Goal: Task Accomplishment & Management: Complete application form

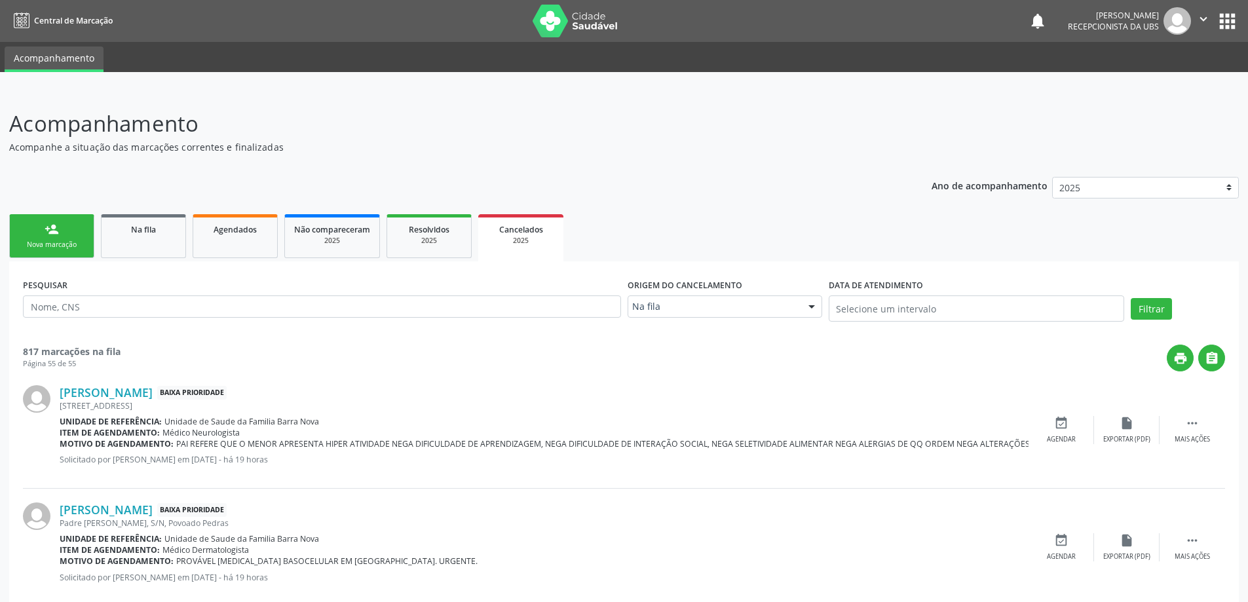
click at [66, 244] on div "Nova marcação" at bounding box center [52, 245] width 66 height 10
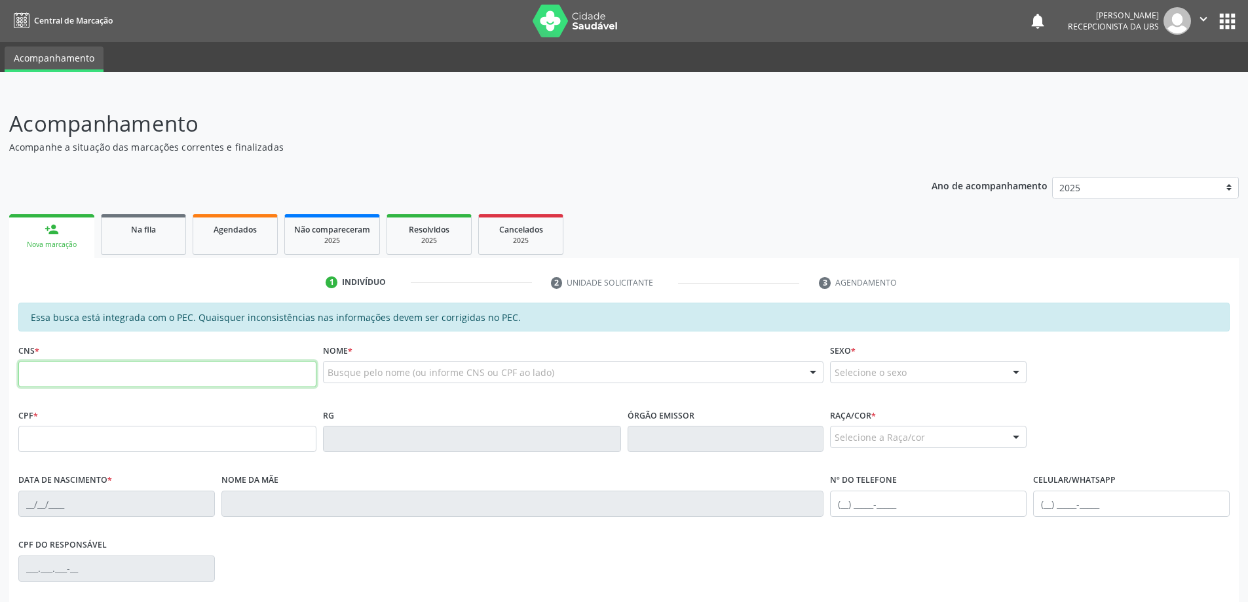
click at [111, 379] on input "text" at bounding box center [167, 374] width 298 height 26
click at [627, 550] on div "CPF do responsável" at bounding box center [624, 567] width 1218 height 65
click at [91, 378] on input "701" at bounding box center [167, 374] width 298 height 26
type input "701 4036 3170 8032"
type input "730.932.894-91"
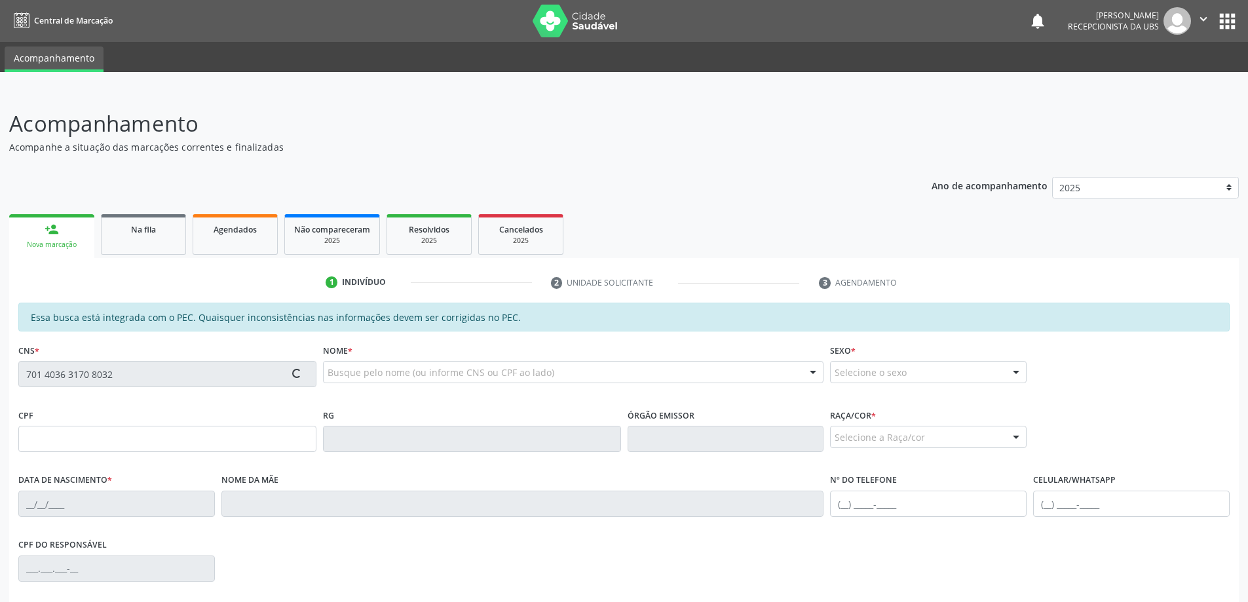
type input "1[DATE]"
type input "[PERSON_NAME]"
type input "[PHONE_NUMBER]"
type input "36"
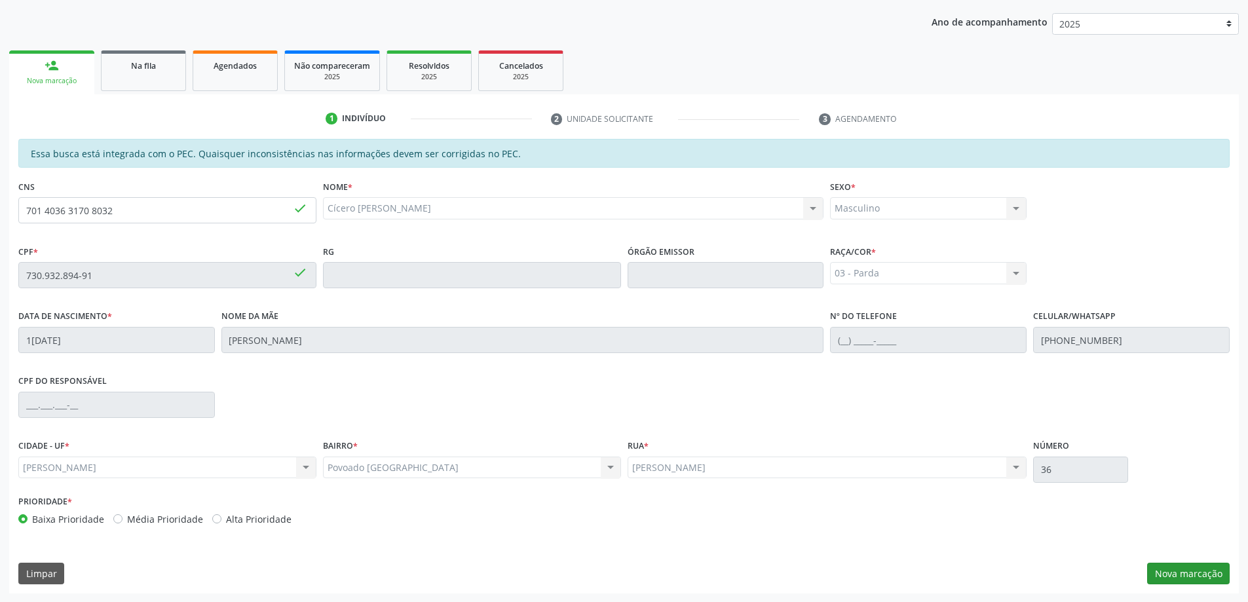
scroll to position [164, 0]
click at [1187, 573] on button "Nova marcação" at bounding box center [1188, 573] width 83 height 22
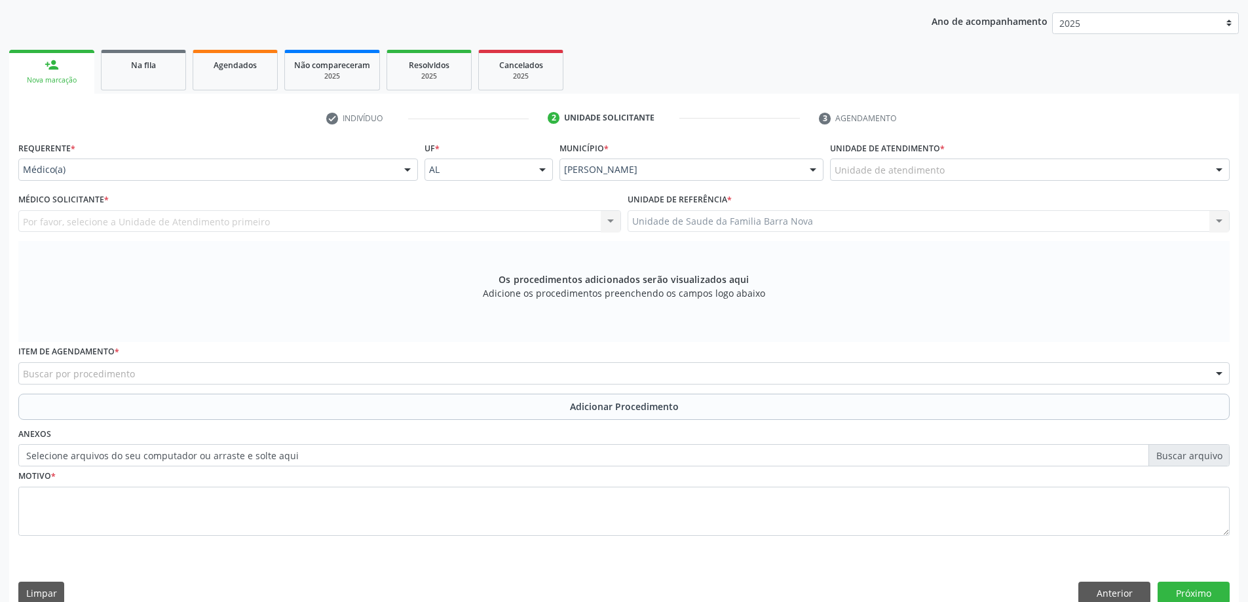
click at [955, 180] on div "Unidade de atendimento" at bounding box center [1030, 170] width 400 height 22
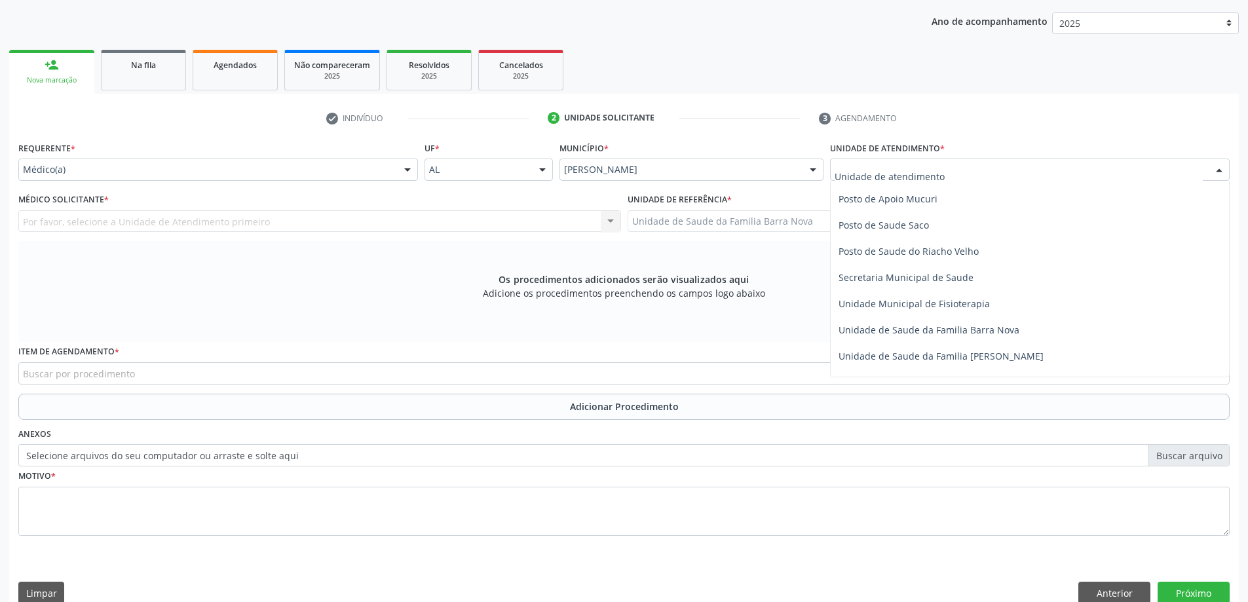
scroll to position [590, 0]
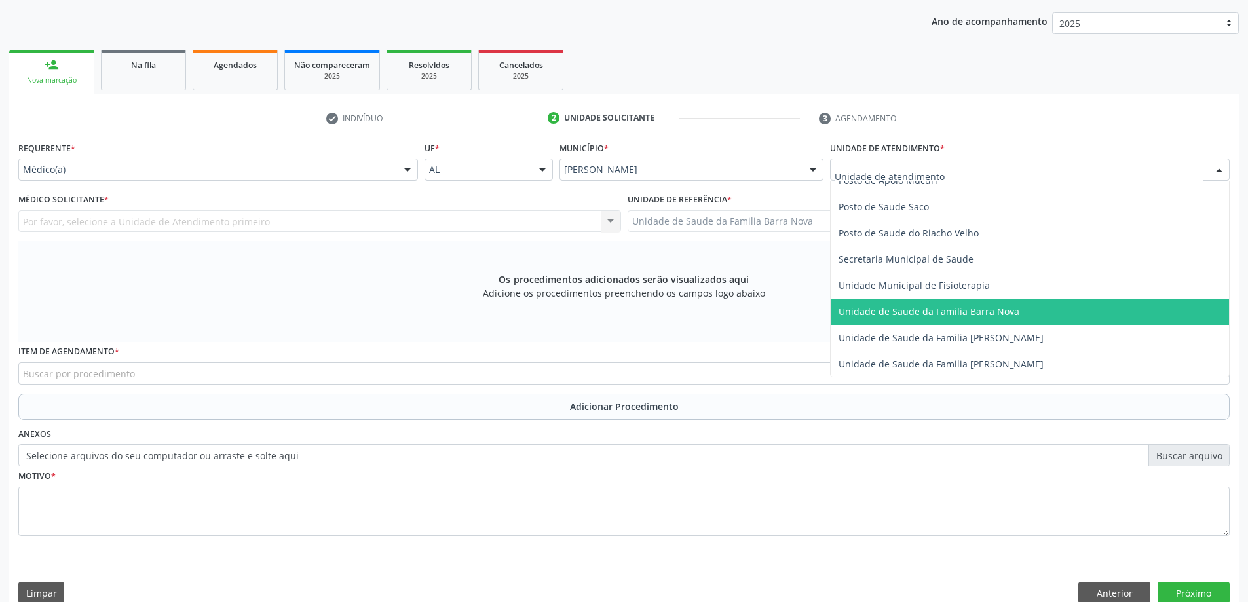
click at [988, 307] on span "Unidade de Saude da Familia Barra Nova" at bounding box center [929, 311] width 181 height 12
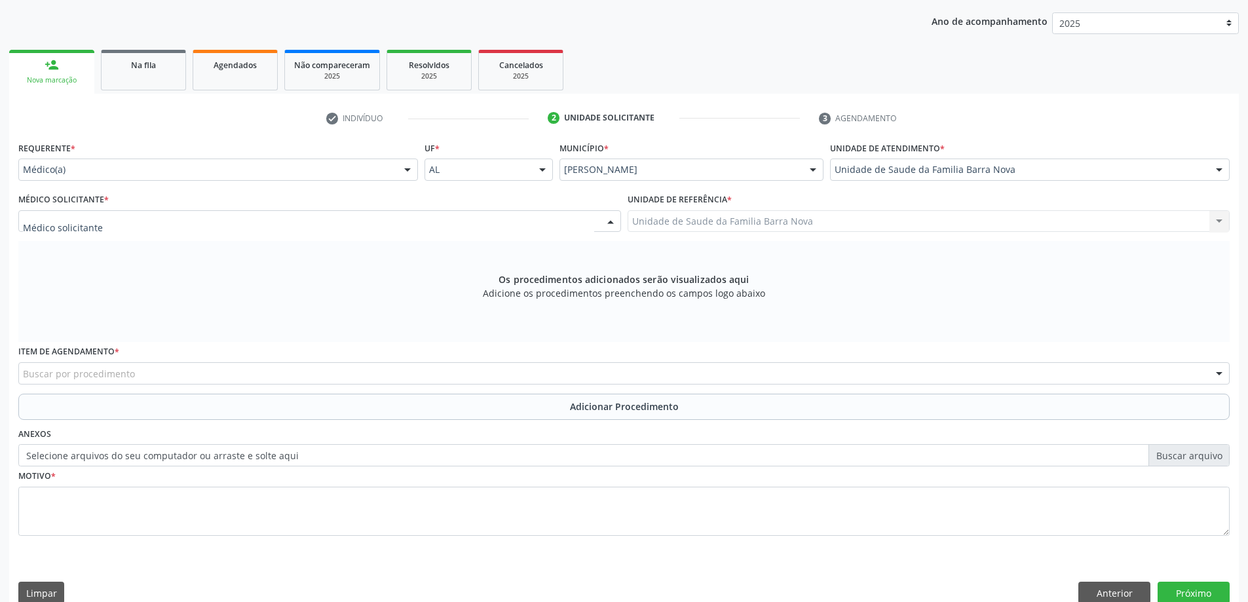
click at [507, 223] on div at bounding box center [319, 221] width 603 height 22
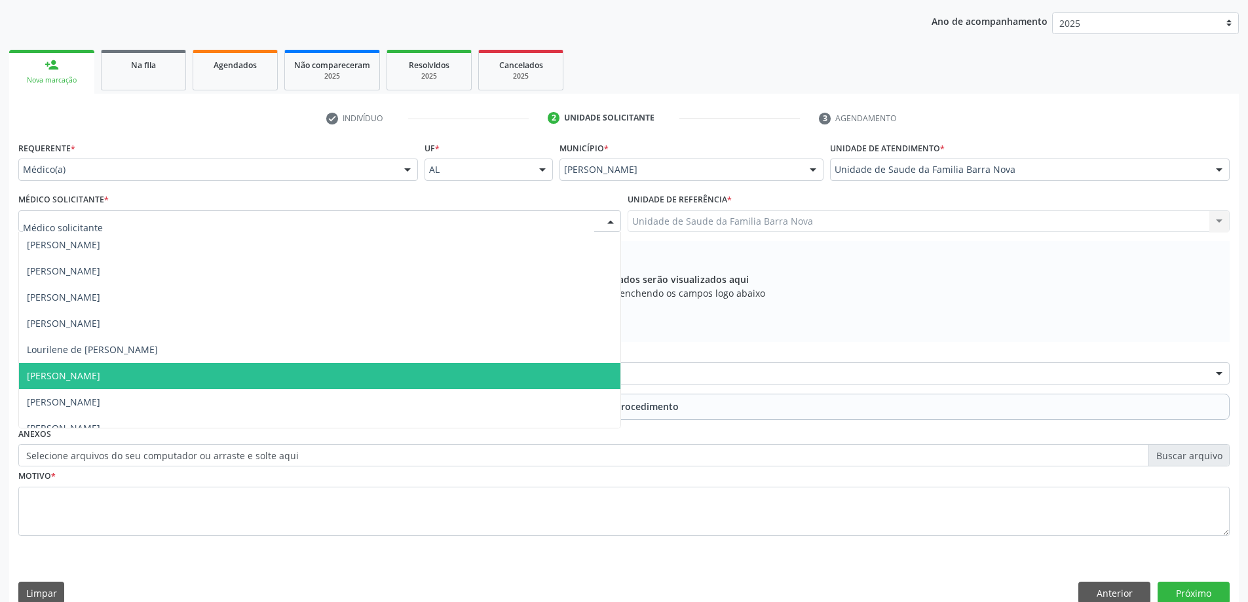
scroll to position [66, 0]
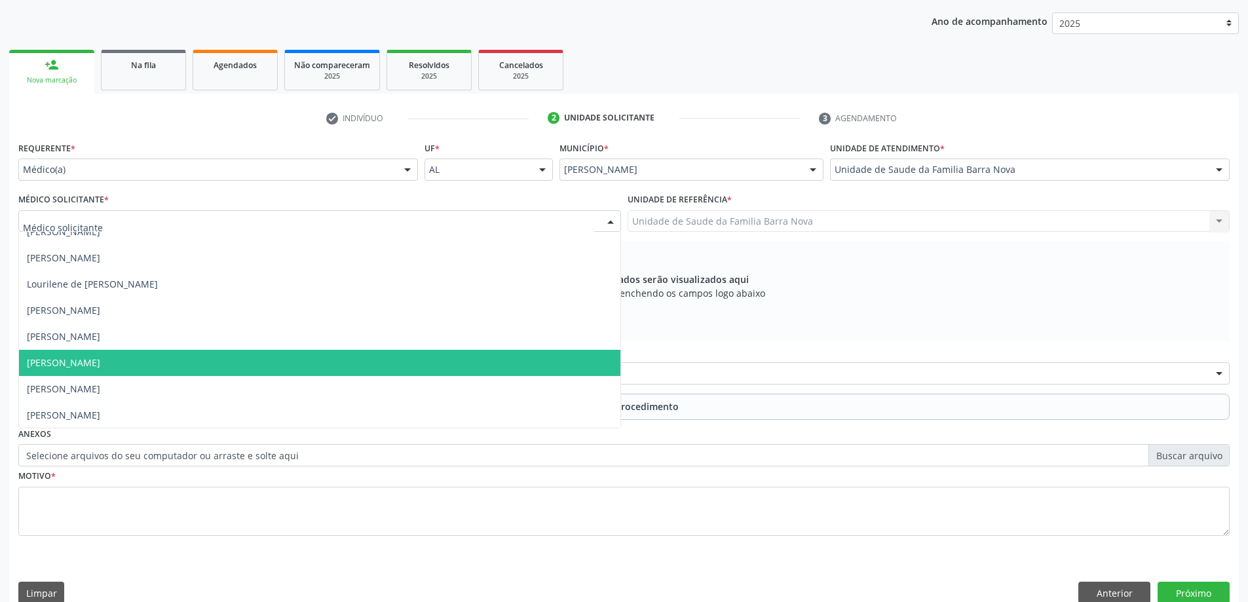
click at [410, 364] on span "[PERSON_NAME]" at bounding box center [320, 363] width 602 height 26
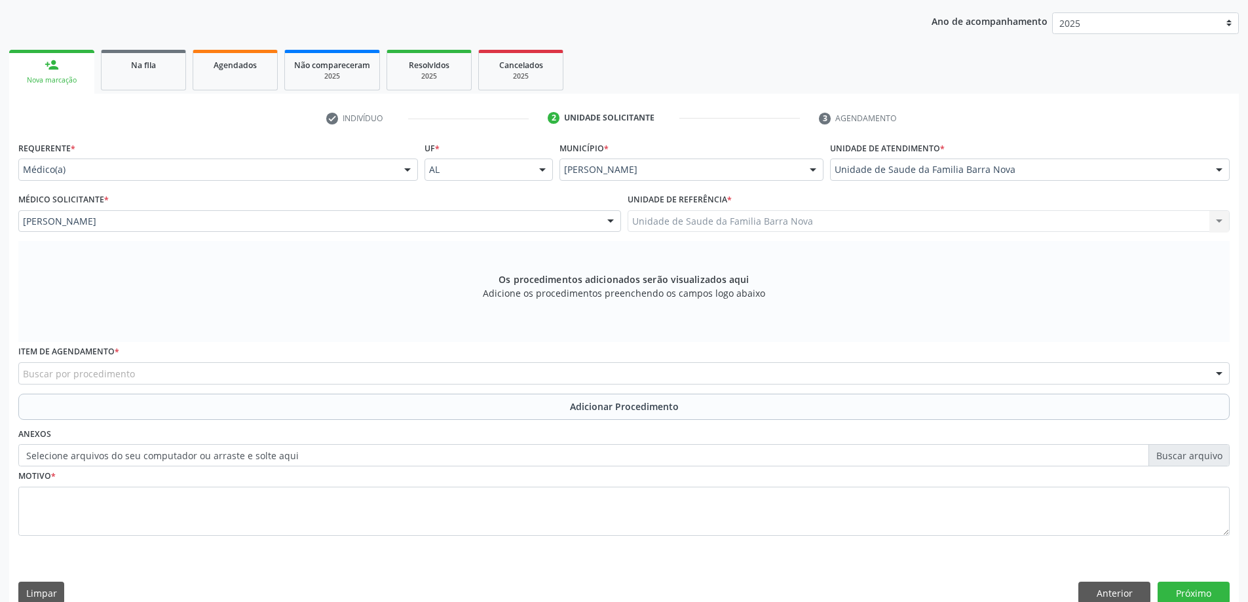
click at [350, 375] on div "Buscar por procedimento" at bounding box center [624, 373] width 1212 height 22
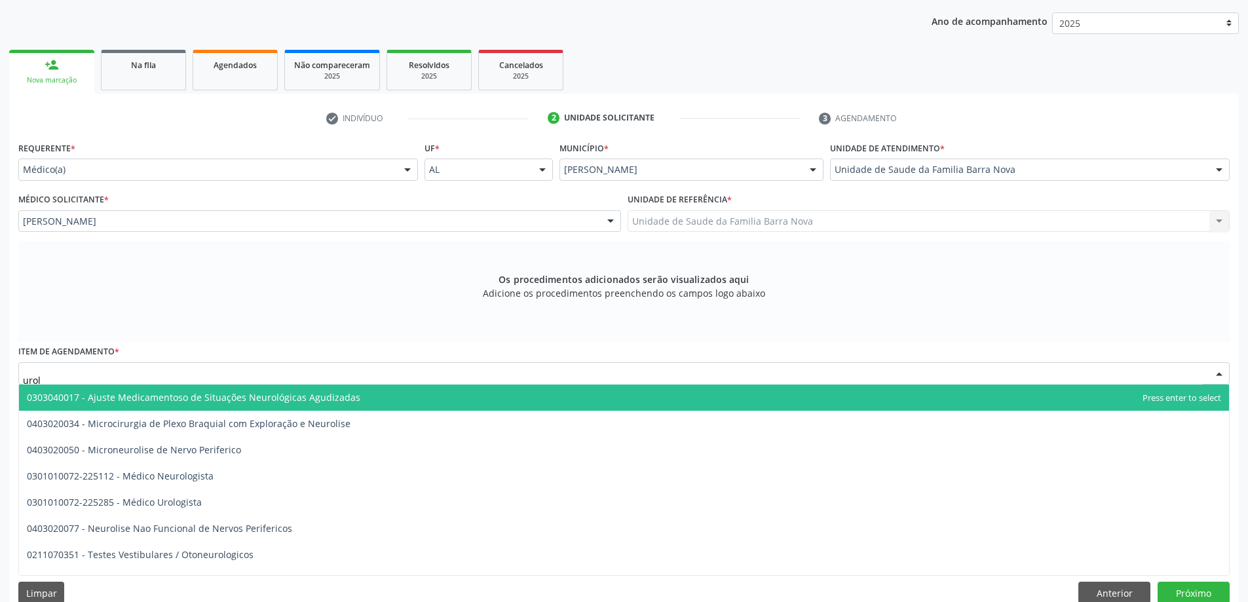
type input "urolo"
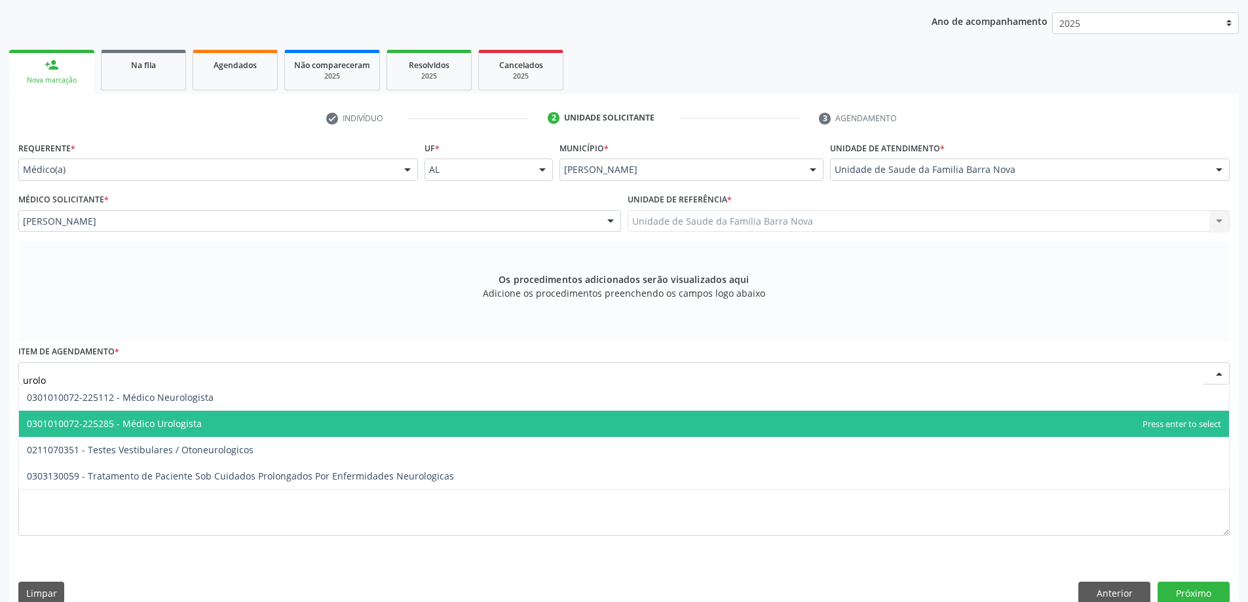
click at [319, 425] on span "0301010072-225285 - Médico Urologista" at bounding box center [624, 424] width 1210 height 26
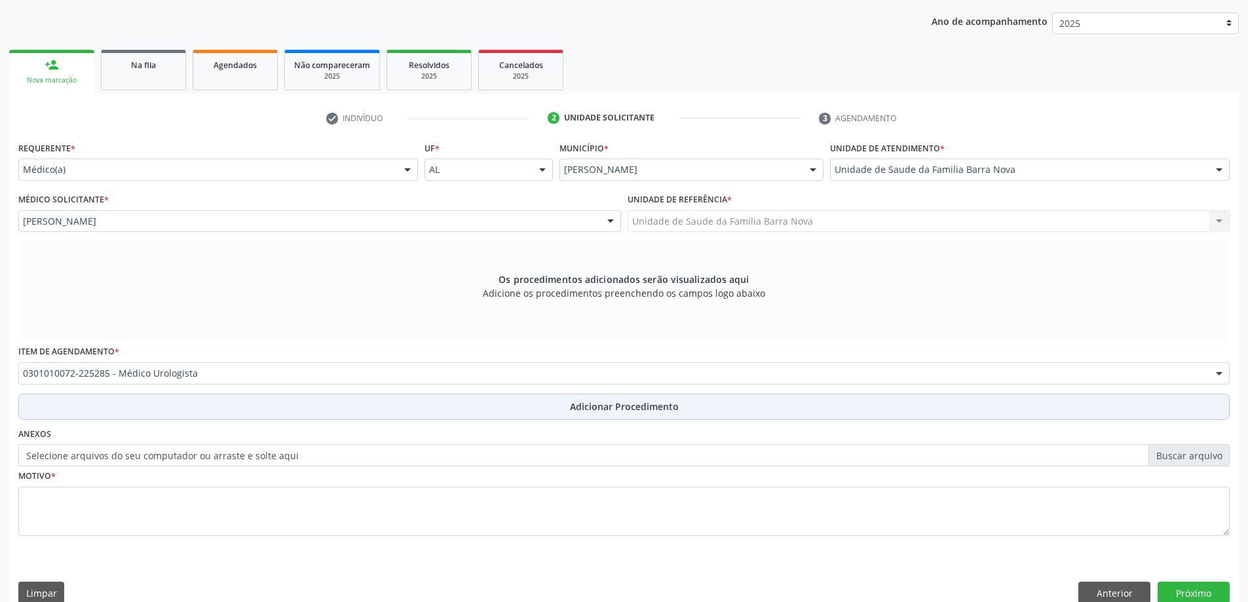
click at [571, 413] on span "Adicionar Procedimento" at bounding box center [624, 407] width 109 height 14
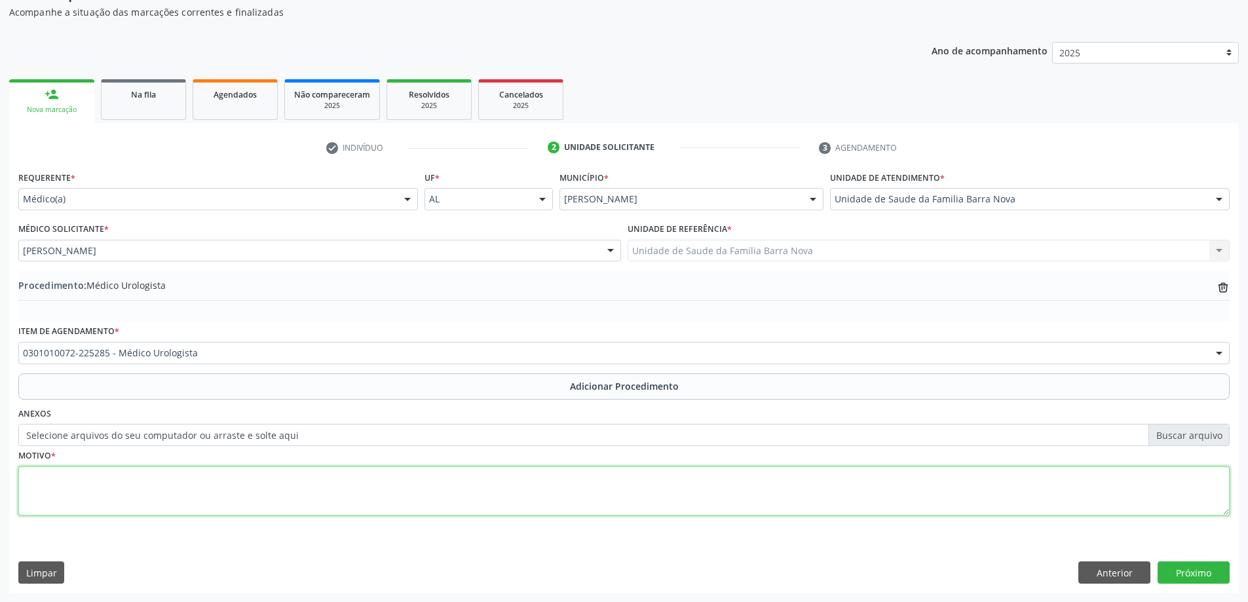
click at [309, 486] on textarea at bounding box center [624, 492] width 1212 height 50
click at [45, 477] on textarea "Pacinte" at bounding box center [624, 492] width 1212 height 50
click at [90, 479] on textarea "Paciente" at bounding box center [624, 492] width 1212 height 50
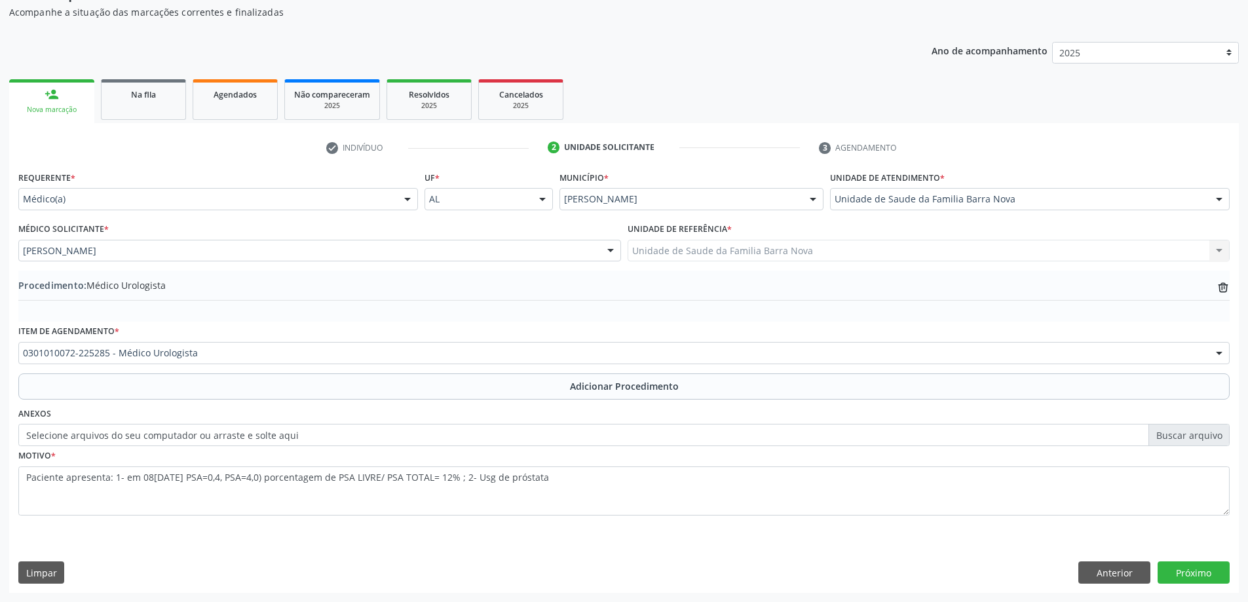
click at [1243, 342] on div "Acompanhamento Acompanhe a situação das marcações correntes e finalizadas Relat…" at bounding box center [624, 278] width 1248 height 647
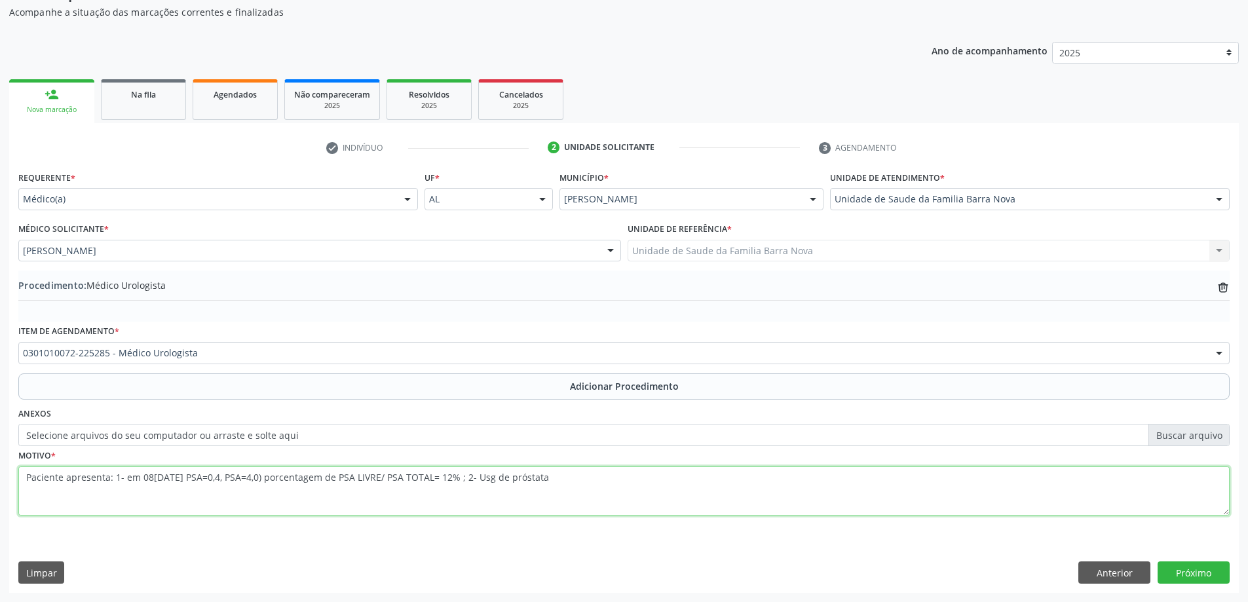
click at [561, 479] on textarea "Paciente apresenta: 1- em 08[DATE] PSA=0,4, PSA=4,0) porcentagem de PSA LIVRE/ …" at bounding box center [624, 492] width 1212 height 50
click at [489, 478] on textarea "Paciente apresenta: 1- em [DATE] ( PSA=0,4, PSA=4,0) porcentagem de PSA LIVRE/ …" at bounding box center [624, 492] width 1212 height 50
click at [498, 477] on textarea "Paciente apresenta: 1- em [DATE] ( PSA=0,4, PSA=4,0) porcentagem de PSA LIVRE/ …" at bounding box center [624, 492] width 1212 height 50
click at [493, 478] on textarea "Paciente apresenta: 1- em [DATE] ( PSA=0,4, PSA=4,0) porcentagem de PSA LIVRE/ …" at bounding box center [624, 492] width 1212 height 50
click at [630, 477] on textarea "Paciente apresenta: 1- em [DATE] ( PSA=0,4, PSA=4,0) porcentagem de PSA LIVRE/ …" at bounding box center [624, 492] width 1212 height 50
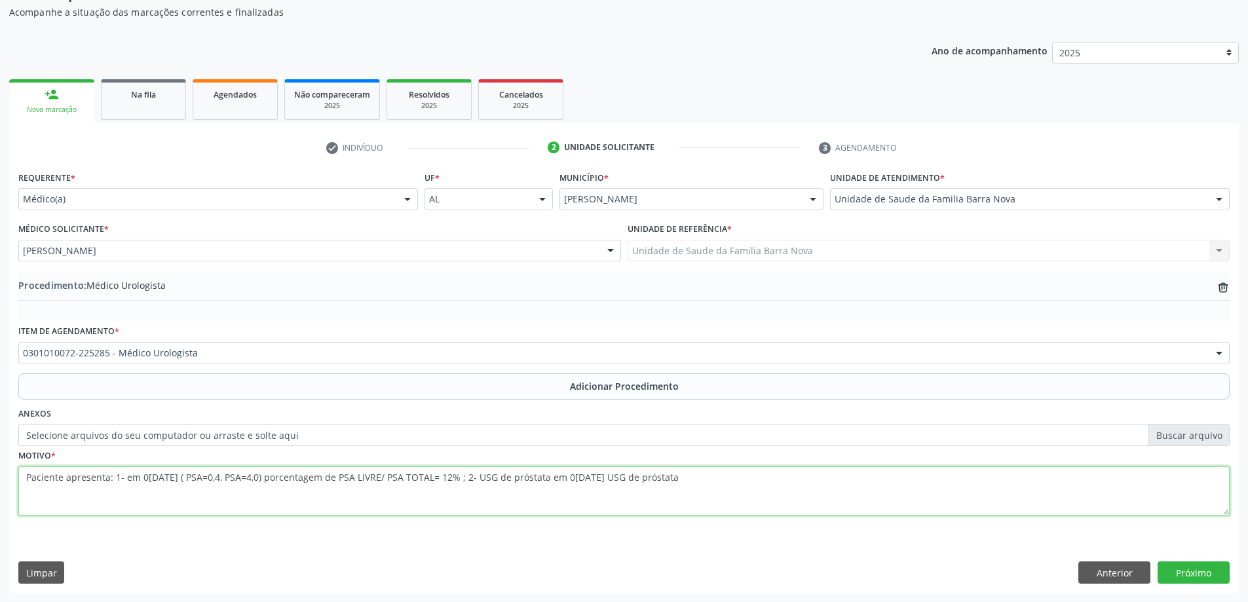
click at [602, 476] on textarea "Paciente apresenta: 1- em 0[DATE] ( PSA=0,4, PSA=4,0) porcentagem de PSA LIVRE/…" at bounding box center [624, 492] width 1212 height 50
click at [689, 483] on textarea "Paciente apresenta: 1- em [DATE] ( PSA=0,4, PSA=4,0) porcentagem de PSA LIVRE/ …" at bounding box center [624, 492] width 1212 height 50
click at [746, 484] on textarea "Paciente apresenta: 1- em [DATE] ( PSA=0,4, PSA=4,0) porcentagem de PSA LIVRE/ …" at bounding box center [624, 492] width 1212 height 50
click at [763, 482] on textarea "Paciente apresenta: 1- em [DATE] ( PSA=0,4, PSA=4,0) porcentagem de PSA LIVRE/ …" at bounding box center [624, 492] width 1212 height 50
type textarea "Paciente apresenta: 1- em 0[DATE] ( PSA=0,4, PSA=4,0) porcentagem de PSA LIVRE/…"
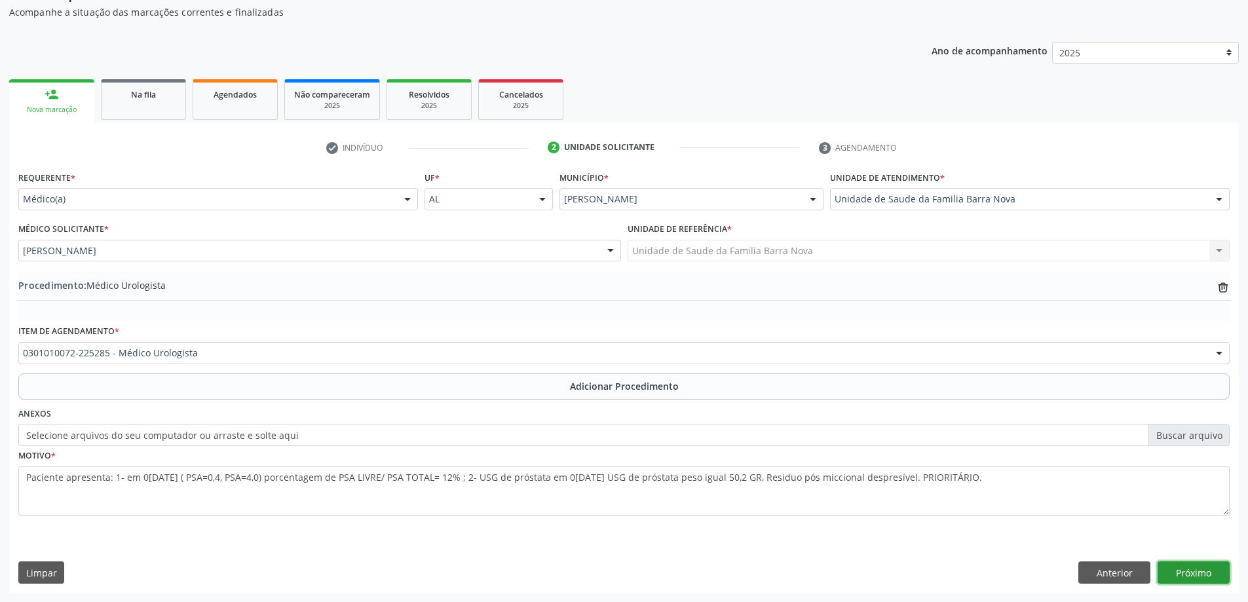
click at [1190, 572] on button "Próximo" at bounding box center [1194, 573] width 72 height 22
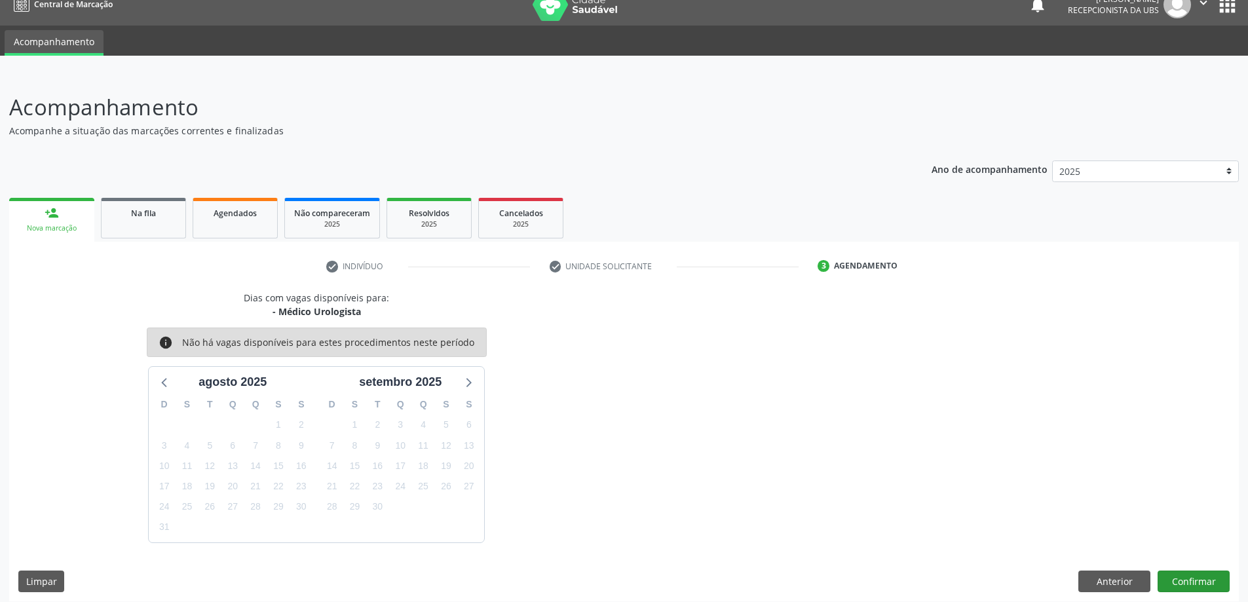
scroll to position [25, 0]
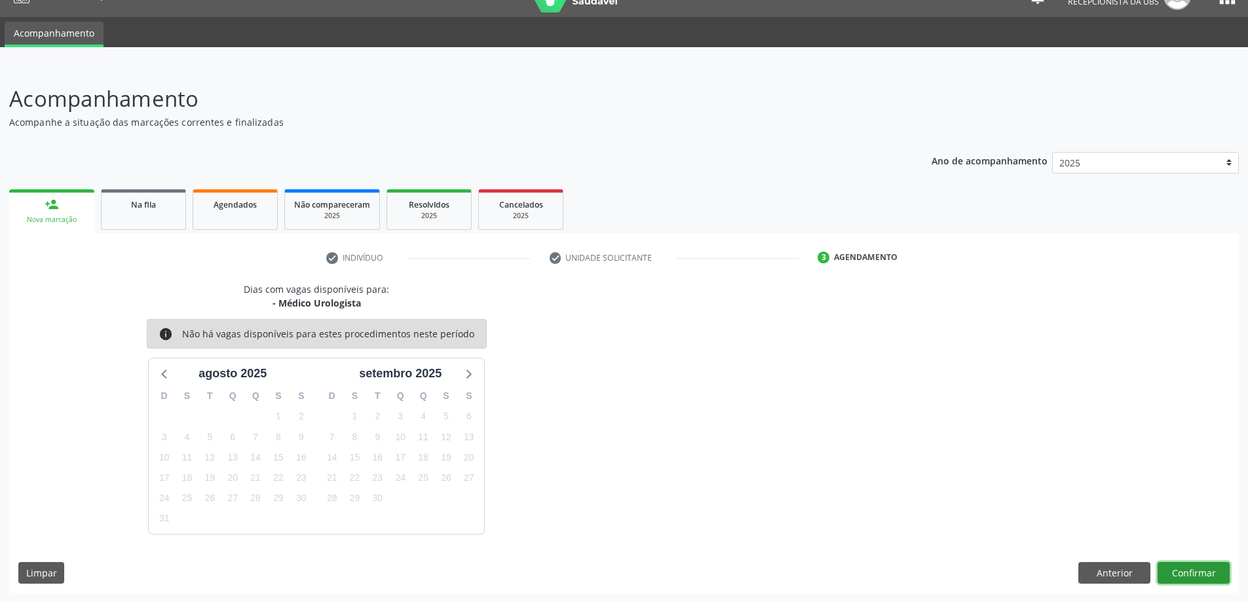
click at [1183, 573] on button "Confirmar" at bounding box center [1194, 573] width 72 height 22
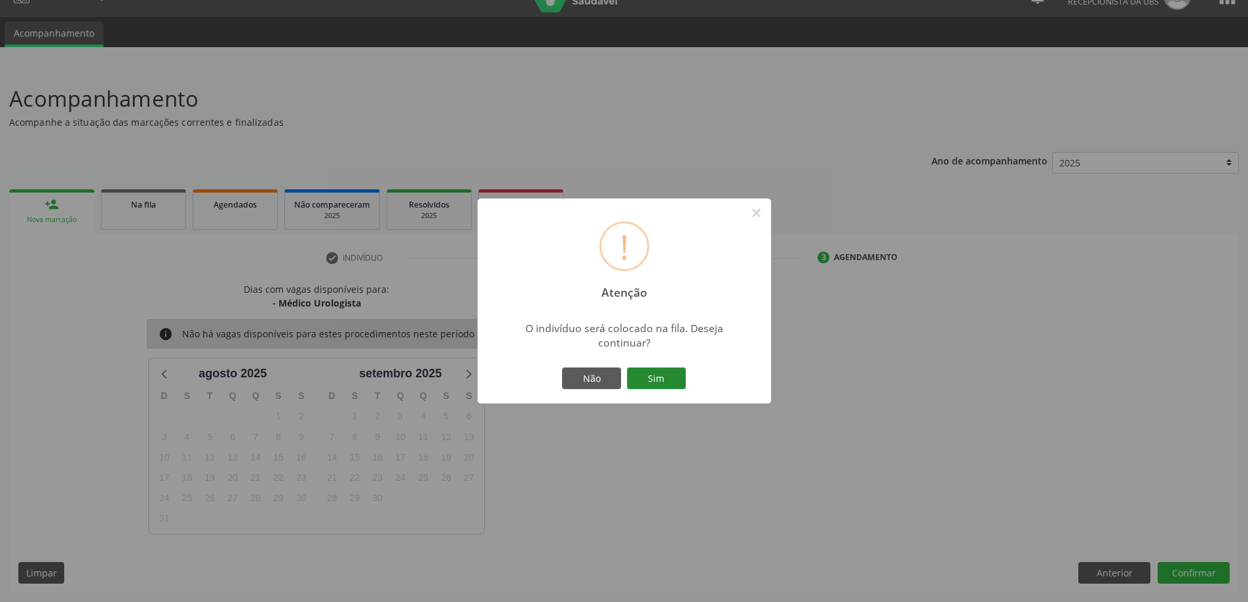
click at [657, 377] on button "Sim" at bounding box center [656, 379] width 59 height 22
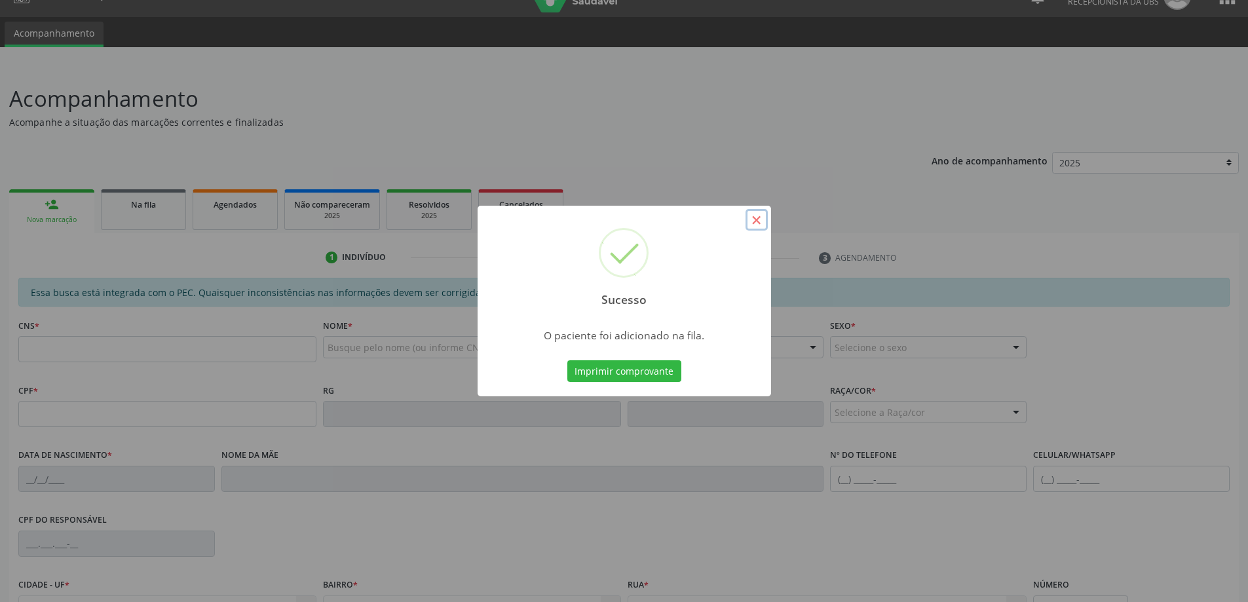
click at [753, 220] on button "×" at bounding box center [757, 220] width 22 height 22
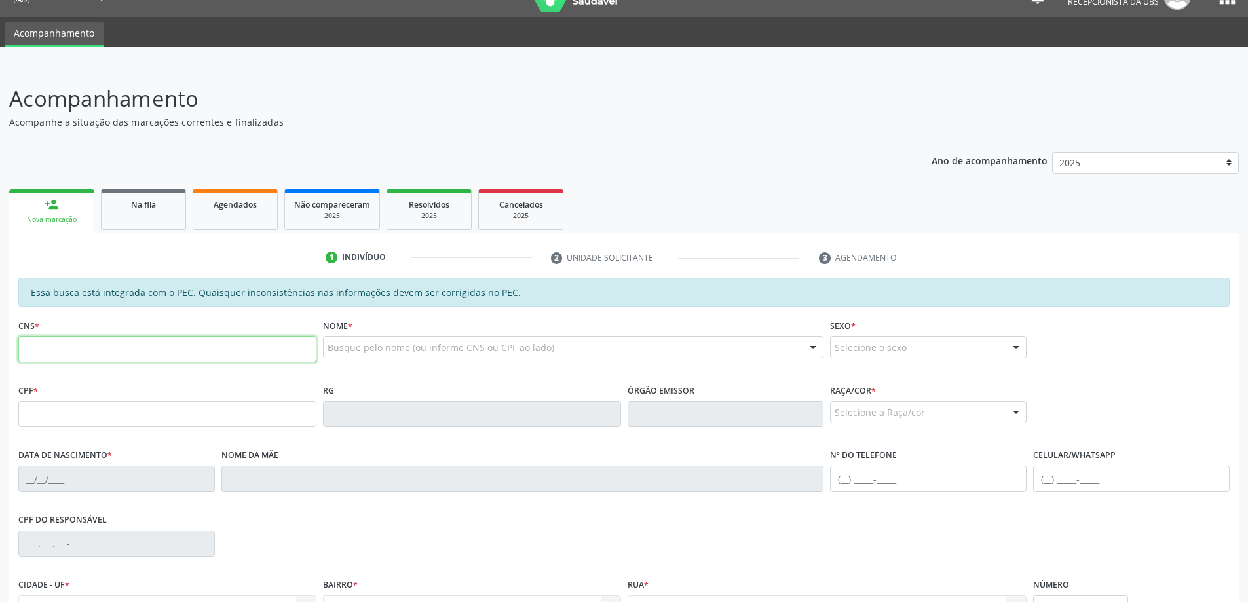
click at [200, 343] on input "text" at bounding box center [167, 349] width 298 height 26
type input "701 4036 3170 8032"
type input "730.932.894-91"
type input "1[DATE]"
type input "[PERSON_NAME]"
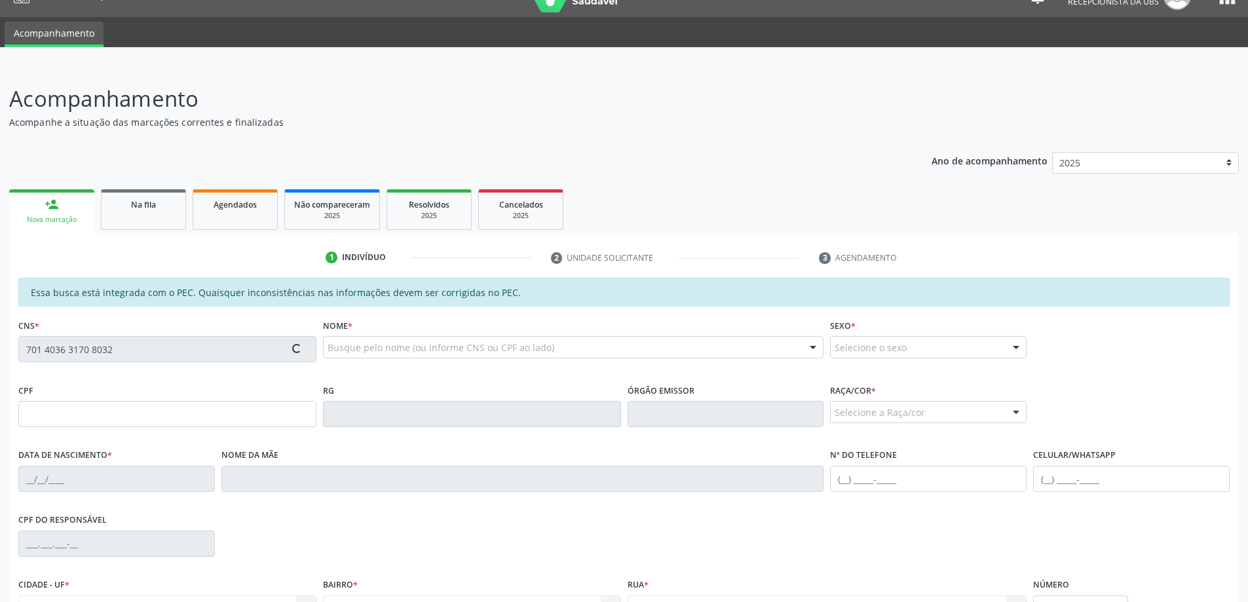
type input "[PHONE_NUMBER]"
type input "36"
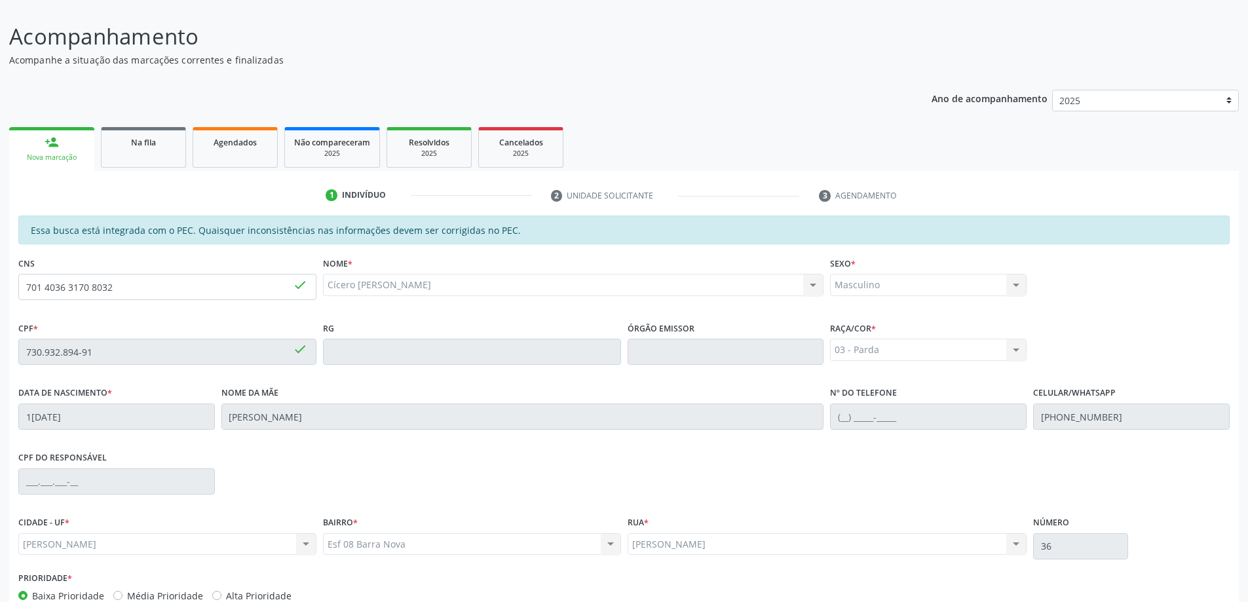
scroll to position [164, 0]
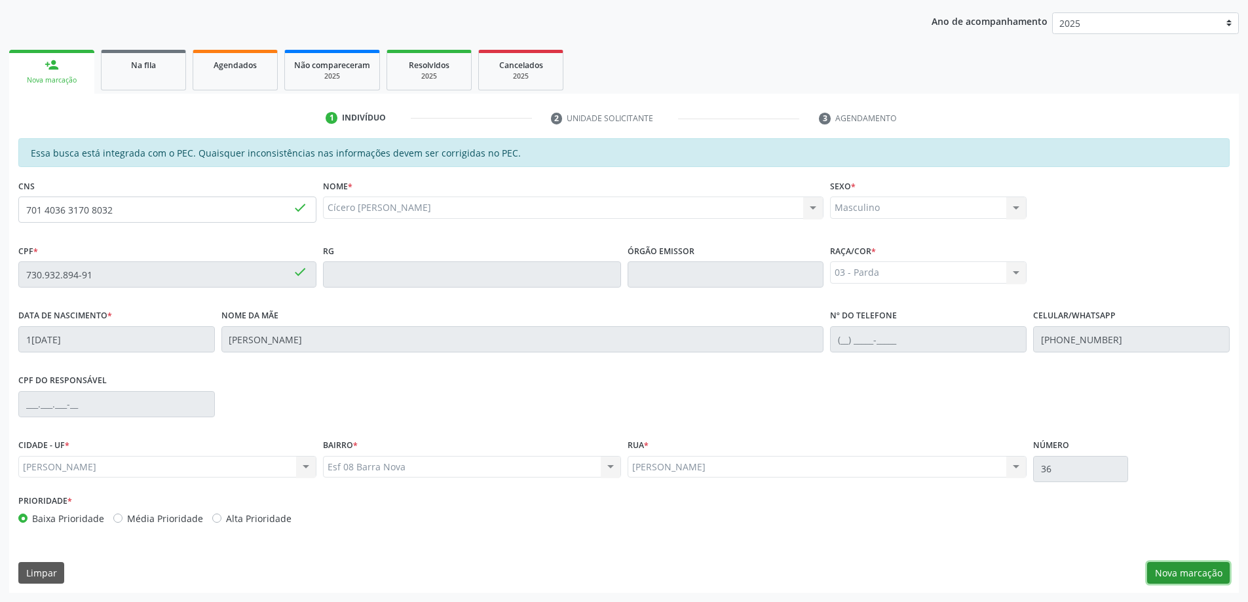
click at [1195, 575] on button "Nova marcação" at bounding box center [1188, 573] width 83 height 22
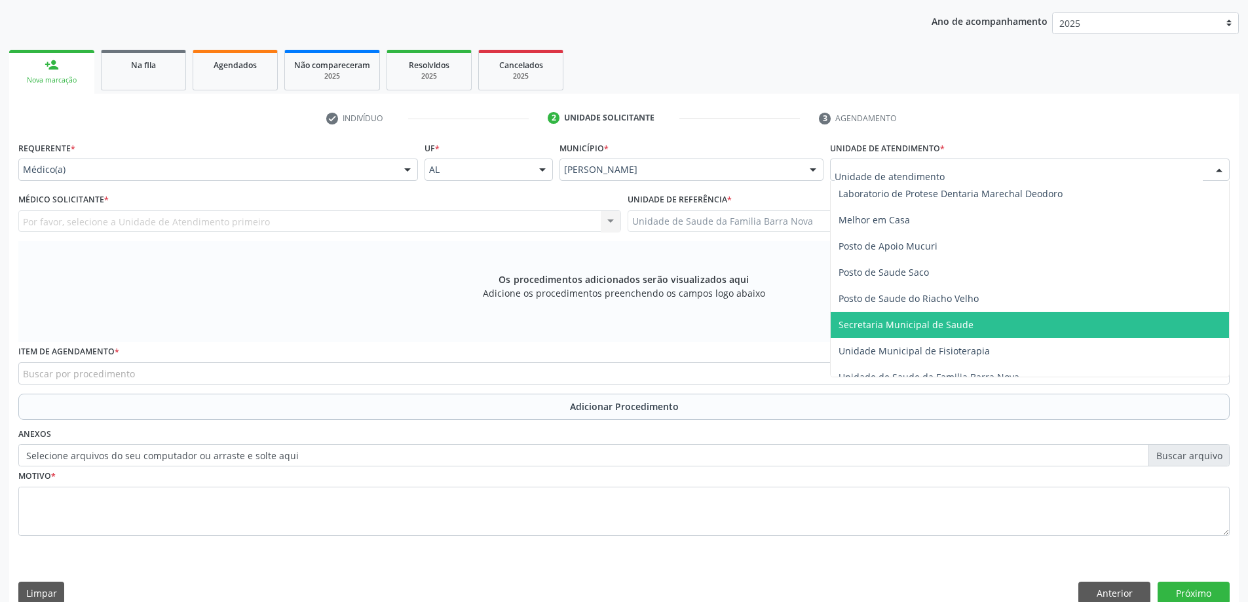
scroll to position [590, 0]
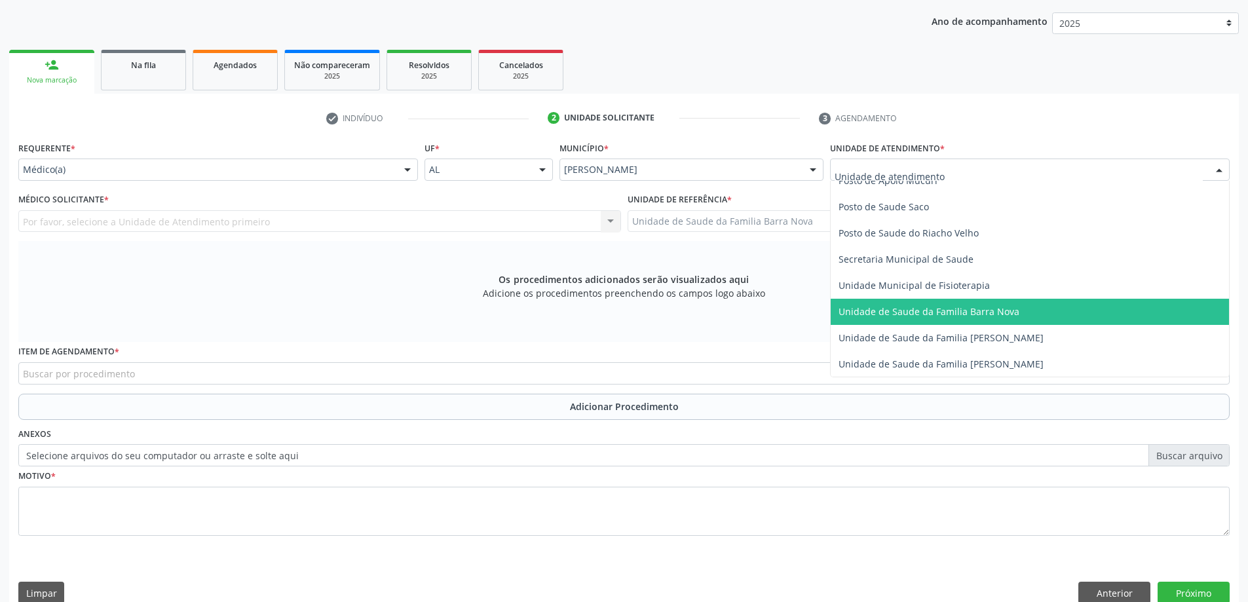
click at [1009, 315] on span "Unidade de Saude da Familia Barra Nova" at bounding box center [929, 311] width 181 height 12
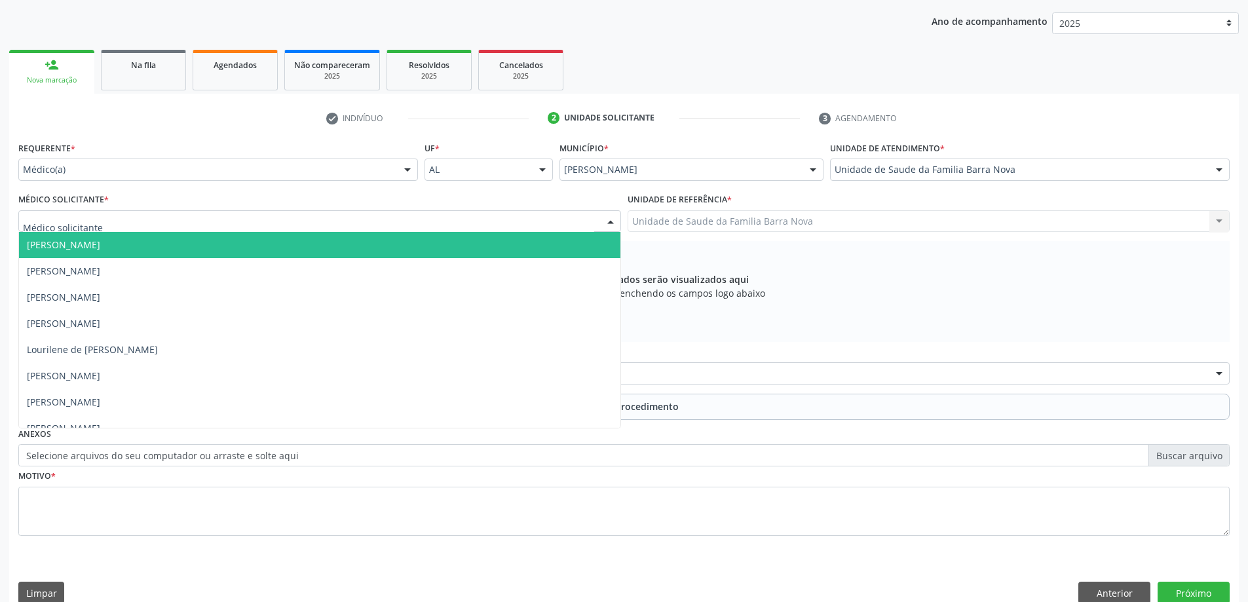
click at [318, 216] on div at bounding box center [319, 221] width 603 height 22
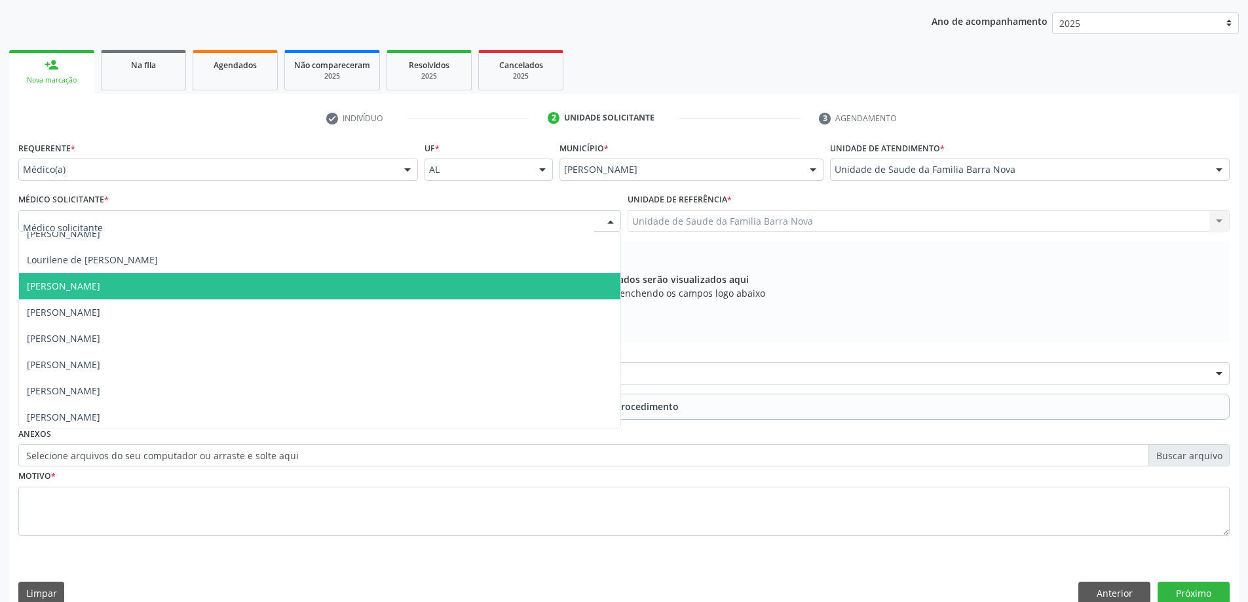
scroll to position [92, 0]
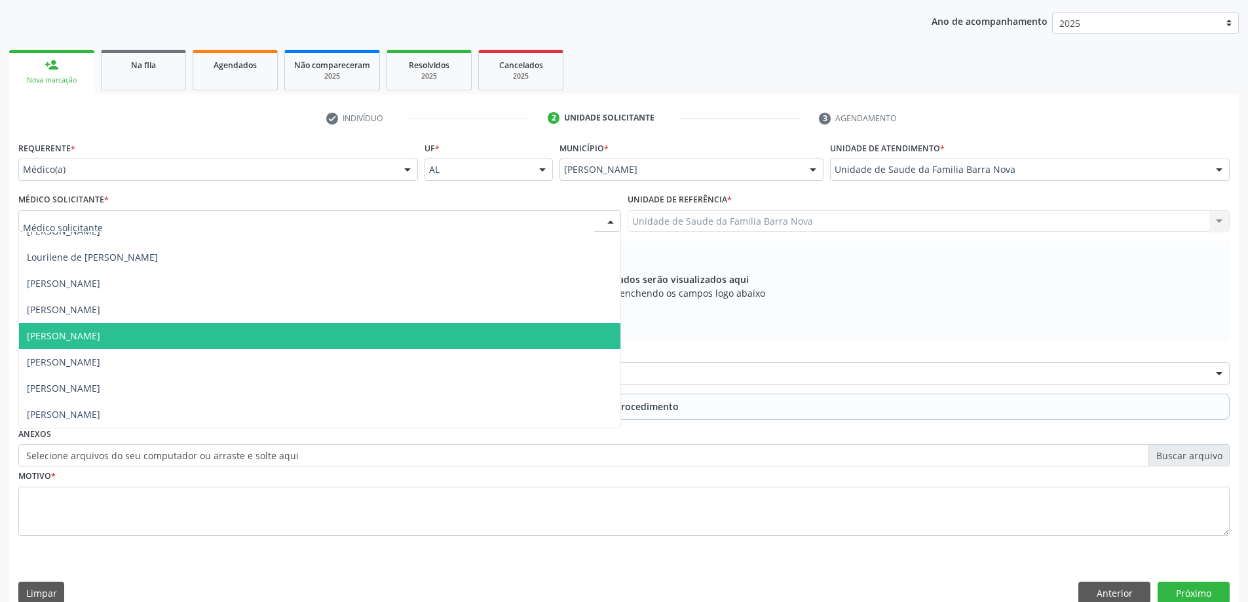
click at [243, 339] on span "[PERSON_NAME]" at bounding box center [320, 336] width 602 height 26
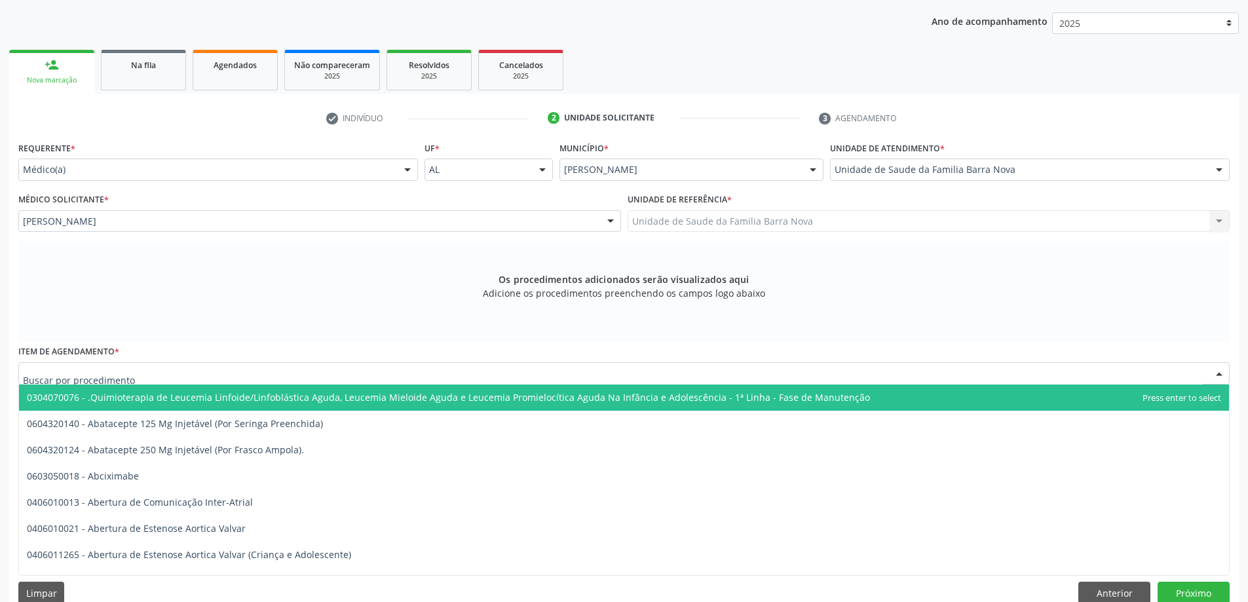
click at [406, 375] on div at bounding box center [624, 373] width 1212 height 22
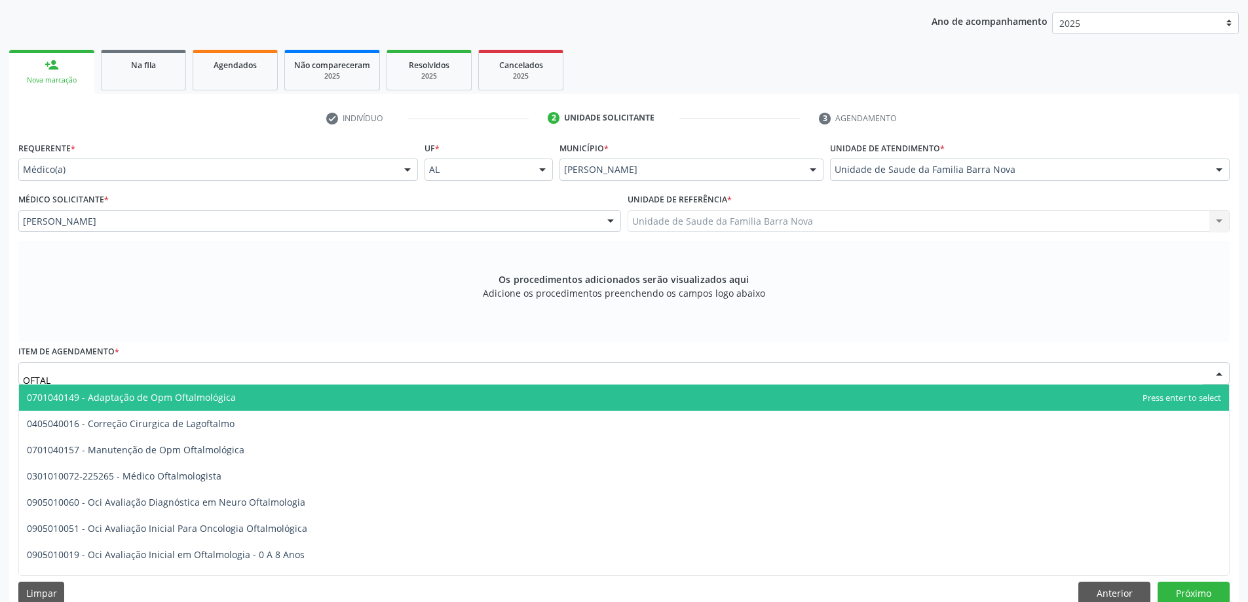
type input "OFTALM"
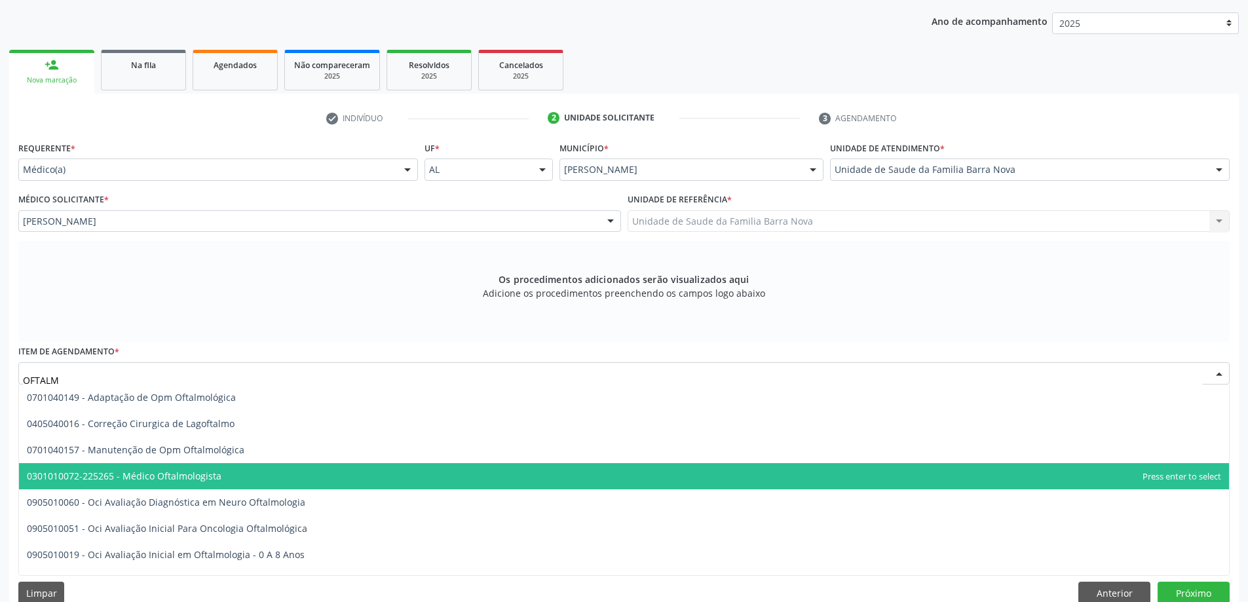
click at [242, 477] on span "0301010072-225265 - Médico Oftalmologista" at bounding box center [624, 476] width 1210 height 26
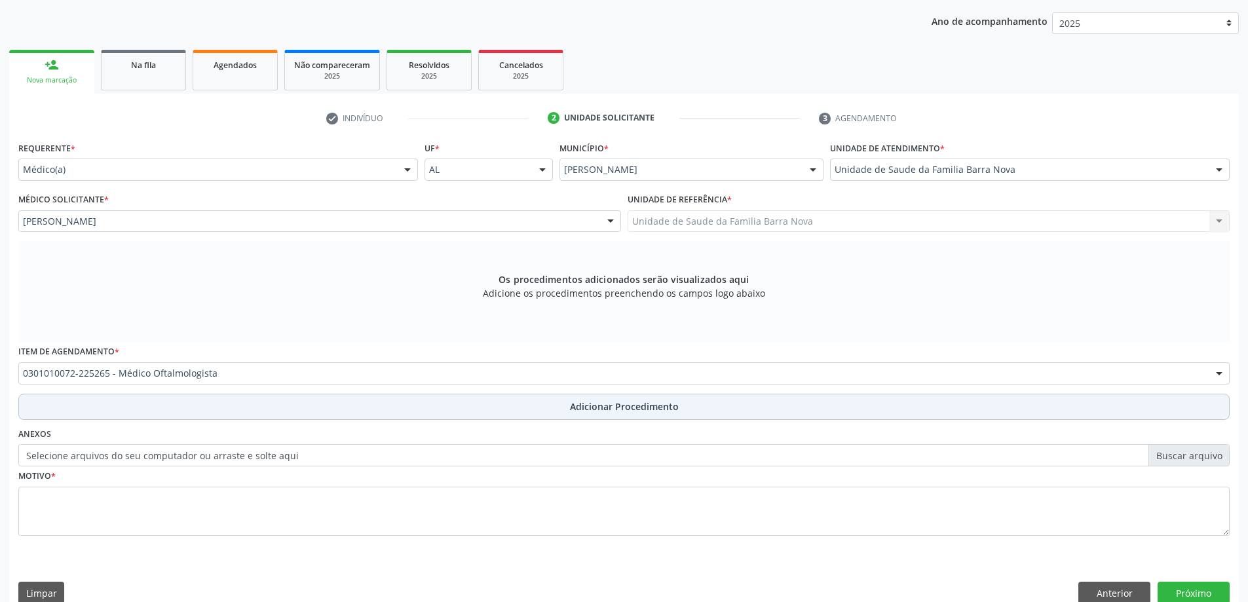
click at [590, 408] on span "Adicionar Procedimento" at bounding box center [624, 407] width 109 height 14
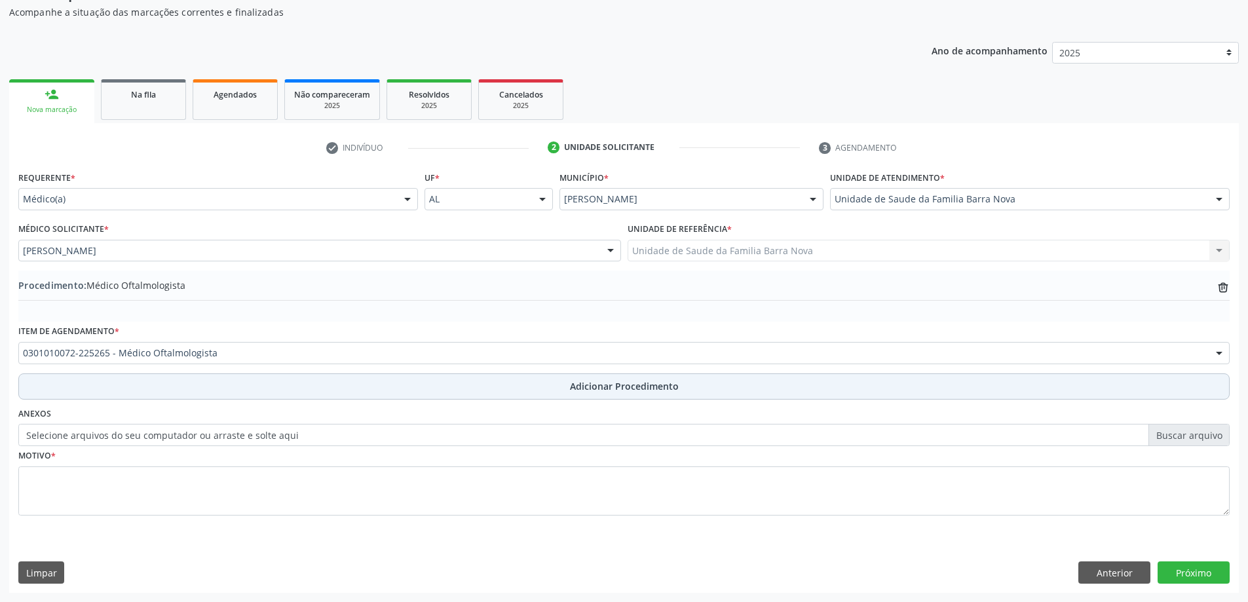
scroll to position [135, 0]
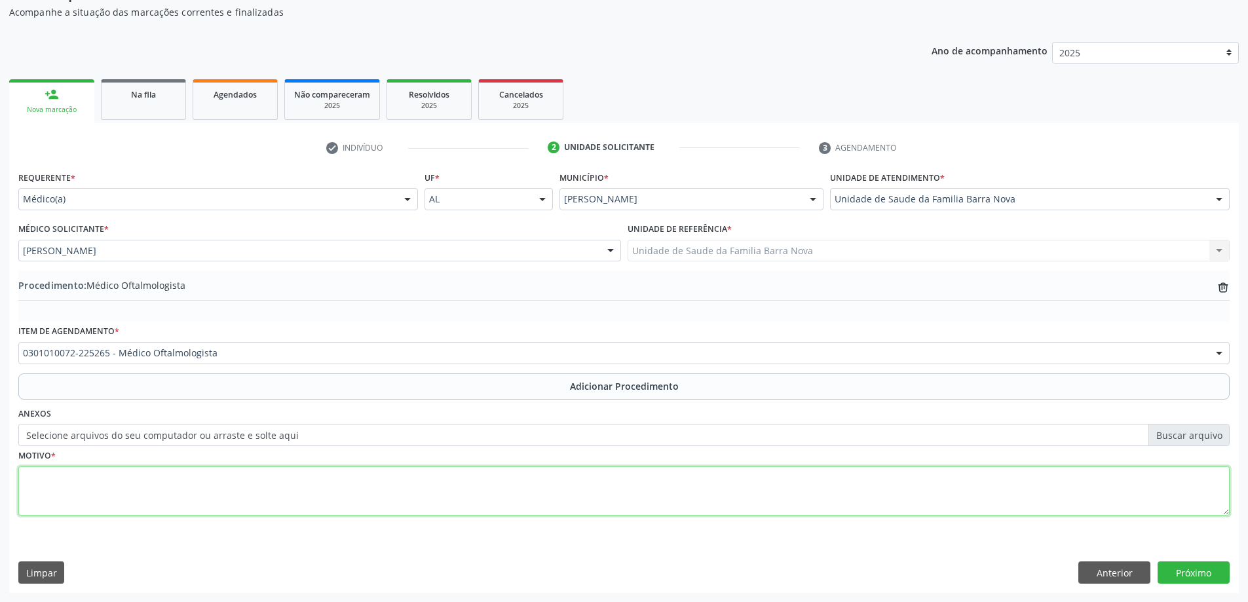
click at [241, 494] on textarea at bounding box center [624, 492] width 1212 height 50
type textarea "Paciente portador de HAS, faz uso de lentes corretivas e refere déficit da acui…"
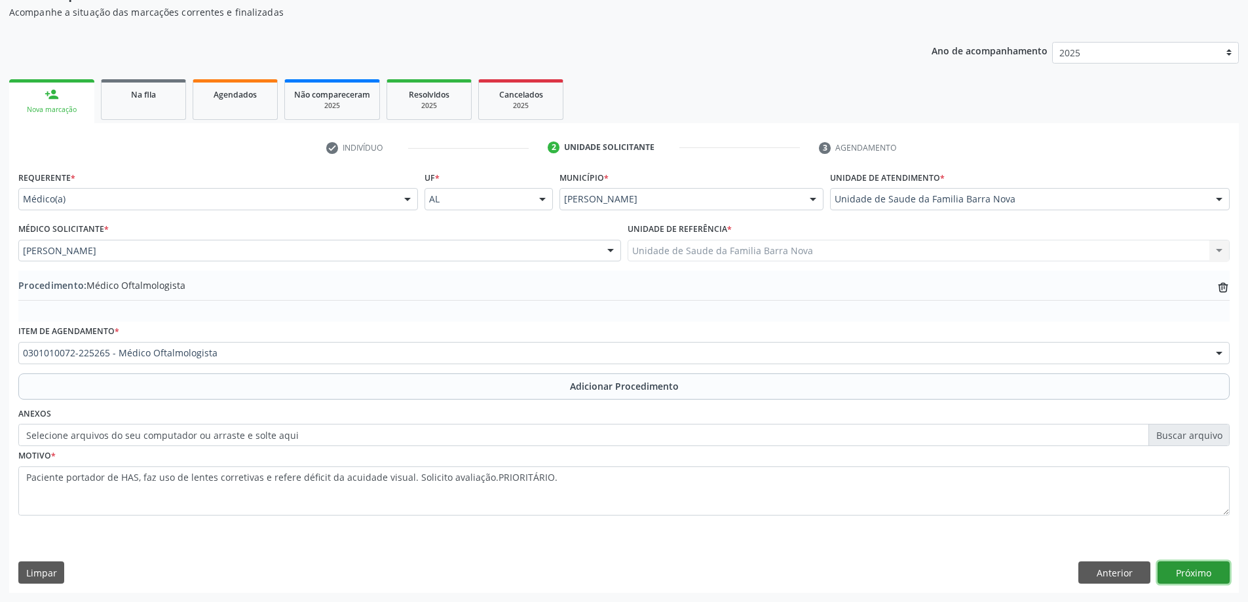
click at [1210, 571] on button "Próximo" at bounding box center [1194, 573] width 72 height 22
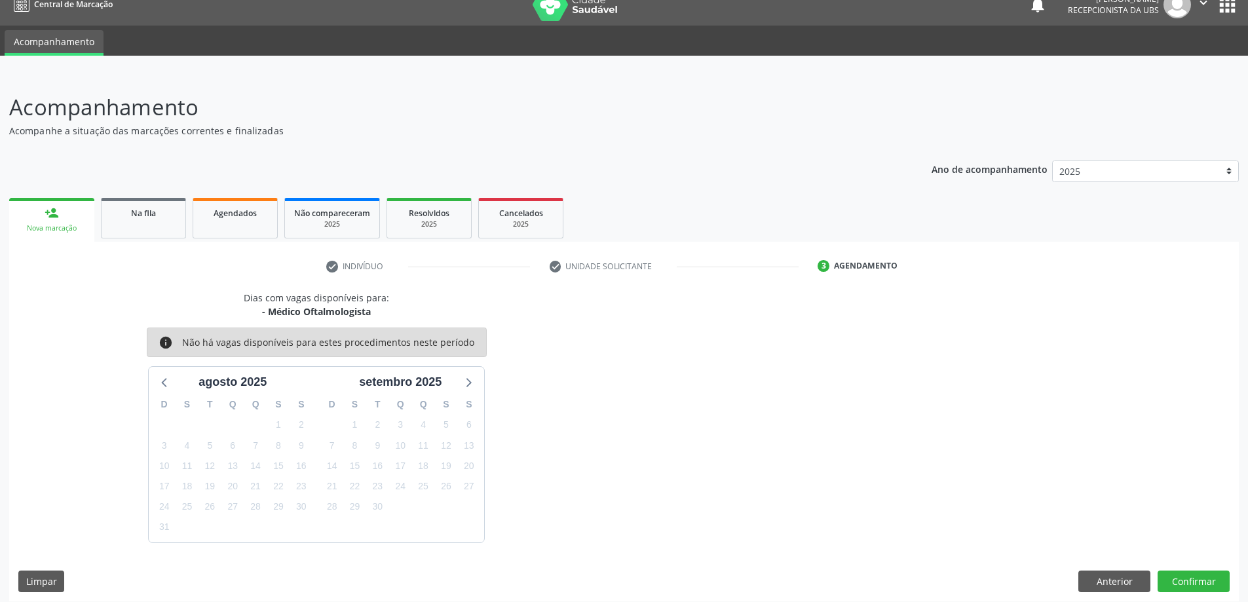
scroll to position [25, 0]
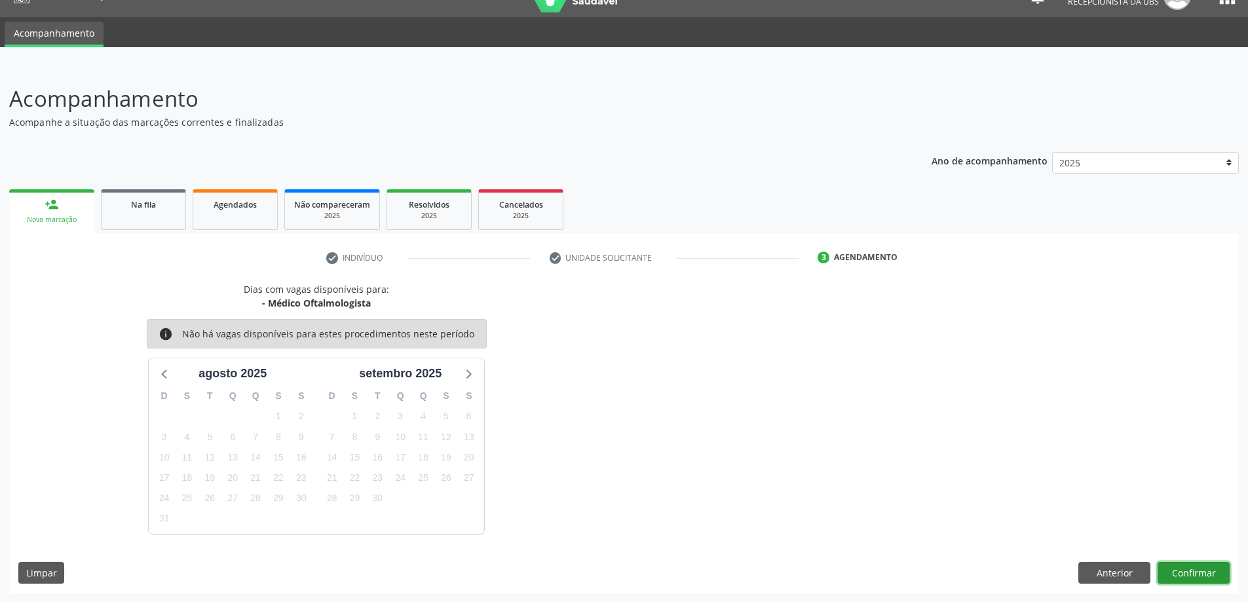
click at [1187, 573] on button "Confirmar" at bounding box center [1194, 573] width 72 height 22
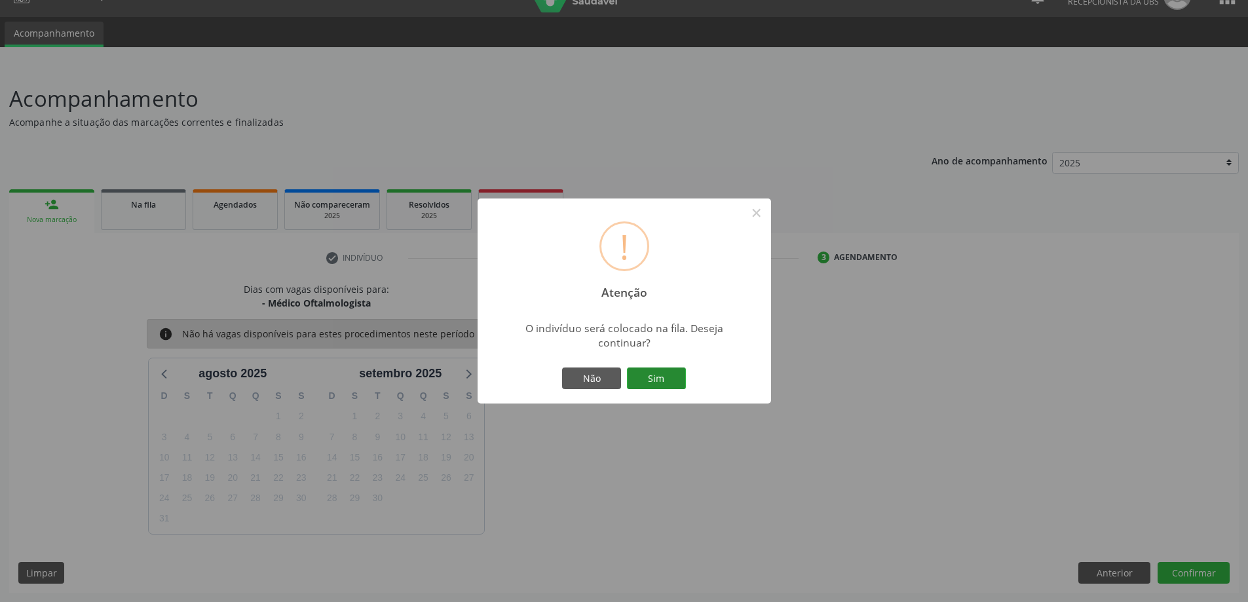
click at [669, 377] on button "Sim" at bounding box center [656, 379] width 59 height 22
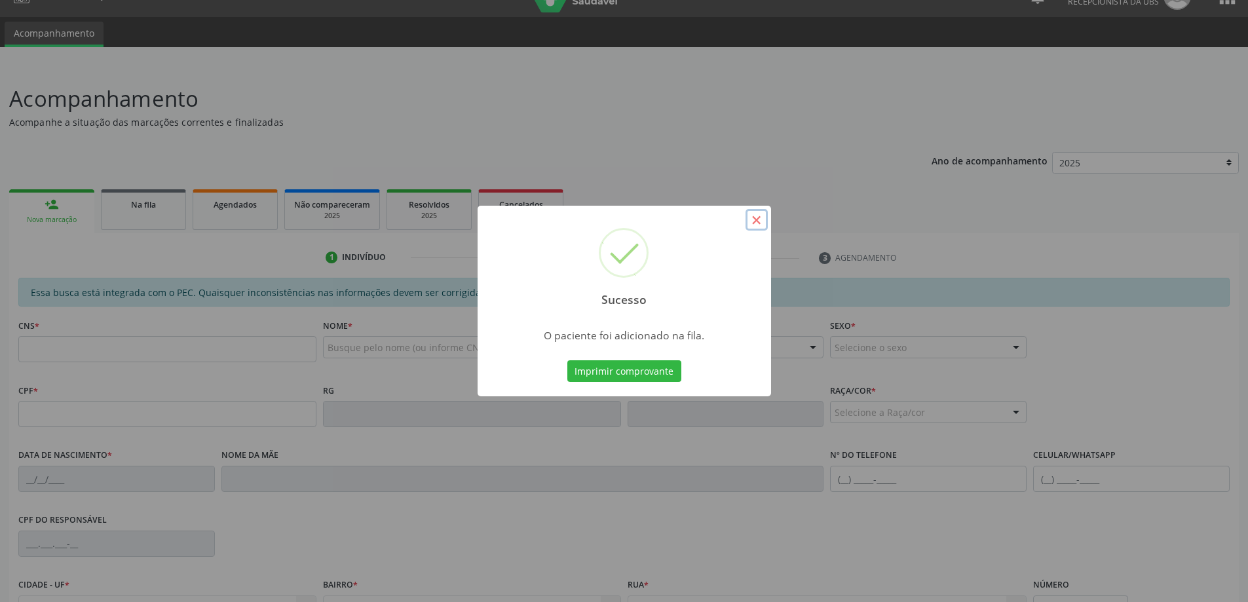
click at [754, 218] on button "×" at bounding box center [757, 220] width 22 height 22
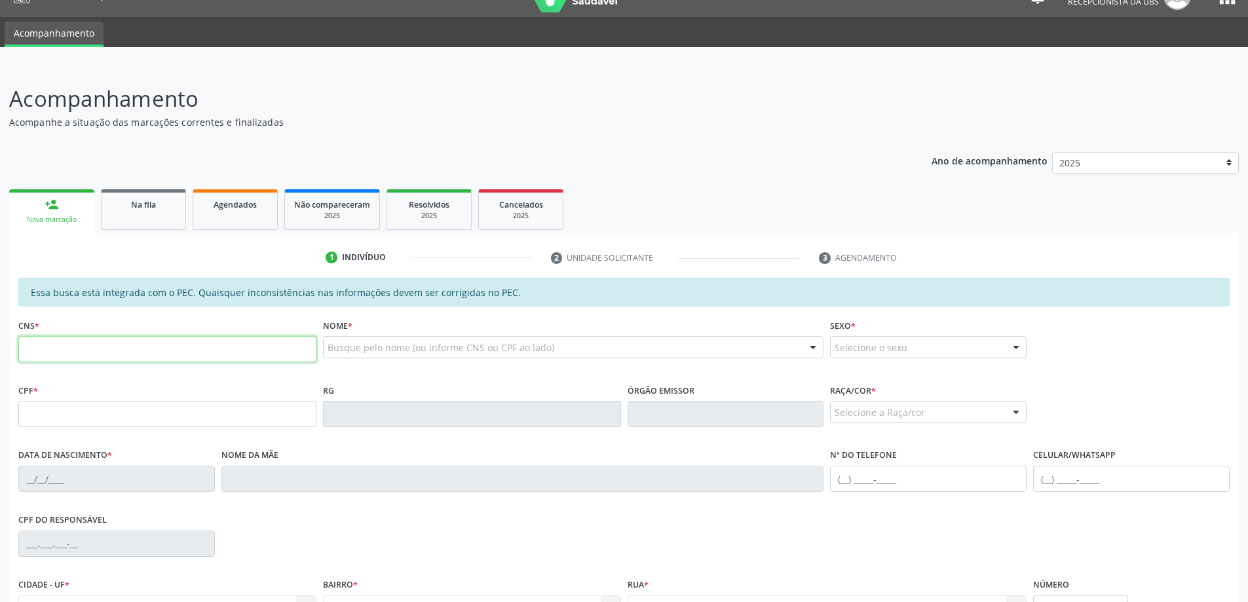
click at [134, 354] on input "text" at bounding box center [167, 349] width 298 height 26
type input "701 4036 3170 8032"
type input "730.932.894-91"
type input "1[DATE]"
type input "[PERSON_NAME]"
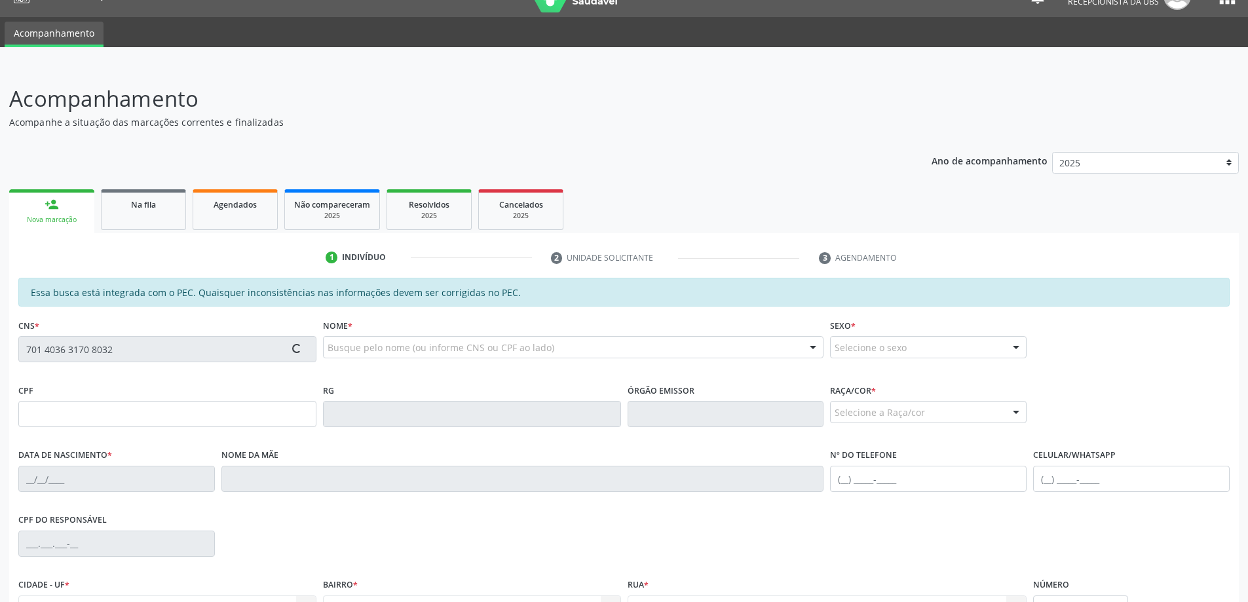
type input "[PHONE_NUMBER]"
type input "36"
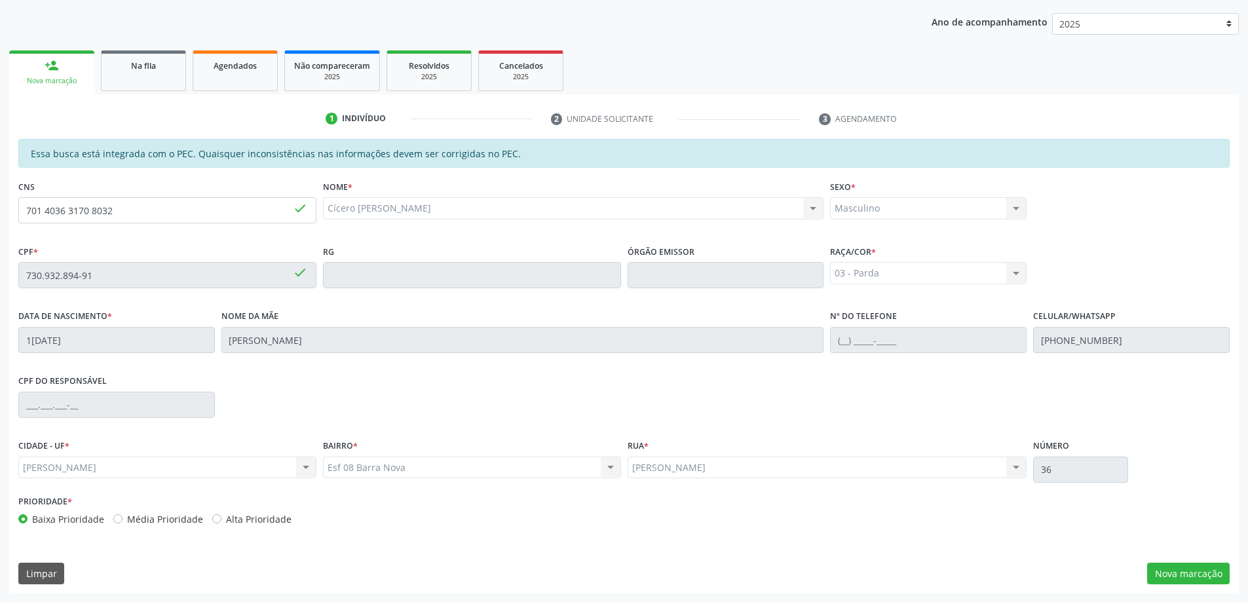
scroll to position [164, 0]
click at [1198, 573] on button "Nova marcação" at bounding box center [1188, 573] width 83 height 22
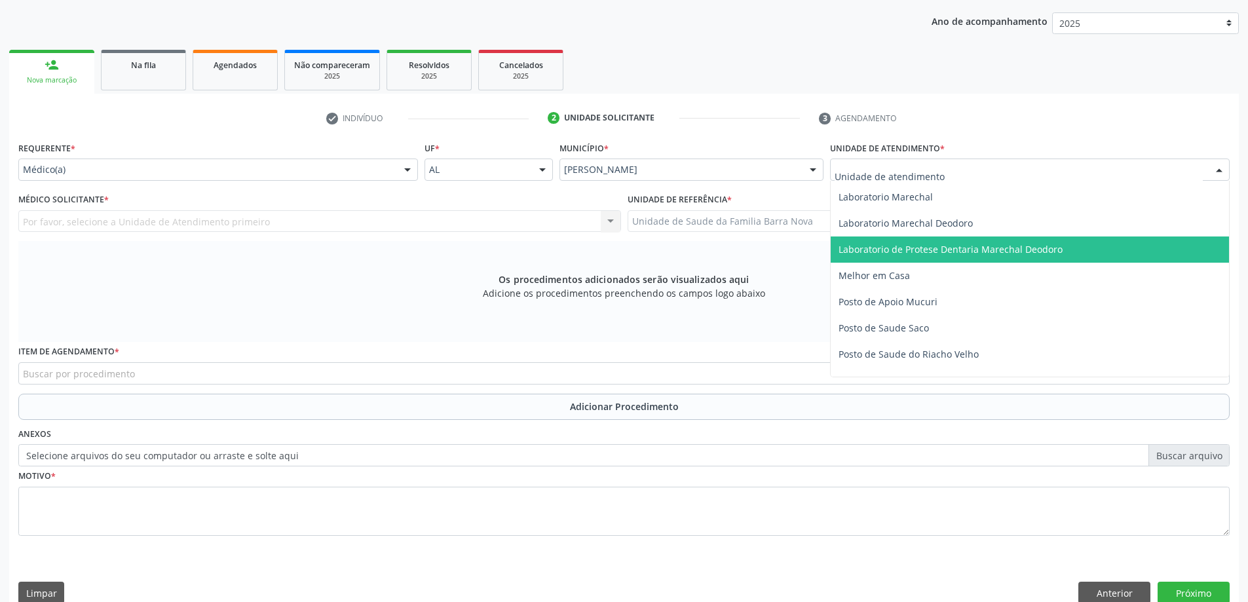
scroll to position [655, 0]
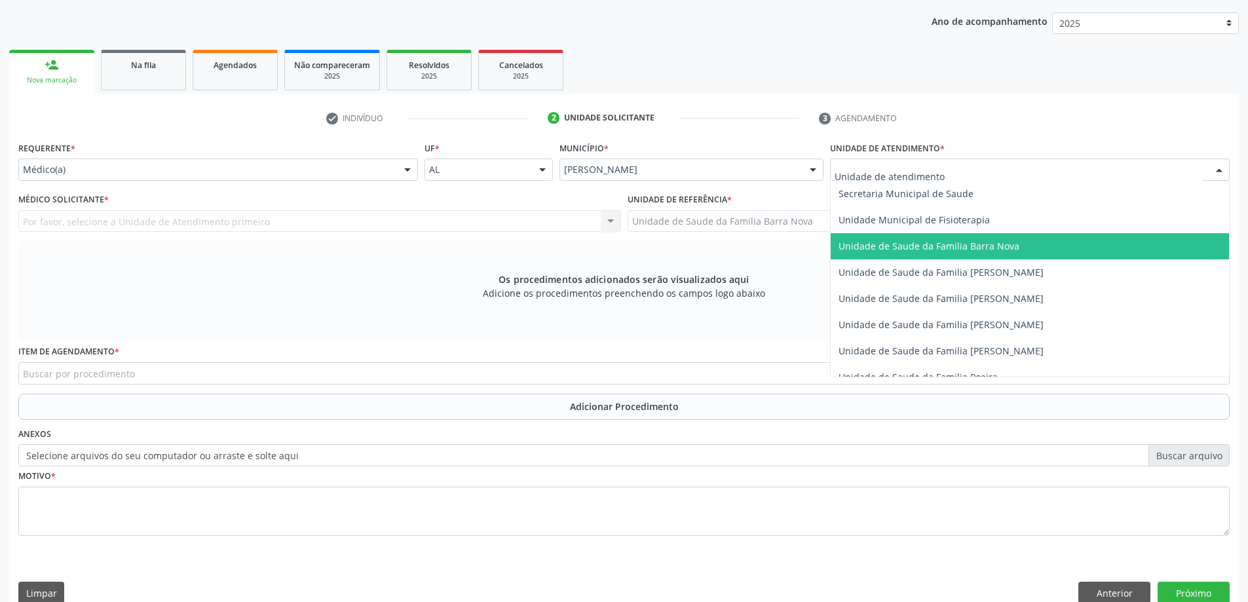
click at [982, 251] on span "Unidade de Saude da Familia Barra Nova" at bounding box center [929, 246] width 181 height 12
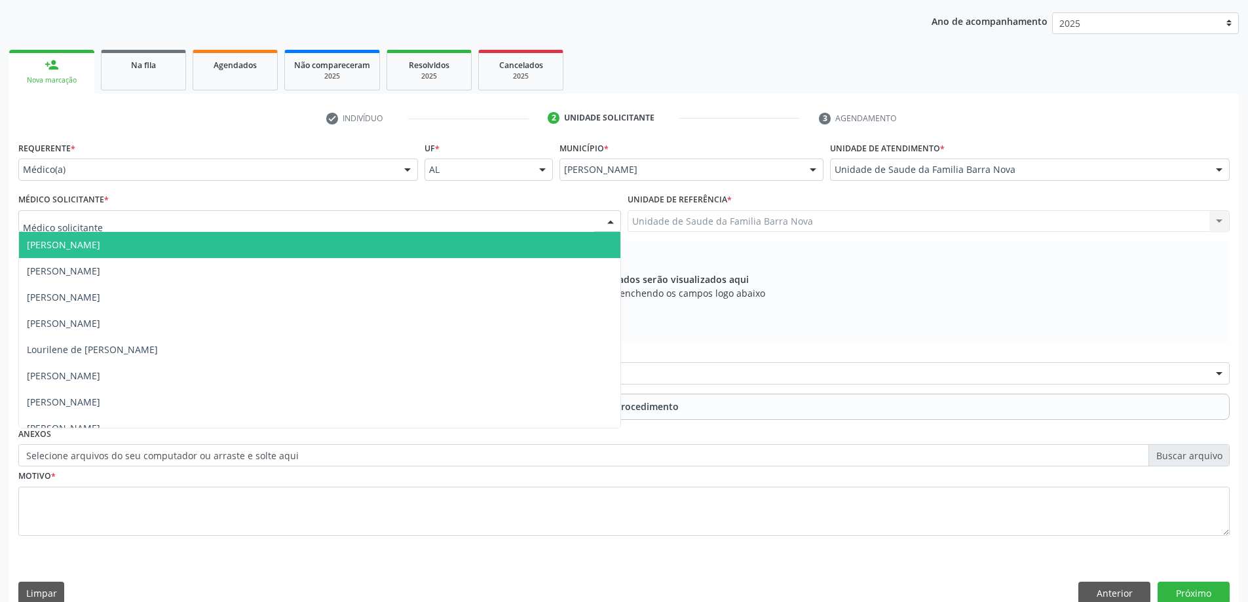
click at [456, 223] on div at bounding box center [319, 221] width 603 height 22
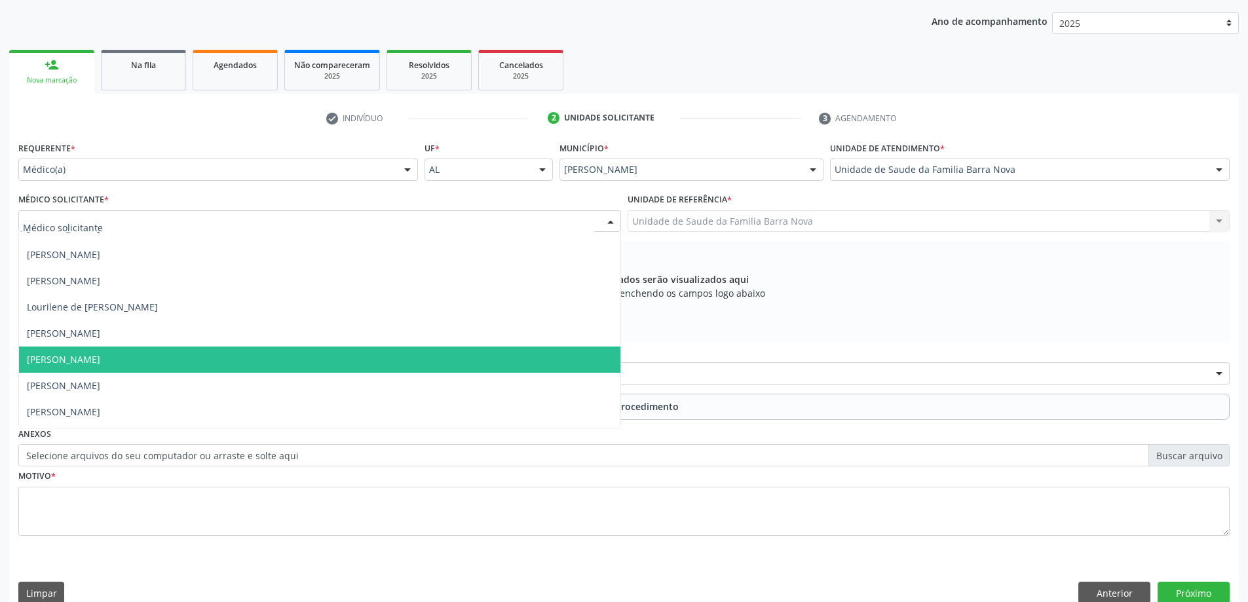
scroll to position [66, 0]
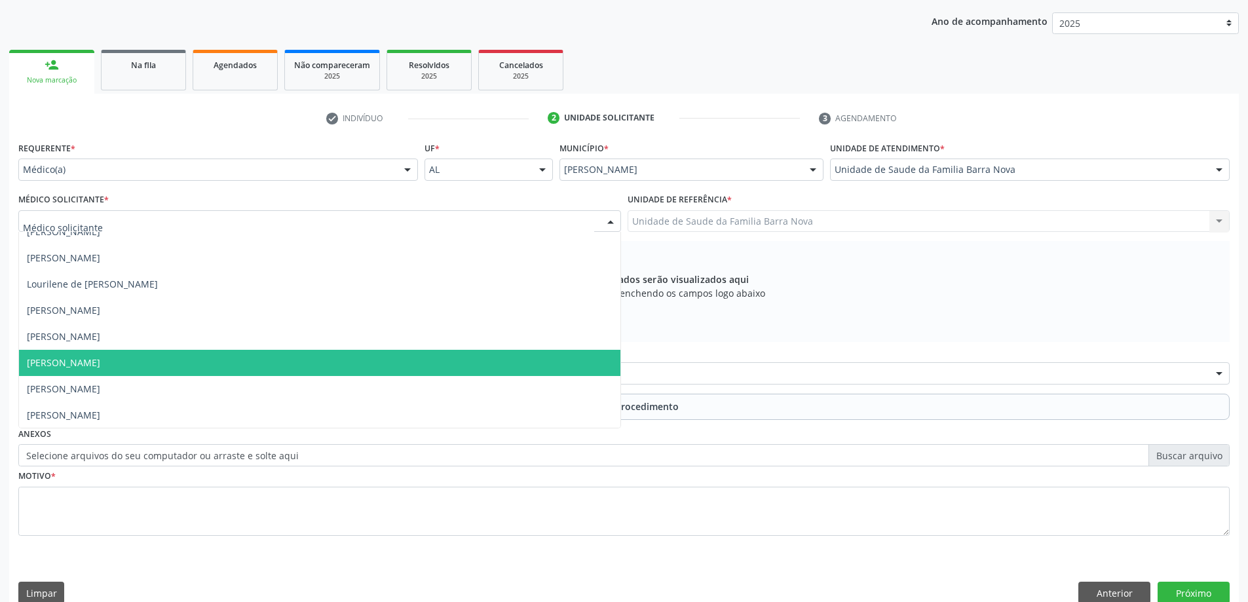
click at [412, 372] on span "[PERSON_NAME]" at bounding box center [320, 363] width 602 height 26
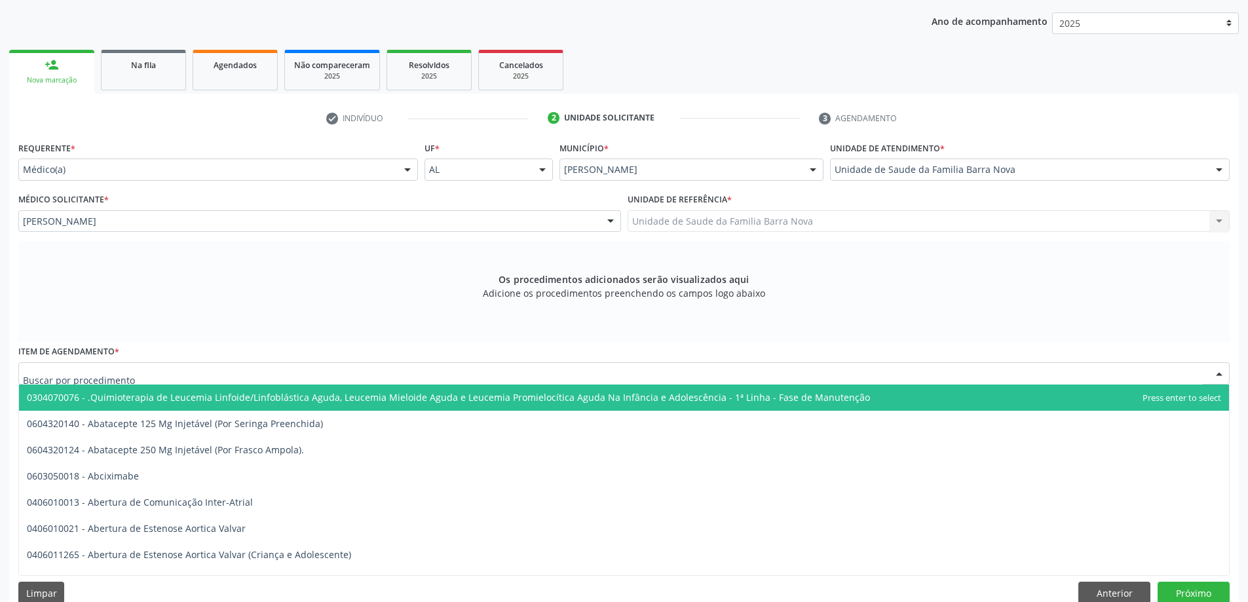
click at [368, 376] on div at bounding box center [624, 373] width 1212 height 22
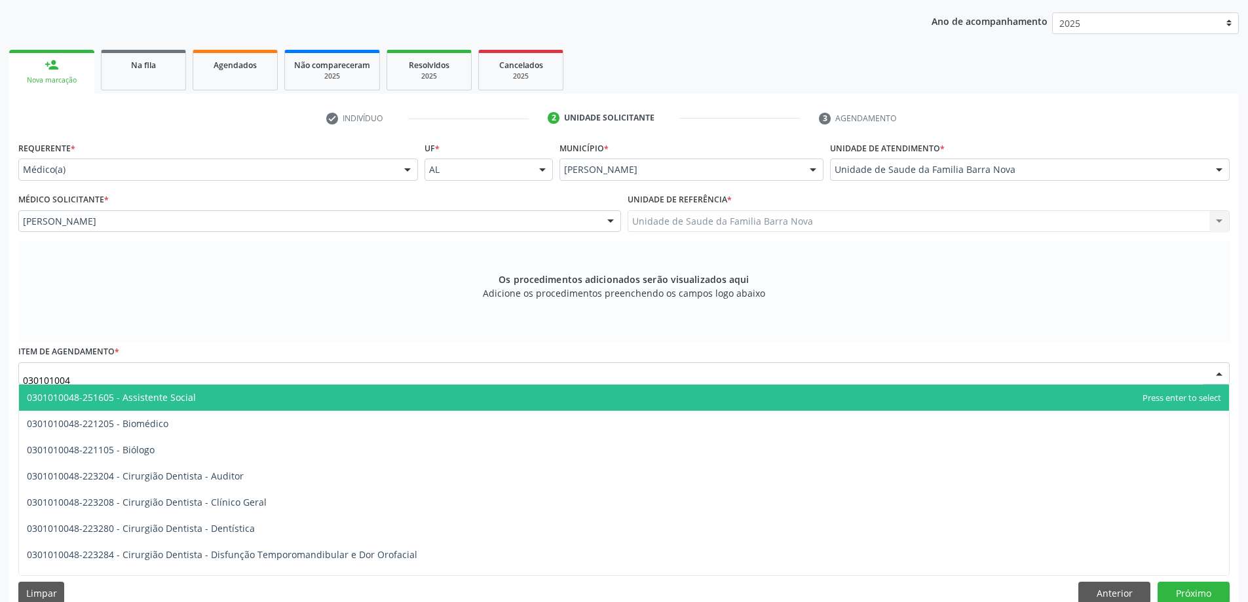
type input "0301010048"
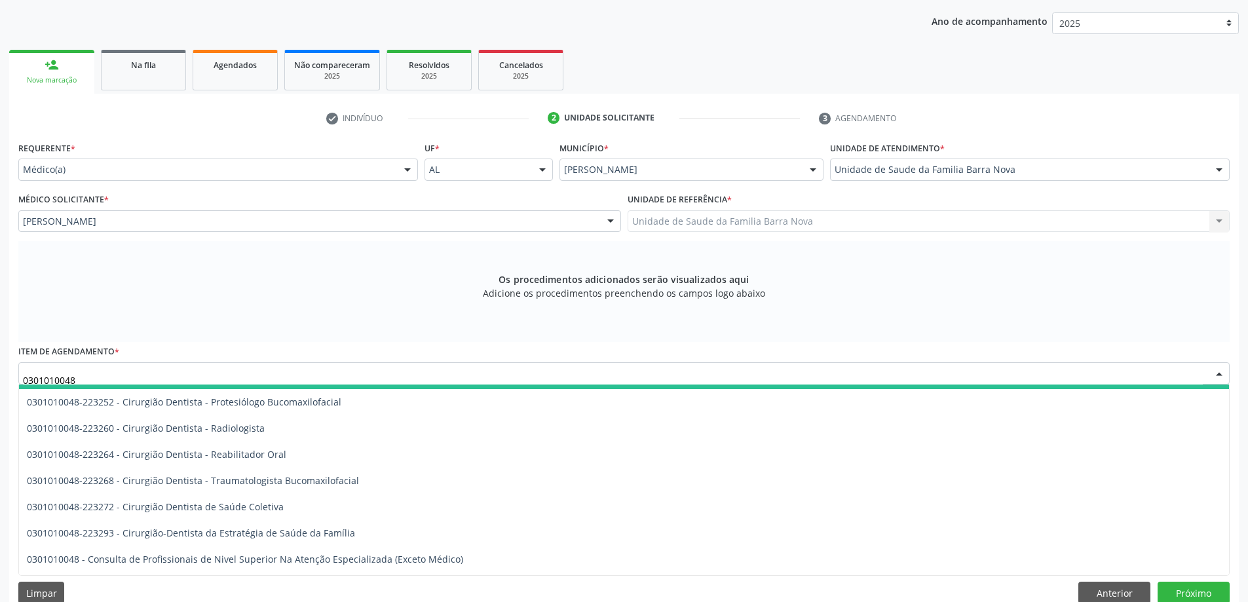
scroll to position [524, 0]
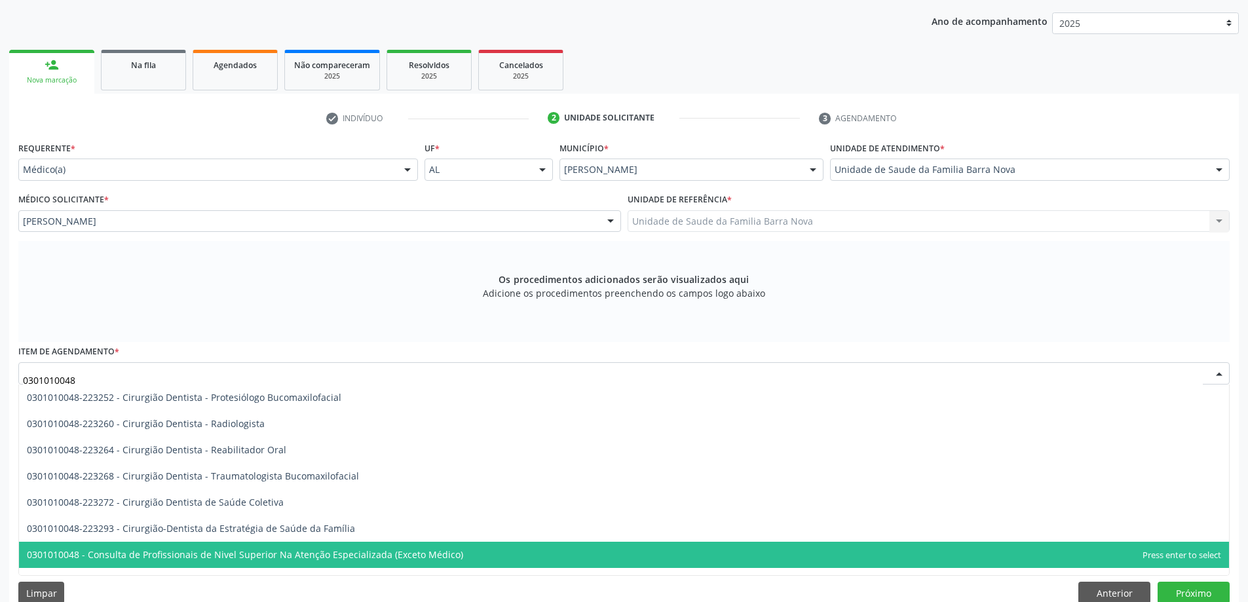
click at [430, 550] on span "0301010048 - Consulta de Profissionais de Nivel Superior Na Atenção Especializa…" at bounding box center [245, 554] width 436 height 12
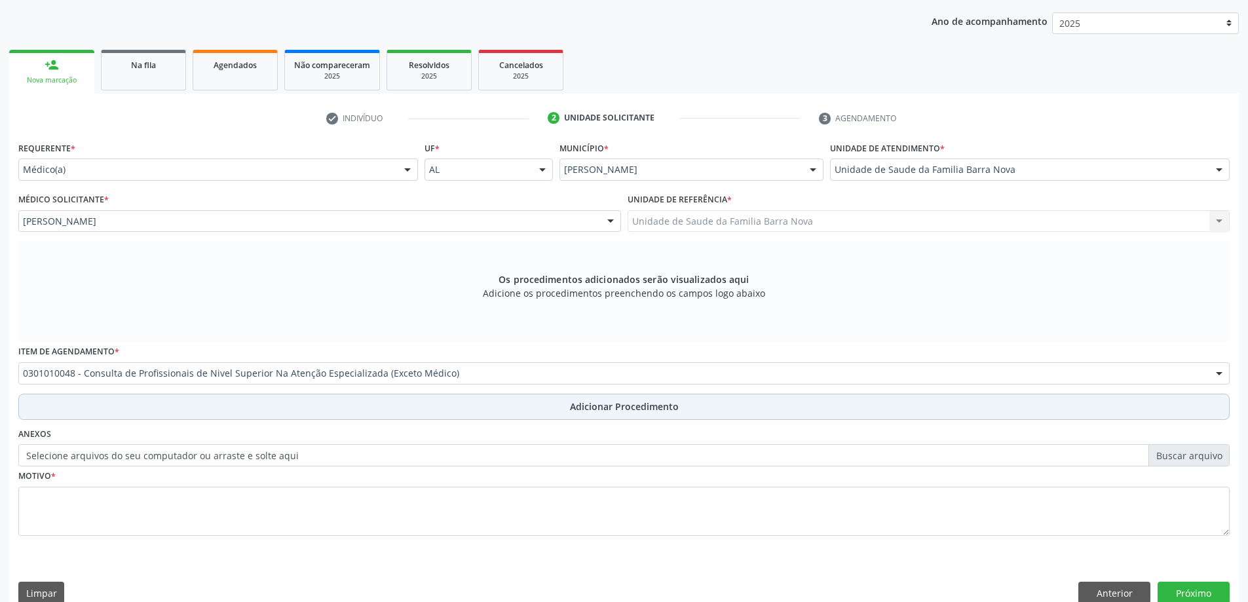
click at [581, 406] on span "Adicionar Procedimento" at bounding box center [624, 407] width 109 height 14
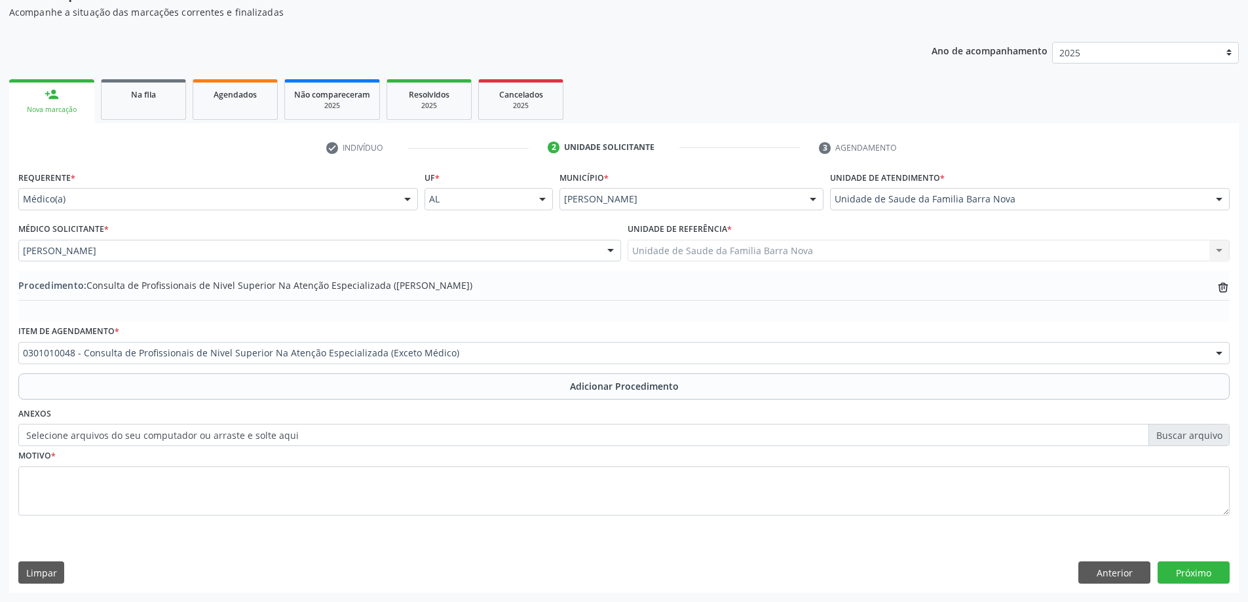
scroll to position [135, 0]
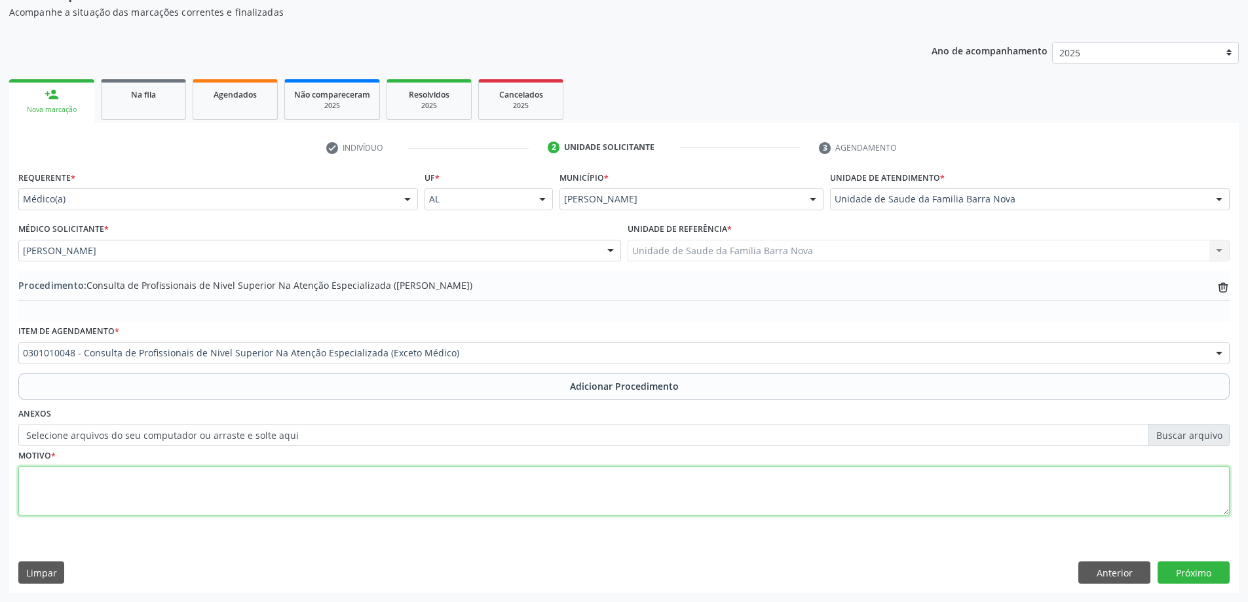
click at [136, 478] on textarea at bounding box center [624, 492] width 1212 height 50
type textarea "u"
click at [173, 476] on textarea "USG EM [DATE]: 1- joelho direito= genus varus, osteófitos, esclerose óssea 2- j…" at bounding box center [624, 492] width 1212 height 50
click at [444, 478] on textarea "USG EM [DATE]: 1- joelho direito = genus varus, osteófitos, esclerose óssea 2- …" at bounding box center [624, 492] width 1212 height 50
type textarea "USG EM [DATE]: 1- joelho direito = genus varus, osteófitos, esclerose óssea 2- …"
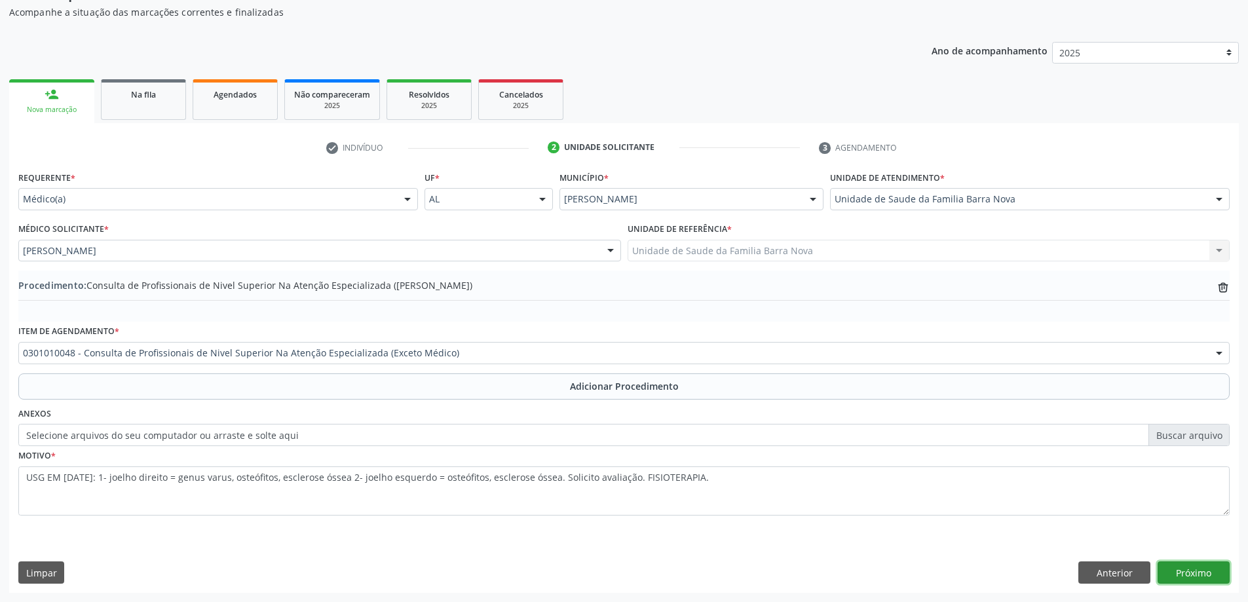
click at [1178, 568] on button "Próximo" at bounding box center [1194, 573] width 72 height 22
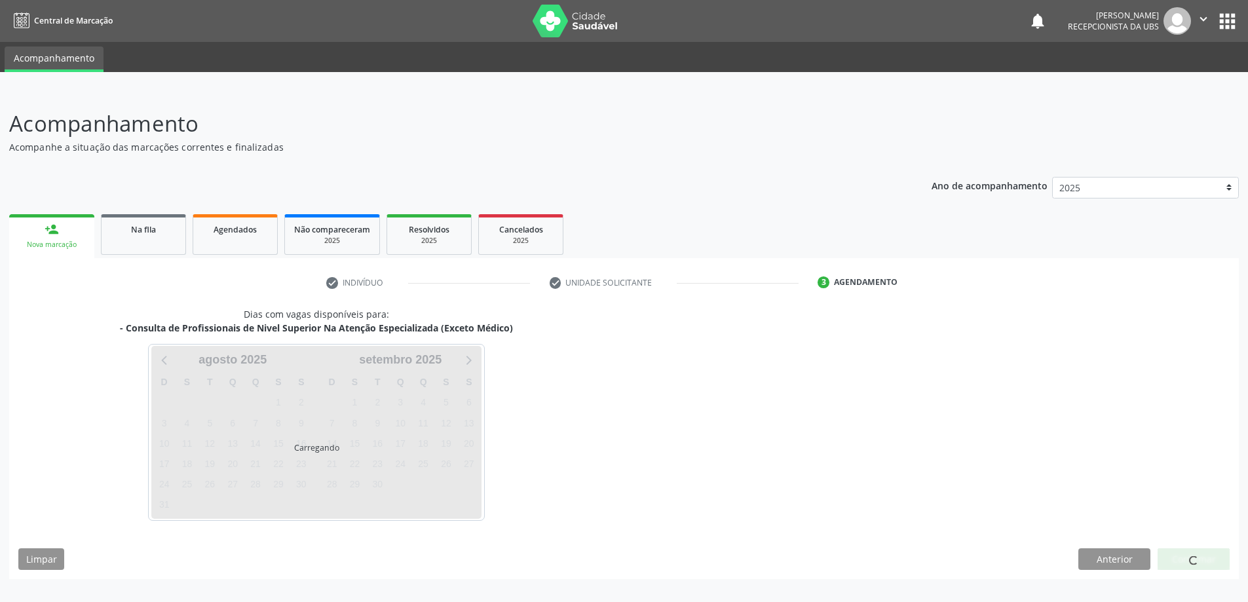
scroll to position [0, 0]
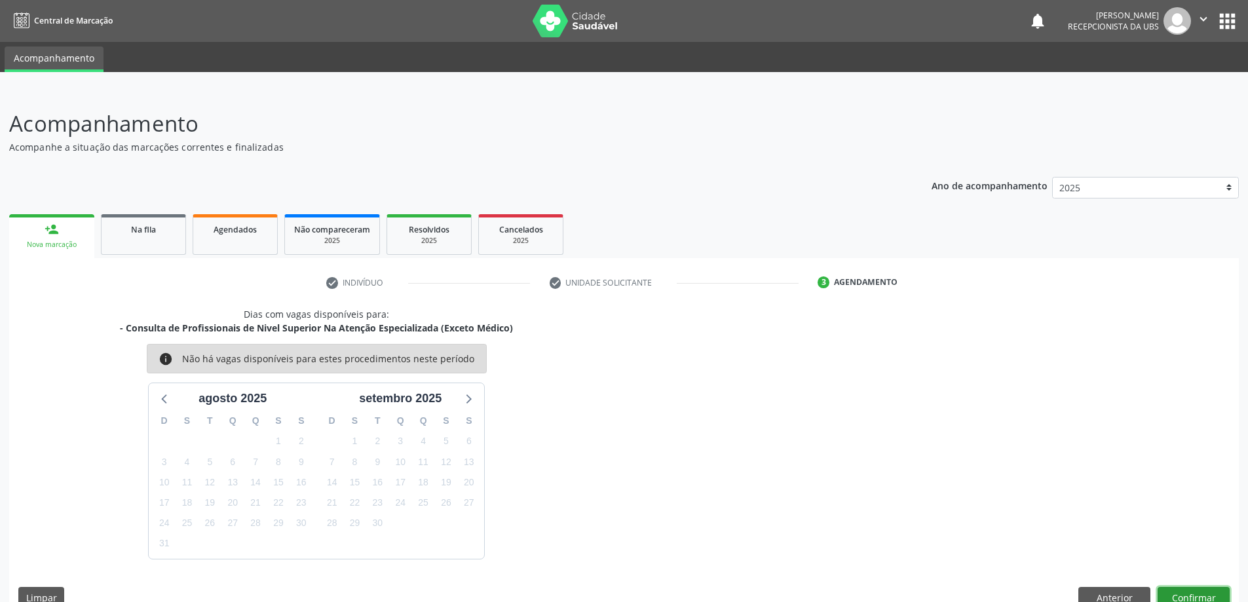
click at [1187, 593] on button "Confirmar" at bounding box center [1194, 598] width 72 height 22
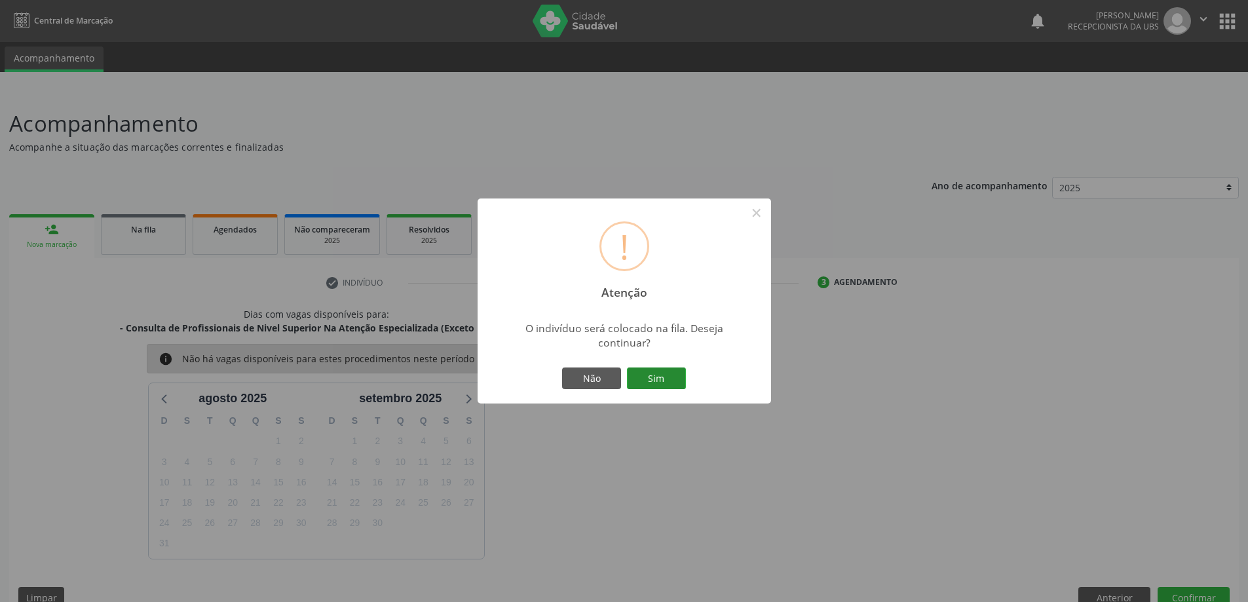
click at [650, 373] on button "Sim" at bounding box center [656, 379] width 59 height 22
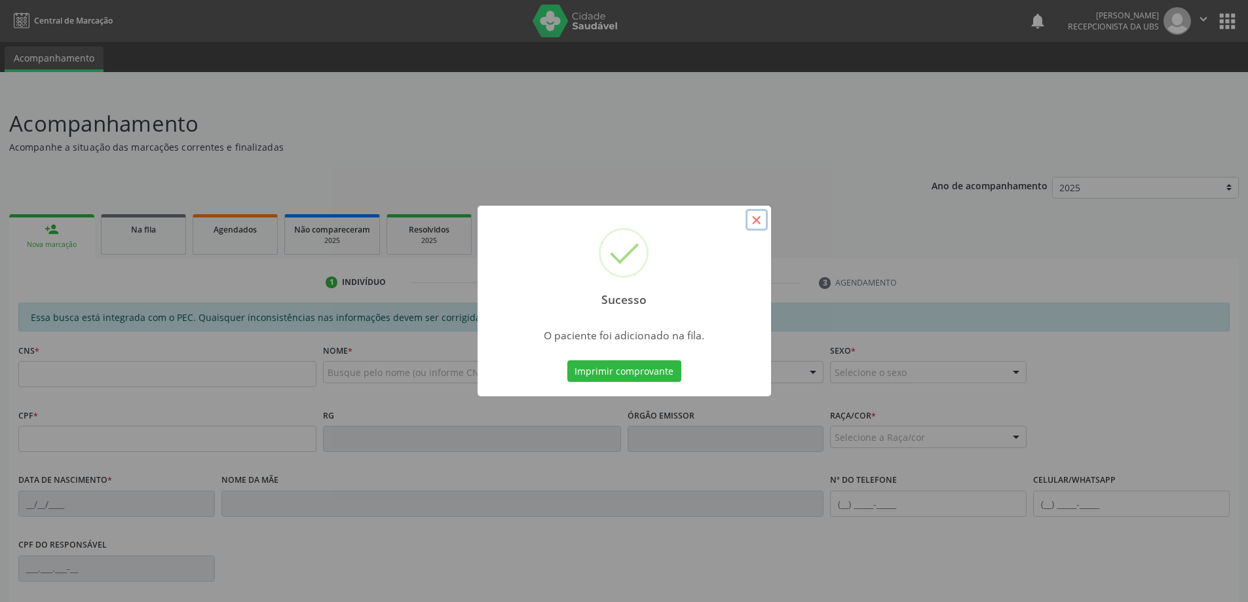
click at [759, 220] on button "×" at bounding box center [757, 220] width 22 height 22
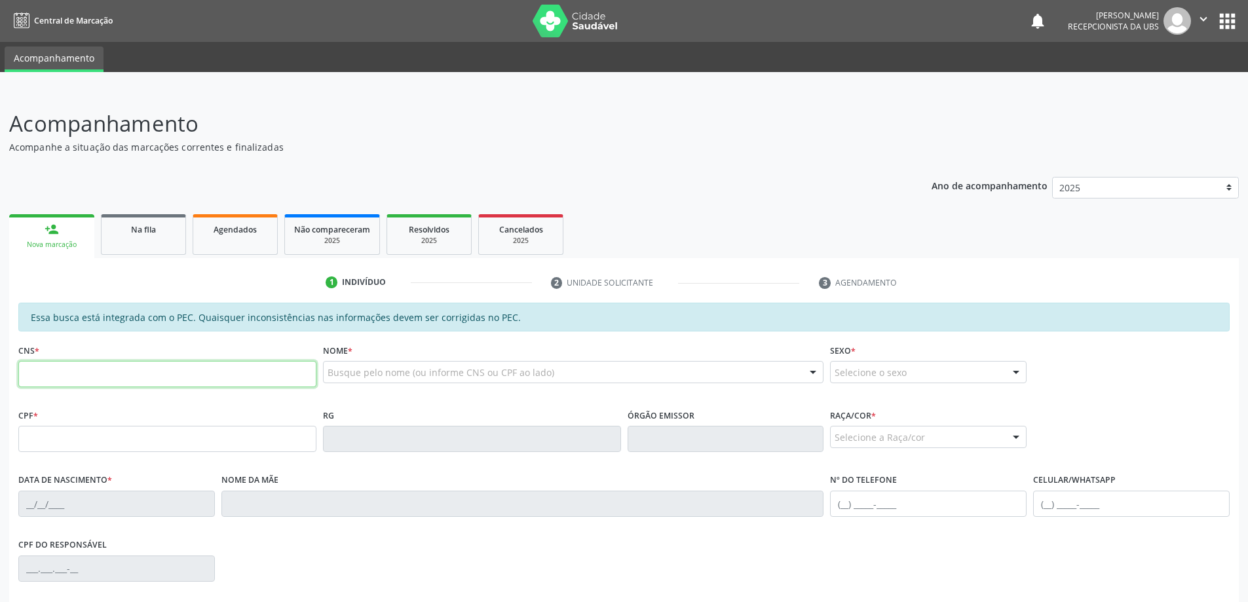
click at [239, 375] on input "text" at bounding box center [167, 374] width 298 height 26
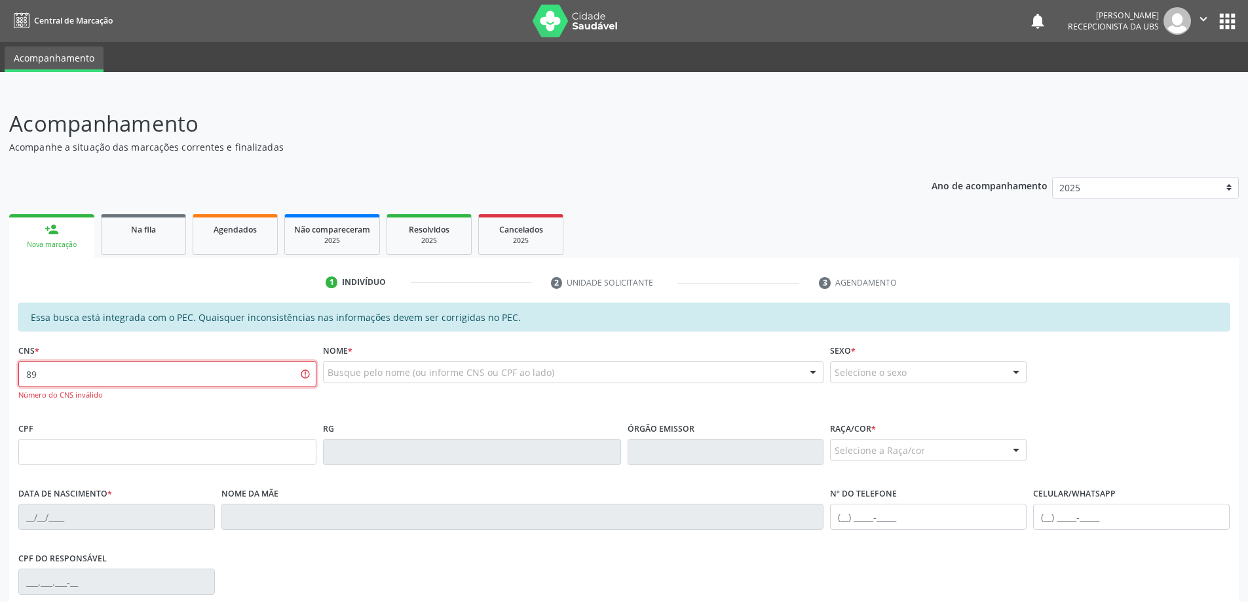
type input "8"
type input "898 0051 9078 7178"
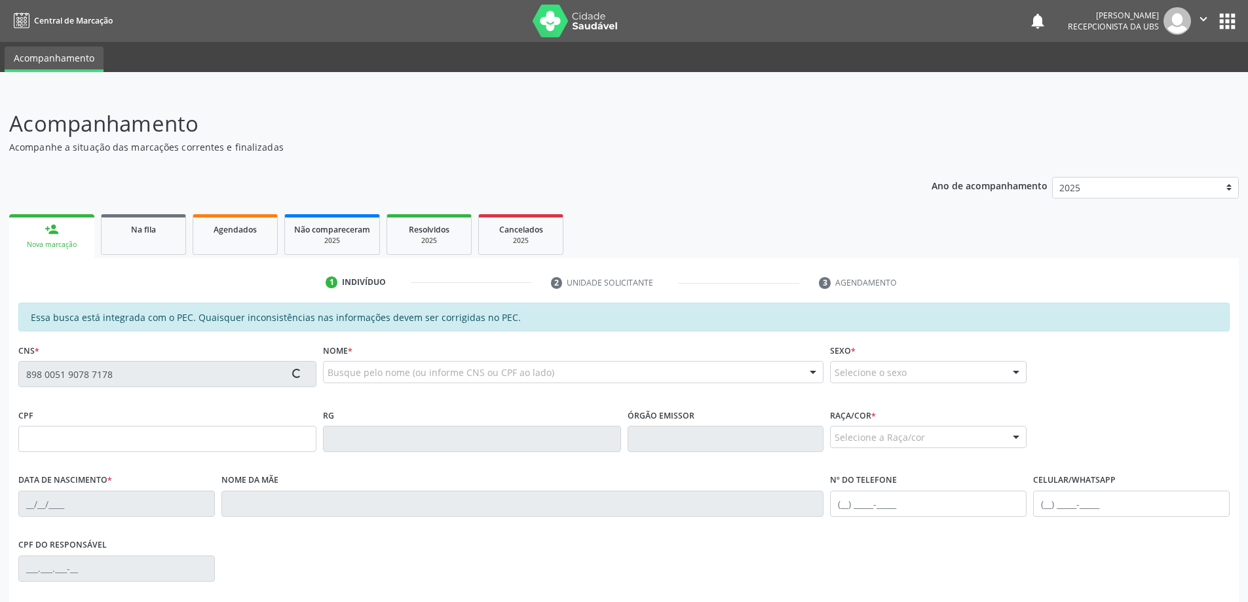
type input "145.981.884-99"
type input "[DATE]"
type input "[PERSON_NAME]"
type input "[PHONE_NUMBER]"
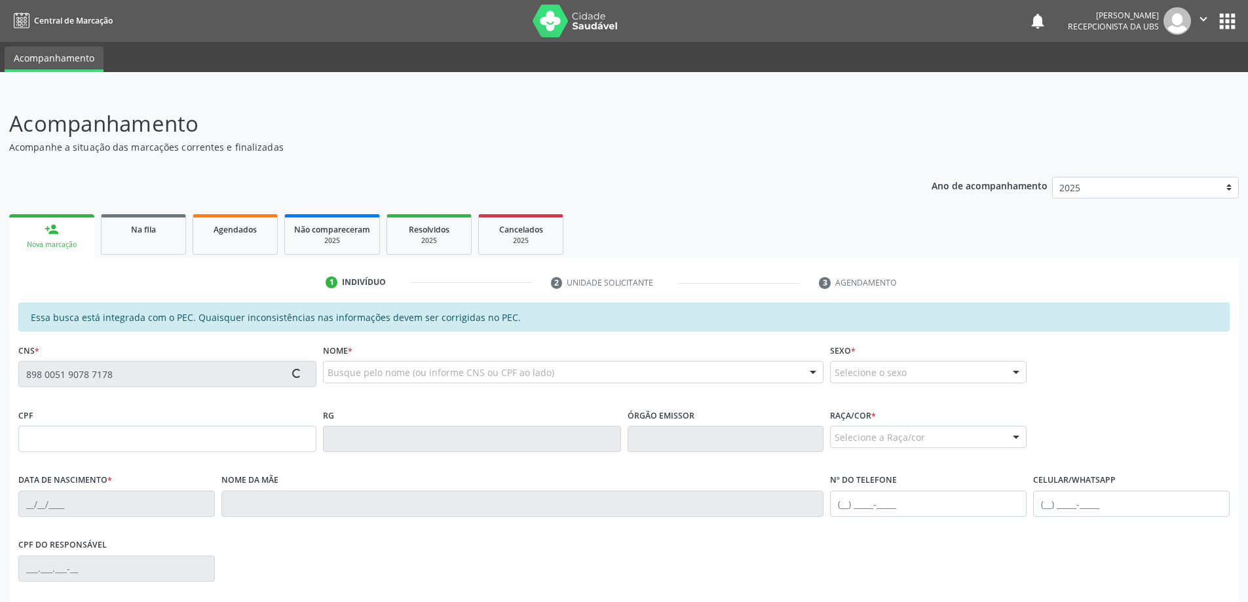
type input "178"
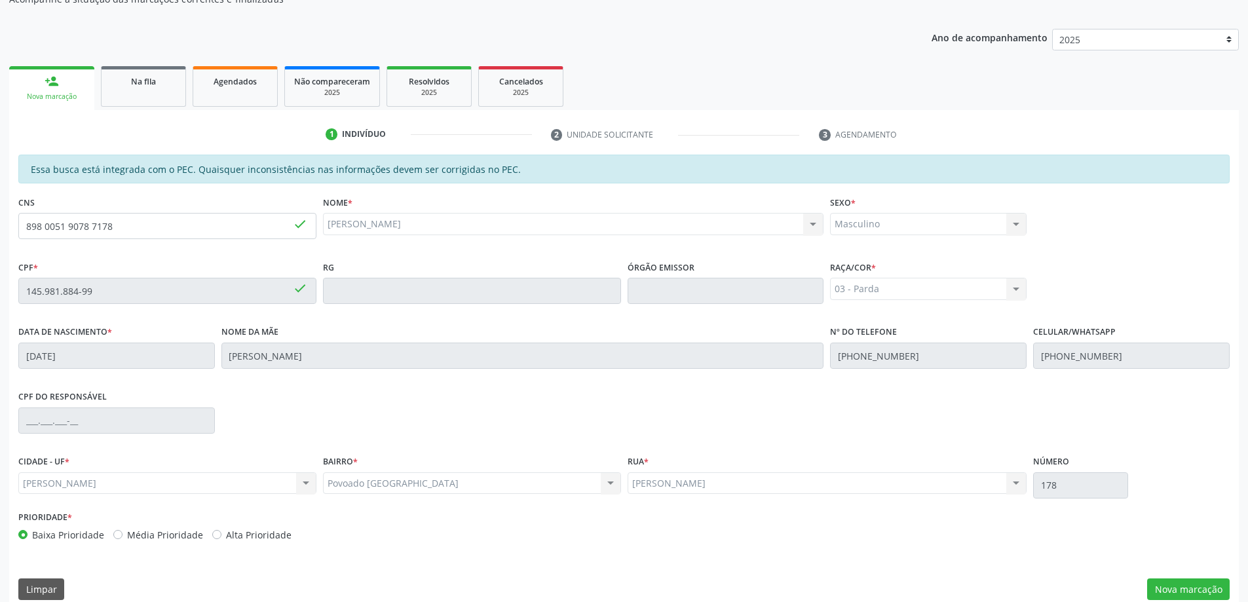
scroll to position [164, 0]
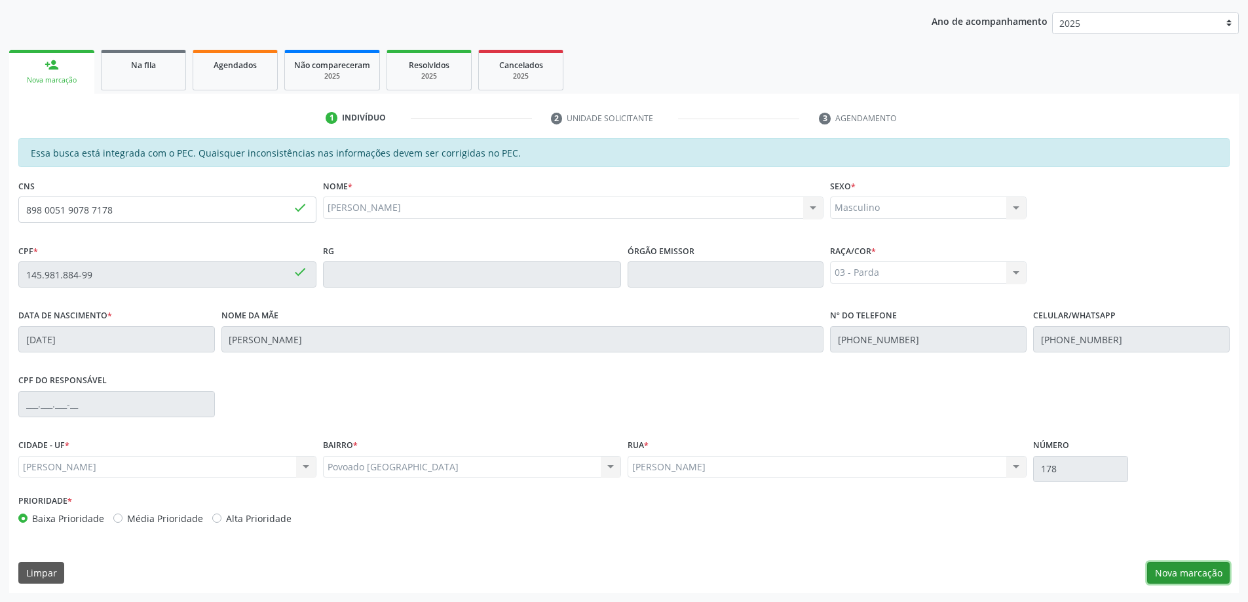
click at [1189, 574] on button "Nova marcação" at bounding box center [1188, 573] width 83 height 22
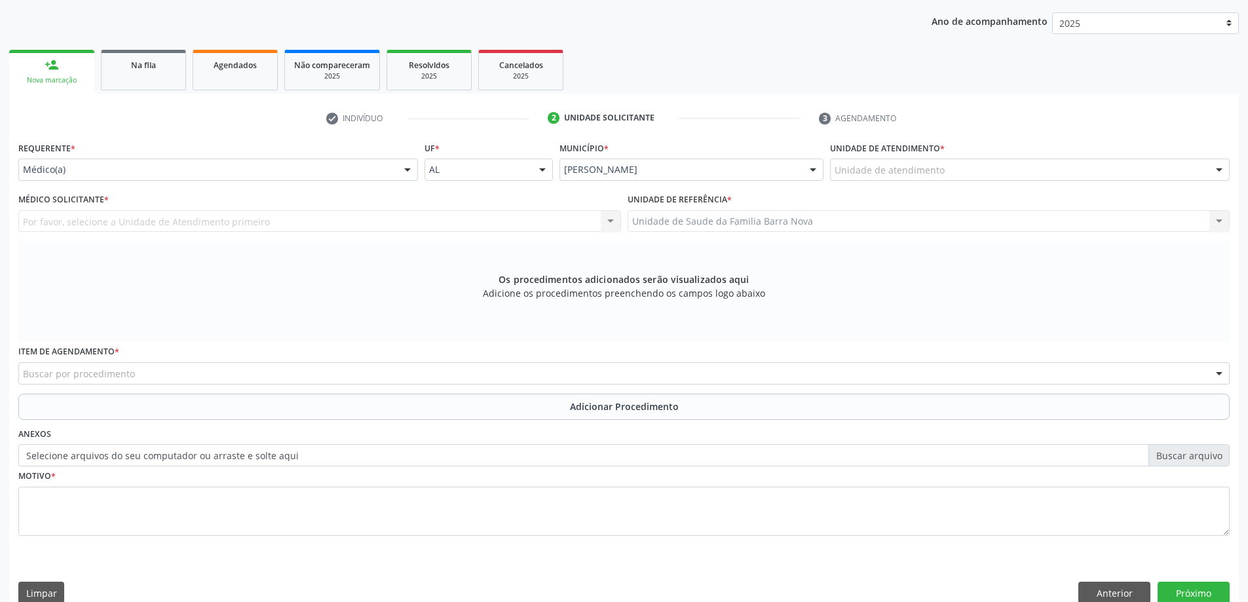
click at [984, 175] on div "Unidade de atendimento" at bounding box center [1030, 170] width 400 height 22
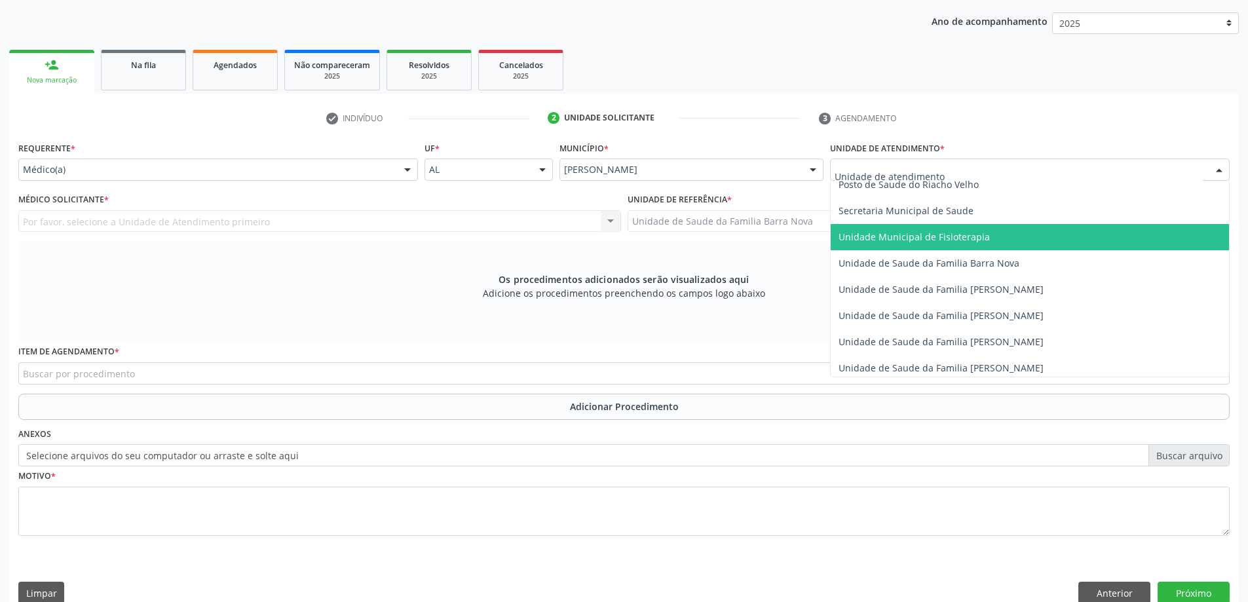
scroll to position [655, 0]
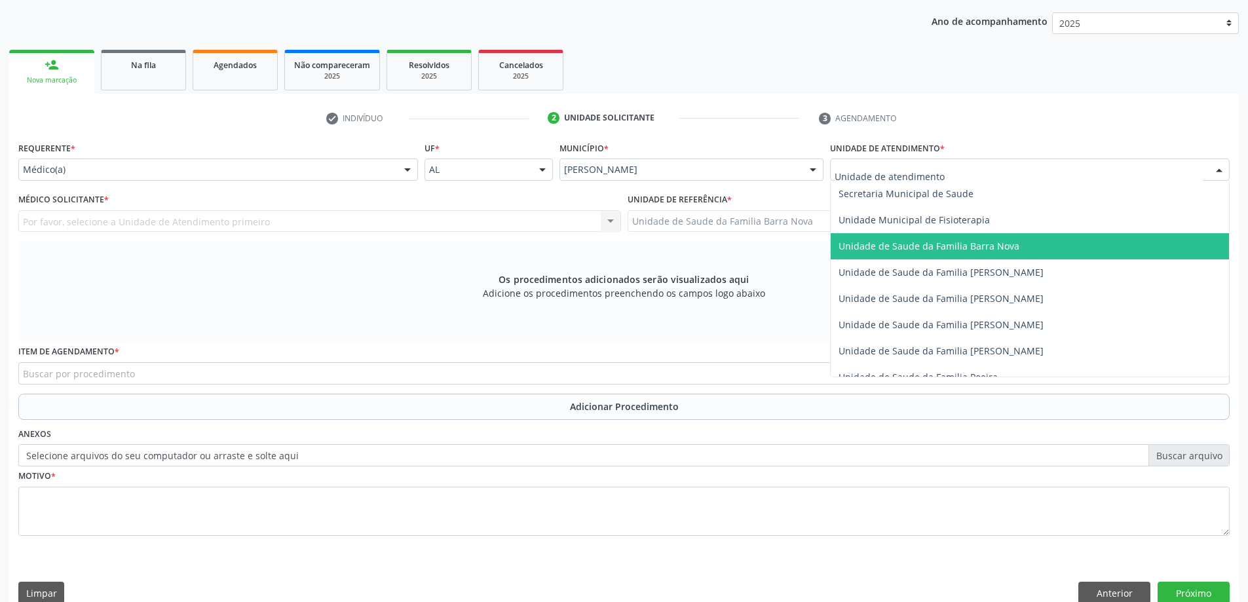
click at [997, 246] on span "Unidade de Saude da Familia Barra Nova" at bounding box center [929, 246] width 181 height 12
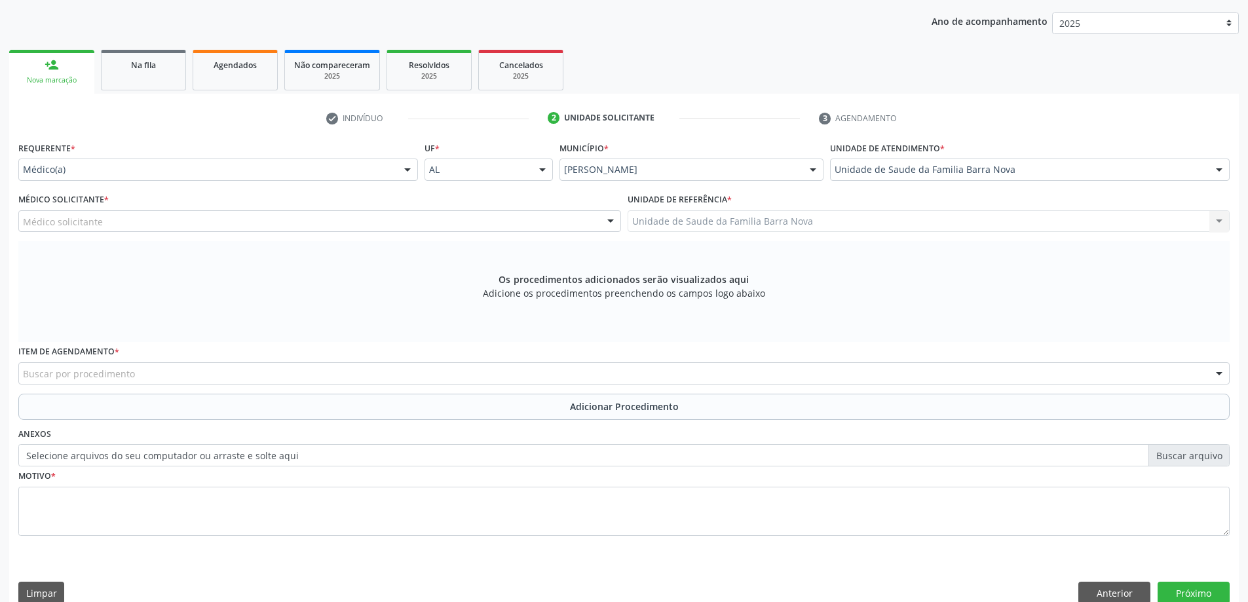
click at [312, 220] on div "Médico solicitante" at bounding box center [319, 221] width 603 height 22
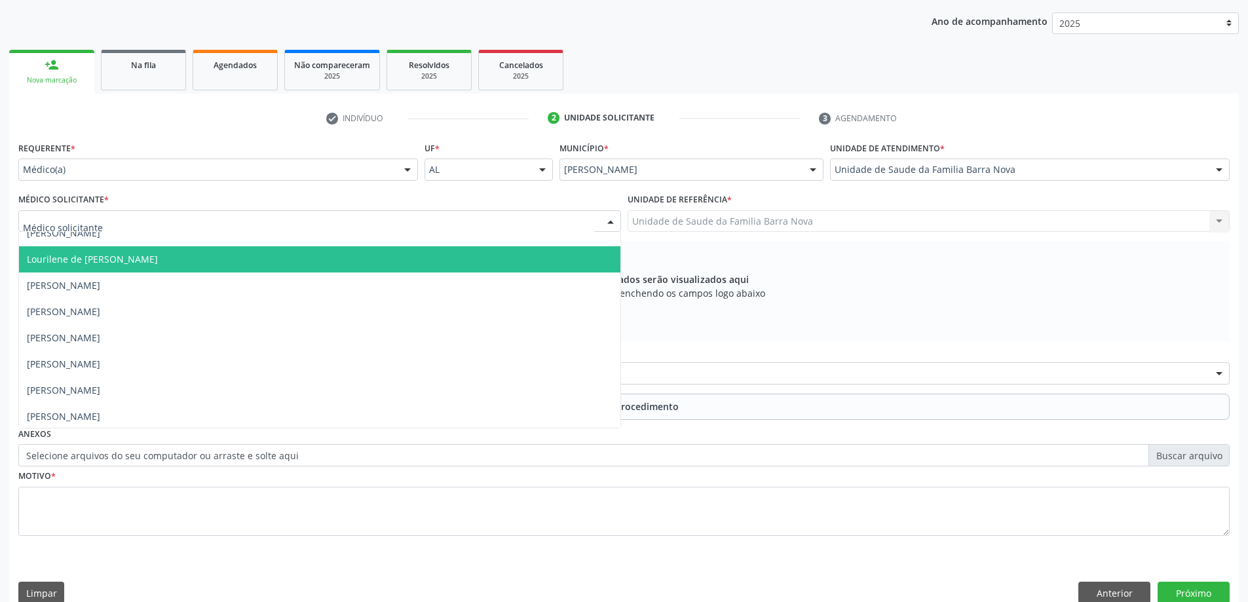
scroll to position [92, 0]
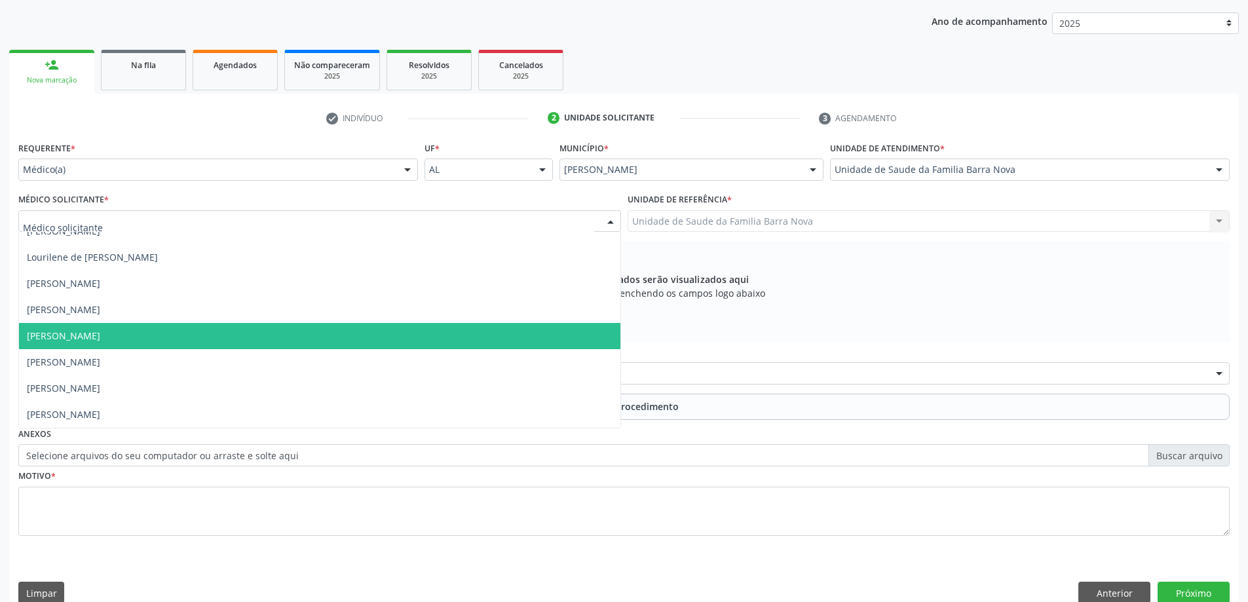
click at [275, 337] on span "[PERSON_NAME]" at bounding box center [320, 336] width 602 height 26
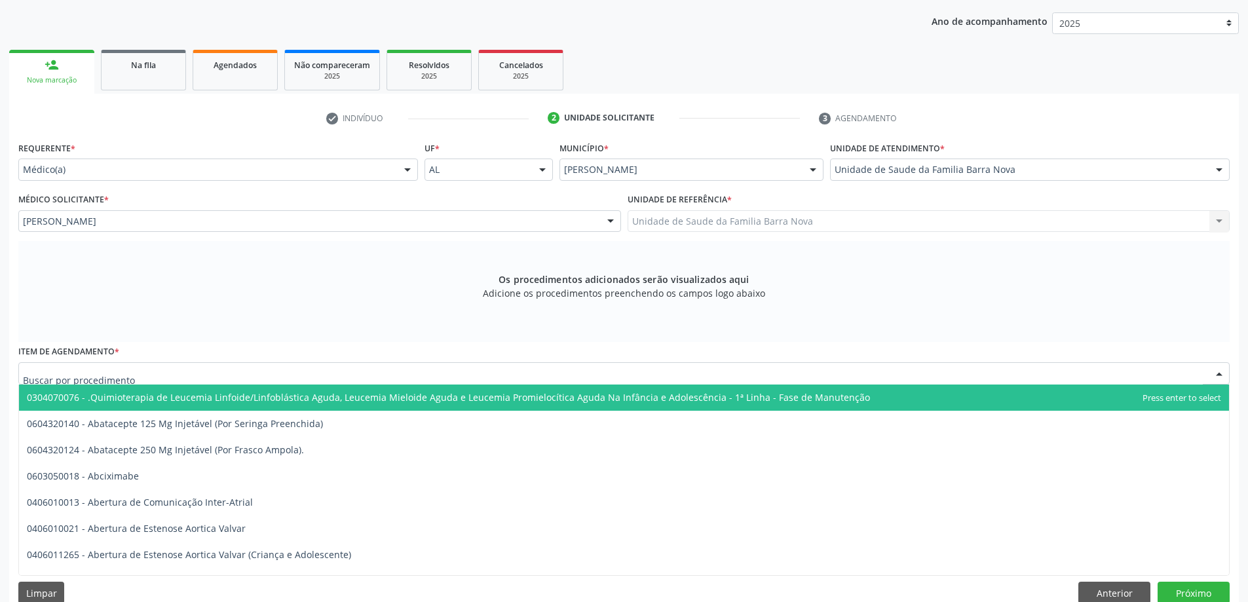
click at [368, 375] on div at bounding box center [624, 373] width 1212 height 22
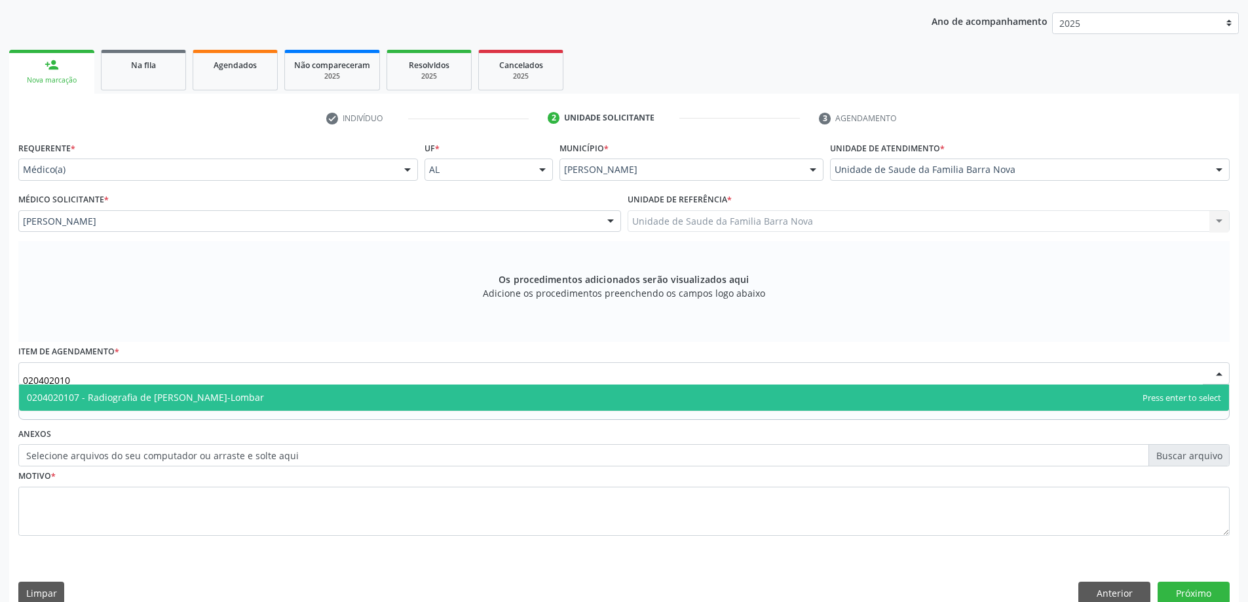
type input "0204020107"
click at [393, 394] on span "0204020107 - Radiografia de [PERSON_NAME]-Lombar" at bounding box center [624, 398] width 1210 height 26
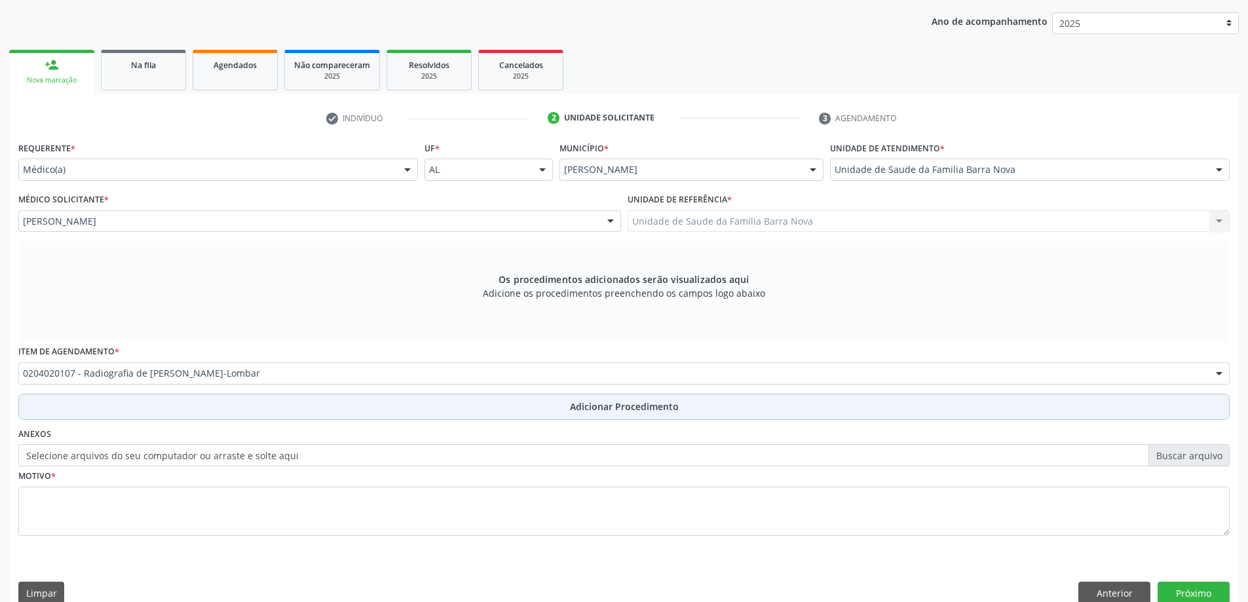
click at [602, 411] on span "Adicionar Procedimento" at bounding box center [624, 407] width 109 height 14
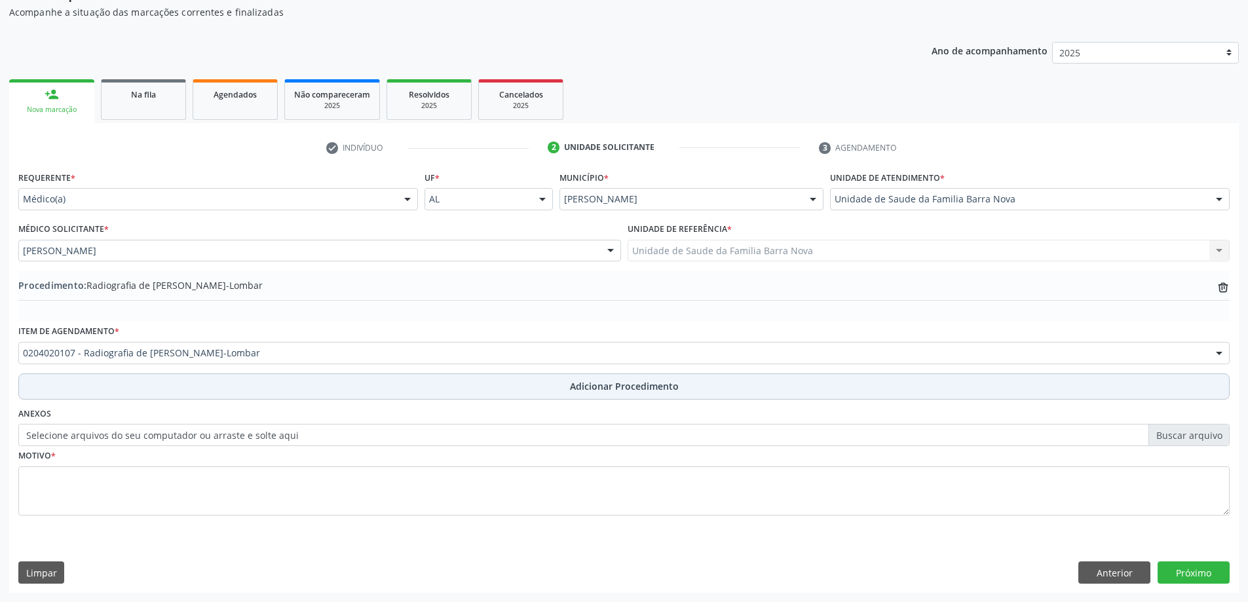
scroll to position [135, 0]
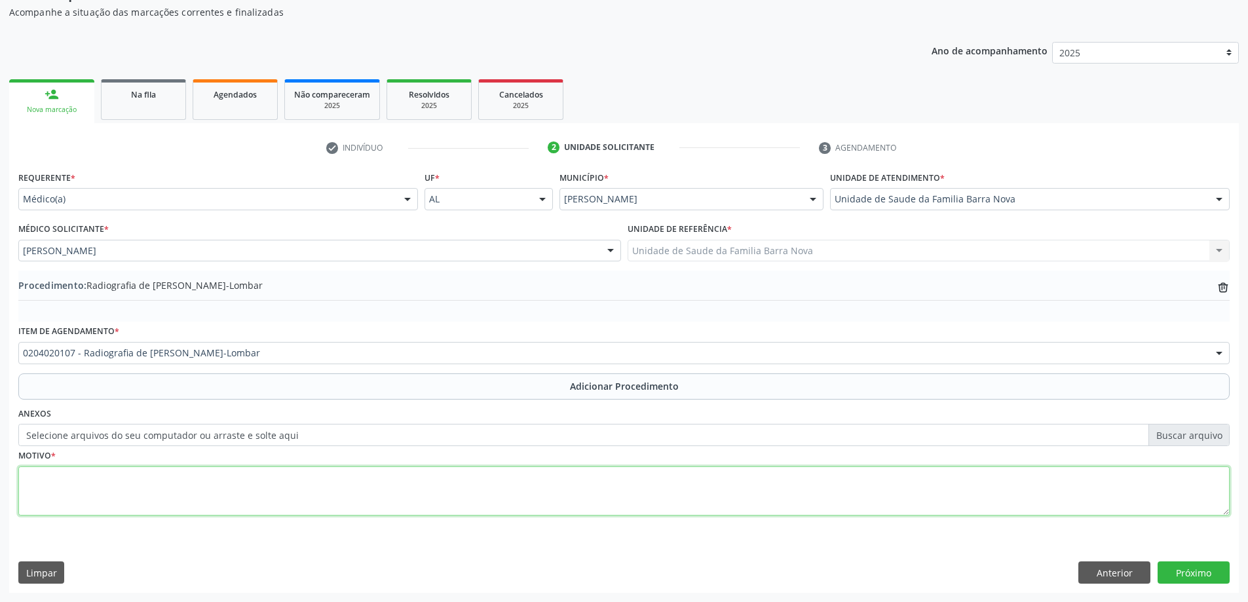
click at [233, 478] on textarea at bounding box center [624, 492] width 1212 height 50
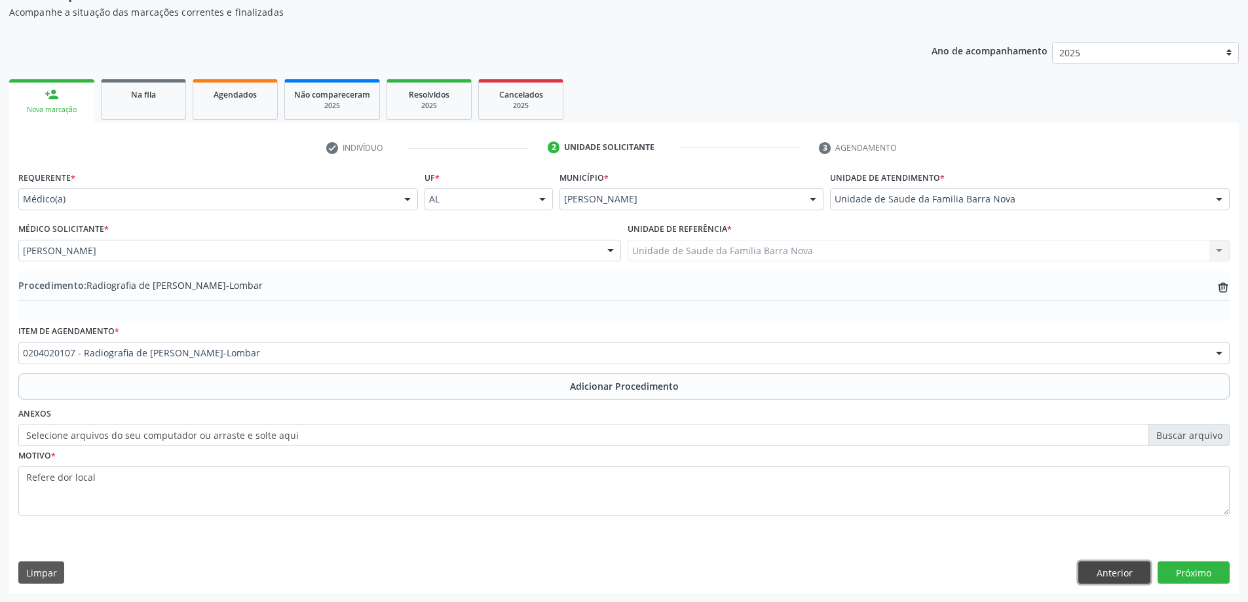
click at [1117, 576] on button "Anterior" at bounding box center [1115, 573] width 72 height 22
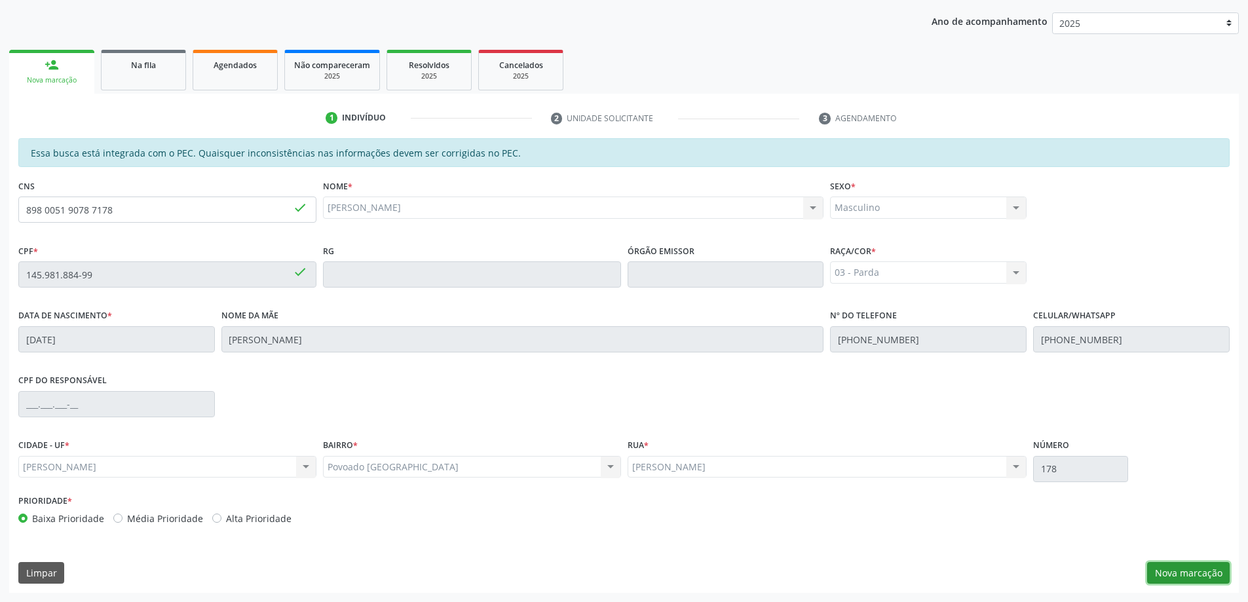
click at [1186, 574] on button "Nova marcação" at bounding box center [1188, 573] width 83 height 22
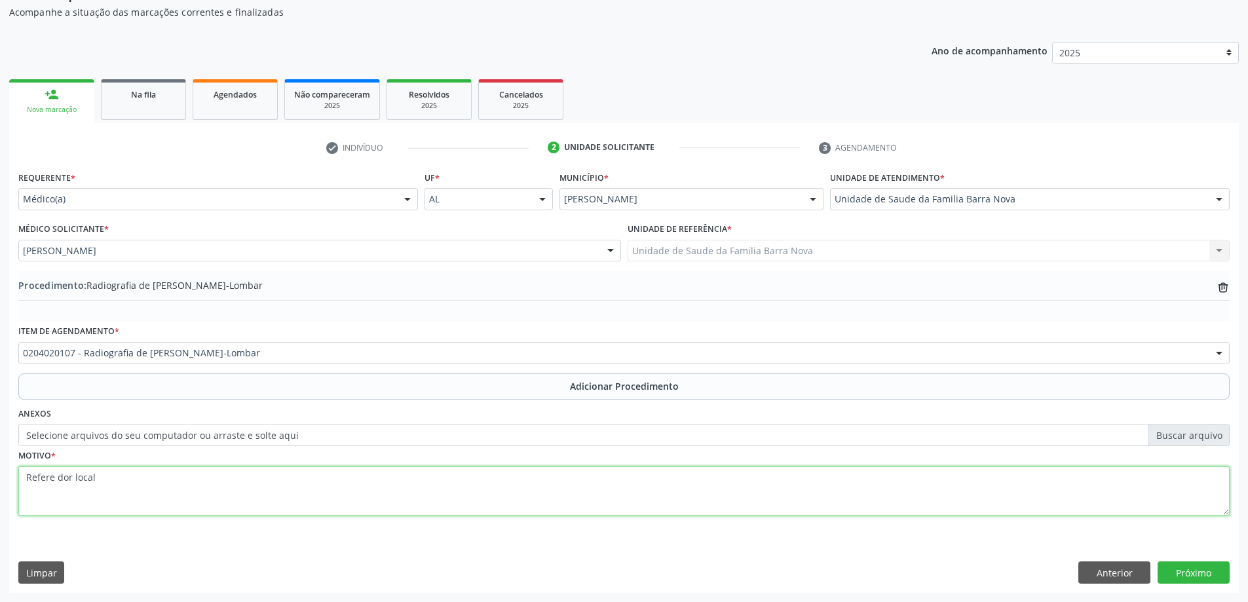
click at [113, 480] on textarea "Refere dor local" at bounding box center [624, 492] width 1212 height 50
type textarea "Refere dor local."
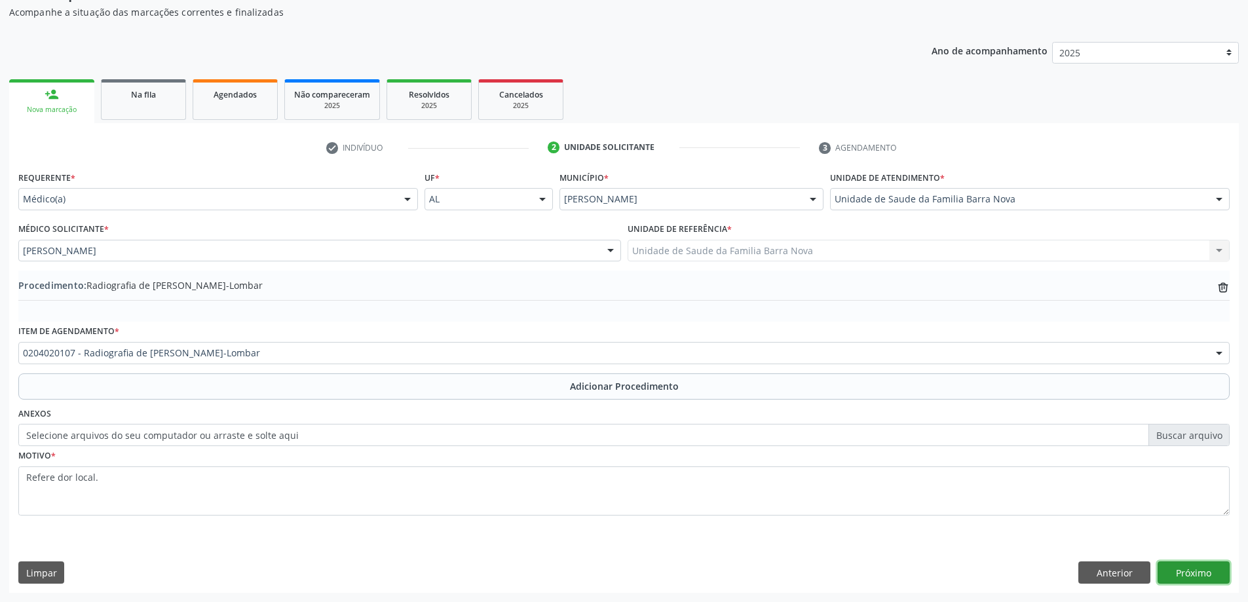
click at [1191, 569] on button "Próximo" at bounding box center [1194, 573] width 72 height 22
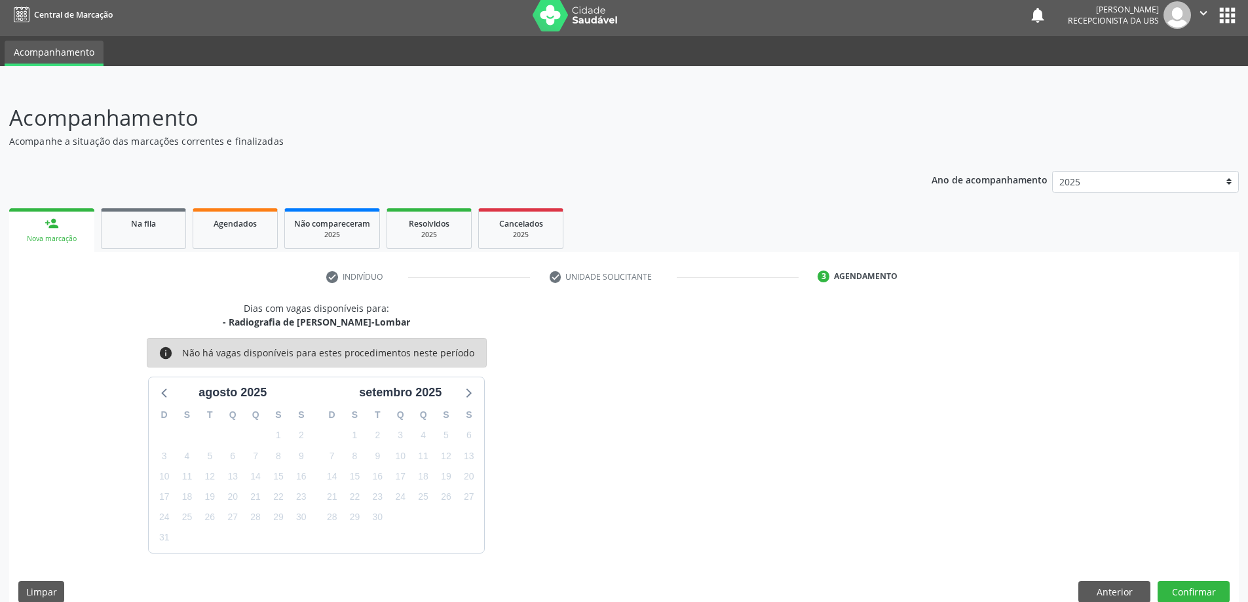
scroll to position [25, 0]
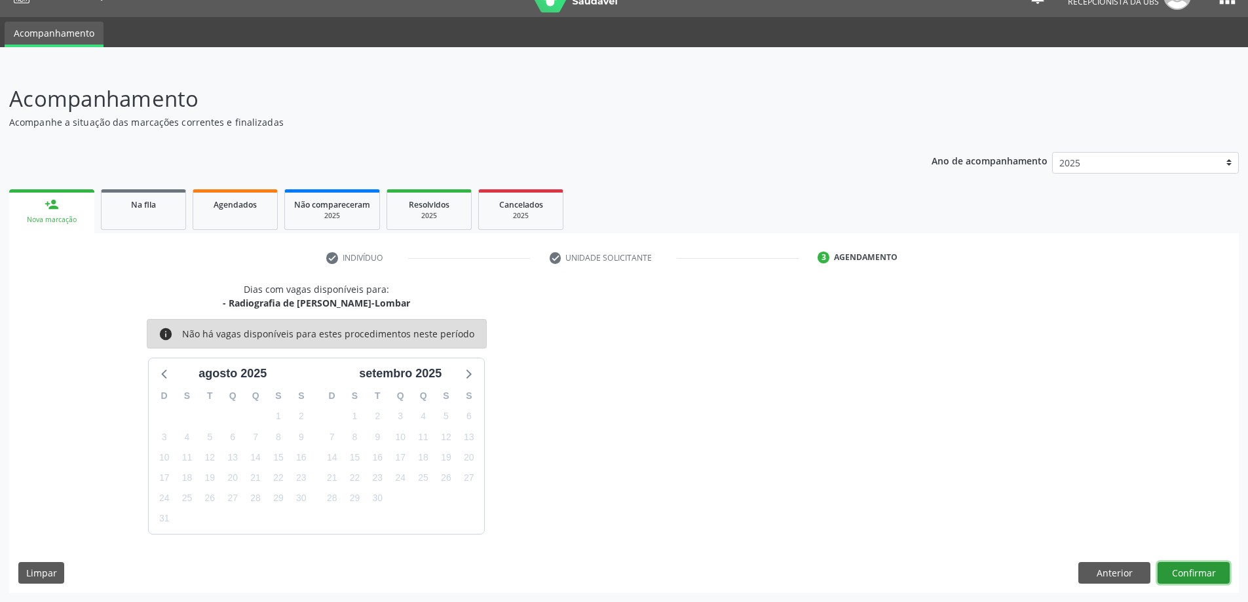
click at [1184, 571] on button "Confirmar" at bounding box center [1194, 573] width 72 height 22
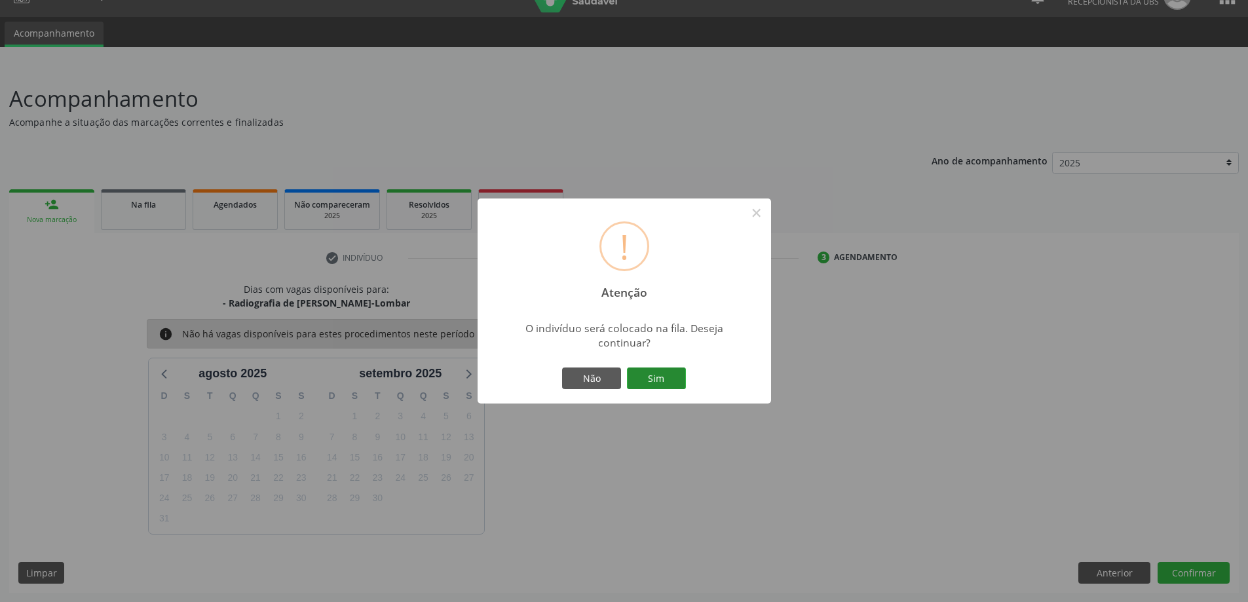
click at [650, 377] on button "Sim" at bounding box center [656, 379] width 59 height 22
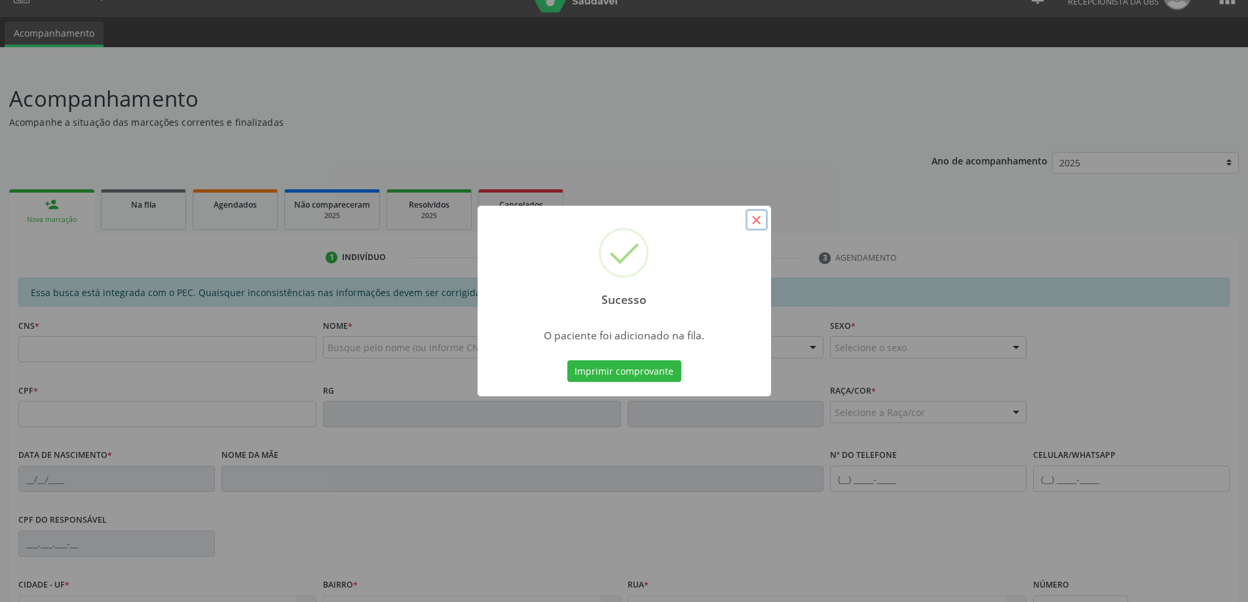
click at [760, 220] on button "×" at bounding box center [757, 220] width 22 height 22
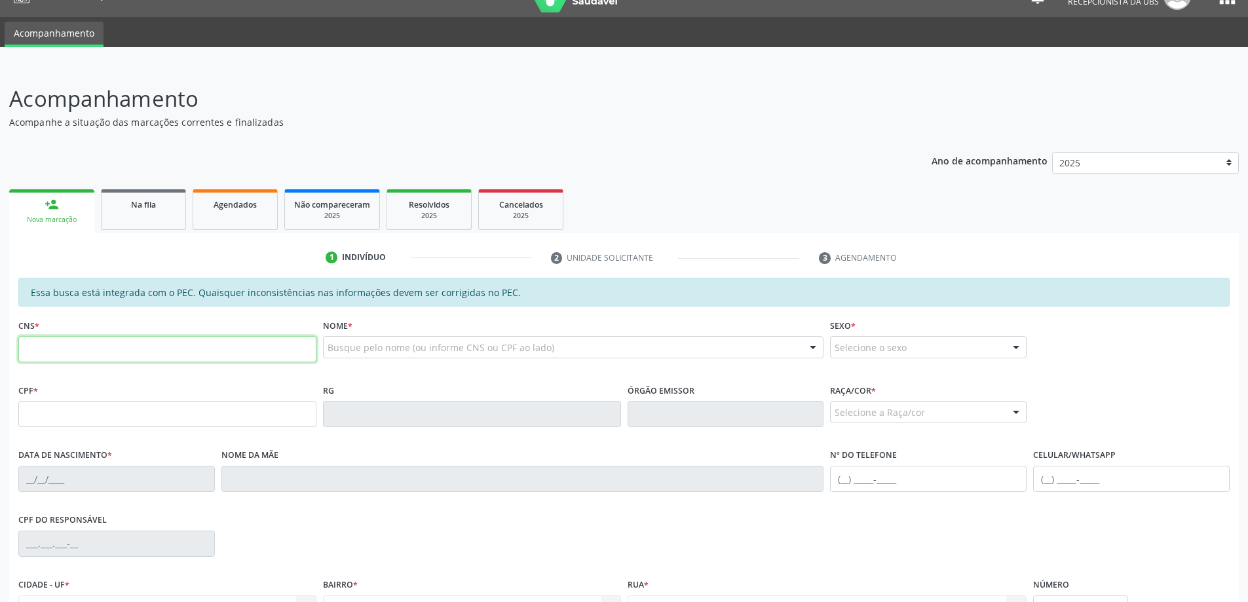
click at [69, 347] on input "text" at bounding box center [167, 349] width 298 height 26
type input "898 0051 9078 7178"
type input "145.981.884-99"
type input "[DATE]"
type input "[PERSON_NAME]"
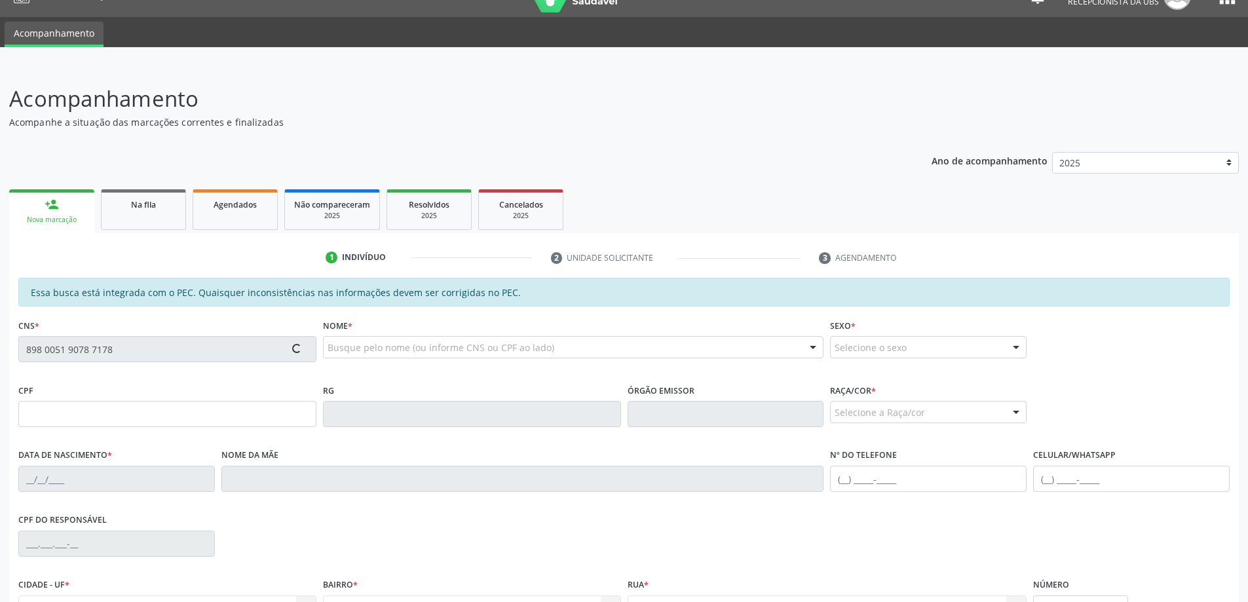
type input "[PHONE_NUMBER]"
type input "178"
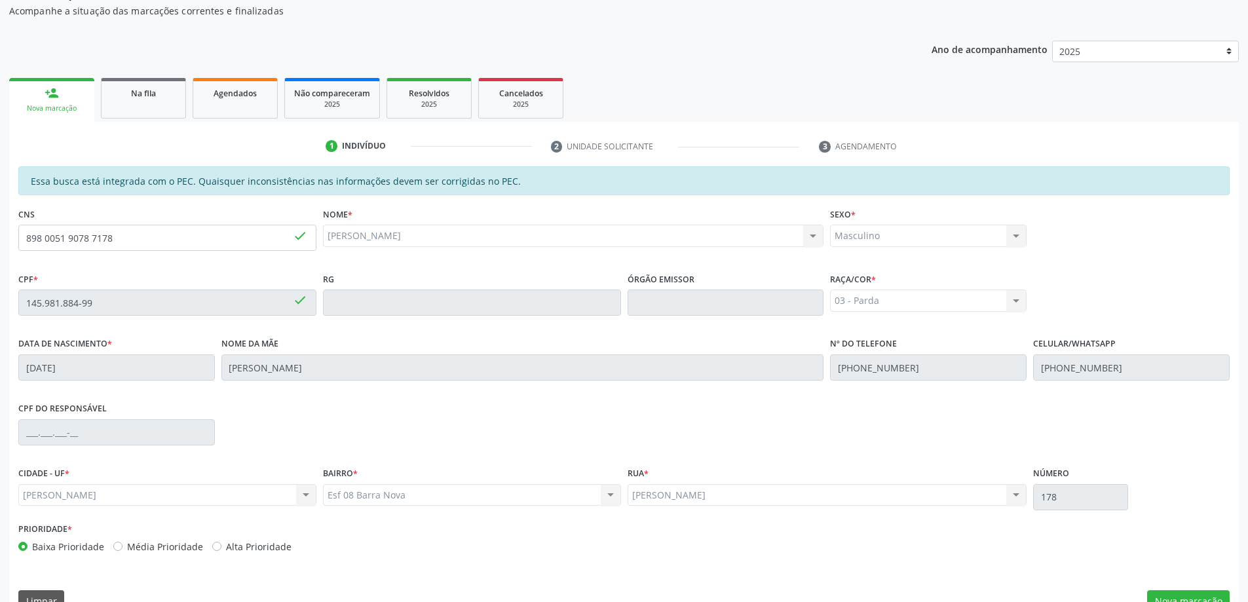
scroll to position [164, 0]
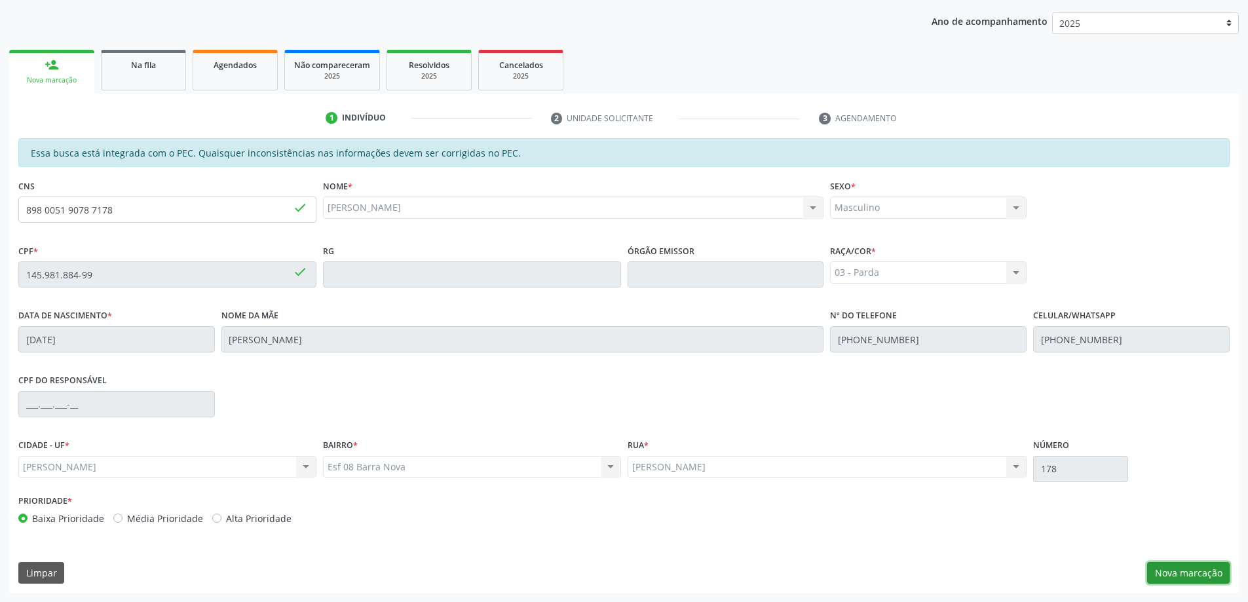
click at [1195, 573] on button "Nova marcação" at bounding box center [1188, 573] width 83 height 22
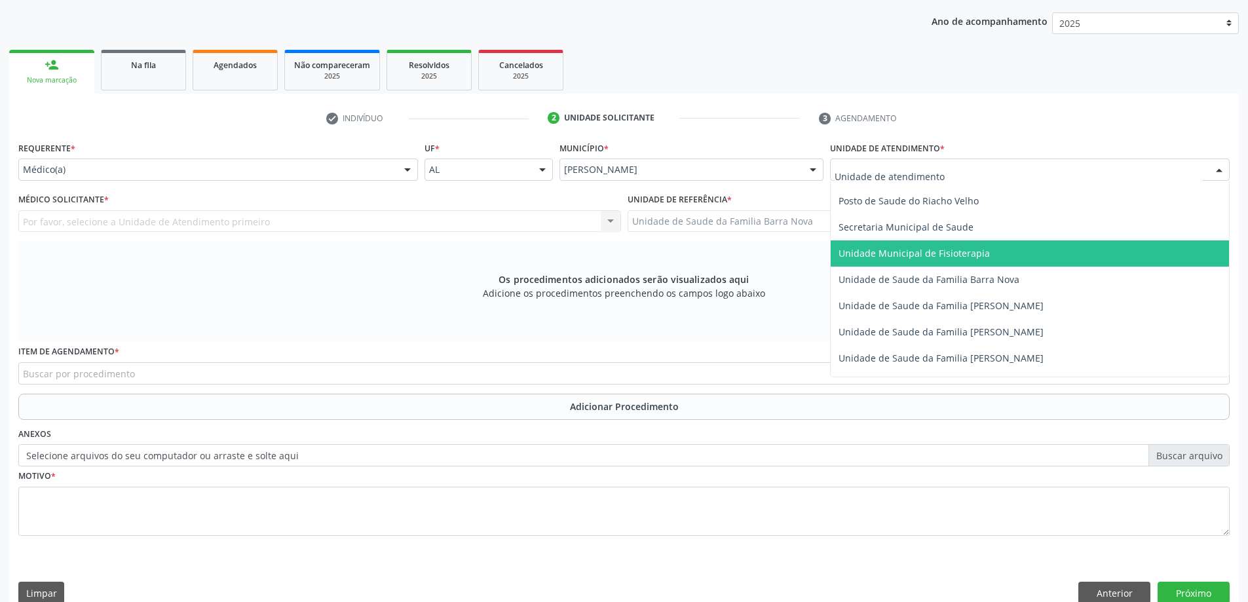
scroll to position [655, 0]
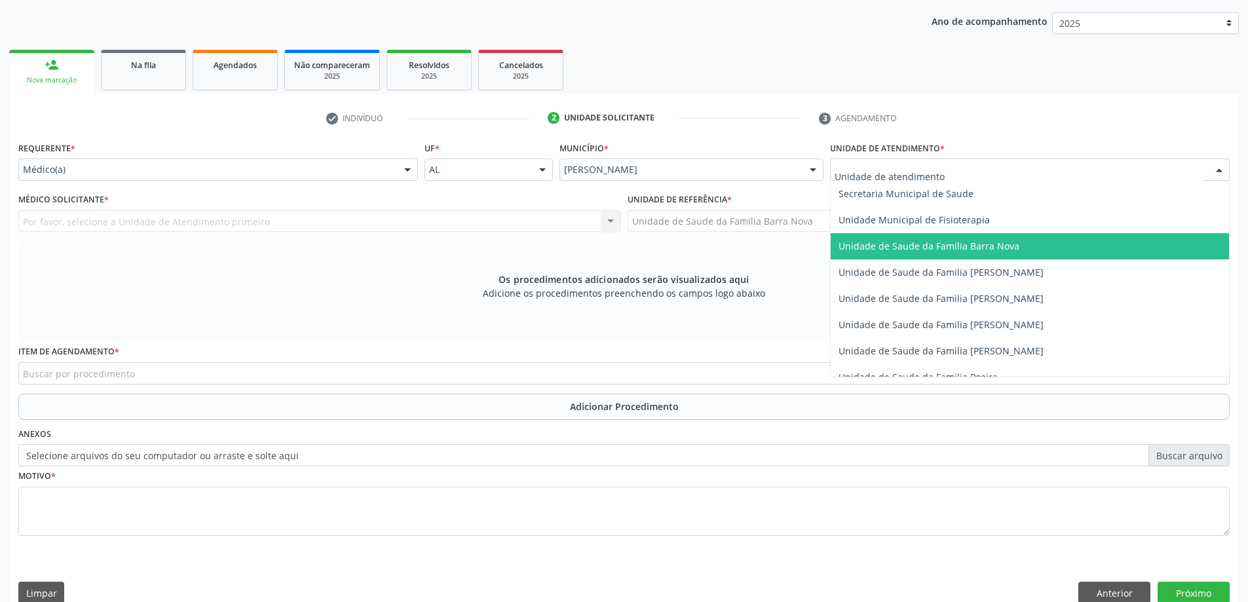
click at [988, 252] on span "Unidade de Saude da Familia Barra Nova" at bounding box center [1030, 246] width 398 height 26
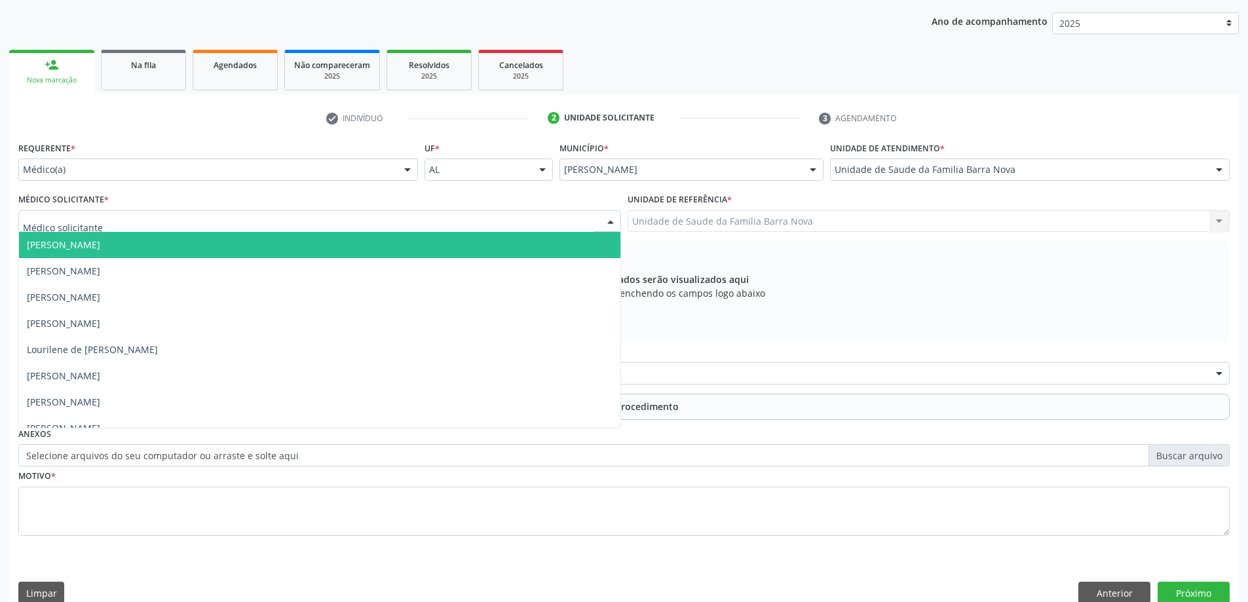
click at [438, 218] on div at bounding box center [319, 221] width 603 height 22
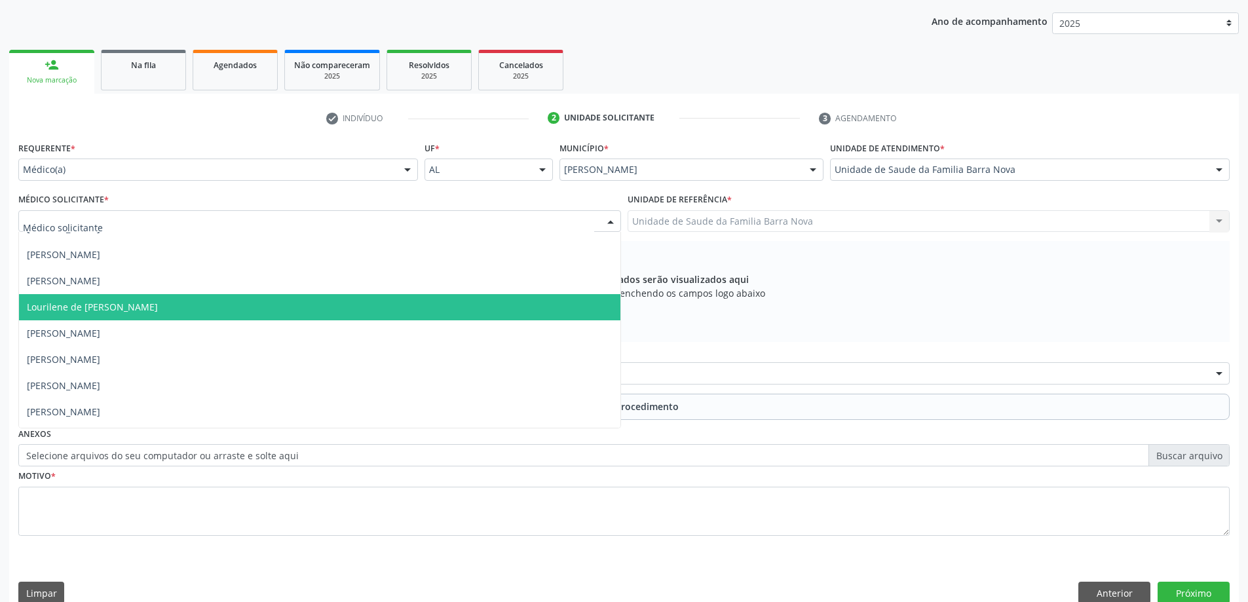
scroll to position [66, 0]
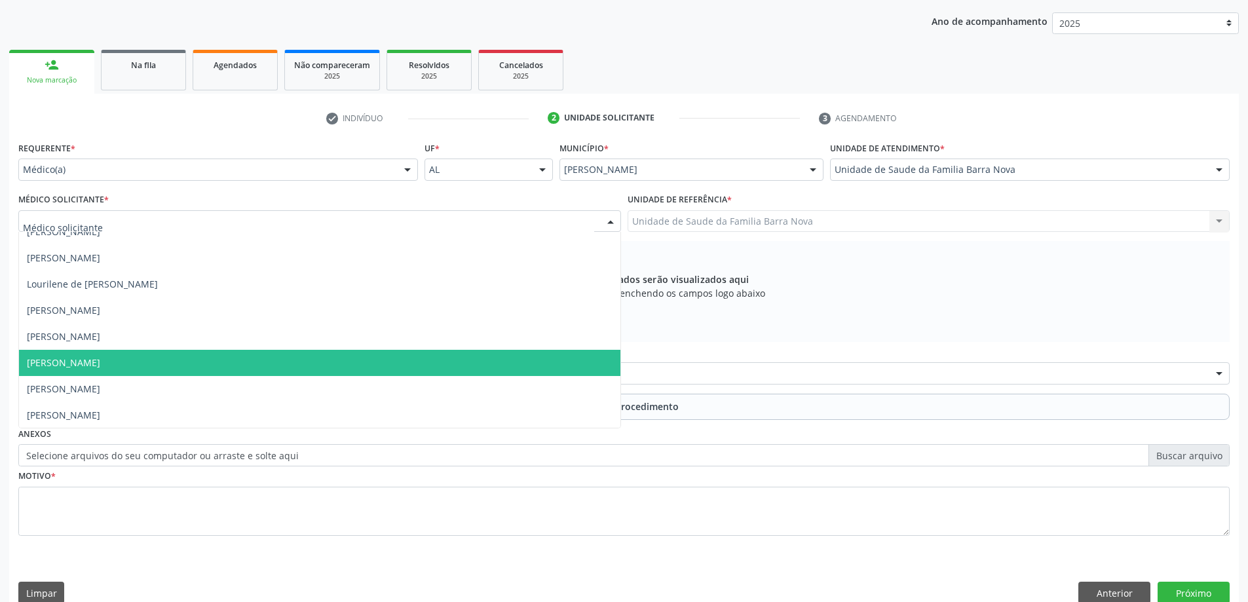
click at [362, 353] on span "[PERSON_NAME]" at bounding box center [320, 363] width 602 height 26
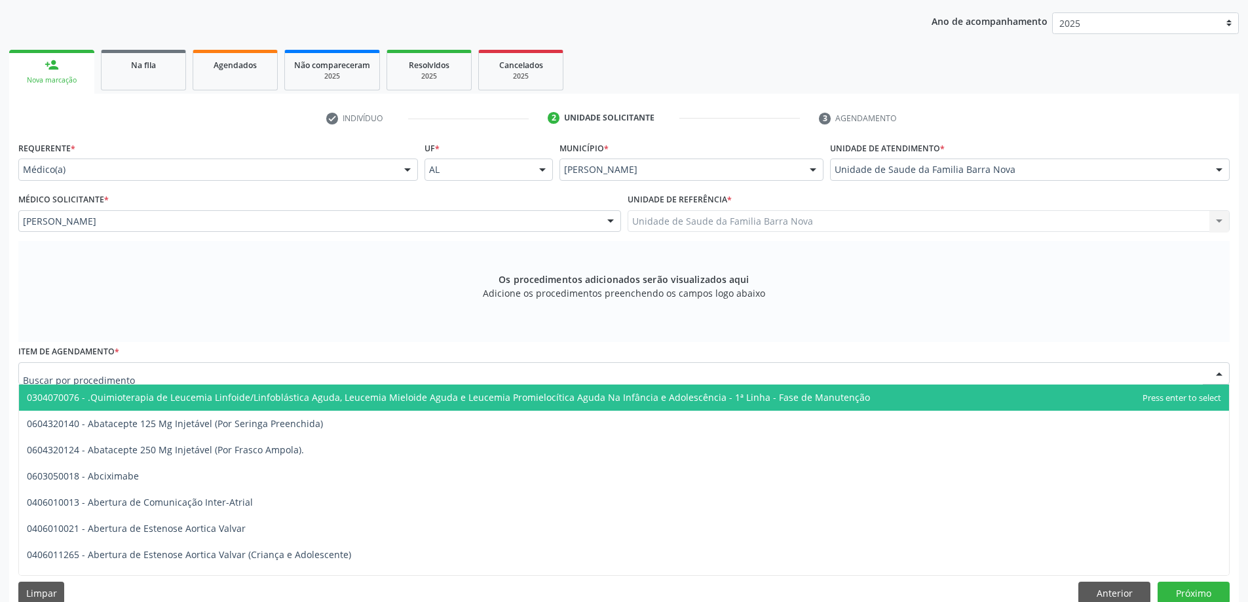
click at [456, 378] on div at bounding box center [624, 373] width 1212 height 22
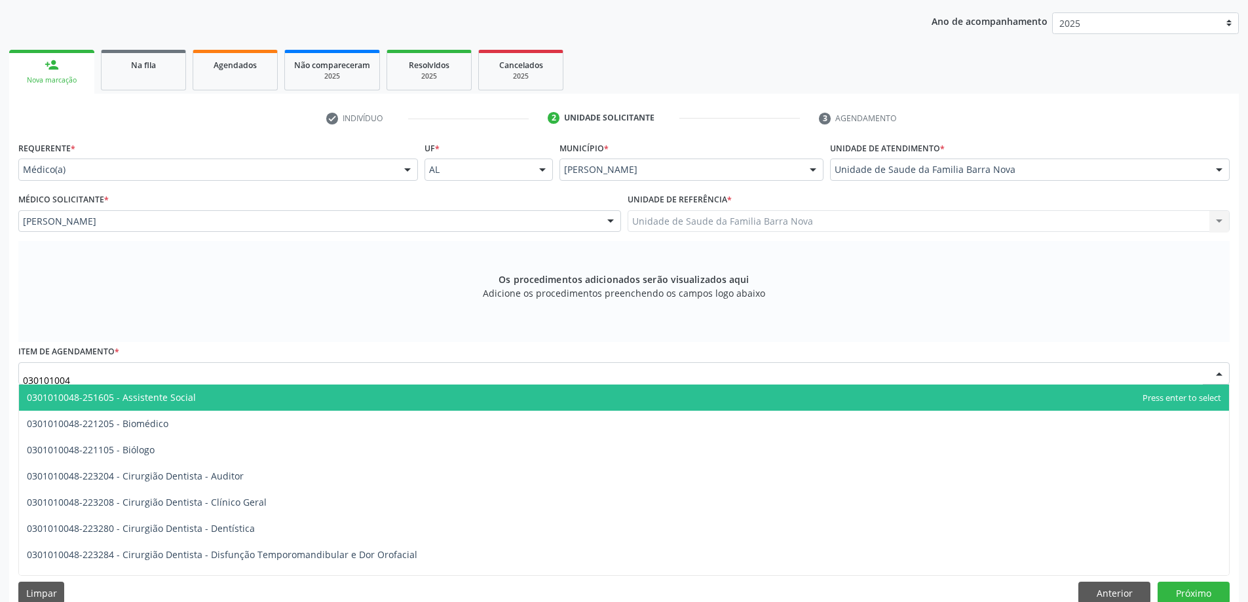
type input "0301010048"
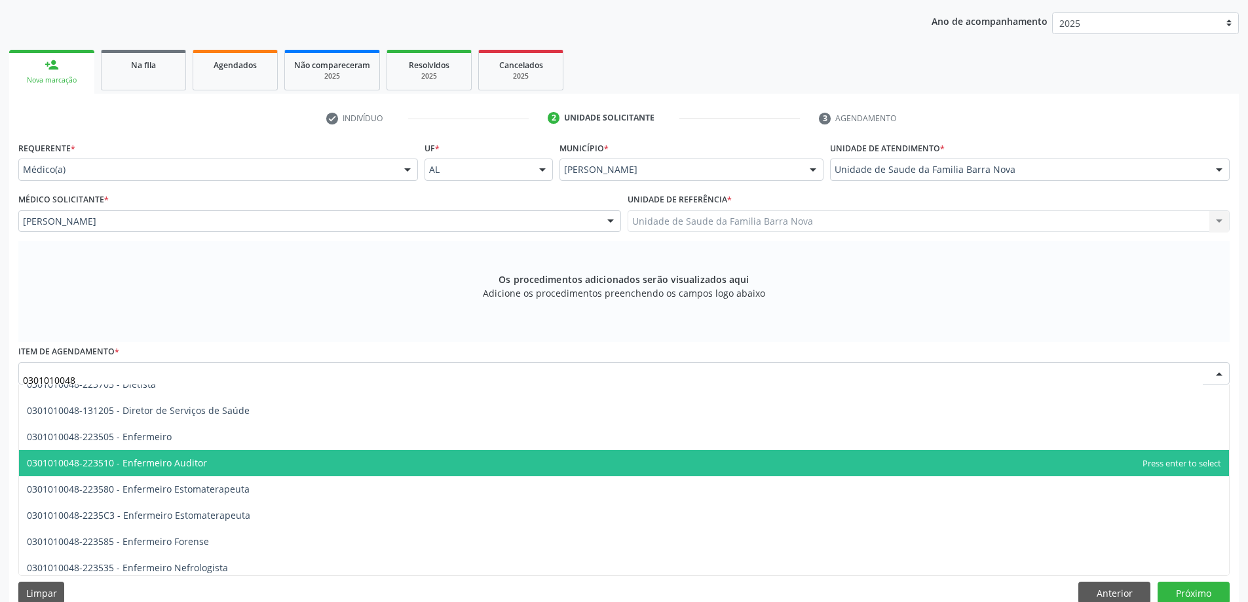
scroll to position [655, 0]
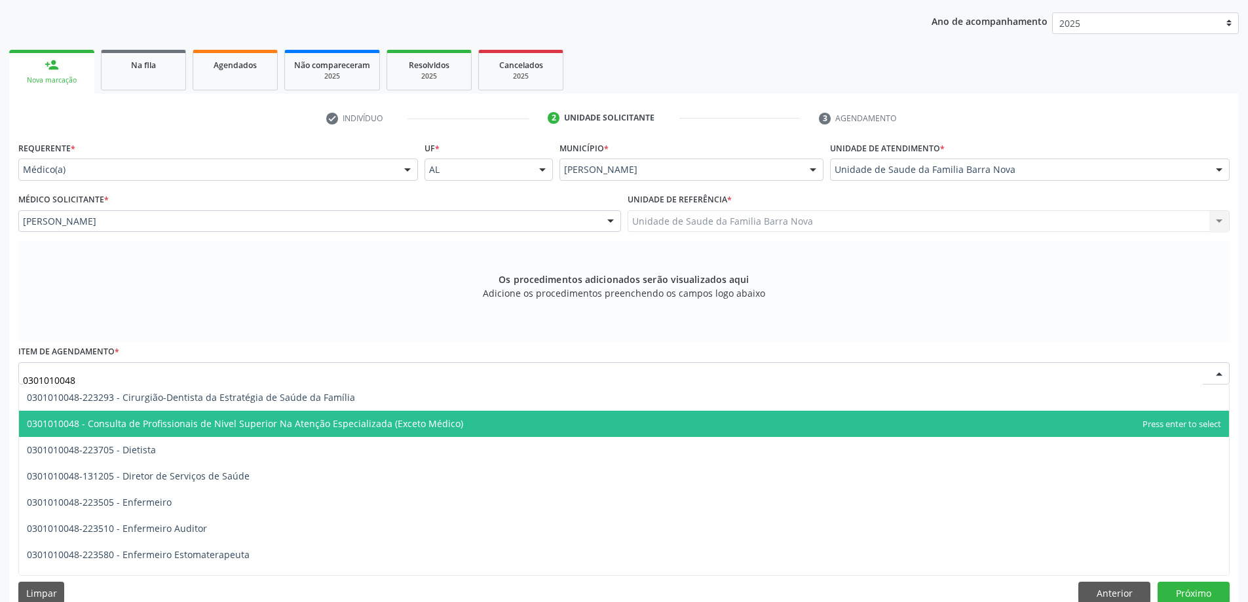
click at [497, 420] on span "0301010048 - Consulta de Profissionais de Nivel Superior Na Atenção Especializa…" at bounding box center [624, 424] width 1210 height 26
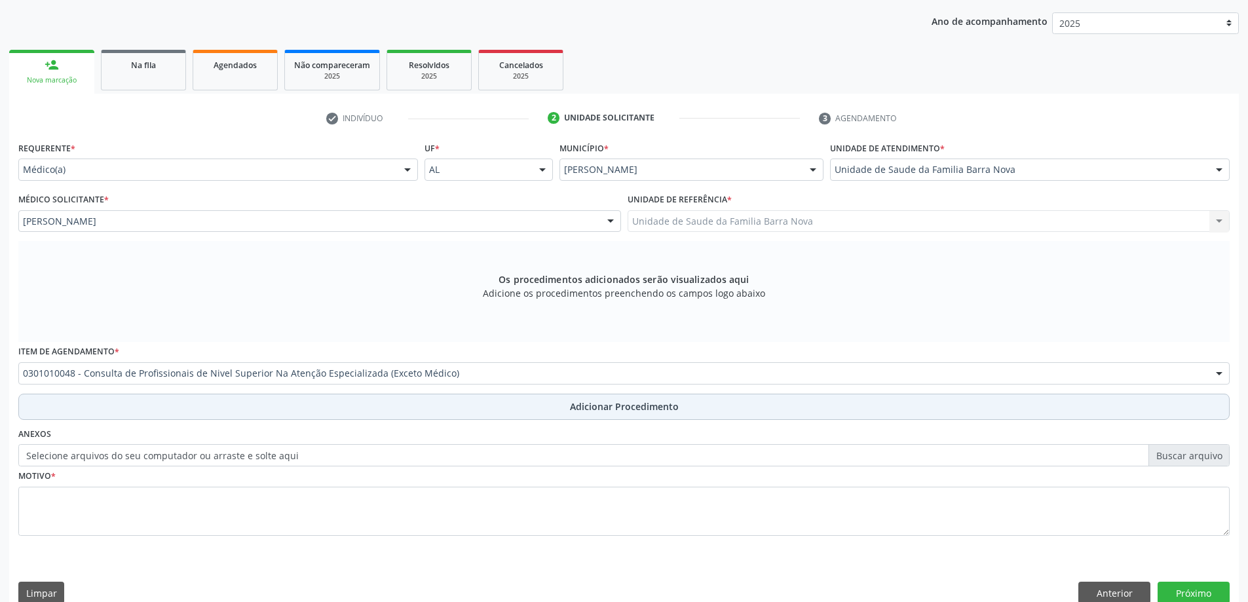
click at [605, 405] on span "Adicionar Procedimento" at bounding box center [624, 407] width 109 height 14
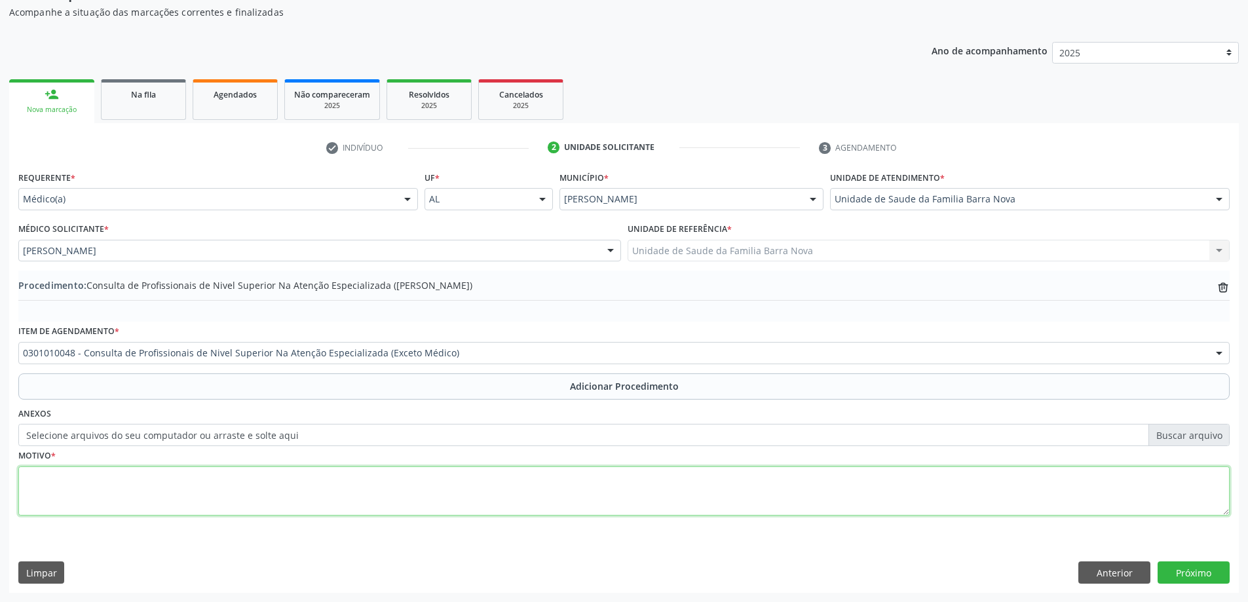
click at [259, 475] on textarea at bounding box center [624, 492] width 1212 height 50
type textarea "paciente portadora de ansiedade. Solicito avaliação."
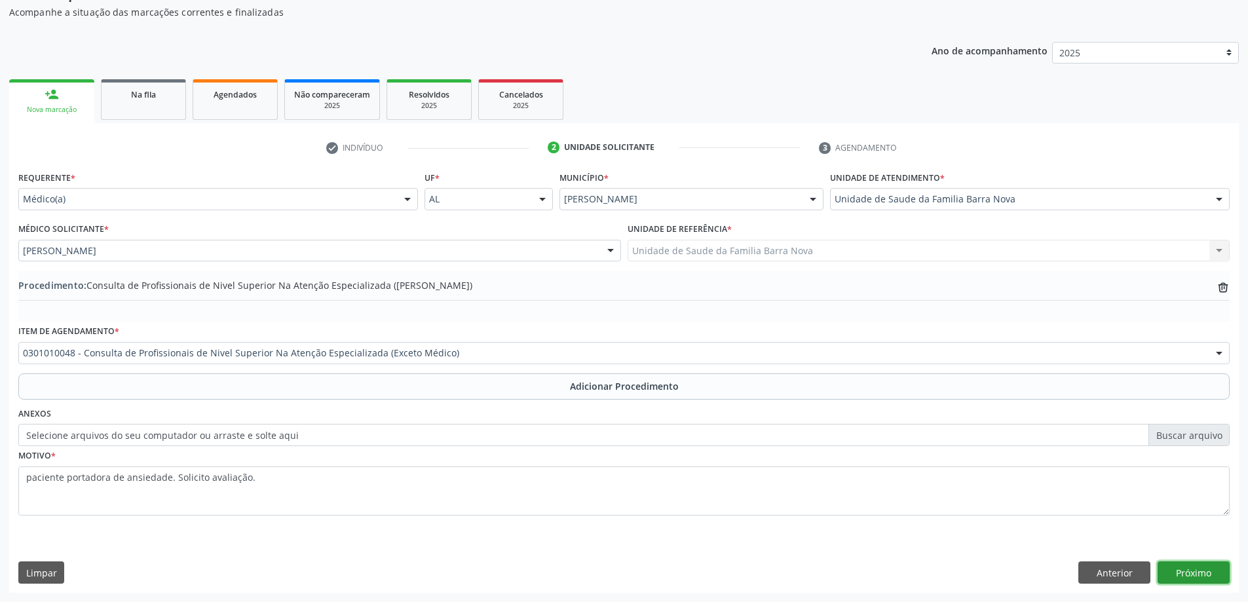
click at [1186, 574] on button "Próximo" at bounding box center [1194, 573] width 72 height 22
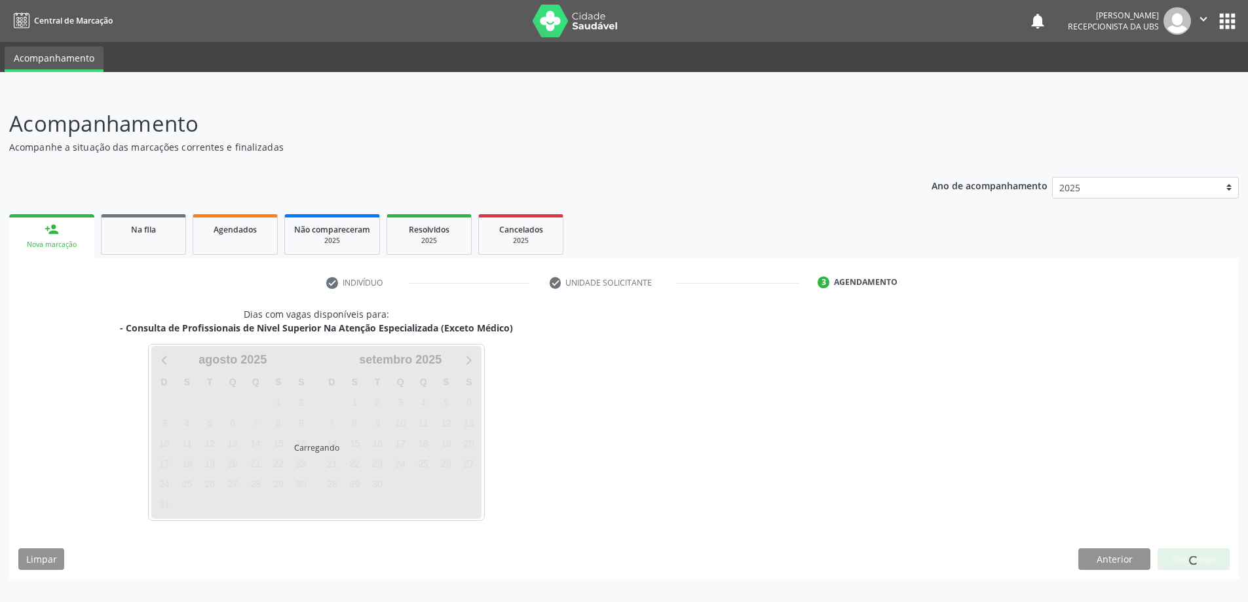
scroll to position [0, 0]
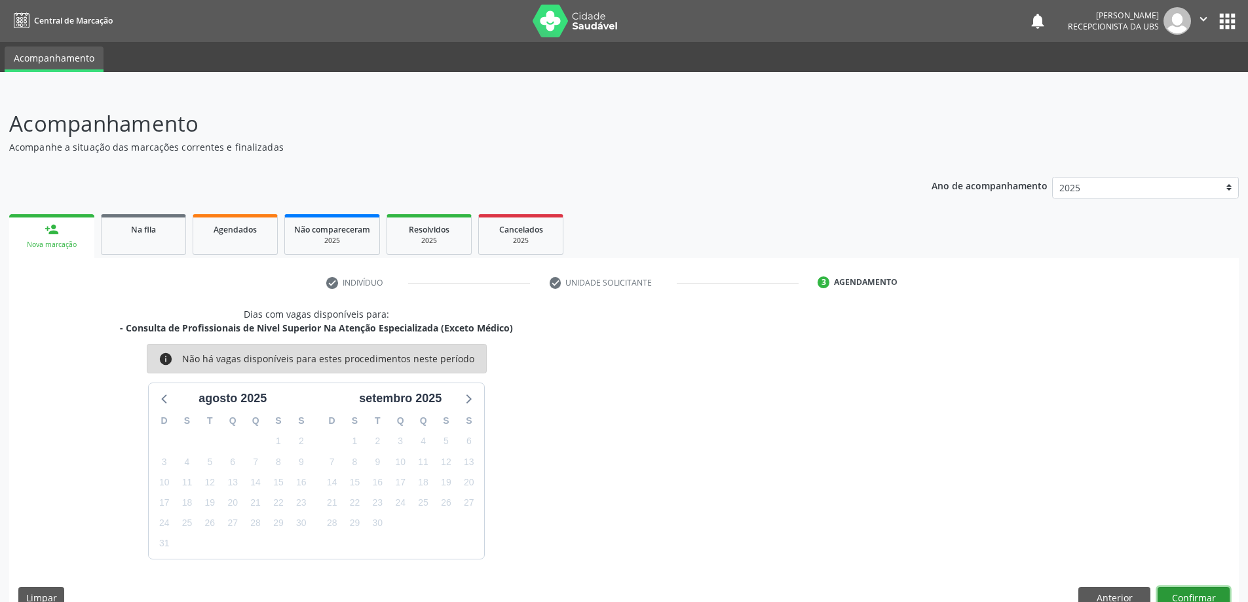
click at [1191, 594] on button "Confirmar" at bounding box center [1194, 598] width 72 height 22
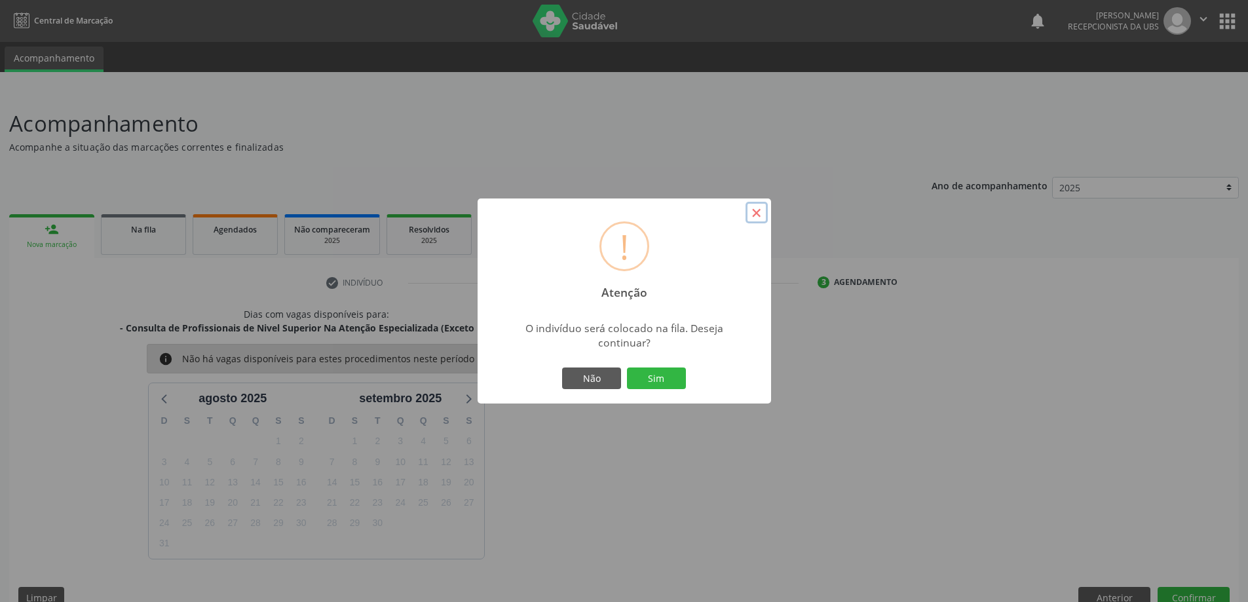
click at [755, 216] on button "×" at bounding box center [757, 213] width 22 height 22
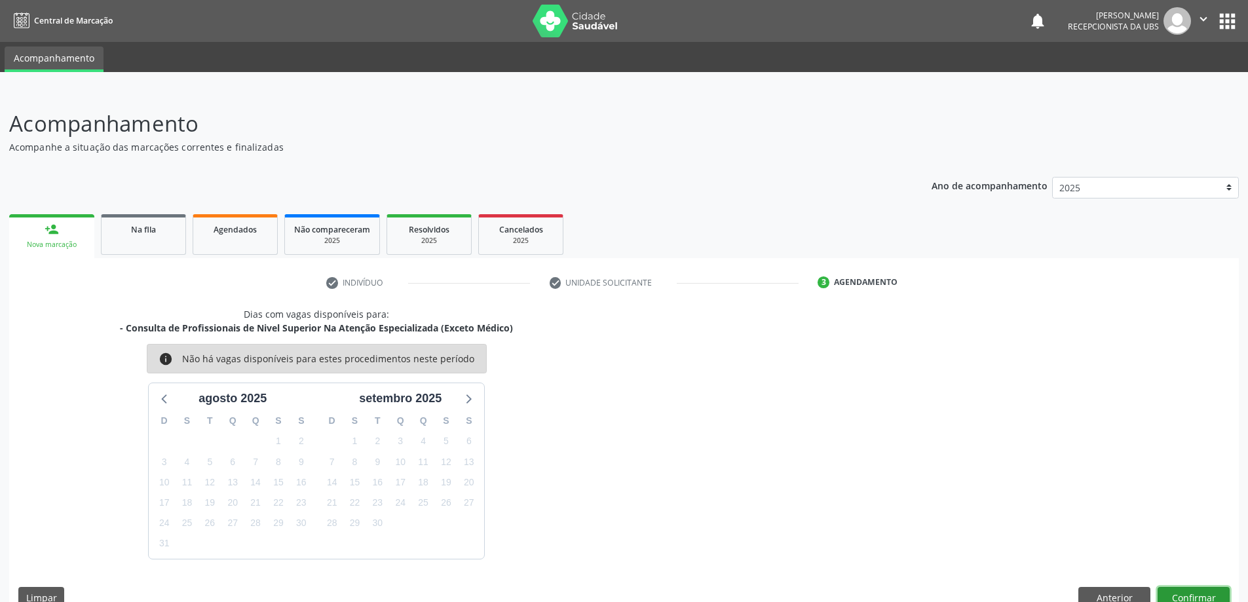
scroll to position [7, 0]
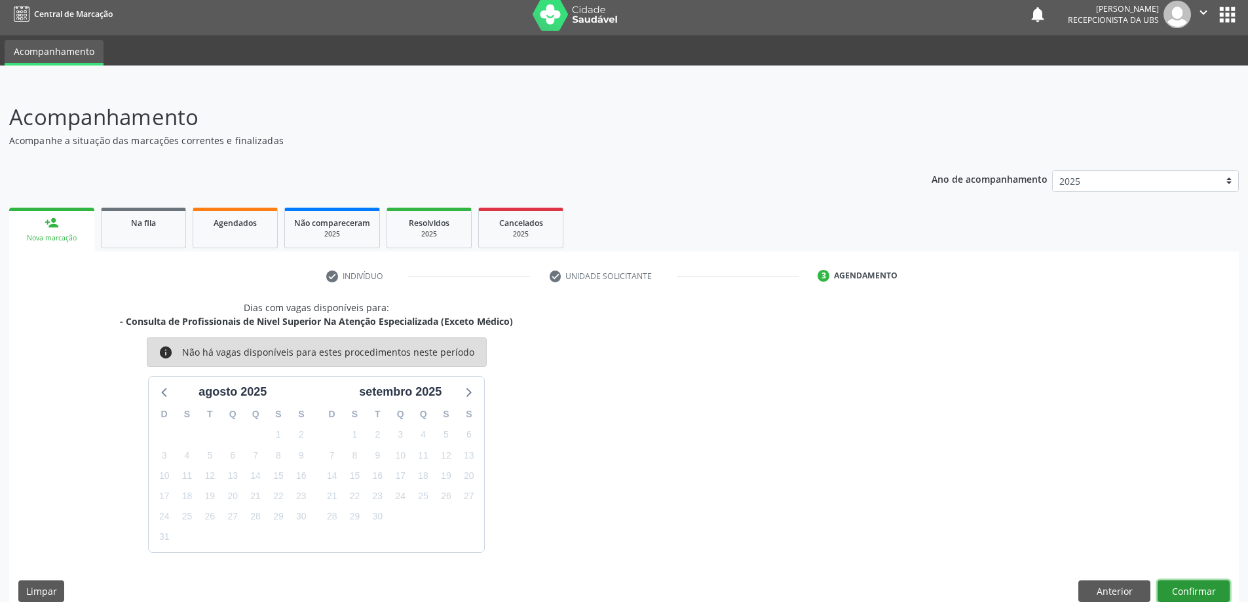
click at [1185, 584] on button "Confirmar" at bounding box center [1194, 592] width 72 height 22
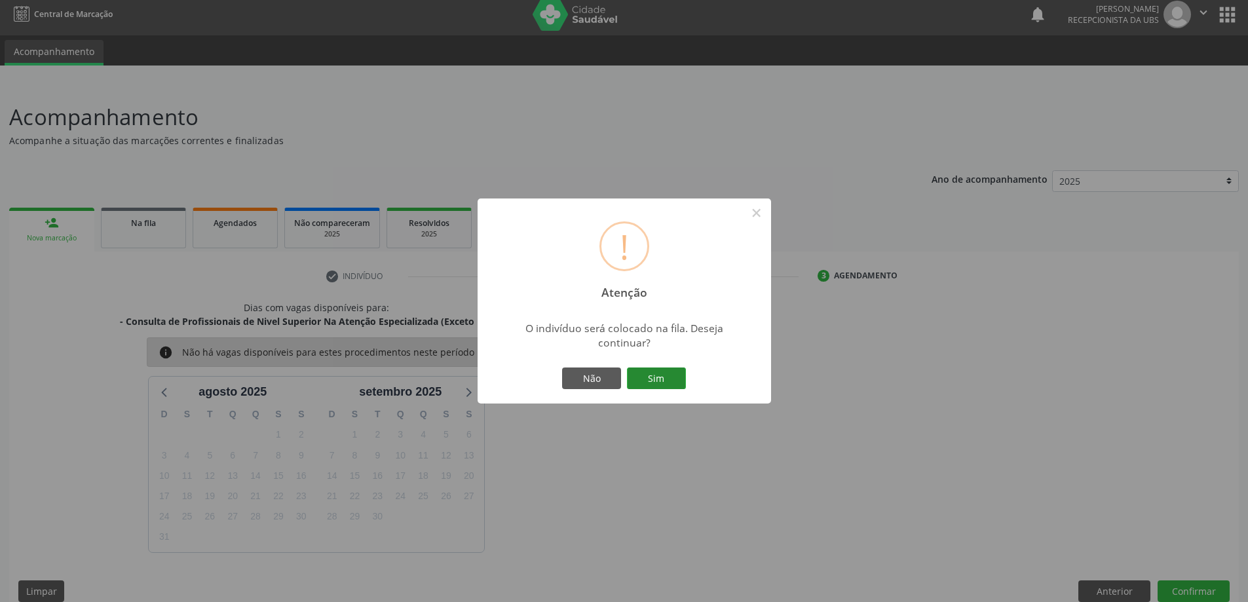
drag, startPoint x: 661, startPoint y: 372, endPoint x: 670, endPoint y: 374, distance: 9.3
click at [661, 373] on button "Sim" at bounding box center [656, 379] width 59 height 22
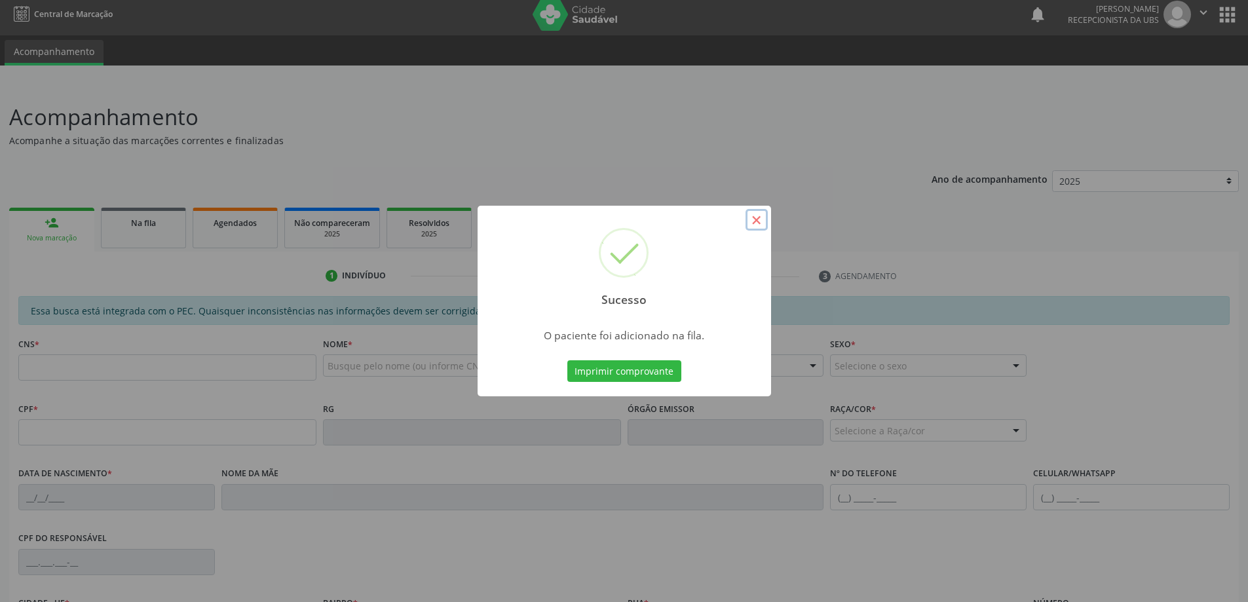
click at [752, 220] on button "×" at bounding box center [757, 220] width 22 height 22
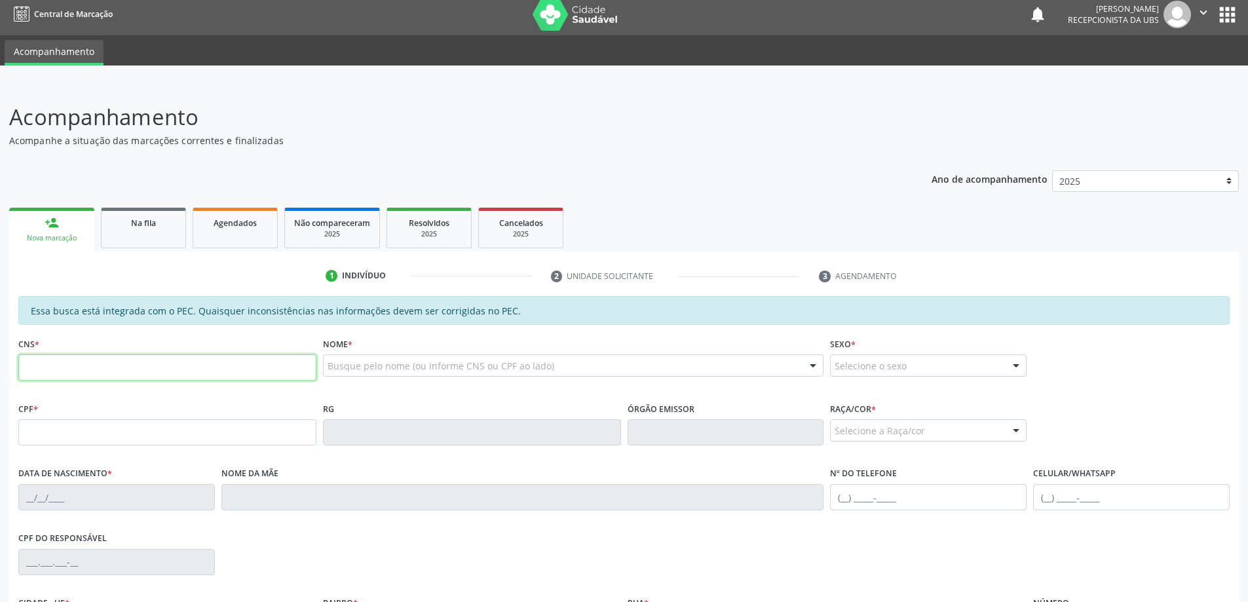
click at [136, 356] on input "text" at bounding box center [167, 367] width 298 height 26
type input "898 0051 9078 7178"
type input "145.981.884-99"
type input "[DATE]"
type input "[PERSON_NAME]"
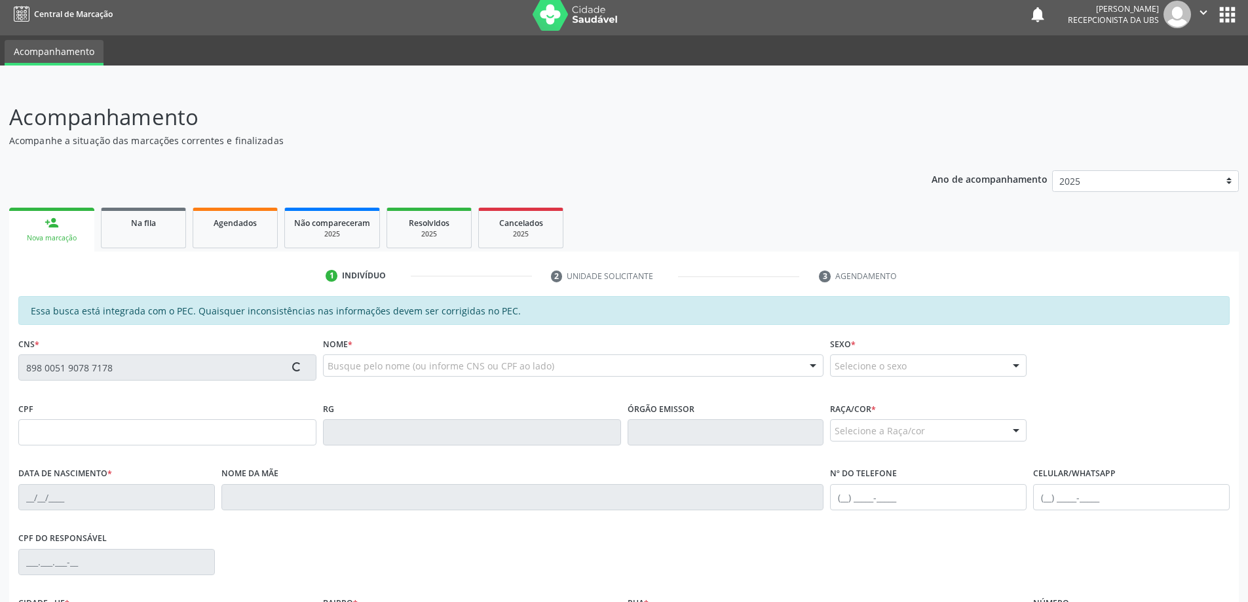
type input "[PHONE_NUMBER]"
type input "178"
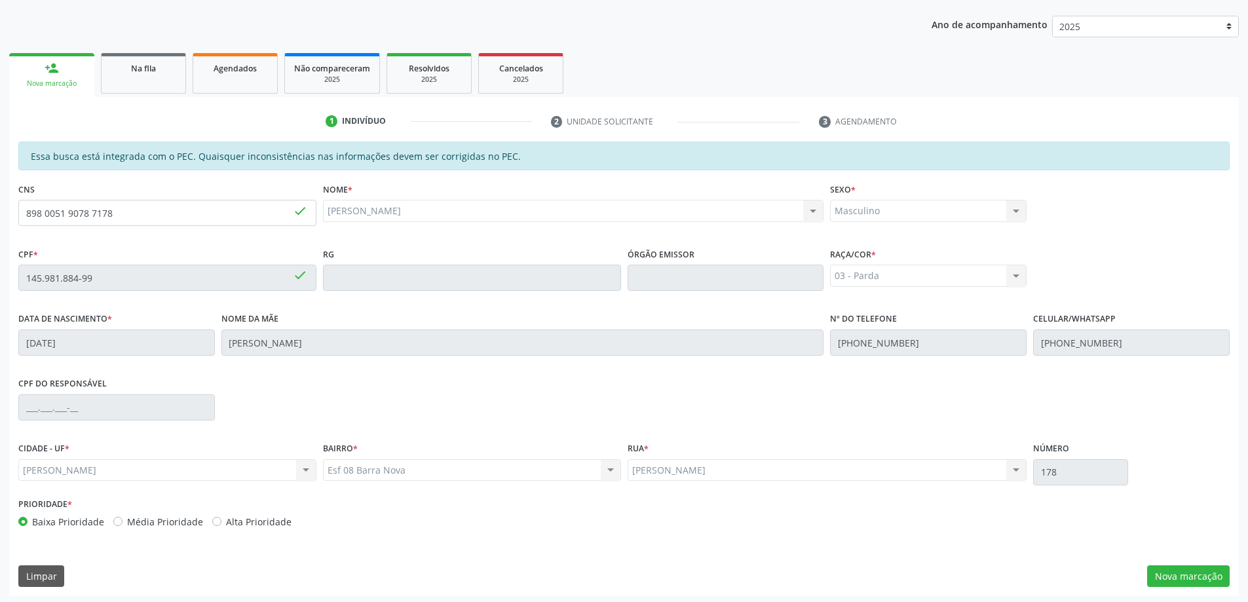
scroll to position [164, 0]
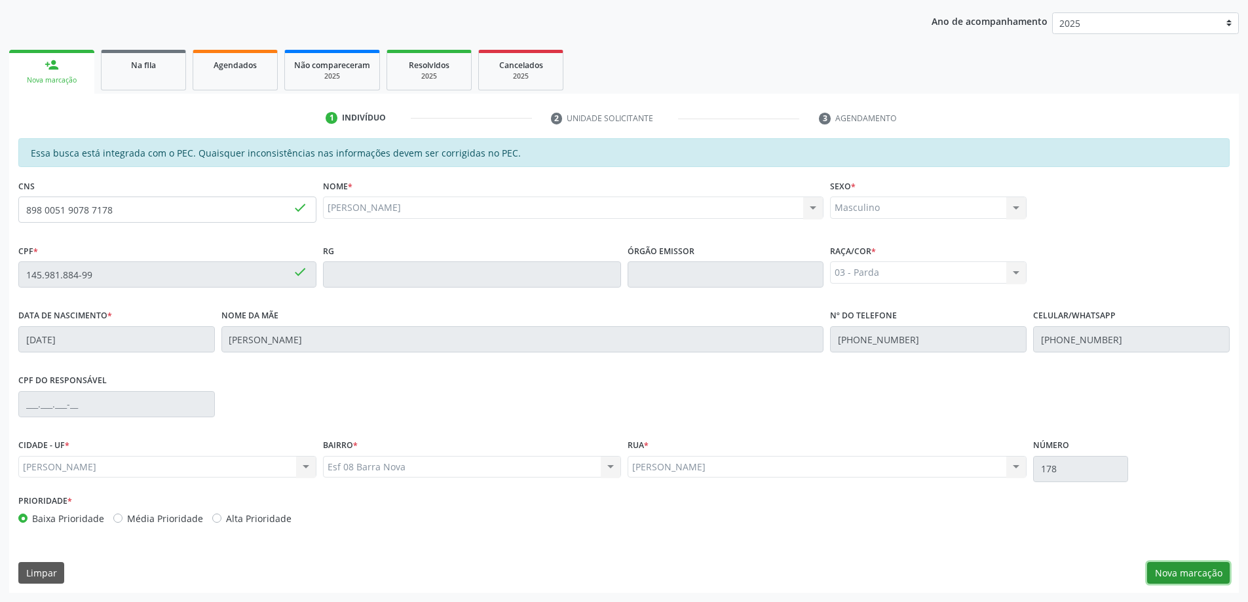
click at [1189, 570] on button "Nova marcação" at bounding box center [1188, 573] width 83 height 22
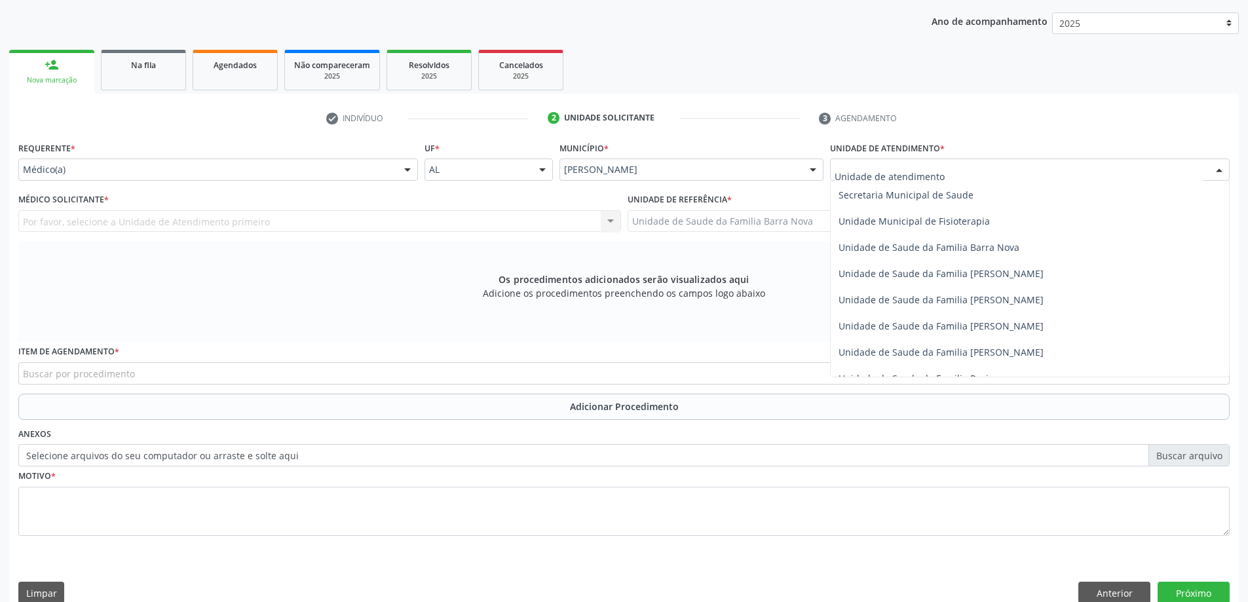
scroll to position [655, 0]
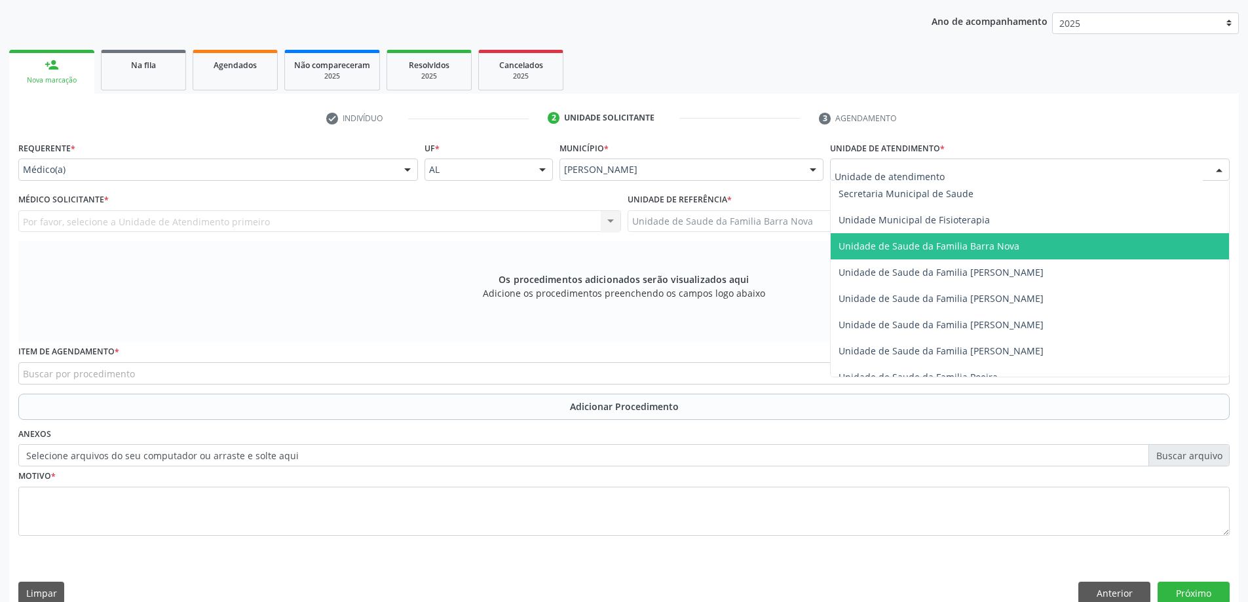
click at [985, 252] on span "Unidade de Saude da Familia Barra Nova" at bounding box center [929, 246] width 181 height 12
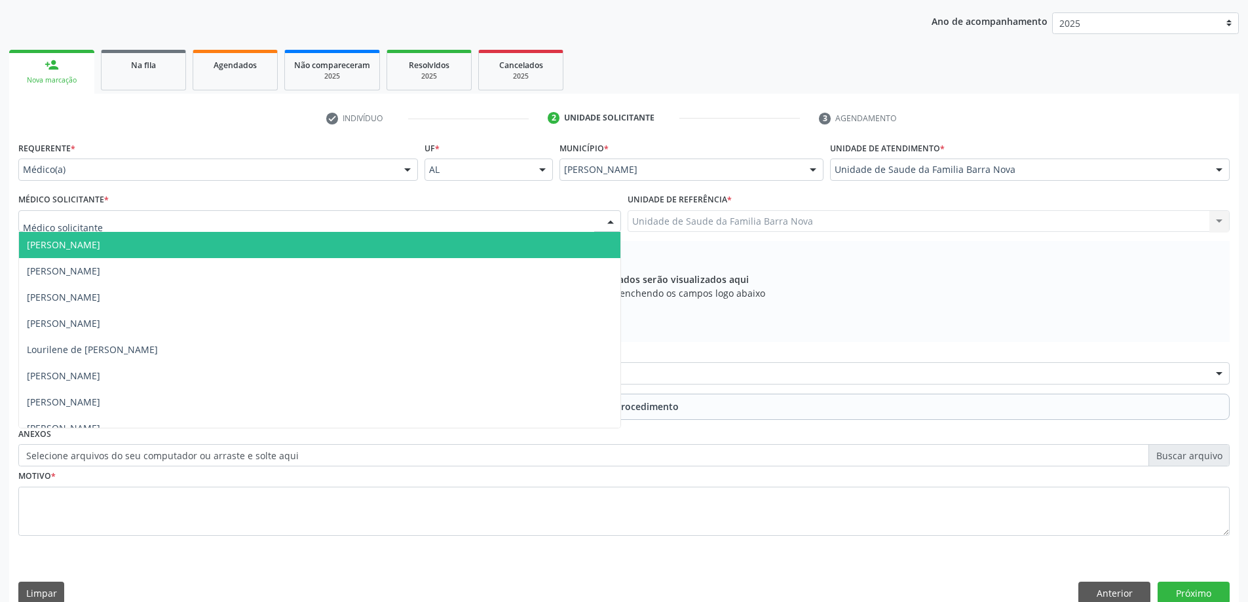
click at [325, 222] on div at bounding box center [319, 221] width 603 height 22
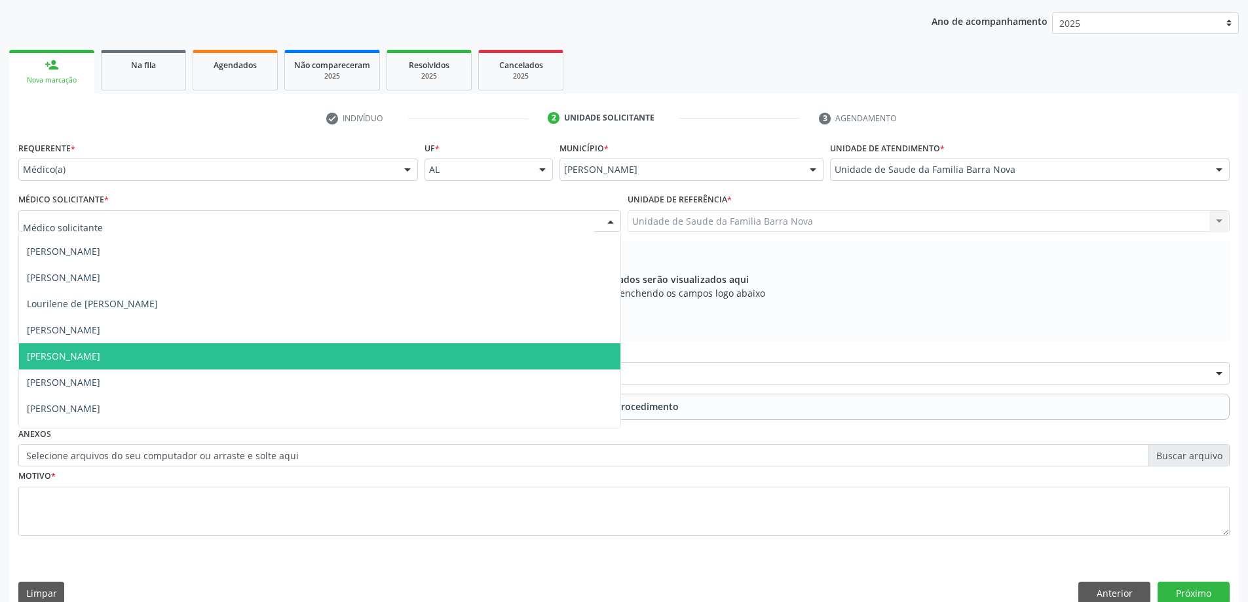
scroll to position [92, 0]
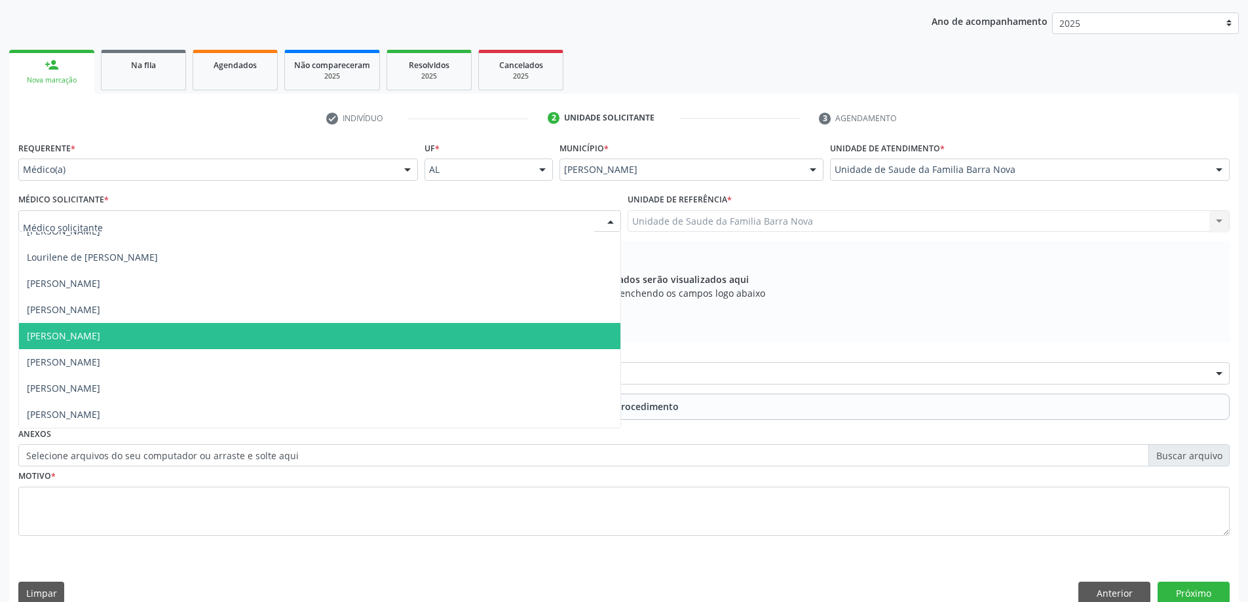
click at [323, 330] on span "[PERSON_NAME]" at bounding box center [320, 336] width 602 height 26
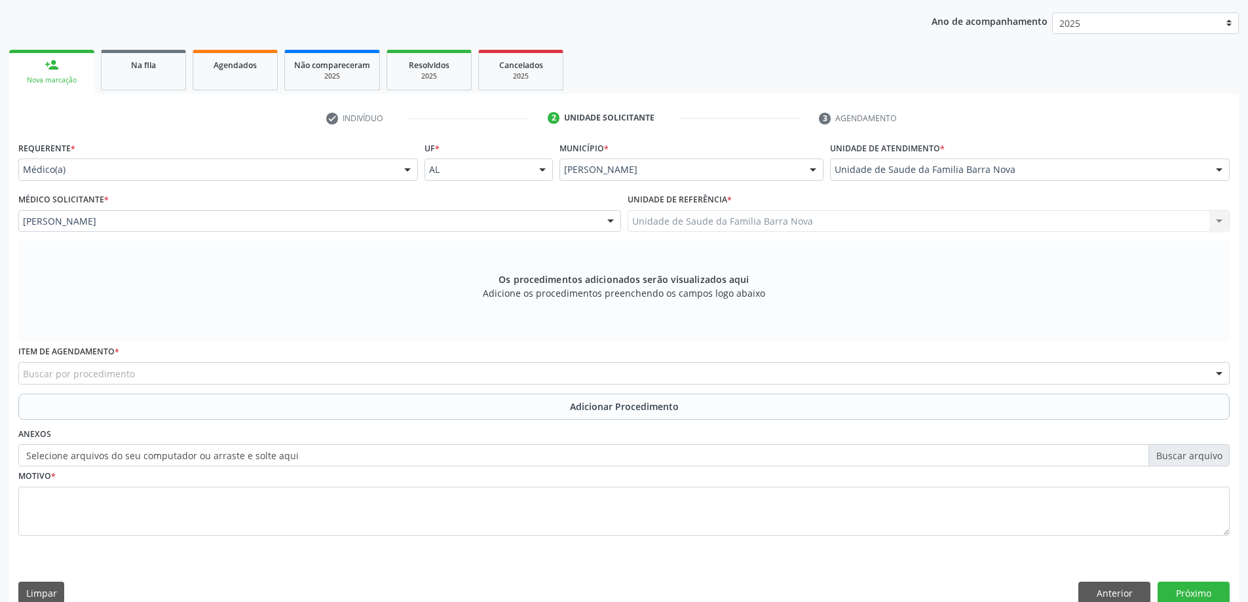
click at [512, 385] on div "Item de agendamento * Buscar por procedimento 0304070076 - .Quimioterapia de Le…" at bounding box center [624, 367] width 1218 height 51
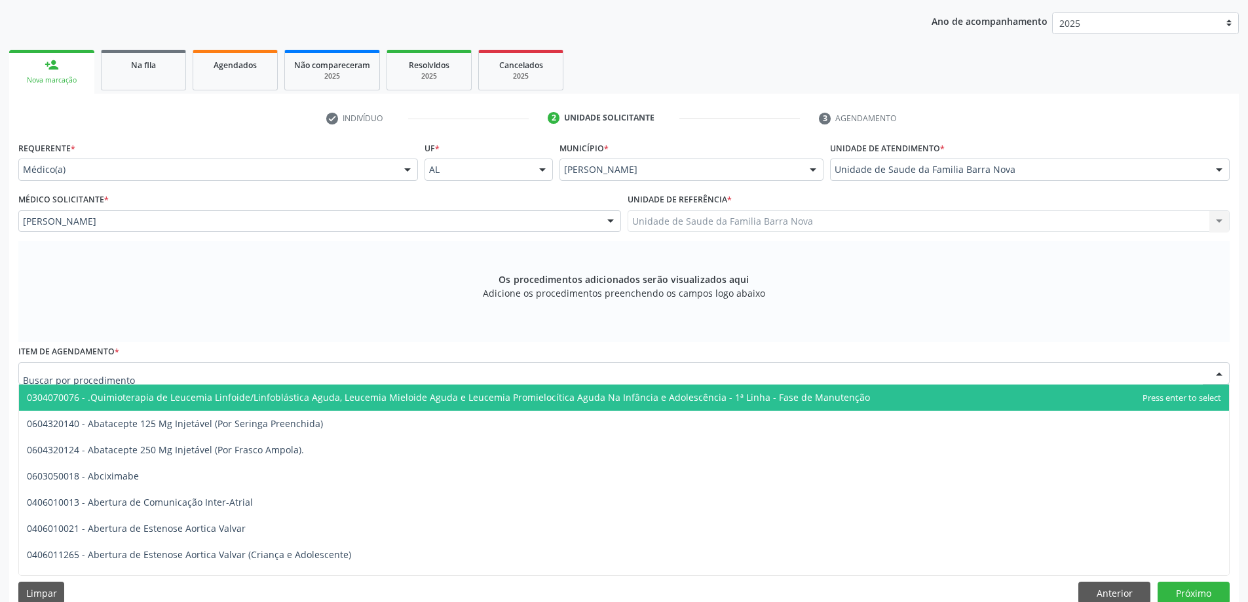
click at [387, 375] on div at bounding box center [624, 373] width 1212 height 22
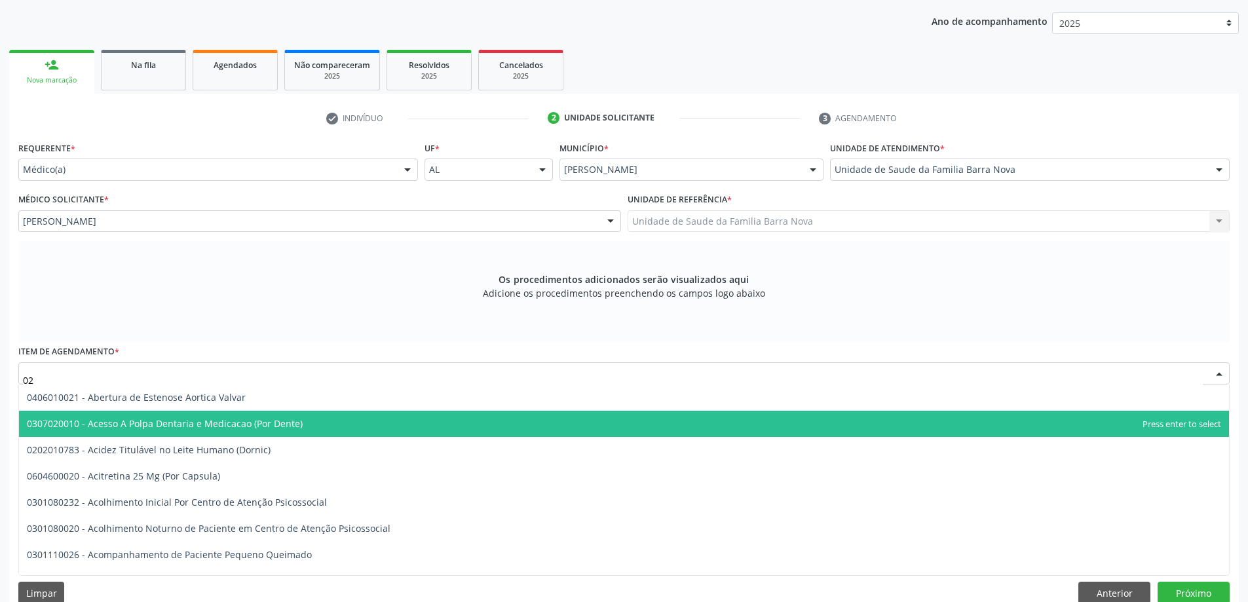
type input "0"
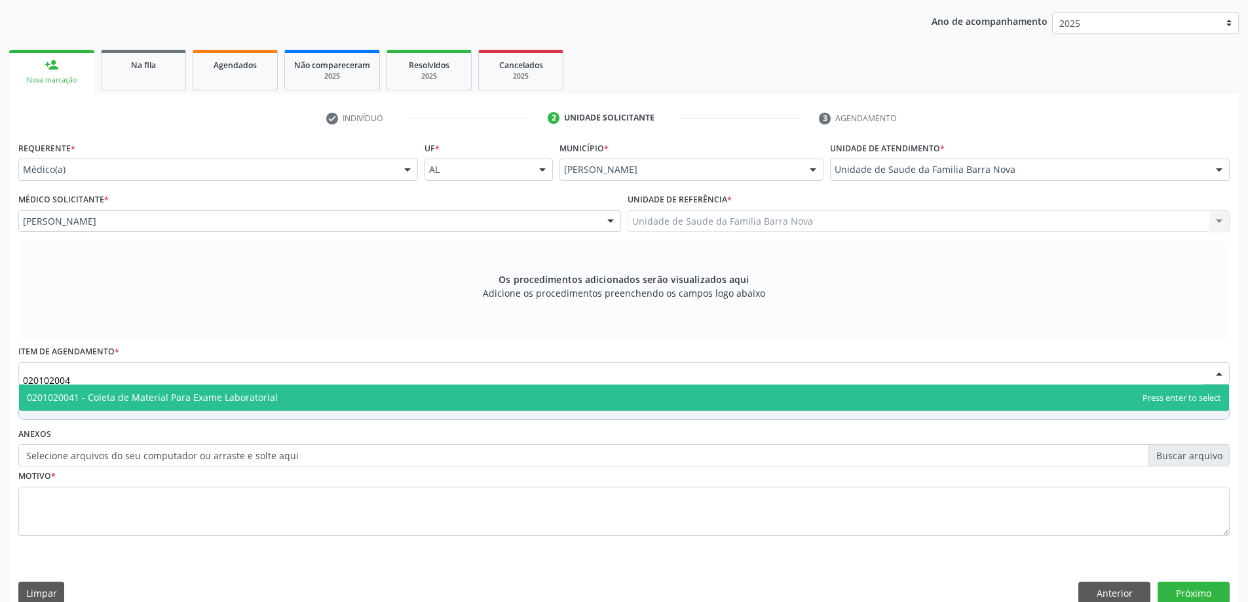
type input "0201020041"
click at [380, 395] on span "0201020041 - Coleta de Material Para Exame Laboratorial" at bounding box center [624, 398] width 1210 height 26
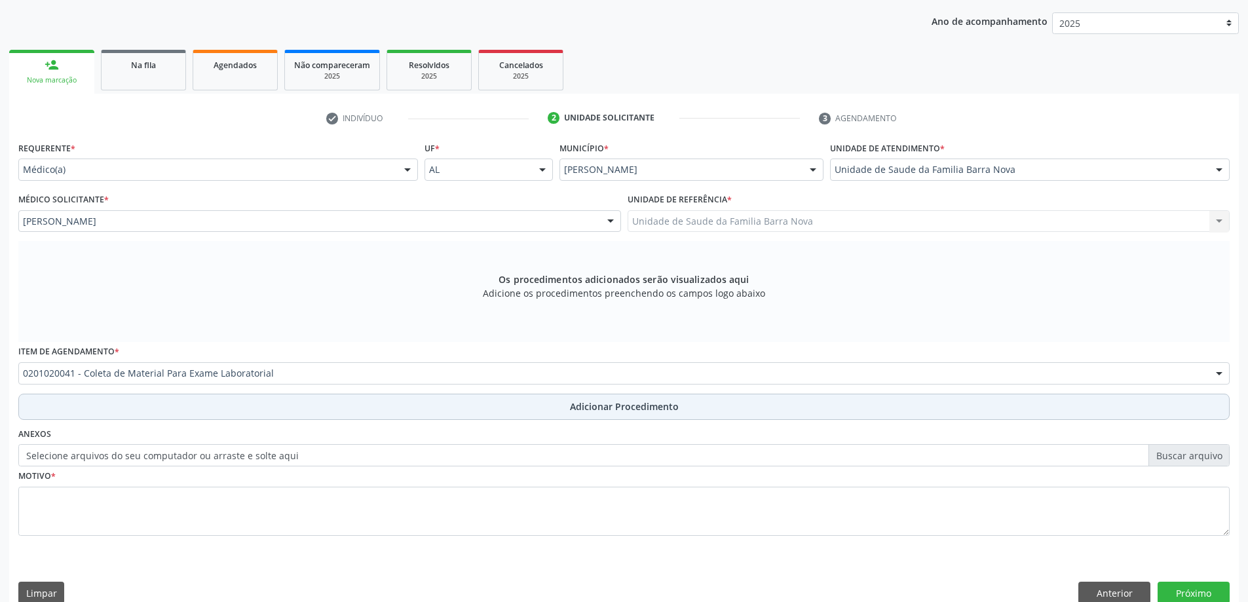
click at [581, 408] on span "Adicionar Procedimento" at bounding box center [624, 407] width 109 height 14
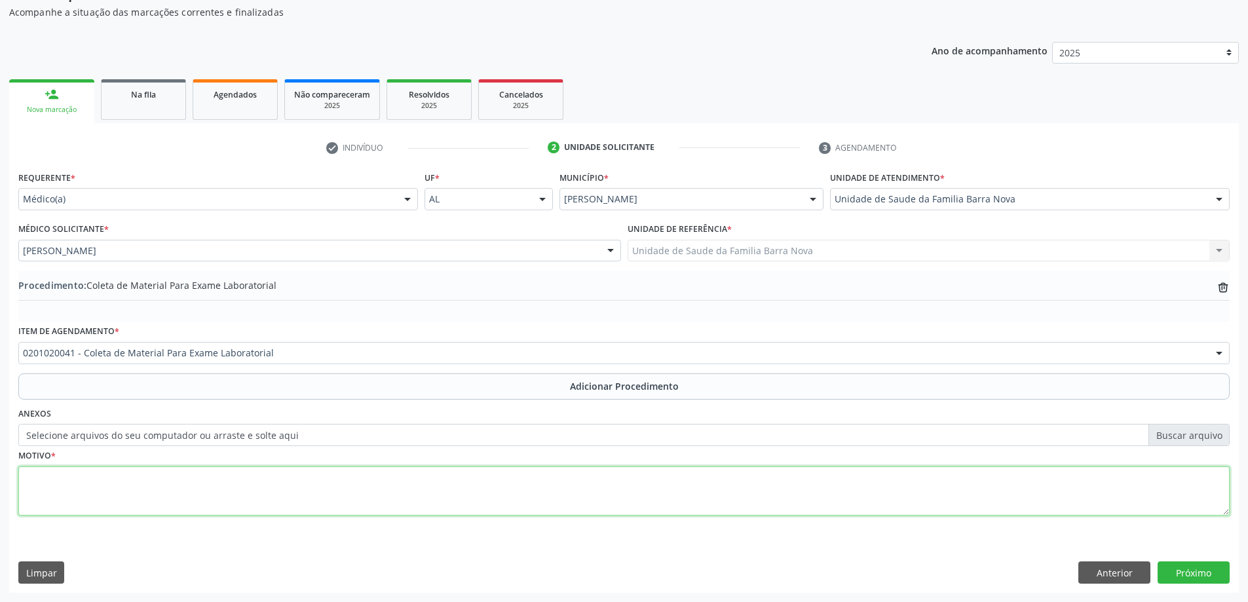
click at [220, 485] on textarea at bounding box center [624, 492] width 1212 height 50
type textarea "Palidez cutaneo [MEDICAL_DATA]."
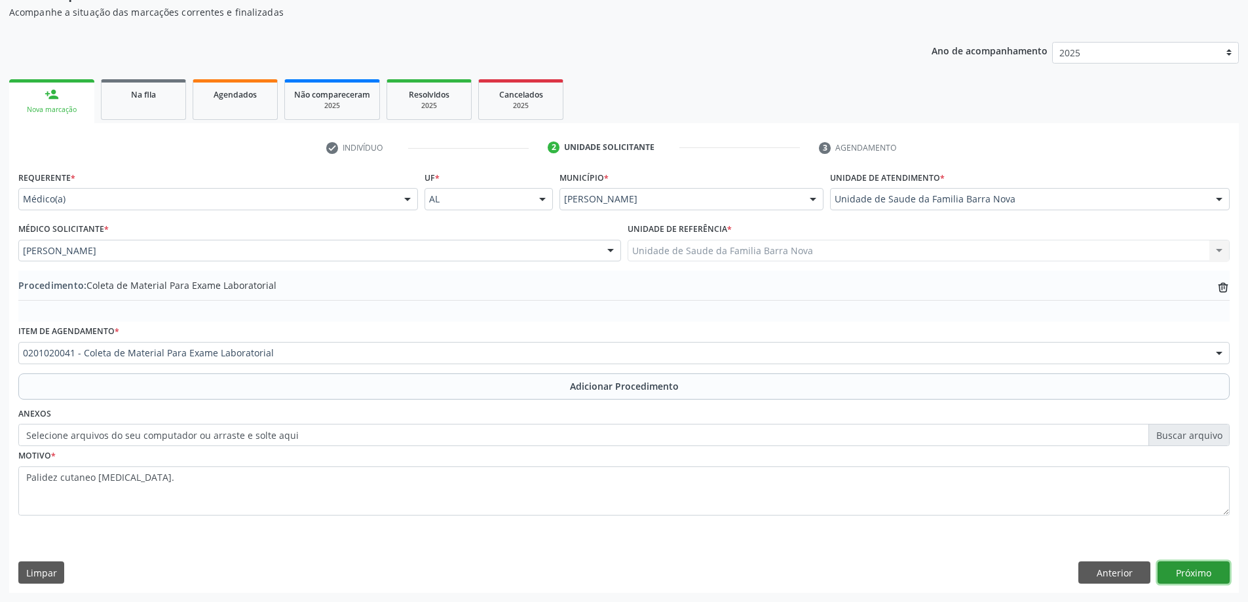
click at [1185, 570] on button "Próximo" at bounding box center [1194, 573] width 72 height 22
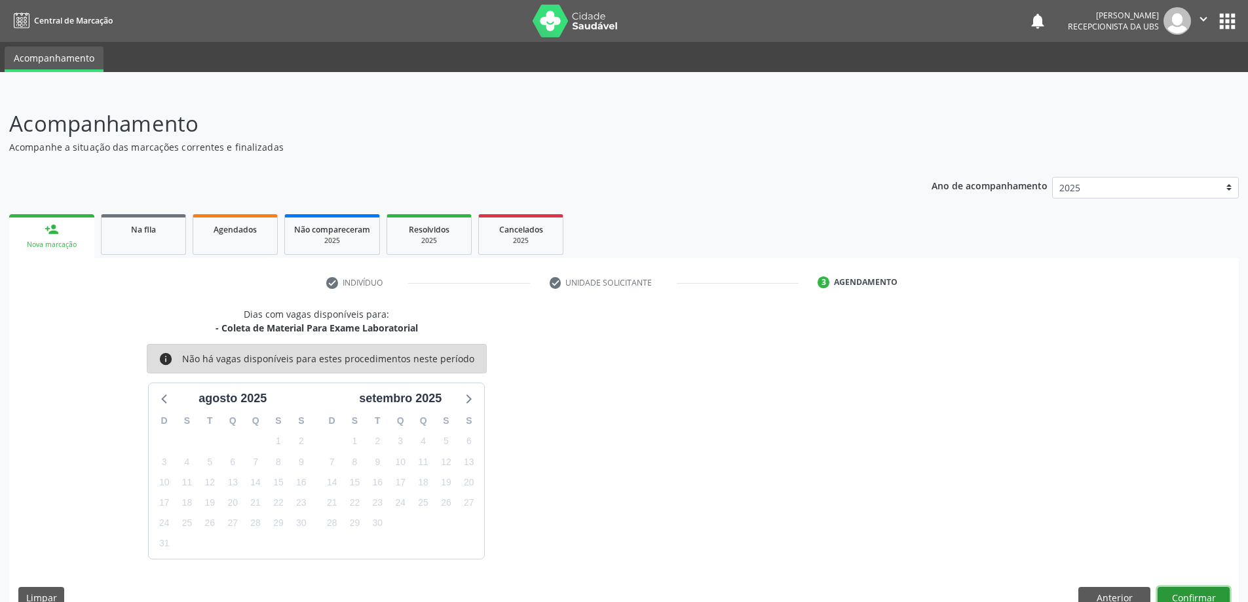
click at [1194, 594] on button "Confirmar" at bounding box center [1194, 598] width 72 height 22
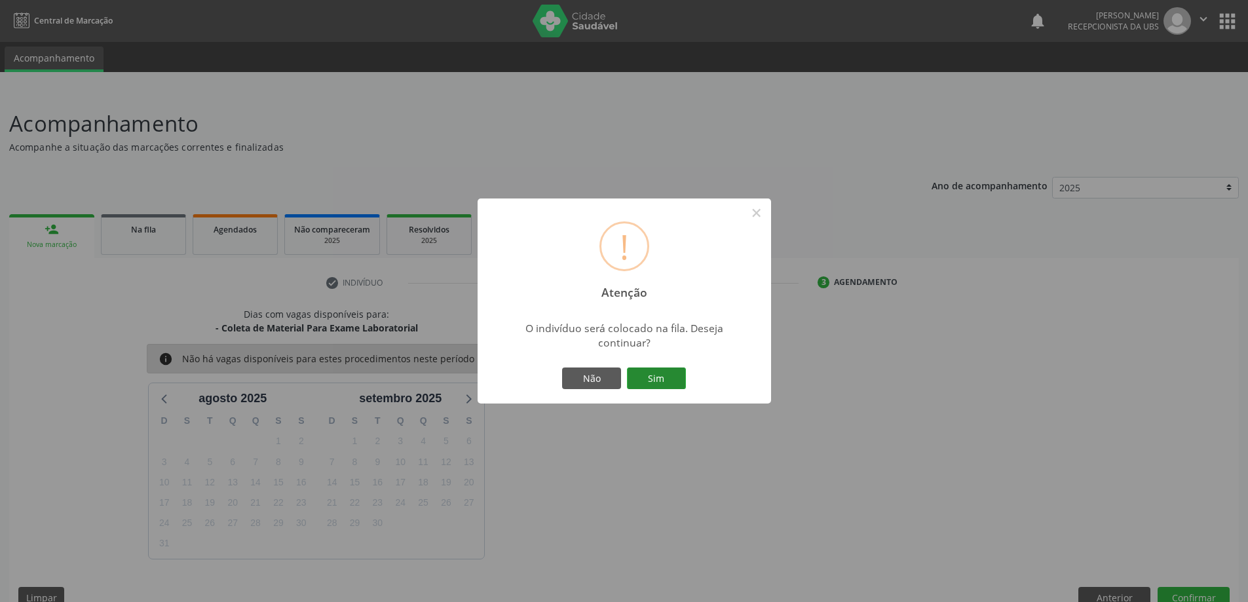
click at [651, 379] on button "Sim" at bounding box center [656, 379] width 59 height 22
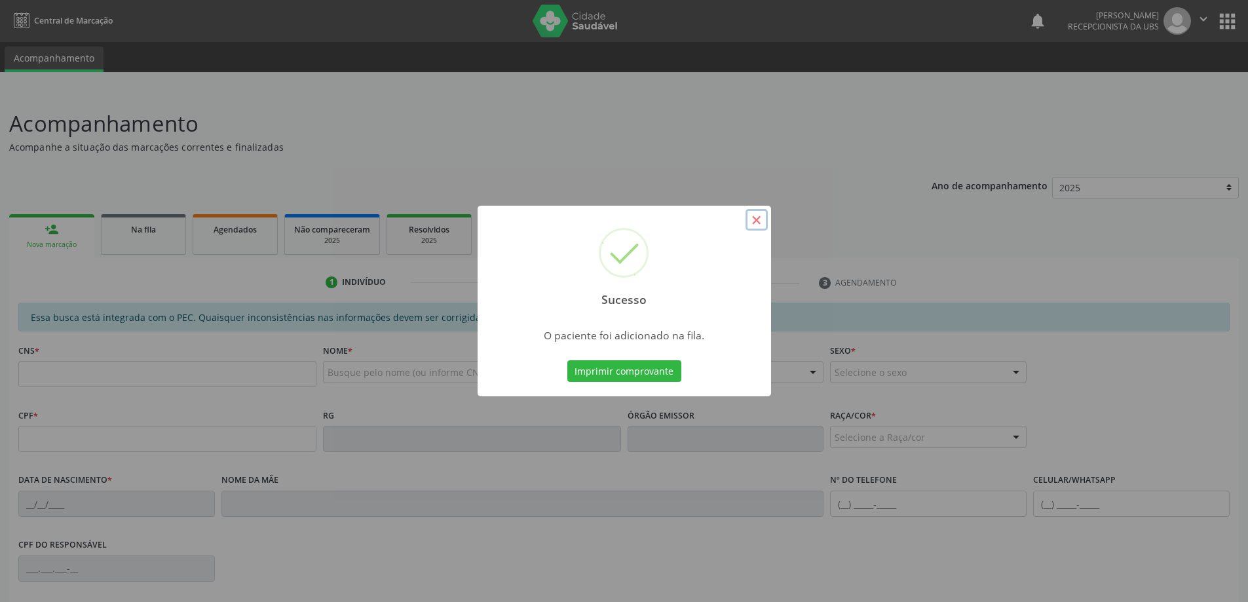
click at [757, 219] on button "×" at bounding box center [757, 220] width 22 height 22
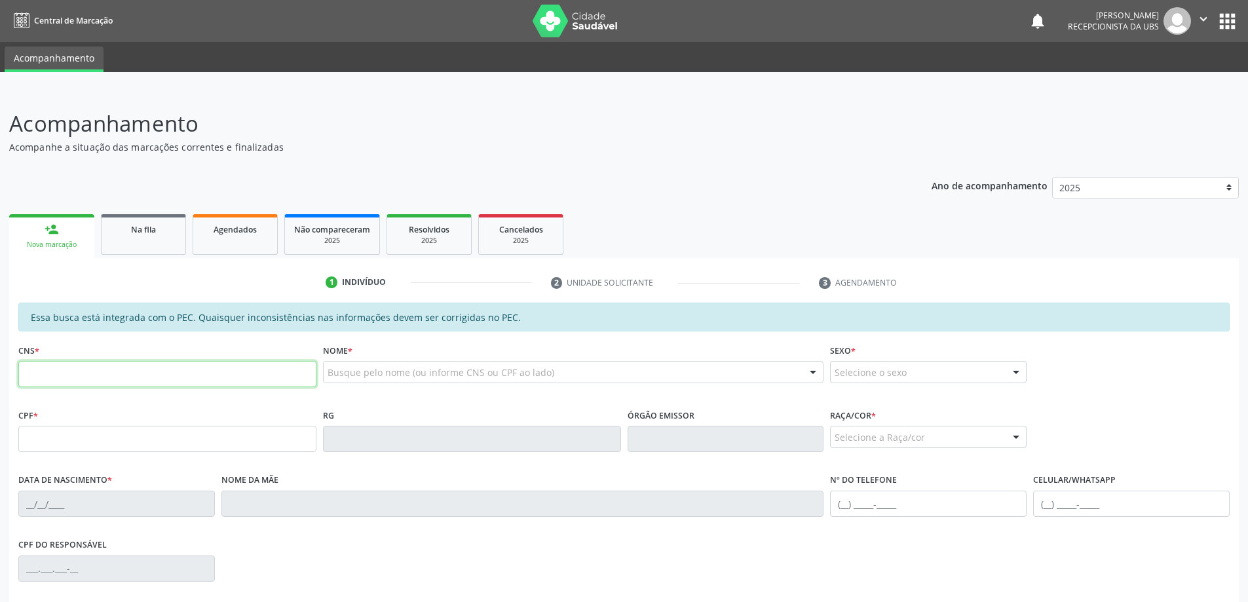
click at [132, 374] on input "text" at bounding box center [167, 374] width 298 height 26
type input "705 7084 9854 4830"
type input "135.676.814-86"
type input "[DATE]"
type input "[PERSON_NAME]"
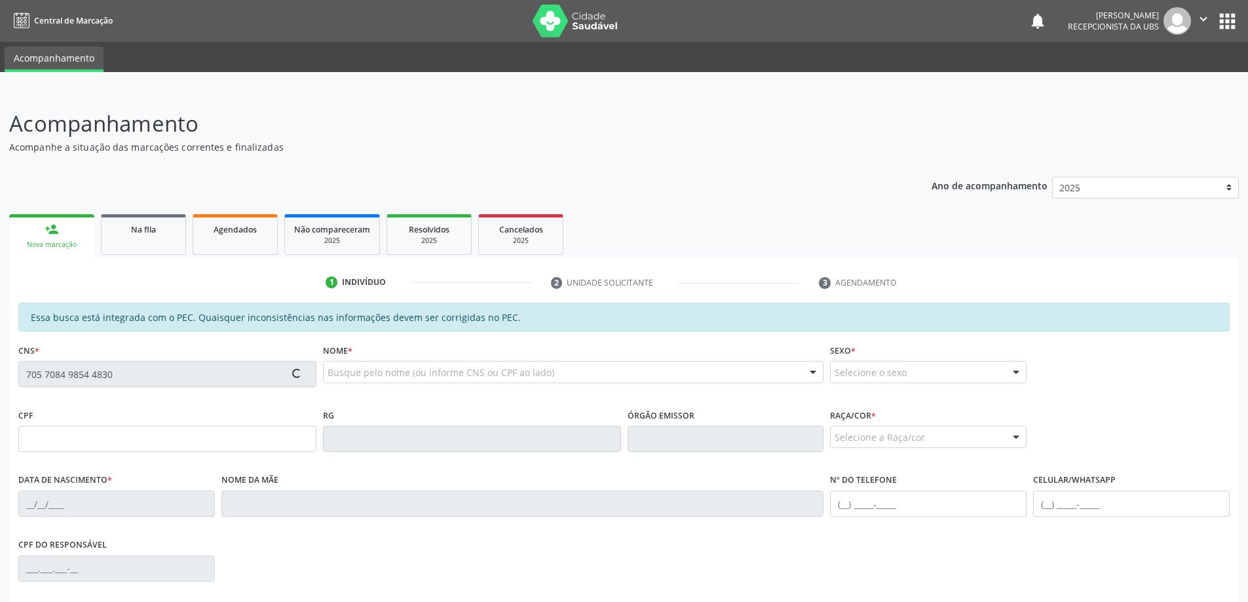
type input "[PHONE_NUMBER]"
type input "01"
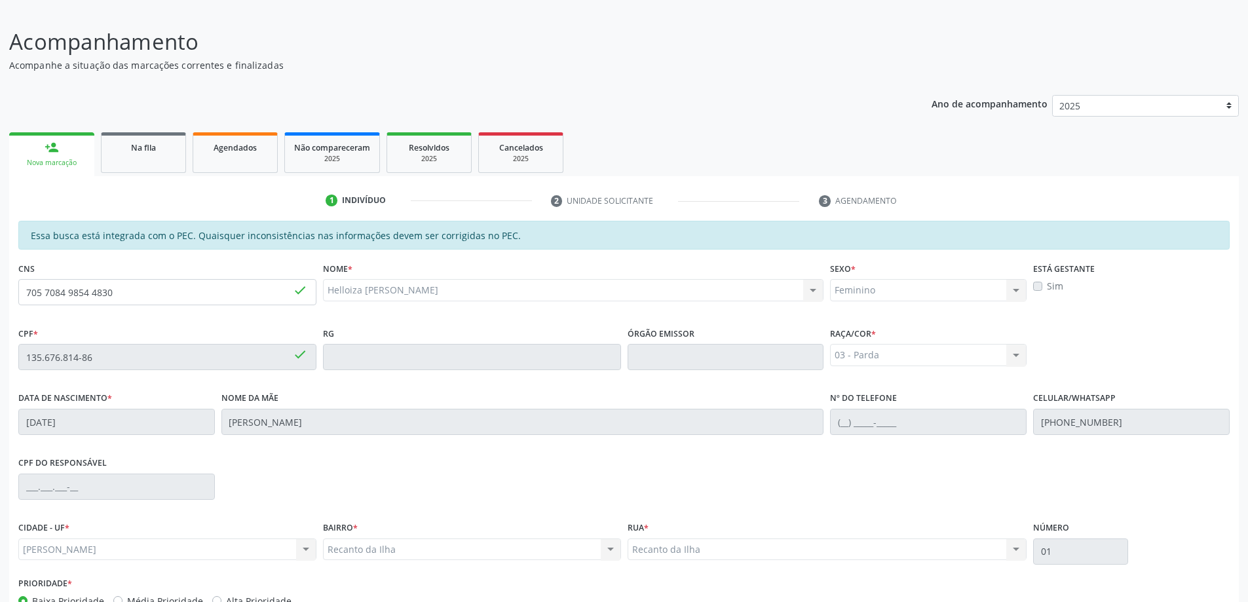
scroll to position [164, 0]
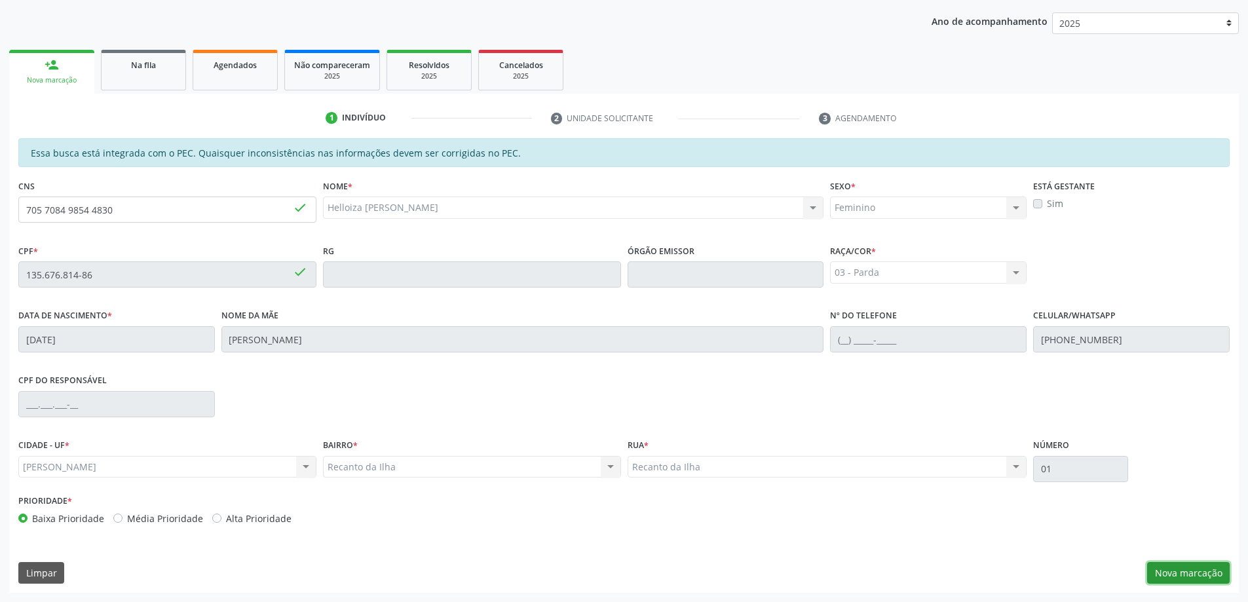
click at [1193, 581] on button "Nova marcação" at bounding box center [1188, 573] width 83 height 22
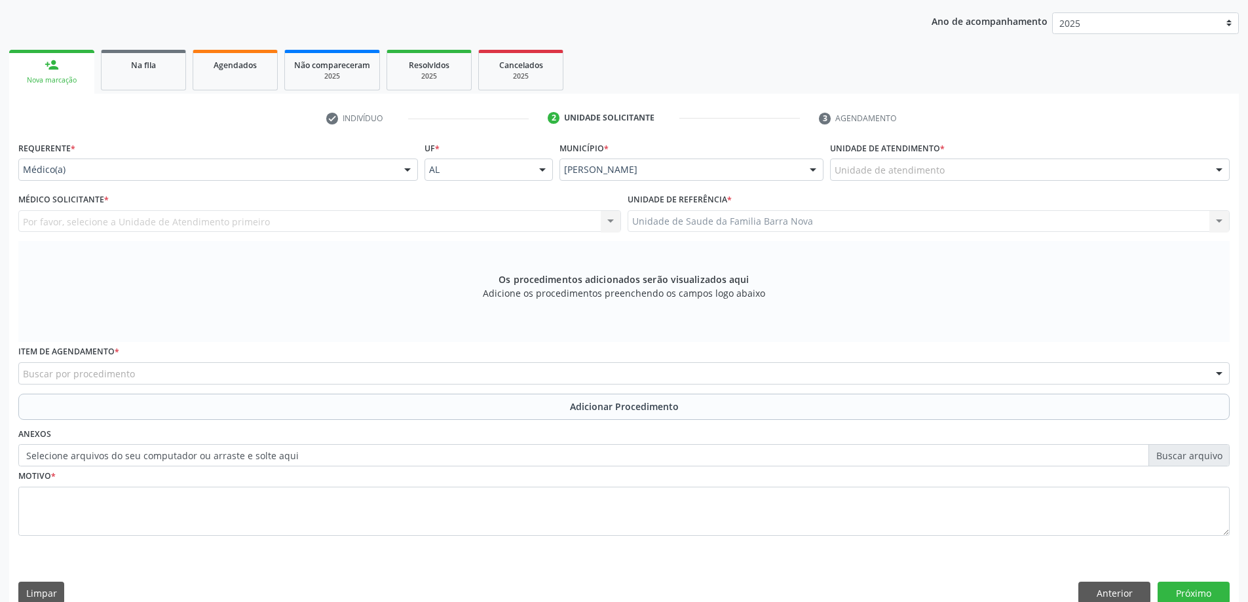
click at [878, 183] on div "Unidade de atendimento * Unidade de atendimento Aeronave Baron 58 Aeronave Cess…" at bounding box center [1030, 163] width 406 height 51
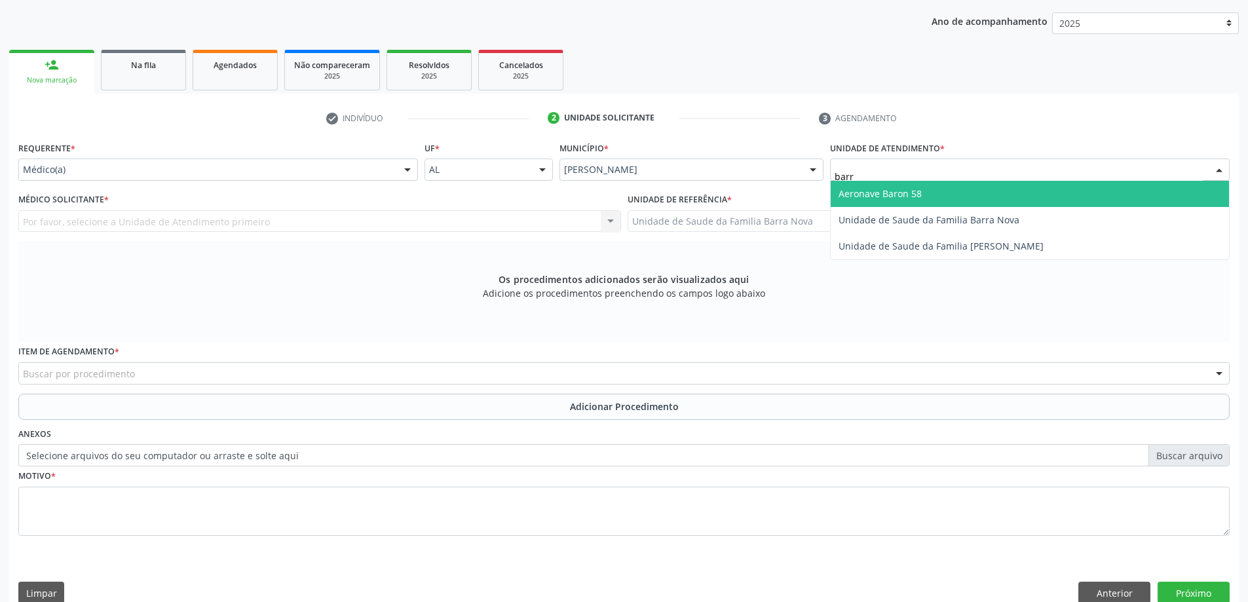
type input "barra"
click at [1100, 197] on span "Unidade de Saude da Familia Barra Nova" at bounding box center [1030, 194] width 398 height 26
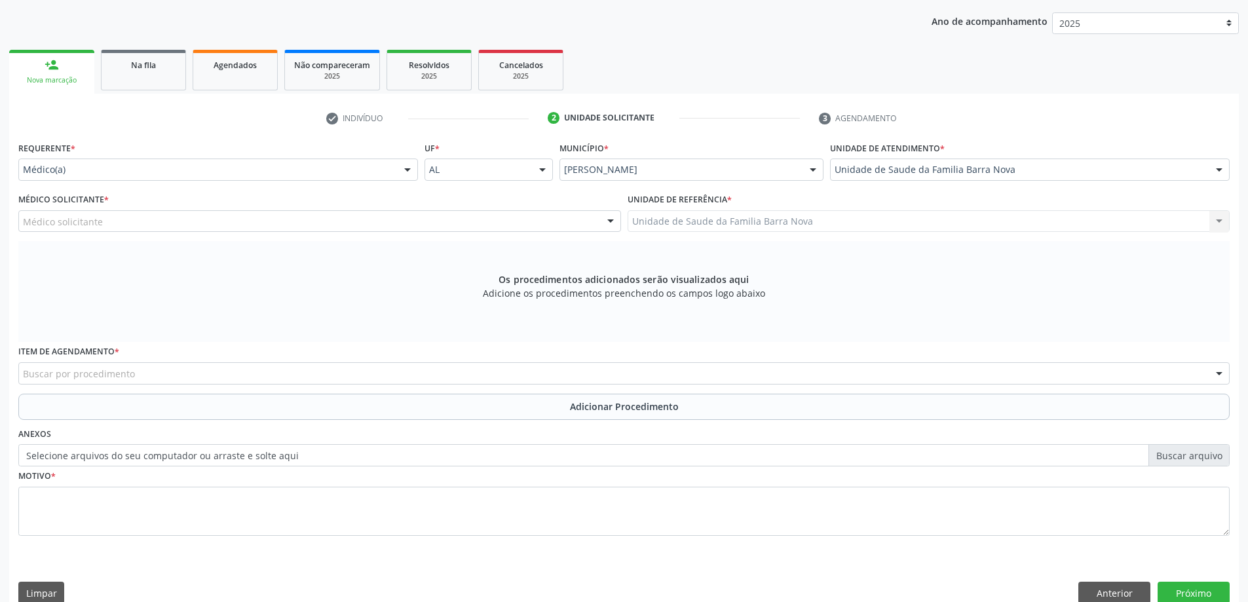
click at [287, 218] on div "Médico solicitante" at bounding box center [319, 221] width 603 height 22
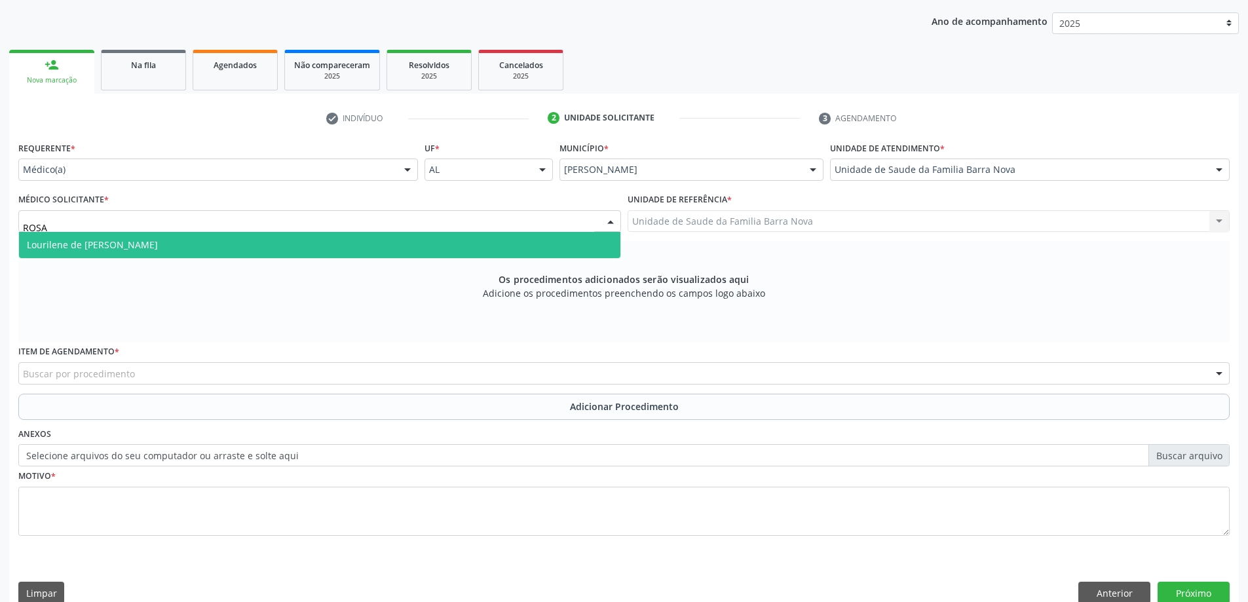
type input "ROS"
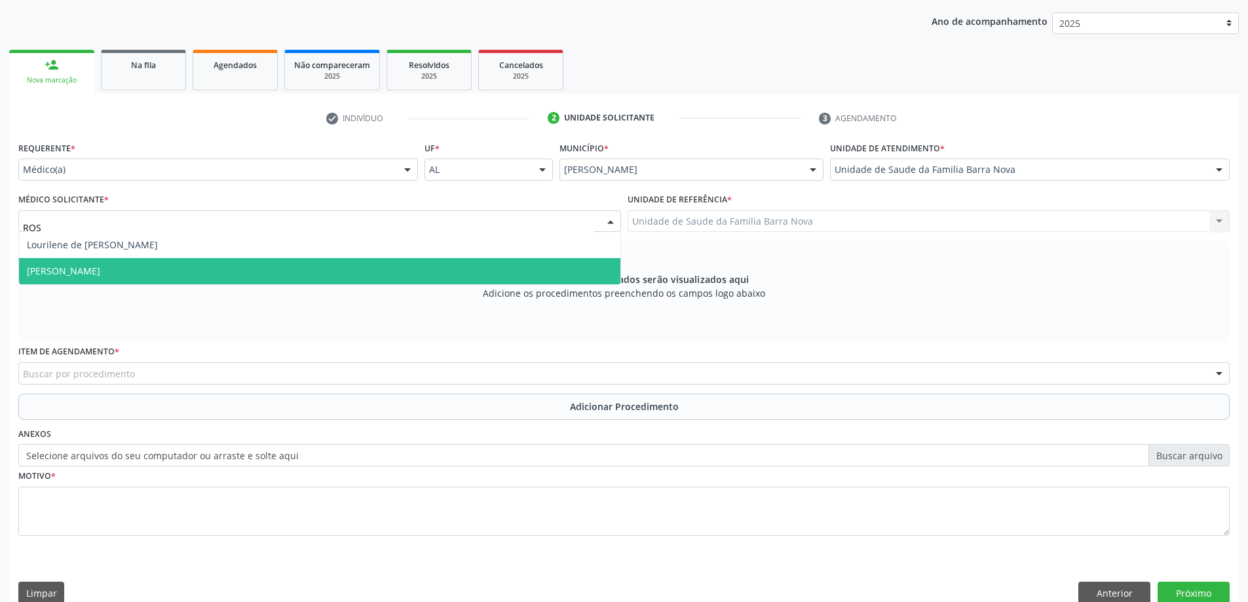
click at [281, 273] on span "[PERSON_NAME]" at bounding box center [320, 271] width 602 height 26
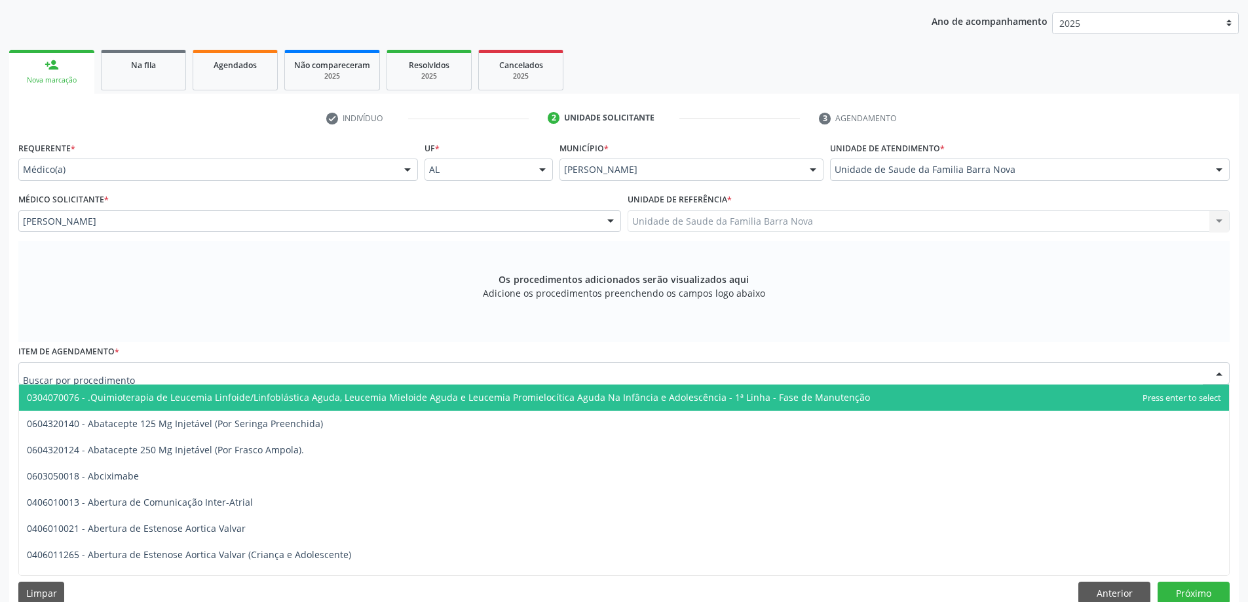
click at [180, 374] on div at bounding box center [624, 373] width 1212 height 22
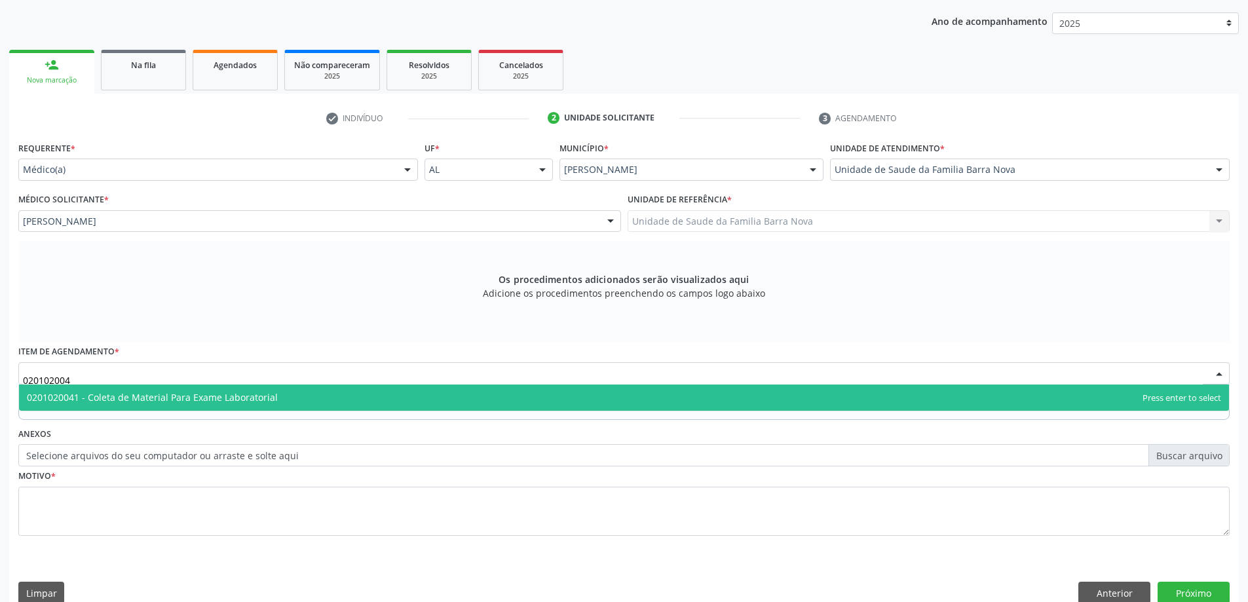
type input "0201020041"
click at [202, 390] on span "0201020041 - Coleta de Material Para Exame Laboratorial" at bounding box center [624, 398] width 1210 height 26
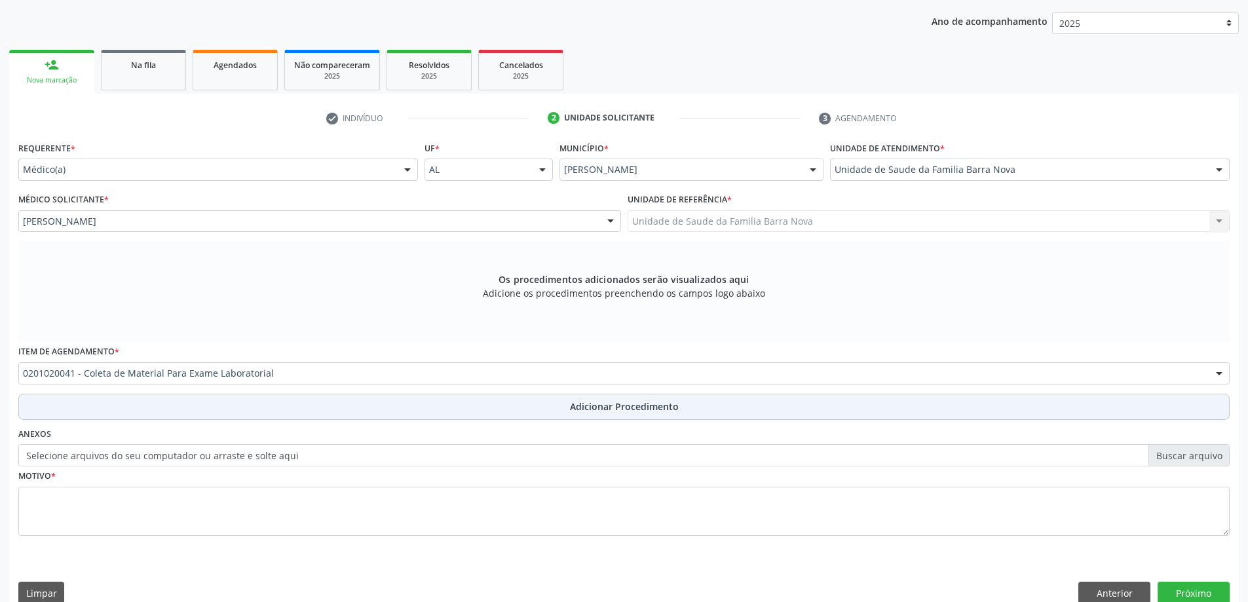
click at [170, 408] on button "Adicionar Procedimento" at bounding box center [624, 407] width 1212 height 26
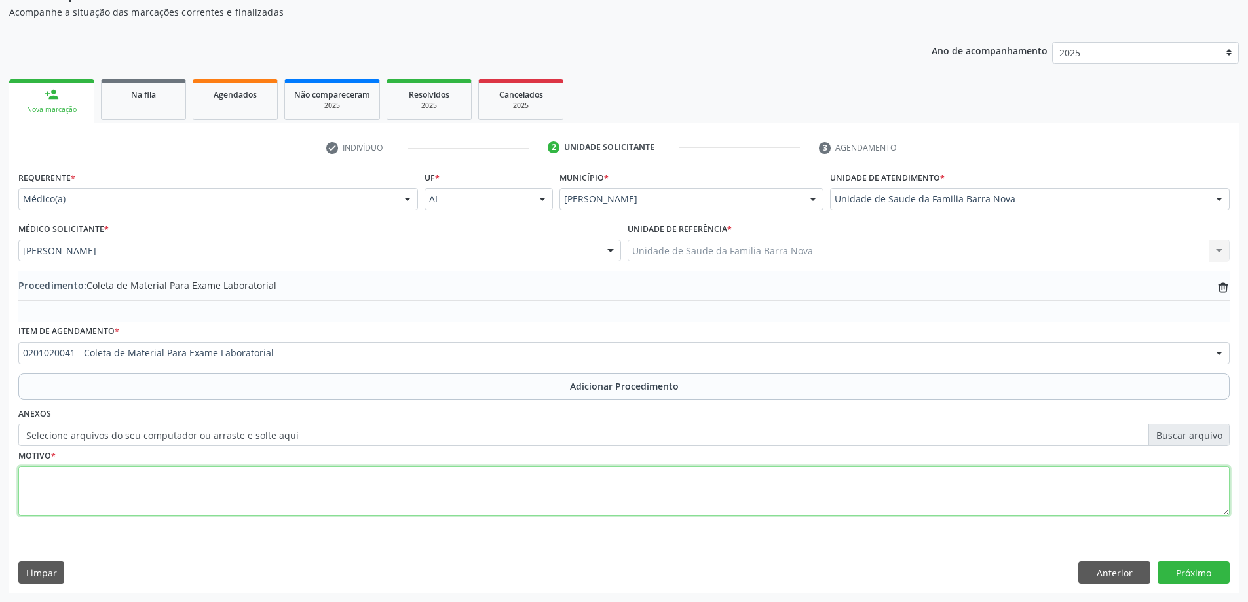
click at [167, 487] on textarea at bounding box center [624, 492] width 1212 height 50
type textarea "PALIDEZ CUTANEO [MEDICAL_DATA]."
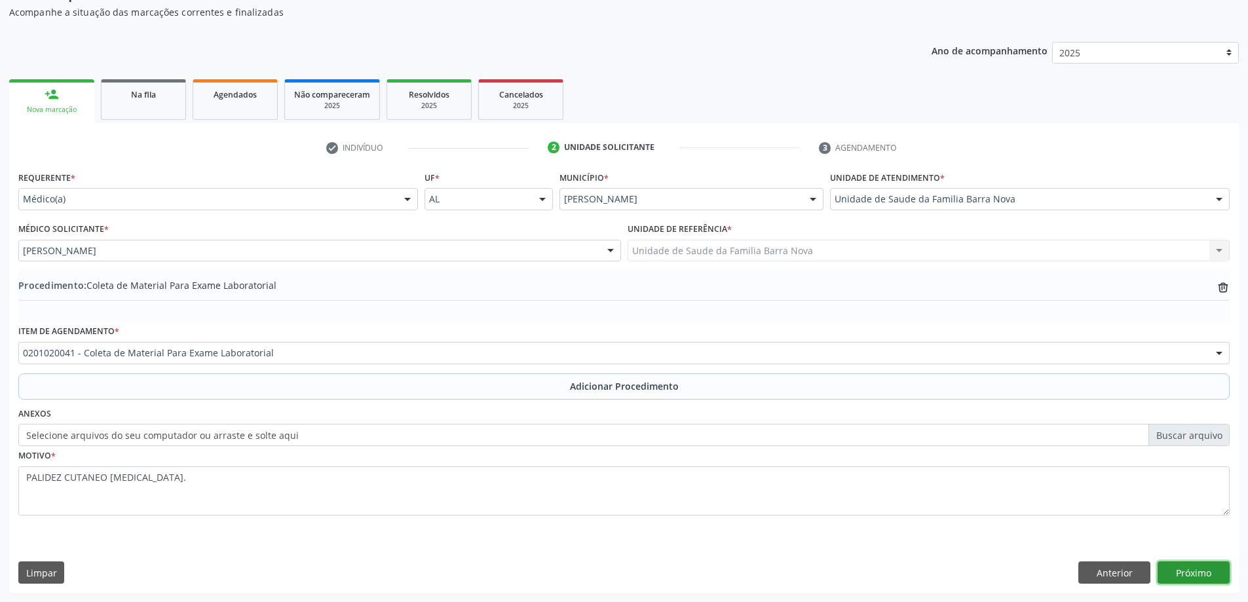
click at [1203, 566] on button "Próximo" at bounding box center [1194, 573] width 72 height 22
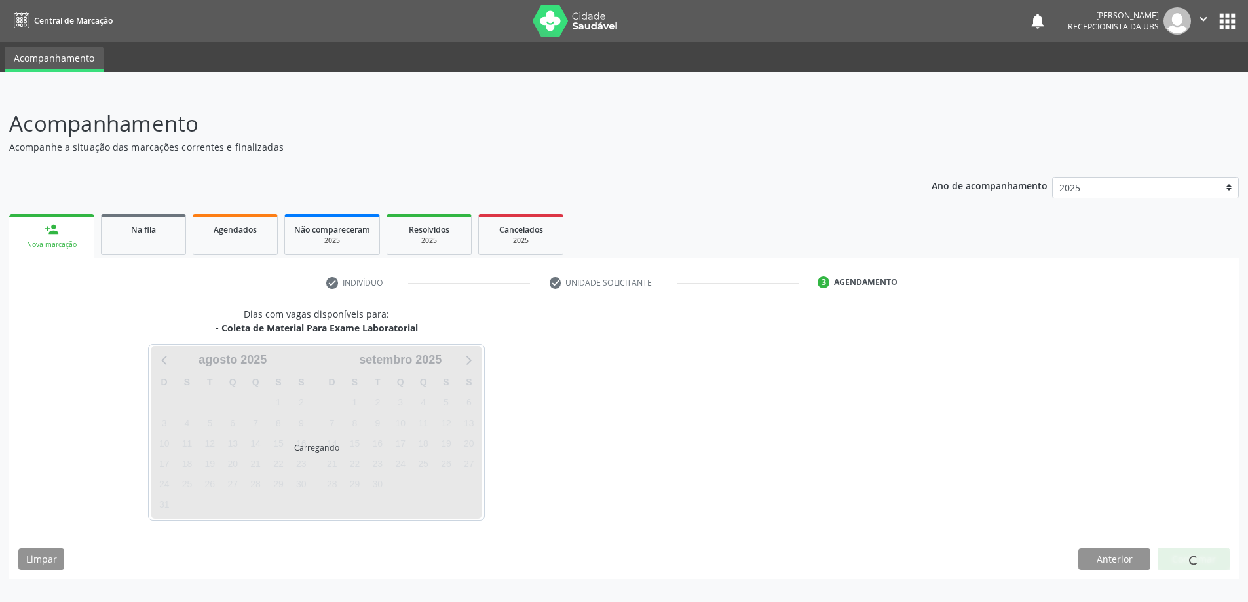
scroll to position [0, 0]
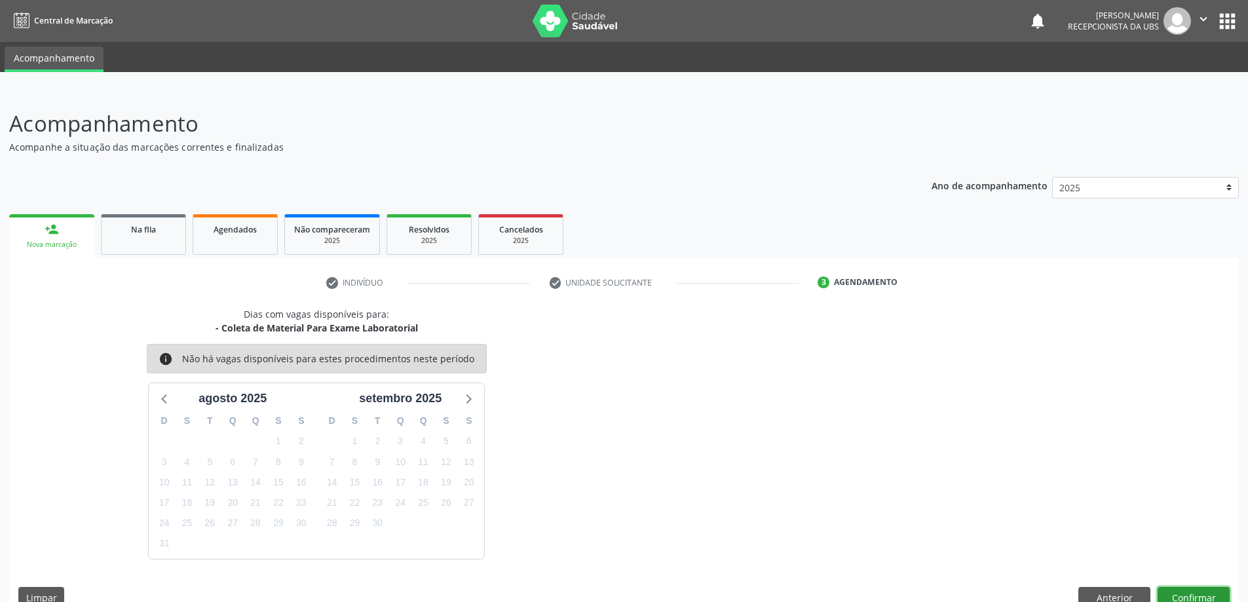
click at [1200, 589] on button "Confirmar" at bounding box center [1194, 598] width 72 height 22
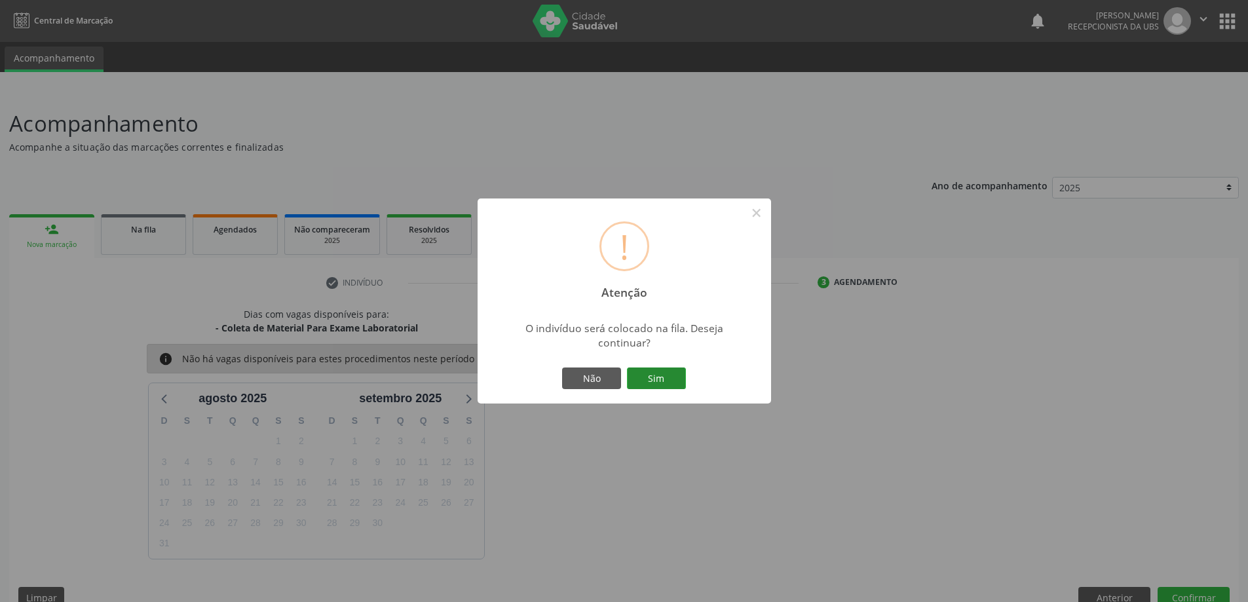
click at [639, 374] on button "Sim" at bounding box center [656, 379] width 59 height 22
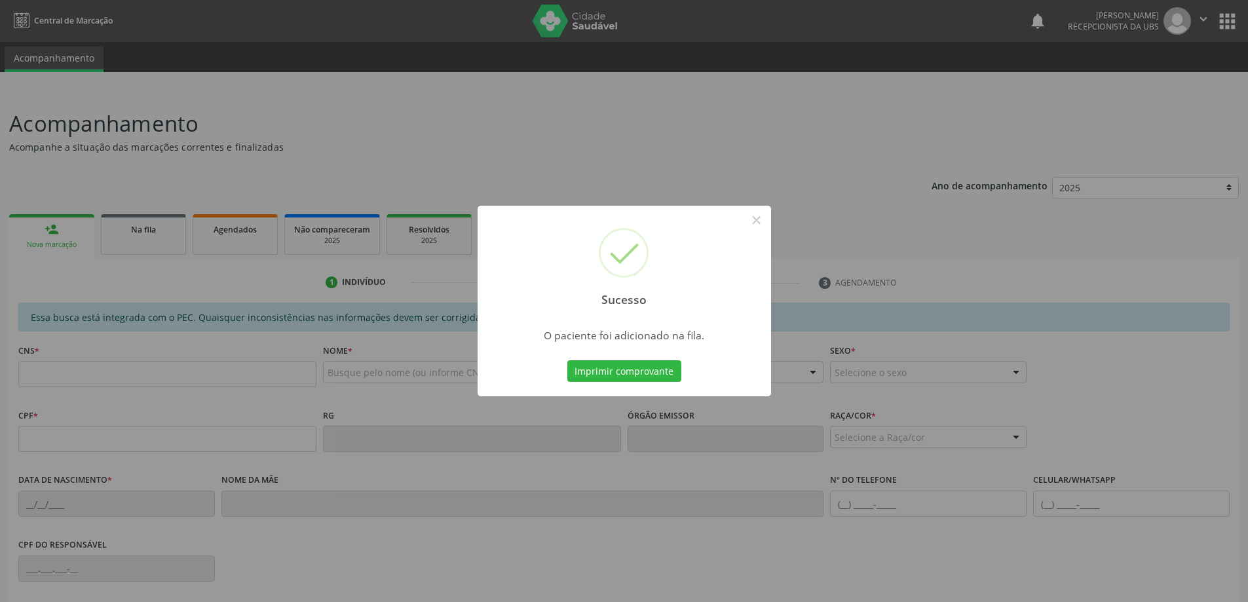
click at [125, 250] on div "Sucesso × O paciente foi adicionado na fila. Imprimir comprovante Cancel" at bounding box center [624, 301] width 1248 height 602
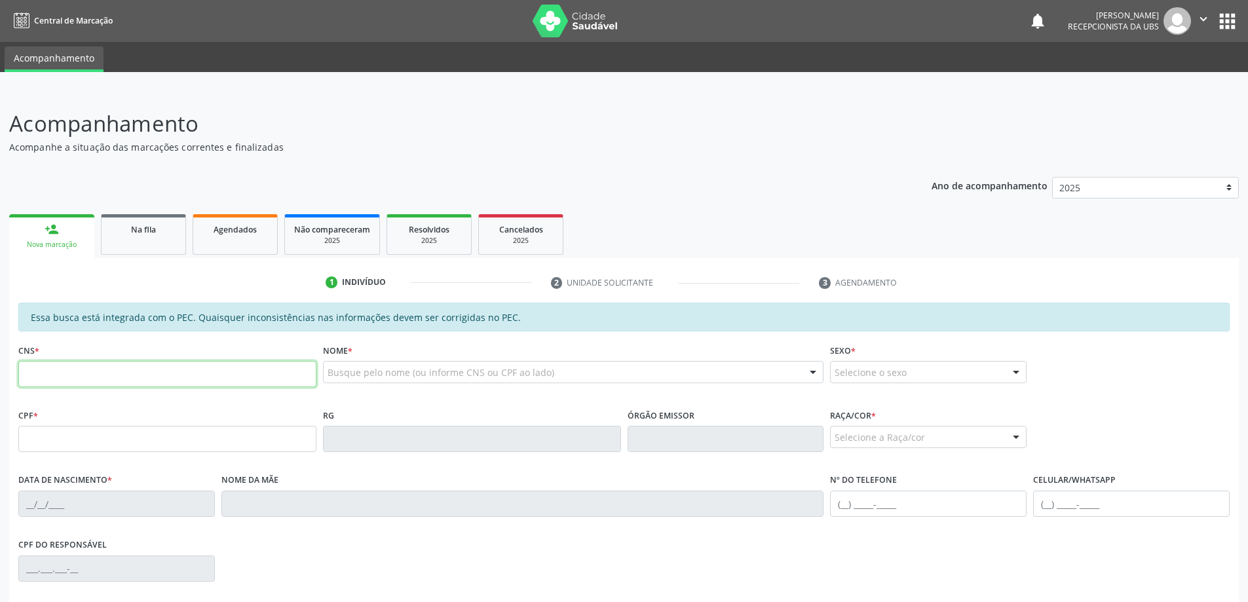
click at [178, 372] on input "text" at bounding box center [167, 374] width 298 height 26
type input "700 8084 9470 0089"
type input "040.893.304-67"
type input "2[DATE]"
type input "[PERSON_NAME]"
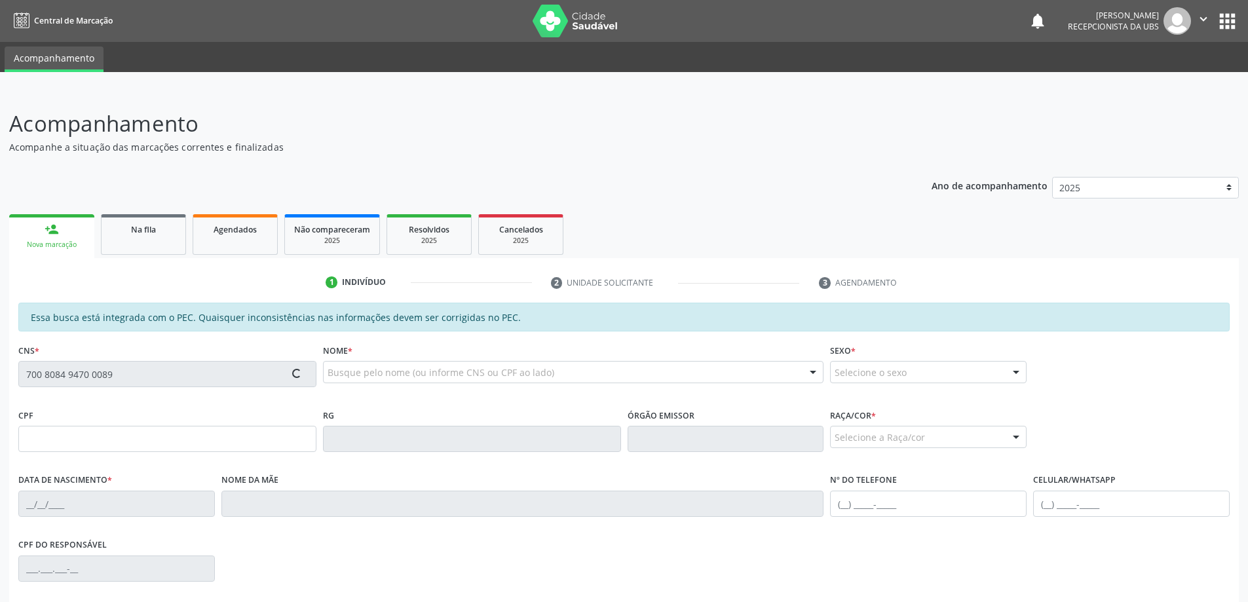
type input "[PHONE_NUMBER]"
type input "280"
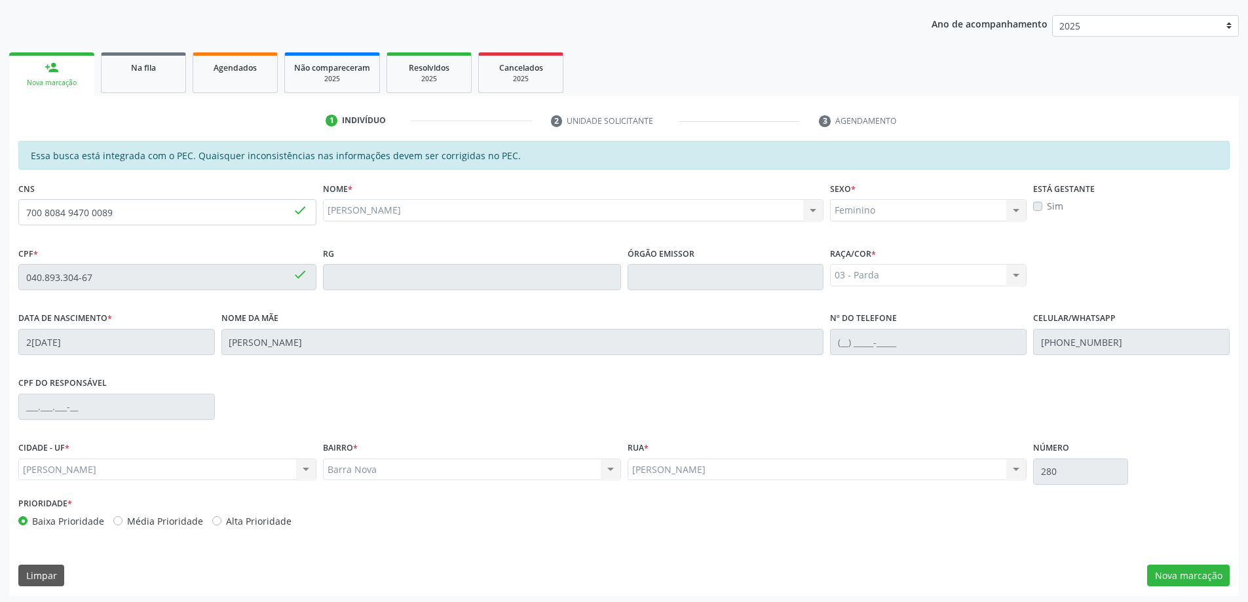
scroll to position [164, 0]
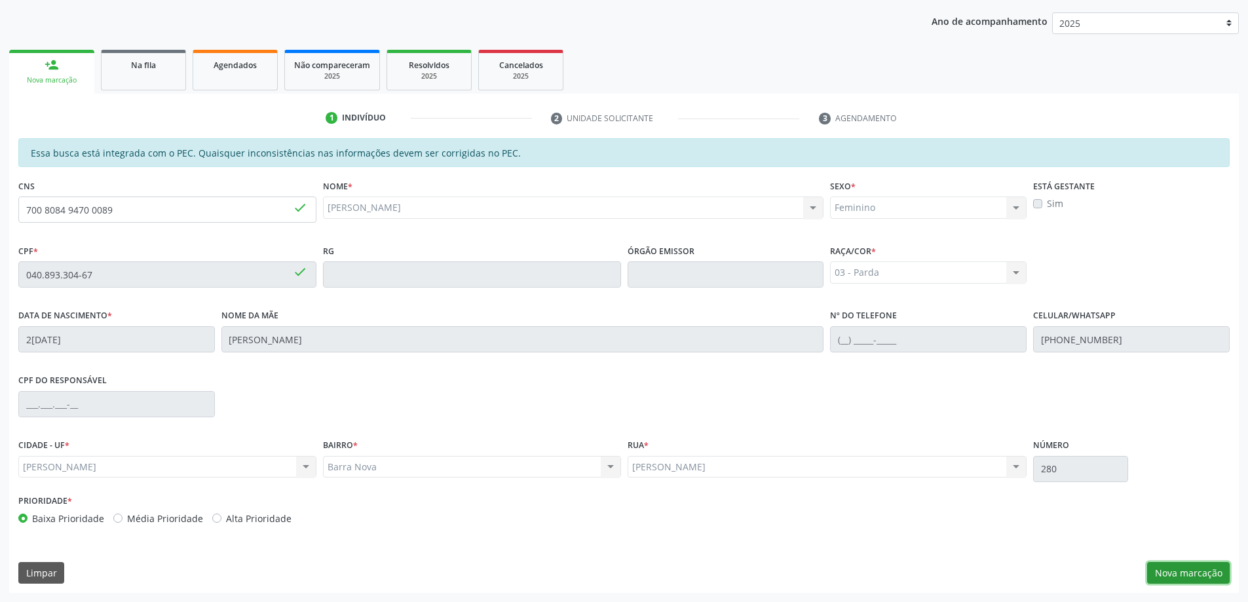
click at [1204, 567] on button "Nova marcação" at bounding box center [1188, 573] width 83 height 22
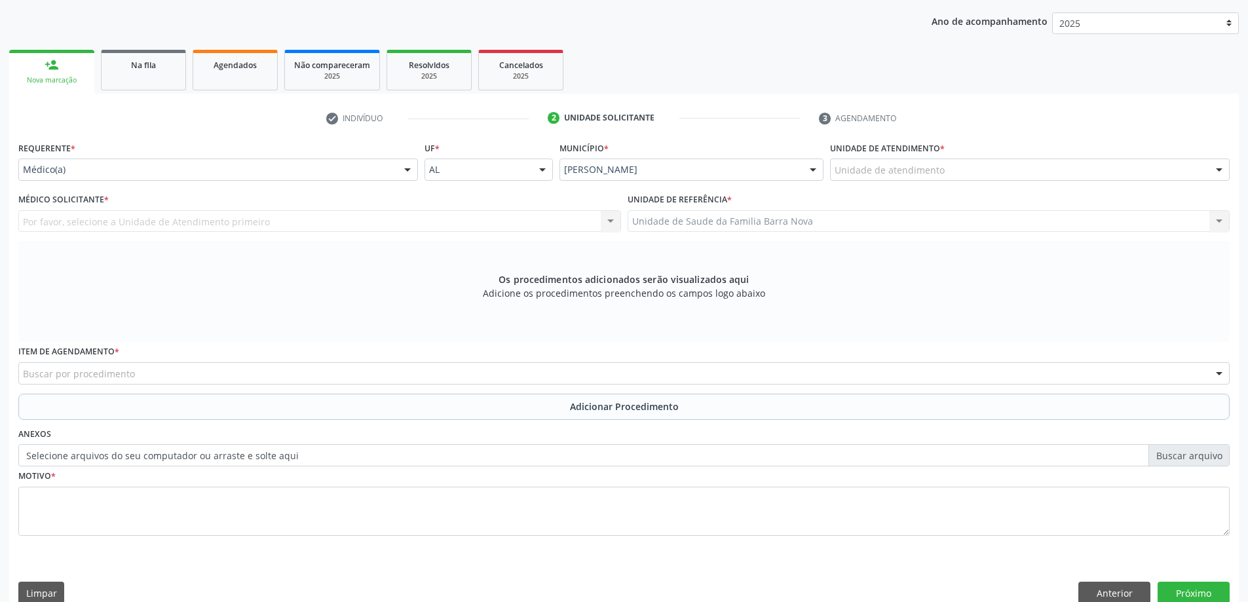
click at [994, 164] on div "Unidade de atendimento" at bounding box center [1030, 170] width 400 height 22
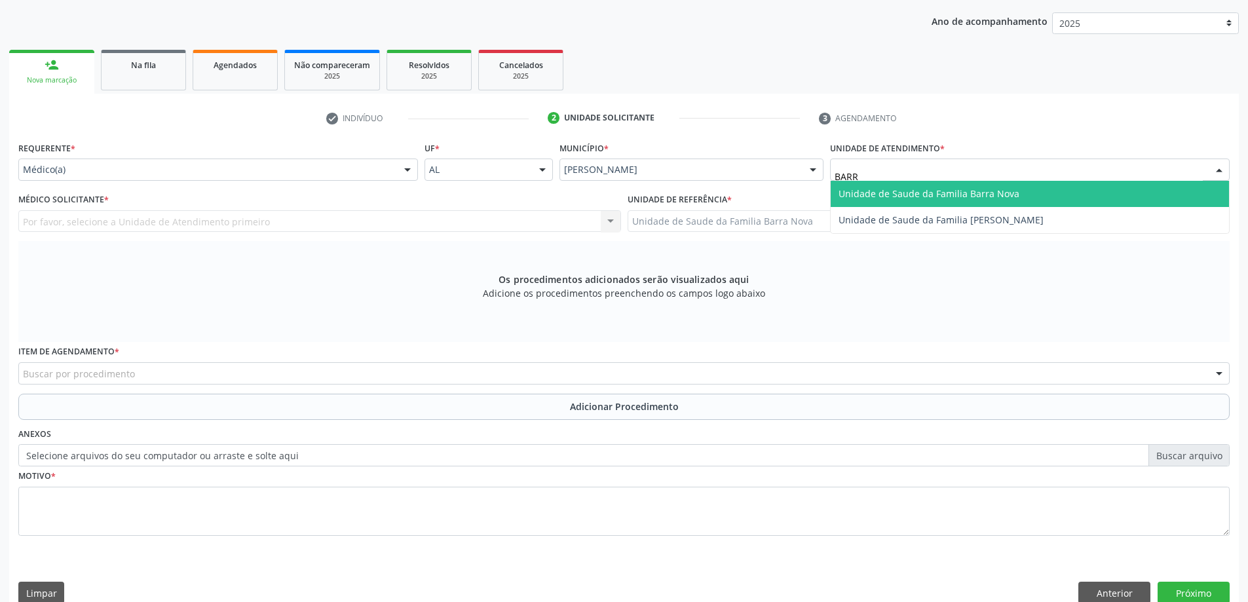
type input "BARRA"
drag, startPoint x: 986, startPoint y: 197, endPoint x: 546, endPoint y: 234, distance: 441.9
click at [981, 197] on span "Unidade de Saude da Familia Barra Nova" at bounding box center [929, 193] width 181 height 12
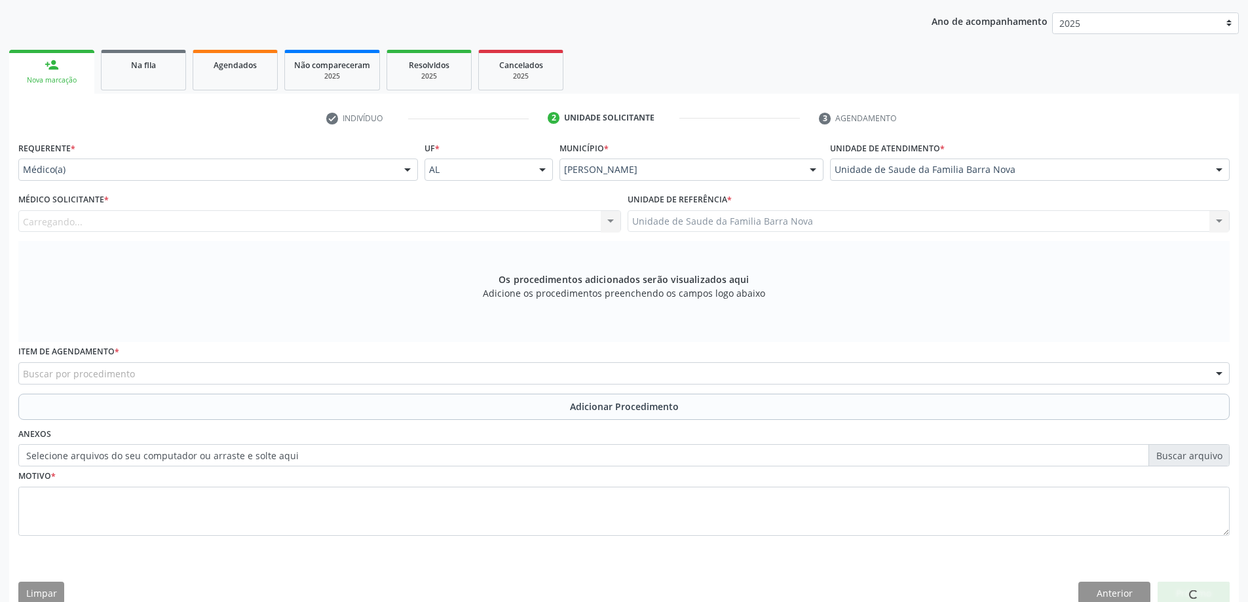
click at [375, 234] on div "Médico Solicitante * [GEOGRAPHIC_DATA]... Nenhum resultado encontrado para: " "…" at bounding box center [319, 215] width 609 height 51
click at [387, 229] on div "Carregando..." at bounding box center [319, 221] width 603 height 22
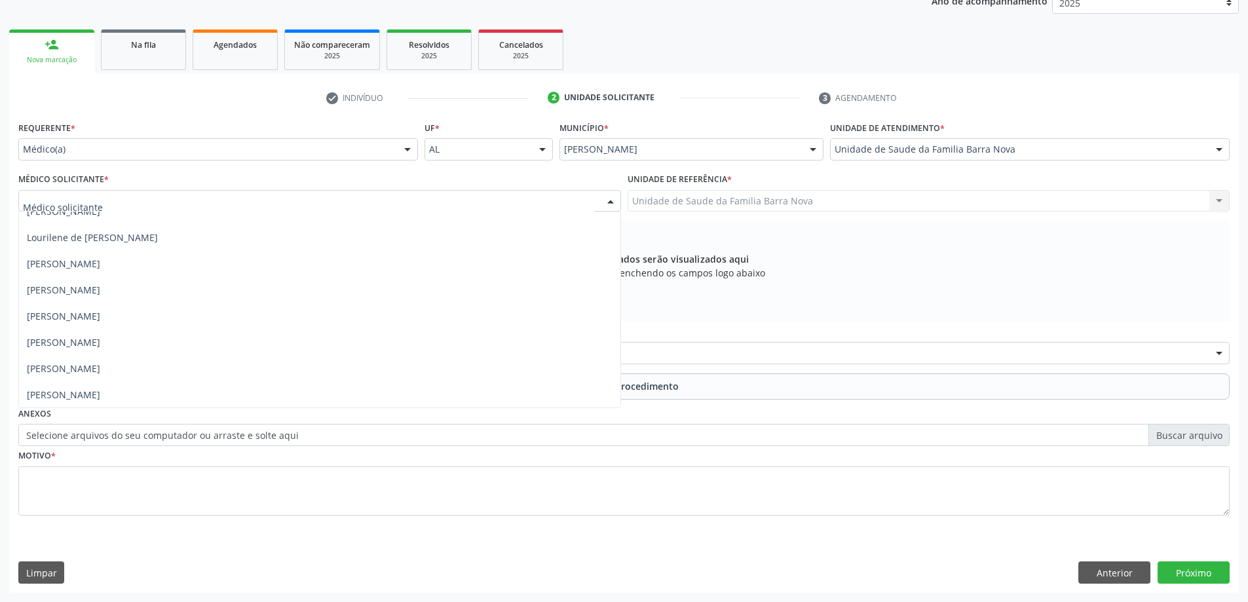
scroll to position [92, 0]
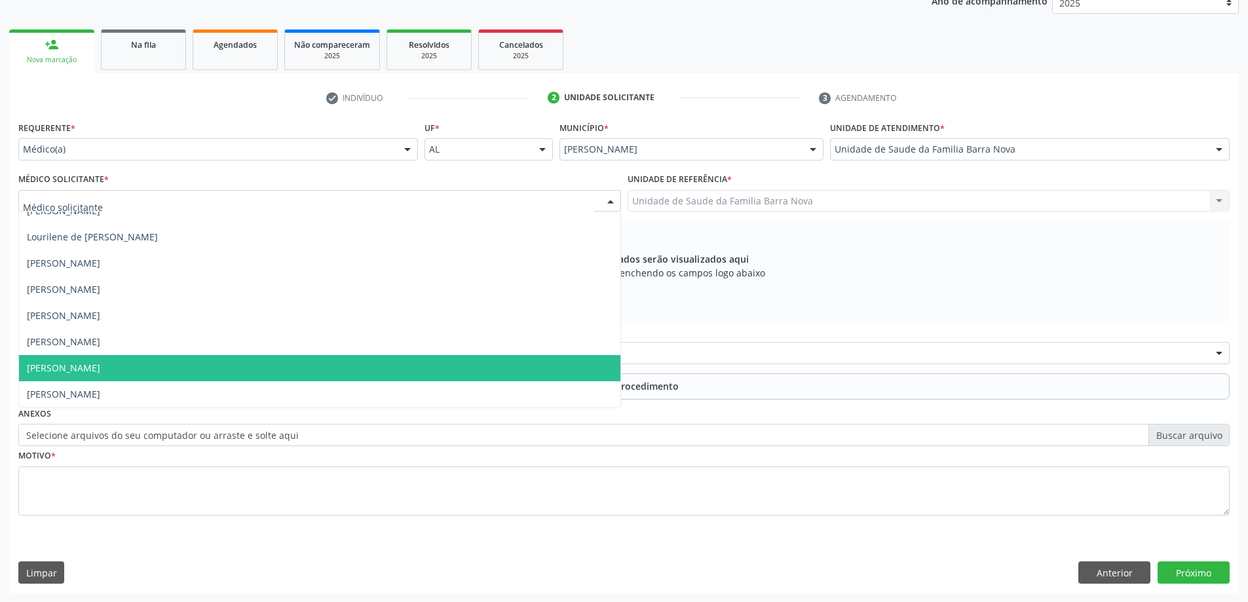
click at [169, 364] on span "[PERSON_NAME]" at bounding box center [320, 368] width 602 height 26
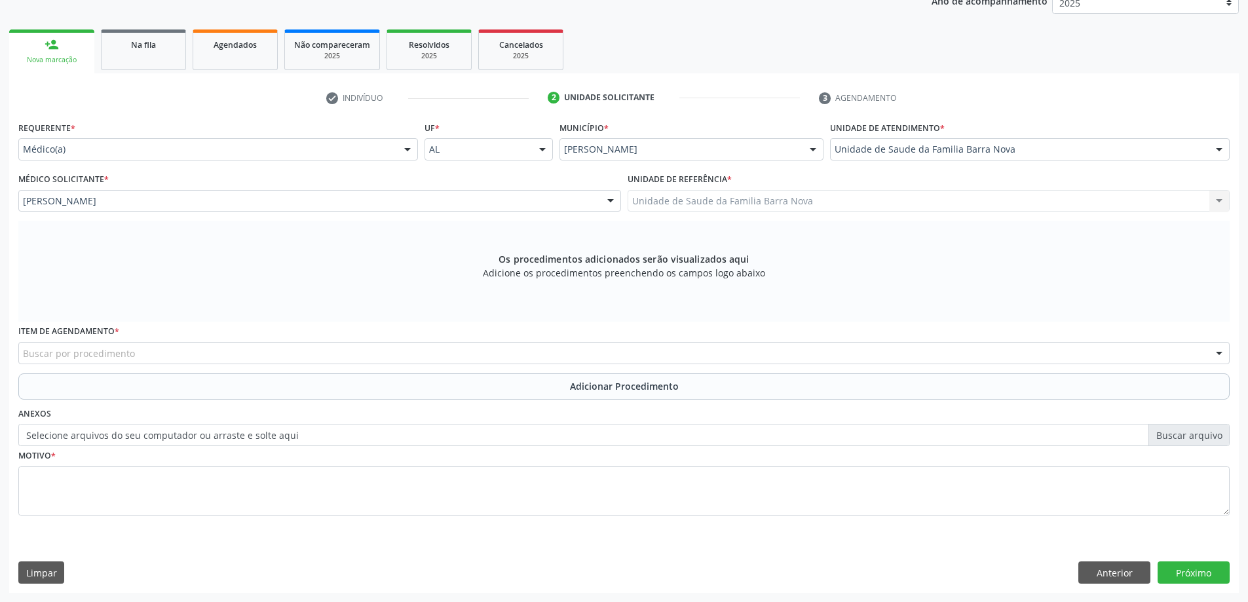
click at [265, 356] on div "Buscar por procedimento" at bounding box center [624, 353] width 1212 height 22
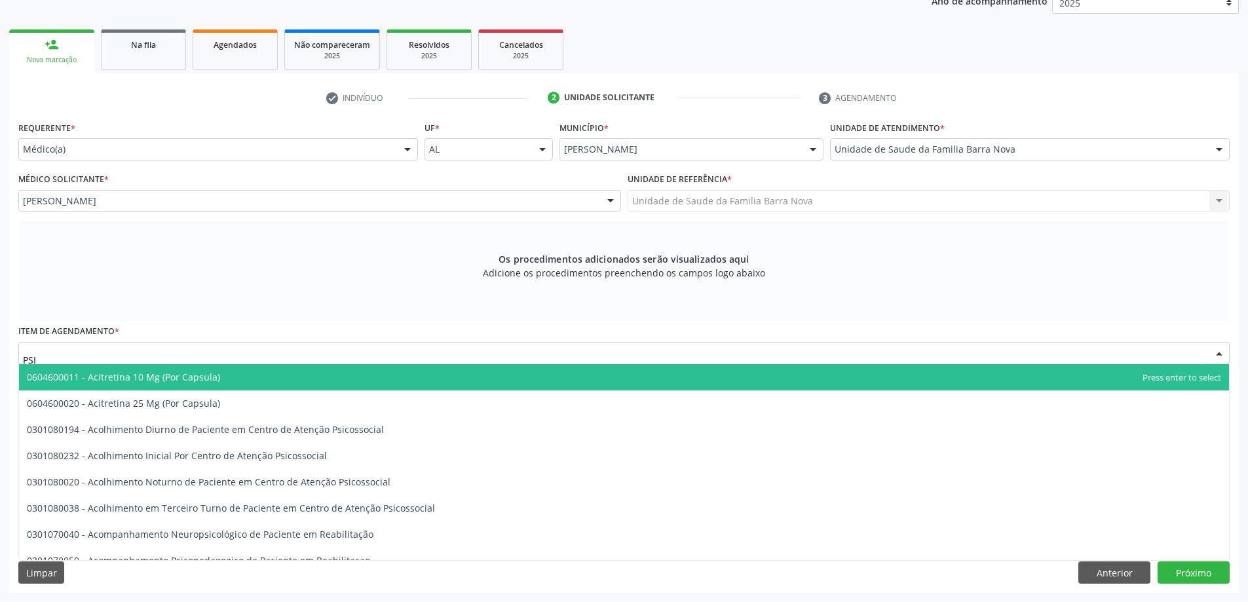
type input "PSI"
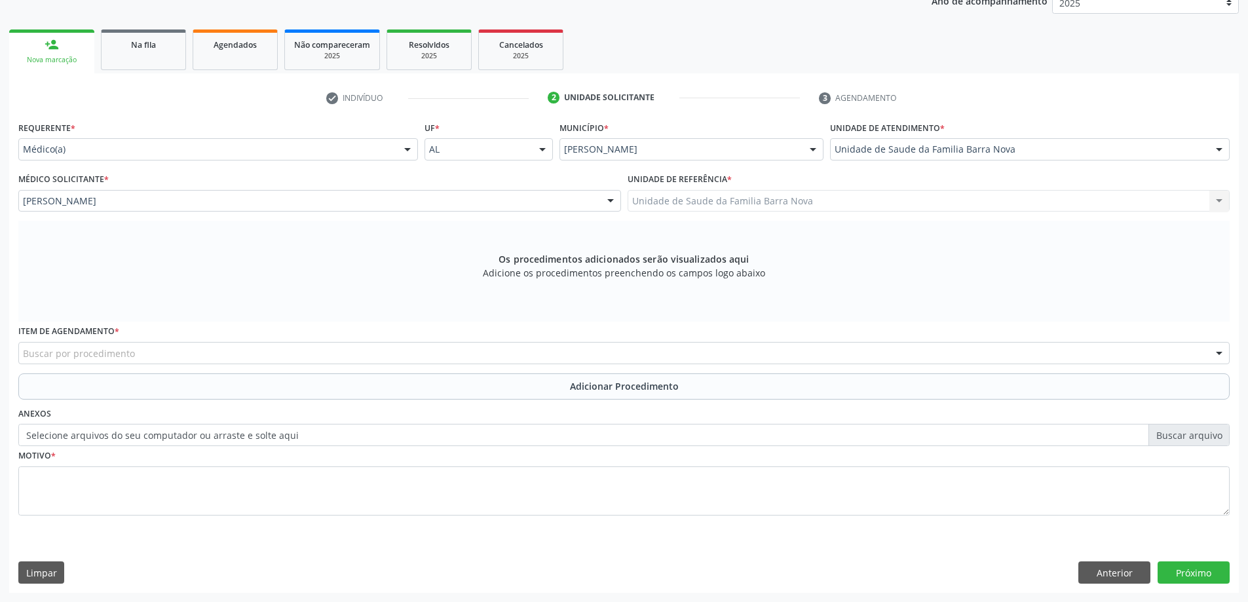
click at [320, 366] on div "Item de agendamento * Buscar por procedimento 0304070076 - .Quimioterapia de Le…" at bounding box center [624, 347] width 1218 height 51
click at [335, 362] on div "Buscar por procedimento" at bounding box center [624, 353] width 1212 height 22
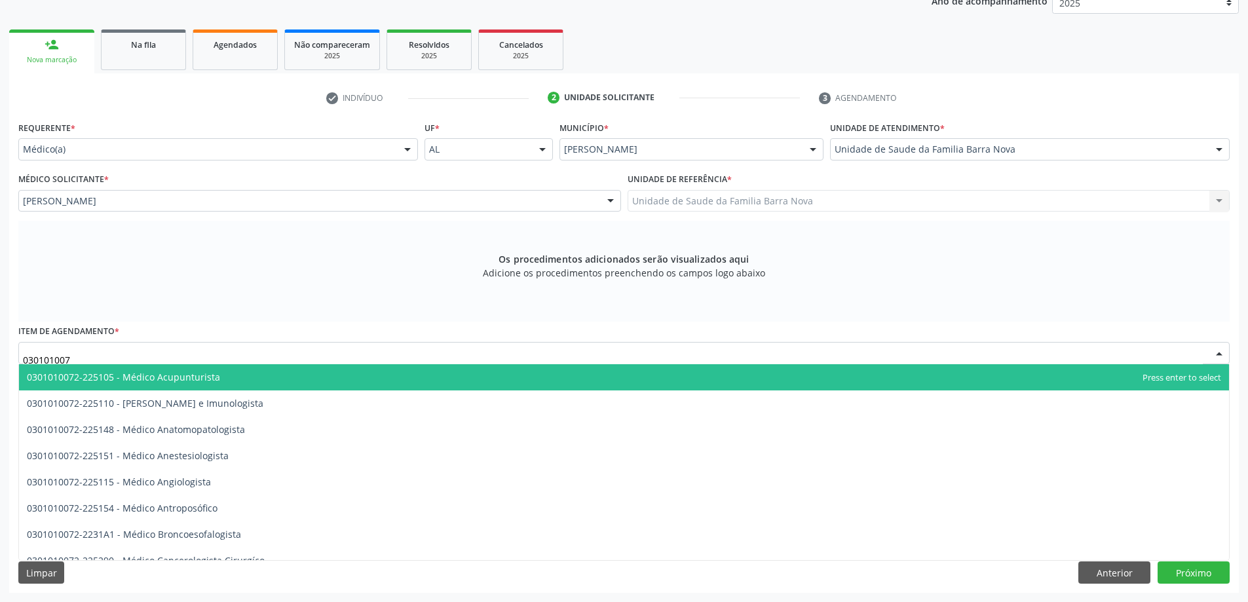
type input "0301010072"
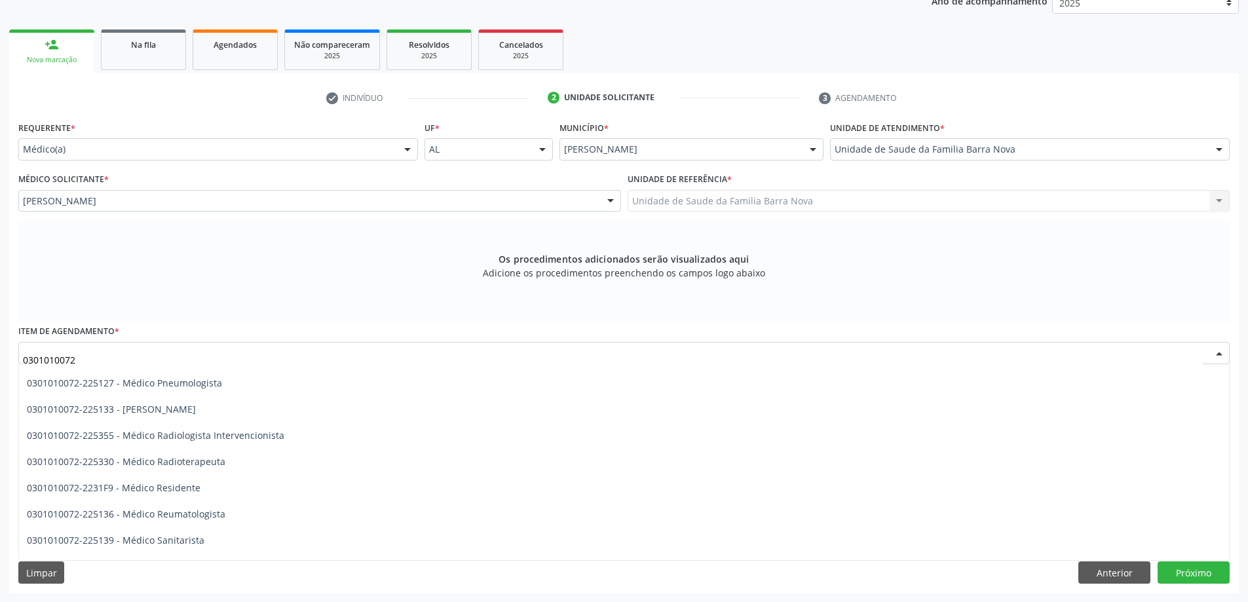
scroll to position [1311, 0]
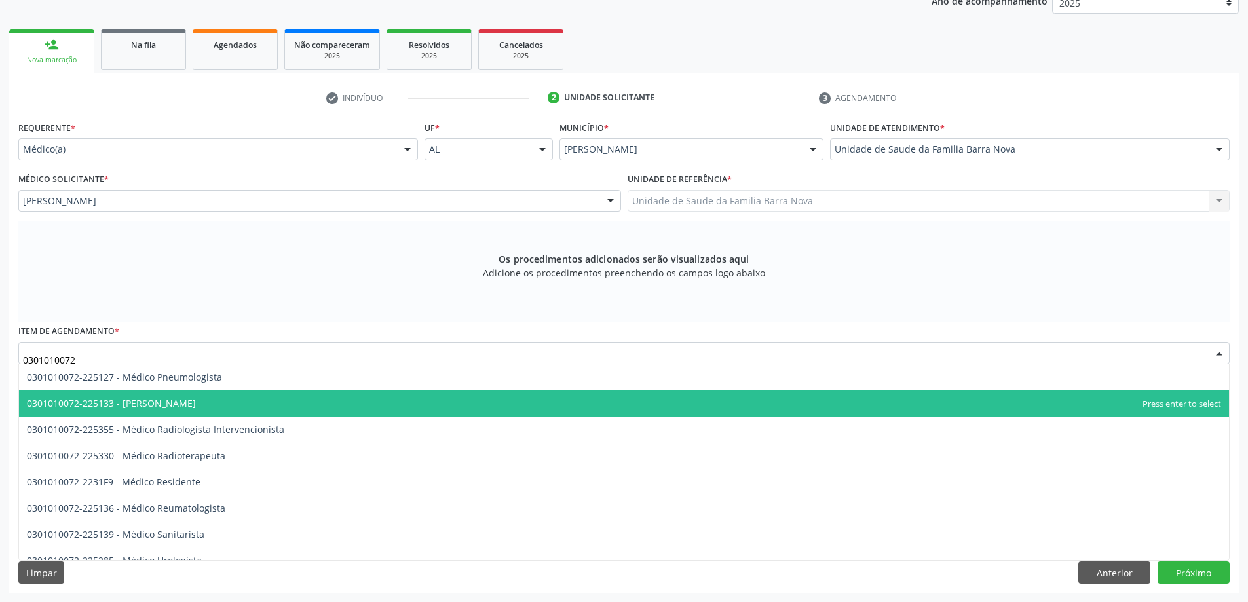
click at [271, 404] on span "0301010072-225133 - [PERSON_NAME]" at bounding box center [624, 404] width 1210 height 26
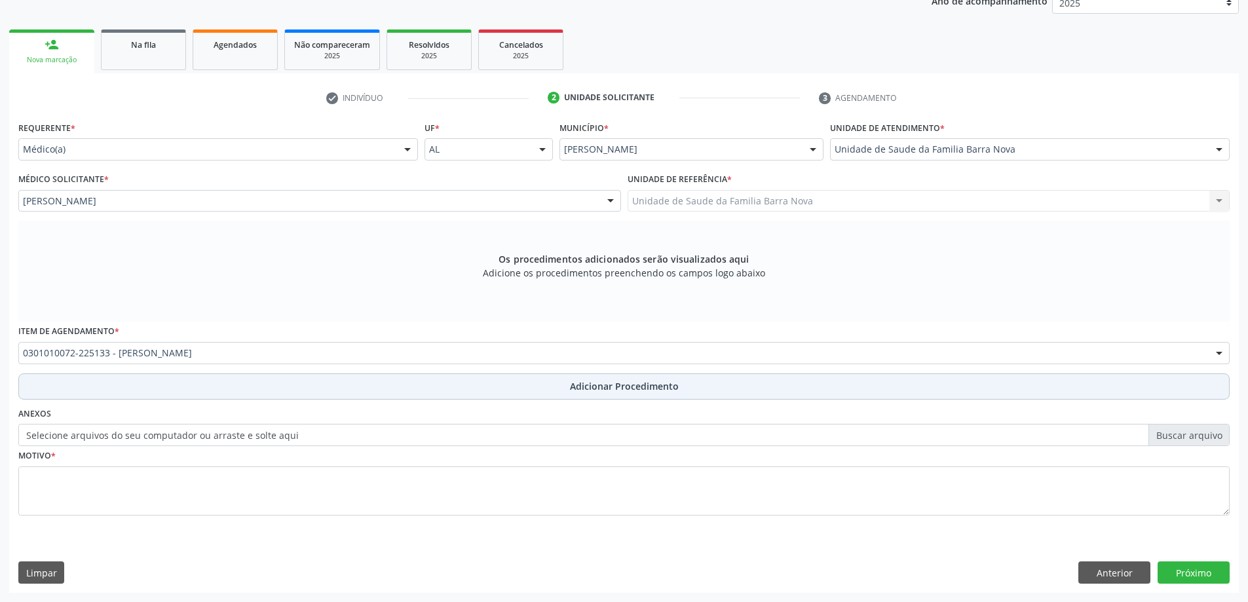
click at [264, 389] on button "Adicionar Procedimento" at bounding box center [624, 387] width 1212 height 26
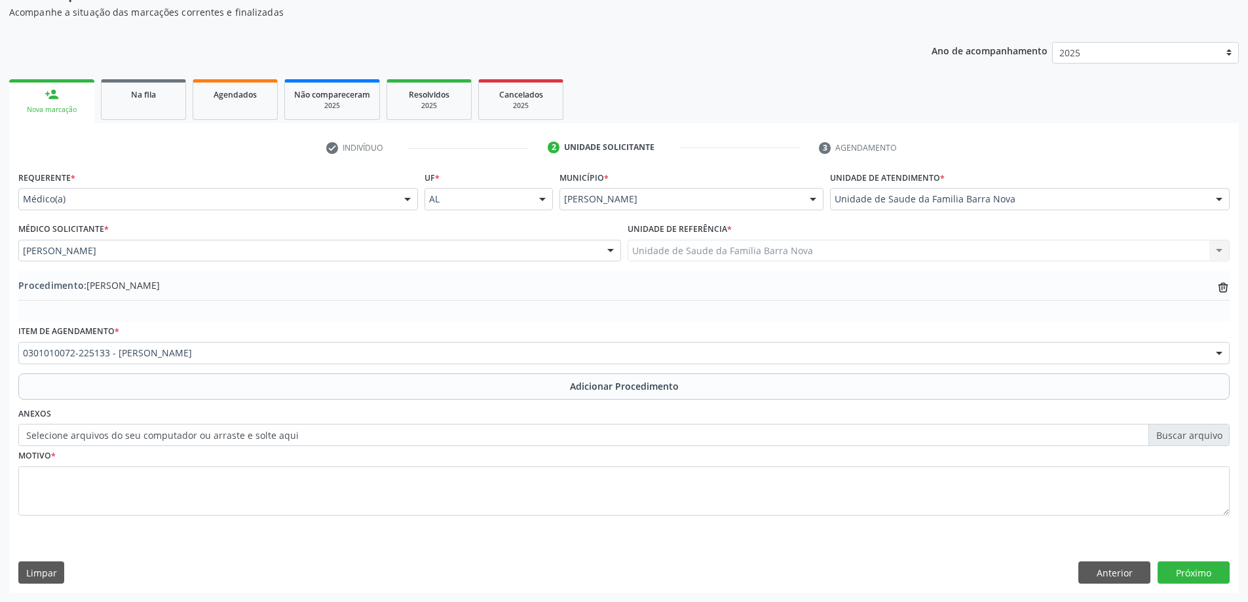
click at [186, 454] on div "Motivo *" at bounding box center [624, 480] width 1212 height 69
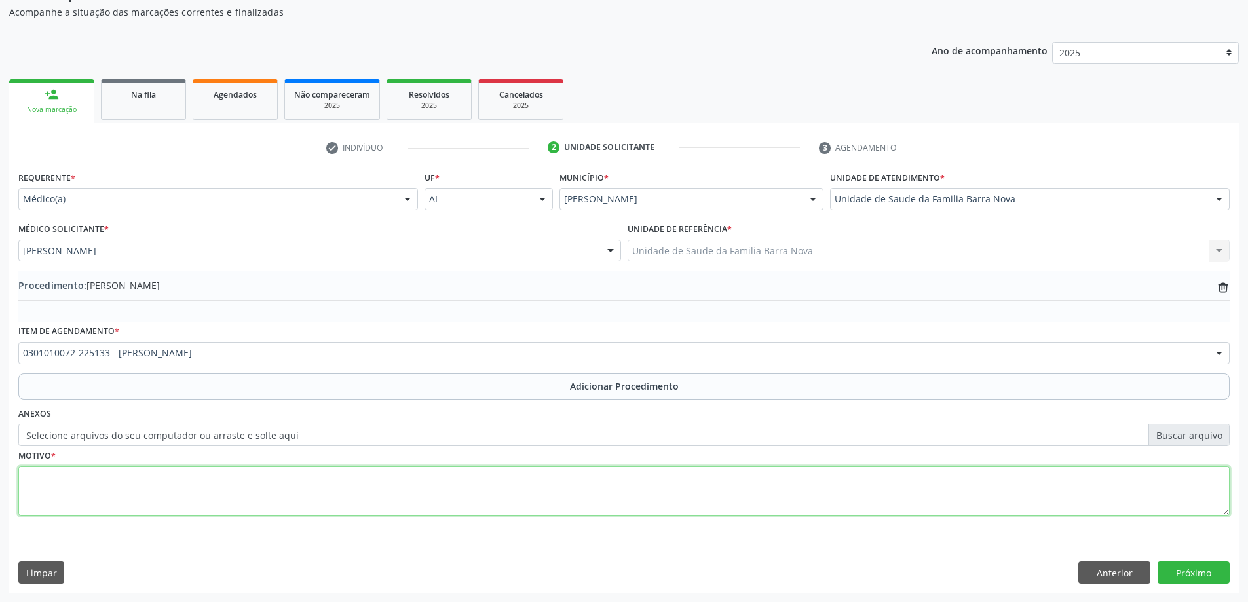
click at [189, 470] on textarea at bounding box center [624, 492] width 1212 height 50
type textarea "P"
paste textarea "PACIENTE COM TRANSTONO DEPRESSIVO MAIOR, EM EPISODIO ATUAL GRAVE, COM SINTOMAS …"
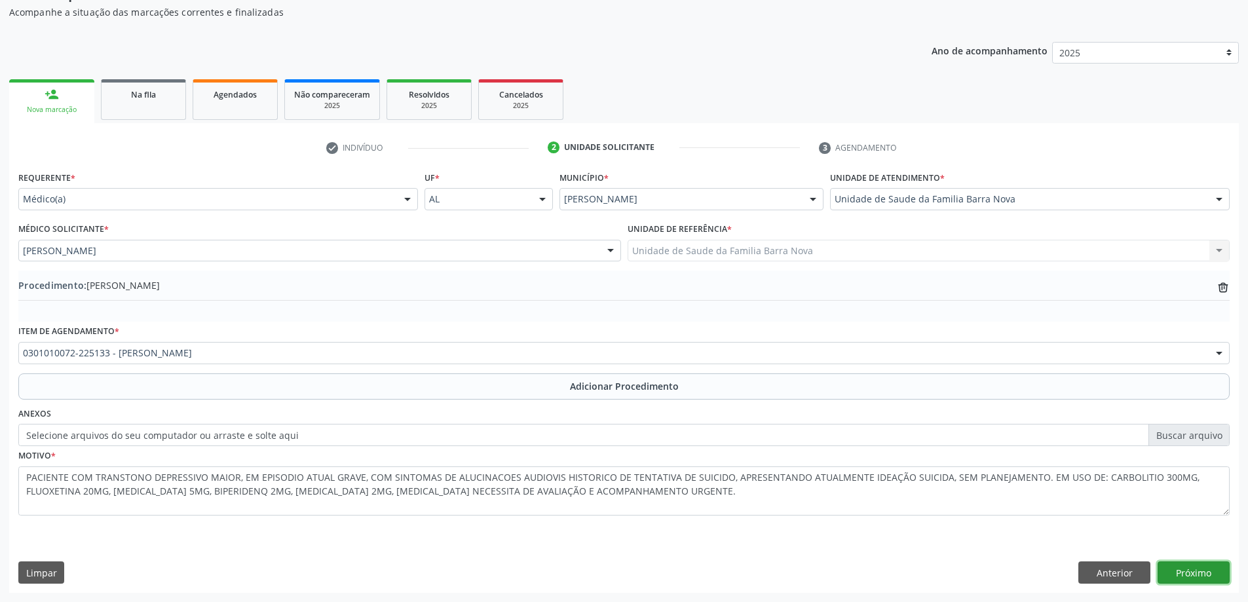
click at [1161, 573] on button "Próximo" at bounding box center [1194, 573] width 72 height 22
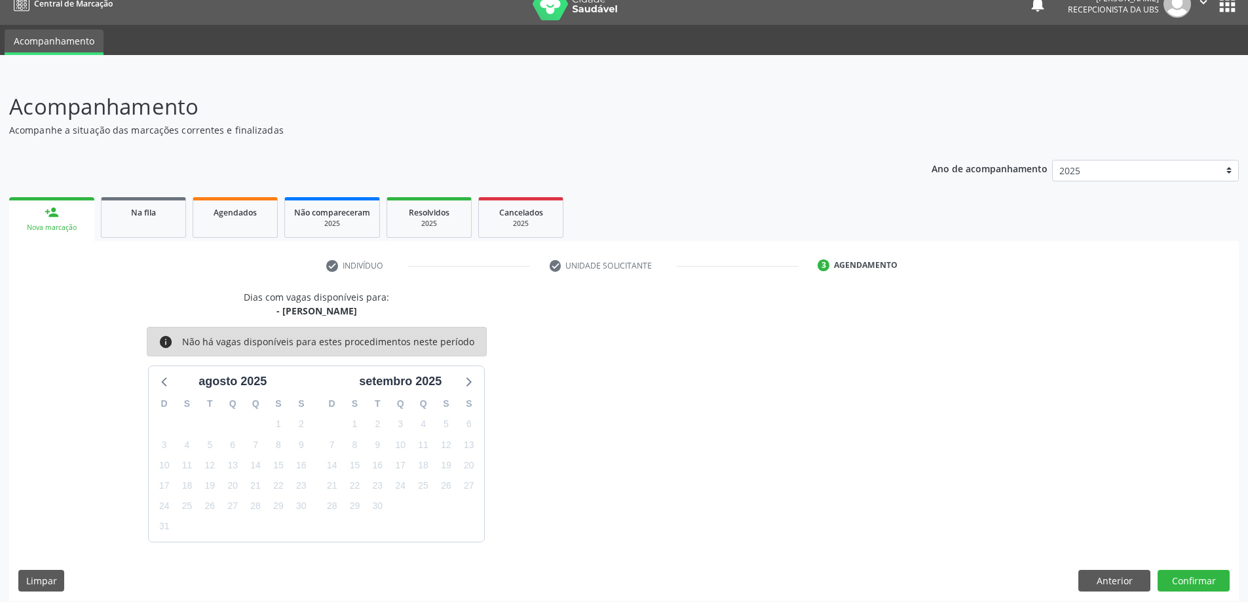
scroll to position [25, 0]
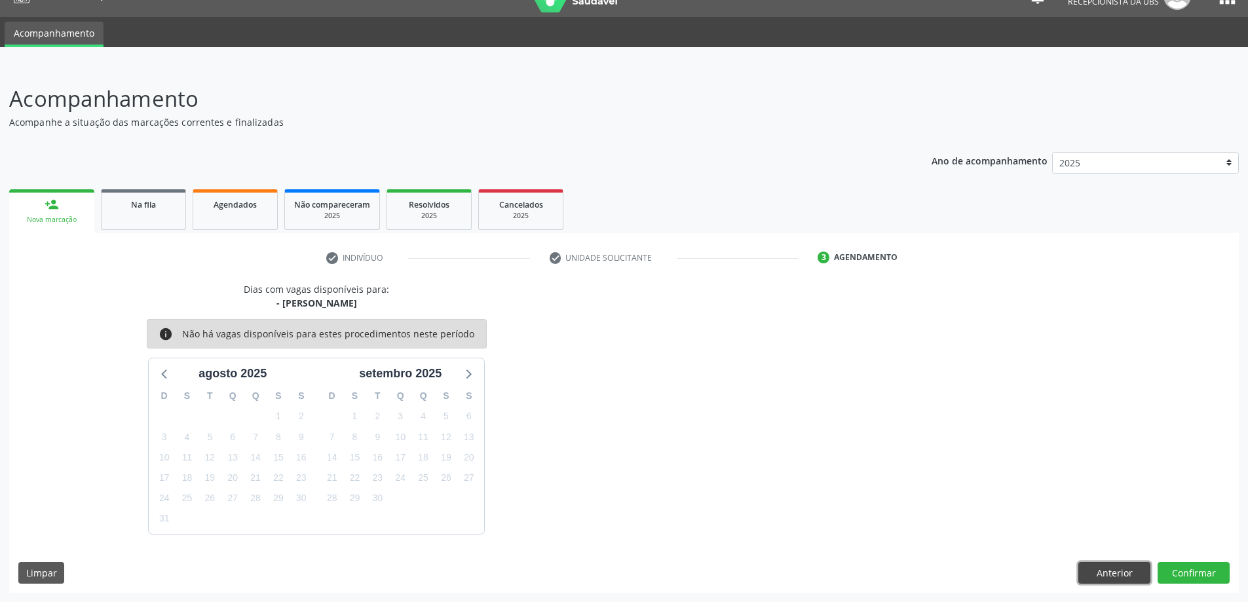
click at [1143, 572] on button "Anterior" at bounding box center [1115, 573] width 72 height 22
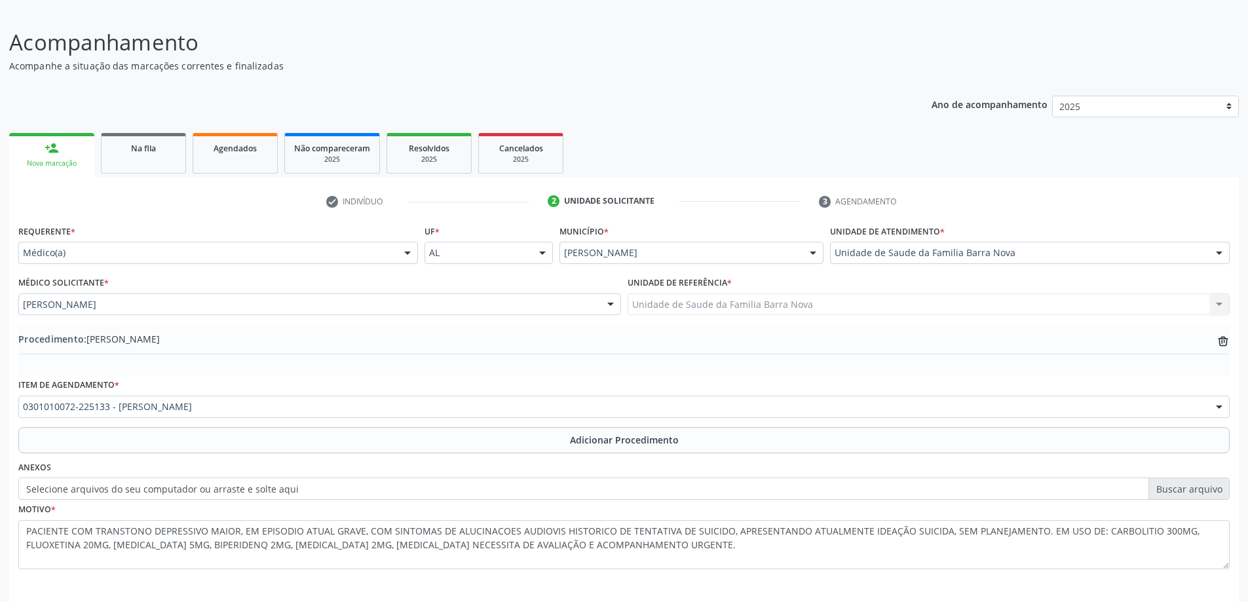
scroll to position [135, 0]
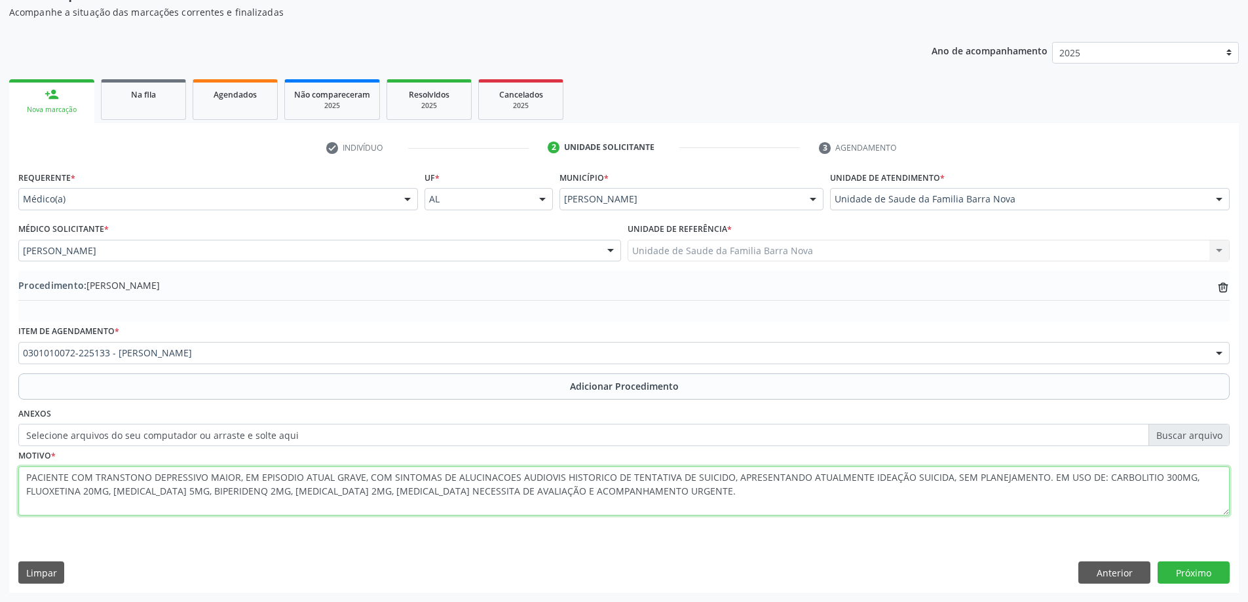
click at [713, 486] on textarea "PACIENTE COM TRANSTONO DEPRESSIVO MAIOR, EM EPISODIO ATUAL GRAVE, COM SINTOMAS …" at bounding box center [624, 492] width 1212 height 50
type textarea "PACIENTE COM TRANSTONO DEPRESSIVO MAIOR, EM EPISODIO ATUAL GRAVE, COM SINTOMAS …"
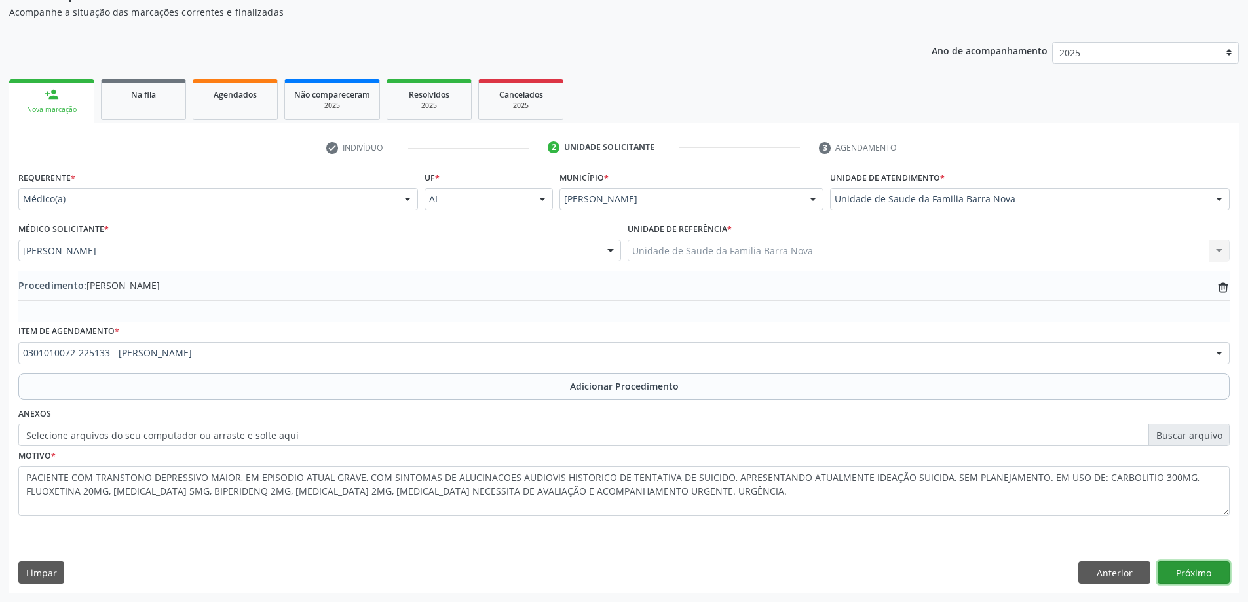
click at [1195, 579] on button "Próximo" at bounding box center [1194, 573] width 72 height 22
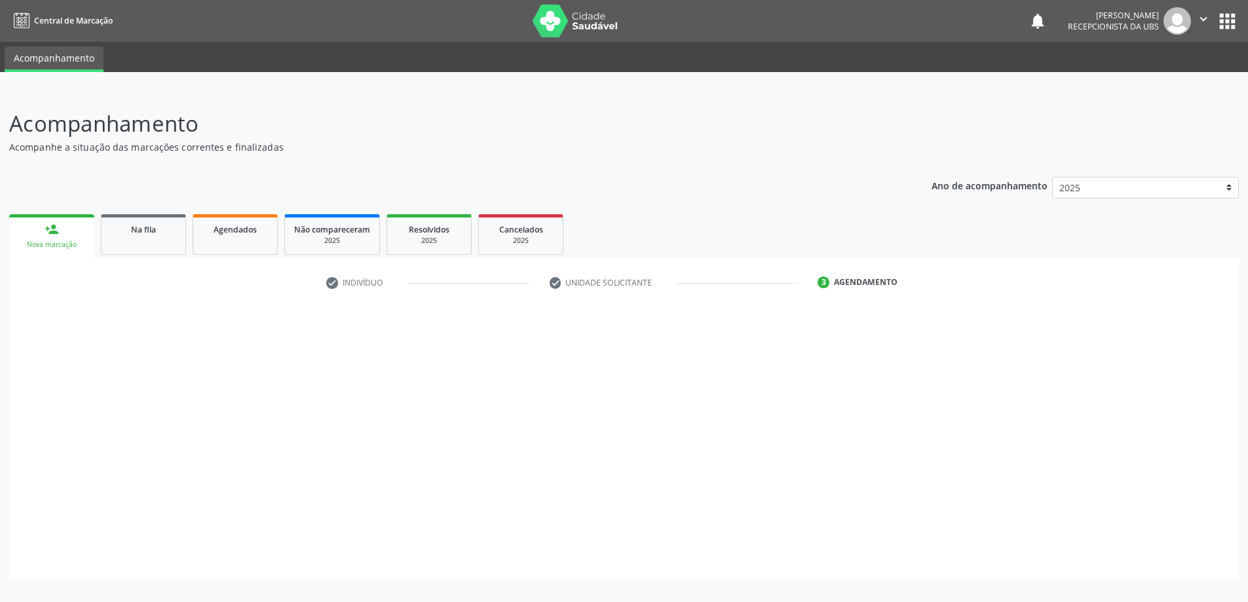
scroll to position [0, 0]
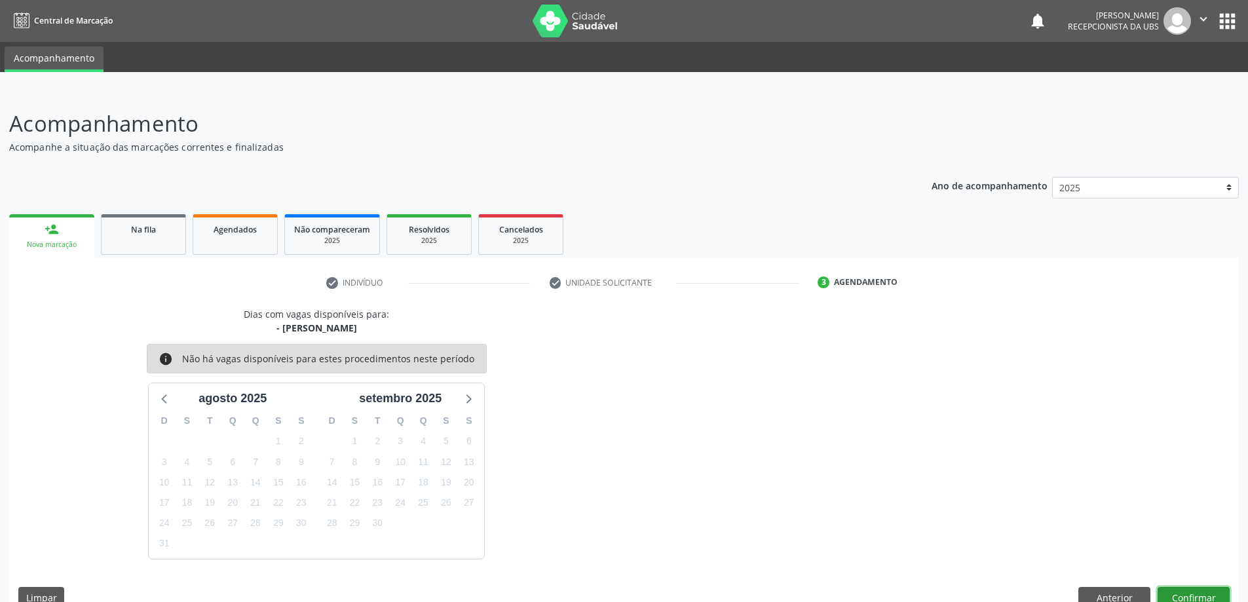
click at [1195, 592] on button "Confirmar" at bounding box center [1194, 598] width 72 height 22
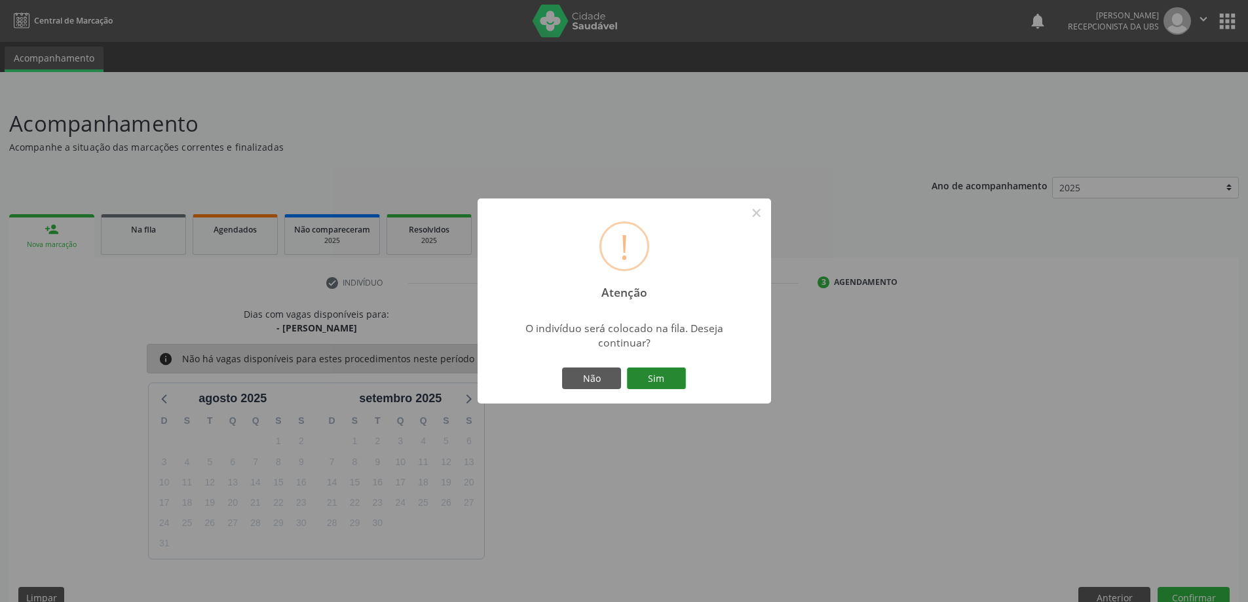
click at [661, 381] on button "Sim" at bounding box center [656, 379] width 59 height 22
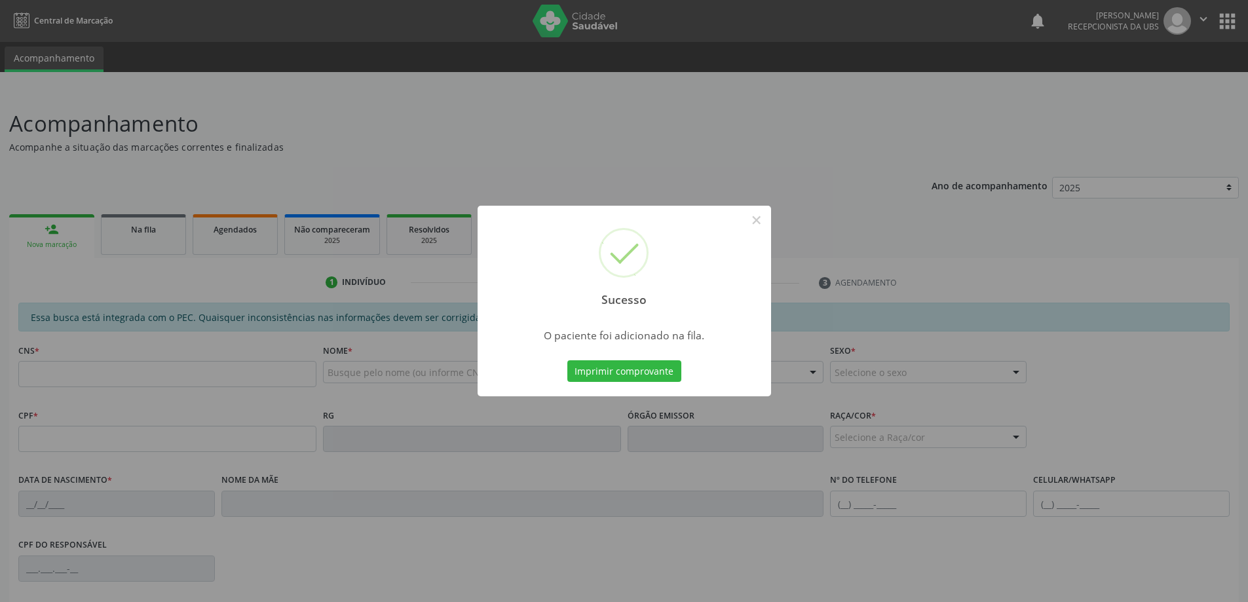
drag, startPoint x: 62, startPoint y: 250, endPoint x: 67, endPoint y: 239, distance: 11.7
click at [67, 239] on div "Sucesso × O paciente foi adicionado na fila. Imprimir comprovante Cancel" at bounding box center [624, 301] width 1248 height 602
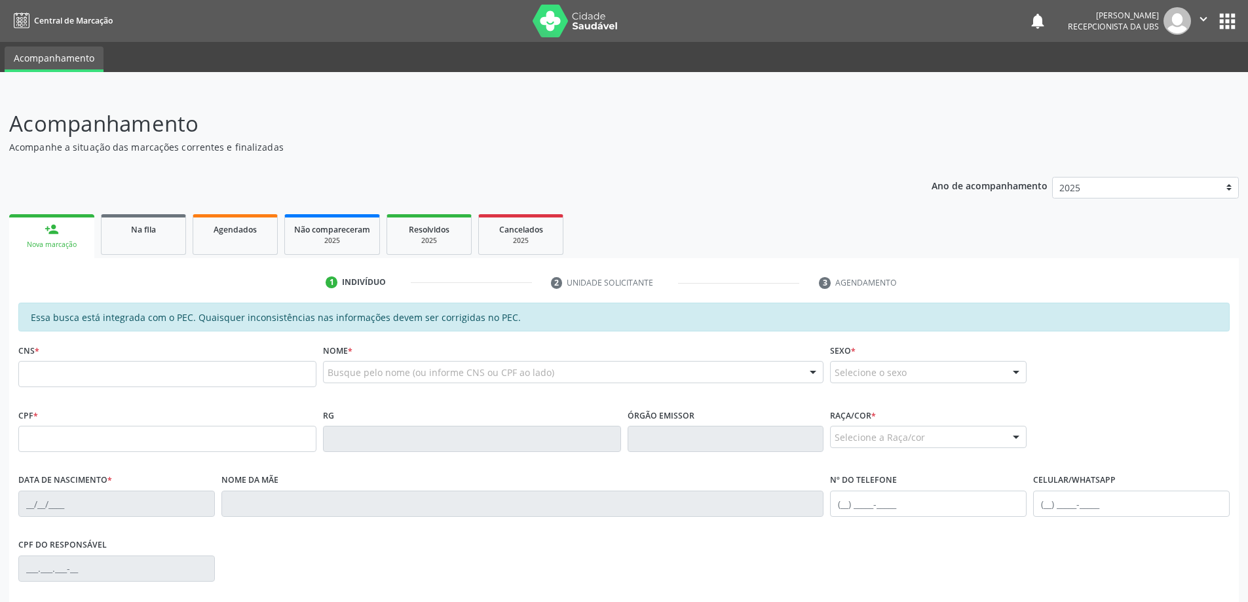
click at [136, 394] on fieldset "CNS *" at bounding box center [167, 369] width 298 height 56
click at [144, 371] on input "text" at bounding box center [167, 374] width 298 height 26
type input "700 5085 5840 7452"
type input "073.432.814-10"
type input "1[DATE]"
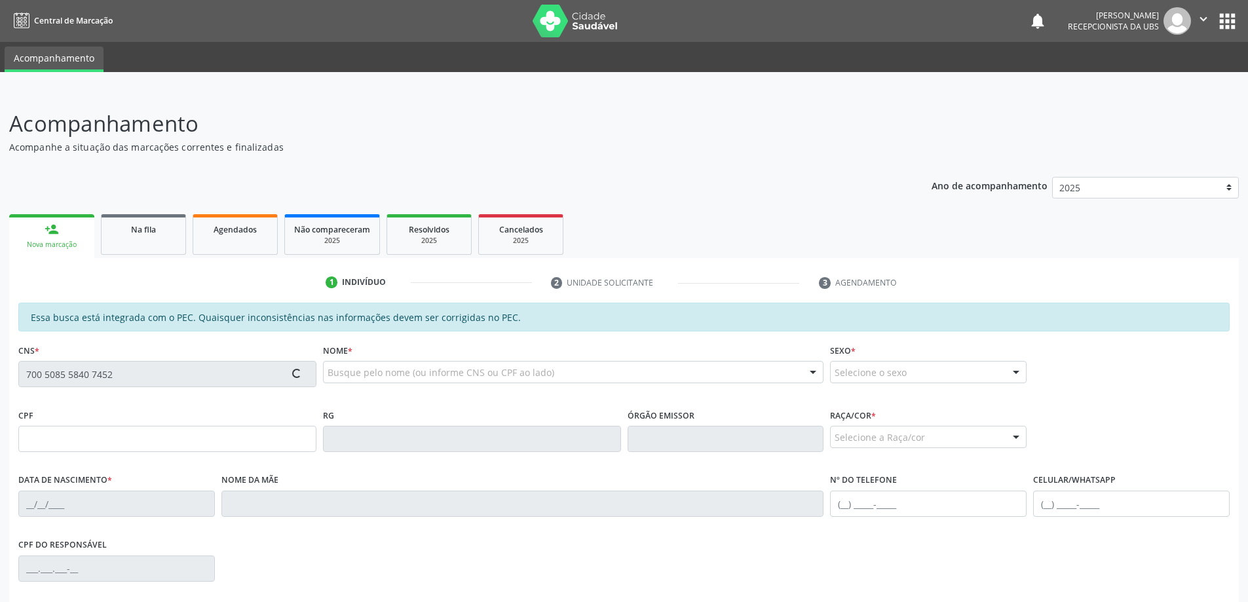
type input "[PERSON_NAME]"
type input "[PHONE_NUMBER]"
type input "200"
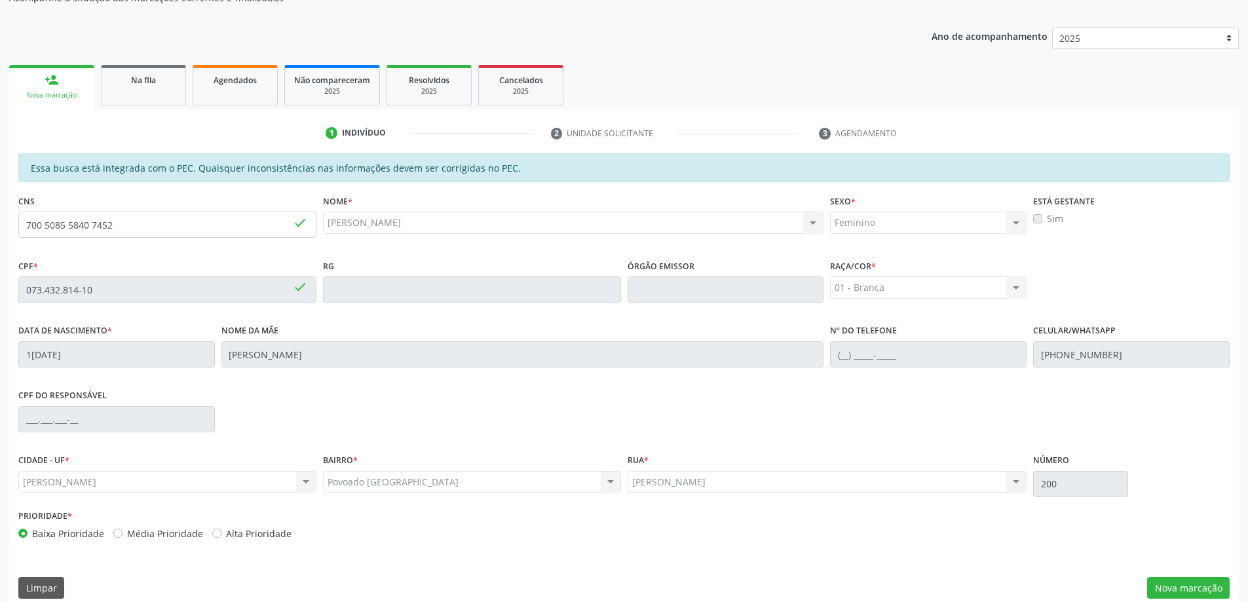
scroll to position [164, 0]
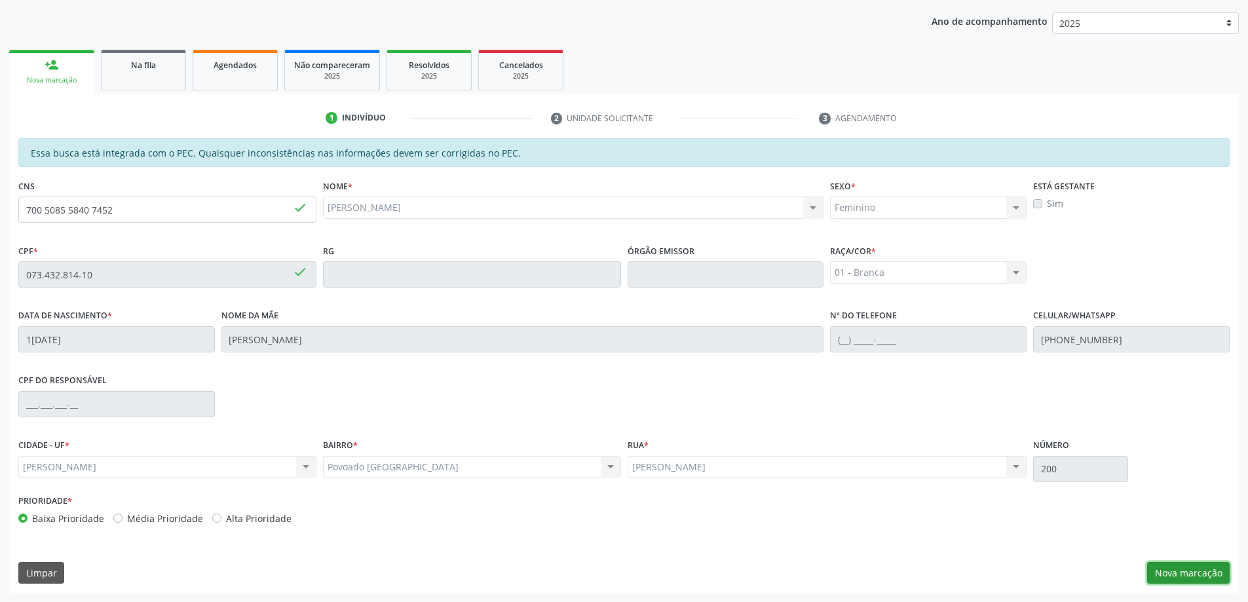
click at [1174, 567] on button "Nova marcação" at bounding box center [1188, 573] width 83 height 22
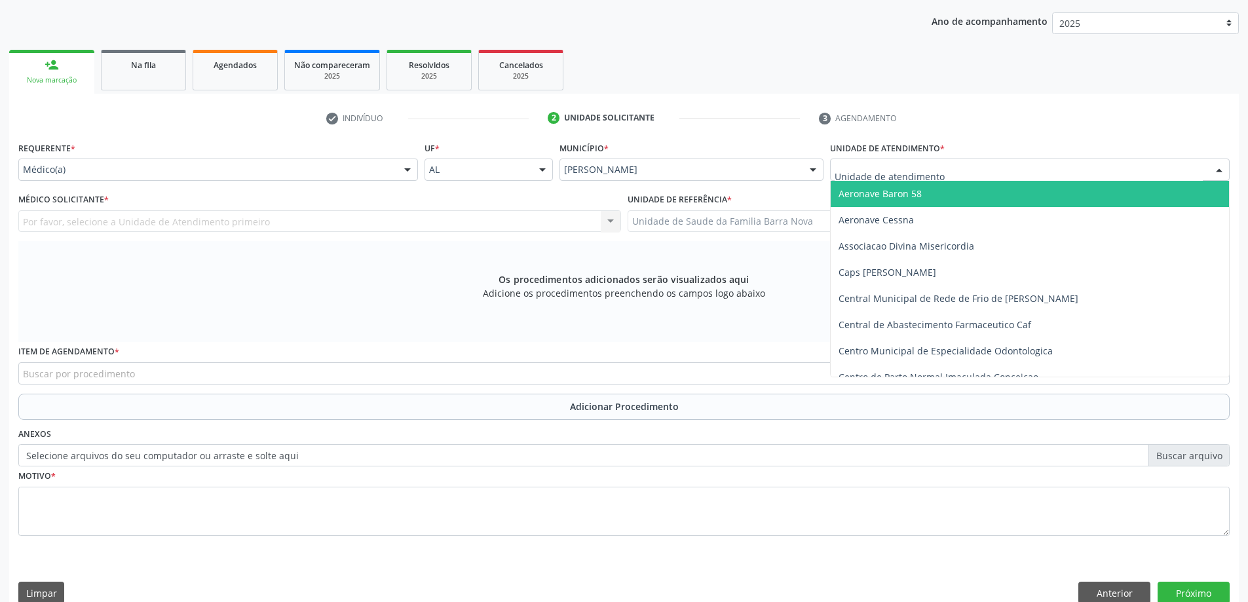
type input "A"
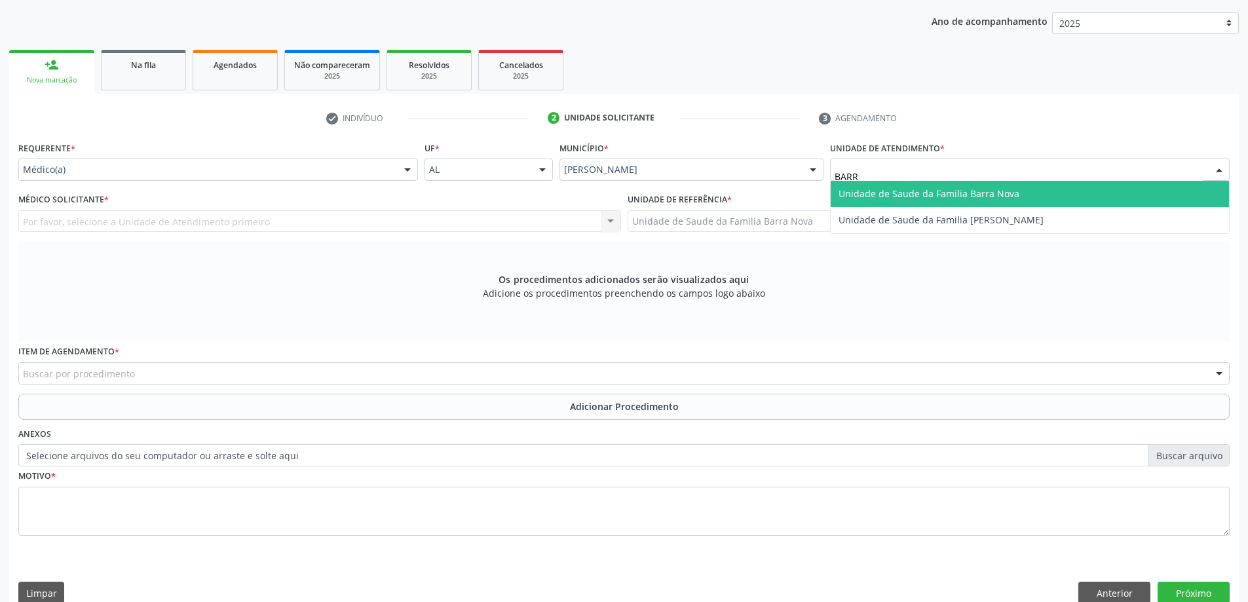
type input "BARRA"
click at [896, 200] on span "Unidade de Saude da Familia Barra Nova" at bounding box center [1030, 194] width 398 height 26
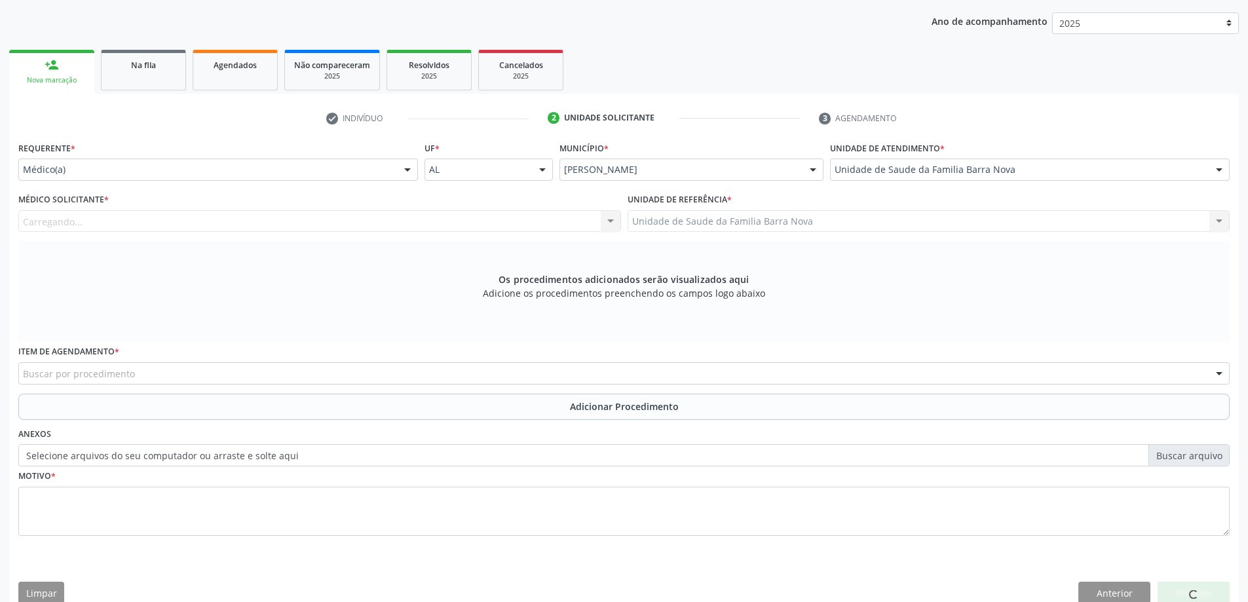
click at [586, 212] on div "Carregando... Nenhum resultado encontrado para: " " Não há nenhuma opção para s…" at bounding box center [319, 221] width 603 height 22
click at [583, 226] on div "Médico solicitante" at bounding box center [319, 221] width 603 height 22
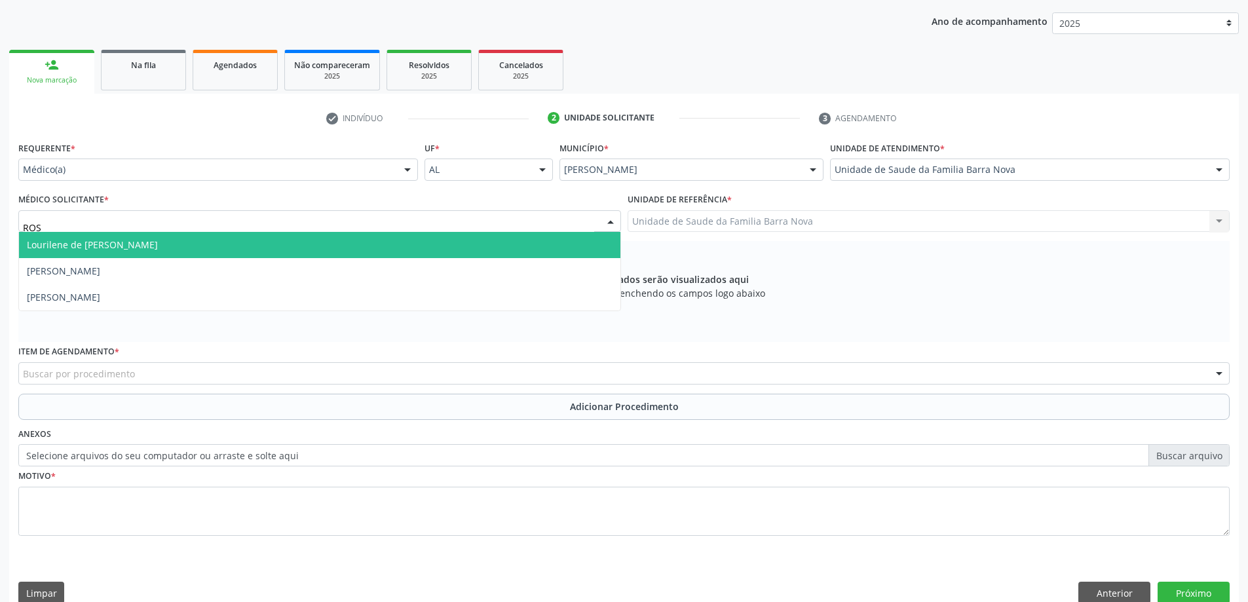
type input "ROSI"
click at [473, 242] on span "[PERSON_NAME]" at bounding box center [320, 245] width 602 height 26
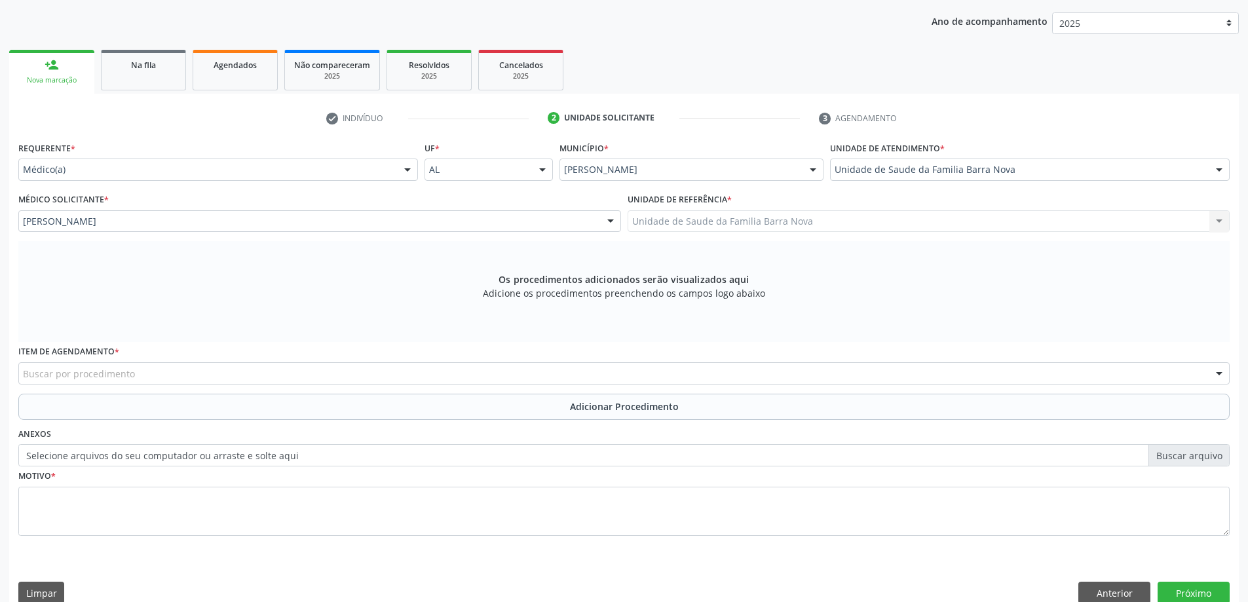
click at [361, 368] on div "Buscar por procedimento" at bounding box center [624, 373] width 1212 height 22
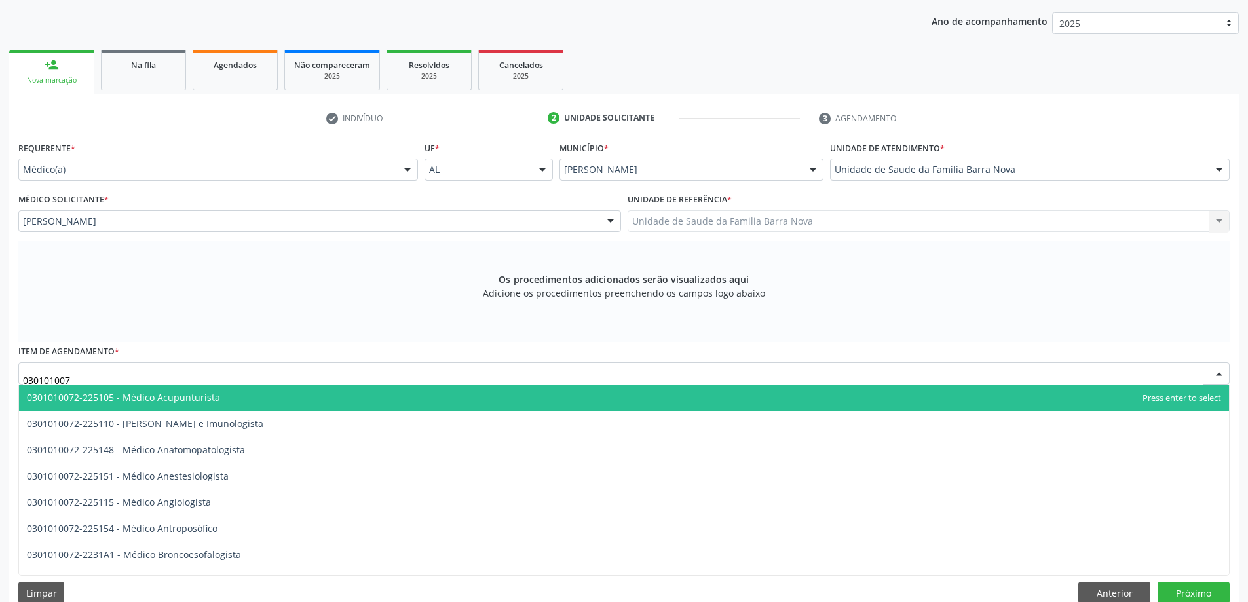
type input "0301010072"
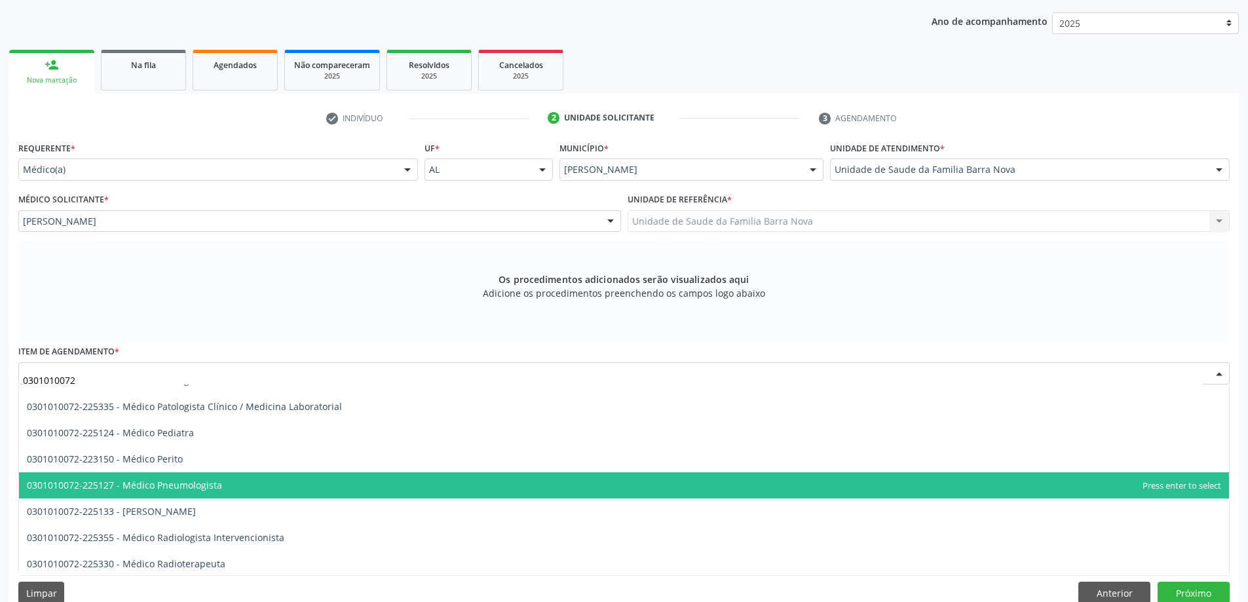
scroll to position [1245, 0]
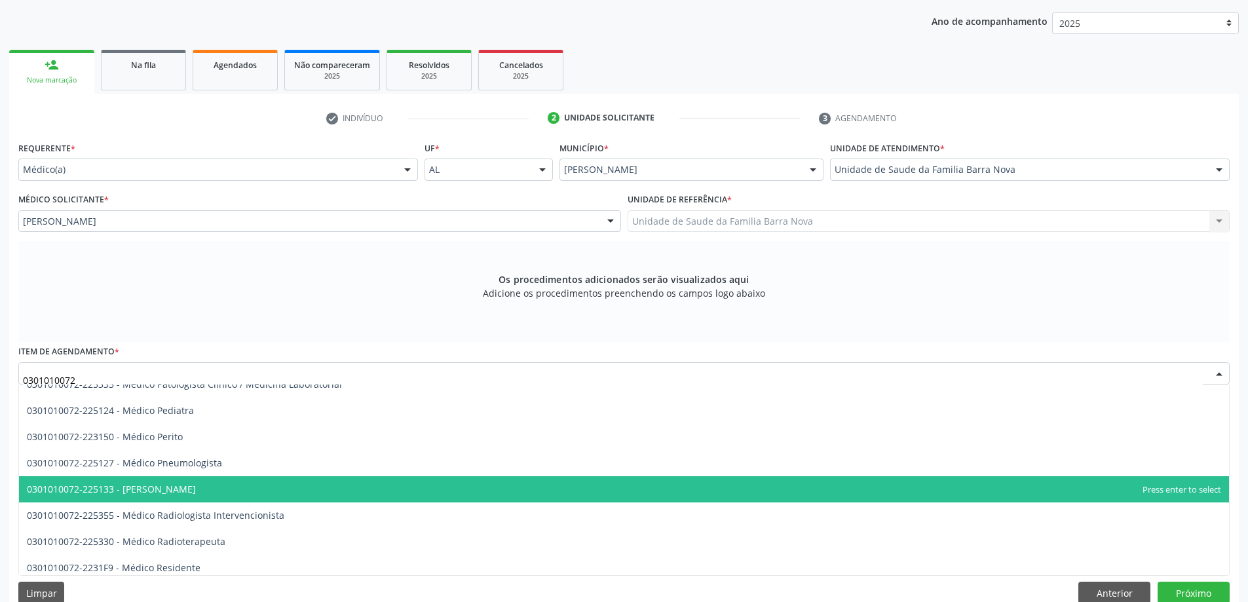
click at [214, 509] on ul "0301010072-225105 - Médico Acupunturista 0301010072-225110 - Médico Alergista e…" at bounding box center [624, 44] width 1210 height 1809
click at [218, 493] on span "0301010072-225133 - [PERSON_NAME]" at bounding box center [624, 489] width 1210 height 26
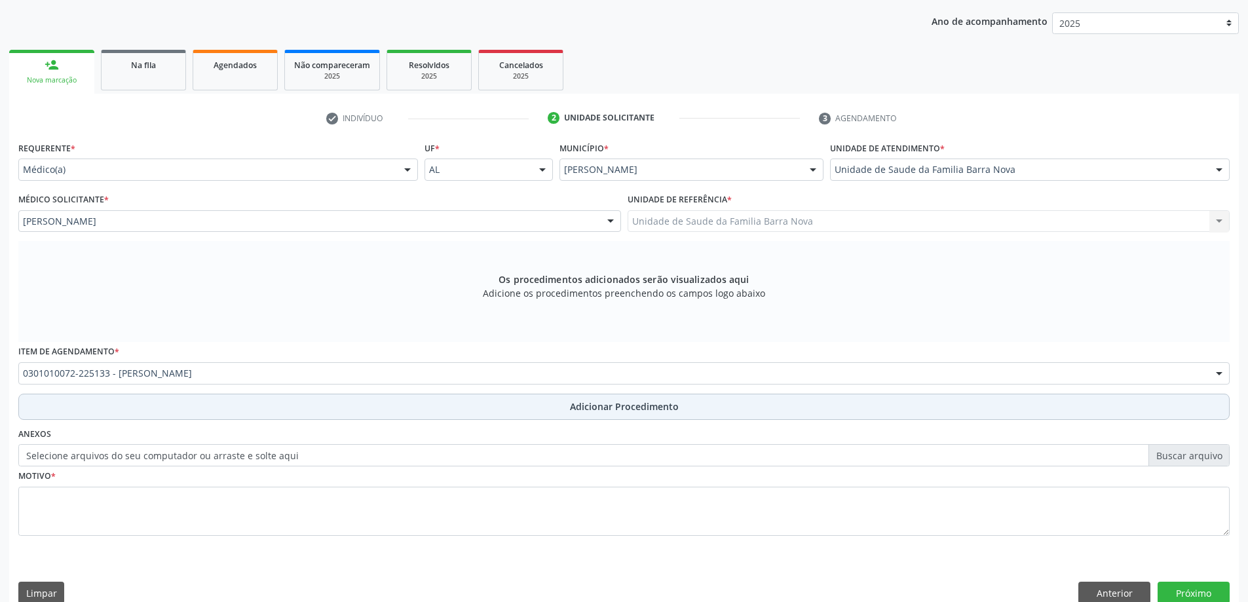
click at [177, 402] on button "Adicionar Procedimento" at bounding box center [624, 407] width 1212 height 26
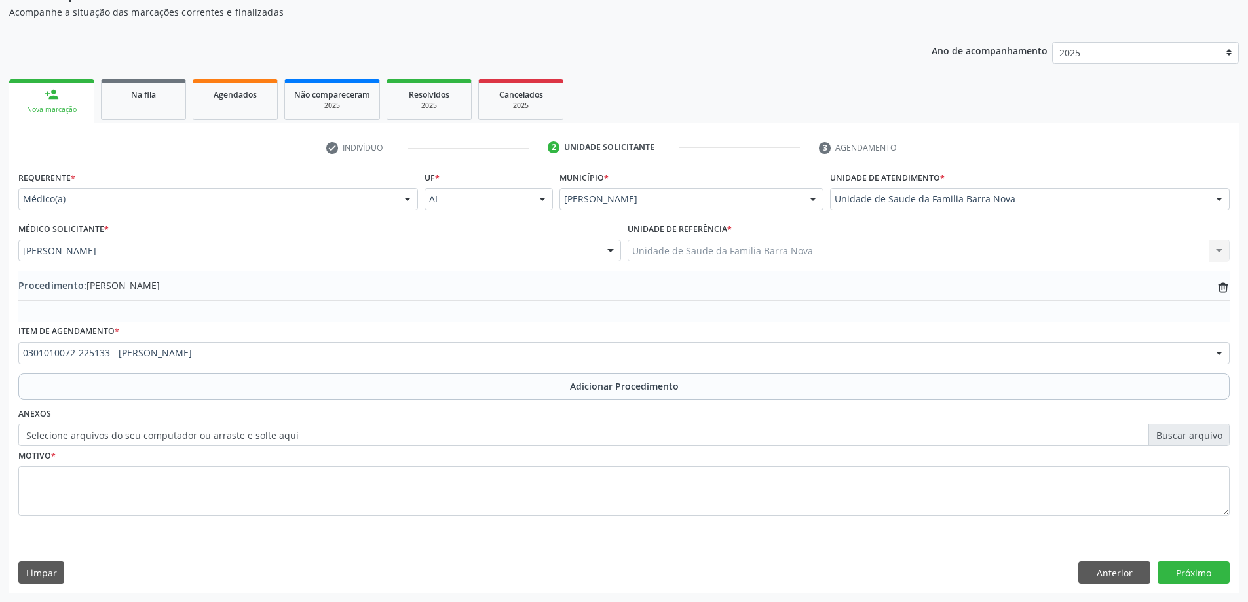
click at [171, 461] on div "Motivo *" at bounding box center [624, 480] width 1212 height 69
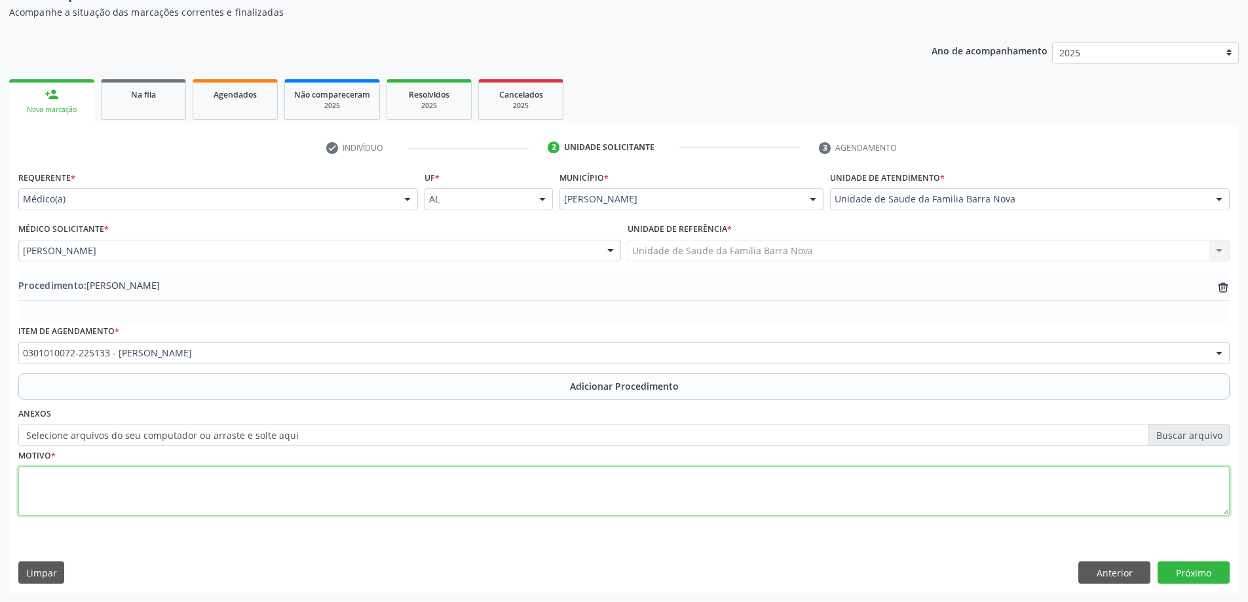
click at [190, 489] on textarea at bounding box center [624, 492] width 1212 height 50
type textarea "P"
click at [109, 479] on textarea at bounding box center [624, 492] width 1212 height 50
paste textarea "PACIENTE REFERE ANSIEDADE, INQUIETUDE, TENDÊNCIA AO ALCOOLISMO E AUTOMUTILAÇÃO.…"
type textarea "PACIENTE REFERE ANSIEDADE, INQUIETUDE, TENDÊNCIA AO ALCOOLISMO E AUTOMUTILAÇÃO.…"
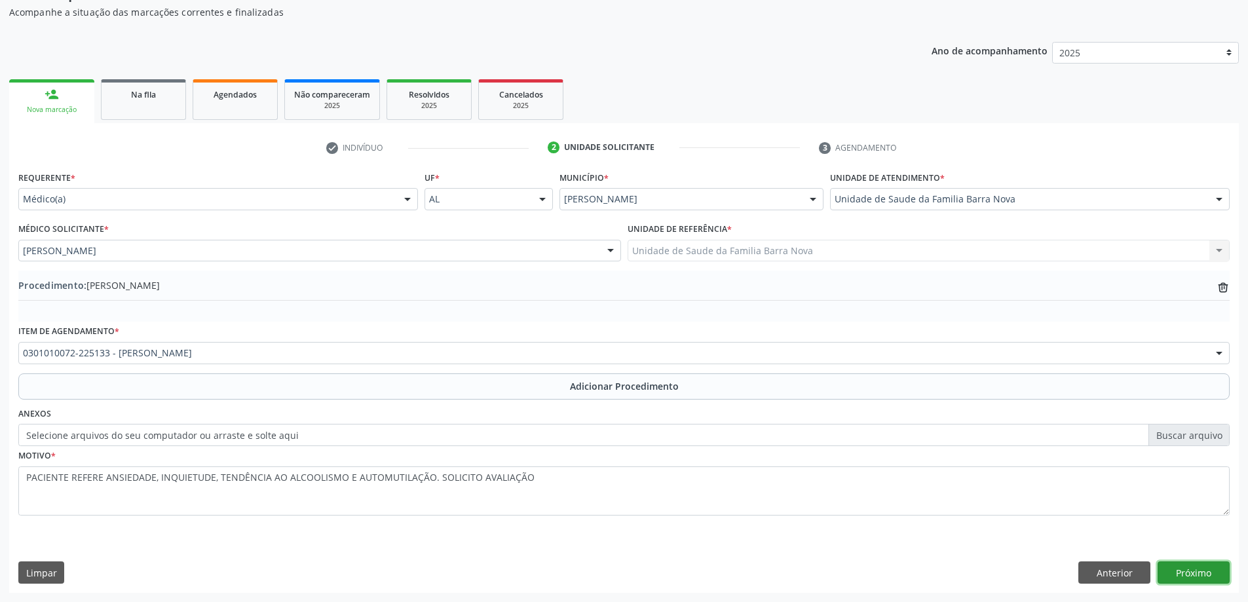
click at [1191, 581] on button "Próximo" at bounding box center [1194, 573] width 72 height 22
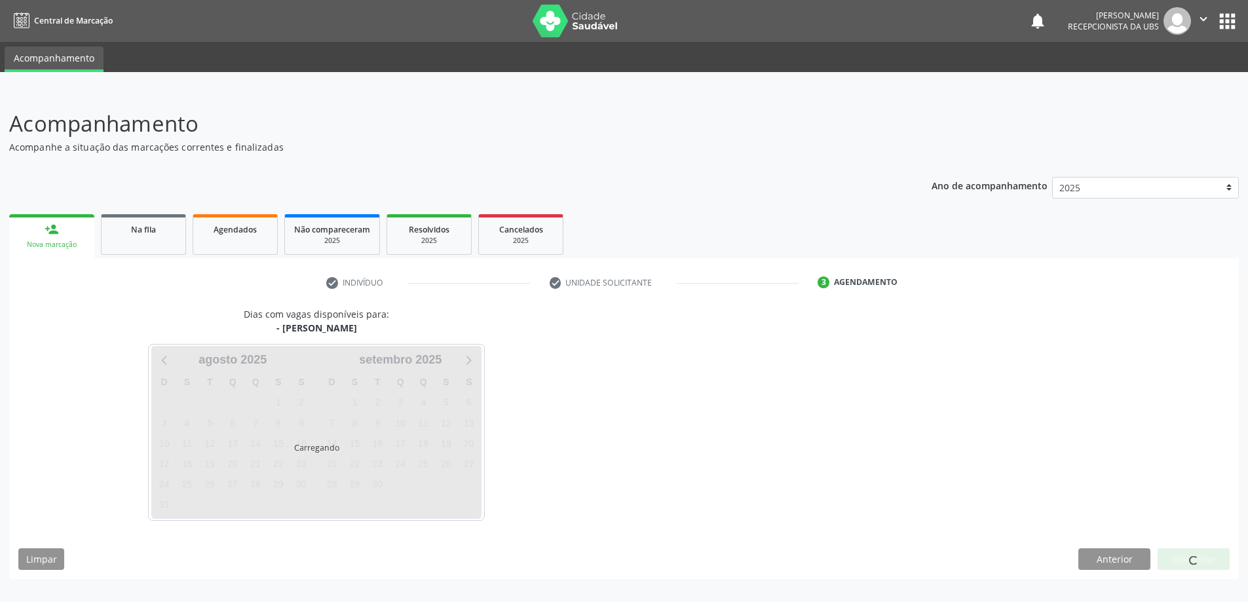
scroll to position [0, 0]
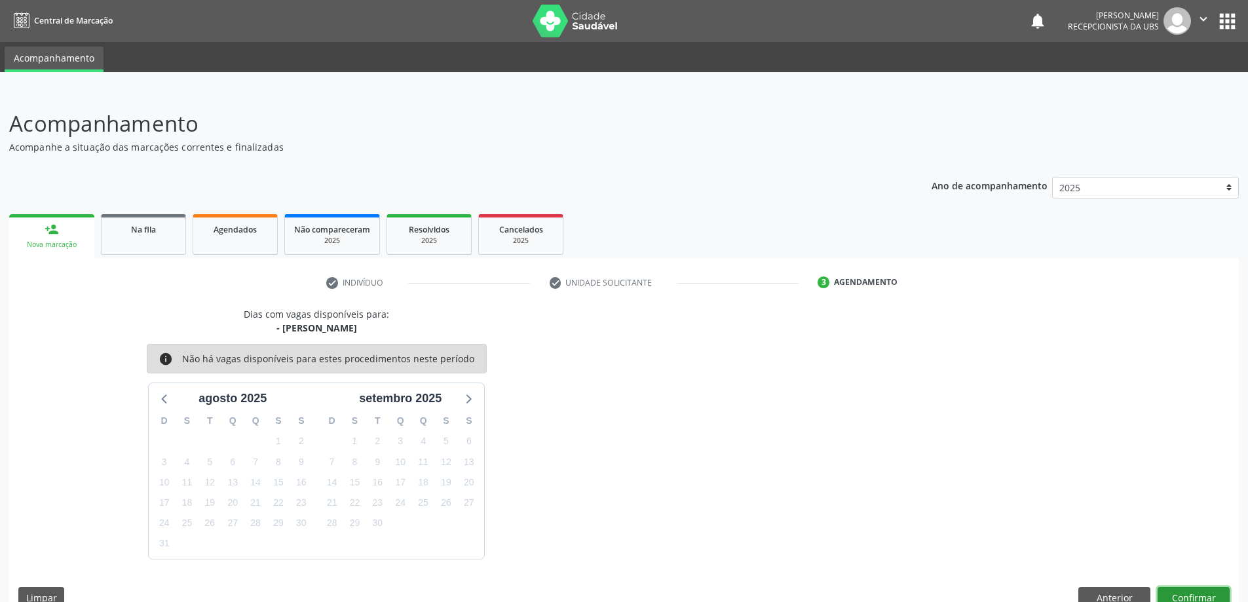
click at [1205, 587] on button "Confirmar" at bounding box center [1194, 598] width 72 height 22
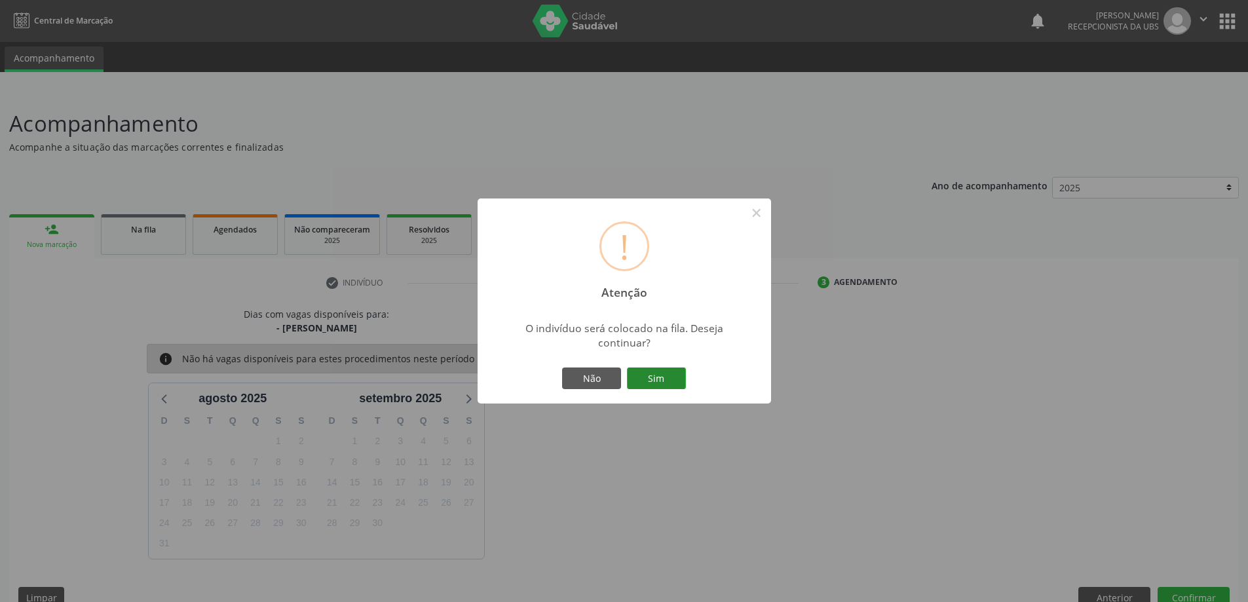
click at [633, 374] on button "Sim" at bounding box center [656, 379] width 59 height 22
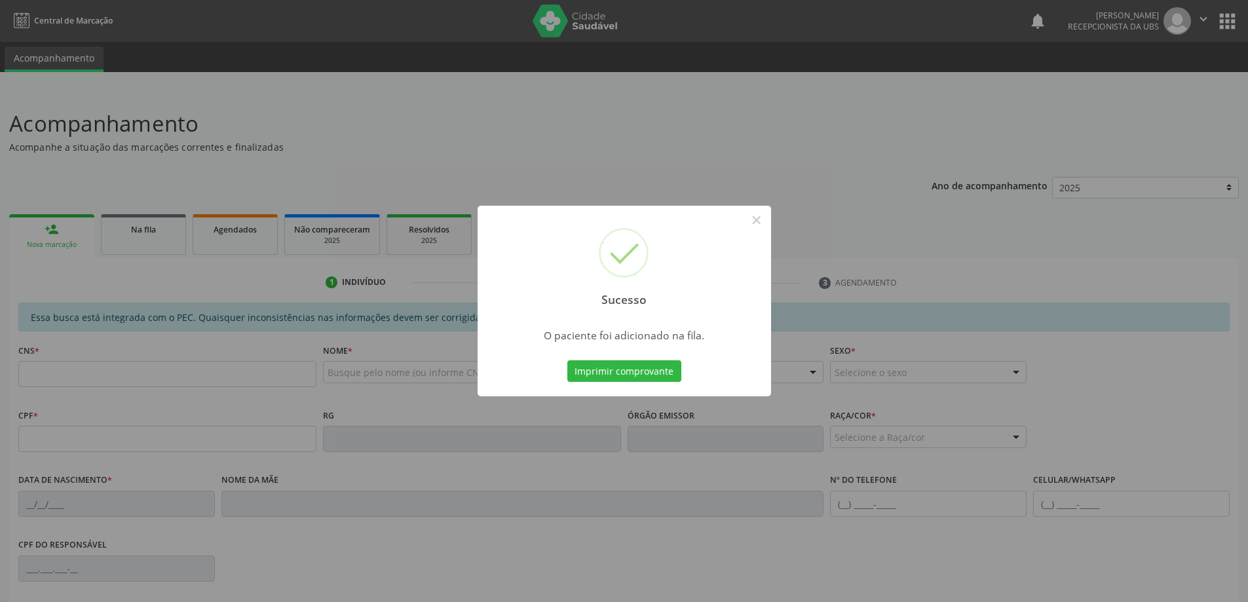
click at [26, 245] on div "Sucesso × O paciente foi adicionado na fila. Imprimir comprovante Cancel" at bounding box center [624, 301] width 1248 height 602
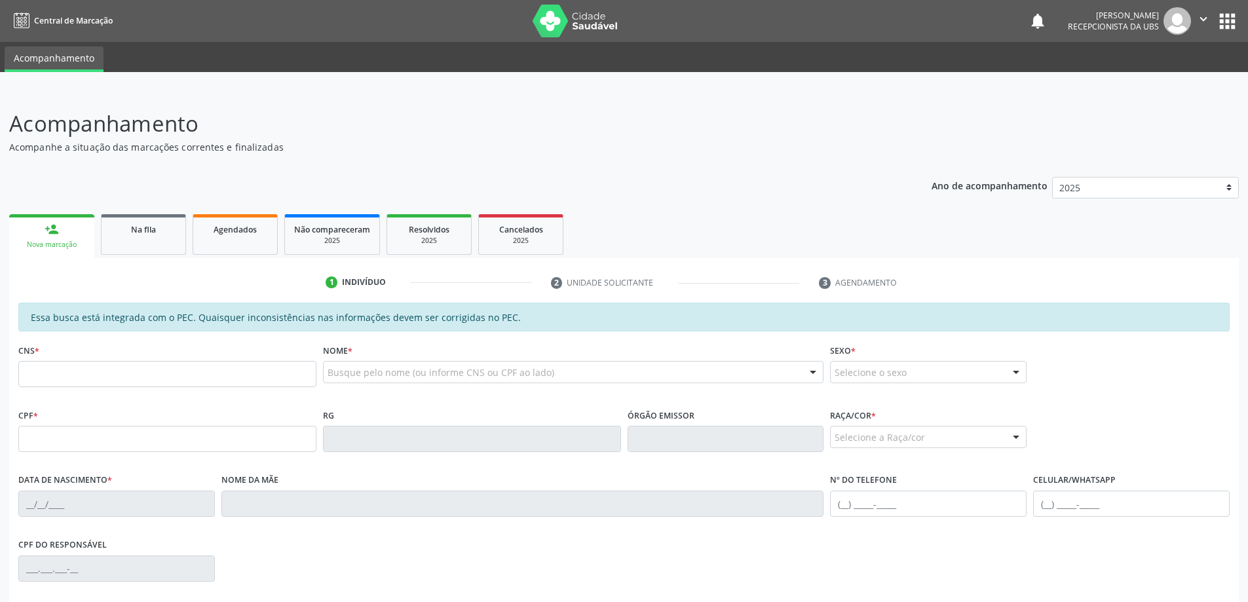
click at [116, 396] on fieldset "CNS *" at bounding box center [167, 369] width 298 height 56
click at [128, 386] on input "text" at bounding box center [167, 374] width 298 height 26
type input "700 0011 2323 8906"
type input "050.325.724-97"
type input "[DATE]"
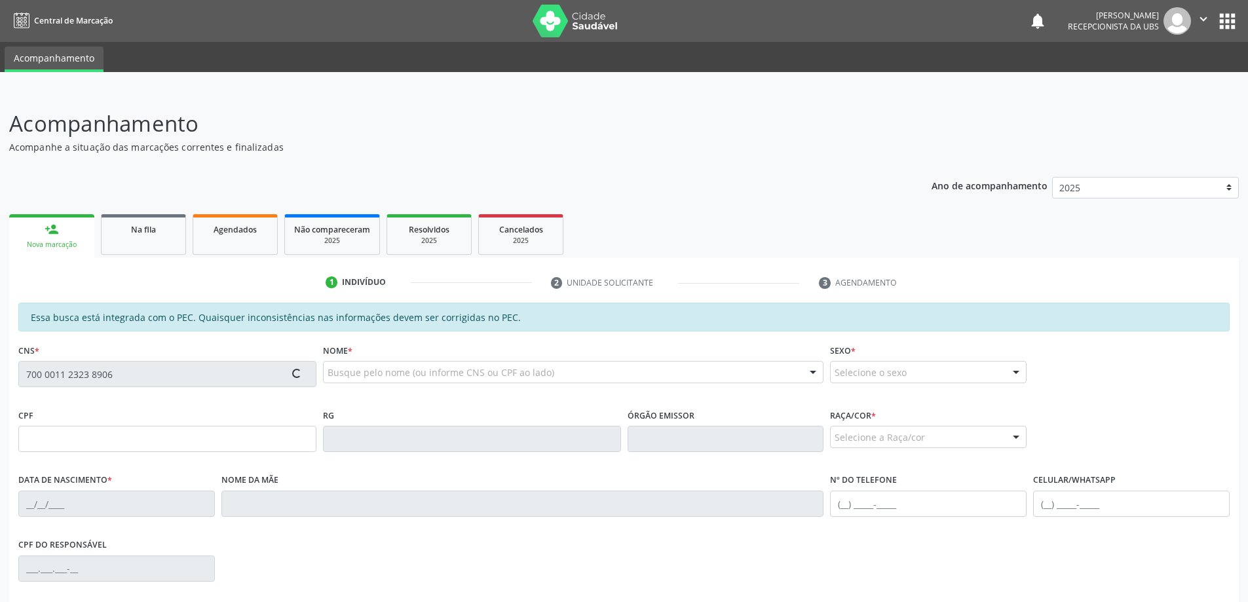
type input "[PERSON_NAME]"
type input "[PHONE_NUMBER]"
type input "178"
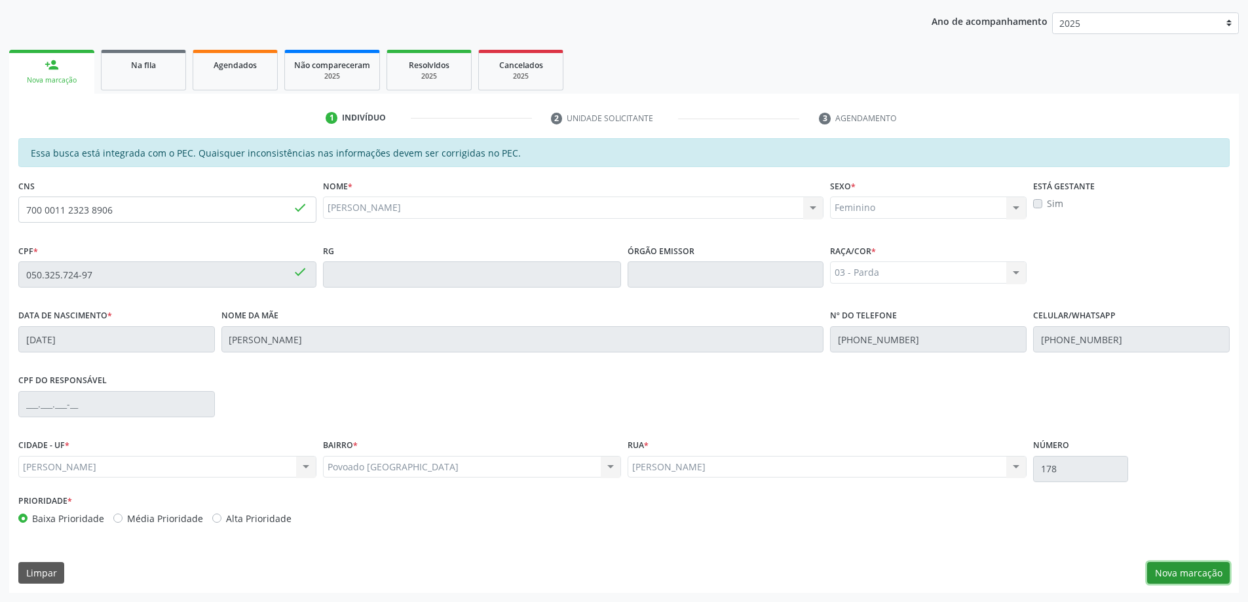
click at [1169, 565] on button "Nova marcação" at bounding box center [1188, 573] width 83 height 22
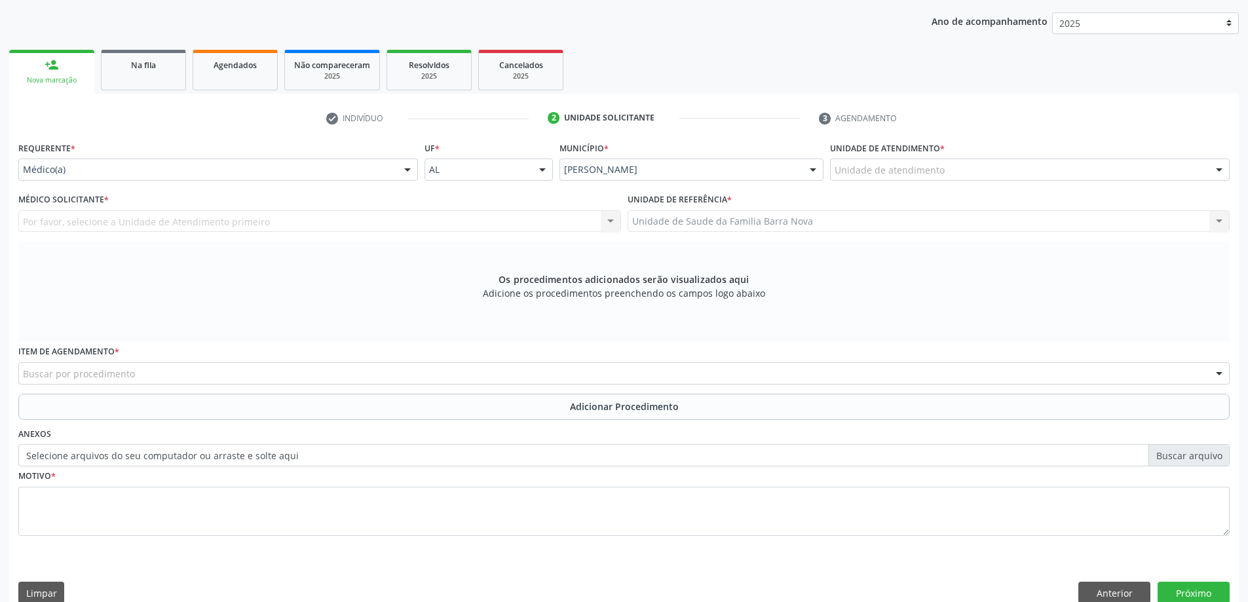
click at [1070, 168] on div "Unidade de atendimento" at bounding box center [1030, 170] width 400 height 22
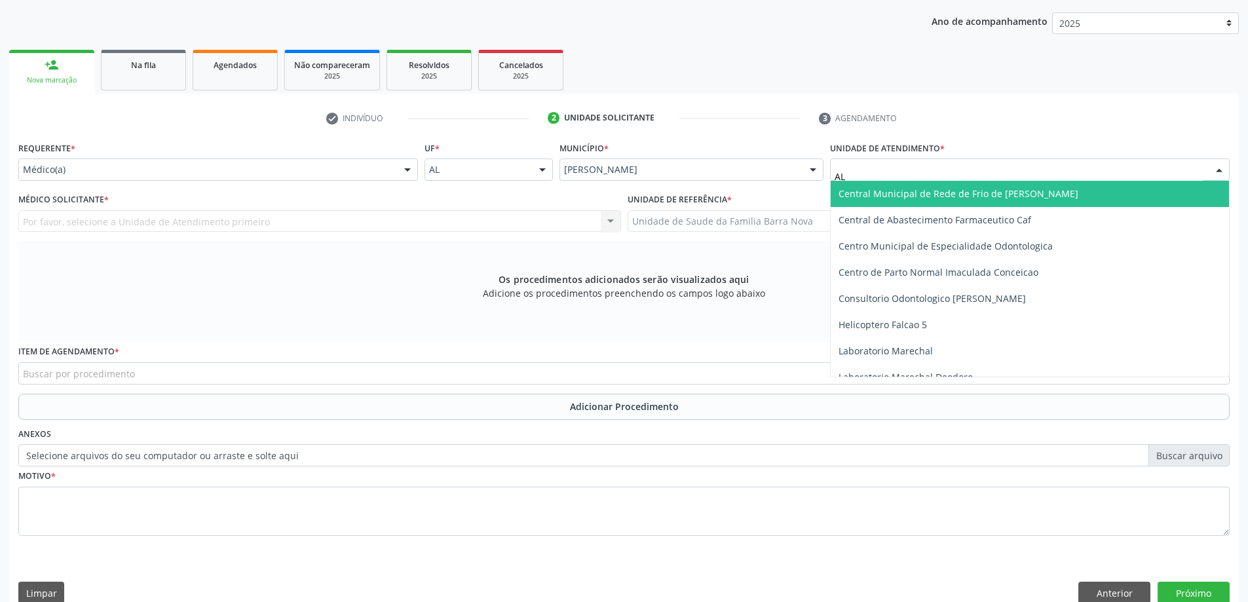
type input "A"
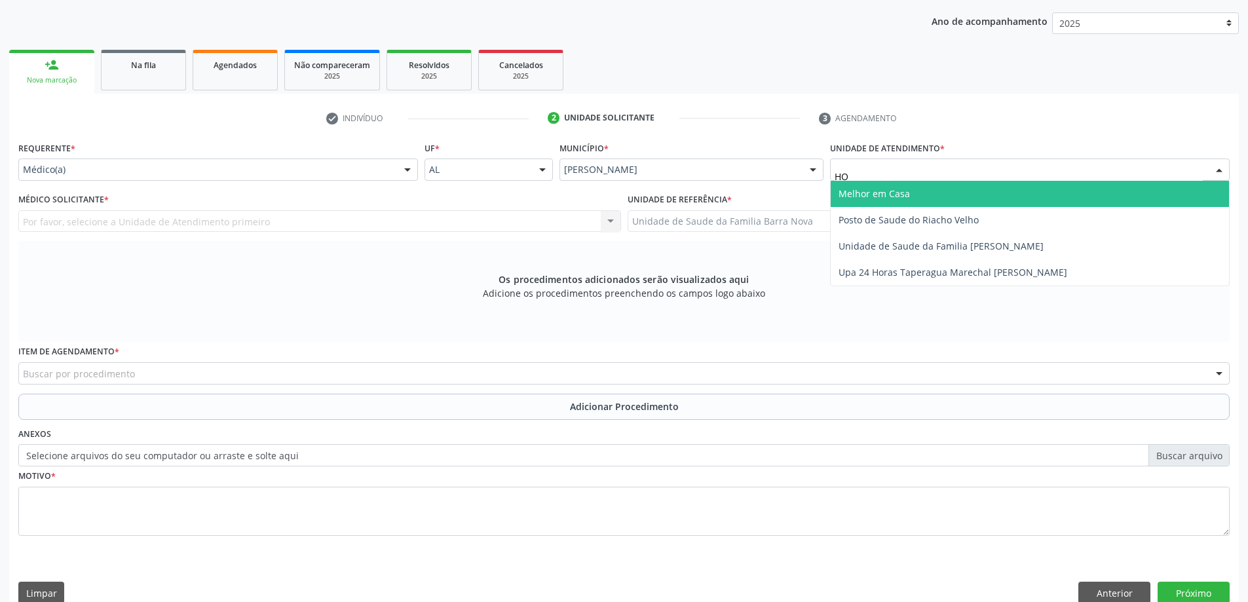
type input "H"
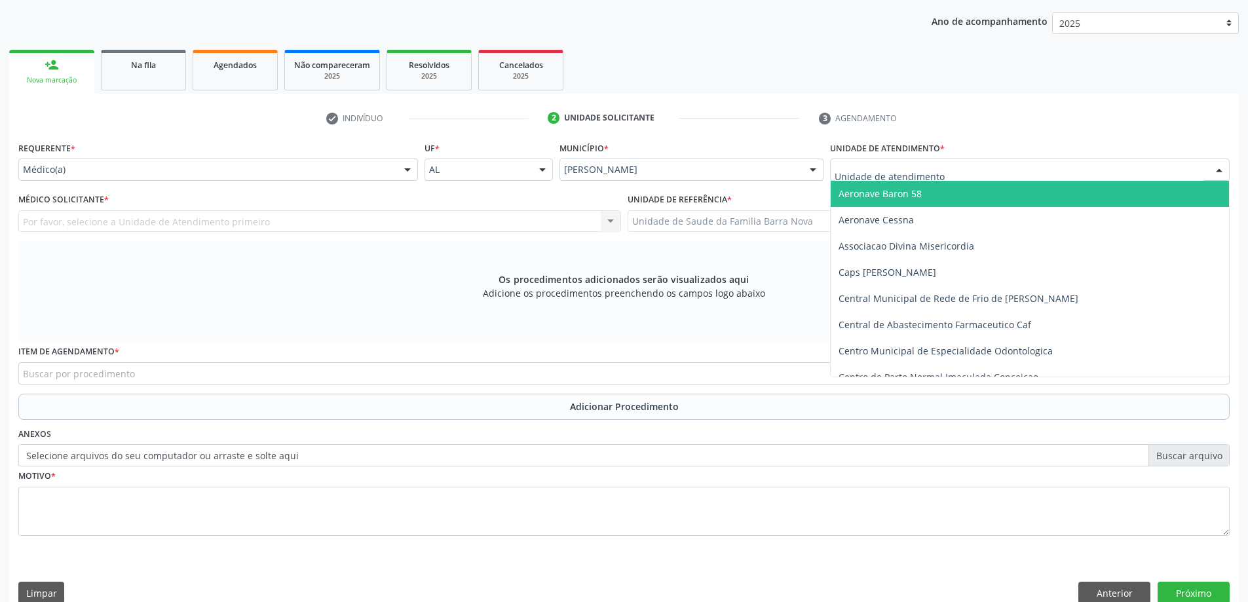
click at [298, 158] on div "Requerente * Médico(a) Médico(a) Enfermeiro(a) Paciente Nenhum resultado encont…" at bounding box center [218, 159] width 400 height 42
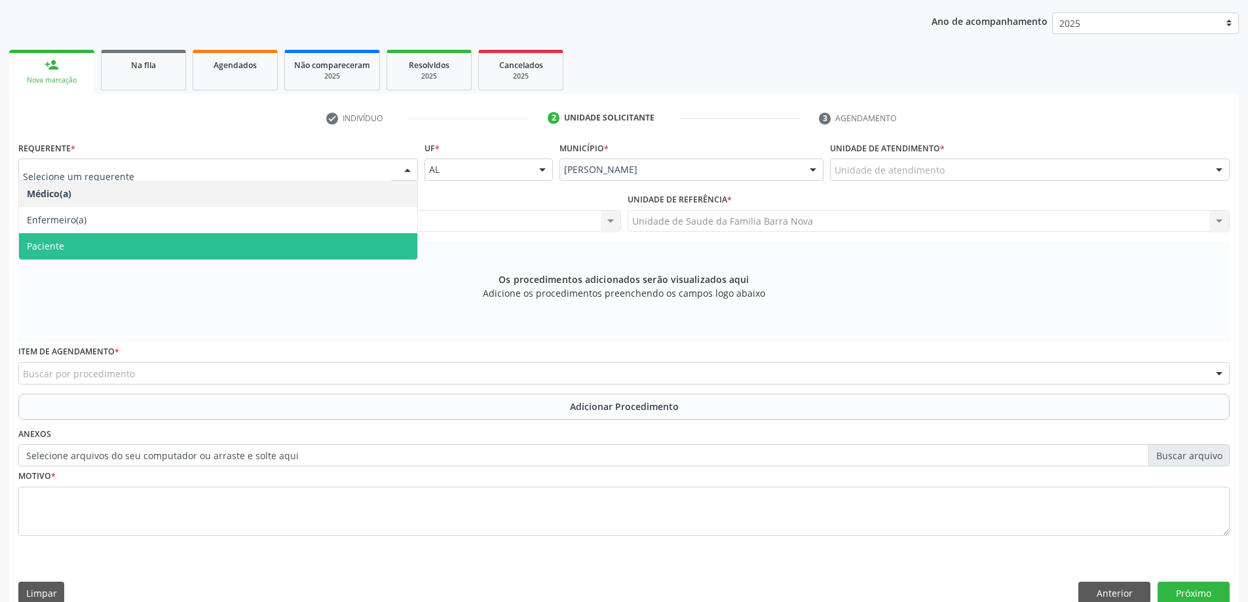
click at [134, 241] on span "Paciente" at bounding box center [218, 246] width 398 height 26
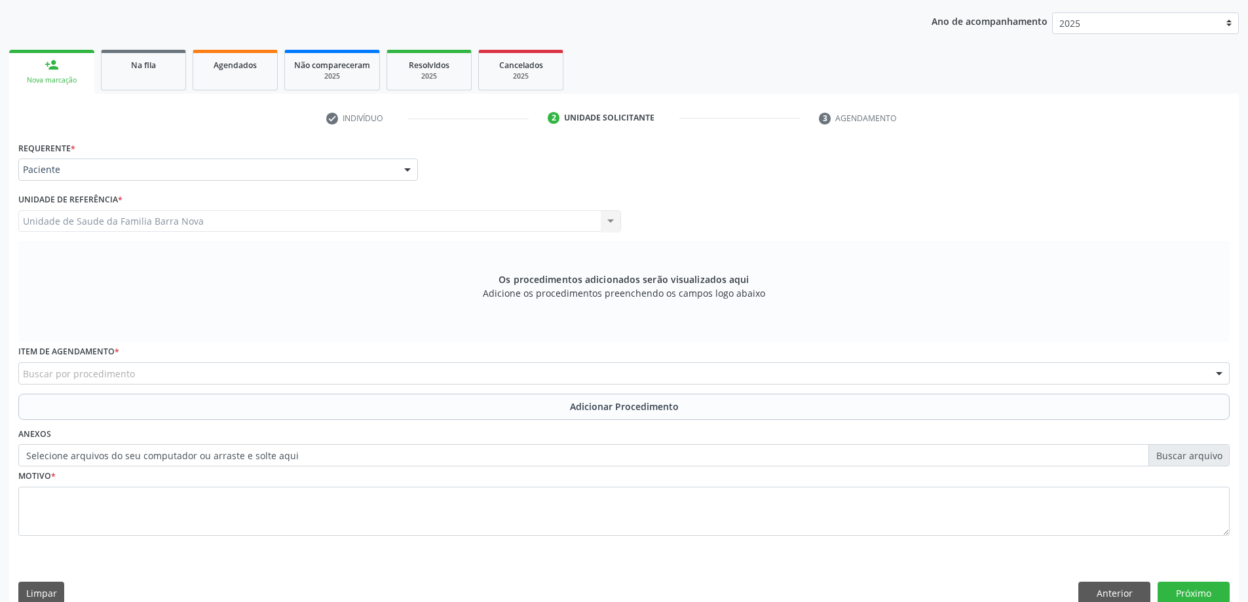
click at [172, 372] on div "Buscar por procedimento" at bounding box center [624, 373] width 1212 height 22
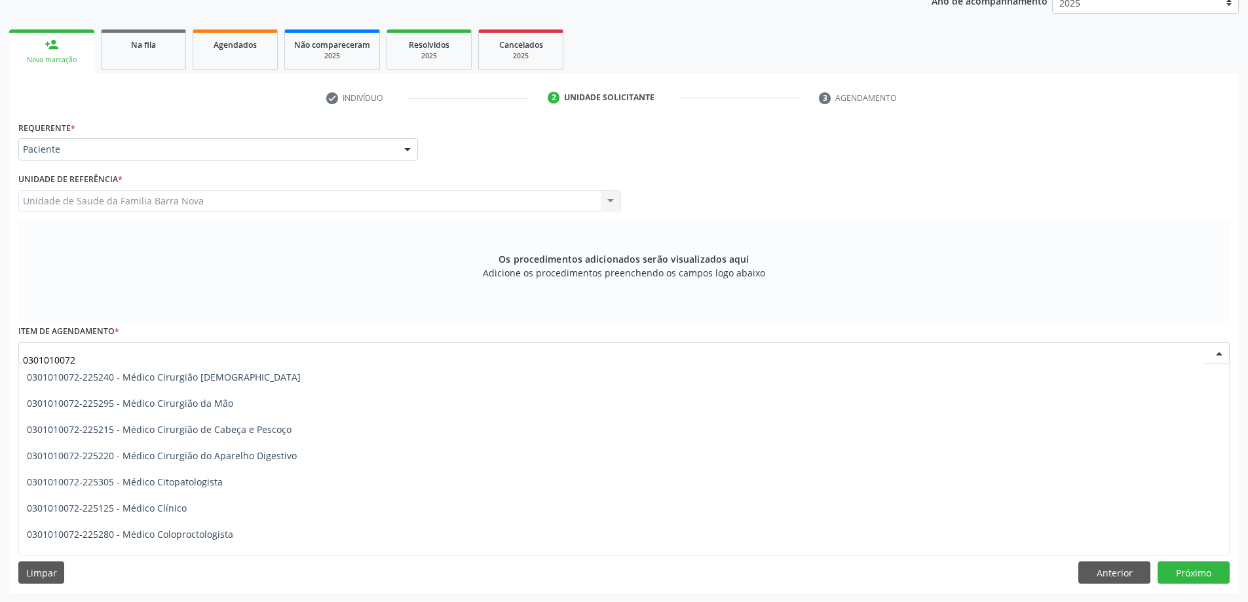
scroll to position [328, 0]
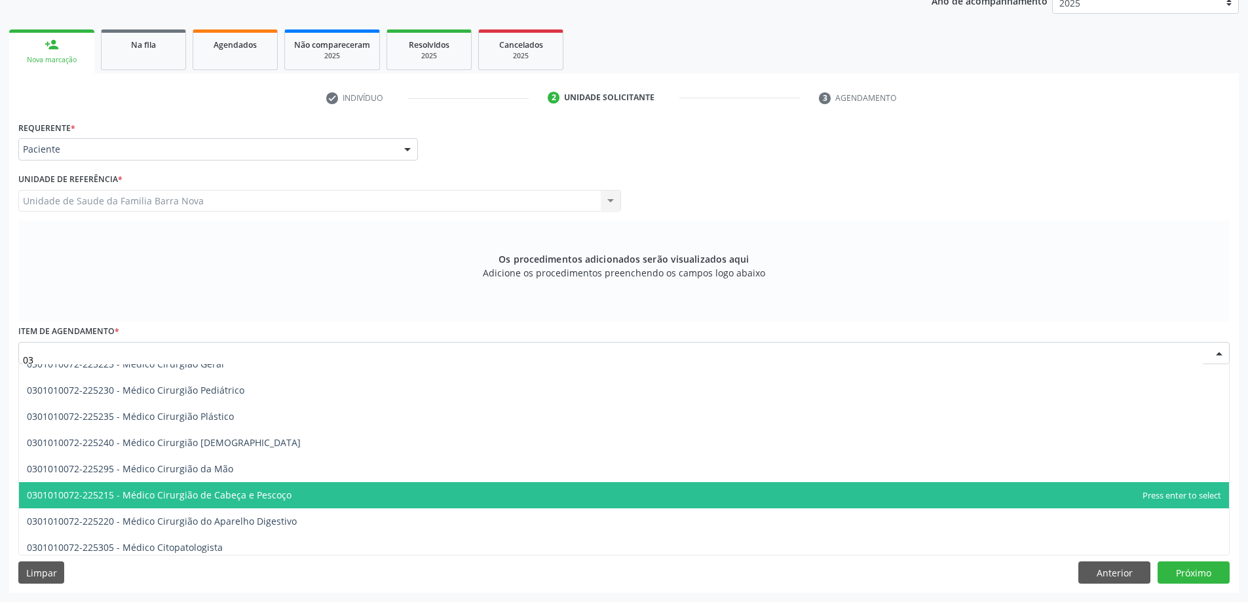
type input "0"
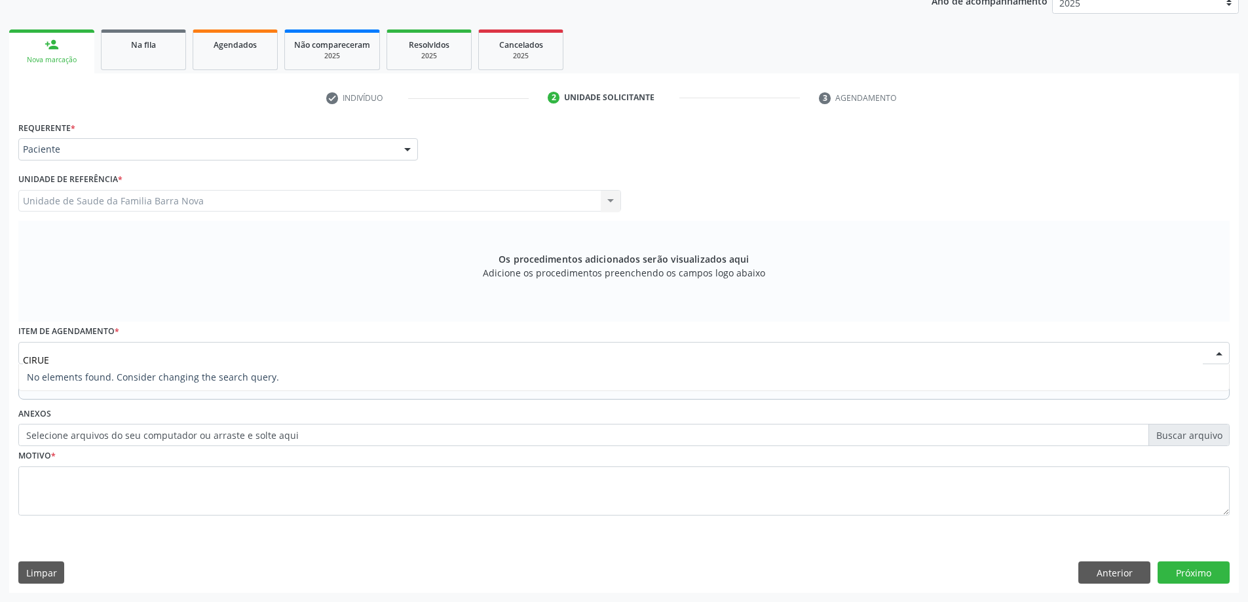
scroll to position [0, 0]
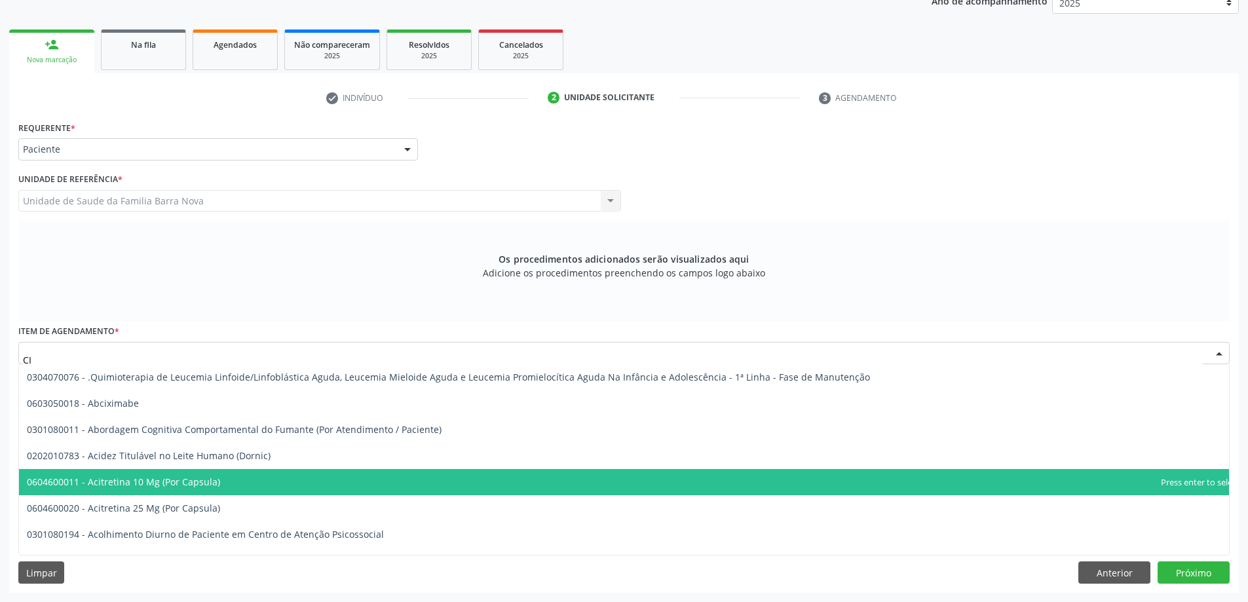
type input "C"
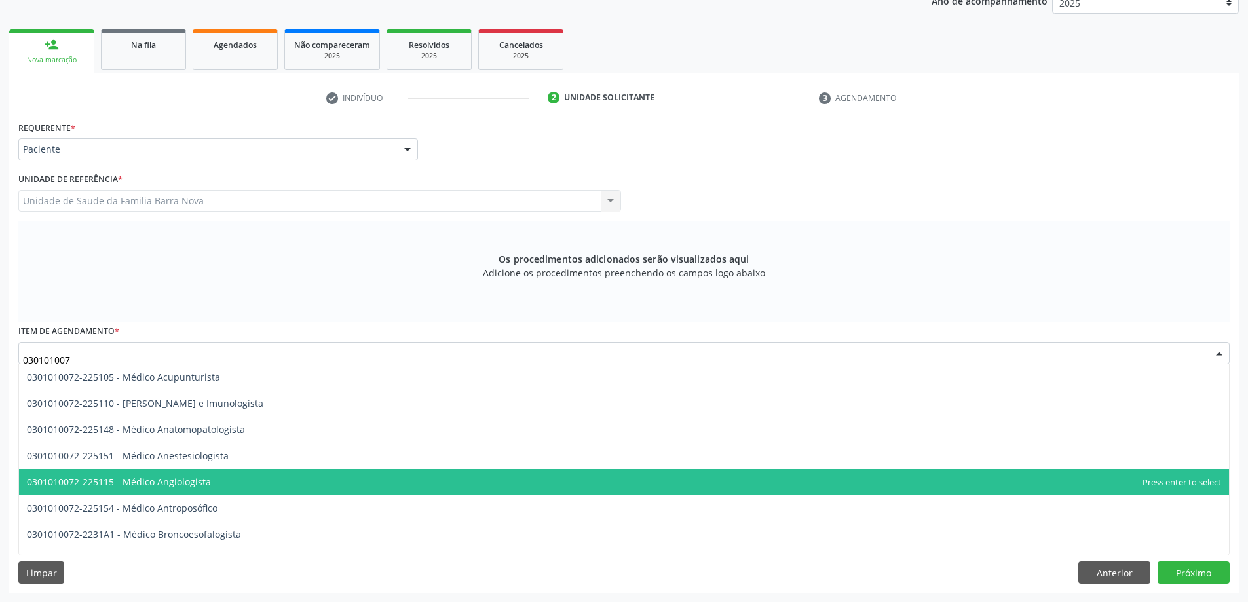
type input "0301010072"
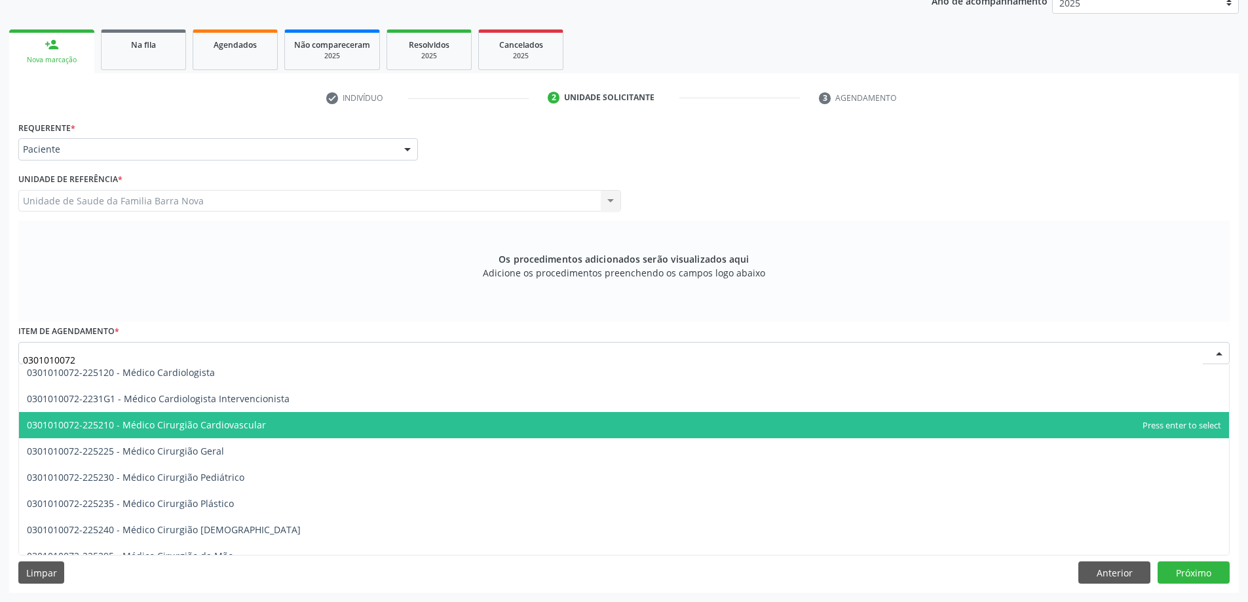
scroll to position [262, 0]
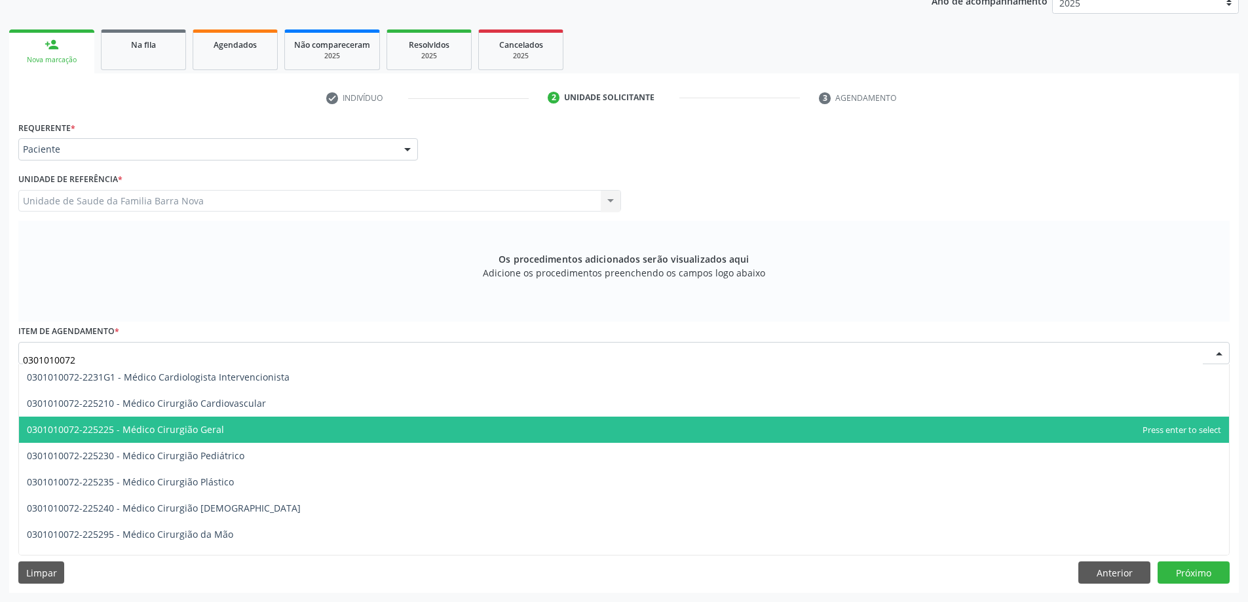
click at [277, 438] on span "0301010072-225225 - Médico Cirurgião Geral" at bounding box center [624, 430] width 1210 height 26
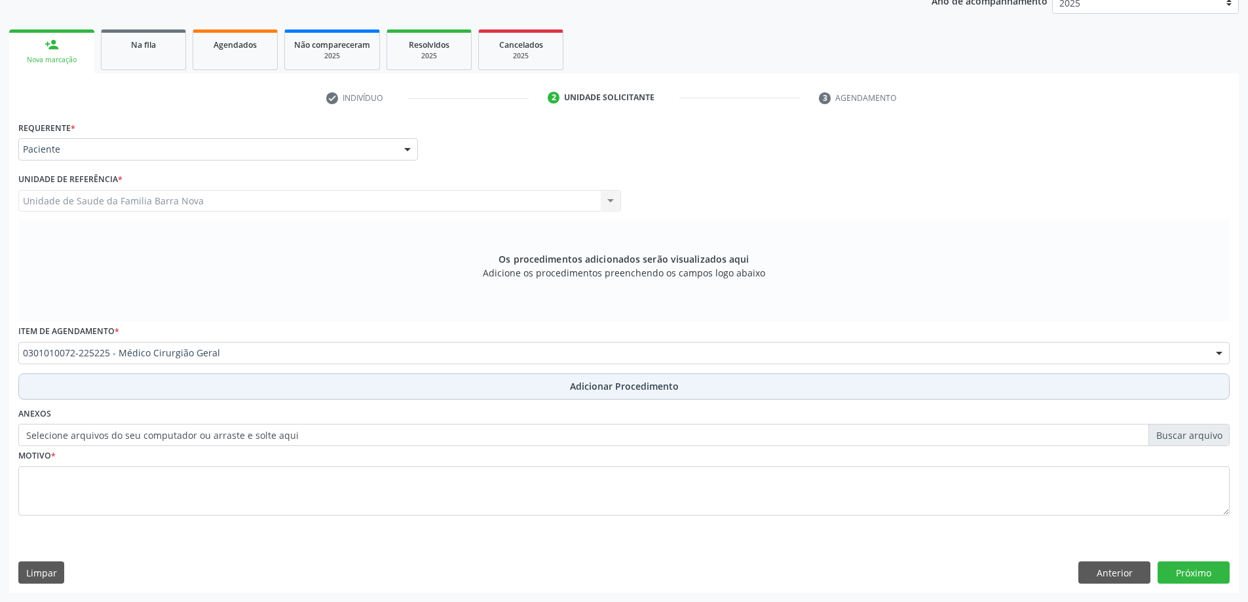
click at [259, 389] on button "Adicionar Procedimento" at bounding box center [624, 387] width 1212 height 26
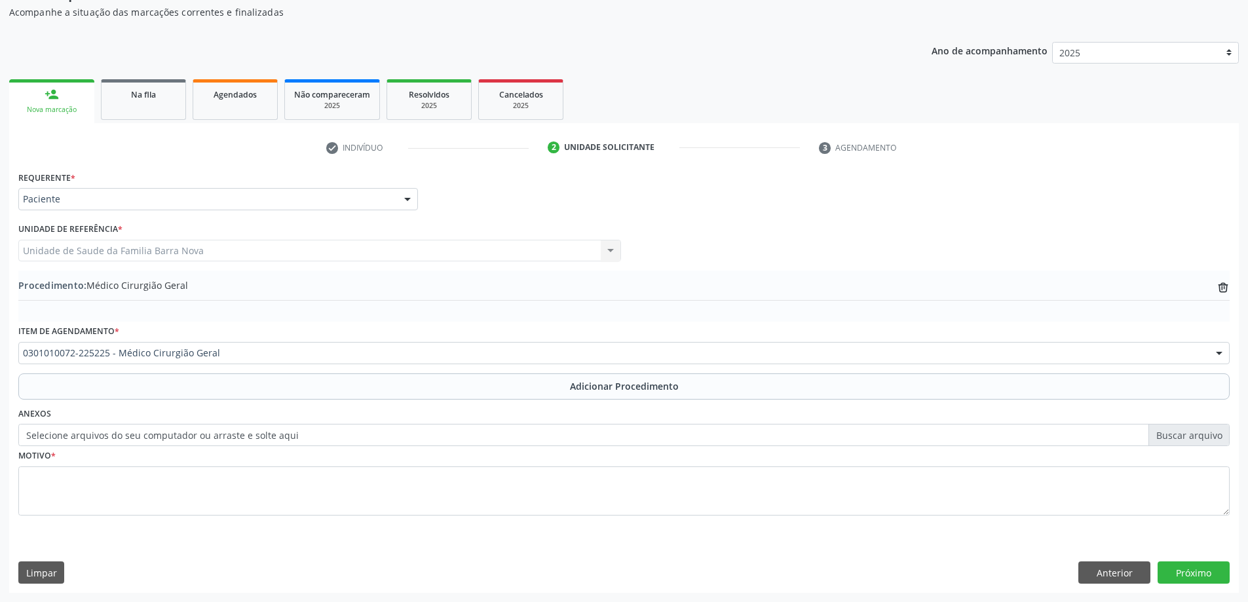
click at [128, 522] on fieldset "Motivo *" at bounding box center [624, 485] width 1212 height 79
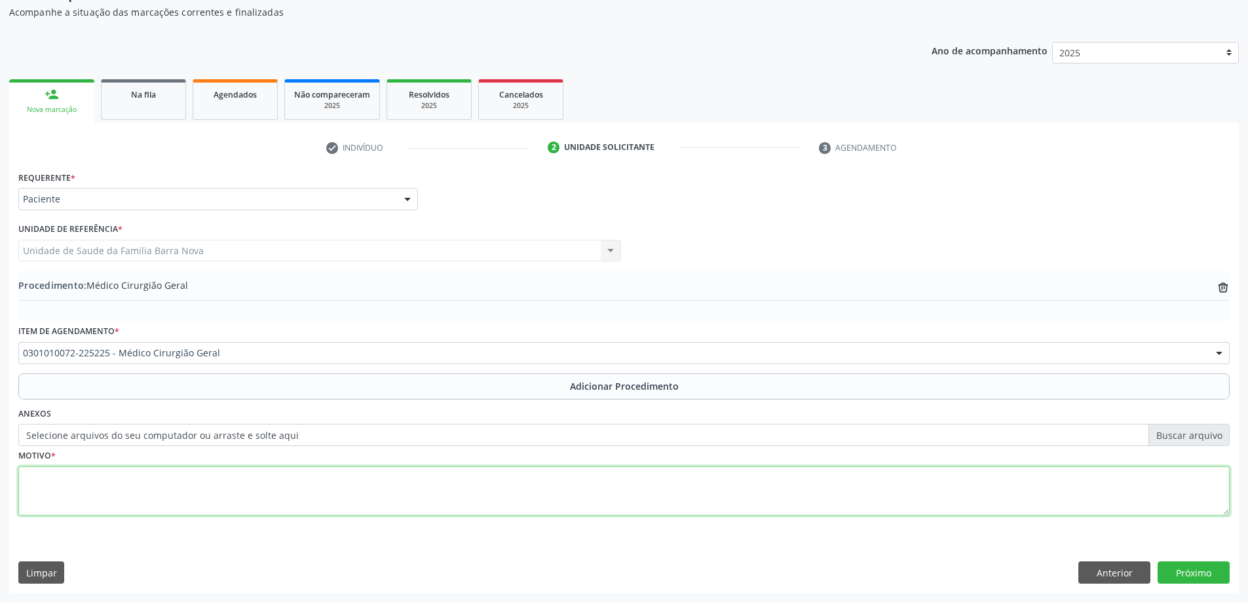
click at [157, 480] on textarea at bounding box center [624, 492] width 1212 height 50
click at [179, 476] on textarea "AVALIAÇÃO. CIRURGIÃO GINECOLOGICO" at bounding box center [624, 492] width 1212 height 50
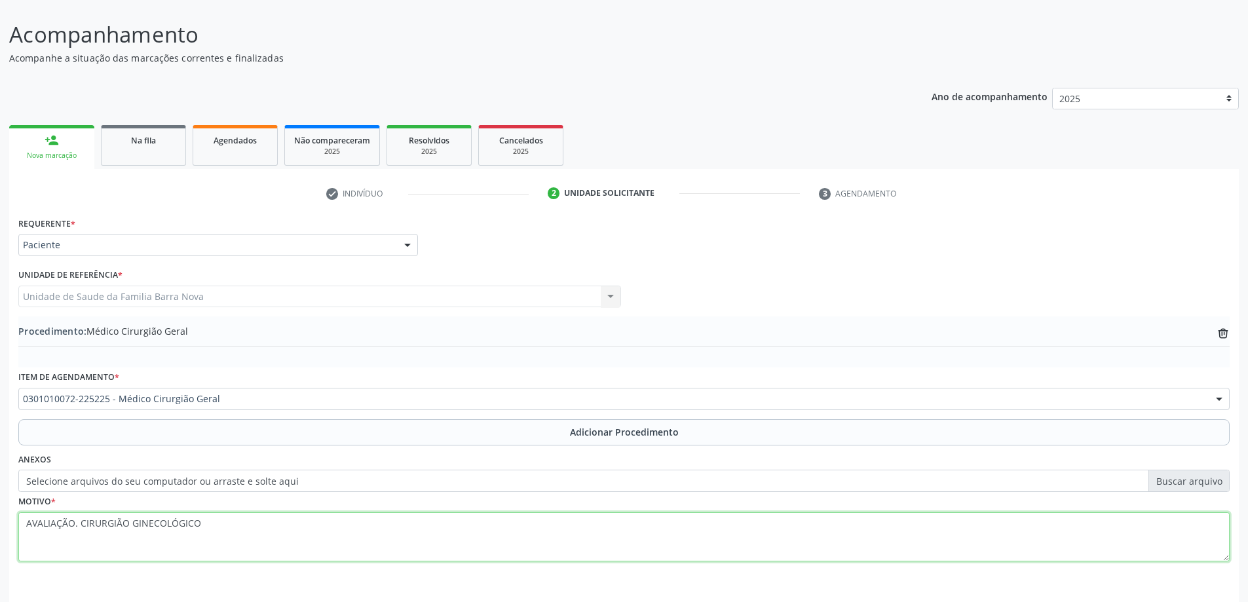
scroll to position [69, 0]
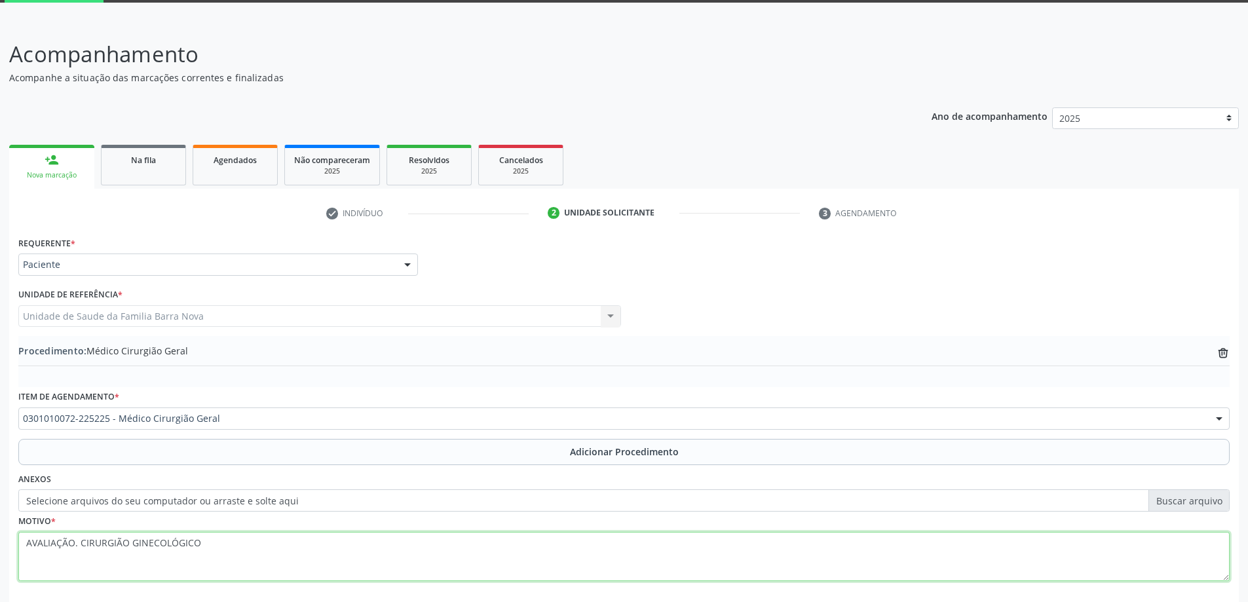
click at [301, 548] on textarea "AVALIAÇÃO. CIRURGIÃO GINECOLÓGICO" at bounding box center [624, 557] width 1212 height 50
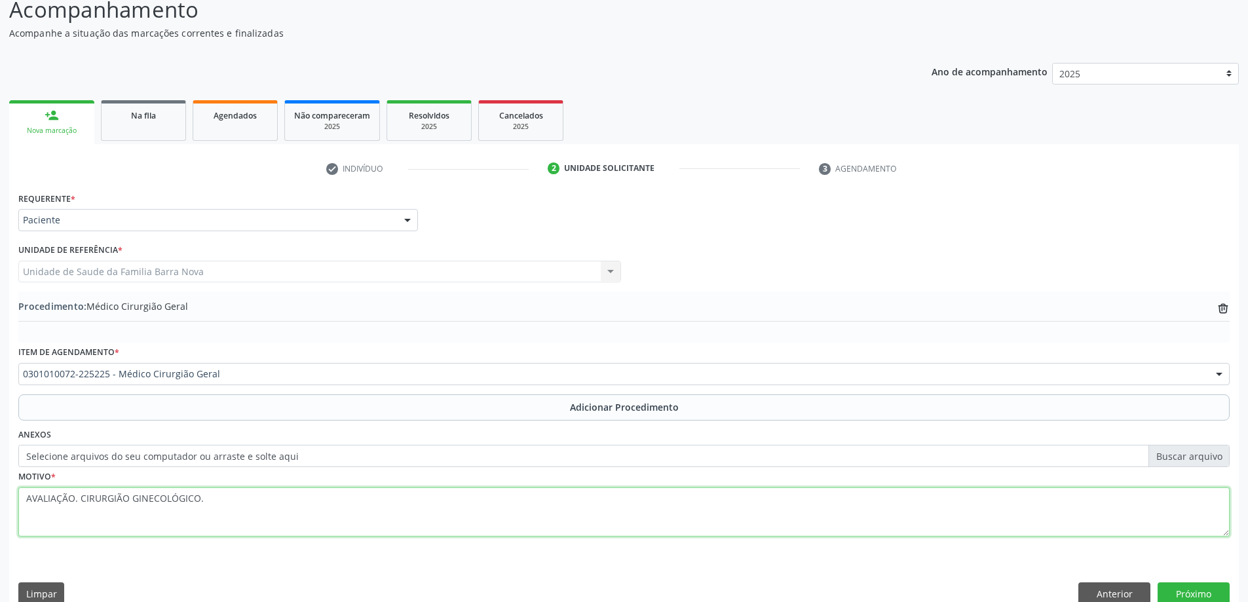
scroll to position [135, 0]
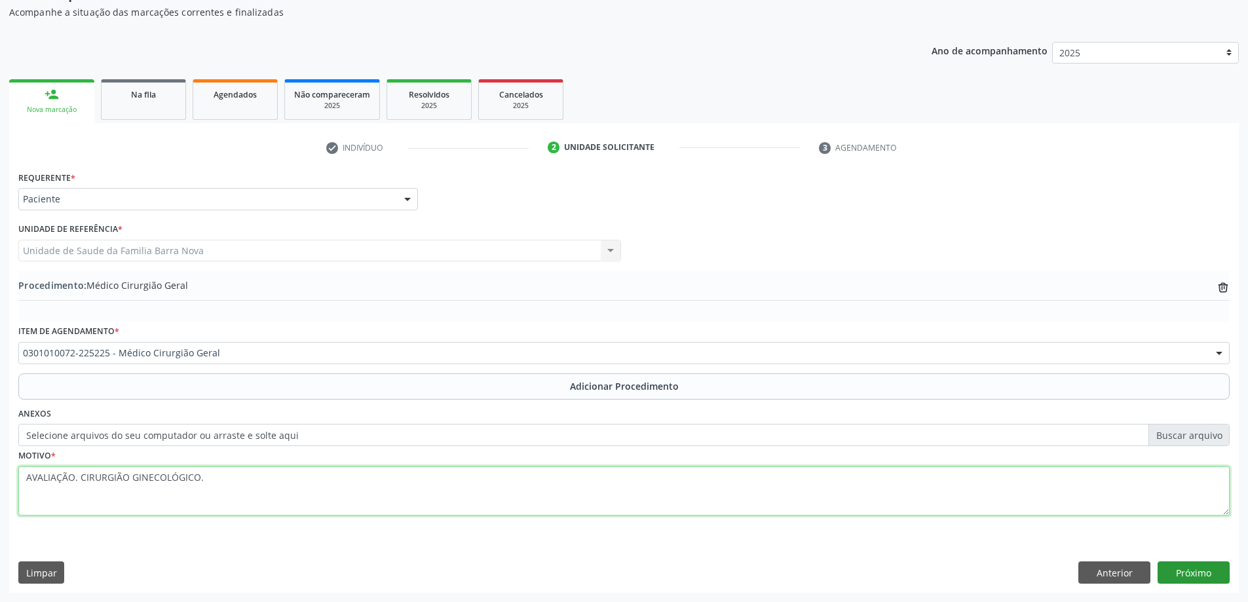
type textarea "AVALIAÇÃO. CIRURGIÃO GINECOLÓGICO."
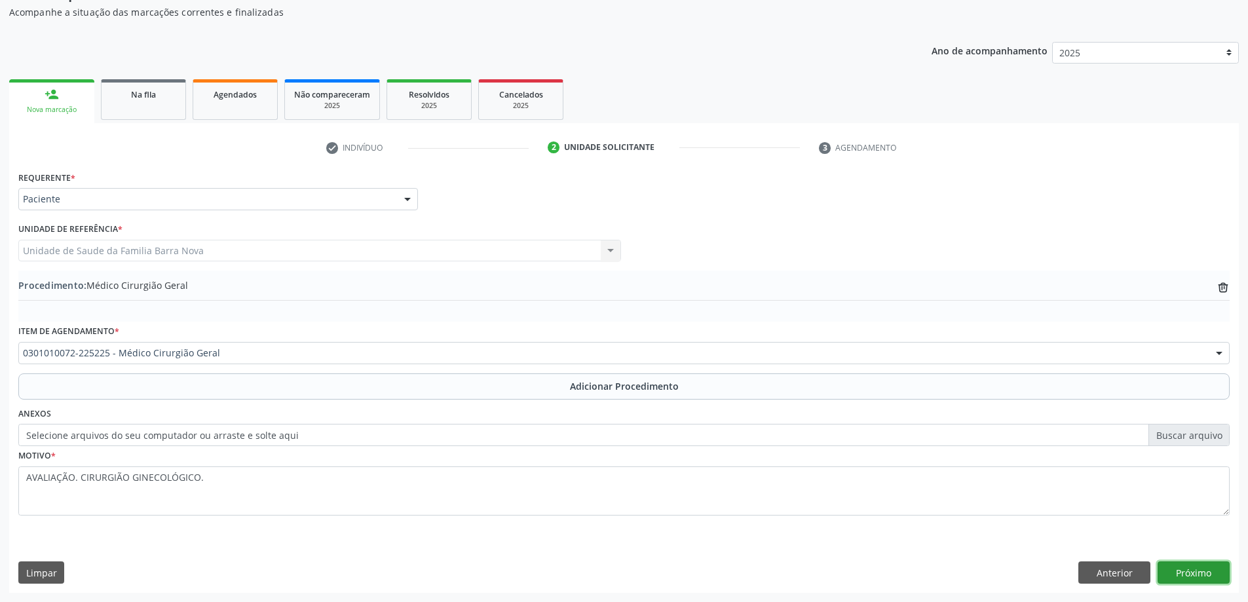
click at [1219, 571] on button "Próximo" at bounding box center [1194, 573] width 72 height 22
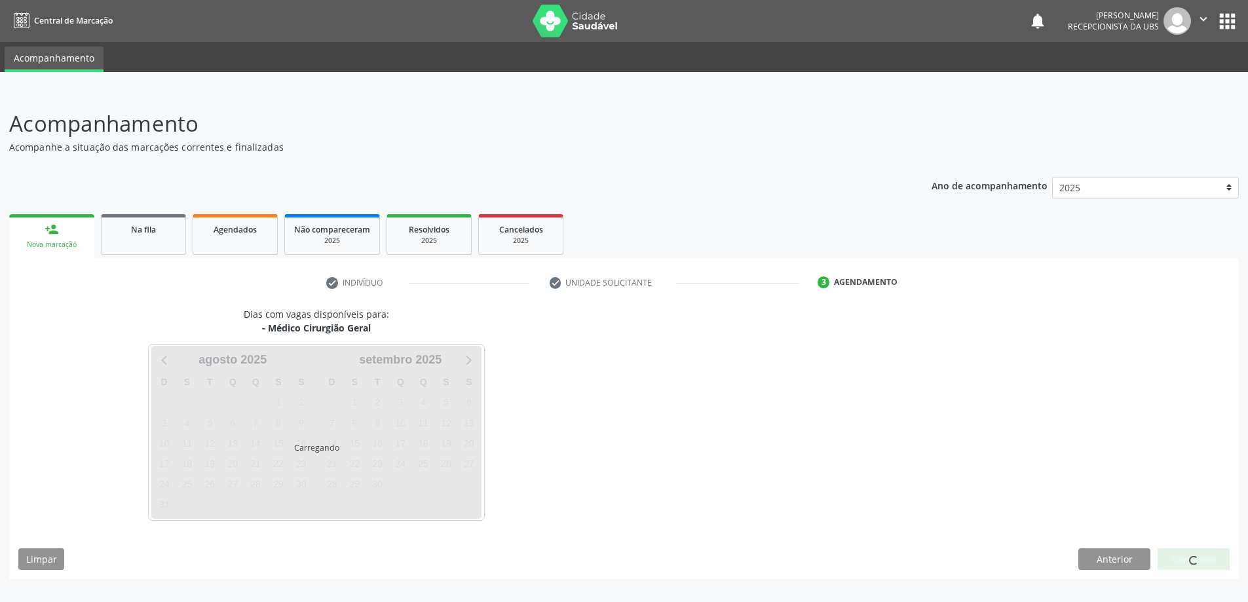
scroll to position [0, 0]
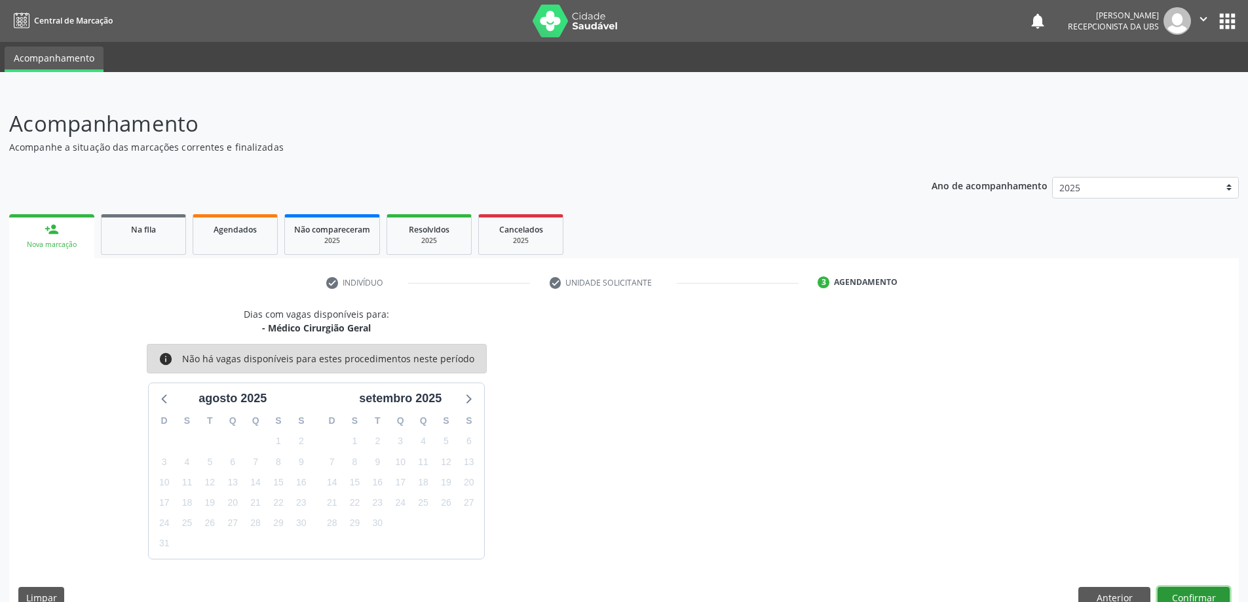
click at [1203, 590] on button "Confirmar" at bounding box center [1194, 598] width 72 height 22
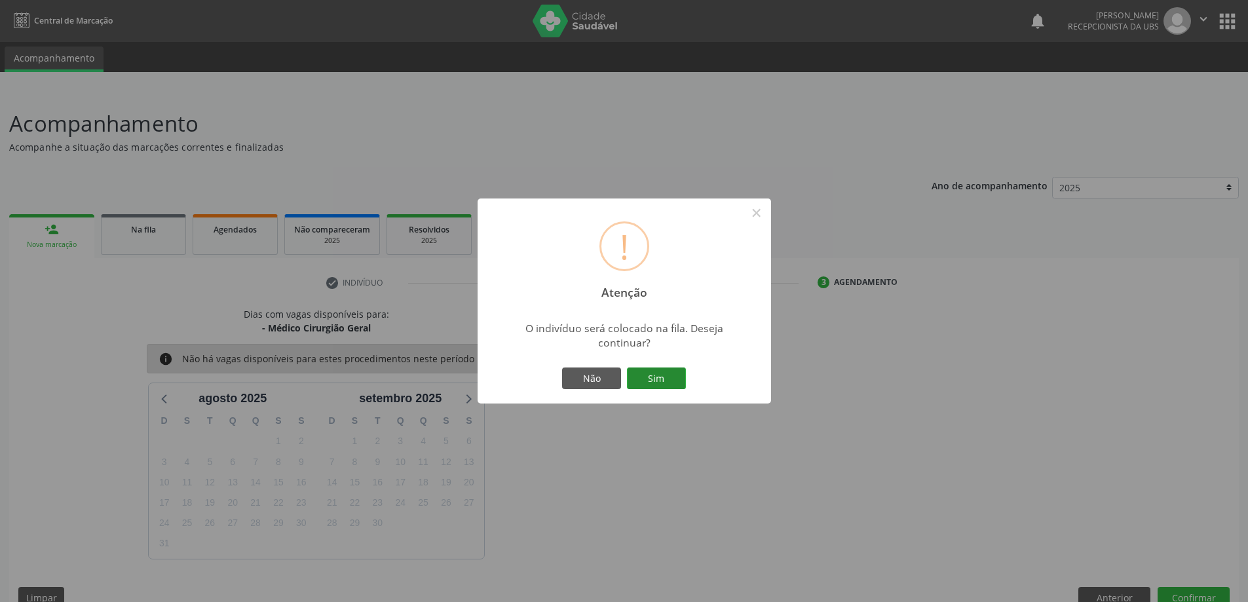
click at [673, 379] on button "Sim" at bounding box center [656, 379] width 59 height 22
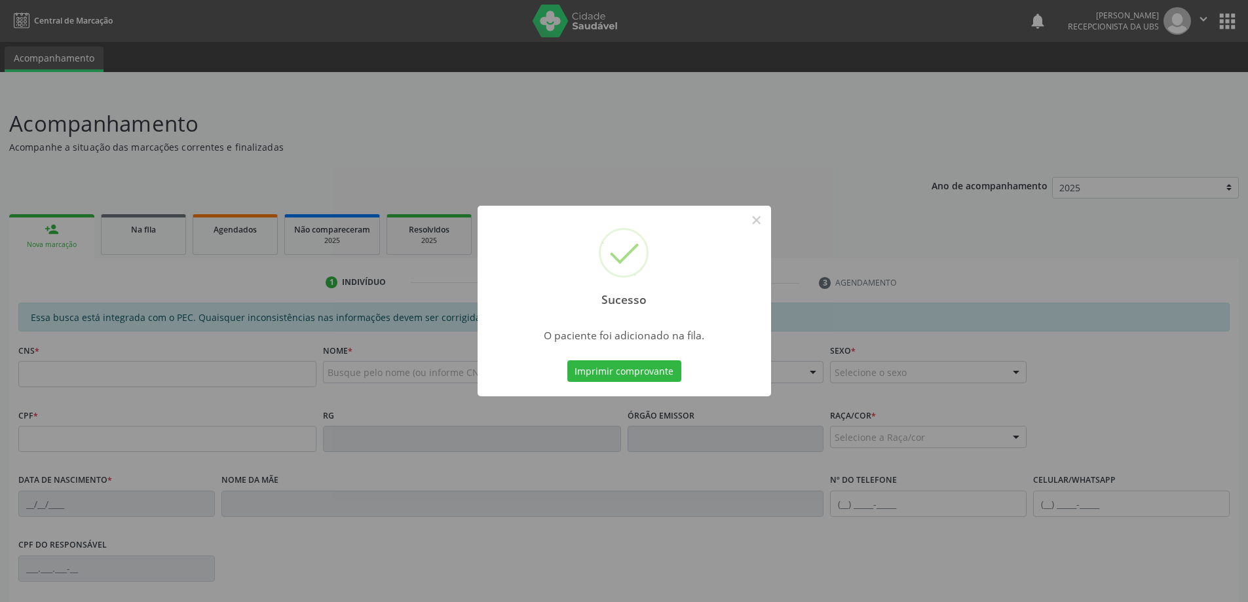
click at [61, 233] on div "Sucesso × O paciente foi adicionado na fila. Imprimir comprovante Cancel" at bounding box center [624, 301] width 1248 height 602
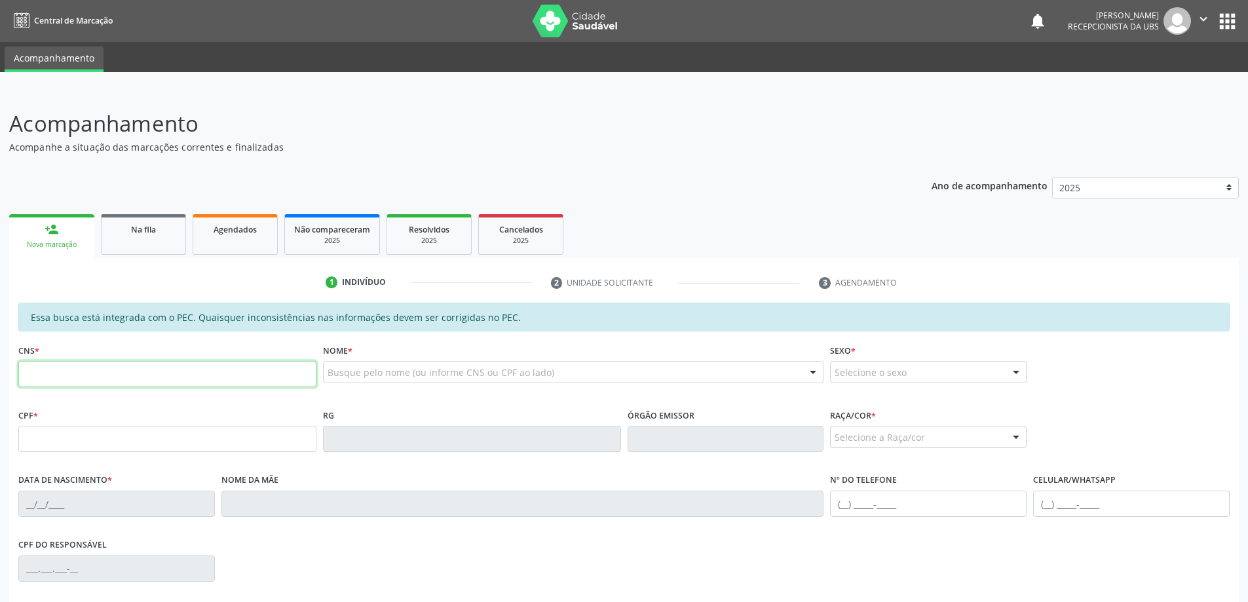
click at [110, 377] on input "text" at bounding box center [167, 374] width 298 height 26
type input "708 0048 8015 9522"
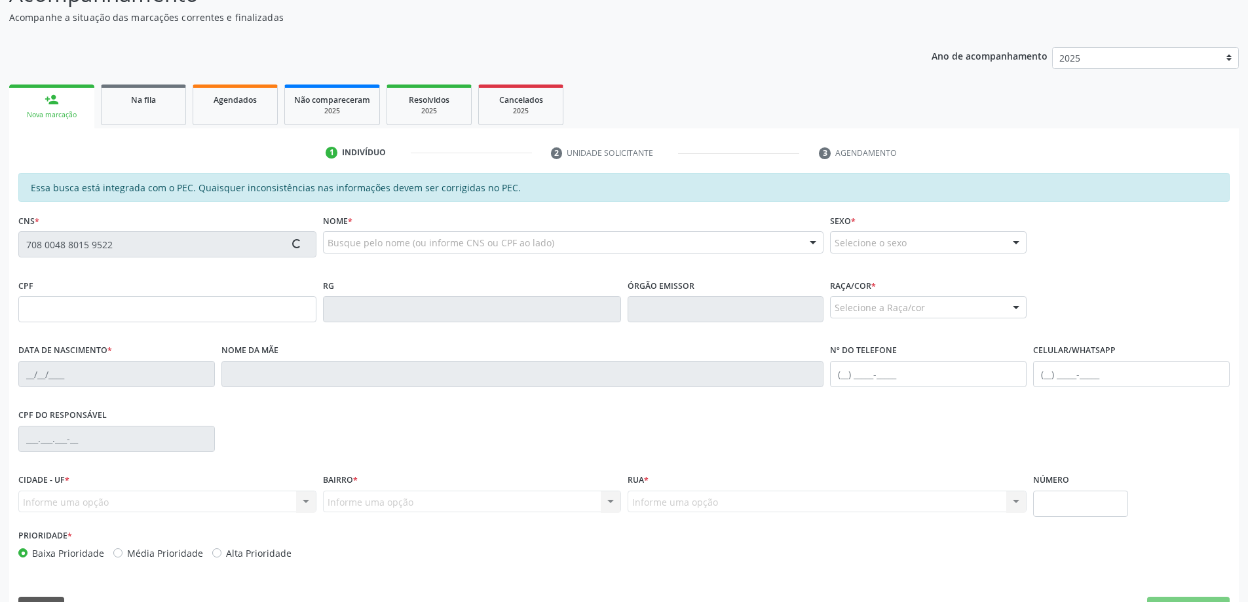
type input "259.209.015-00"
type input "2[DATE]"
type input "[PERSON_NAME] das Virgens"
type input "[PHONE_NUMBER]"
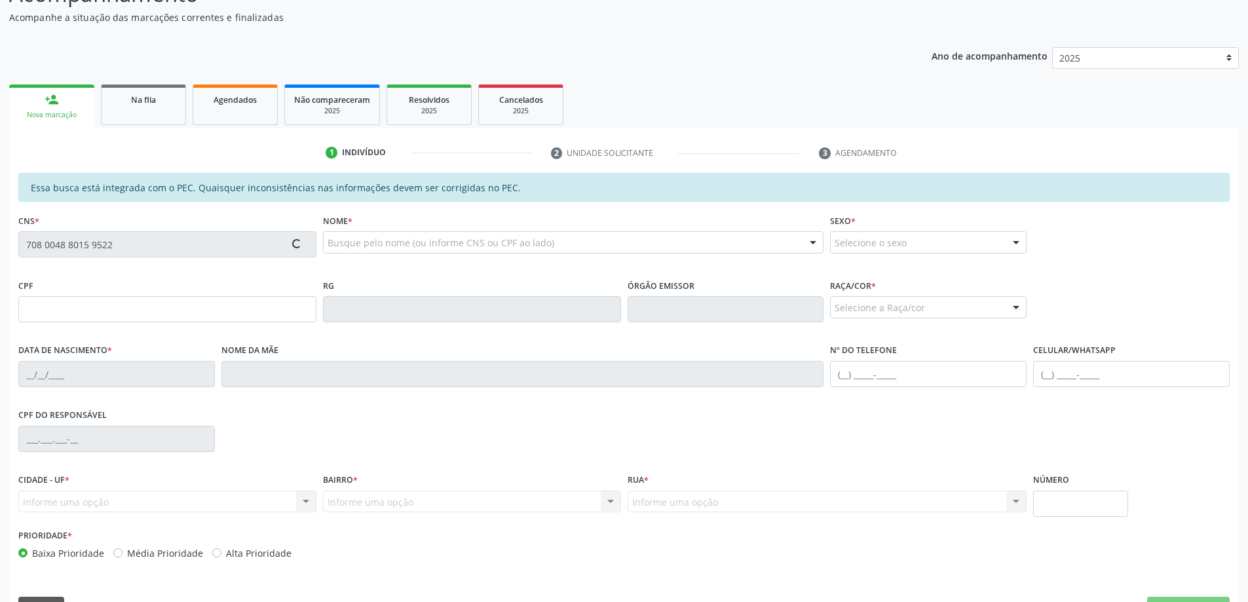
type input "143"
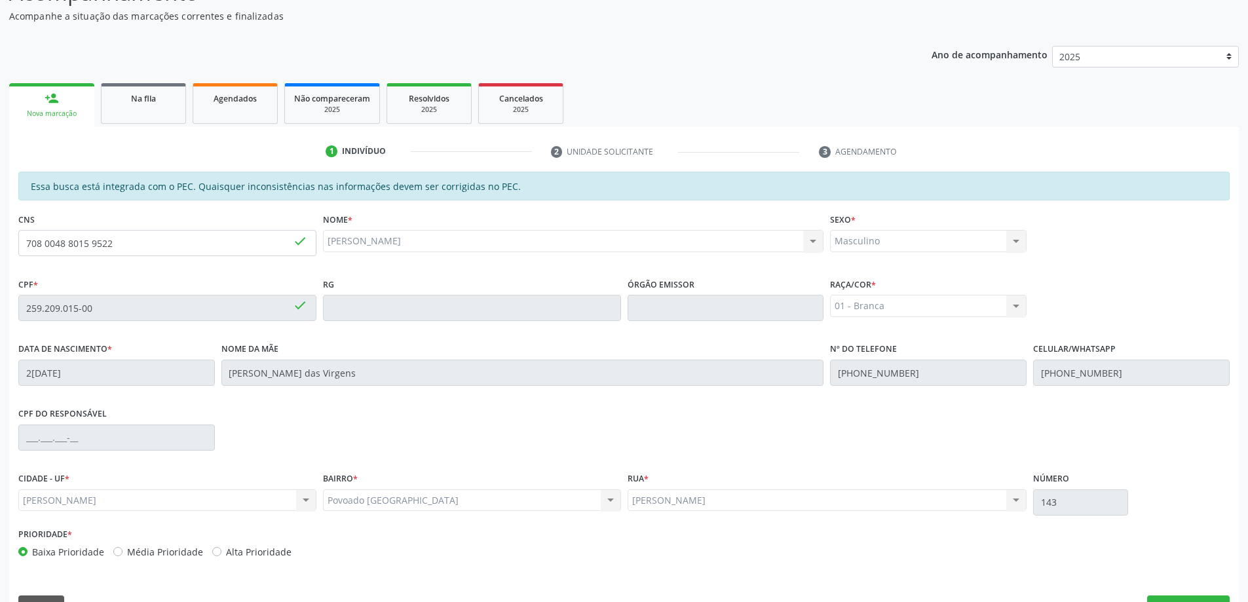
scroll to position [164, 0]
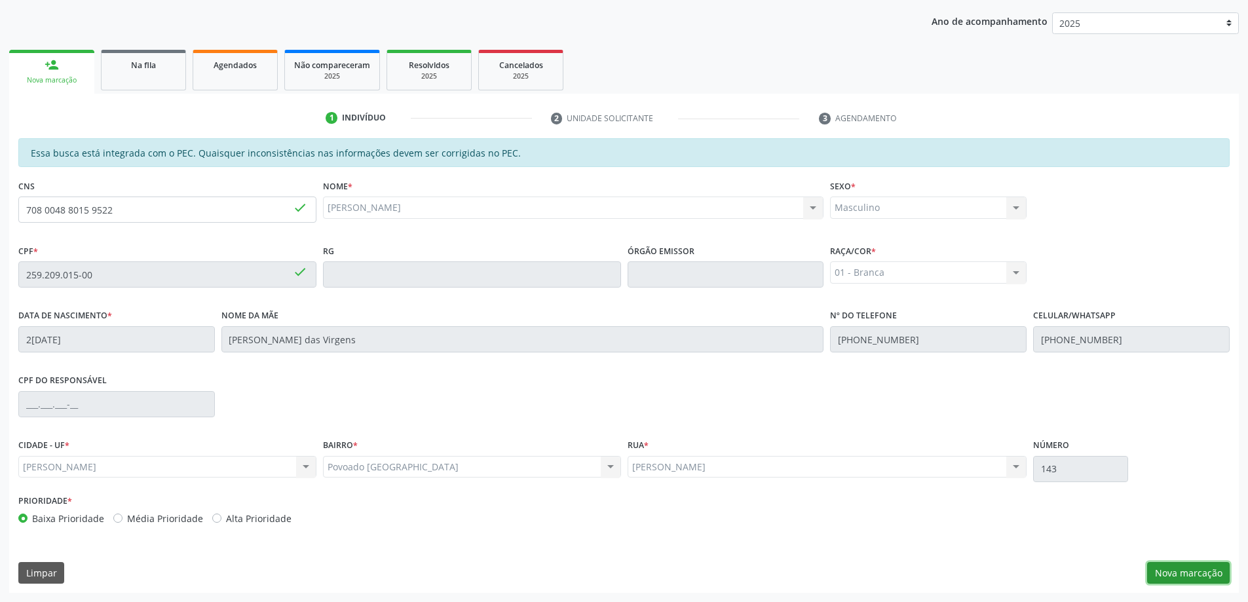
click at [1166, 571] on button "Nova marcação" at bounding box center [1188, 573] width 83 height 22
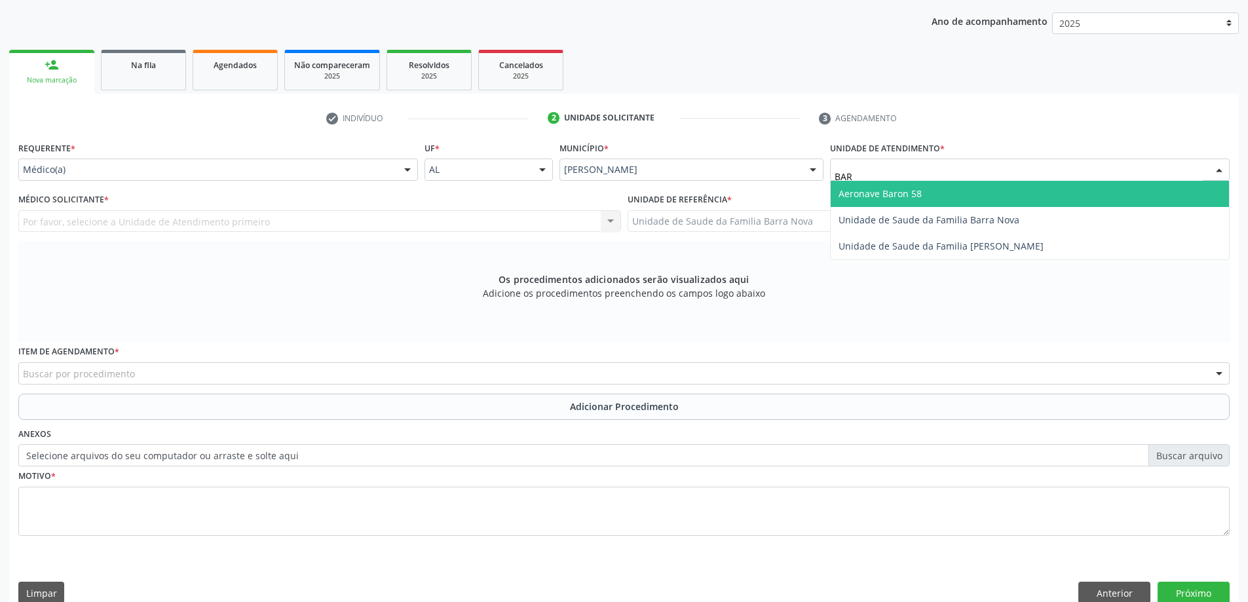
type input "BARR"
click at [862, 195] on span "Unidade de Saude da Familia Barra Nova" at bounding box center [929, 193] width 181 height 12
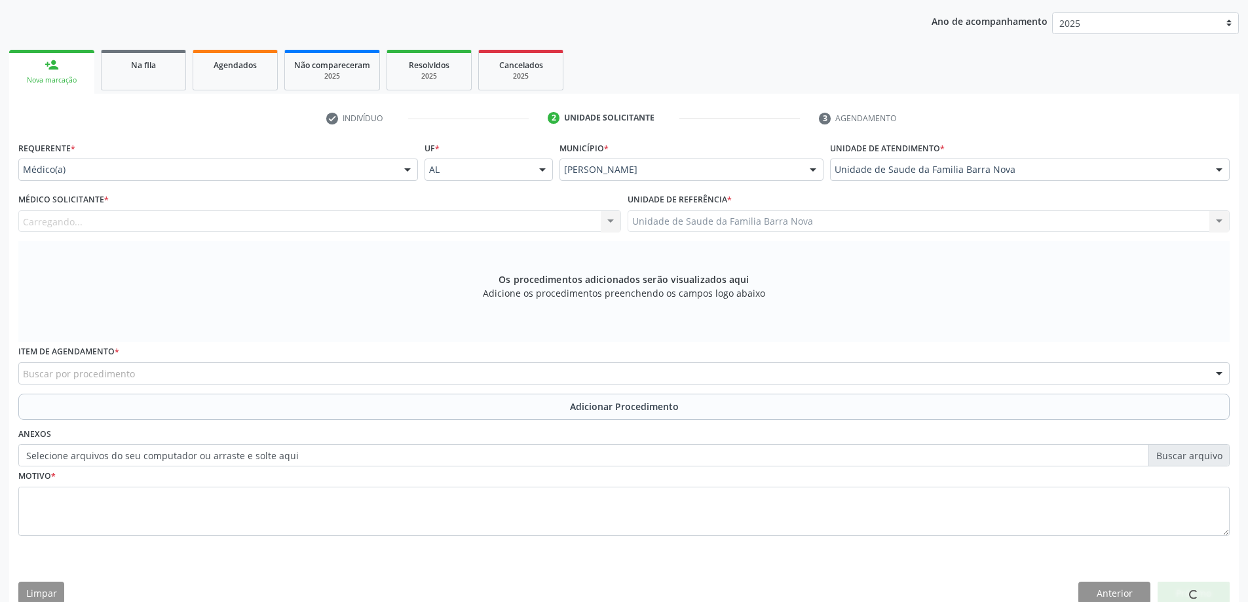
click at [393, 212] on div "Carregando... Nenhum resultado encontrado para: " " Não há nenhuma opção para s…" at bounding box center [319, 221] width 603 height 22
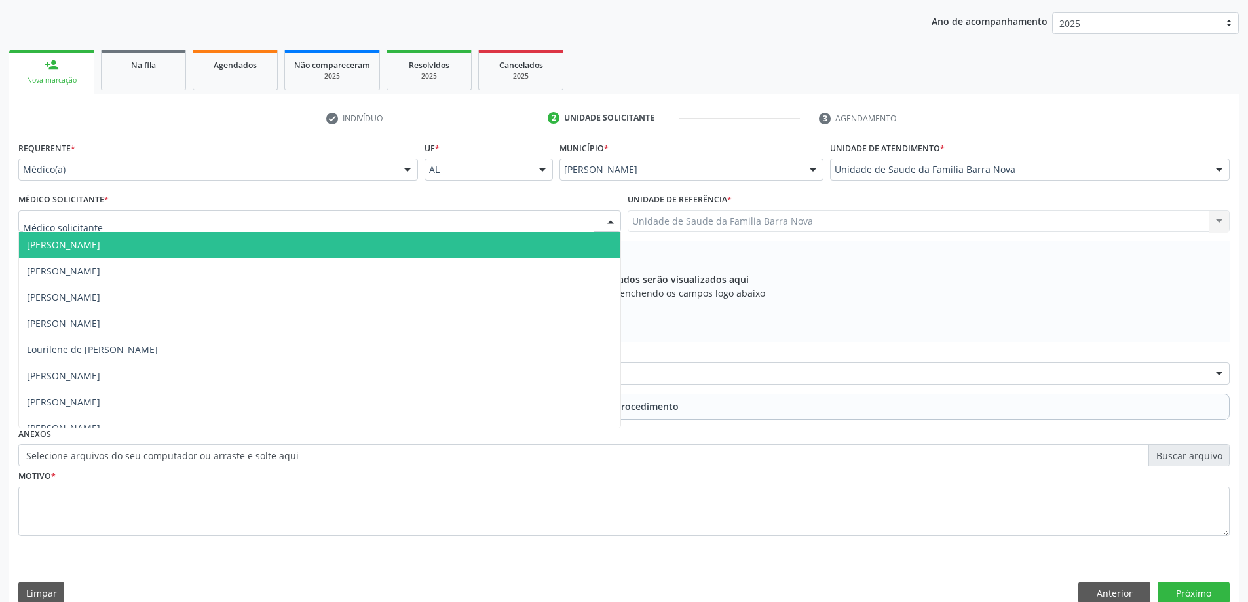
click at [382, 219] on div at bounding box center [319, 221] width 603 height 22
type input "ROS"
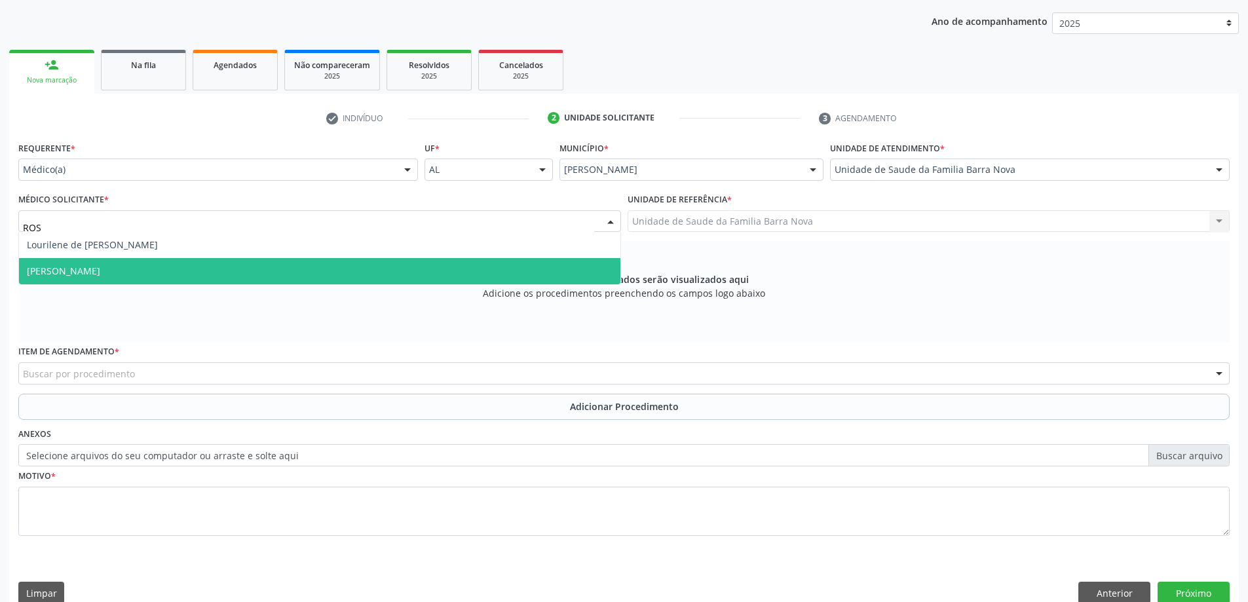
click at [252, 277] on span "[PERSON_NAME]" at bounding box center [320, 271] width 602 height 26
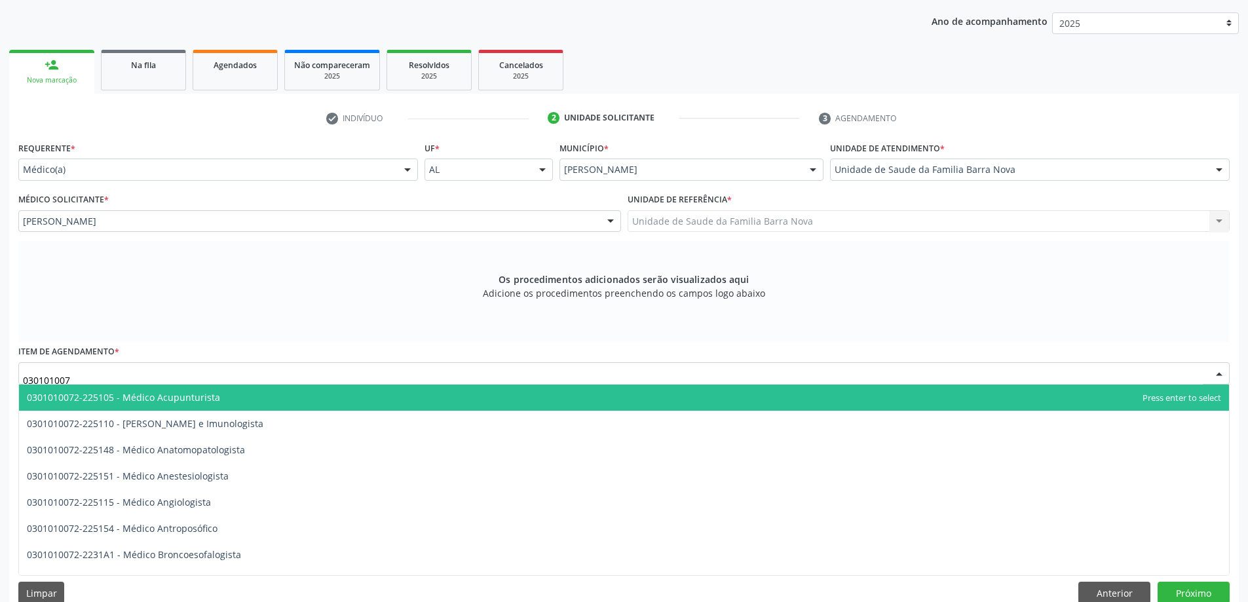
type input "0301010072"
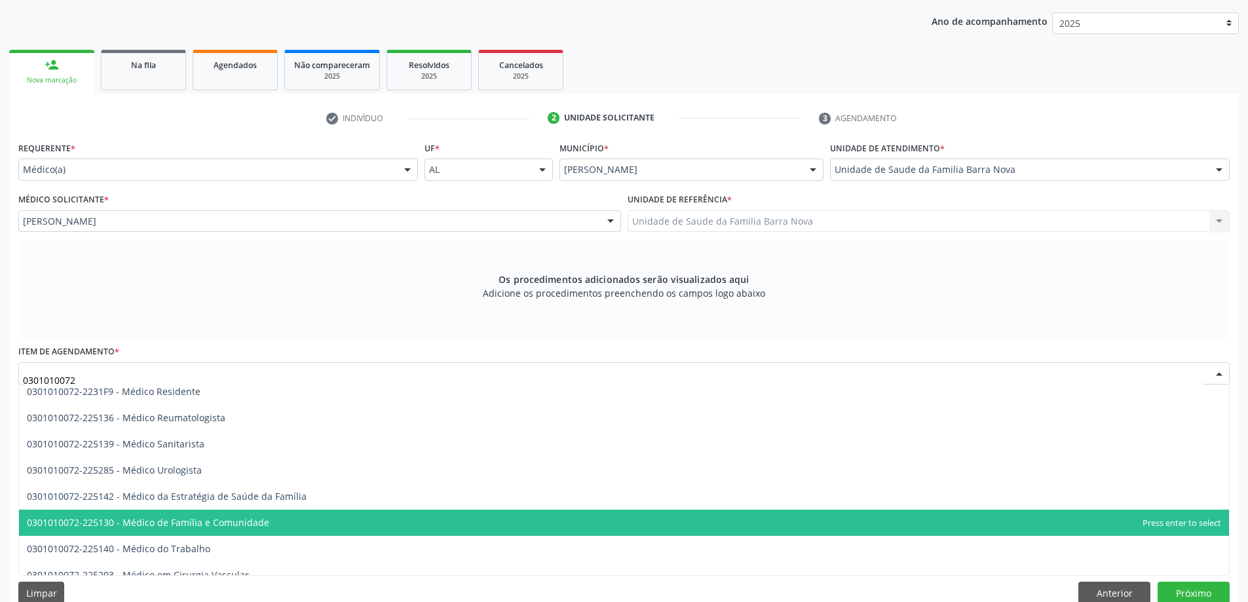
scroll to position [1356, 0]
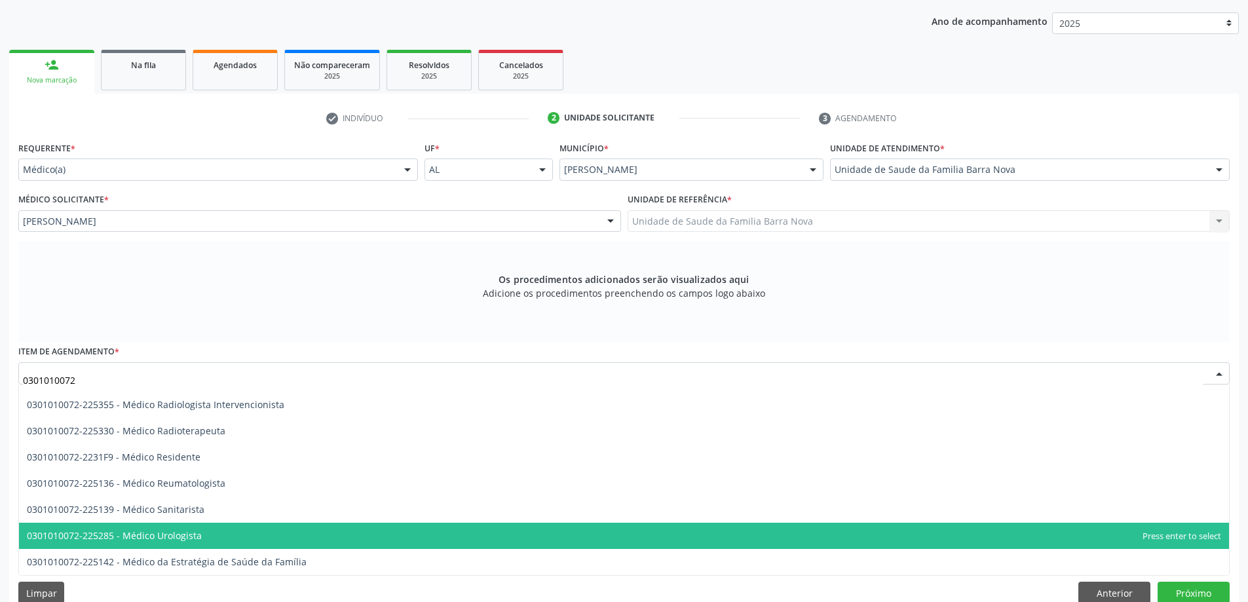
click at [226, 528] on span "0301010072-225285 - Médico Urologista" at bounding box center [624, 536] width 1210 height 26
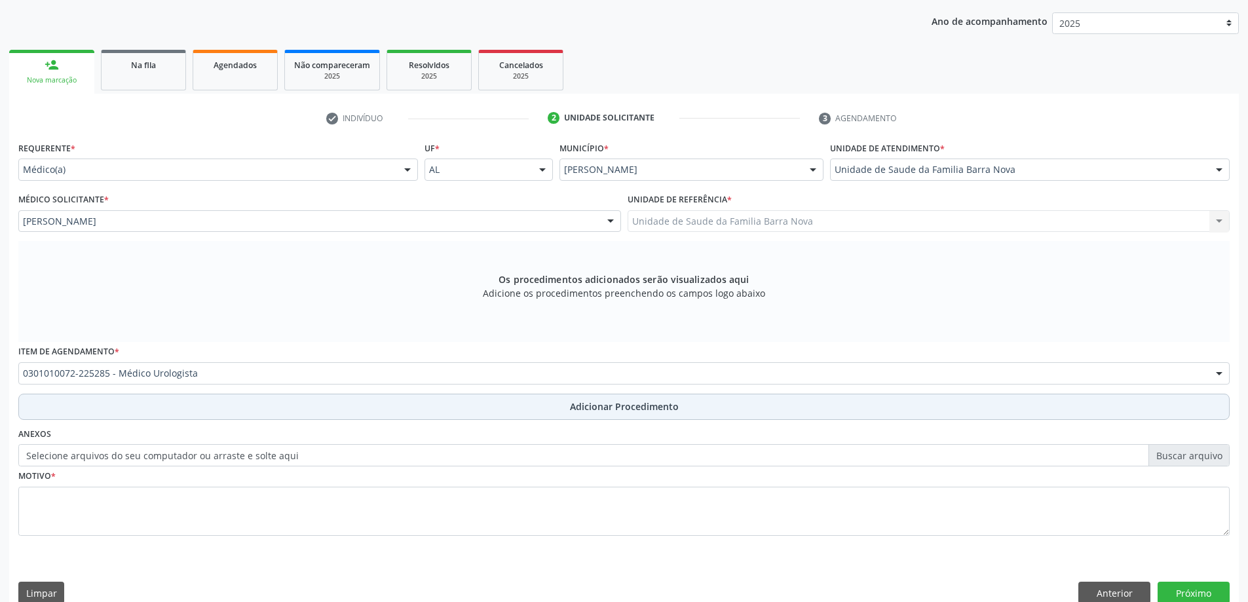
click at [213, 408] on button "Adicionar Procedimento" at bounding box center [624, 407] width 1212 height 26
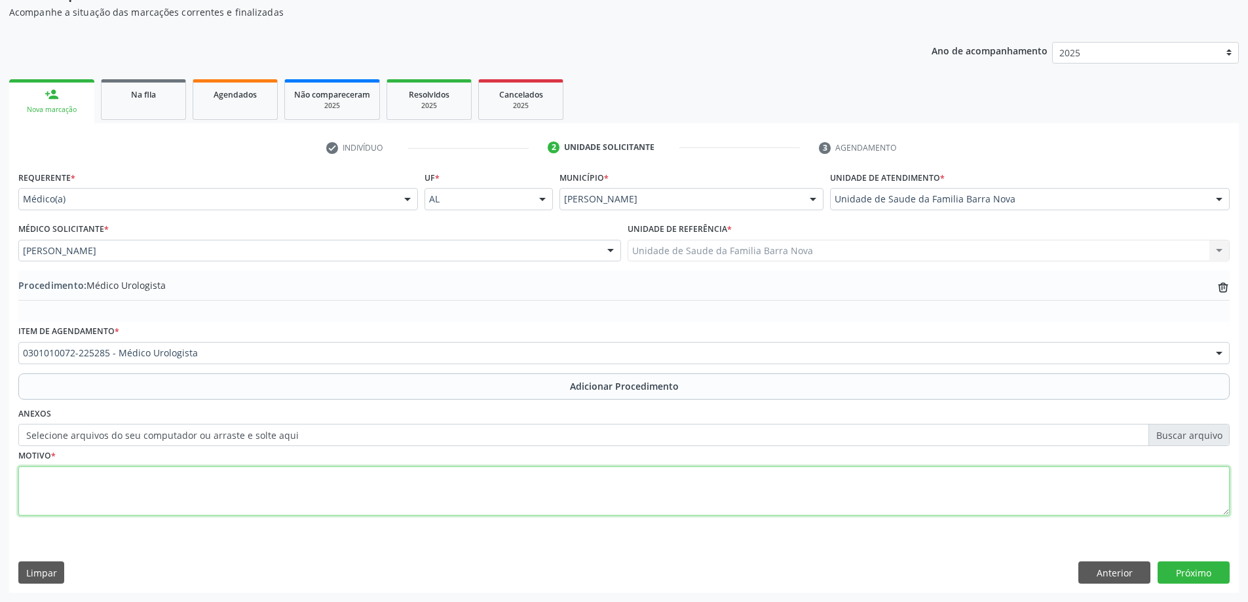
click at [176, 480] on textarea at bounding box center [624, 492] width 1212 height 50
type textarea "PACIENTE APRESENTA EM [DATE] PSA LIVRE: 0,4 PSA TOTAL: 3,8 PORCENTAGEM DE PSA L…"
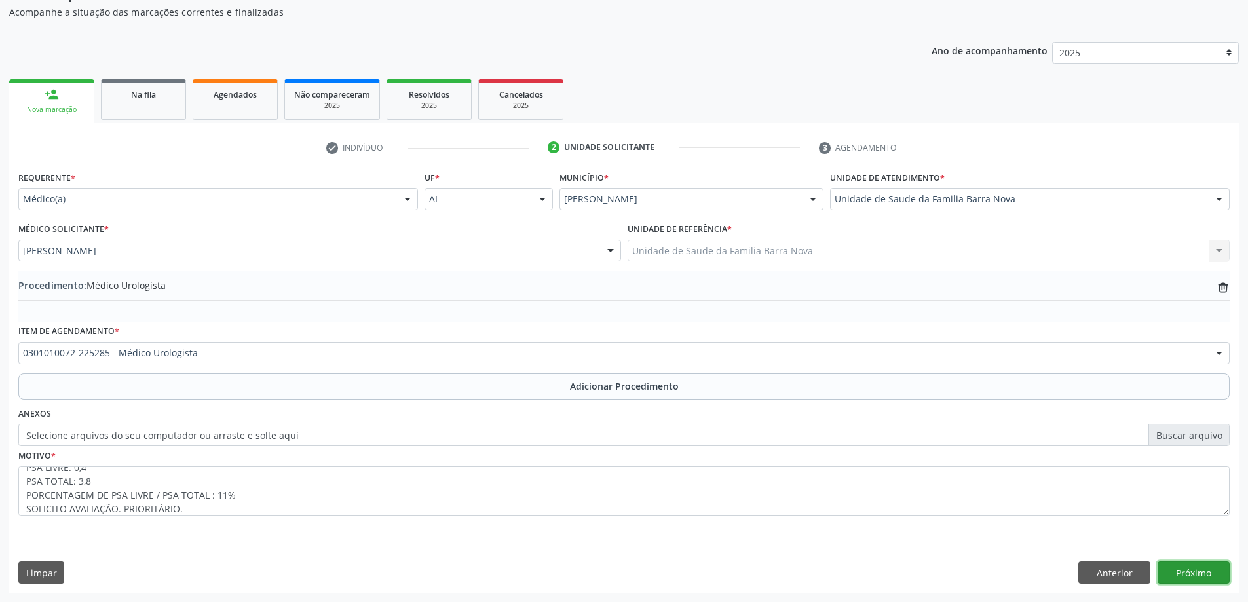
click at [1193, 569] on button "Próximo" at bounding box center [1194, 573] width 72 height 22
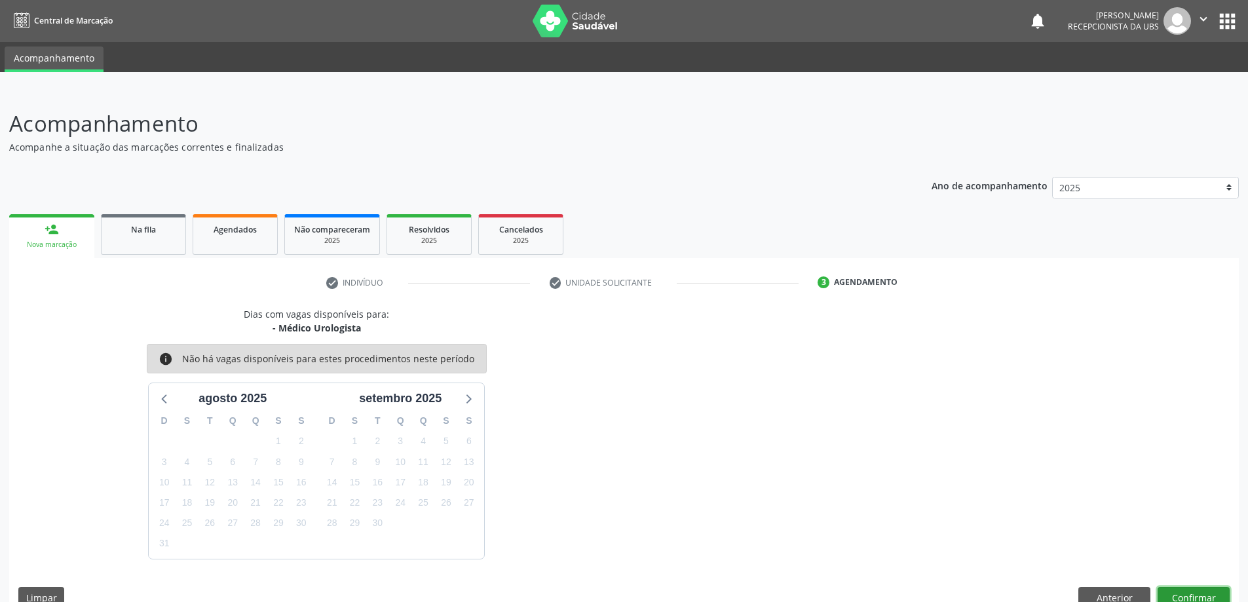
click at [1194, 598] on button "Confirmar" at bounding box center [1194, 598] width 72 height 22
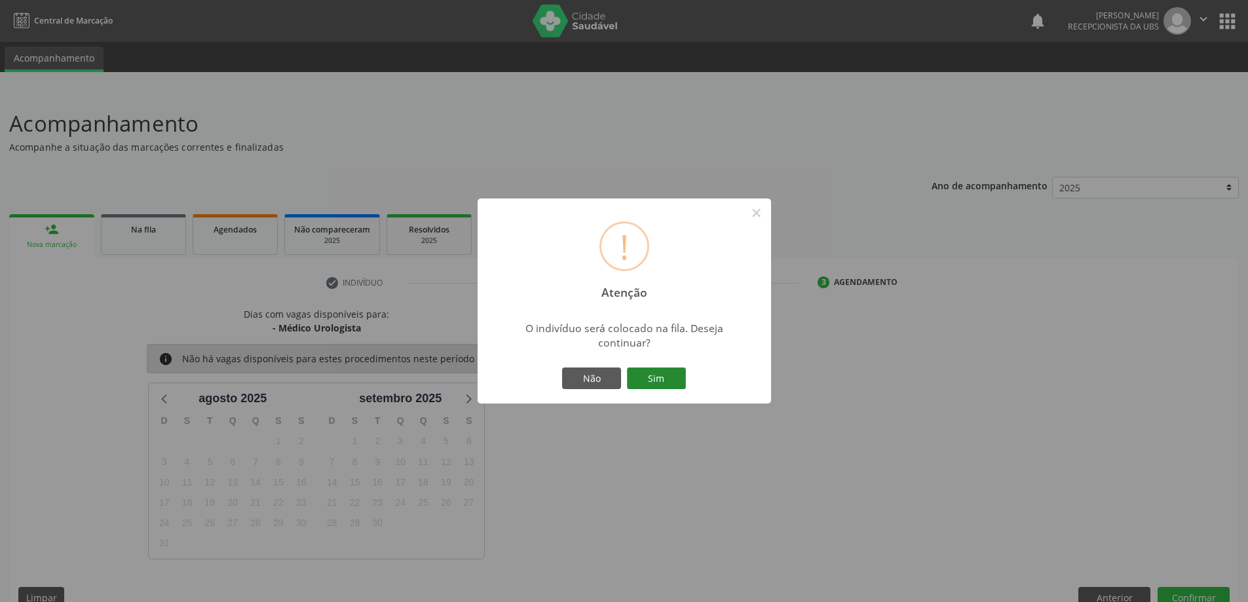
click at [665, 370] on button "Sim" at bounding box center [656, 379] width 59 height 22
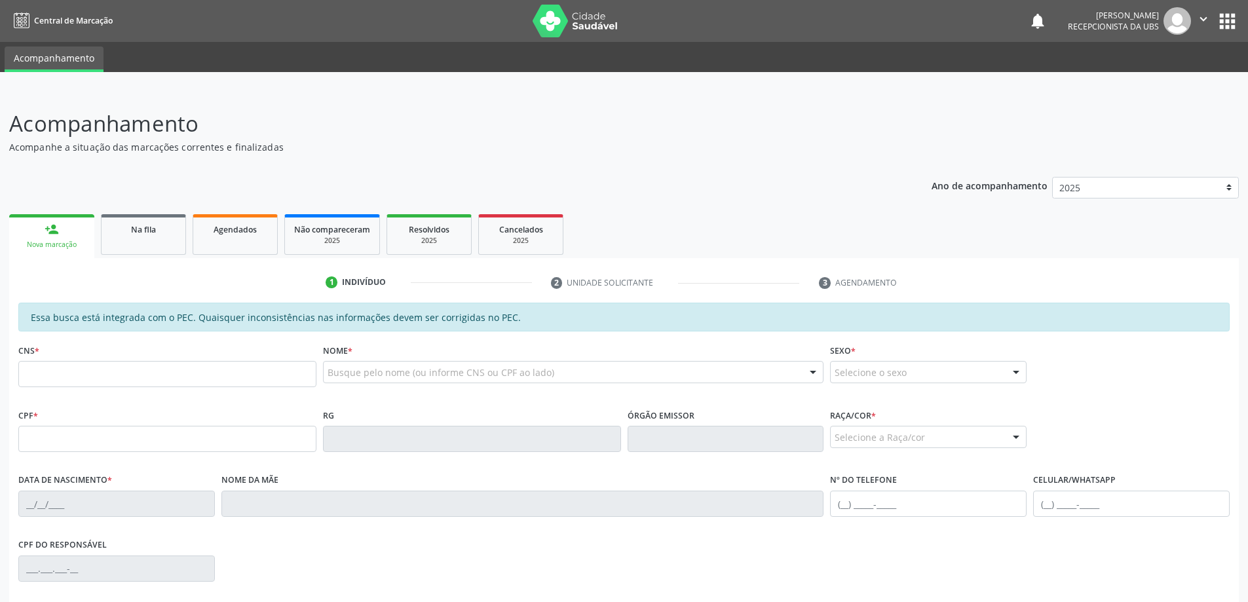
click at [84, 237] on link "person_add Nova marcação" at bounding box center [51, 236] width 85 height 44
click at [153, 365] on input "text" at bounding box center [167, 374] width 298 height 26
type input "702 5083 2909 5335"
type input "679.764.764-91"
type input "[DATE]"
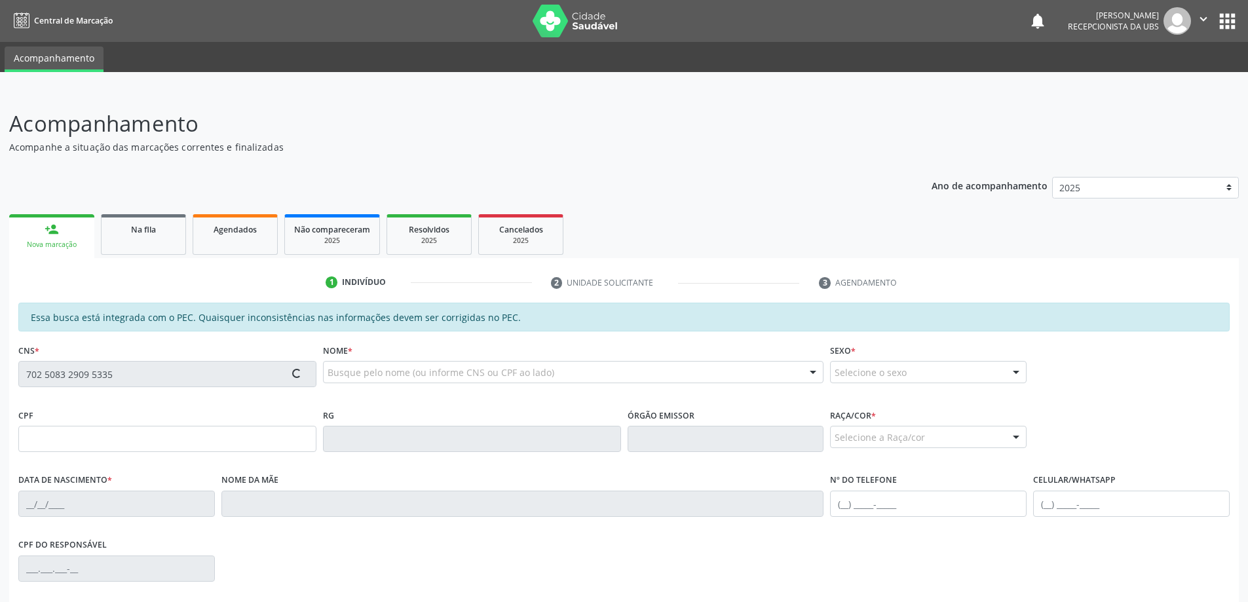
type input "Divanilde Texeira de Moura"
type input "[PHONE_NUMBER]"
type input "04"
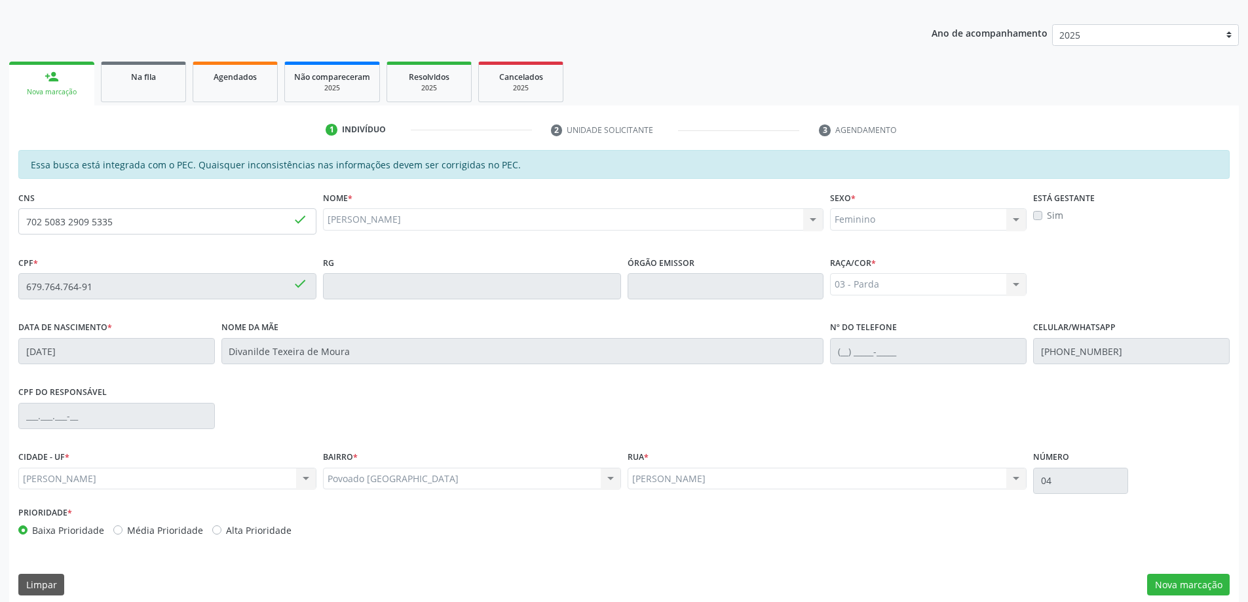
scroll to position [164, 0]
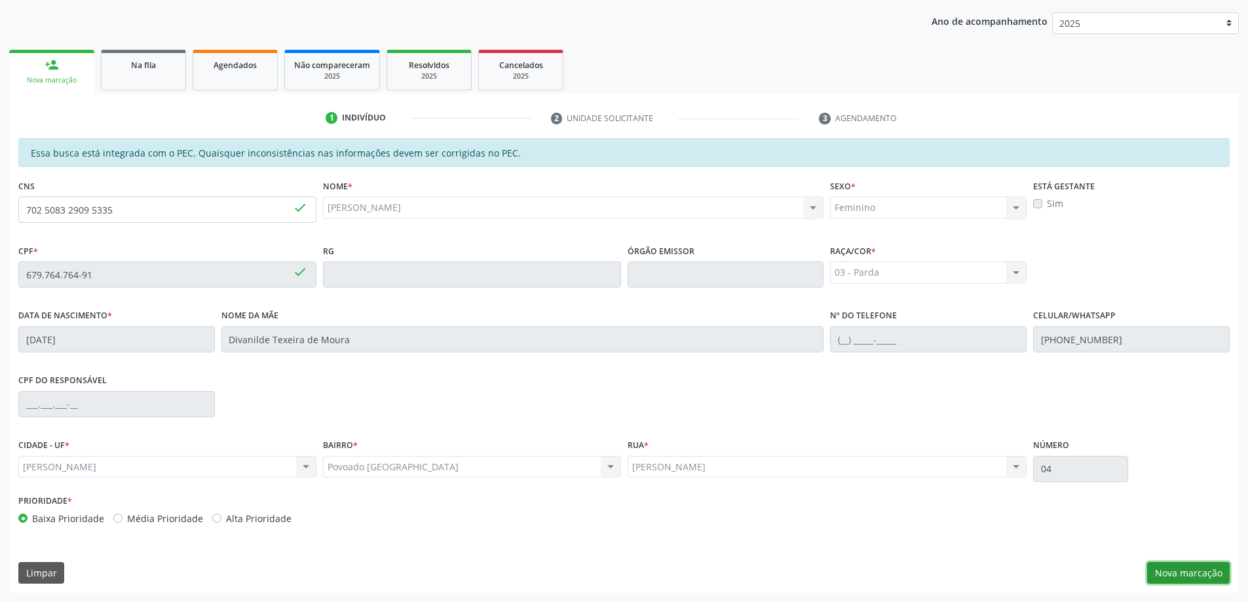
click at [1183, 581] on button "Nova marcação" at bounding box center [1188, 573] width 83 height 22
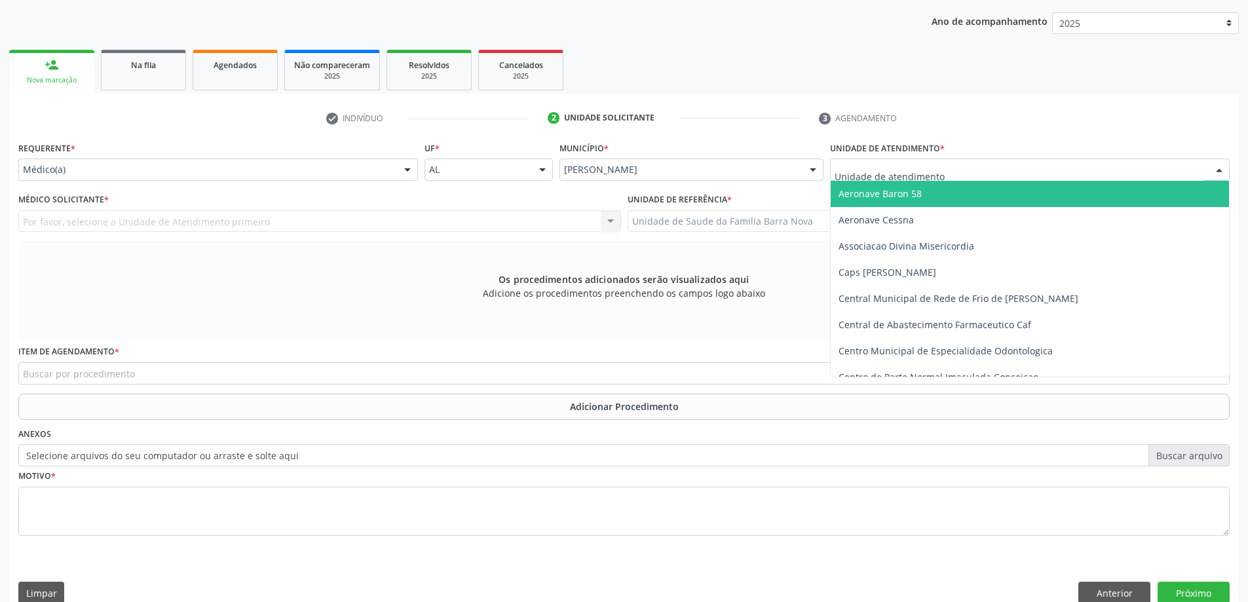
click at [982, 170] on div at bounding box center [1030, 170] width 400 height 22
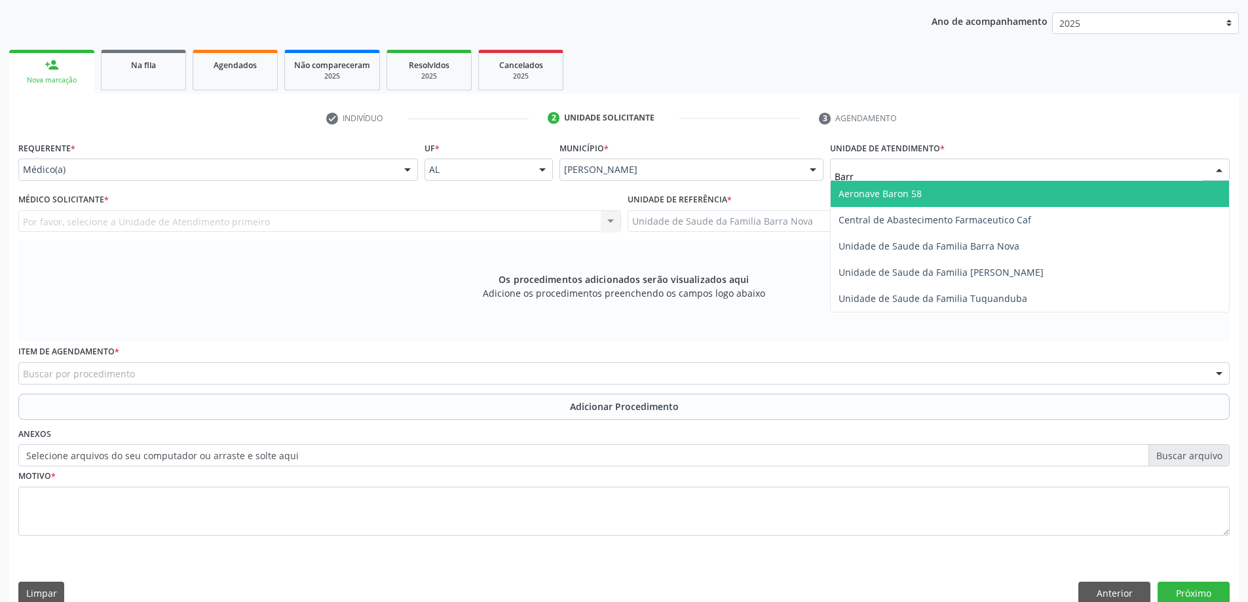
type input "Barra"
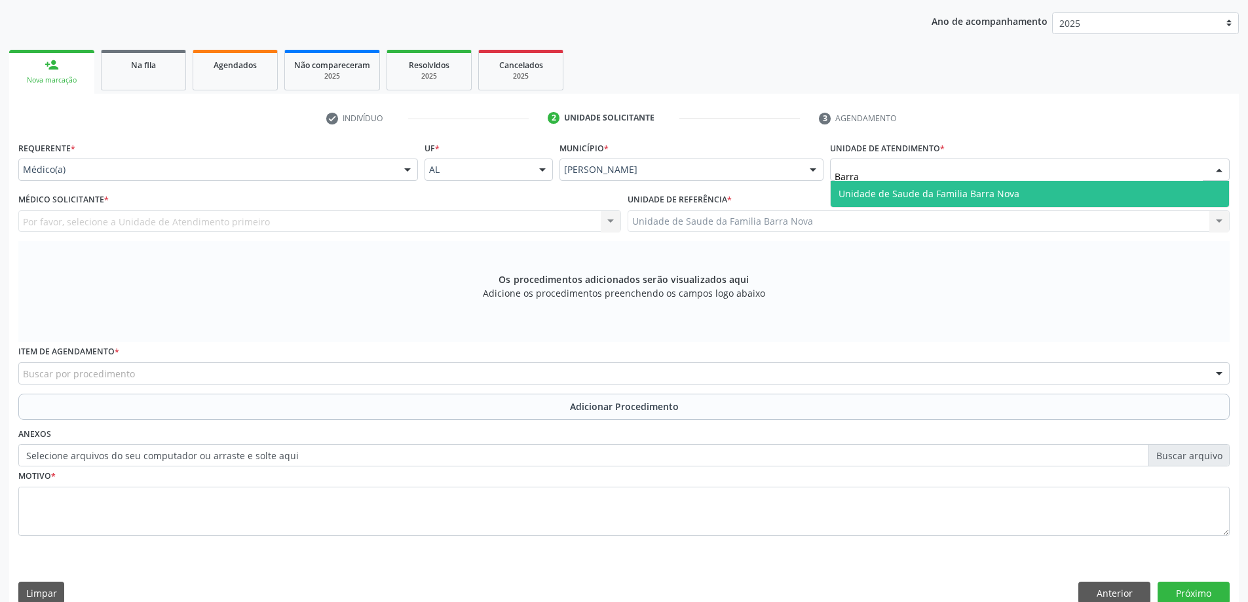
click at [974, 196] on span "Unidade de Saude da Familia Barra Nova" at bounding box center [929, 193] width 181 height 12
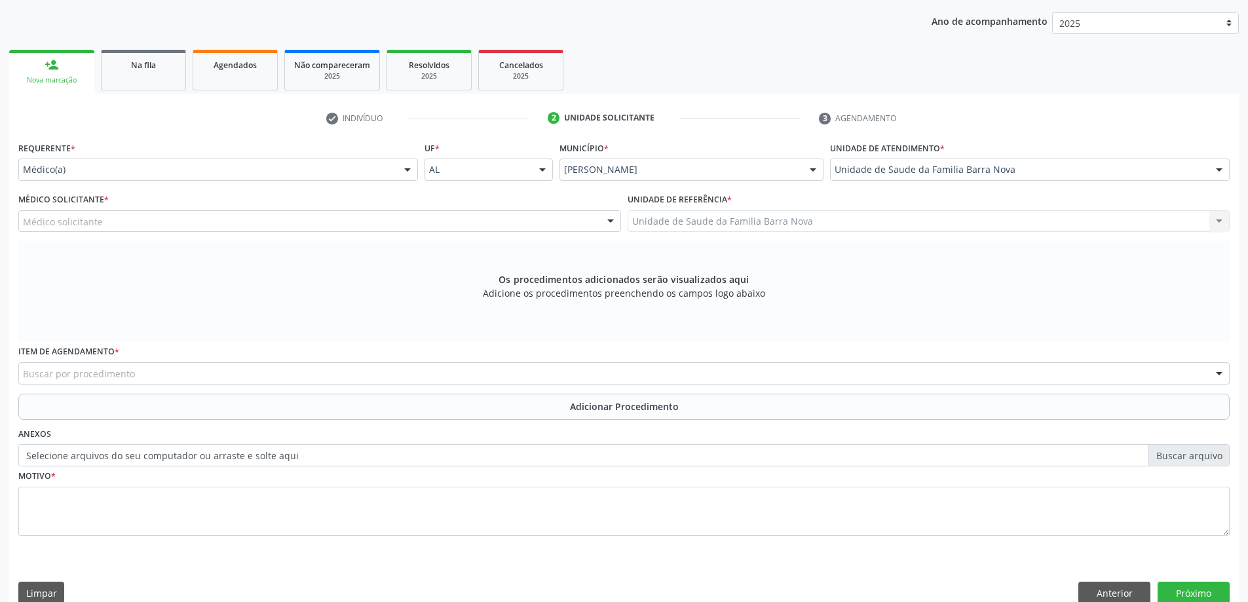
click at [116, 223] on div "Médico solicitante" at bounding box center [319, 221] width 603 height 22
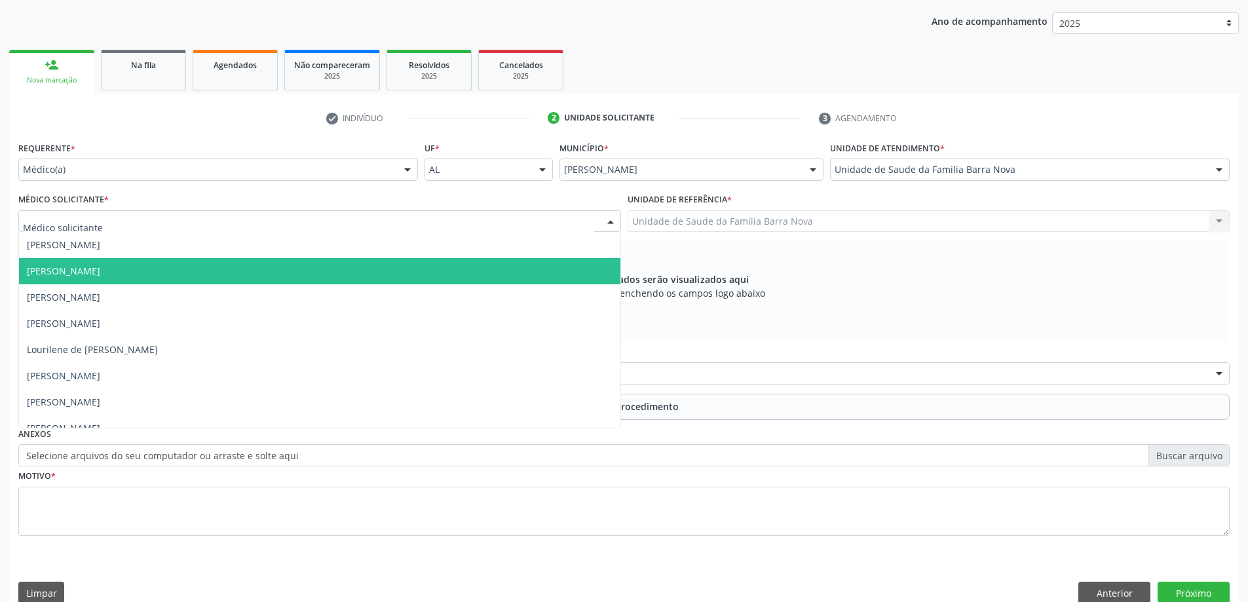
click at [100, 266] on span "[PERSON_NAME]" at bounding box center [63, 271] width 73 height 12
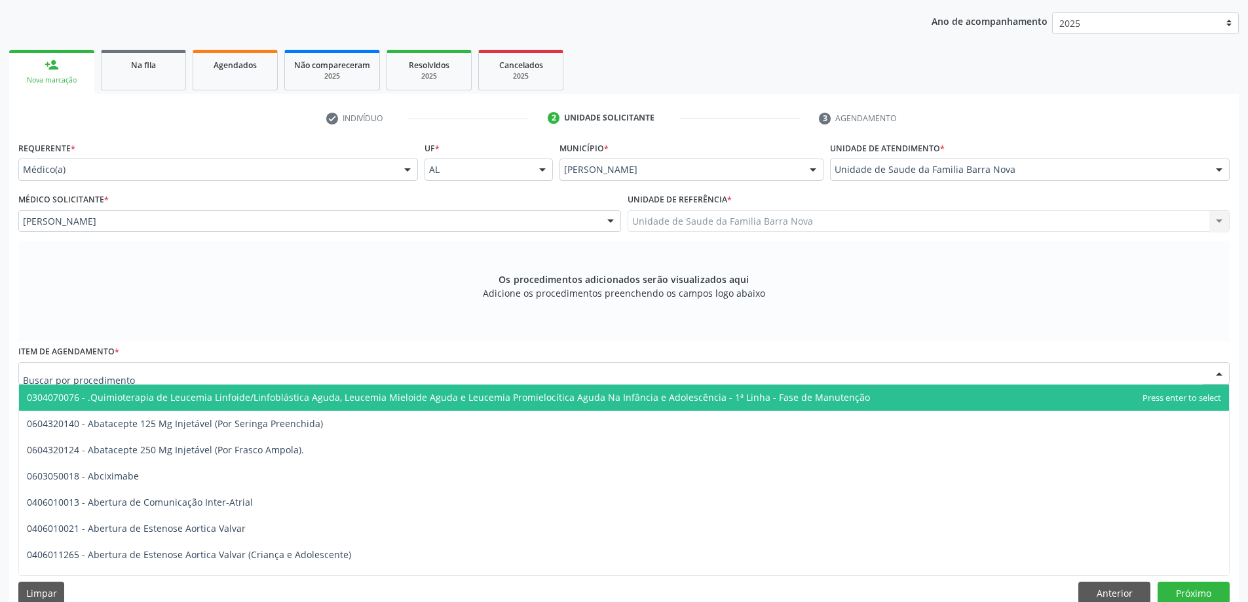
click at [273, 381] on div at bounding box center [624, 373] width 1212 height 22
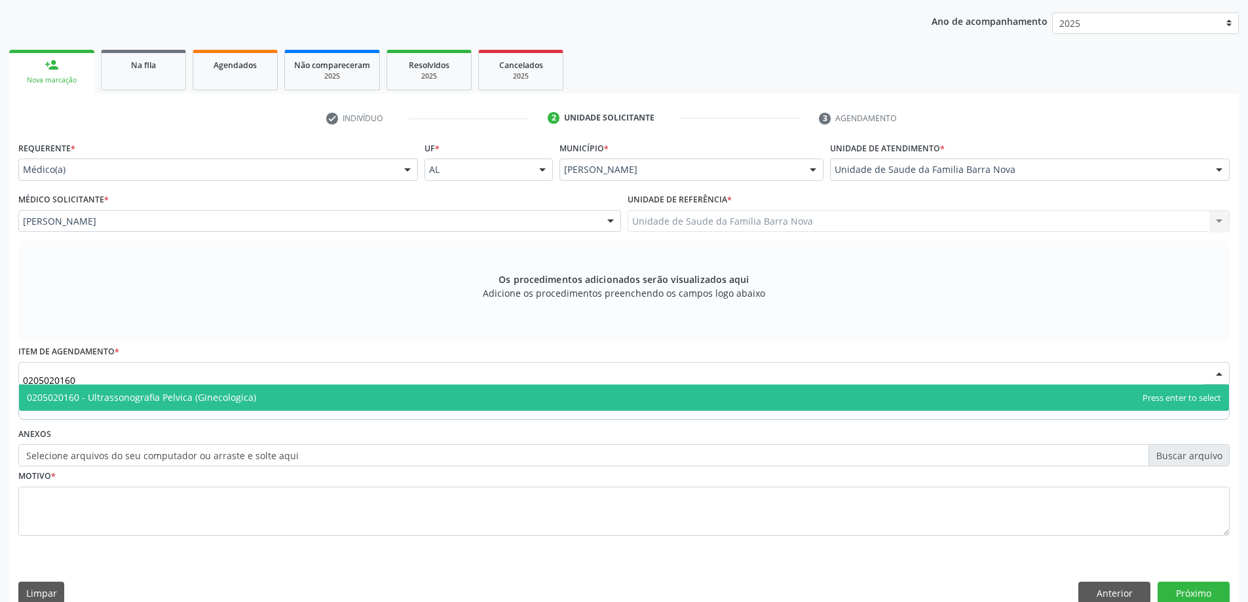
click at [237, 403] on span "0205020160 - Ultrassonografia Pelvica (Ginecologica)" at bounding box center [141, 397] width 229 height 12
type input "0205020160"
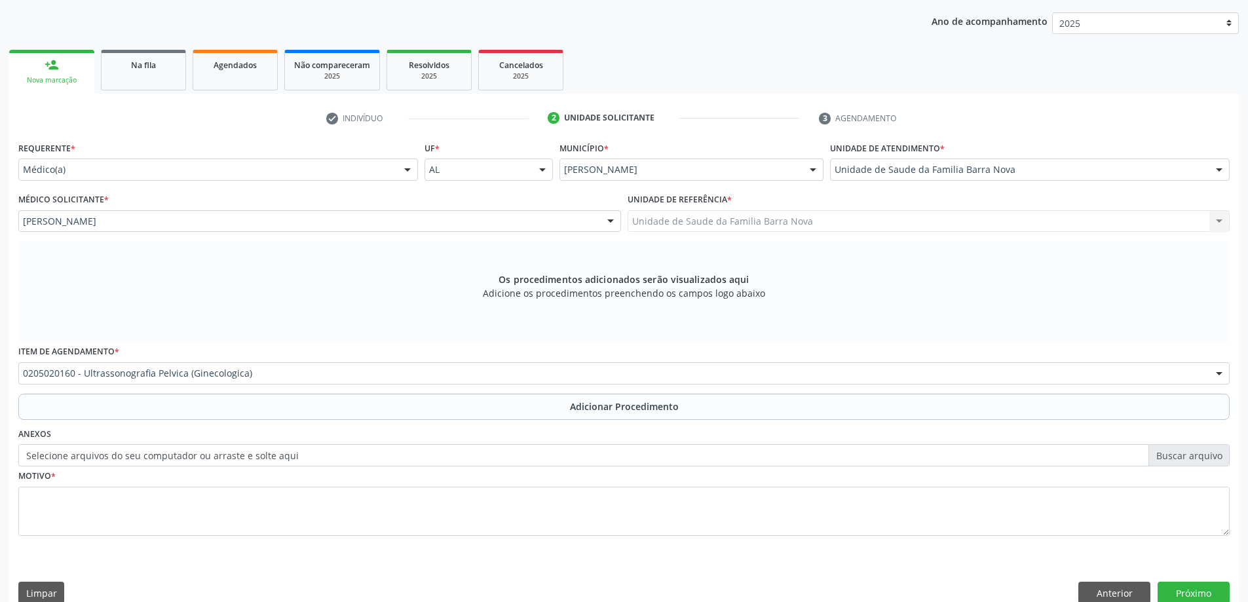
click at [233, 405] on button "Adicionar Procedimento" at bounding box center [624, 407] width 1212 height 26
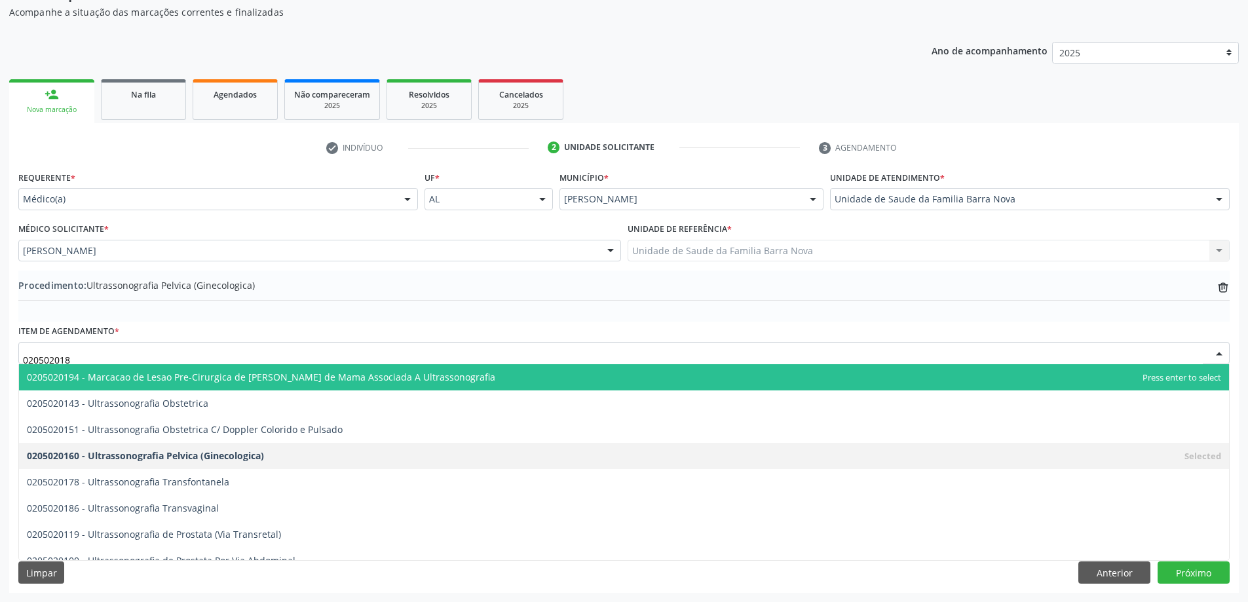
type input "0205020186"
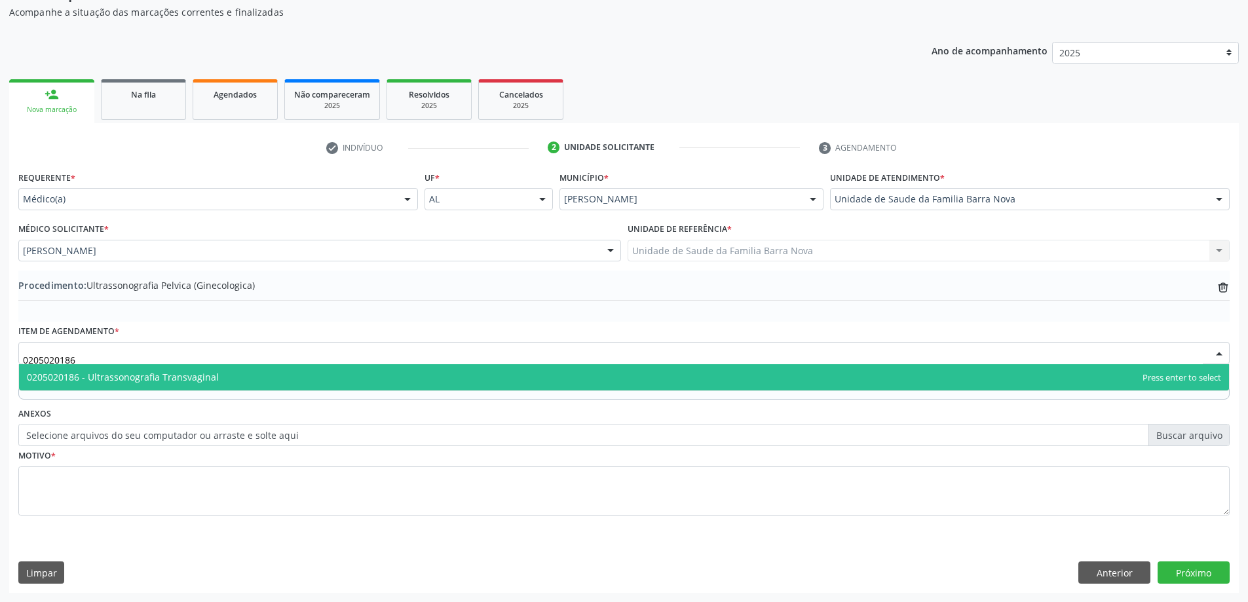
click at [290, 389] on span "0205020186 - Ultrassonografia Transvaginal" at bounding box center [624, 377] width 1210 height 26
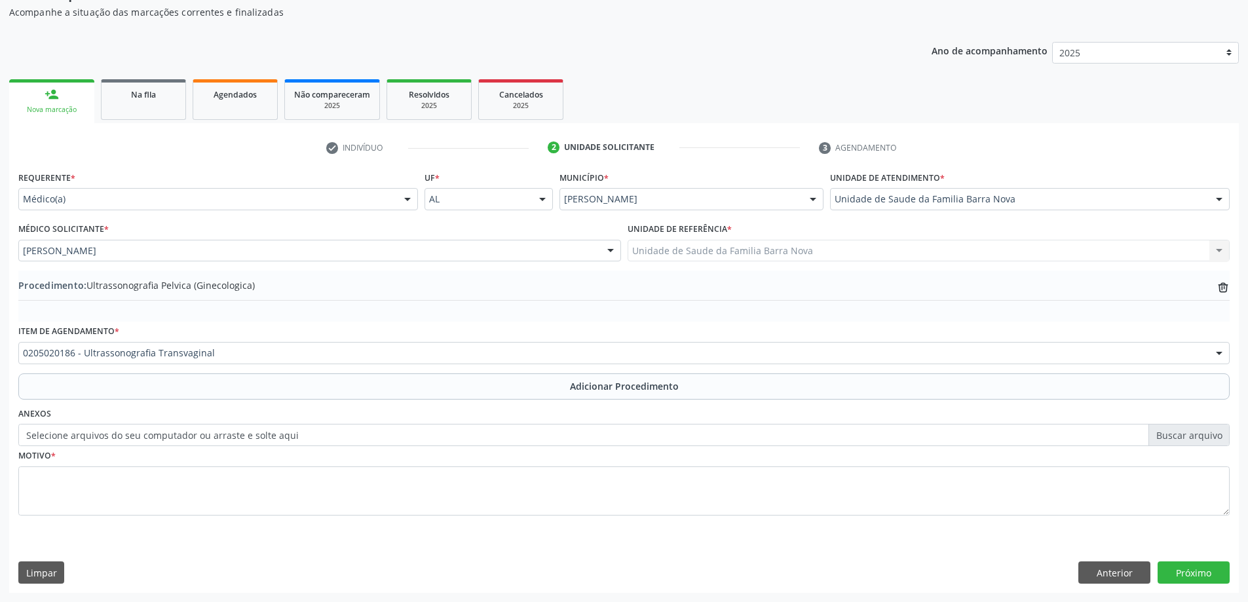
click at [254, 400] on div "Requerente * Médico(a) Médico(a) Enfermeiro(a) Paciente Nenhum resultado encont…" at bounding box center [624, 351] width 1212 height 366
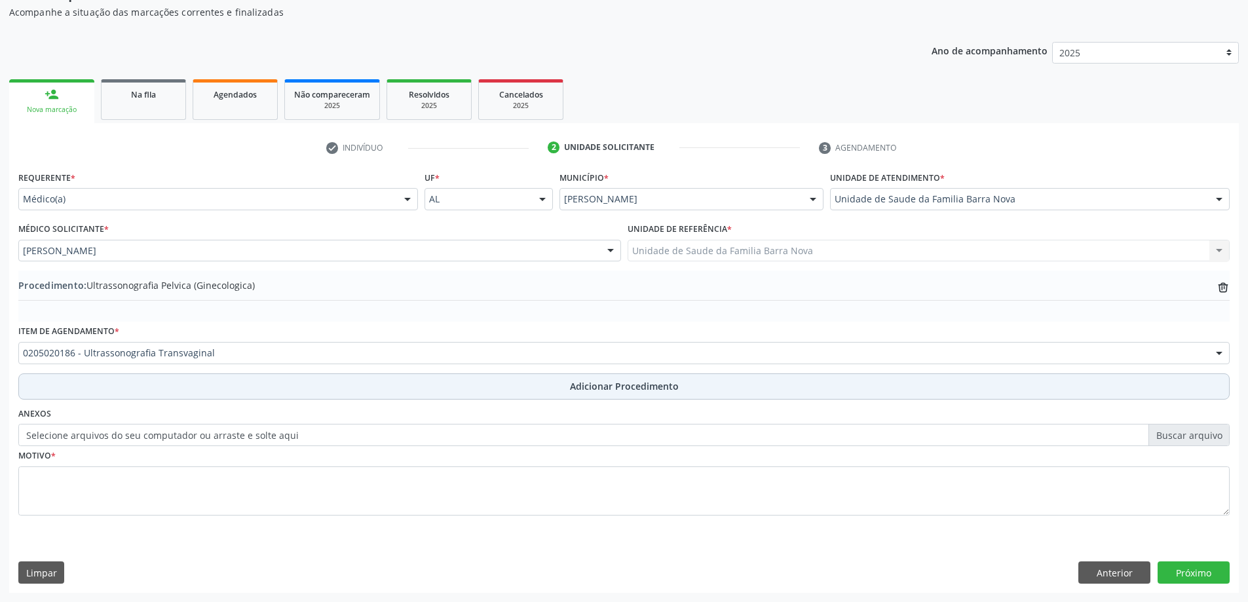
click at [268, 393] on button "Adicionar Procedimento" at bounding box center [624, 387] width 1212 height 26
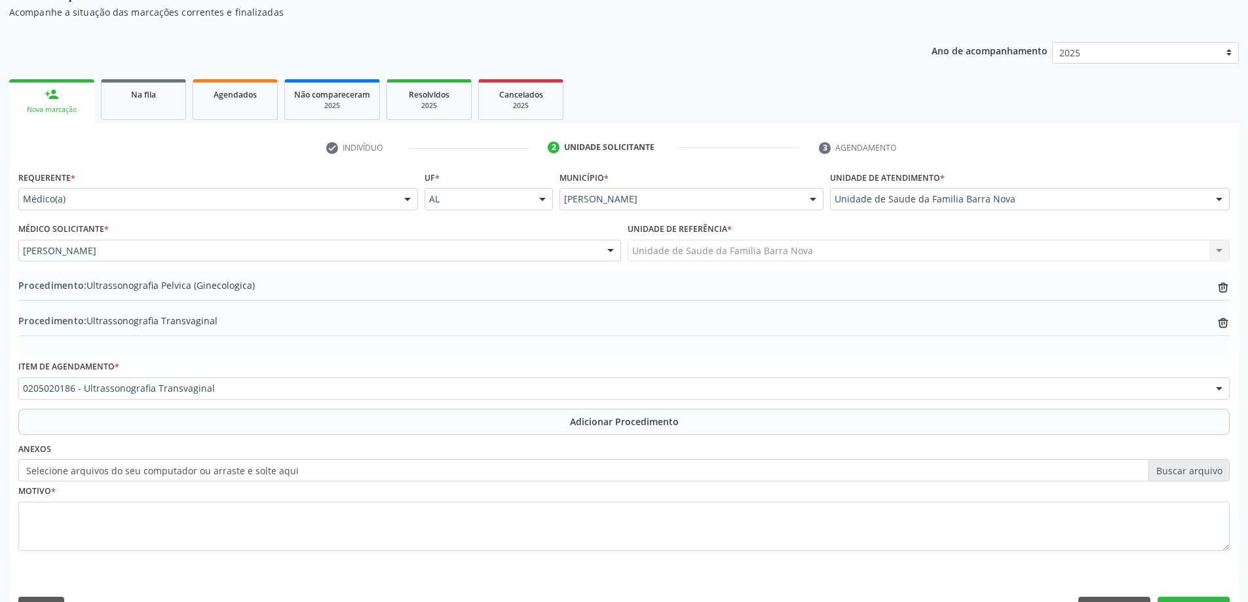
click at [225, 470] on label "Selecione arquivos do seu computador ou arraste e solte aqui" at bounding box center [624, 470] width 1212 height 22
click at [225, 470] on input "Selecione arquivos do seu computador ou arraste e solte aqui" at bounding box center [624, 470] width 1212 height 22
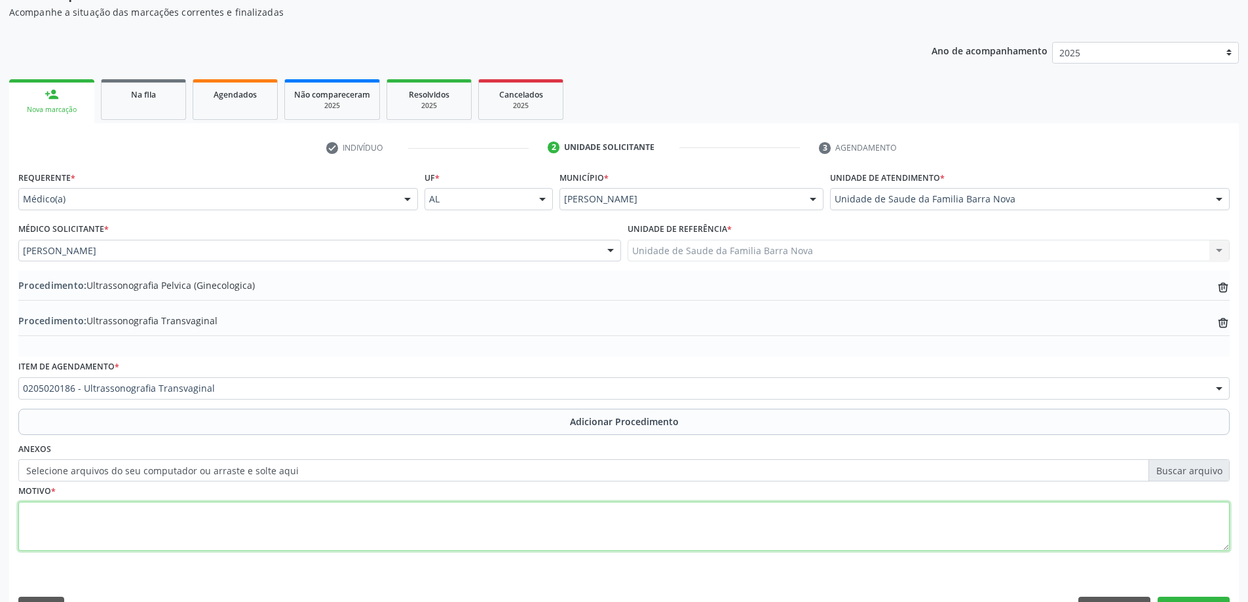
click at [225, 522] on textarea at bounding box center [624, 527] width 1212 height 50
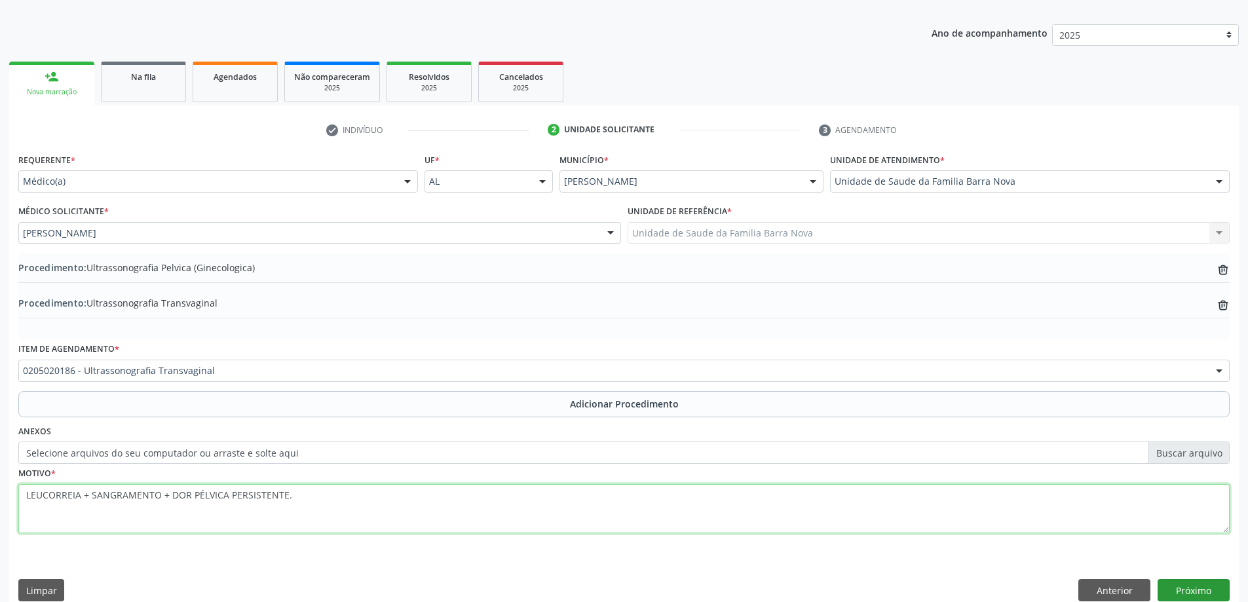
scroll to position [170, 0]
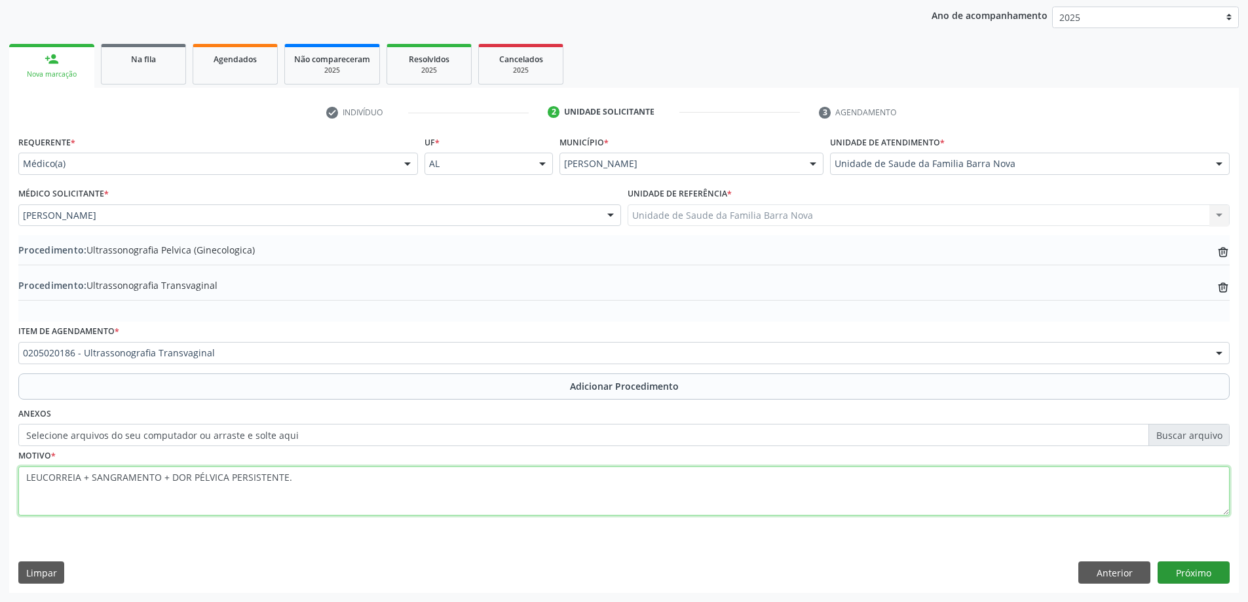
type textarea "LEUCORREIA + SANGRAMENTO + DOR PÉLVICA PERSISTENTE."
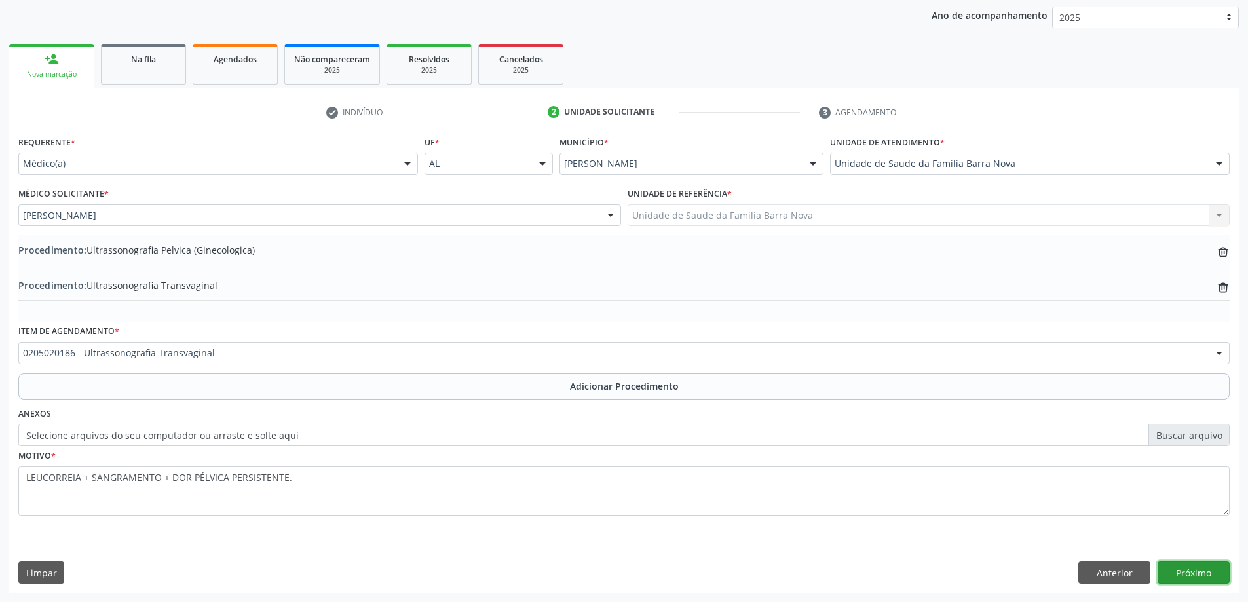
click at [1209, 567] on button "Próximo" at bounding box center [1194, 573] width 72 height 22
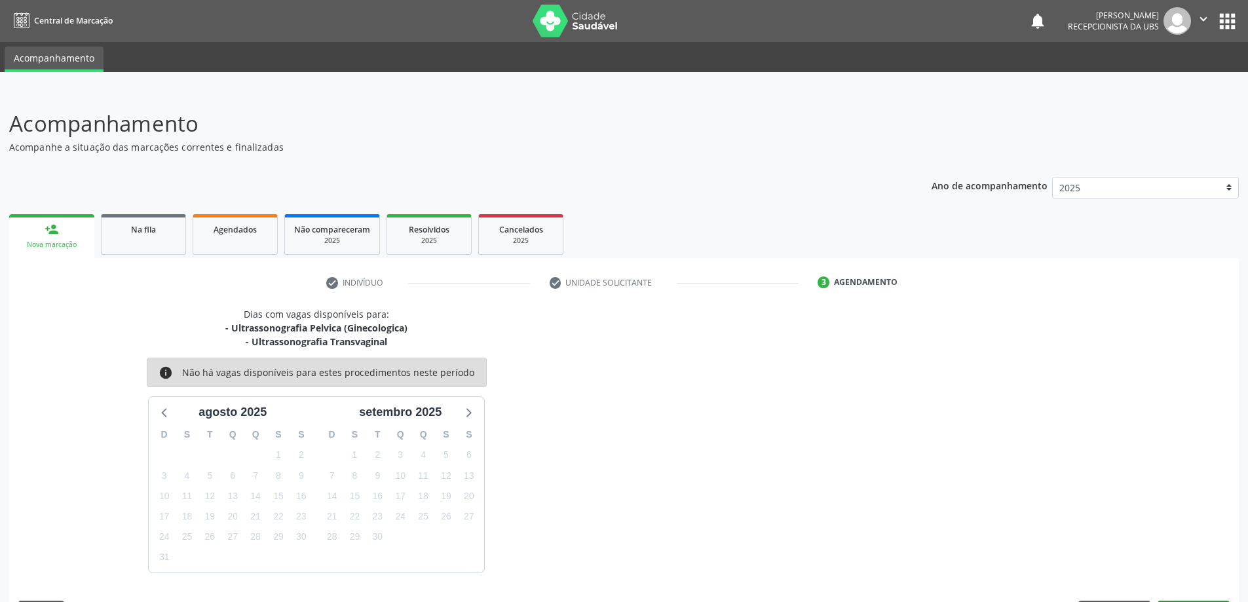
scroll to position [39, 0]
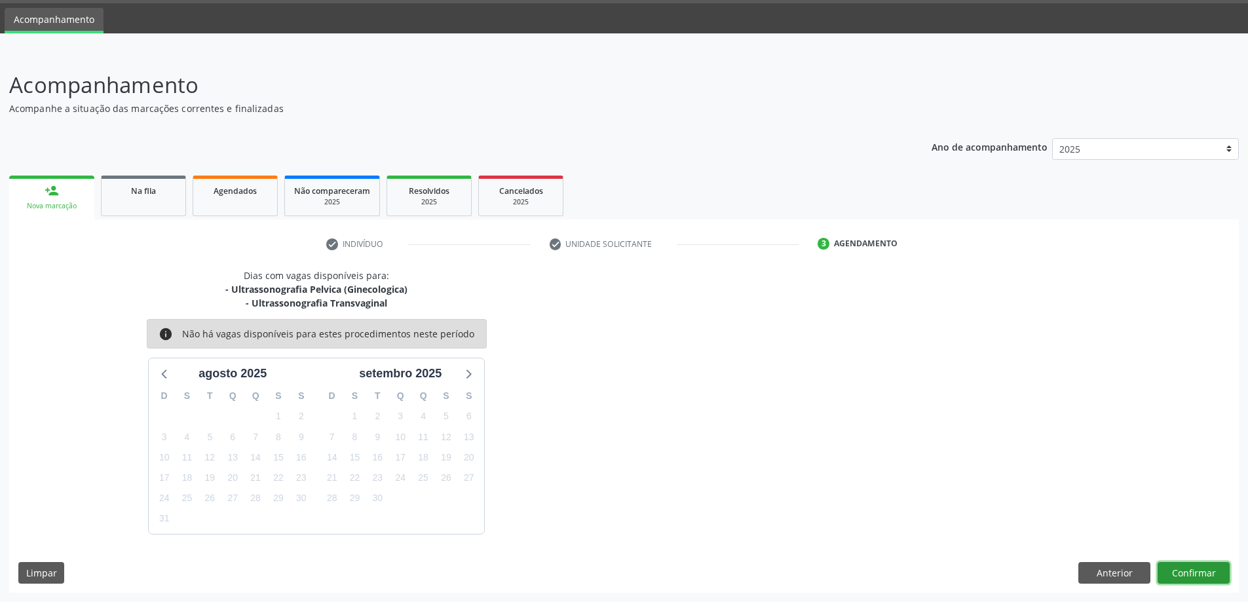
click at [1198, 571] on button "Confirmar" at bounding box center [1194, 573] width 72 height 22
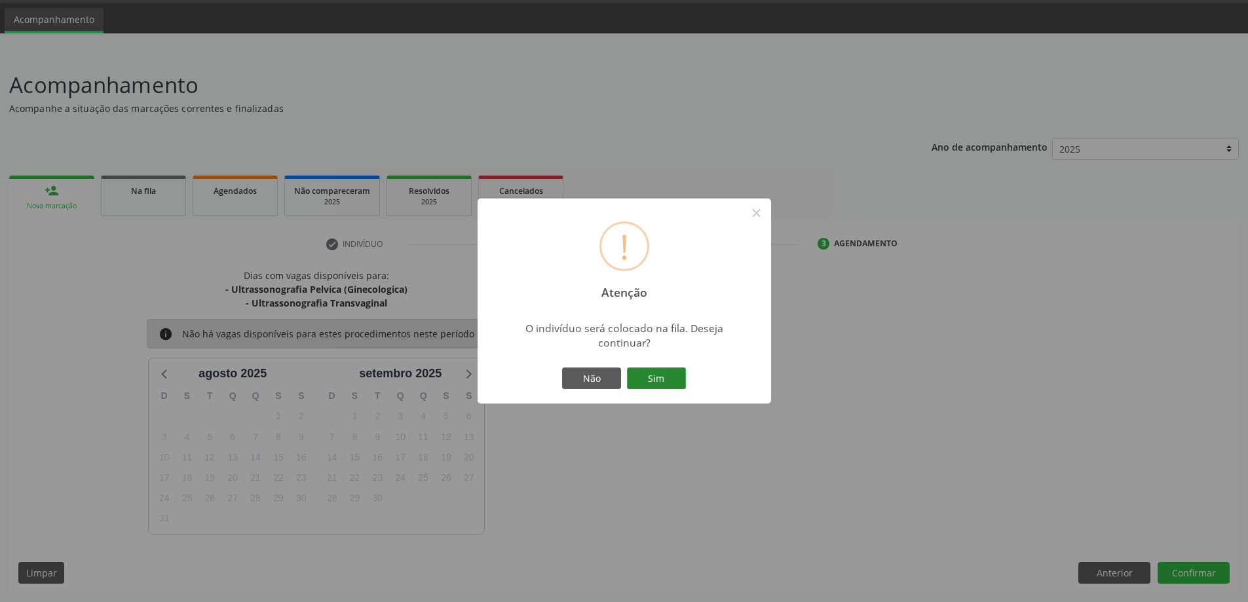
click at [662, 371] on button "Sim" at bounding box center [656, 379] width 59 height 22
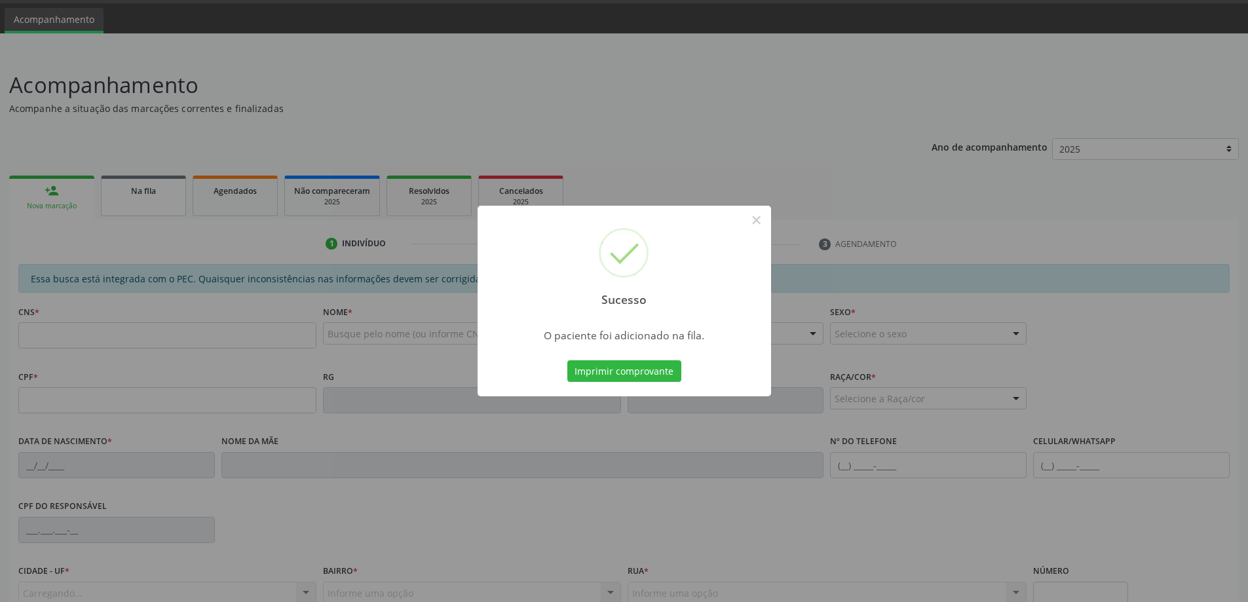
click at [47, 196] on div "Sucesso × O paciente foi adicionado na fila. Imprimir comprovante Cancel" at bounding box center [624, 301] width 1248 height 602
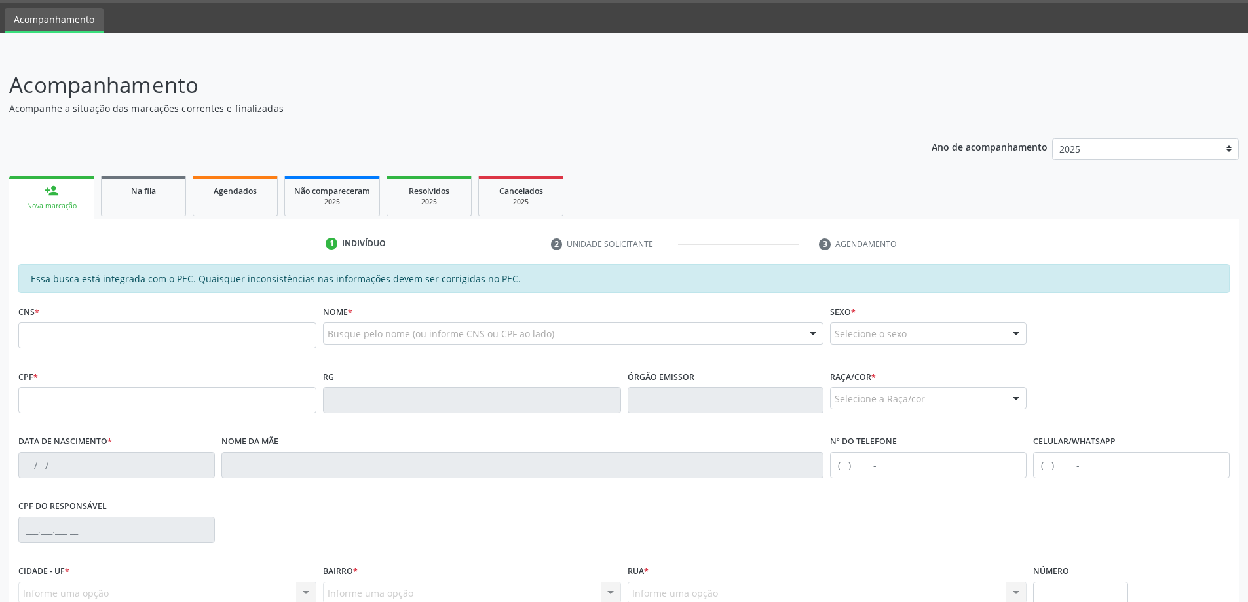
click at [123, 350] on fieldset "CNS *" at bounding box center [167, 330] width 298 height 56
click at [136, 347] on input "text" at bounding box center [167, 335] width 298 height 26
type input "702 5083 2909 5335"
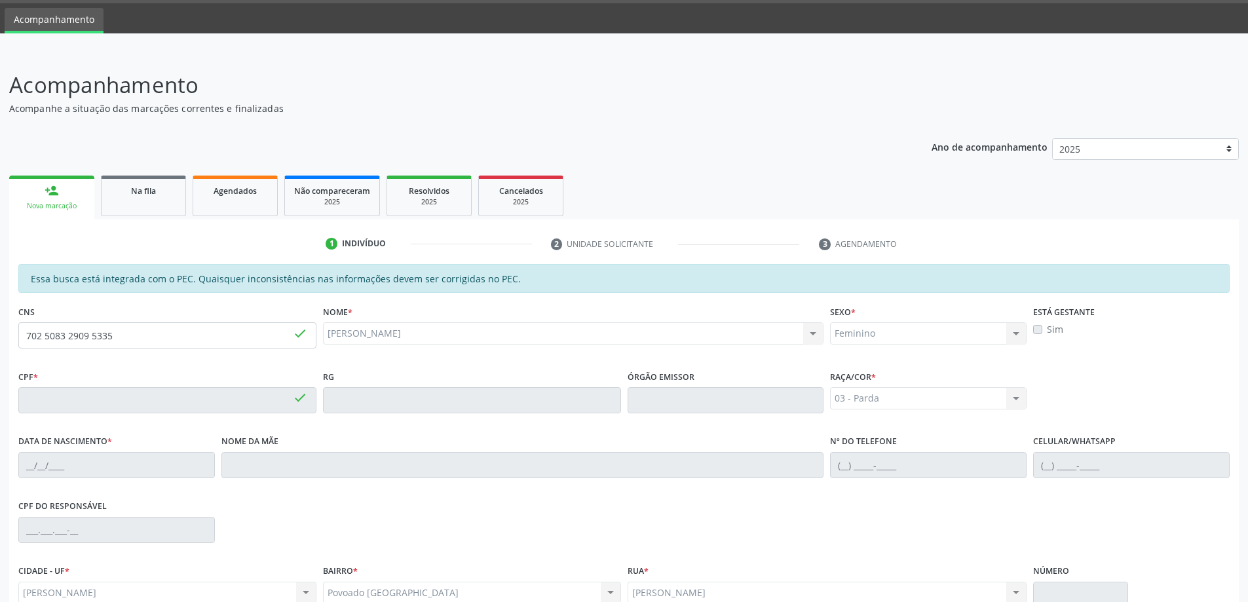
type input "679.764.764-91"
type input "[DATE]"
type input "Divanilde Texeira de Moura"
type input "[PHONE_NUMBER]"
type input "04"
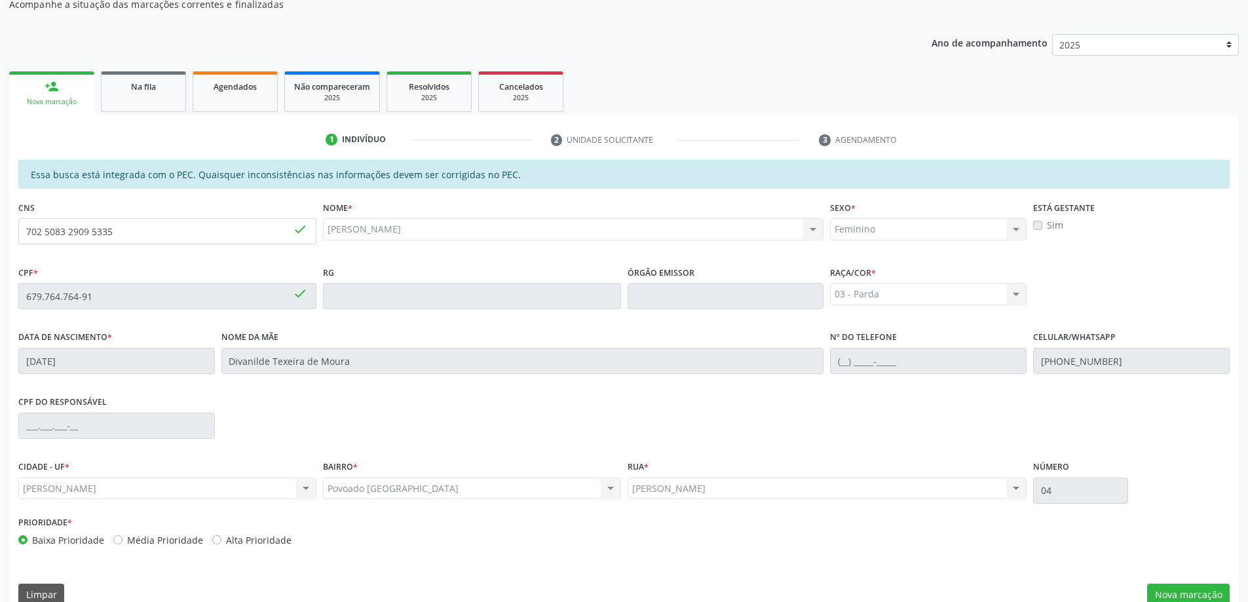
scroll to position [164, 0]
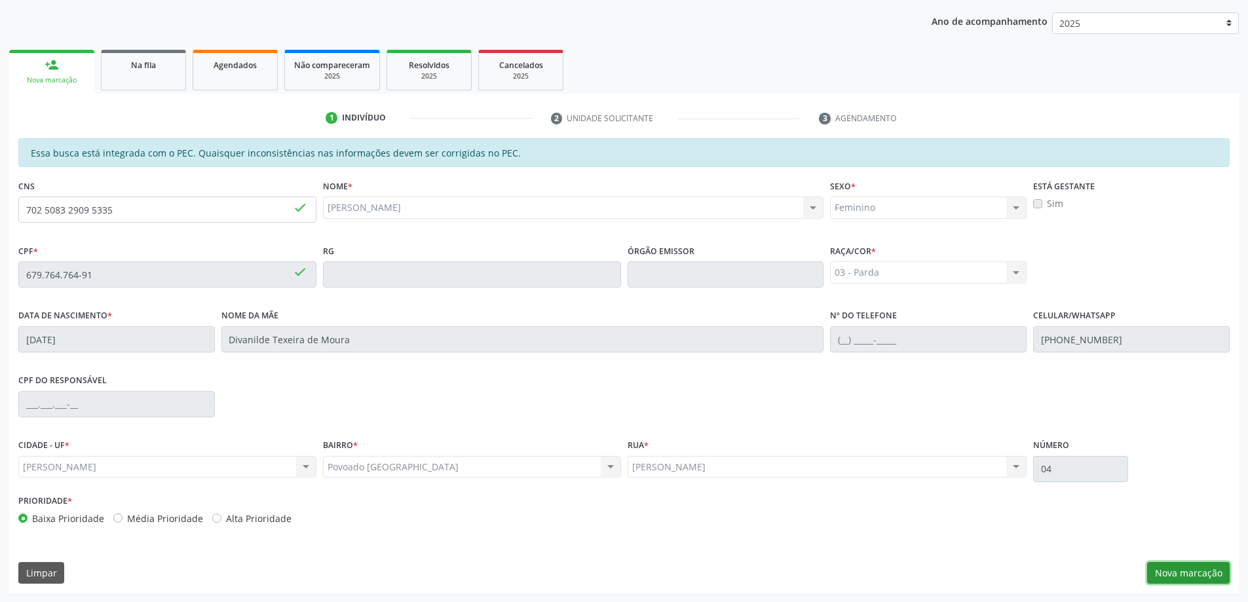
click at [1200, 583] on button "Nova marcação" at bounding box center [1188, 573] width 83 height 22
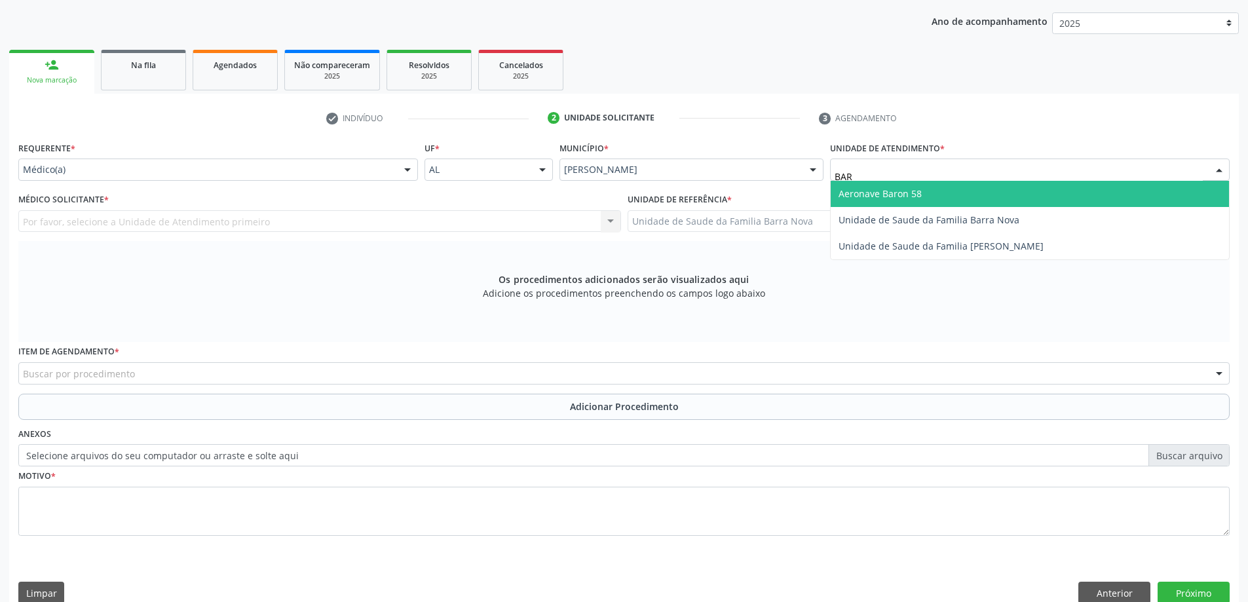
type input "BARR"
click at [904, 191] on span "Unidade de Saude da Familia Barra Nova" at bounding box center [929, 193] width 181 height 12
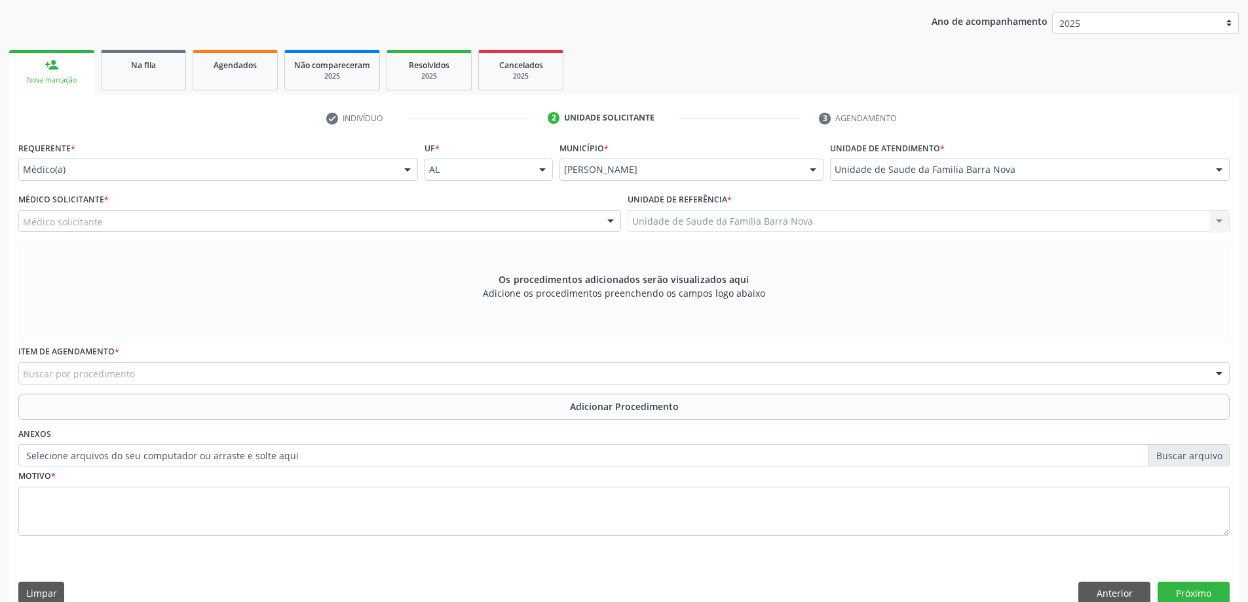
click at [573, 218] on div "Médico solicitante [PERSON_NAME] [PERSON_NAME] [PERSON_NAME] [PERSON_NAME] [PER…" at bounding box center [319, 221] width 603 height 22
drag, startPoint x: 214, startPoint y: 220, endPoint x: 204, endPoint y: 220, distance: 9.8
click at [204, 220] on div "Médico solicitante" at bounding box center [319, 221] width 603 height 22
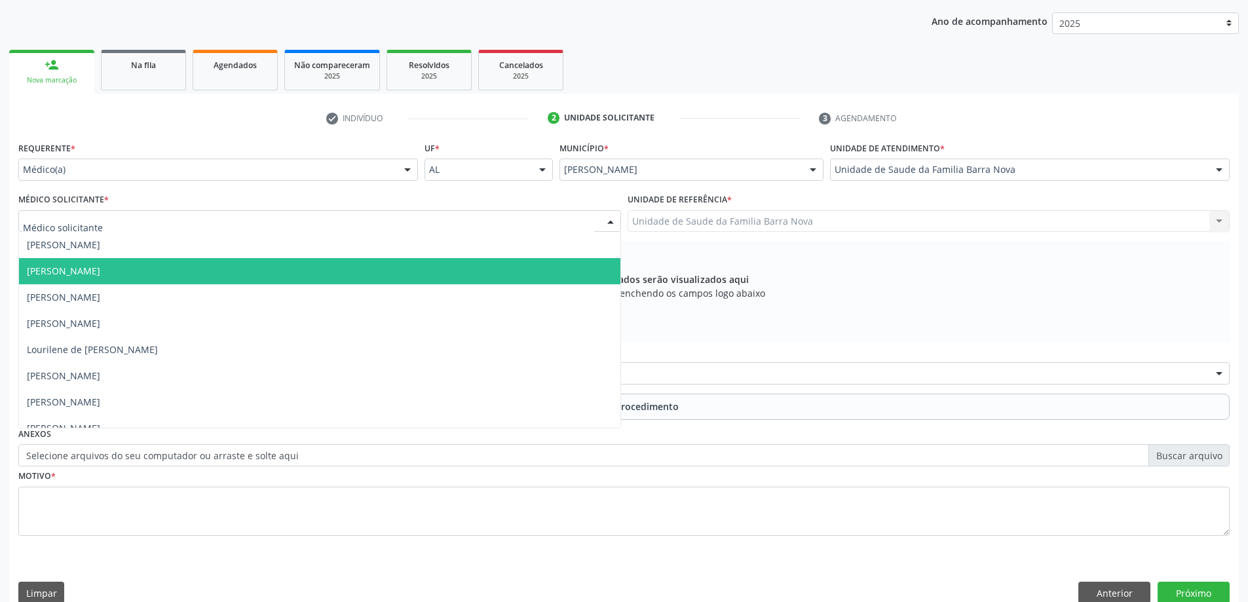
click at [76, 266] on span "[PERSON_NAME]" at bounding box center [63, 271] width 73 height 12
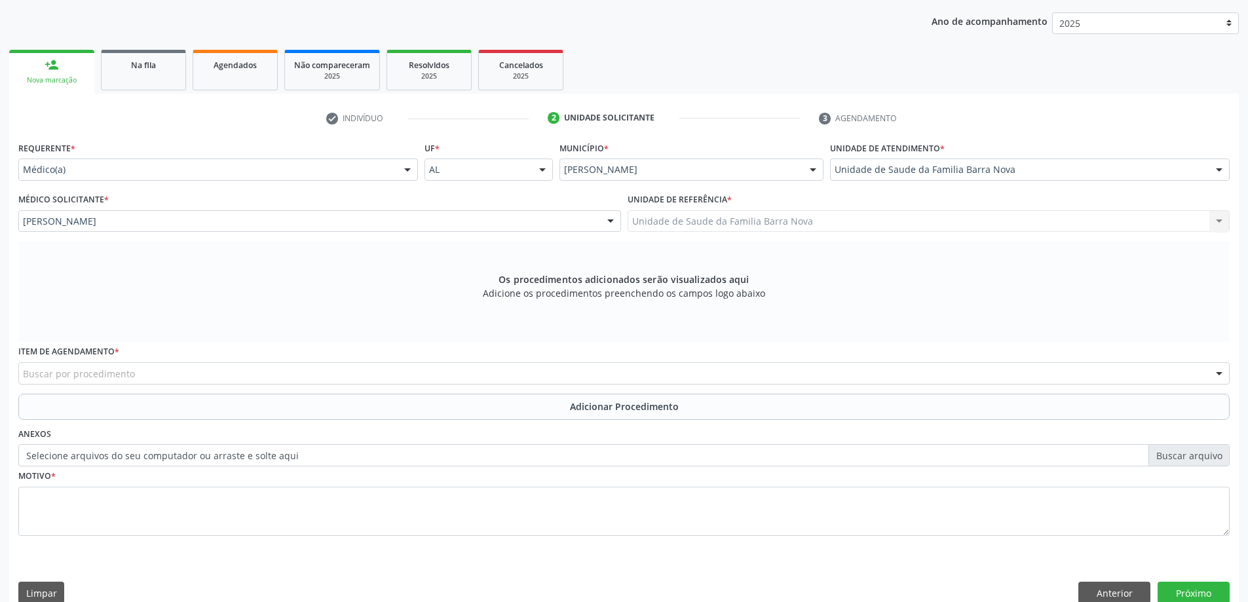
click at [292, 379] on div "Buscar por procedimento" at bounding box center [624, 373] width 1212 height 22
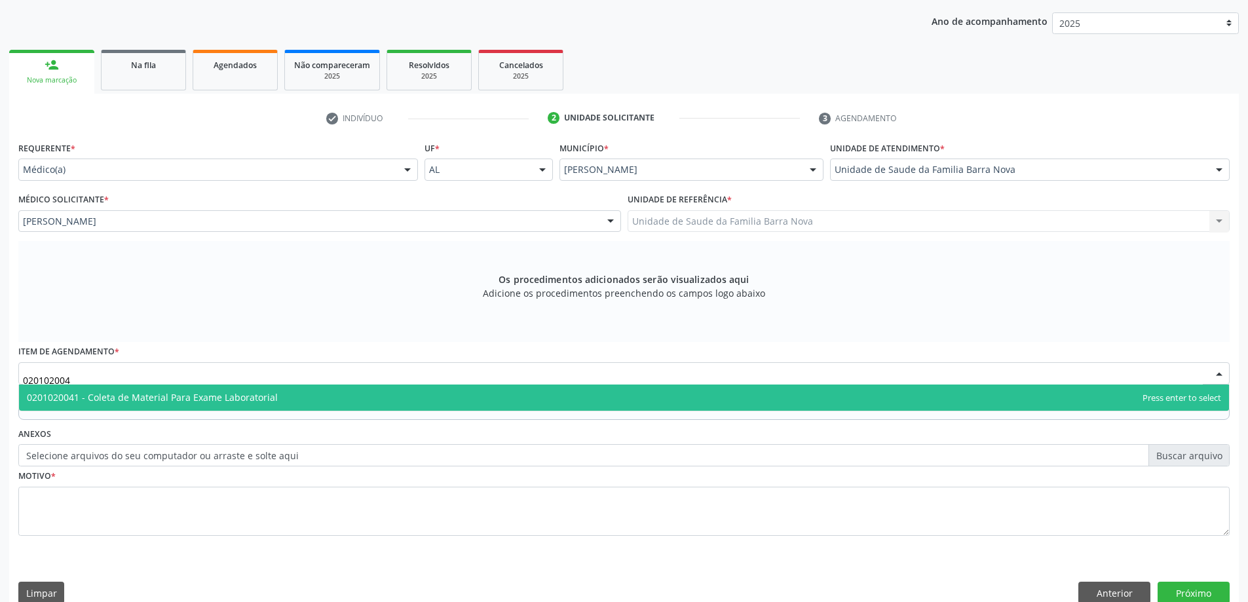
type input "0201020041"
click at [254, 402] on span "0201020041 - Coleta de Material Para Exame Laboratorial" at bounding box center [152, 397] width 251 height 12
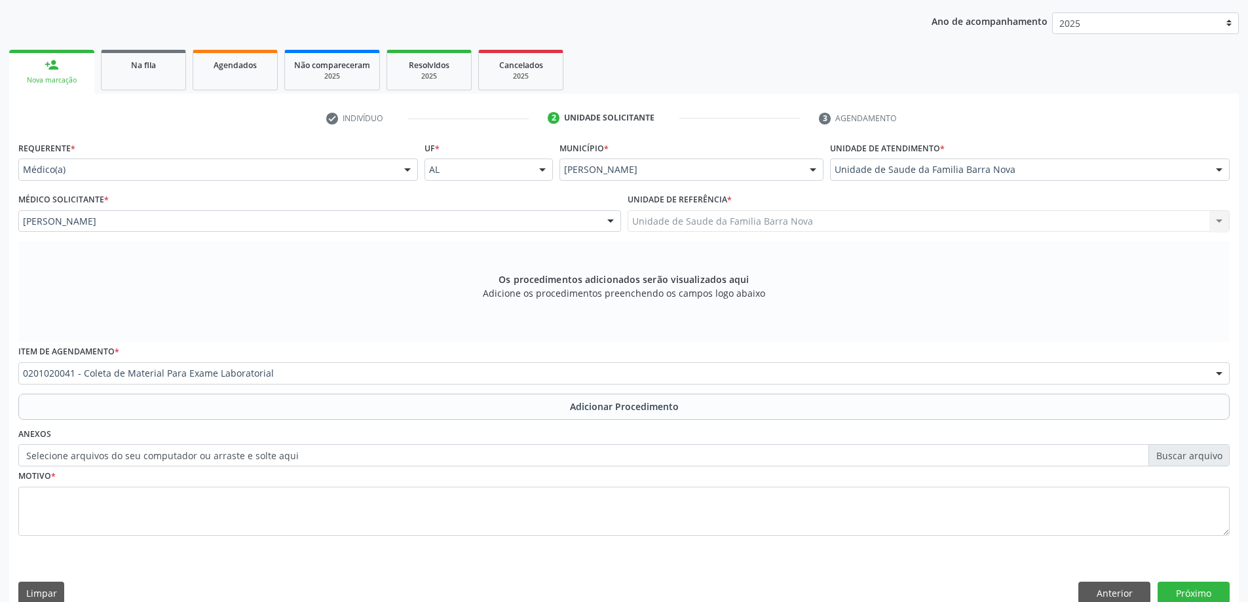
click at [206, 423] on div "Requerente * Médico(a) Médico(a) Enfermeiro(a) Paciente Nenhum resultado encont…" at bounding box center [624, 346] width 1212 height 416
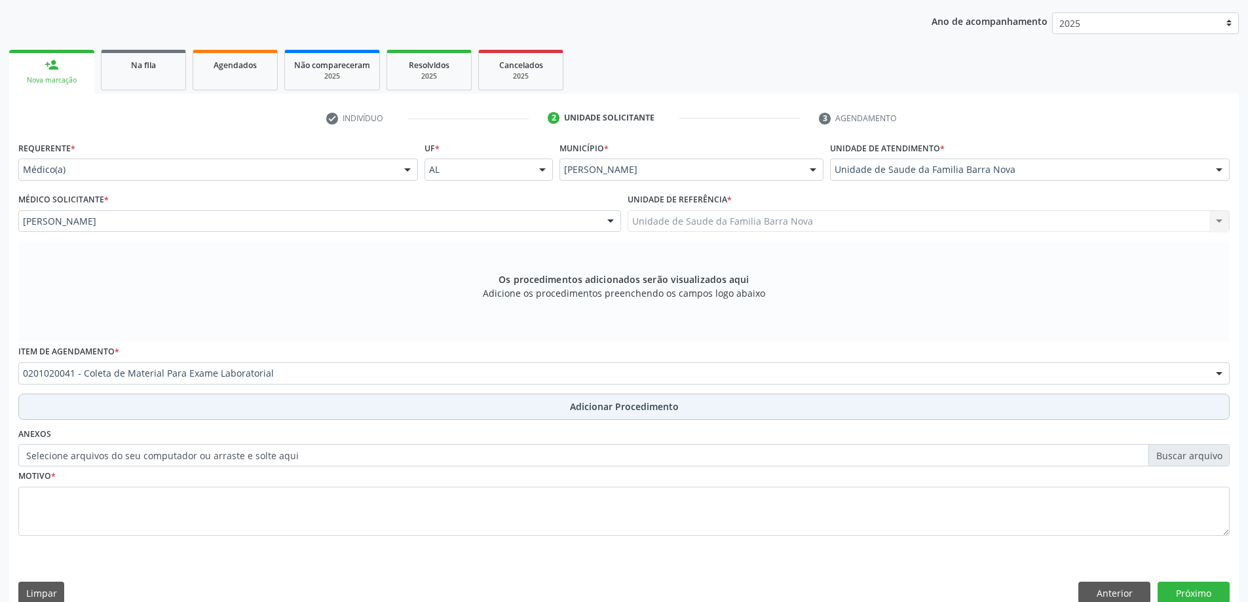
click at [220, 416] on button "Adicionar Procedimento" at bounding box center [624, 407] width 1212 height 26
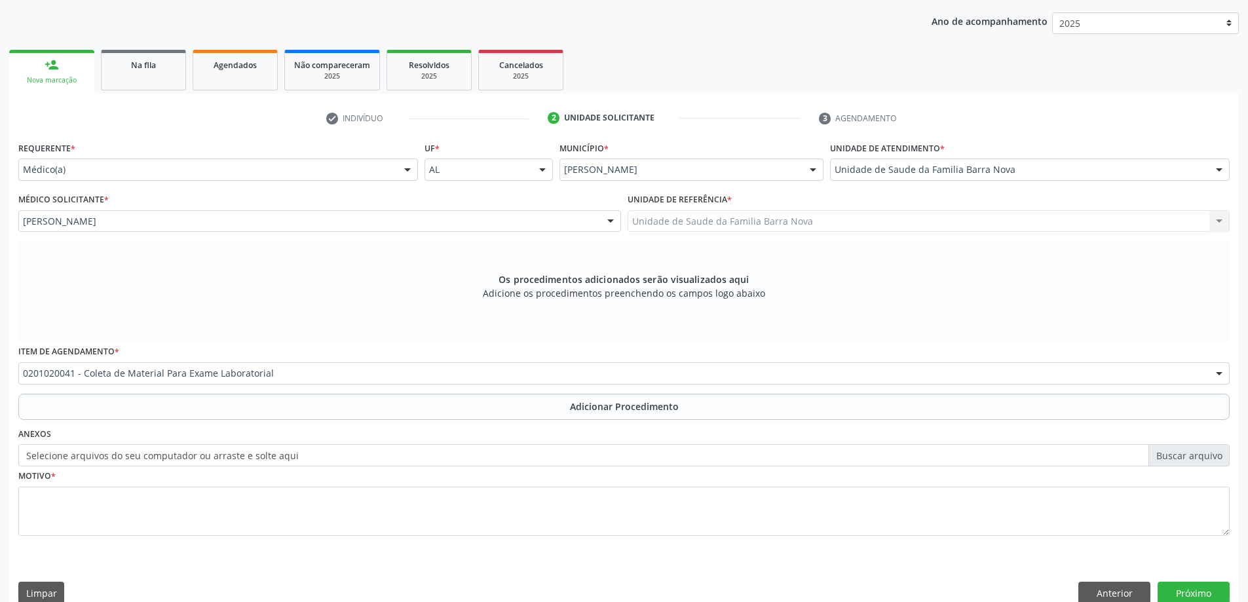
scroll to position [135, 0]
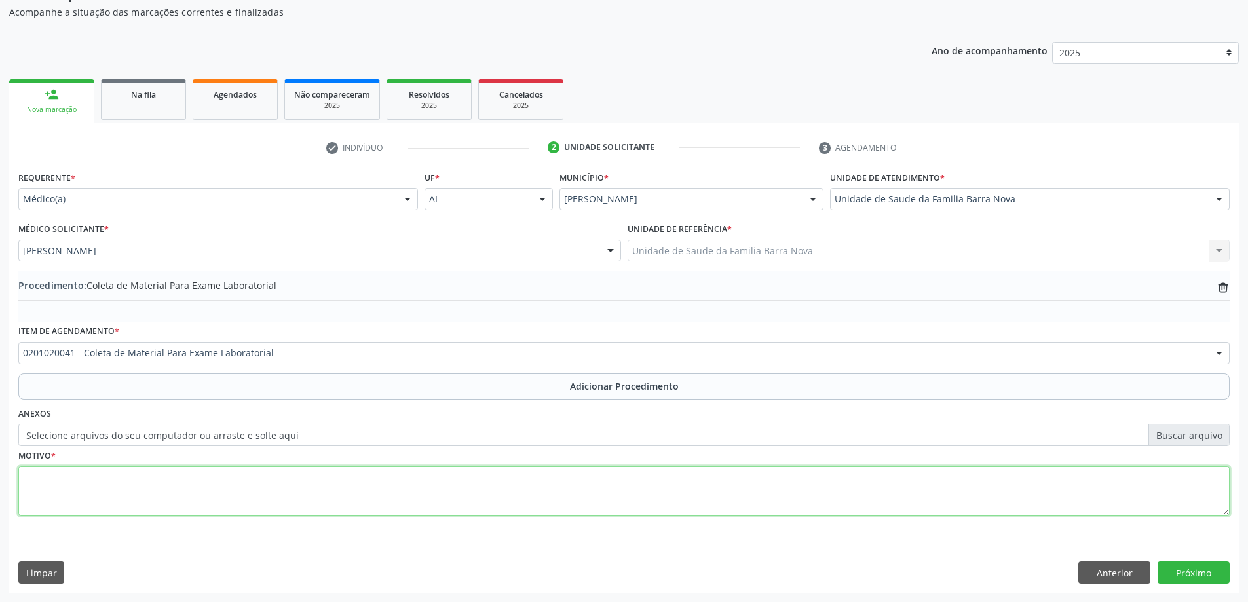
click at [132, 503] on textarea at bounding box center [624, 492] width 1212 height 50
type textarea "AVALIAÇÃO DE ROTINA."
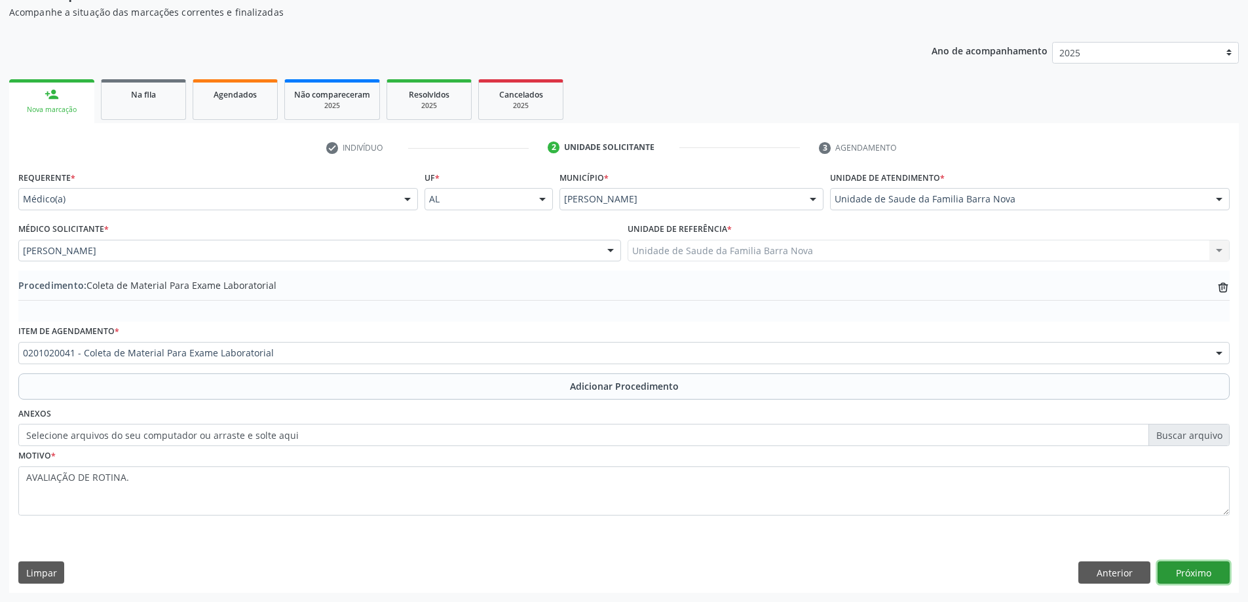
click at [1171, 578] on button "Próximo" at bounding box center [1194, 573] width 72 height 22
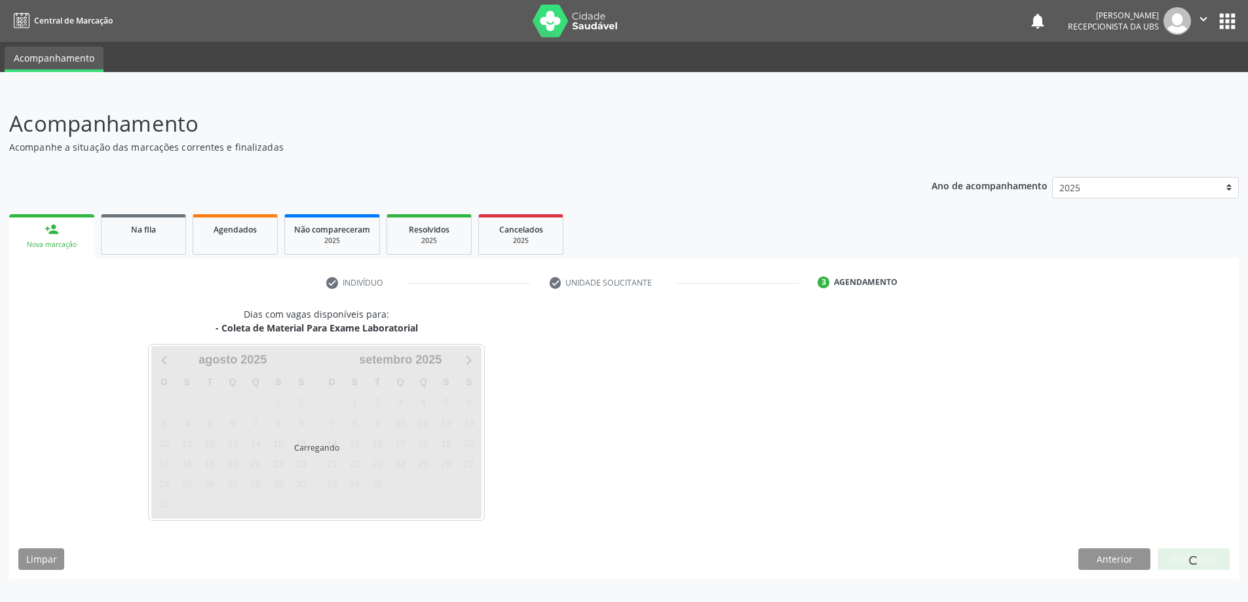
scroll to position [0, 0]
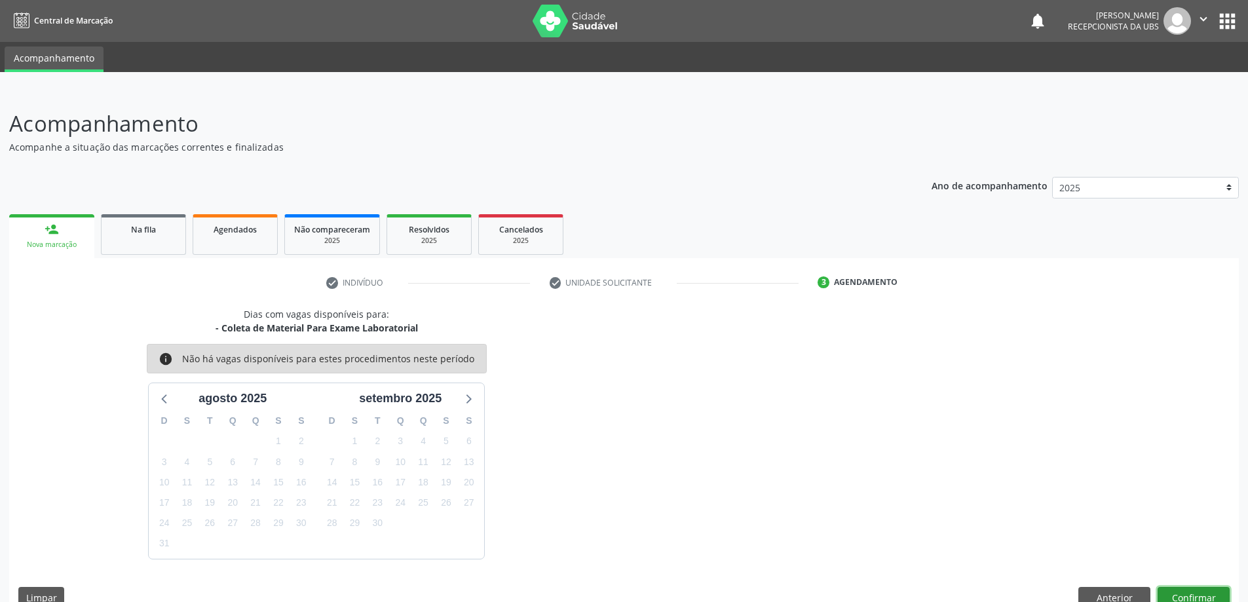
click at [1183, 592] on button "Confirmar" at bounding box center [1194, 598] width 72 height 22
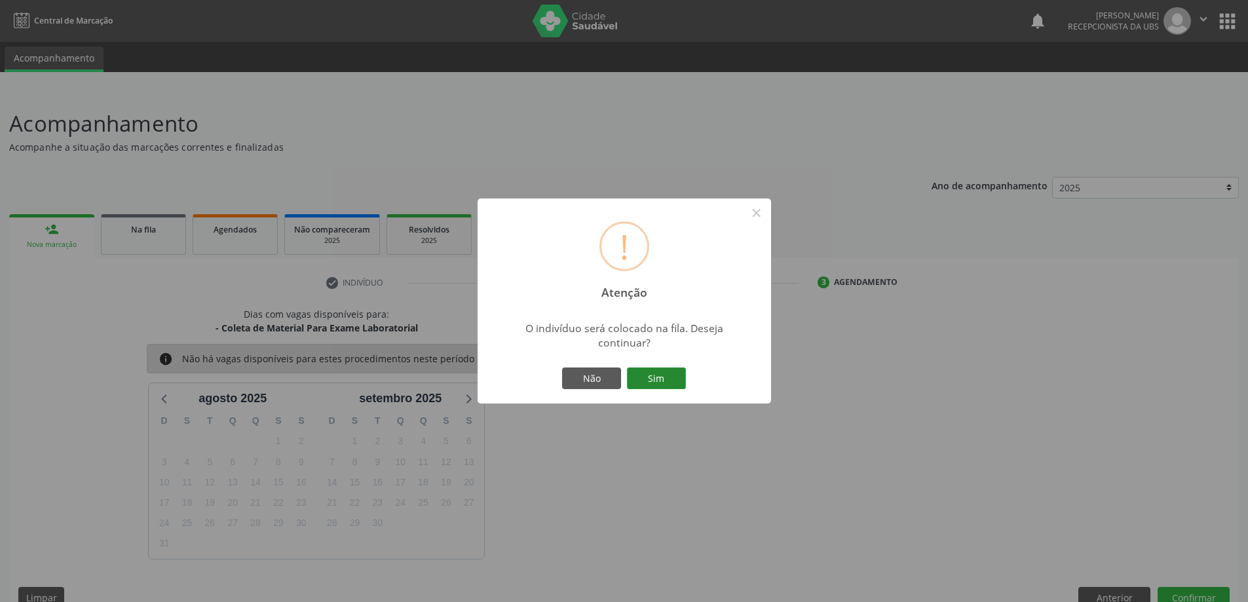
click at [639, 375] on button "Sim" at bounding box center [656, 379] width 59 height 22
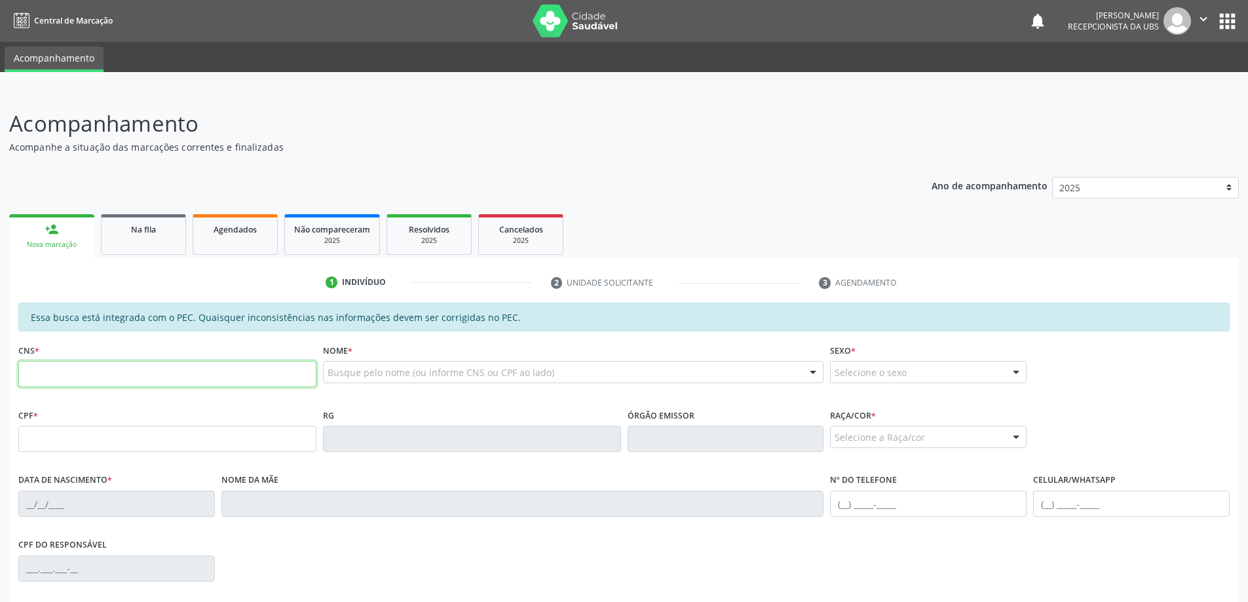
click at [107, 373] on input "text" at bounding box center [167, 374] width 298 height 26
type input "708 5005 0209 2780"
type input "015.289.644-97"
type input "[DATE]"
type input "[PERSON_NAME]"
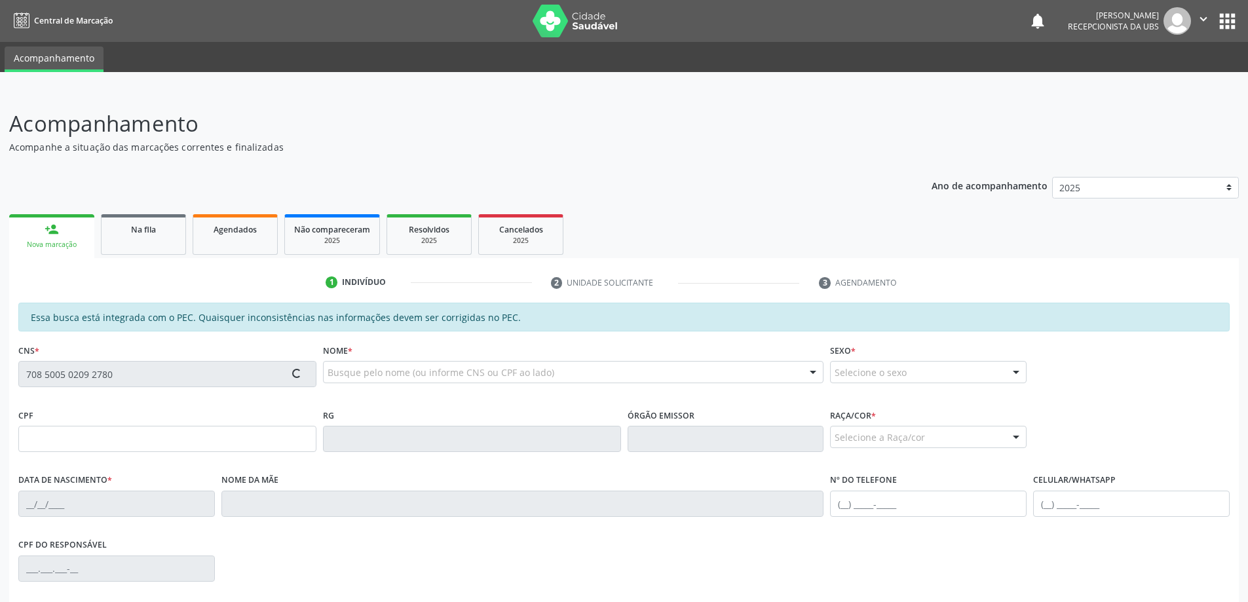
type input "[PHONE_NUMBER]"
type input "267"
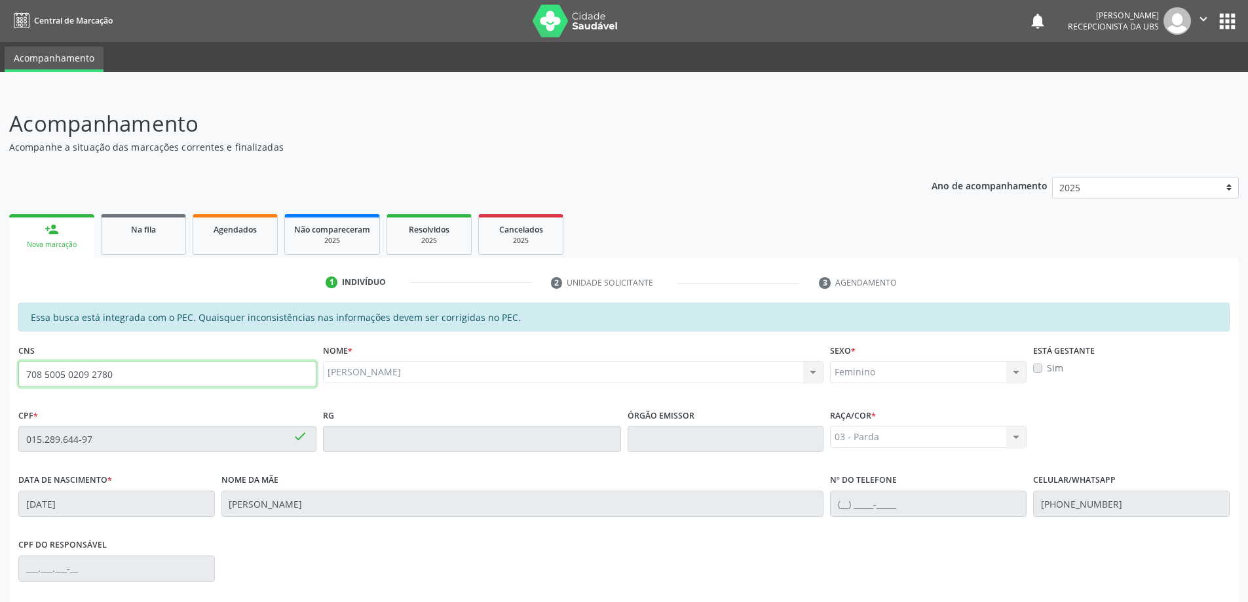
click at [153, 369] on input "708 5005 0209 2780" at bounding box center [167, 374] width 298 height 26
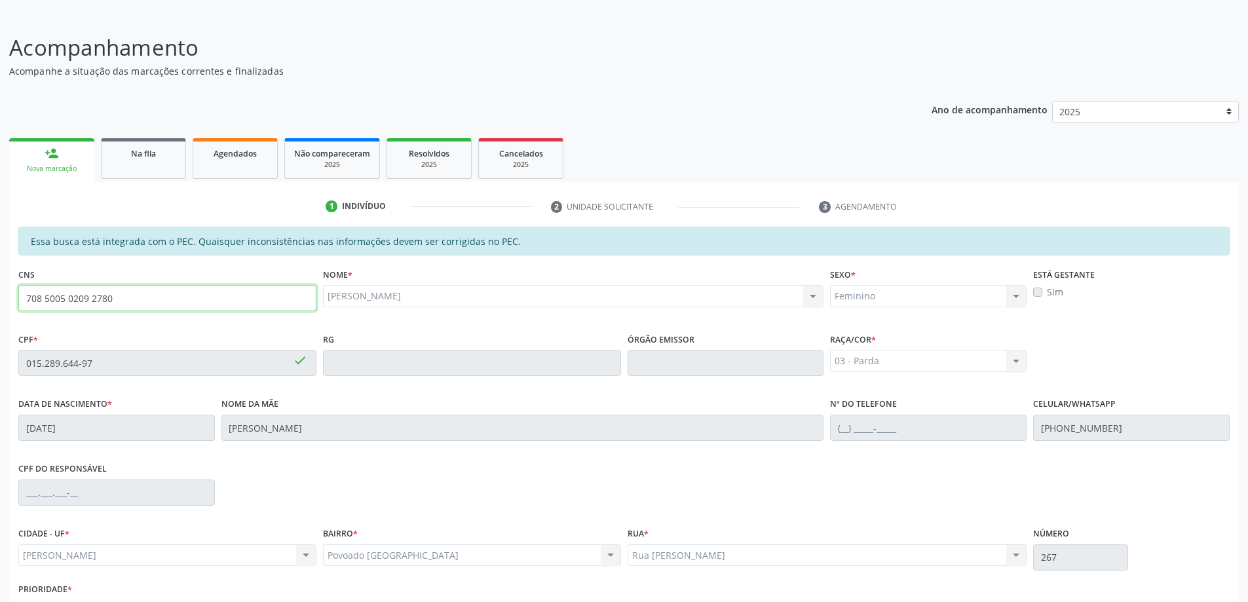
scroll to position [164, 0]
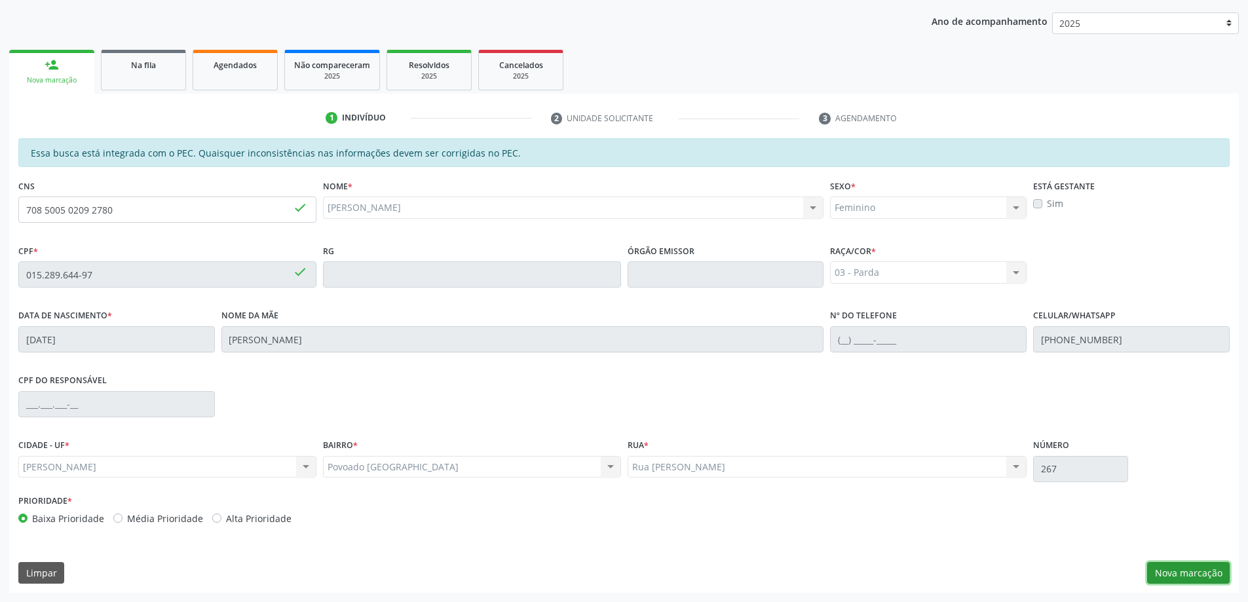
click at [1193, 581] on button "Nova marcação" at bounding box center [1188, 573] width 83 height 22
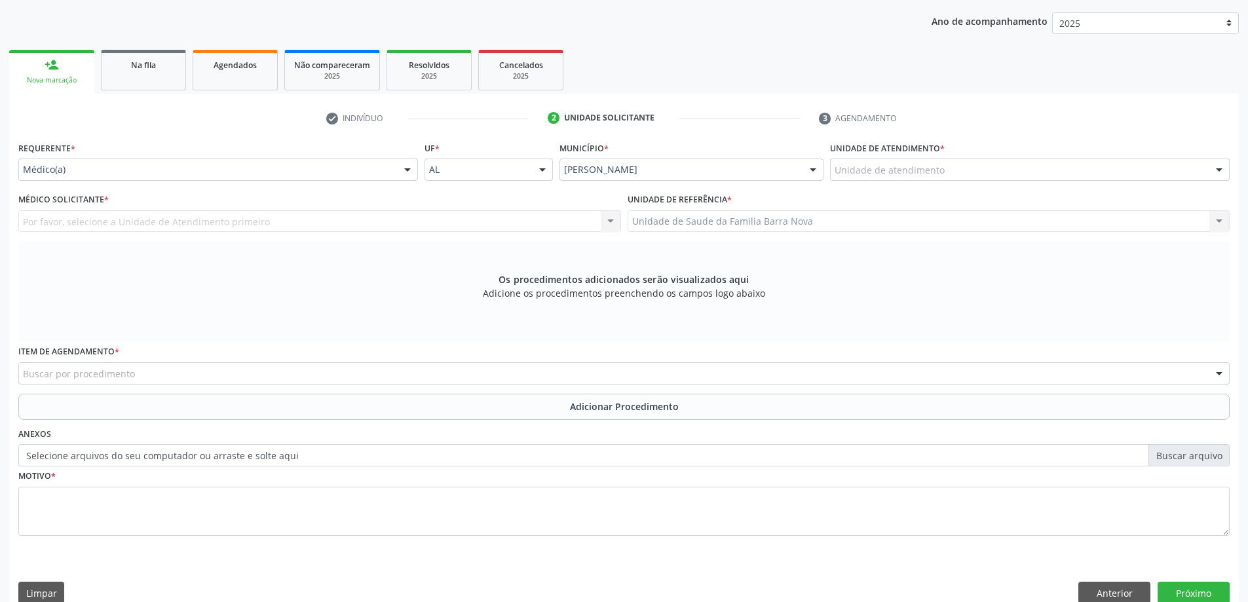
click at [918, 189] on div "Unidade de atendimento * Unidade de atendimento Aeronave Baron 58 Aeronave Cess…" at bounding box center [1030, 163] width 406 height 51
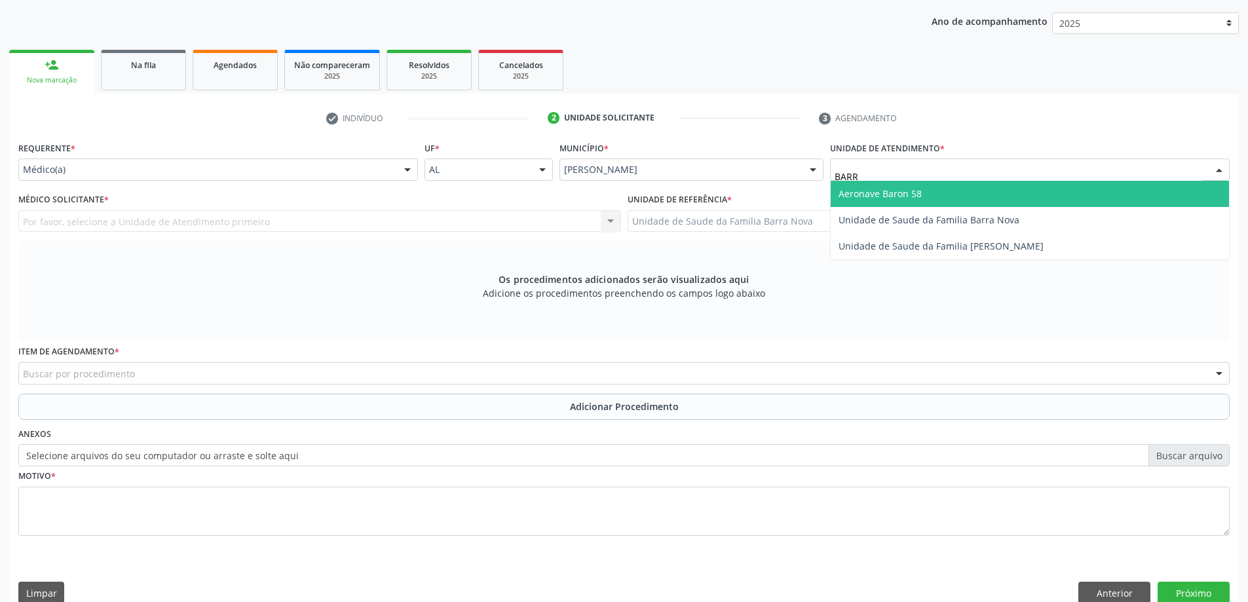
type input "BARRA"
click at [904, 201] on span "Unidade de Saude da Familia Barra Nova" at bounding box center [1030, 194] width 398 height 26
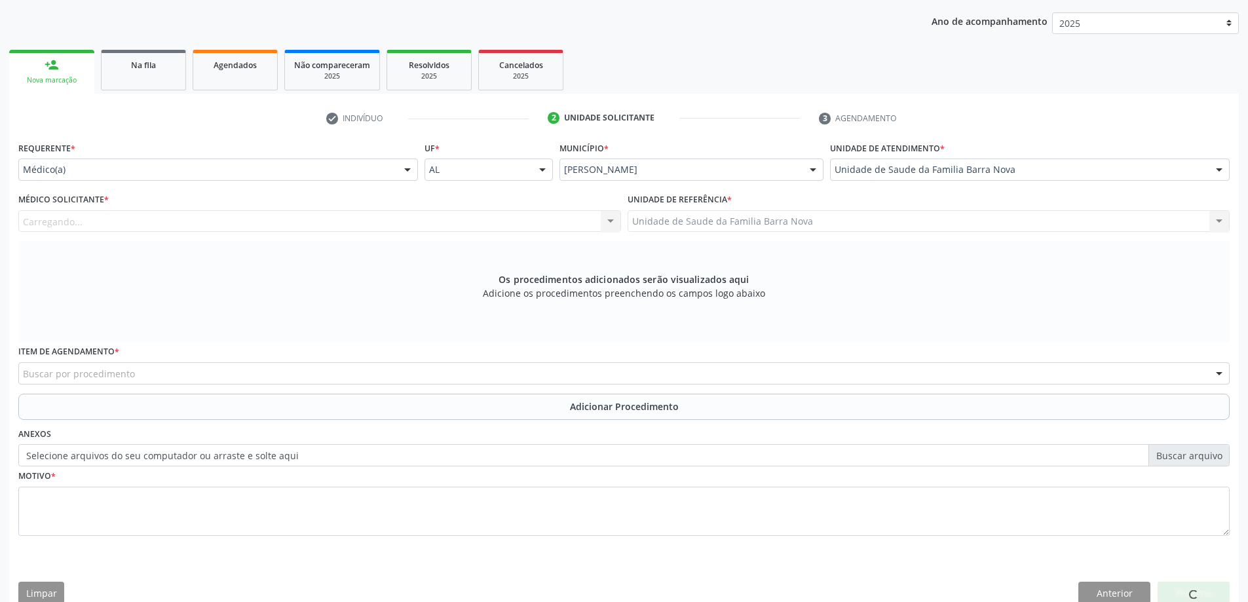
click at [371, 223] on div "Carregando... Nenhum resultado encontrado para: " " Não há nenhuma opção para s…" at bounding box center [319, 221] width 603 height 22
click at [374, 220] on div "Médico solicitante" at bounding box center [319, 221] width 603 height 22
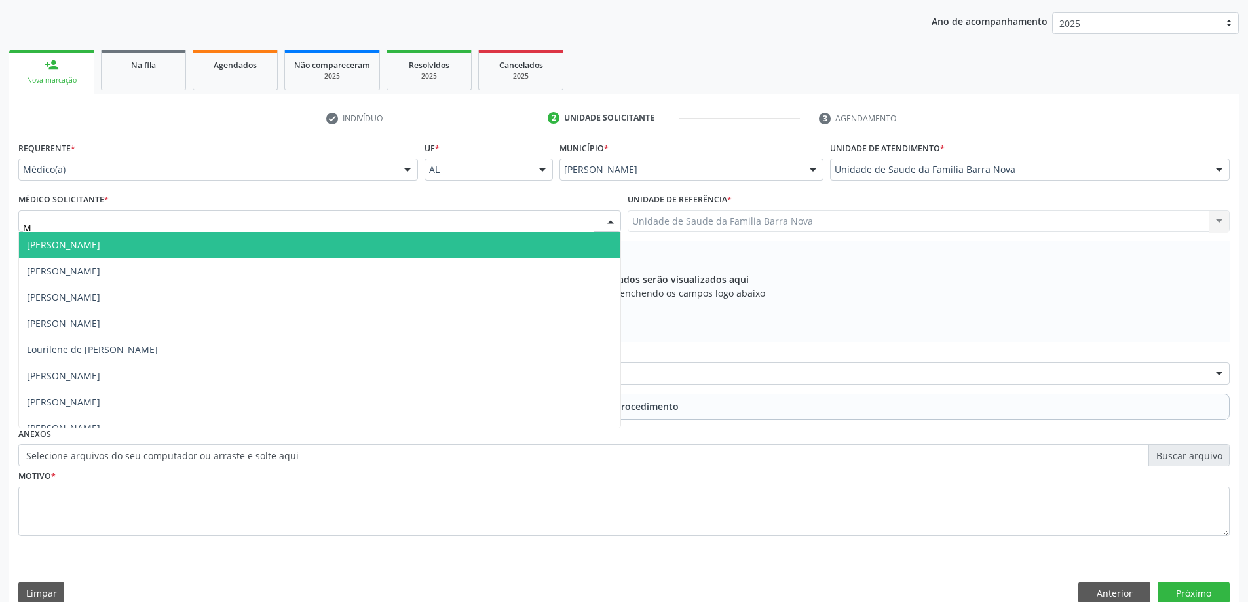
type input "MA"
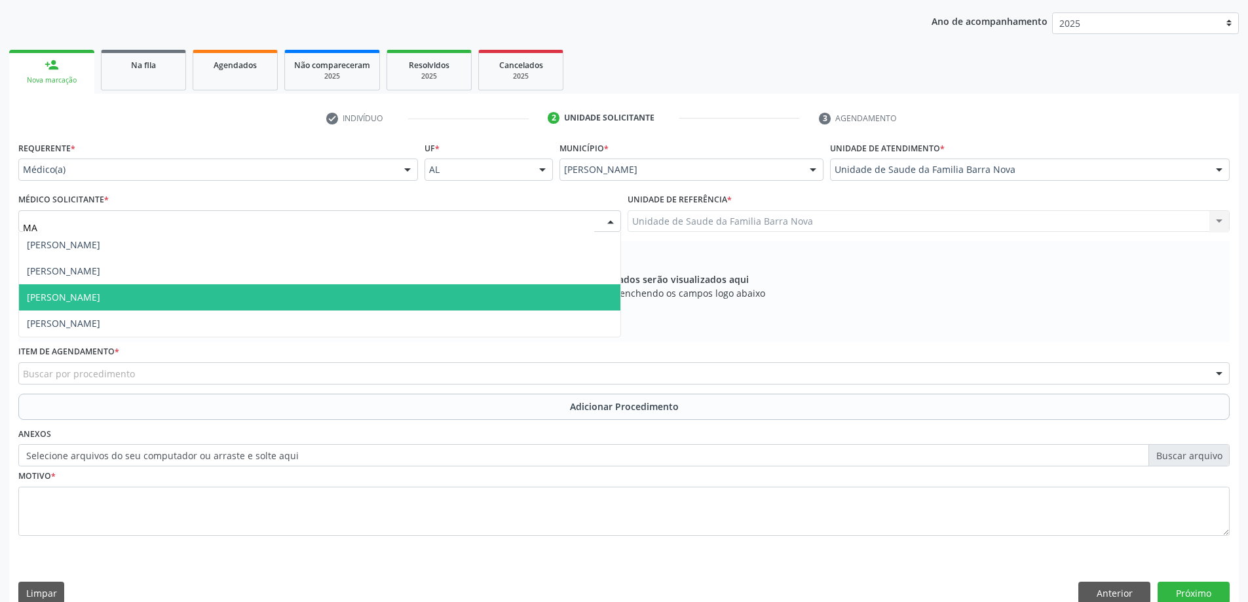
click at [100, 297] on span "[PERSON_NAME]" at bounding box center [63, 297] width 73 height 12
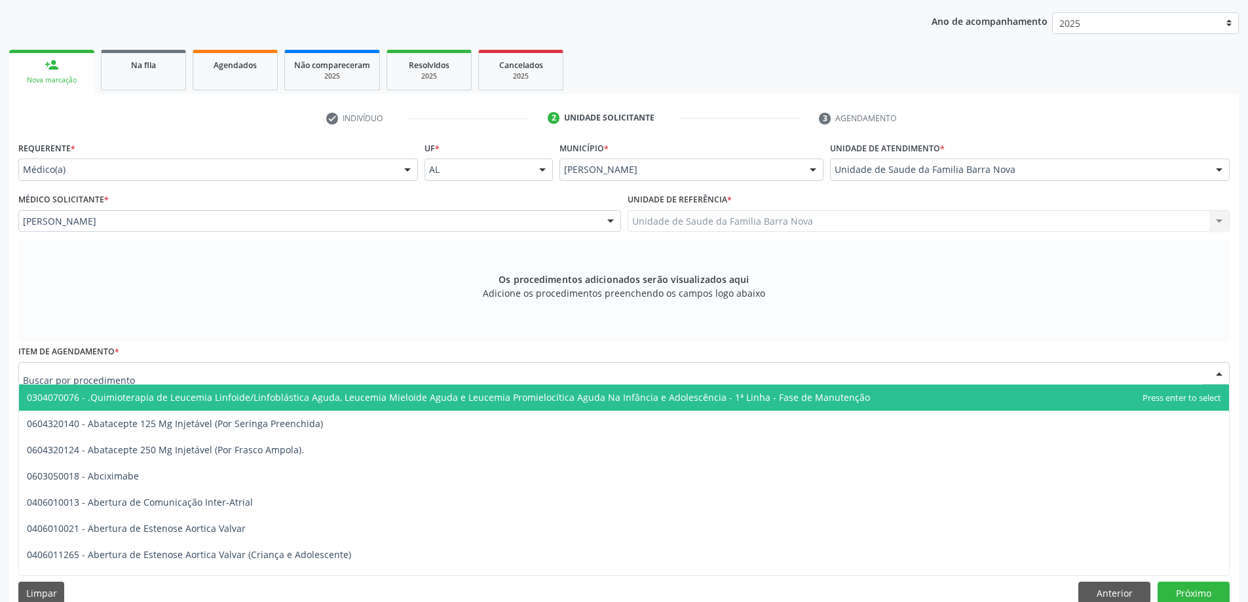
click at [195, 364] on div at bounding box center [624, 373] width 1212 height 22
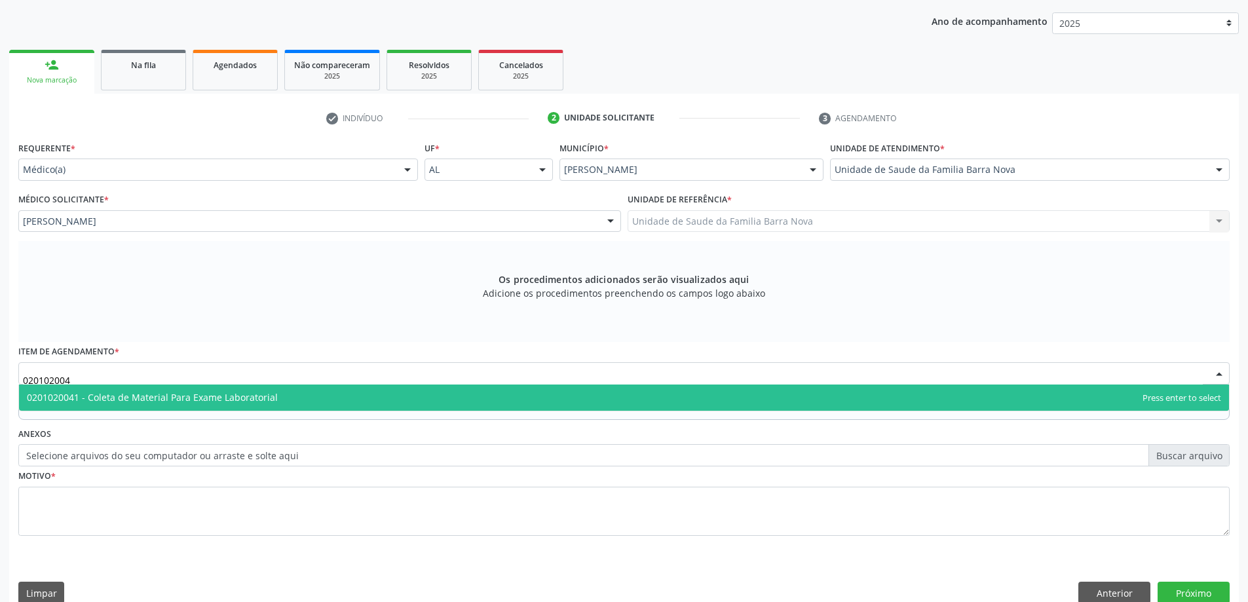
type input "0201020041"
click at [193, 402] on span "0201020041 - Coleta de Material Para Exame Laboratorial" at bounding box center [152, 397] width 251 height 12
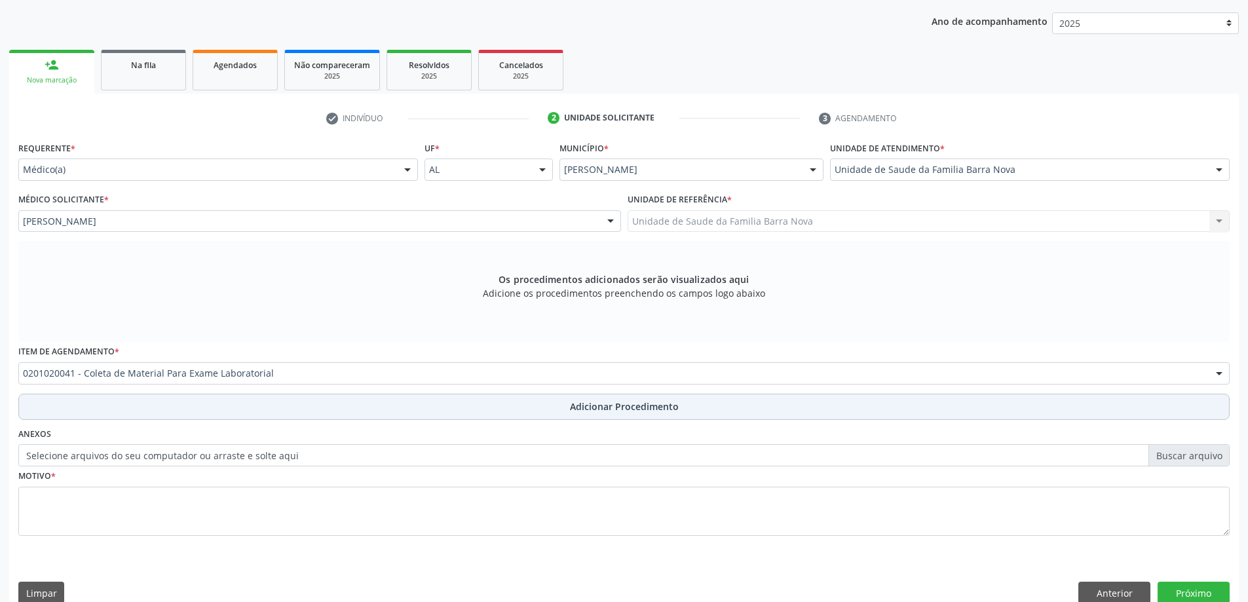
click at [134, 415] on button "Adicionar Procedimento" at bounding box center [624, 407] width 1212 height 26
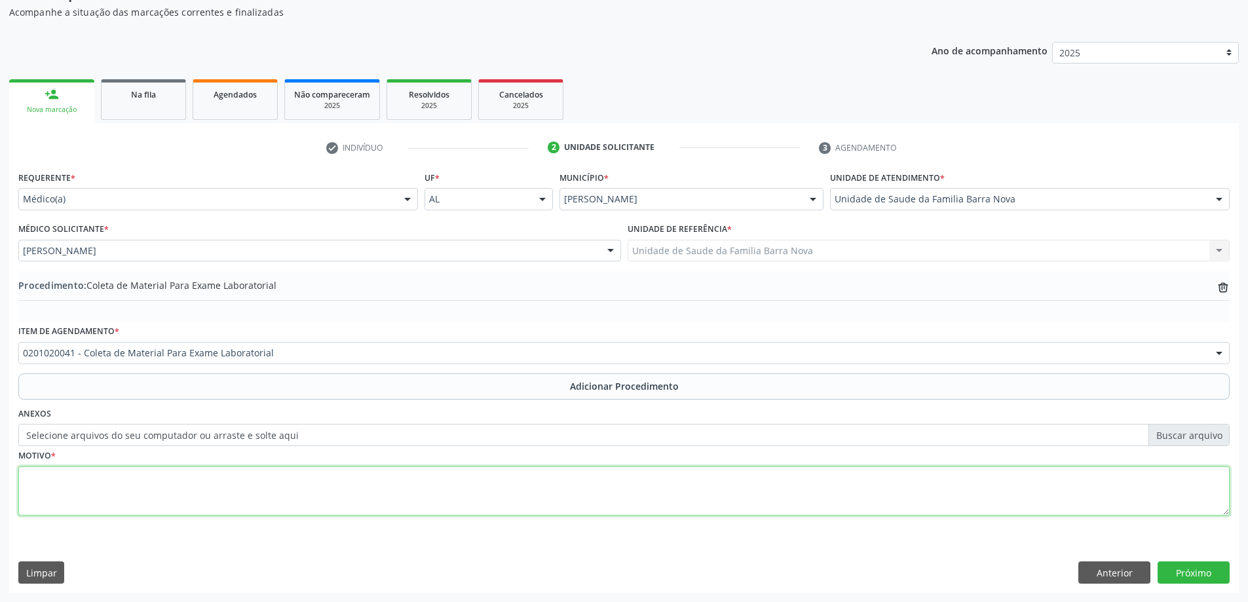
click at [104, 480] on textarea at bounding box center [624, 492] width 1212 height 50
type textarea "ROTINA."
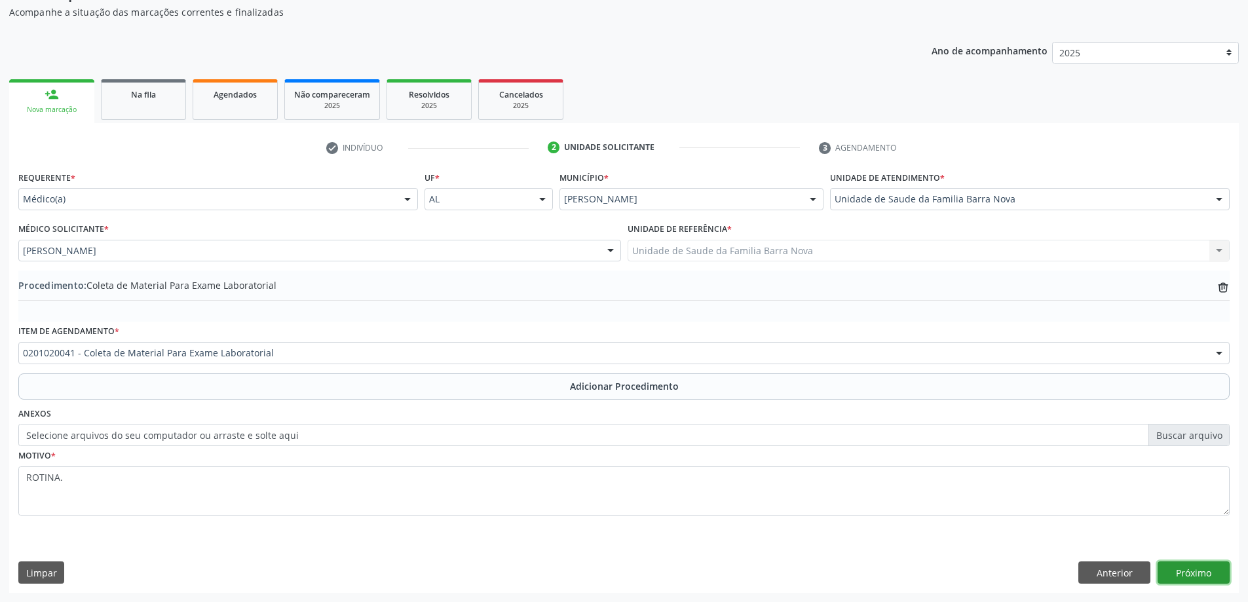
click at [1166, 573] on button "Próximo" at bounding box center [1194, 573] width 72 height 22
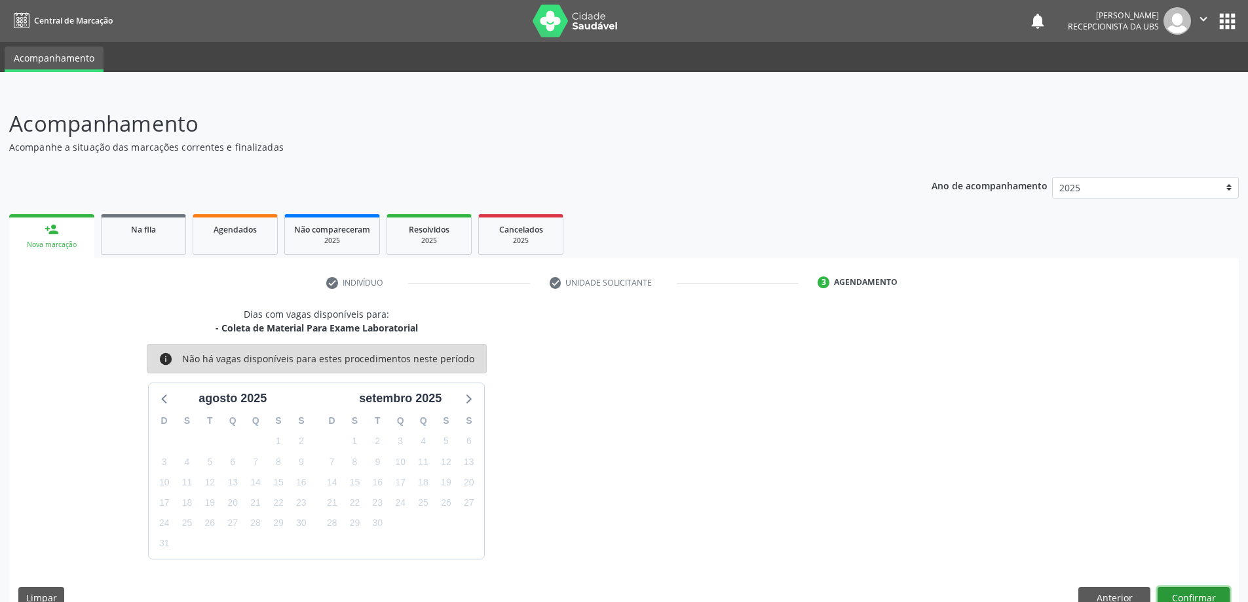
click at [1196, 590] on button "Confirmar" at bounding box center [1194, 598] width 72 height 22
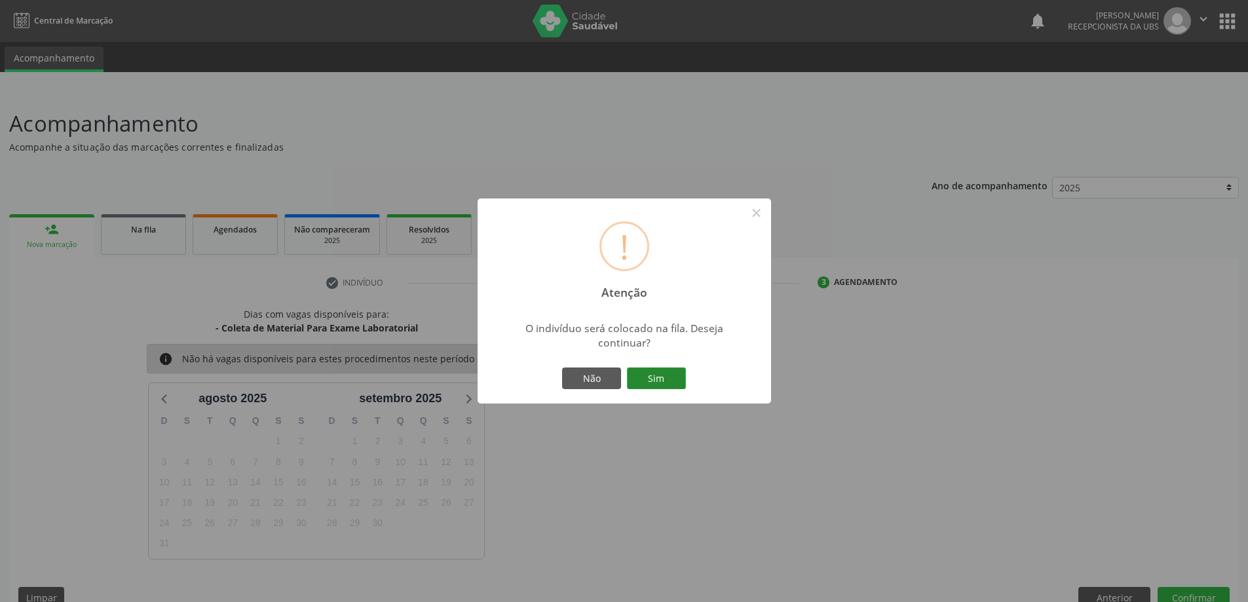
click at [636, 377] on button "Sim" at bounding box center [656, 379] width 59 height 22
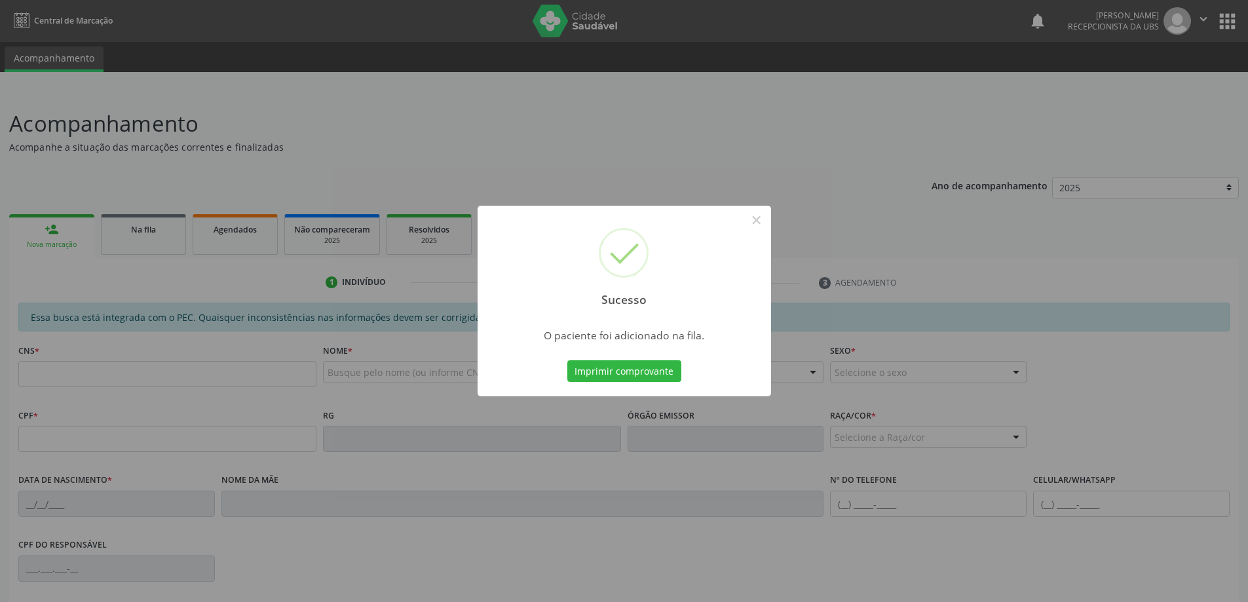
click at [67, 250] on div "Sucesso × O paciente foi adicionado na fila. Imprimir comprovante Cancel" at bounding box center [624, 301] width 1248 height 602
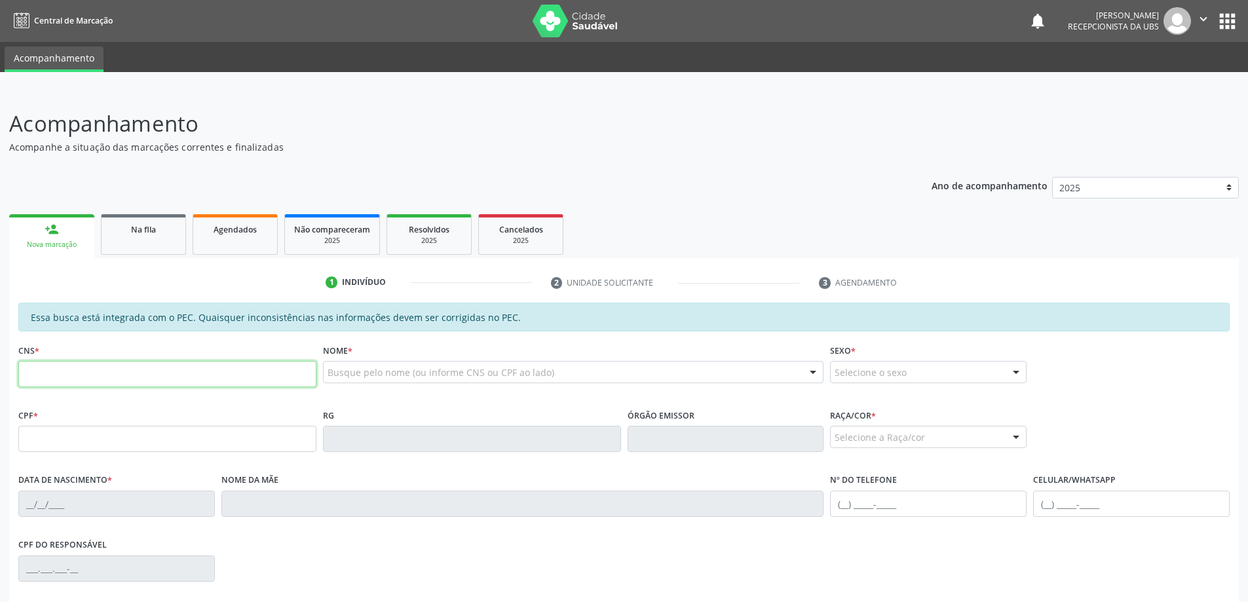
click at [114, 377] on input "text" at bounding box center [167, 374] width 298 height 26
paste input "708 5005 0209 2780"
type input "708 5005 0209 2780"
type input "015.289.644-97"
type input "[DATE]"
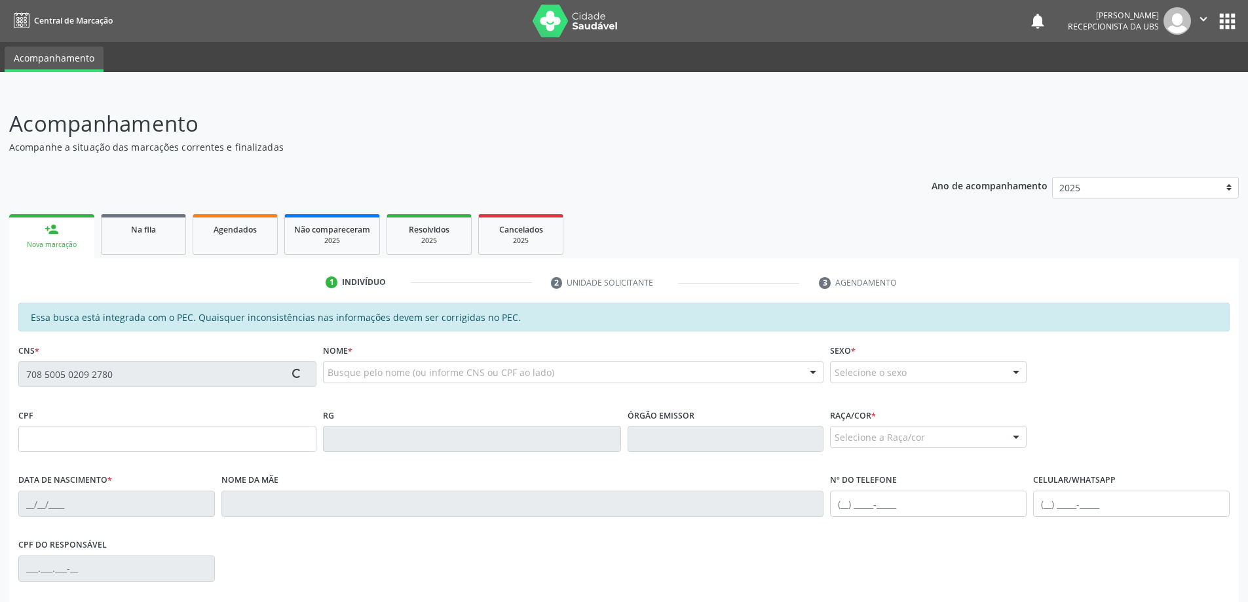
type input "[PERSON_NAME]"
type input "[PHONE_NUMBER]"
type input "267"
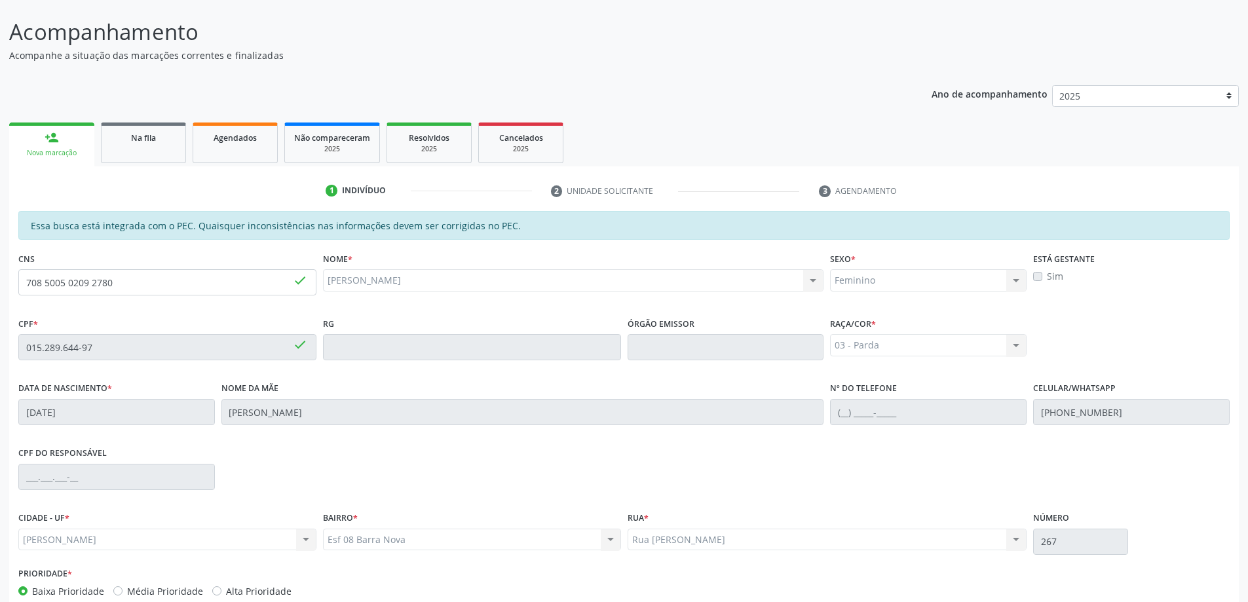
scroll to position [164, 0]
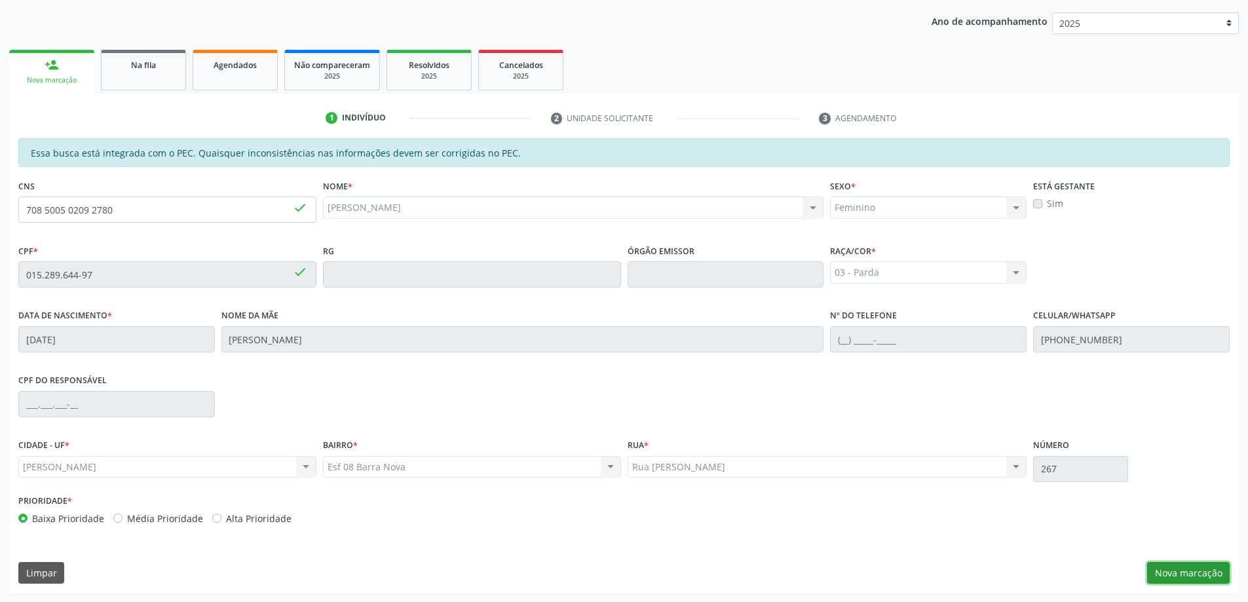
click at [1198, 563] on button "Nova marcação" at bounding box center [1188, 573] width 83 height 22
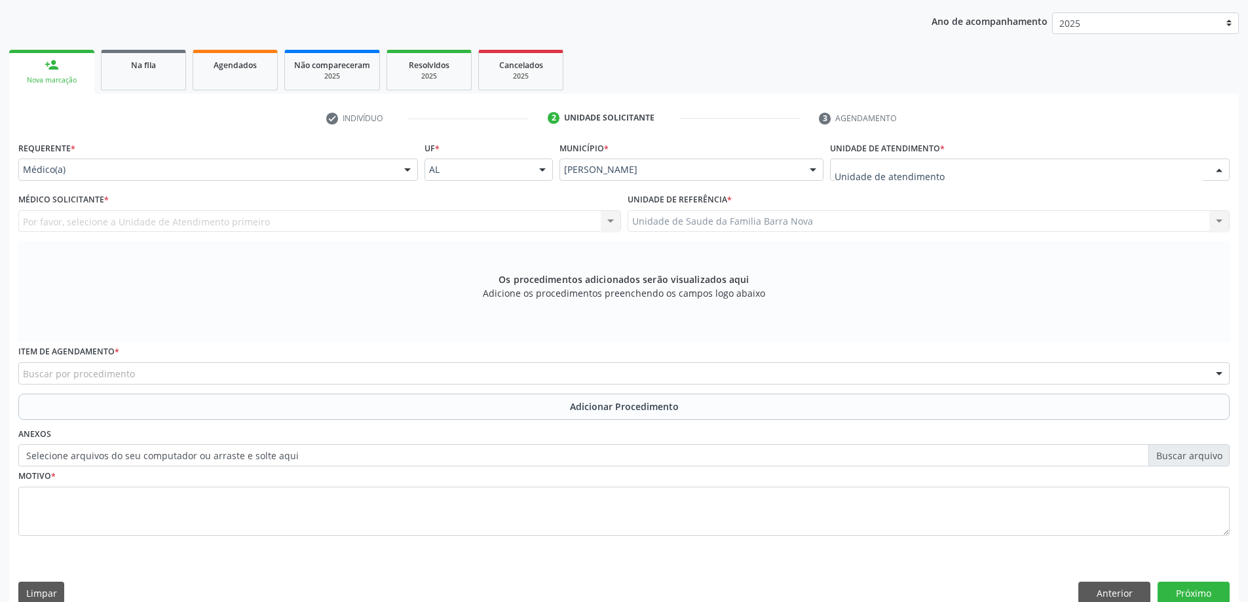
click at [948, 178] on div at bounding box center [1030, 170] width 400 height 22
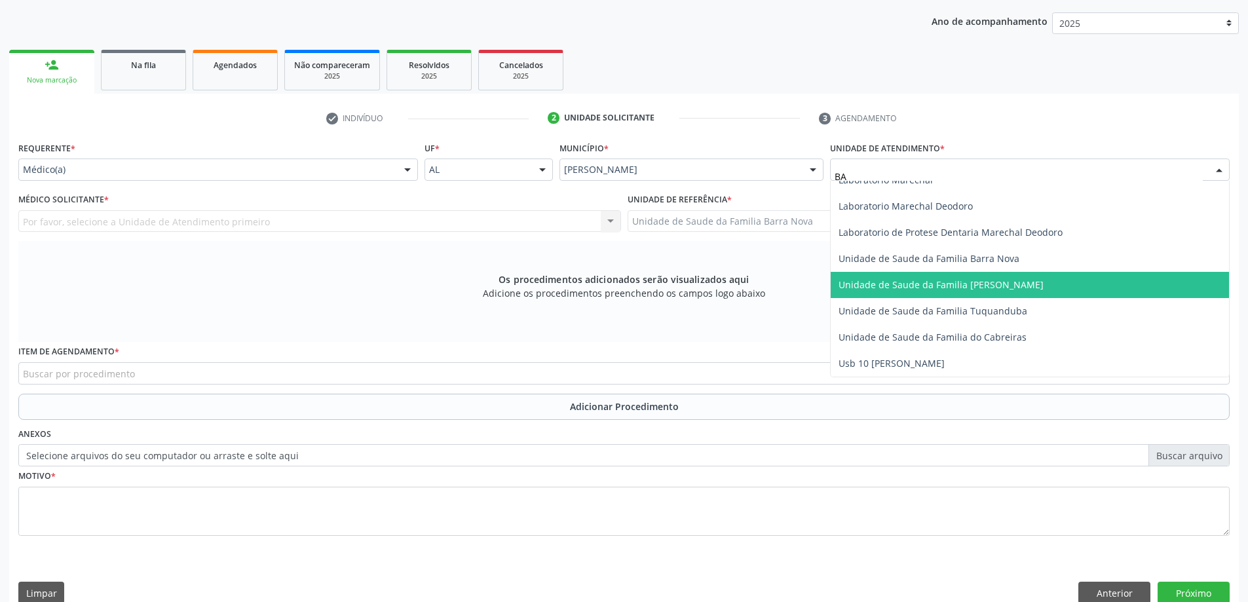
scroll to position [0, 0]
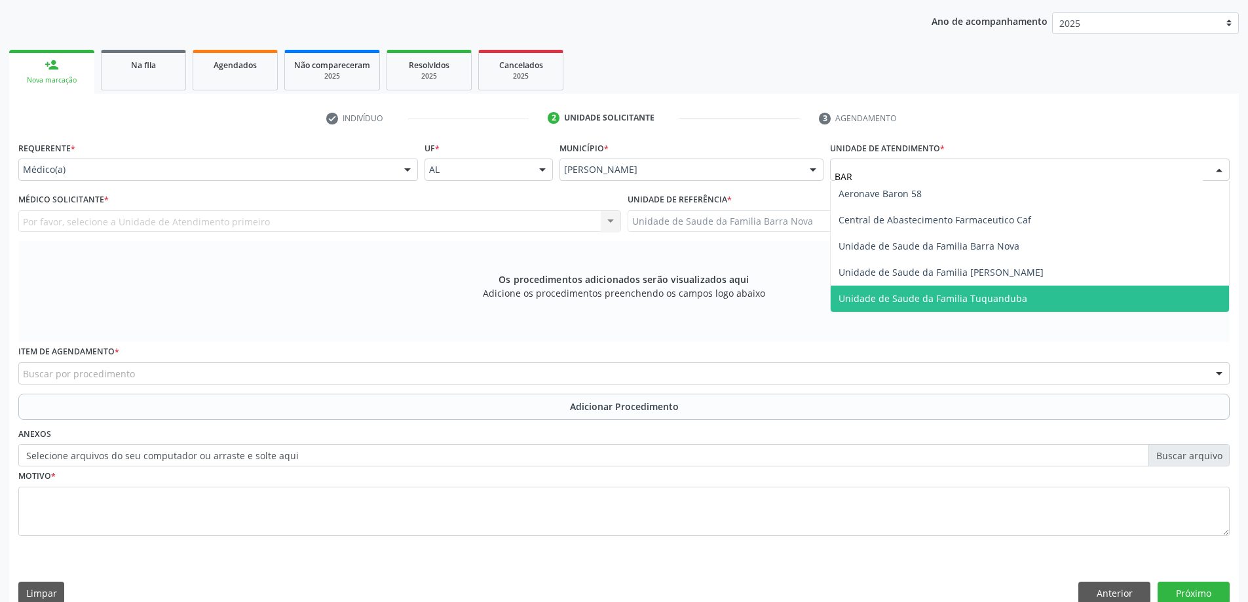
type input "BARR"
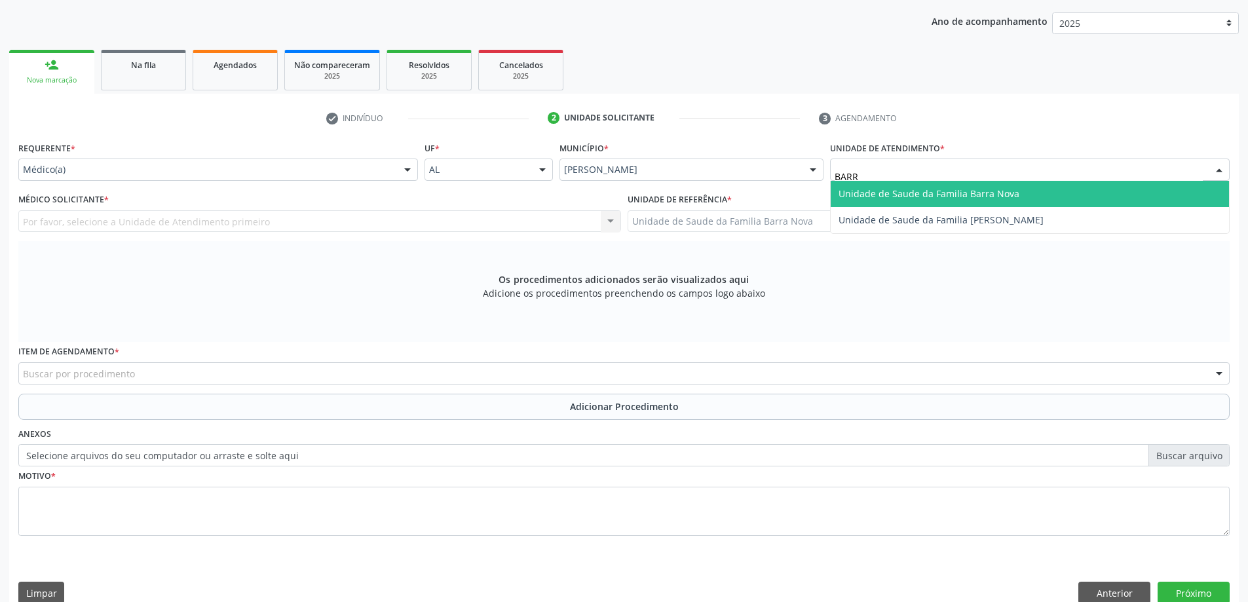
click at [988, 199] on span "Unidade de Saude da Familia Barra Nova" at bounding box center [929, 193] width 181 height 12
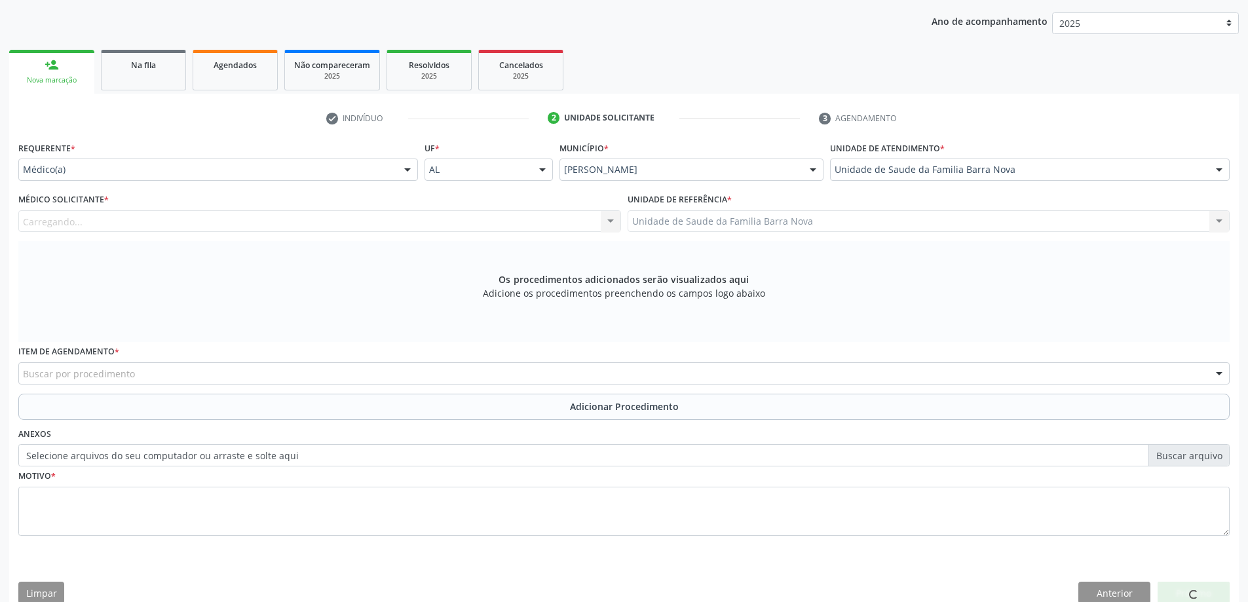
click at [149, 198] on div "Médico Solicitante * [GEOGRAPHIC_DATA]... Nenhum resultado encontrado para: " "…" at bounding box center [319, 211] width 603 height 42
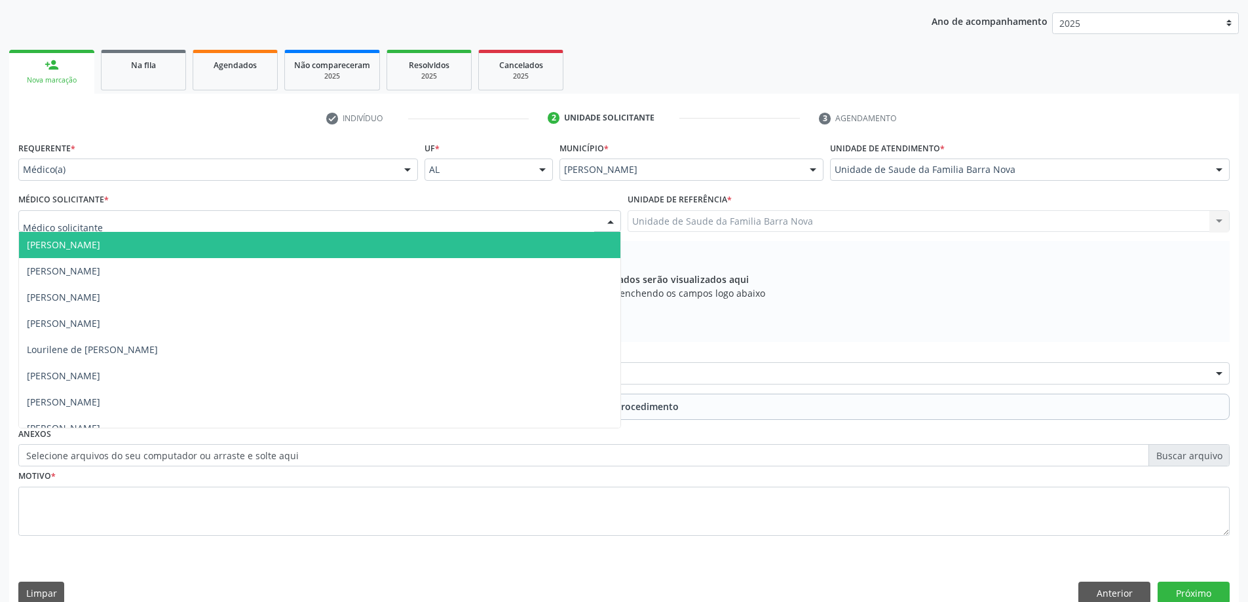
click at [163, 218] on div at bounding box center [319, 221] width 603 height 22
type input "ARY"
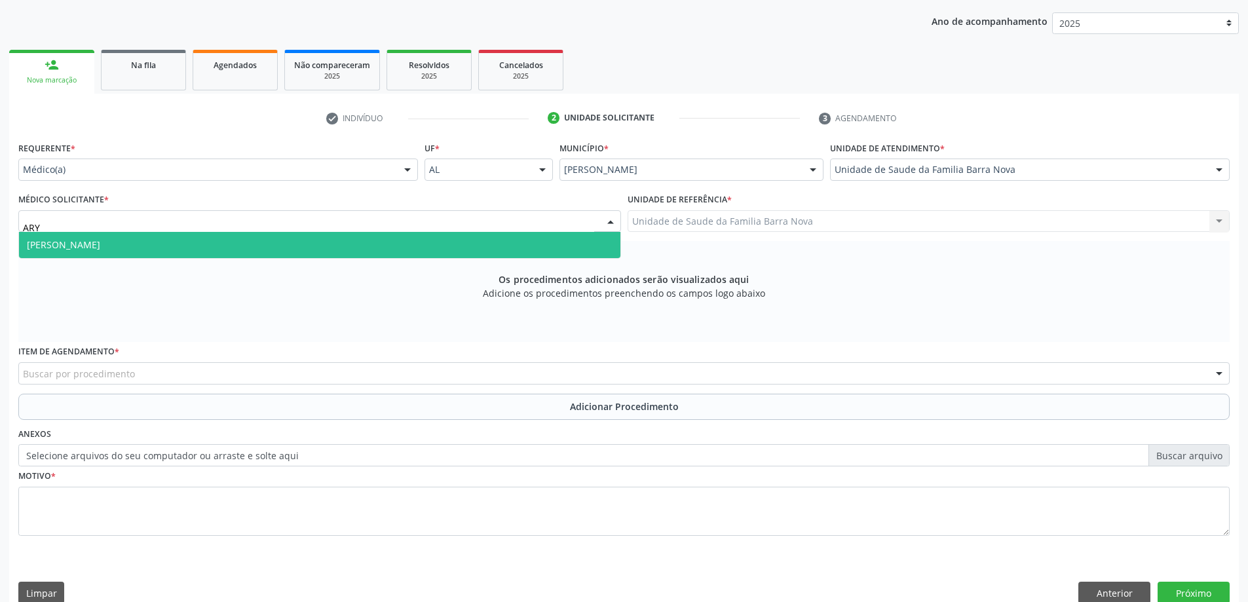
click at [100, 250] on span "[PERSON_NAME]" at bounding box center [63, 245] width 73 height 12
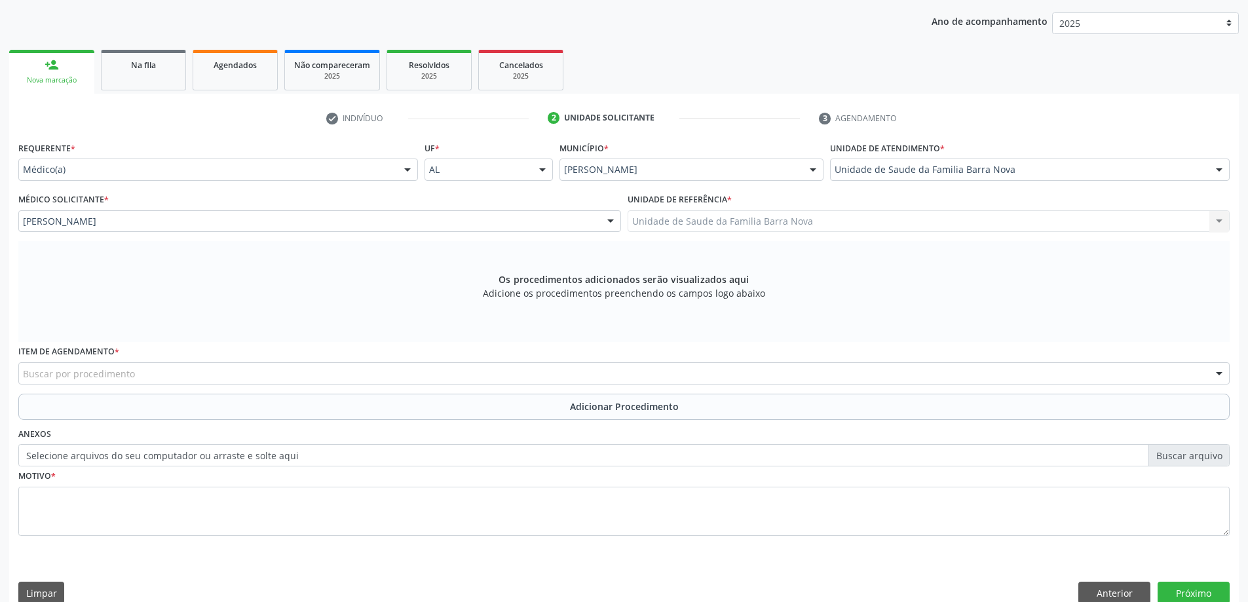
drag, startPoint x: 142, startPoint y: 354, endPoint x: 150, endPoint y: 364, distance: 12.1
click at [147, 362] on div "Item de agendamento * Buscar por procedimento 0304070076 - .Quimioterapia de Le…" at bounding box center [624, 363] width 1212 height 42
click at [150, 364] on div "Buscar por procedimento" at bounding box center [624, 373] width 1212 height 22
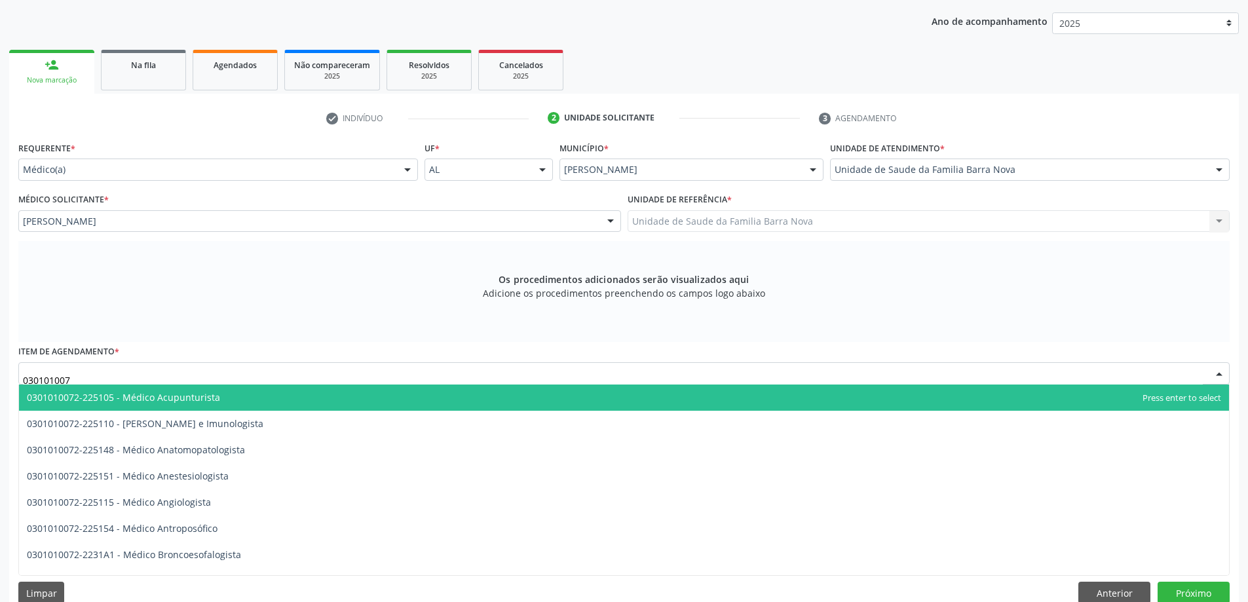
type input "0301010072"
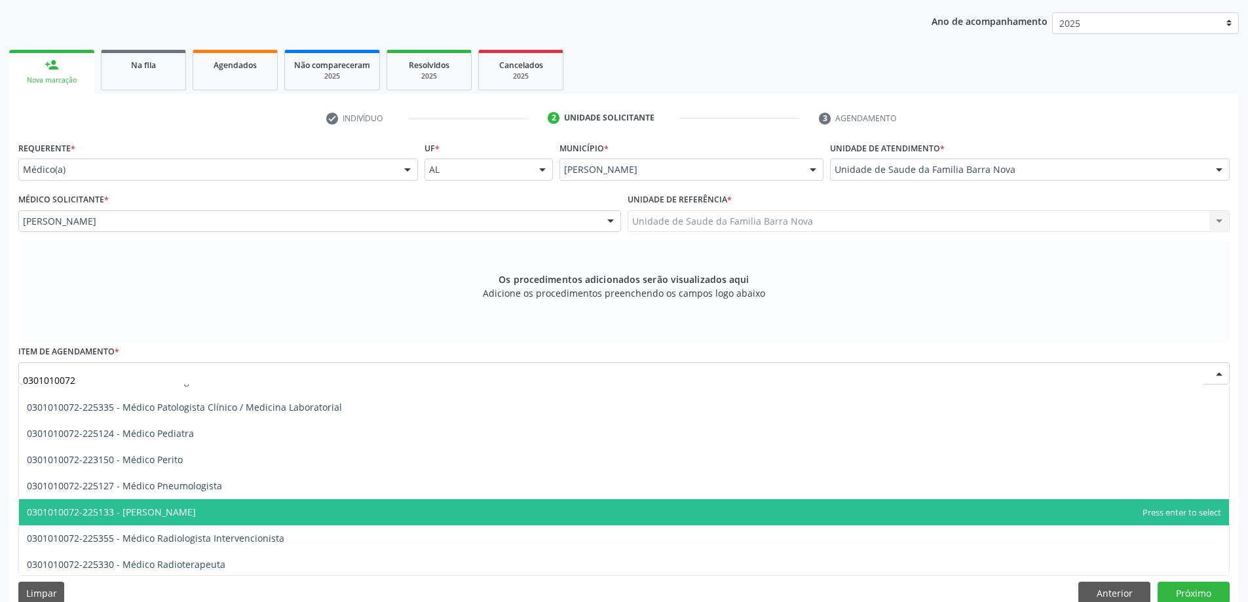
scroll to position [1245, 0]
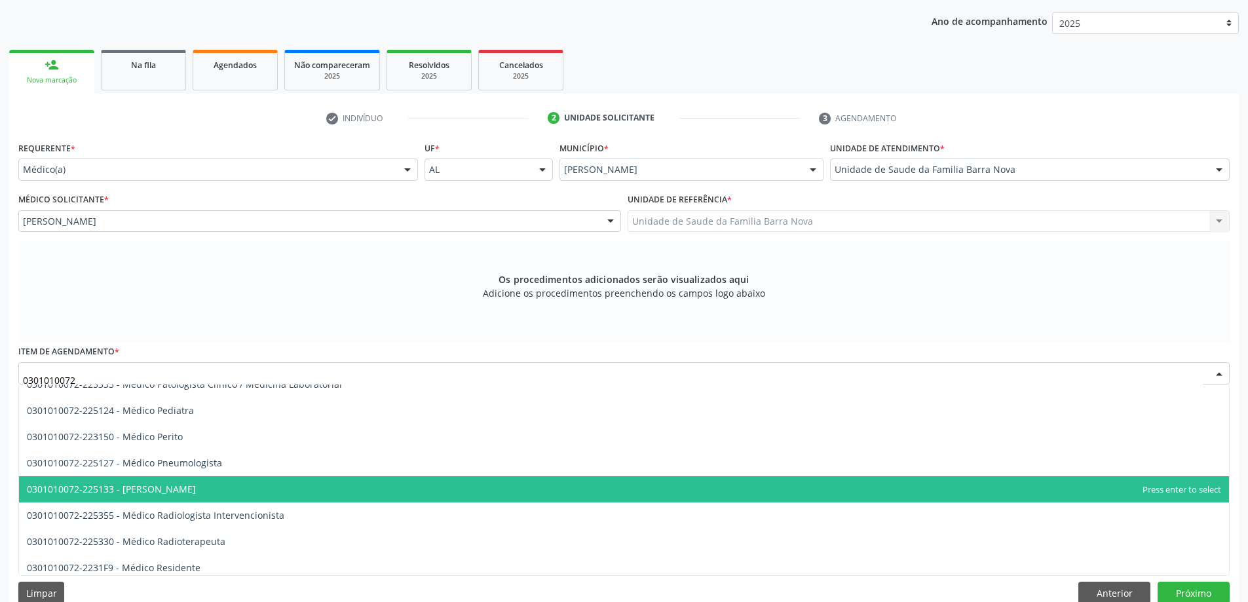
click at [225, 499] on span "0301010072-225133 - [PERSON_NAME]" at bounding box center [624, 489] width 1210 height 26
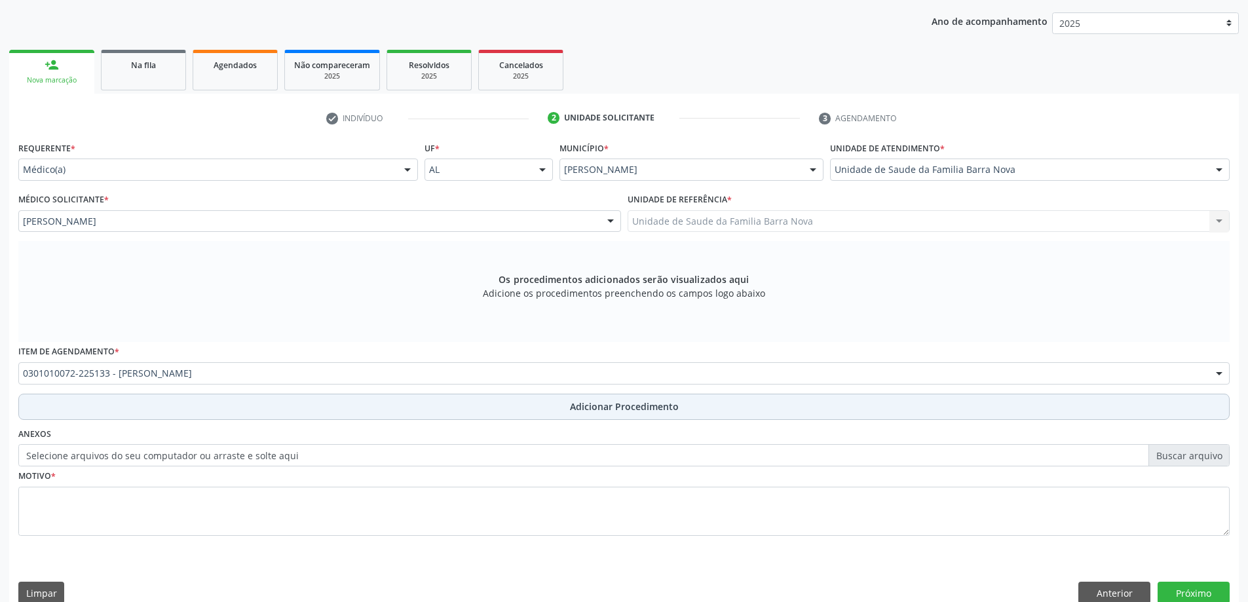
click at [109, 408] on button "Adicionar Procedimento" at bounding box center [624, 407] width 1212 height 26
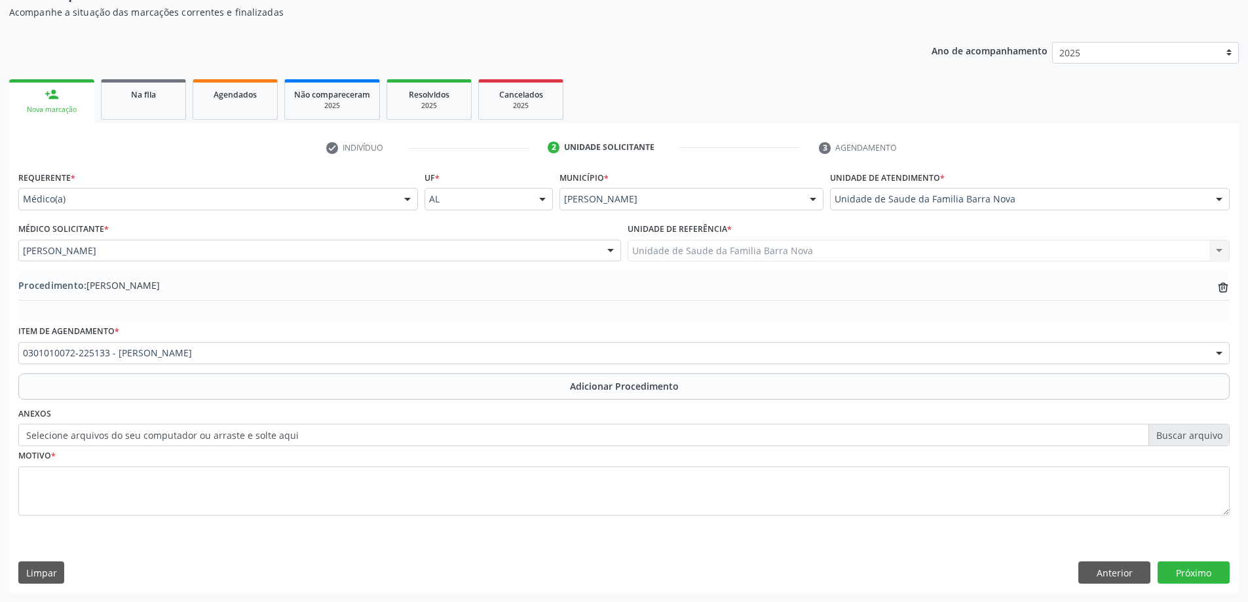
click at [105, 452] on div "Motivo *" at bounding box center [624, 480] width 1212 height 69
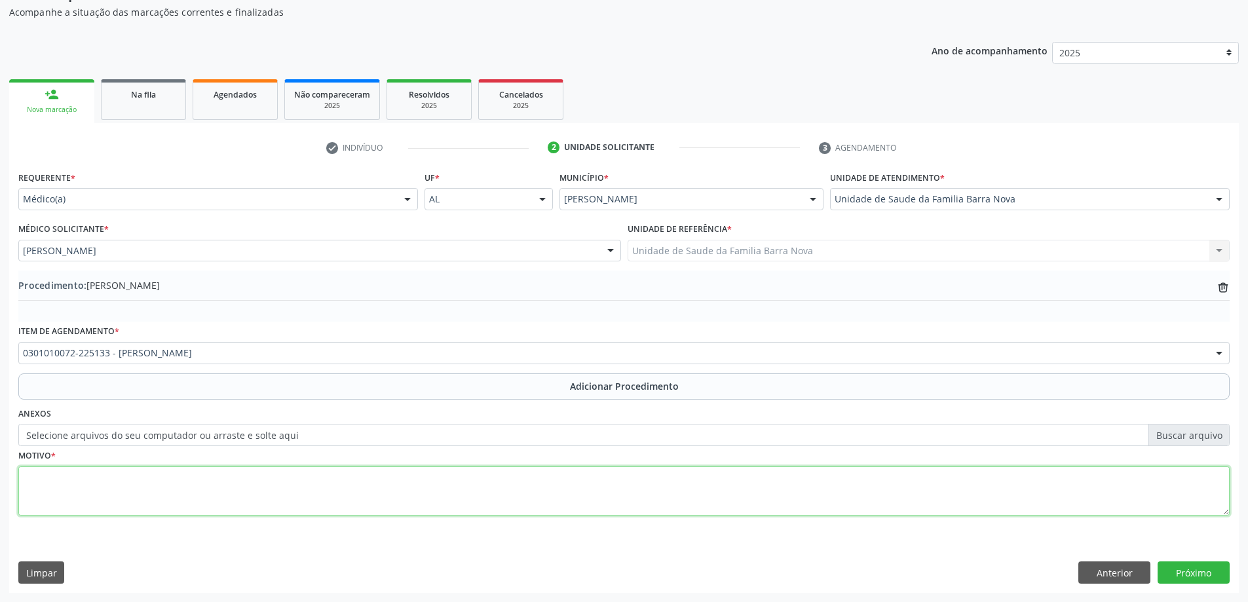
click at [131, 474] on textarea at bounding box center [624, 492] width 1212 height 50
type textarea "A"
type textarea "OUTROS TRANSTORNOS ANSIOSOS. PRIORITÁRIO."
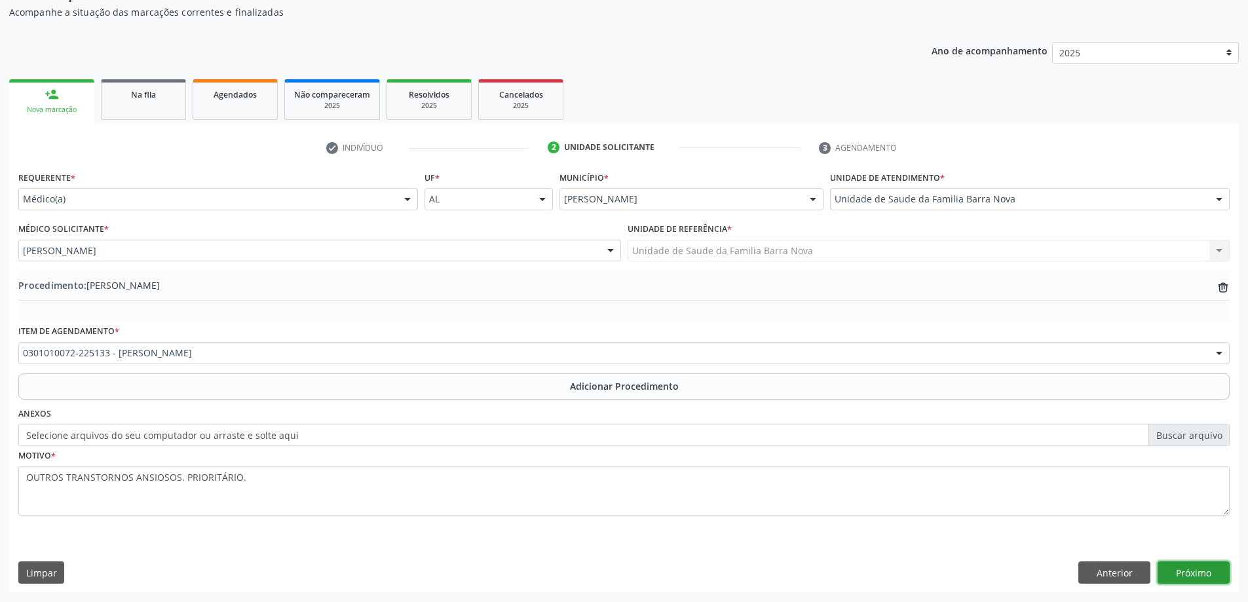
click at [1204, 580] on button "Próximo" at bounding box center [1194, 573] width 72 height 22
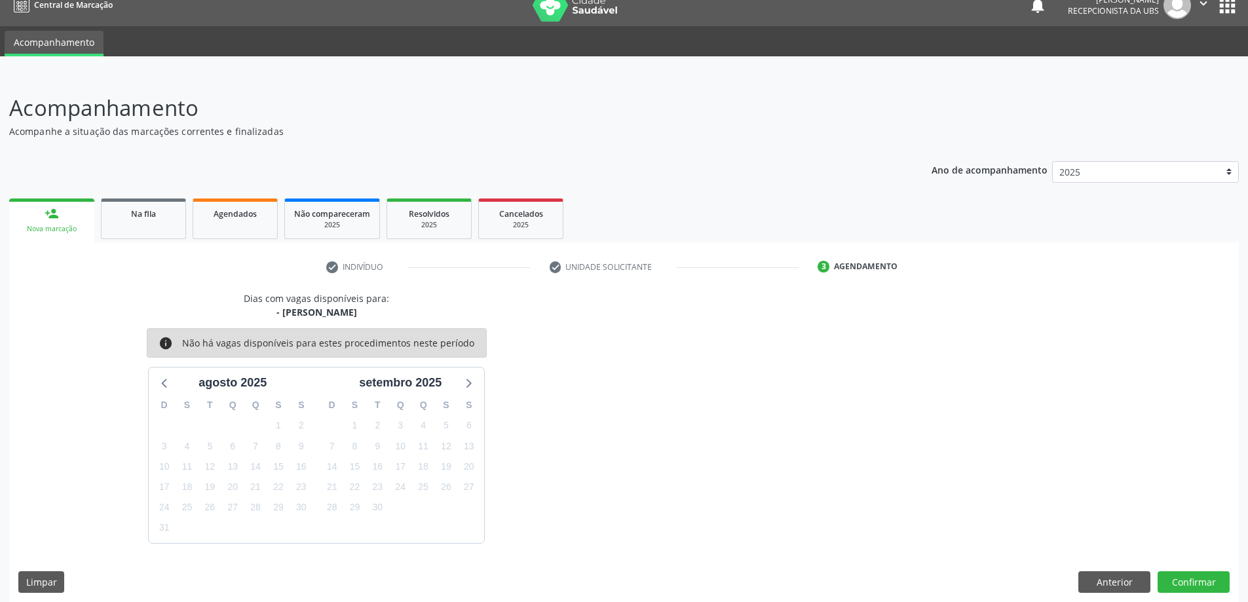
scroll to position [25, 0]
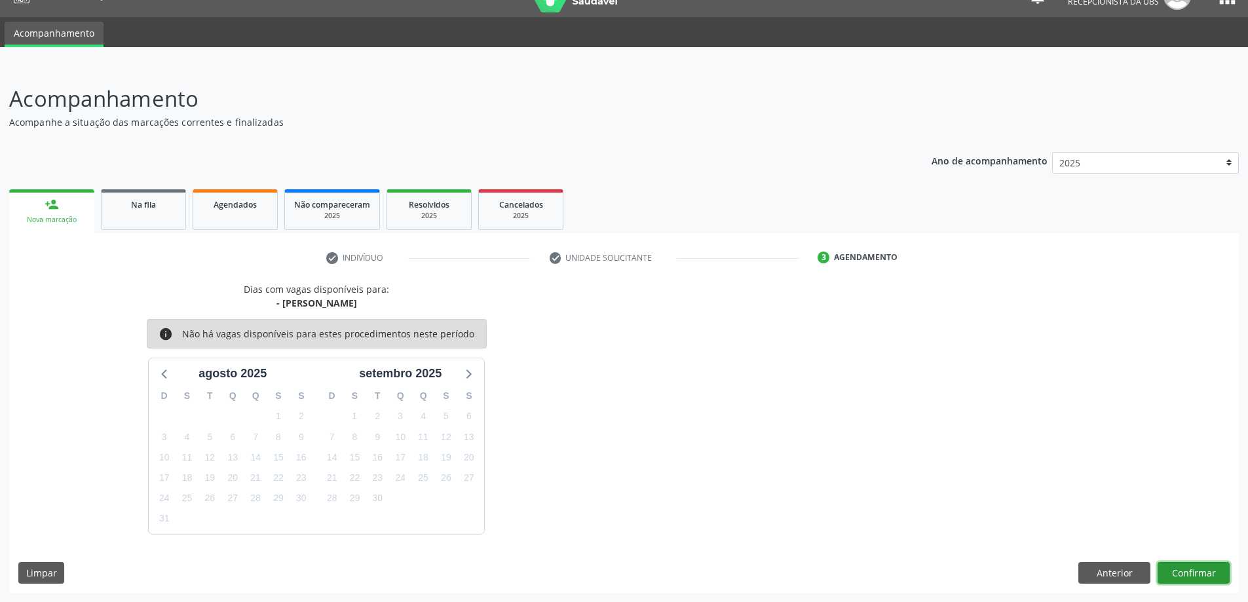
click at [1194, 573] on button "Confirmar" at bounding box center [1194, 573] width 72 height 22
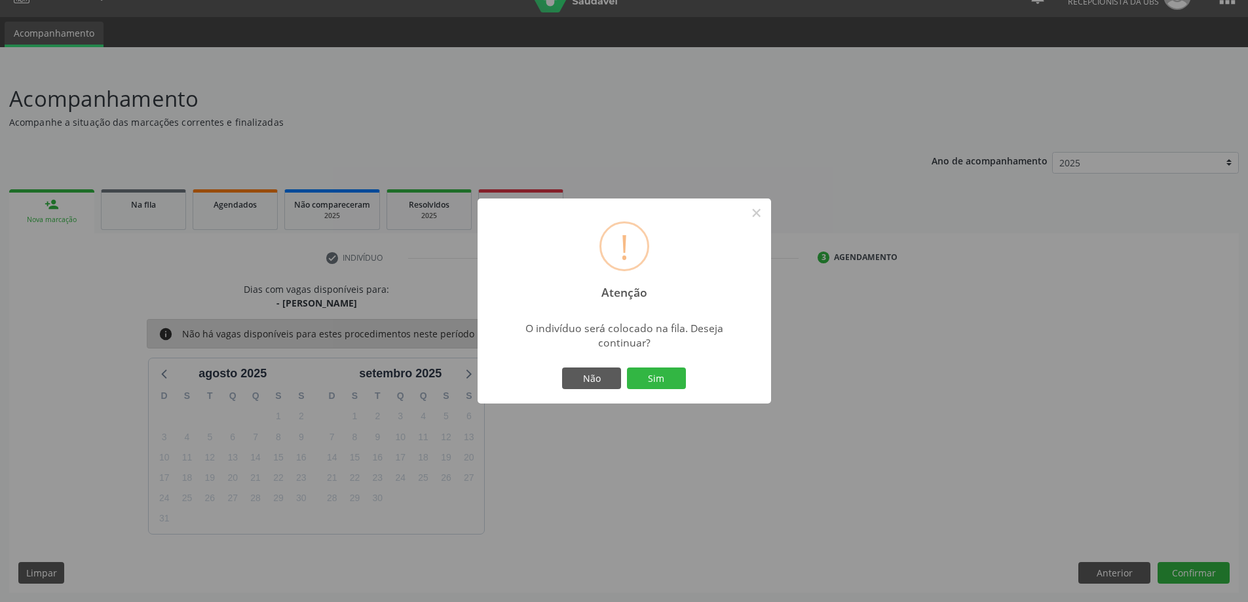
drag, startPoint x: 687, startPoint y: 381, endPoint x: 604, endPoint y: 379, distance: 83.3
click at [687, 381] on div "Não Sim" at bounding box center [625, 379] width 130 height 28
click at [655, 361] on div "! Atenção × O indivíduo será colocado na fila. Deseja continuar? Não Sim" at bounding box center [625, 302] width 294 height 206
click at [651, 379] on button "Sim" at bounding box center [656, 379] width 59 height 22
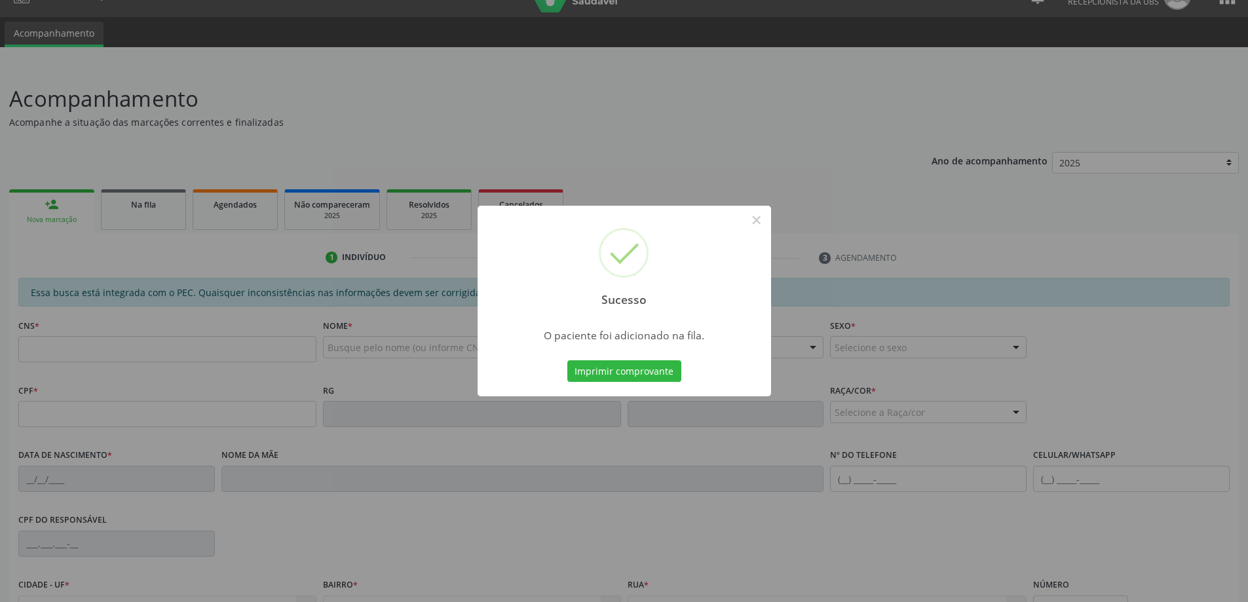
click at [51, 211] on div "Sucesso × O paciente foi adicionado na fila. Imprimir comprovante Cancel" at bounding box center [624, 301] width 1248 height 602
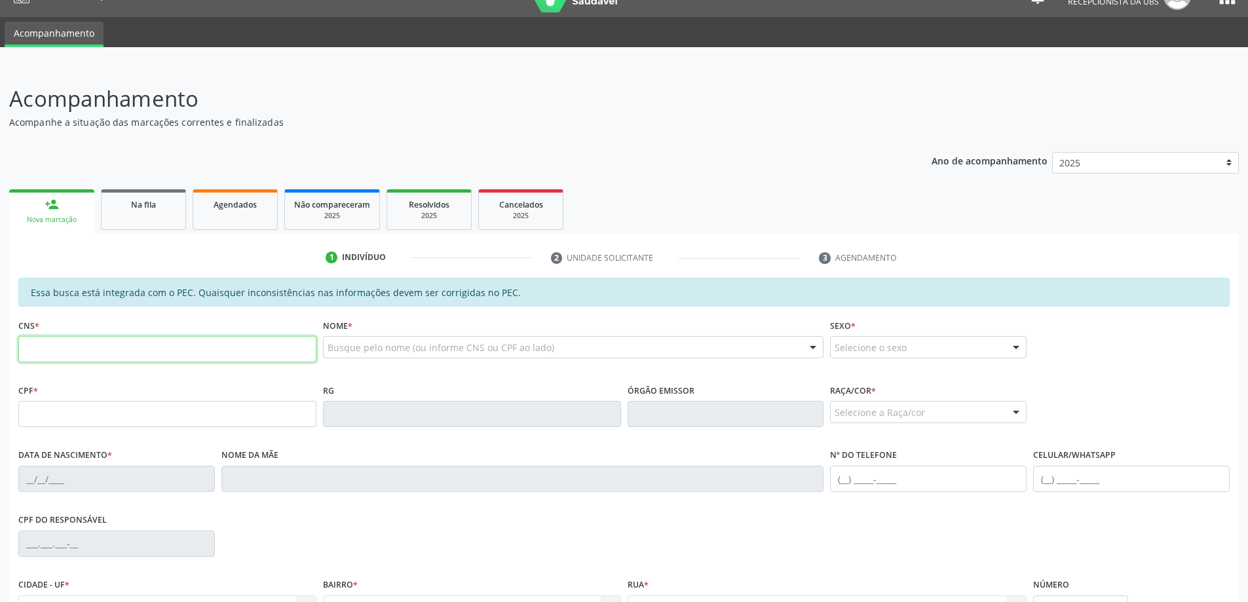
click at [184, 349] on input "text" at bounding box center [167, 349] width 298 height 26
paste input "708 5005 0209 2780"
type input "708 5005 0209 2780"
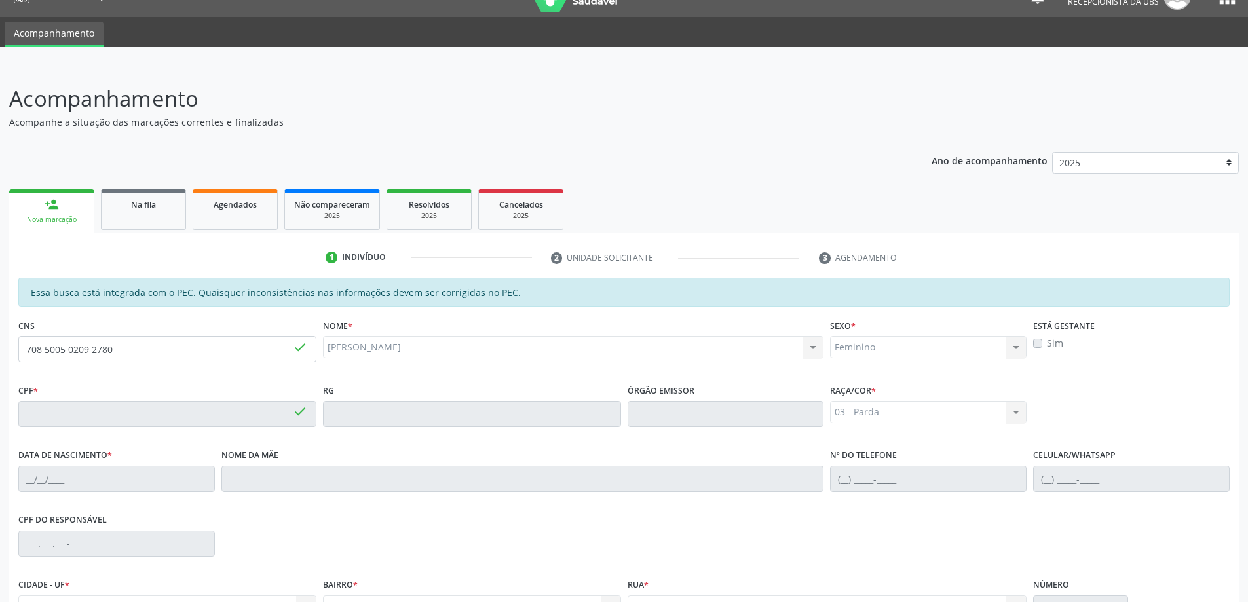
type input "015.289.644-97"
type input "[DATE]"
type input "[PERSON_NAME]"
type input "[PHONE_NUMBER]"
type input "267"
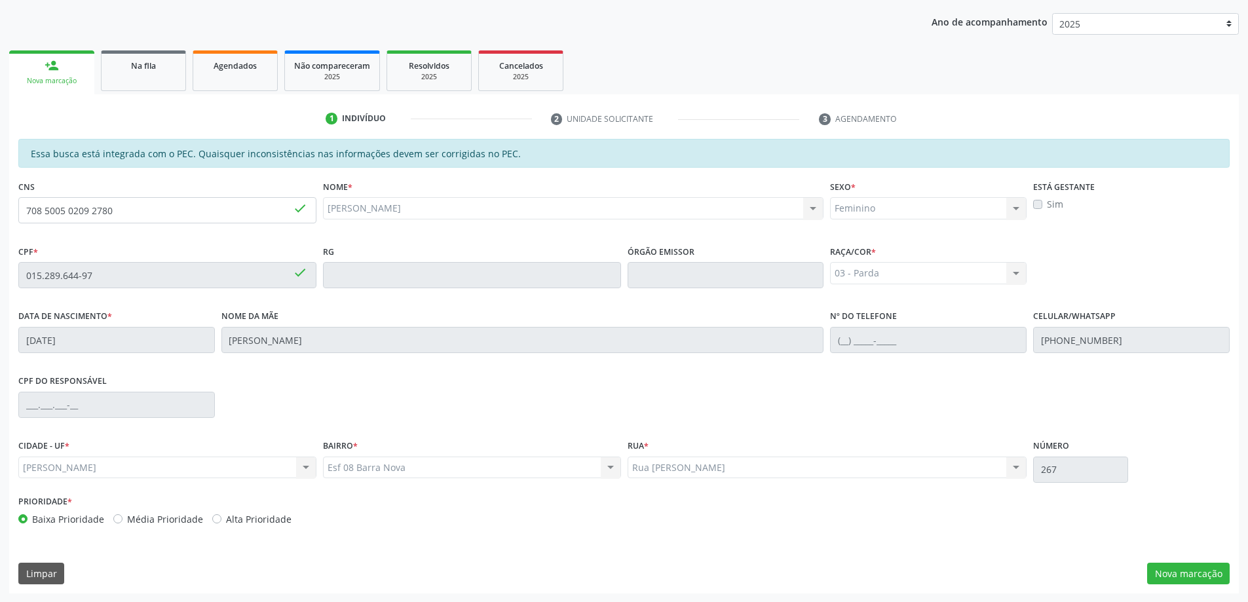
scroll to position [164, 0]
click at [1154, 570] on button "Nova marcação" at bounding box center [1188, 573] width 83 height 22
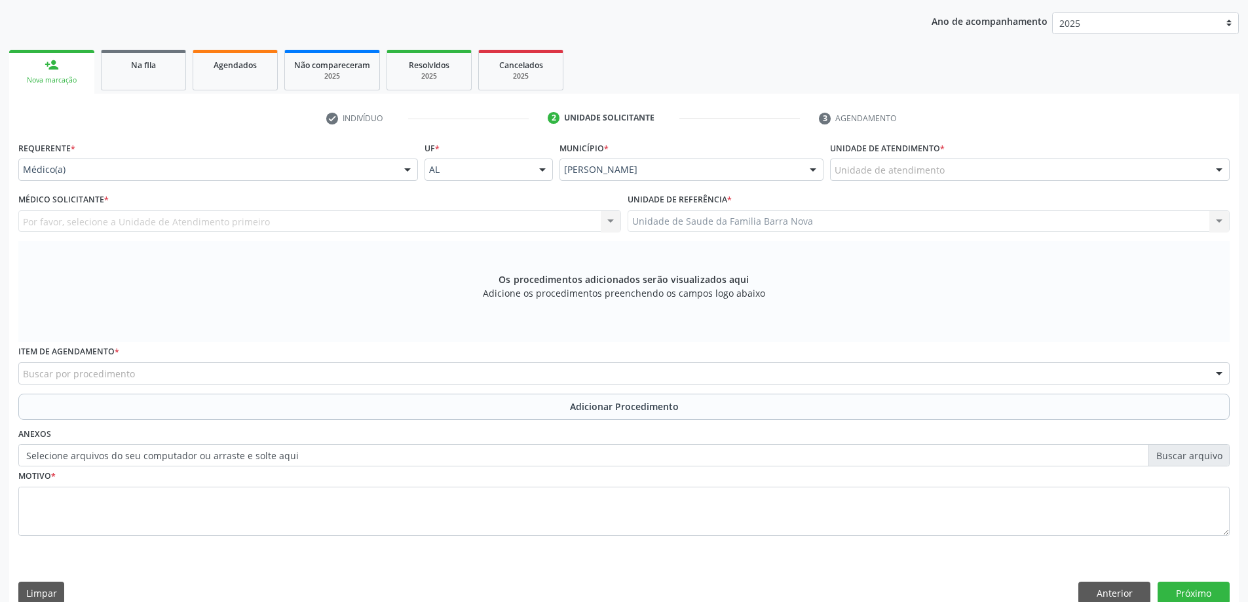
drag, startPoint x: 977, startPoint y: 182, endPoint x: 970, endPoint y: 180, distance: 6.8
click at [976, 181] on div "Unidade de atendimento * Unidade de atendimento Aeronave Baron 58 Aeronave Cess…" at bounding box center [1030, 163] width 406 height 51
drag, startPoint x: 970, startPoint y: 180, endPoint x: 961, endPoint y: 176, distance: 10.4
click at [966, 178] on div "Unidade de atendimento" at bounding box center [1030, 170] width 400 height 22
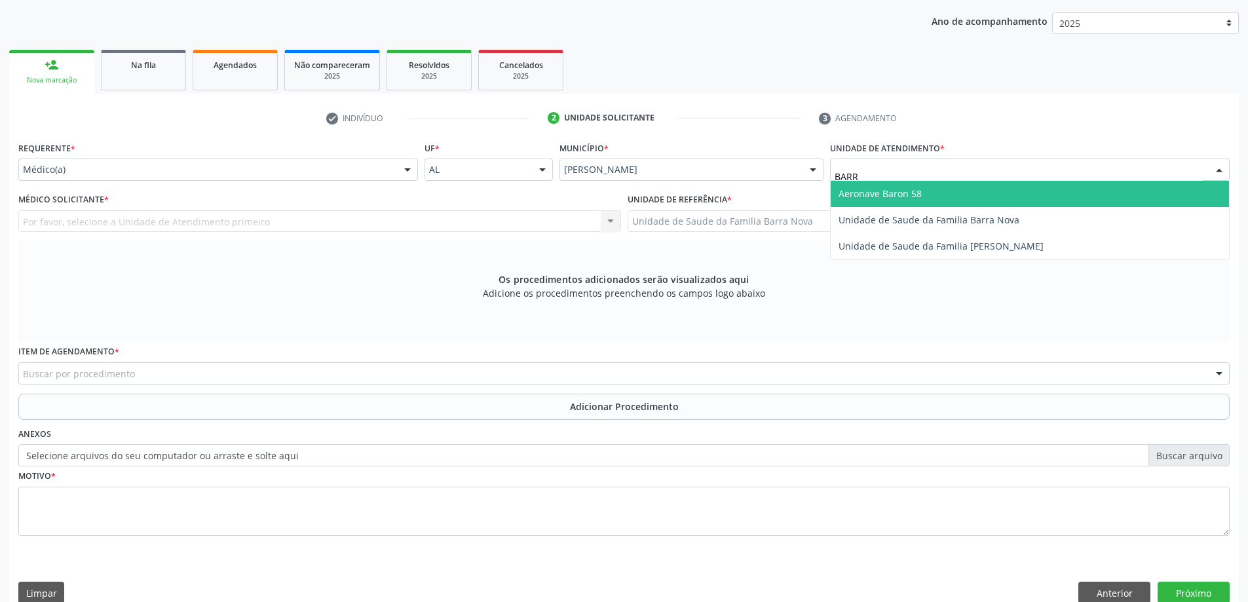
type input "BARRA"
click at [955, 189] on span "Unidade de Saude da Familia Barra Nova" at bounding box center [929, 193] width 181 height 12
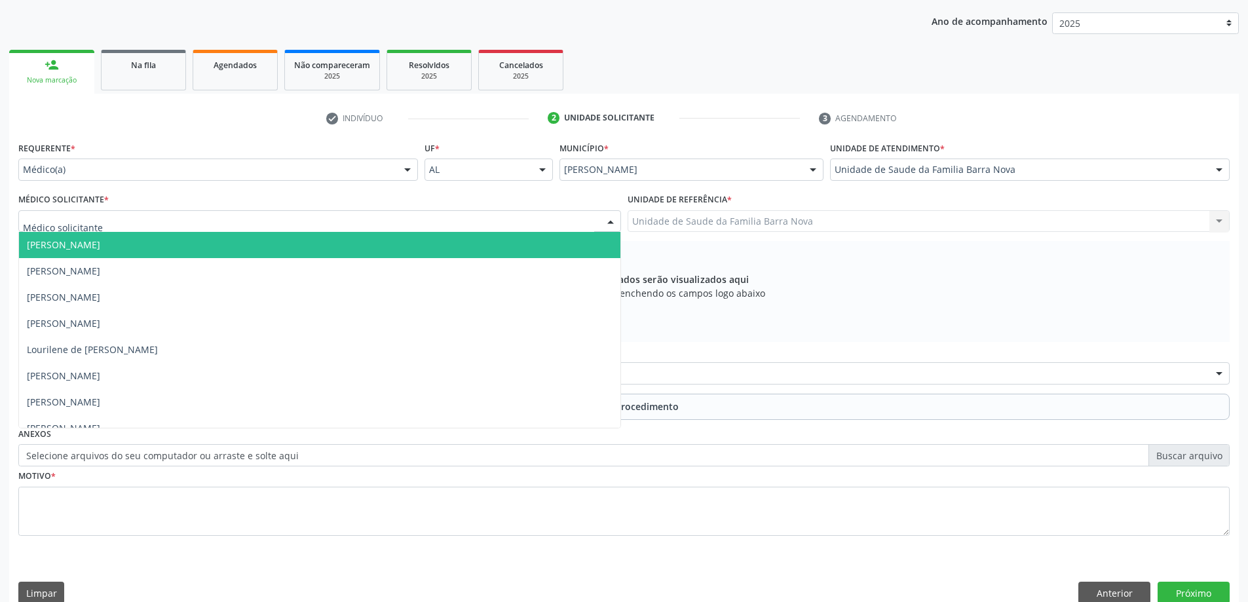
click at [155, 215] on div at bounding box center [319, 221] width 603 height 22
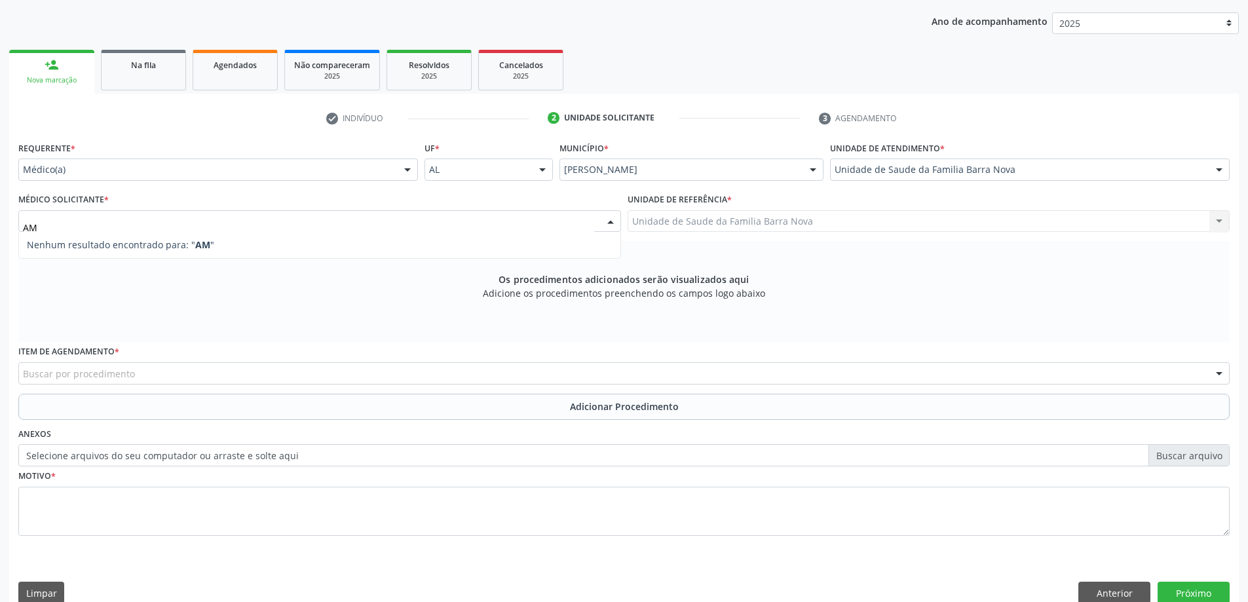
type input "A"
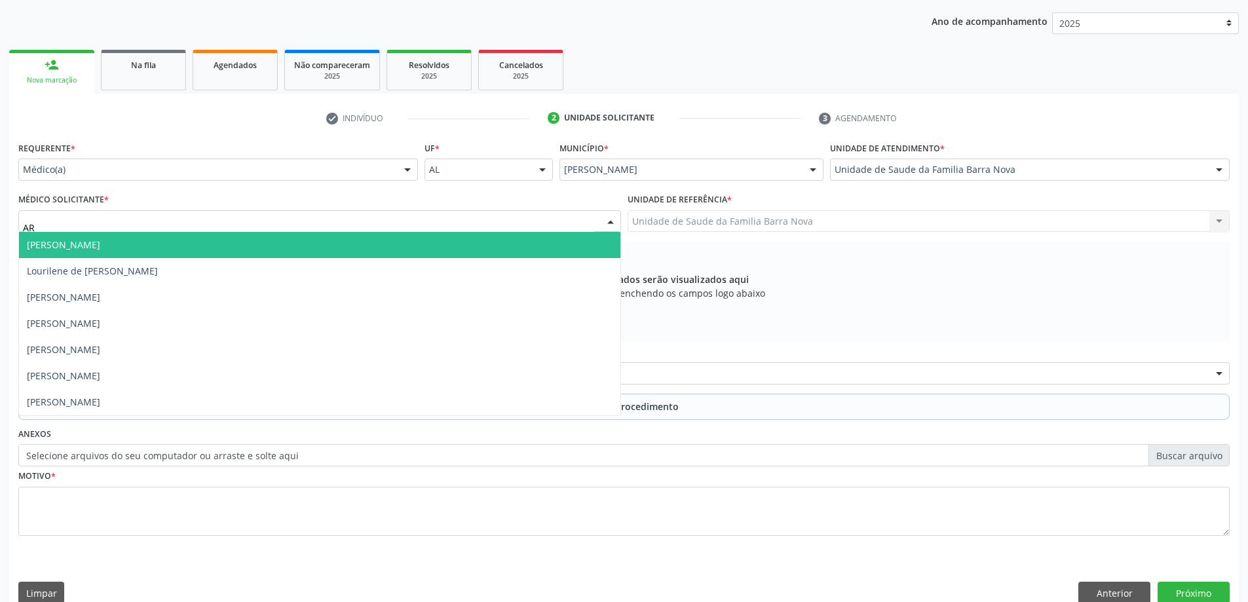
type input "ARY"
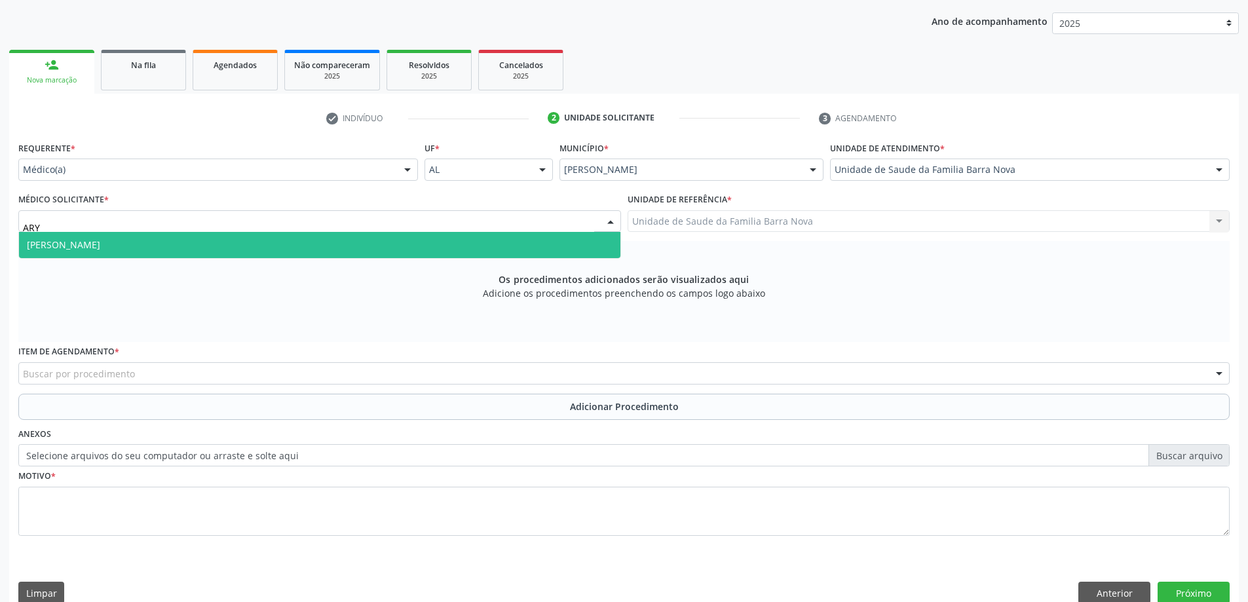
click at [100, 241] on span "[PERSON_NAME]" at bounding box center [63, 245] width 73 height 12
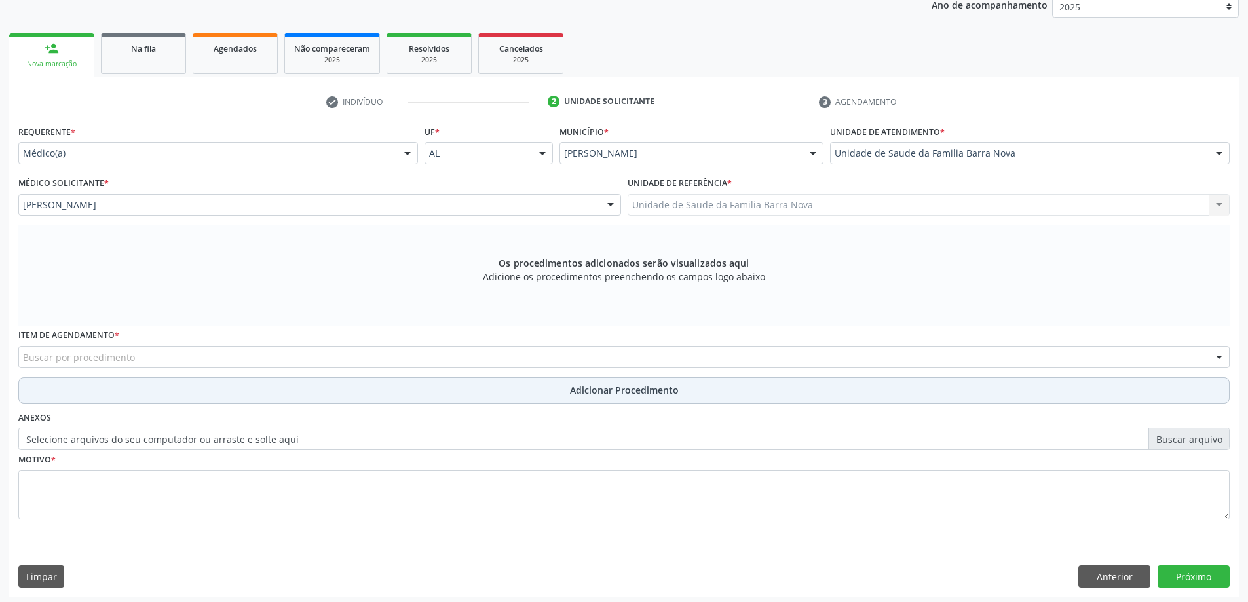
scroll to position [185, 0]
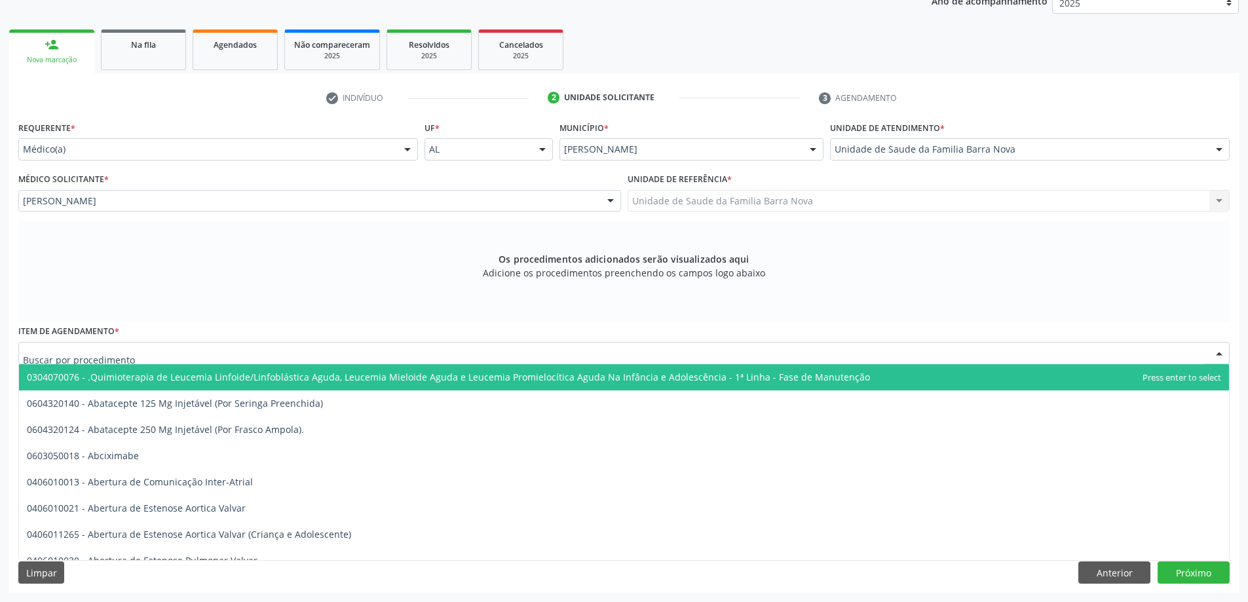
click at [204, 351] on div at bounding box center [624, 353] width 1212 height 22
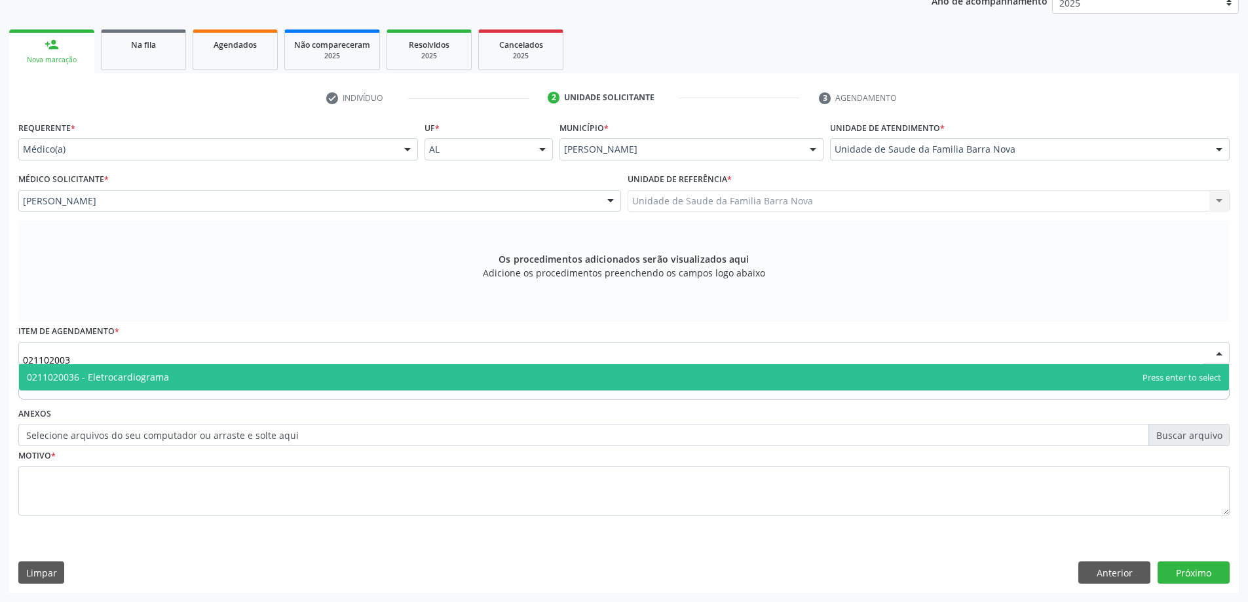
type input "0211020036"
click at [168, 372] on span "0211020036 - Eletrocardiograma" at bounding box center [624, 377] width 1210 height 26
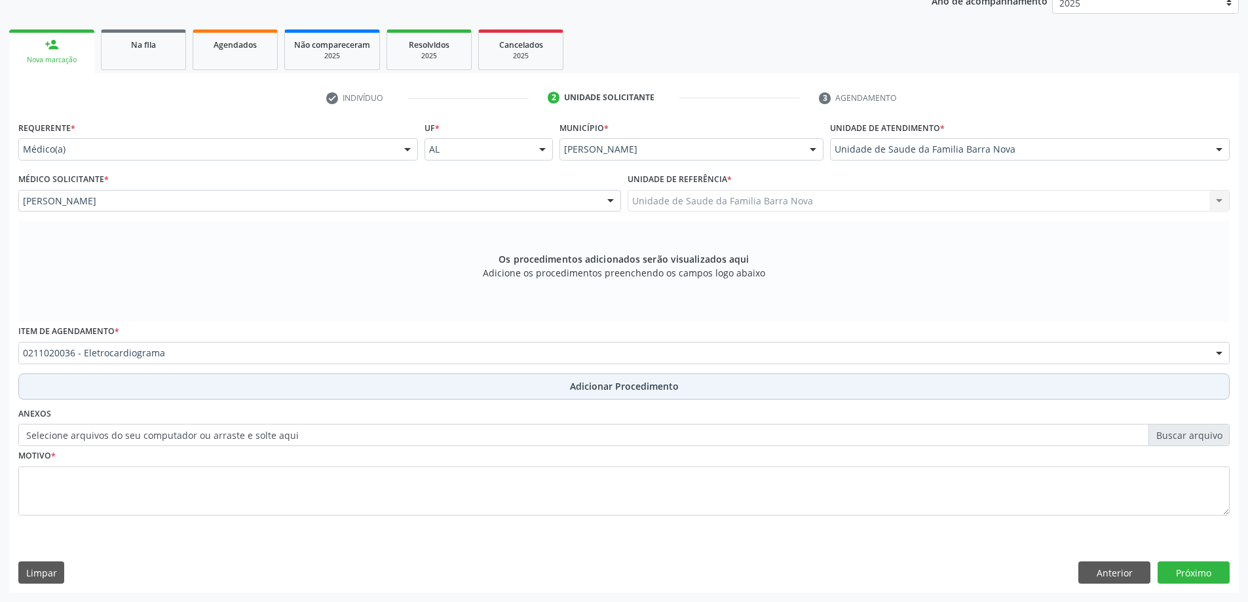
click at [162, 390] on button "Adicionar Procedimento" at bounding box center [624, 387] width 1212 height 26
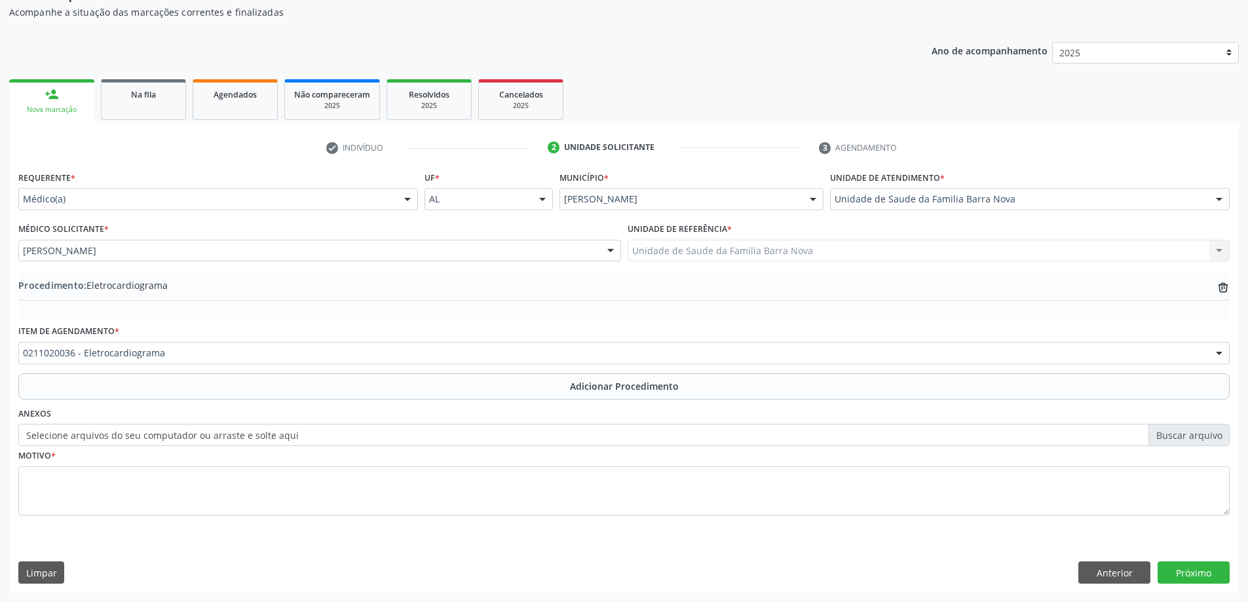
scroll to position [135, 0]
click at [133, 463] on div "Motivo *" at bounding box center [624, 480] width 1212 height 69
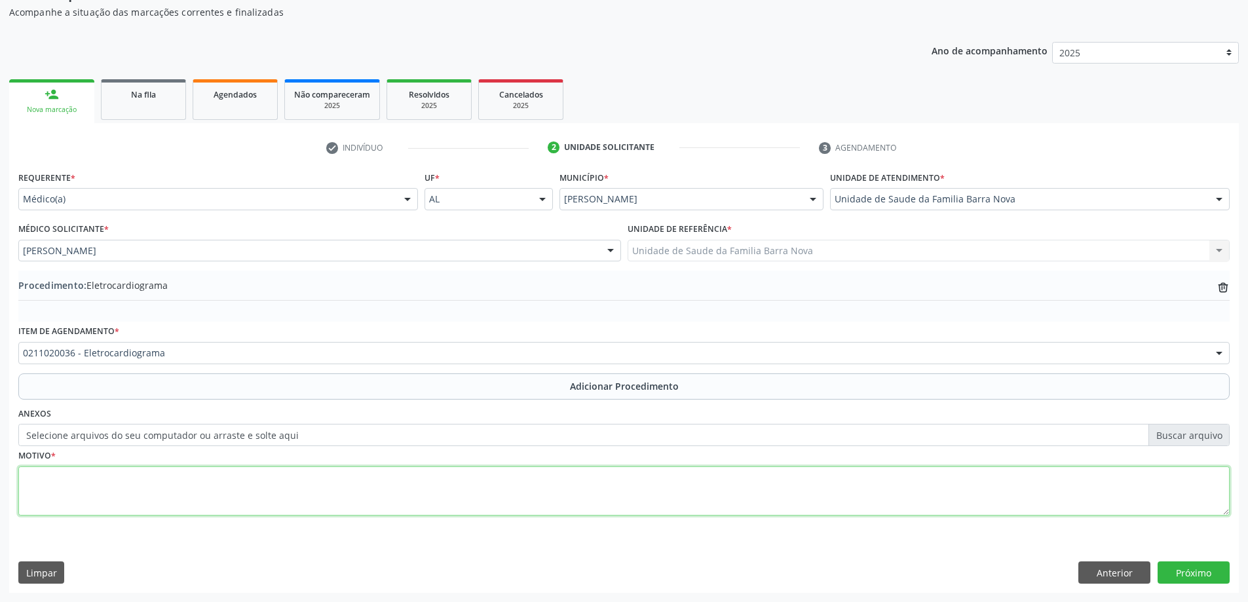
click at [140, 467] on textarea at bounding box center [624, 492] width 1212 height 50
type textarea "HAS."
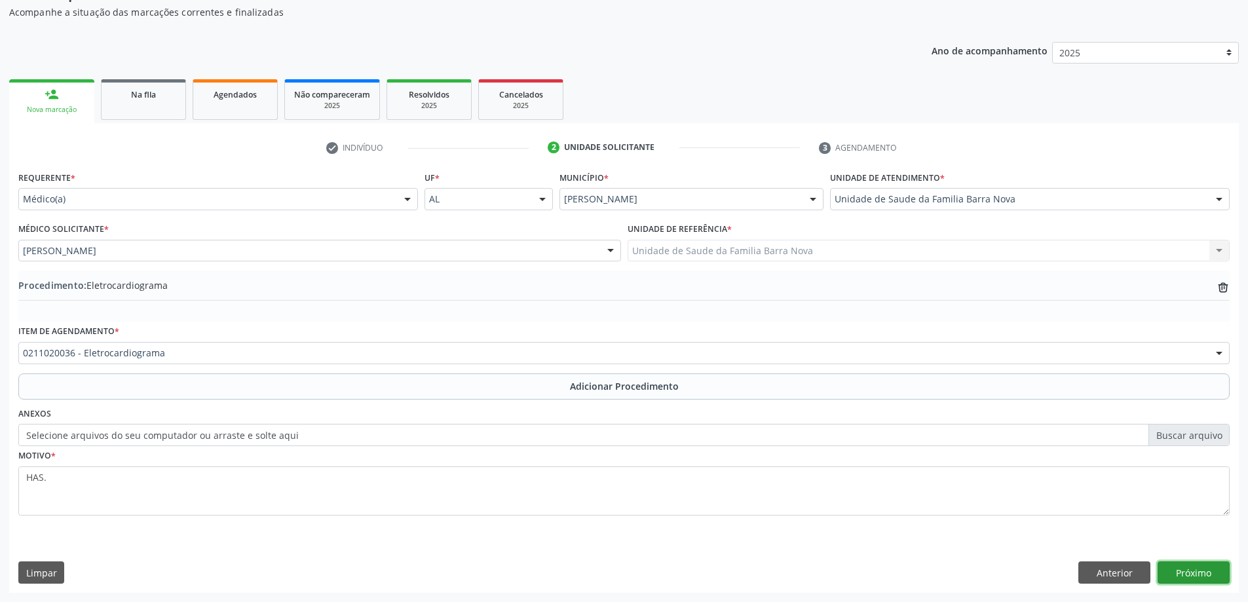
click at [1203, 567] on button "Próximo" at bounding box center [1194, 573] width 72 height 22
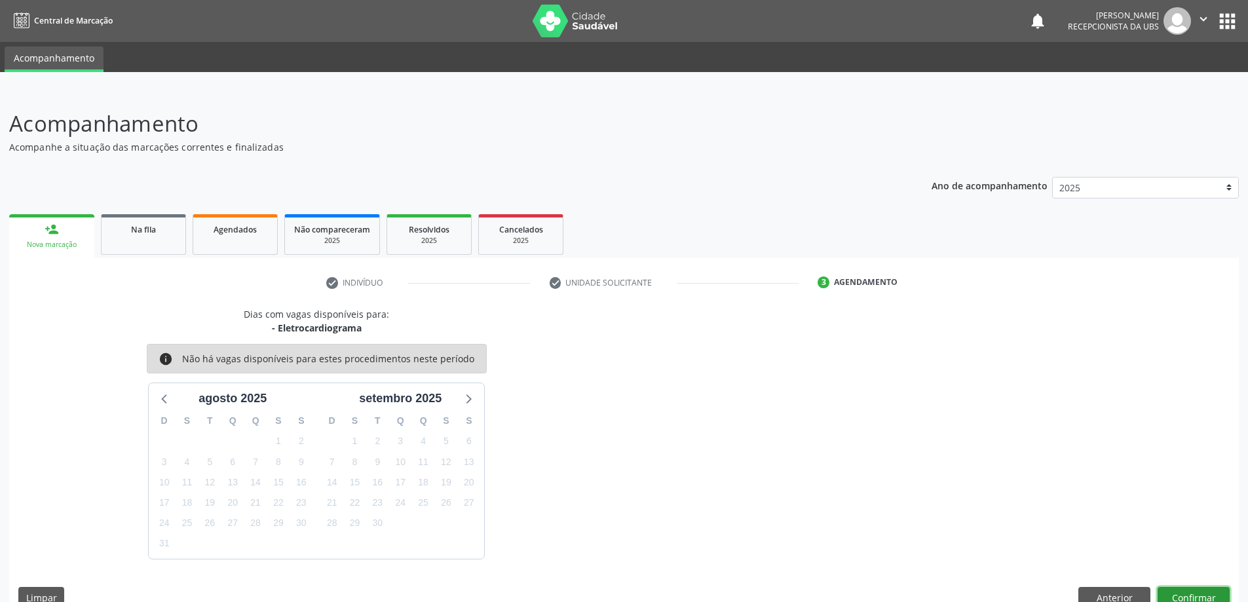
click at [1195, 590] on button "Confirmar" at bounding box center [1194, 598] width 72 height 22
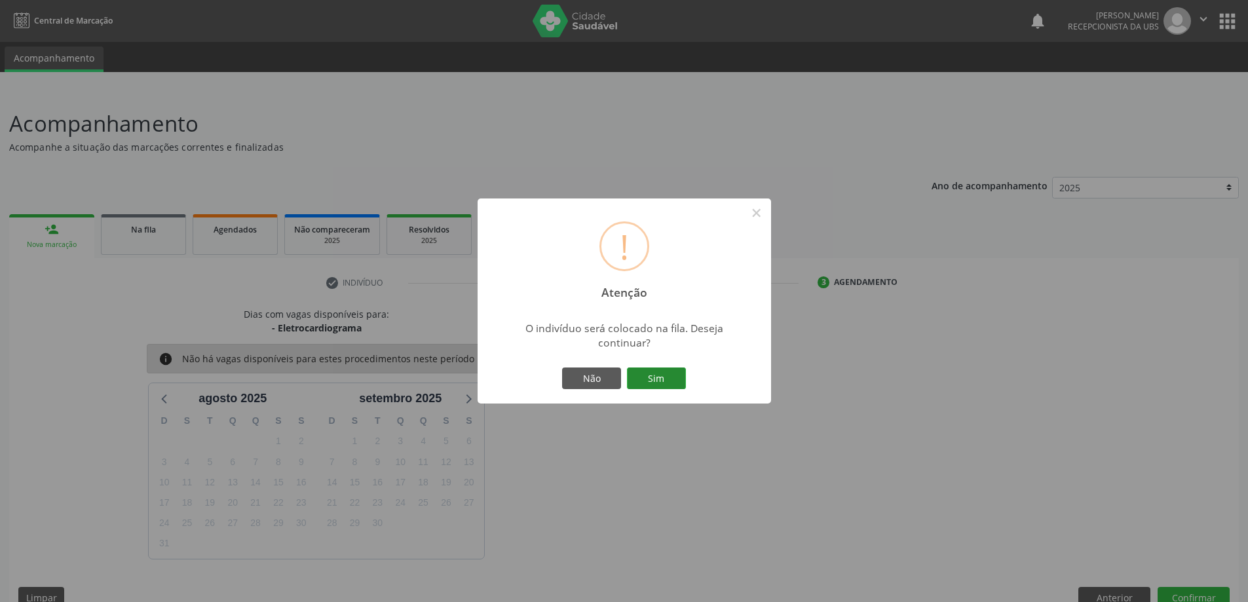
click at [653, 381] on button "Sim" at bounding box center [656, 379] width 59 height 22
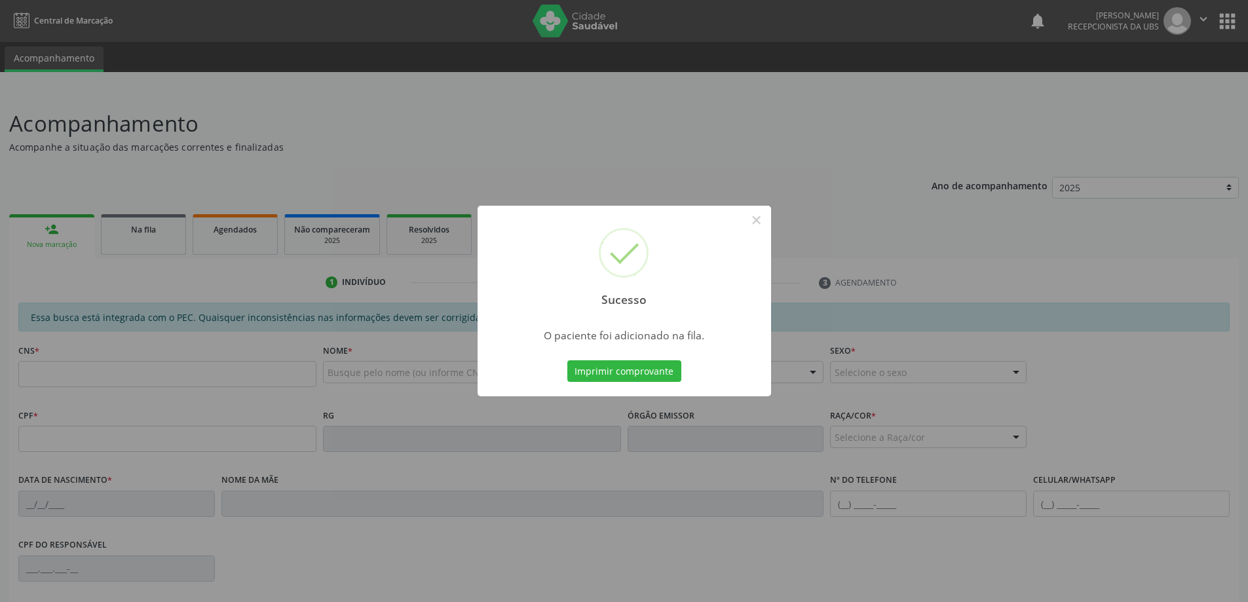
drag, startPoint x: 389, startPoint y: 317, endPoint x: 301, endPoint y: 339, distance: 91.1
click at [385, 317] on div "Sucesso × O paciente foi adicionado na fila. Imprimir comprovante Cancel" at bounding box center [624, 301] width 1248 height 602
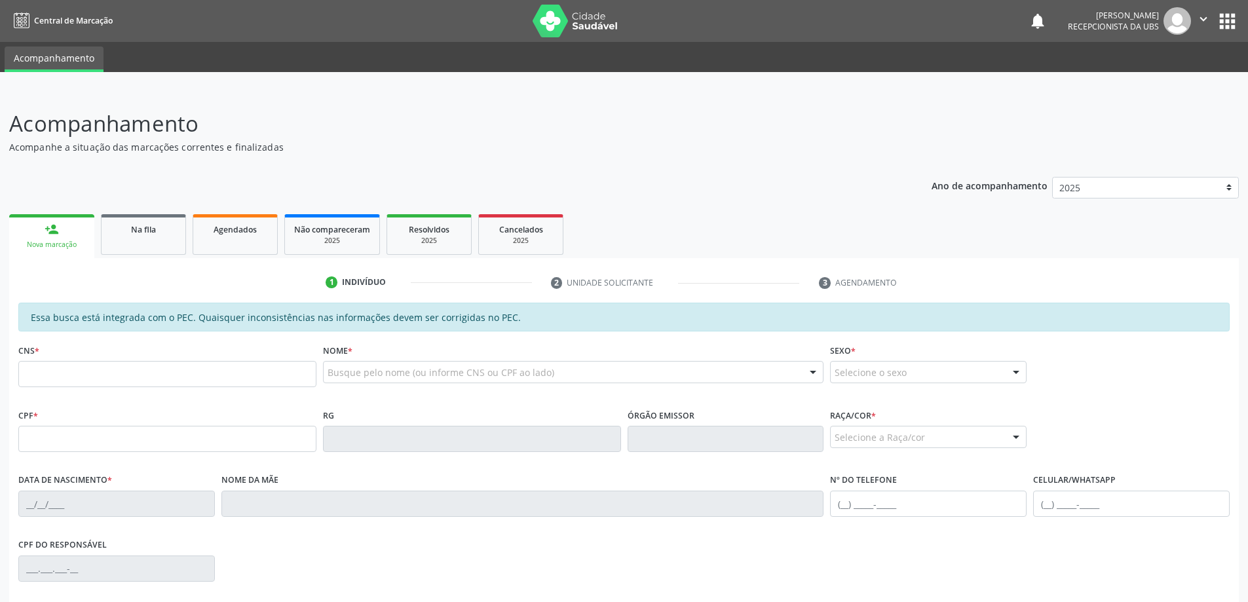
drag, startPoint x: 146, startPoint y: 389, endPoint x: 160, endPoint y: 370, distance: 23.5
click at [146, 389] on fieldset "CNS *" at bounding box center [167, 369] width 298 height 56
click at [160, 370] on input "text" at bounding box center [167, 374] width 298 height 26
type input "700 0044 0452 4301"
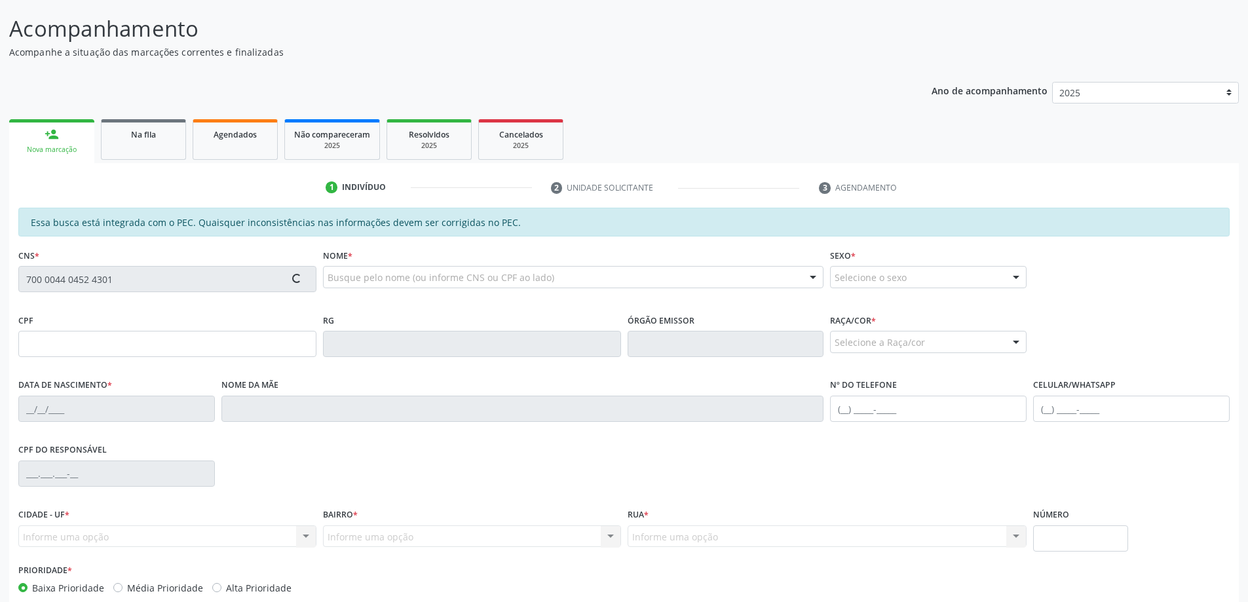
scroll to position [164, 0]
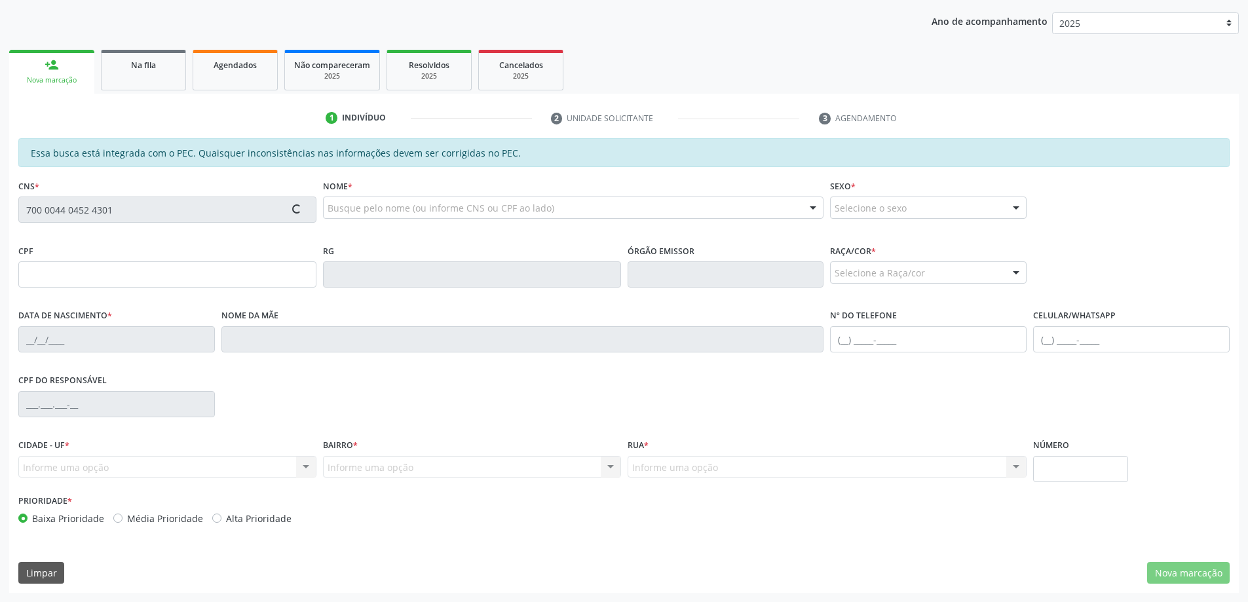
type input "124.980.714-07"
type input "[DATE]"
type input "[PERSON_NAME]"
type input "[PHONE_NUMBER]"
type input "S/N"
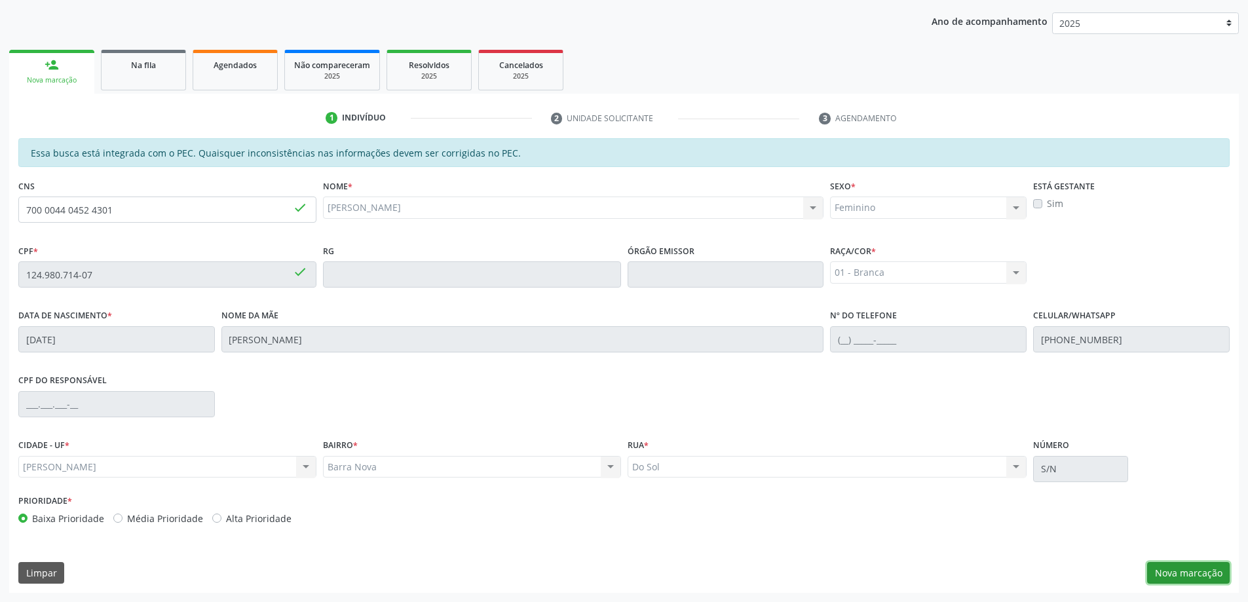
click at [1188, 574] on button "Nova marcação" at bounding box center [1188, 573] width 83 height 22
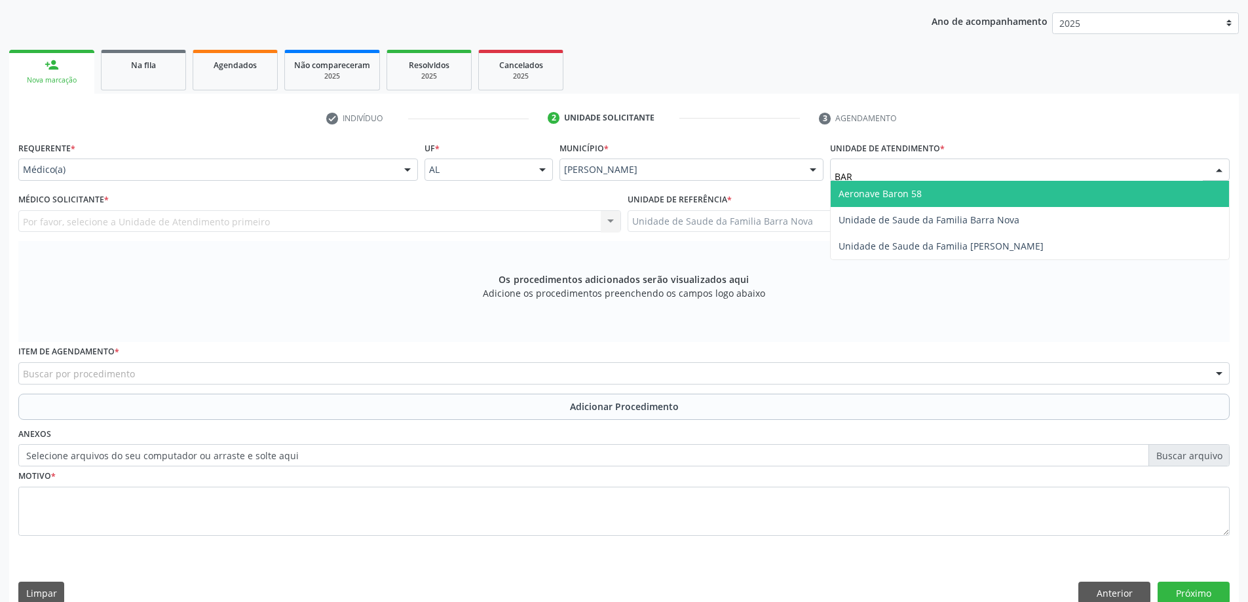
type input "BARR"
click at [944, 199] on span "Unidade de Saude da Familia Barra Nova" at bounding box center [929, 193] width 181 height 12
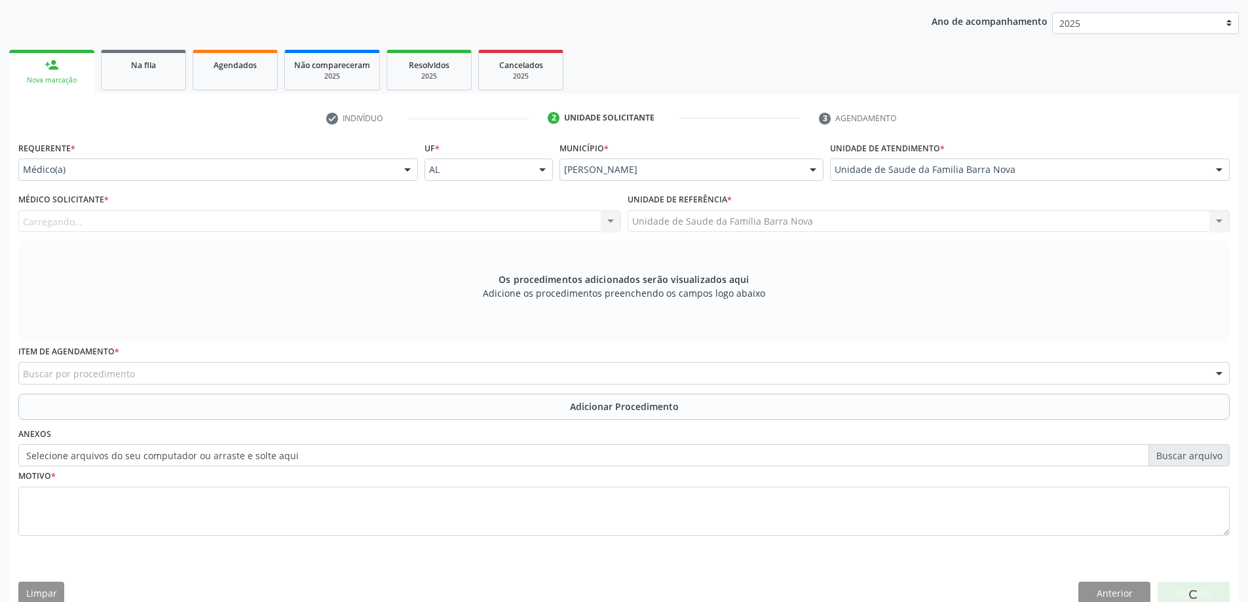
click at [501, 221] on div "Carregando..." at bounding box center [319, 221] width 603 height 22
type input "0"
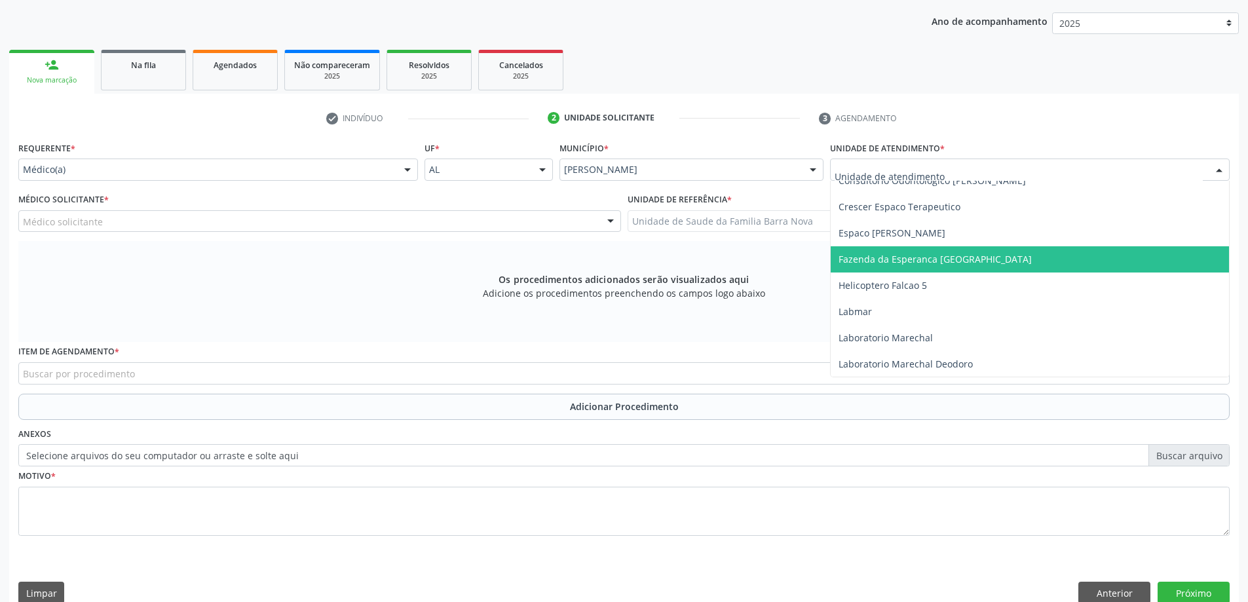
scroll to position [0, 0]
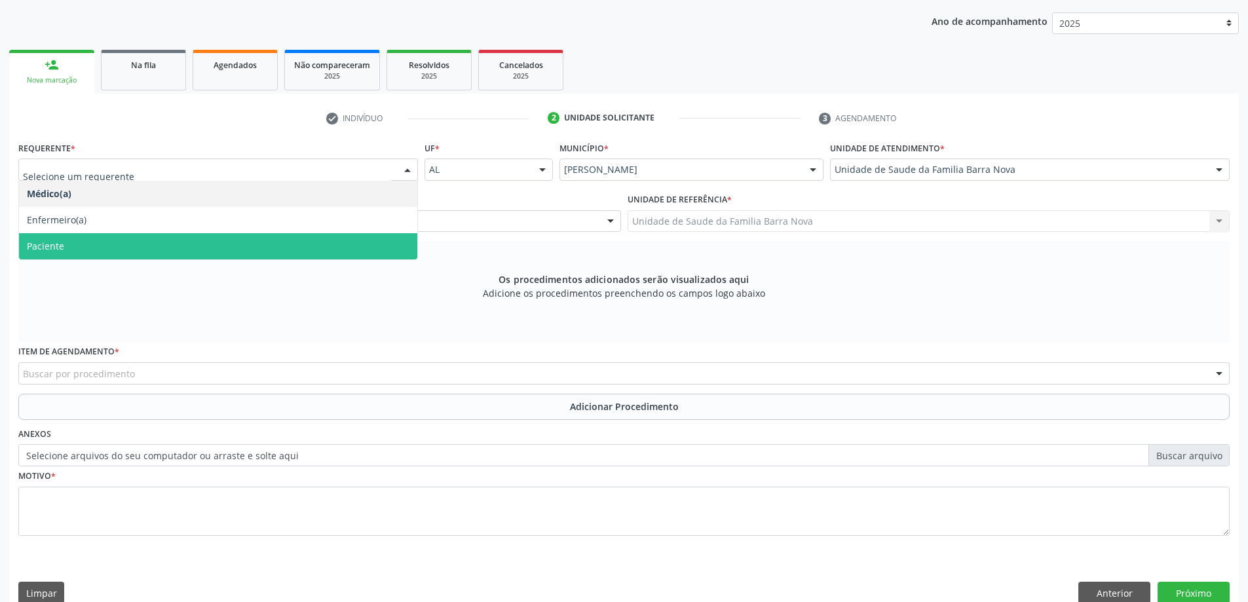
drag, startPoint x: 207, startPoint y: 244, endPoint x: 228, endPoint y: 216, distance: 35.1
click at [208, 244] on span "Paciente" at bounding box center [218, 246] width 398 height 26
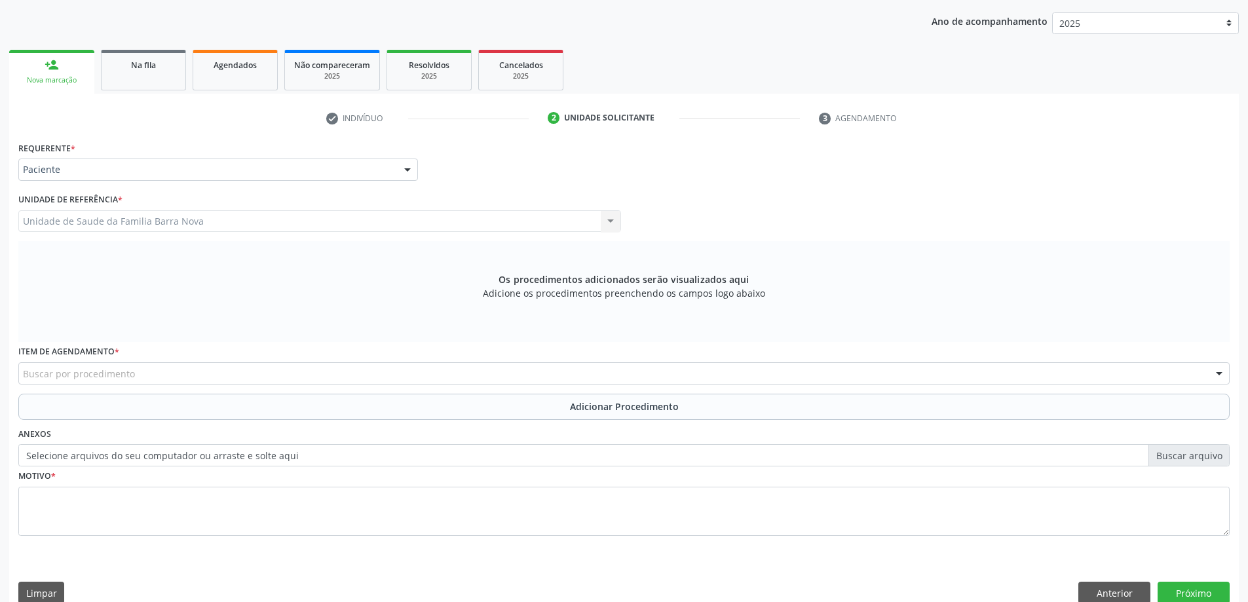
click at [183, 372] on div "Buscar por procedimento" at bounding box center [624, 373] width 1212 height 22
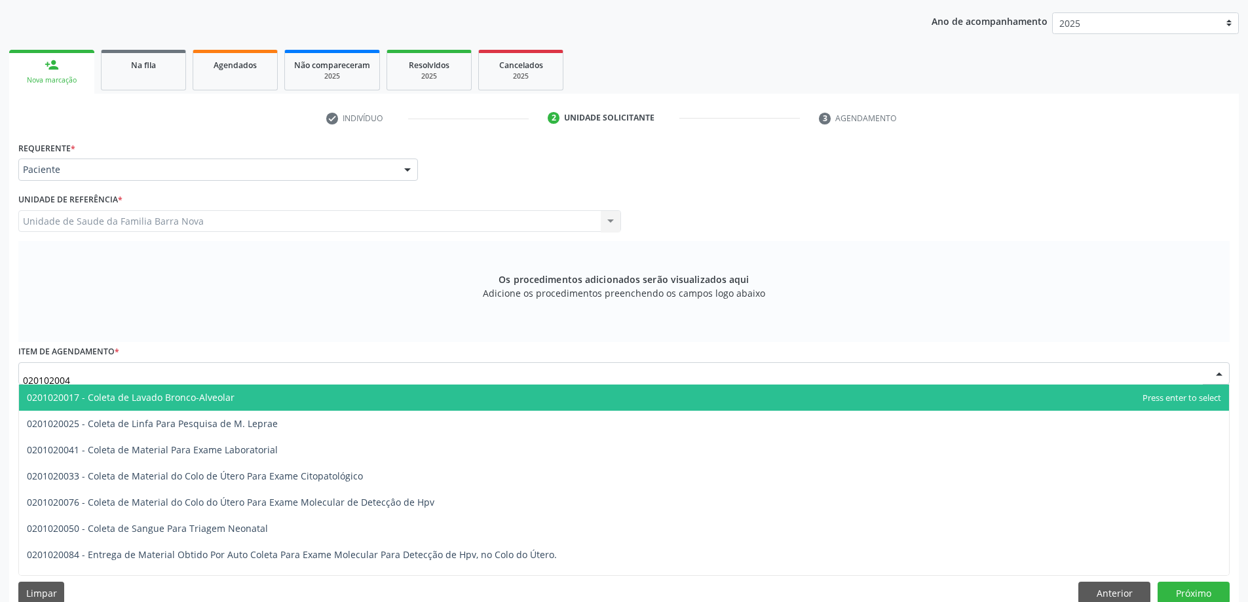
type input "0201020041"
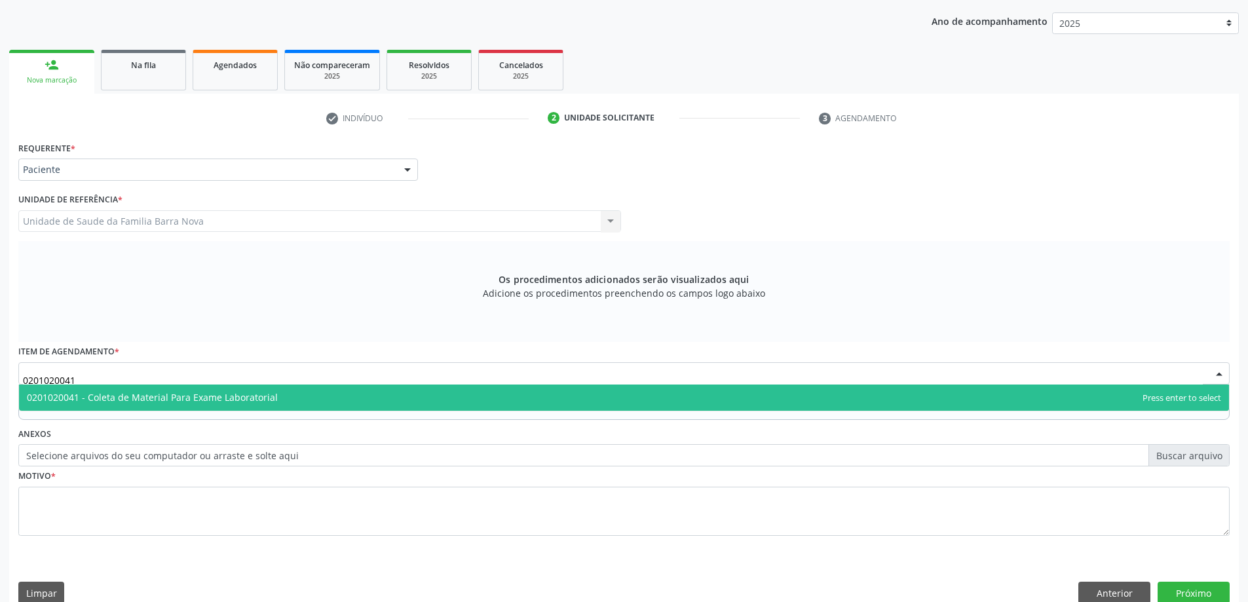
click at [153, 399] on span "0201020041 - Coleta de Material Para Exame Laboratorial" at bounding box center [152, 397] width 251 height 12
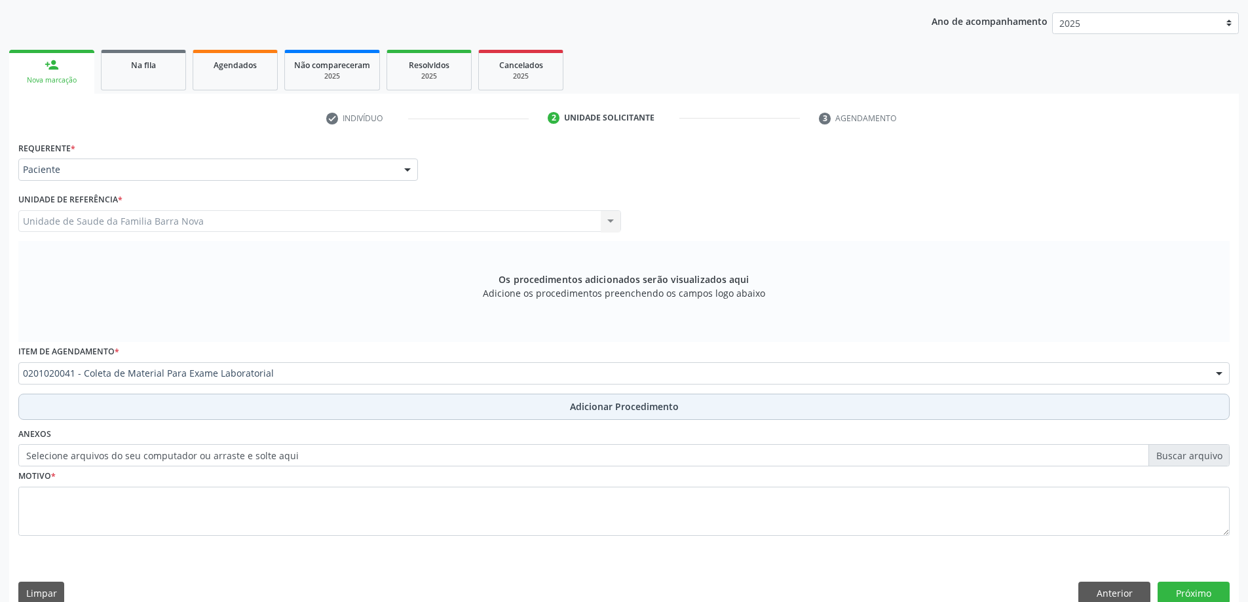
click at [101, 406] on button "Adicionar Procedimento" at bounding box center [624, 407] width 1212 height 26
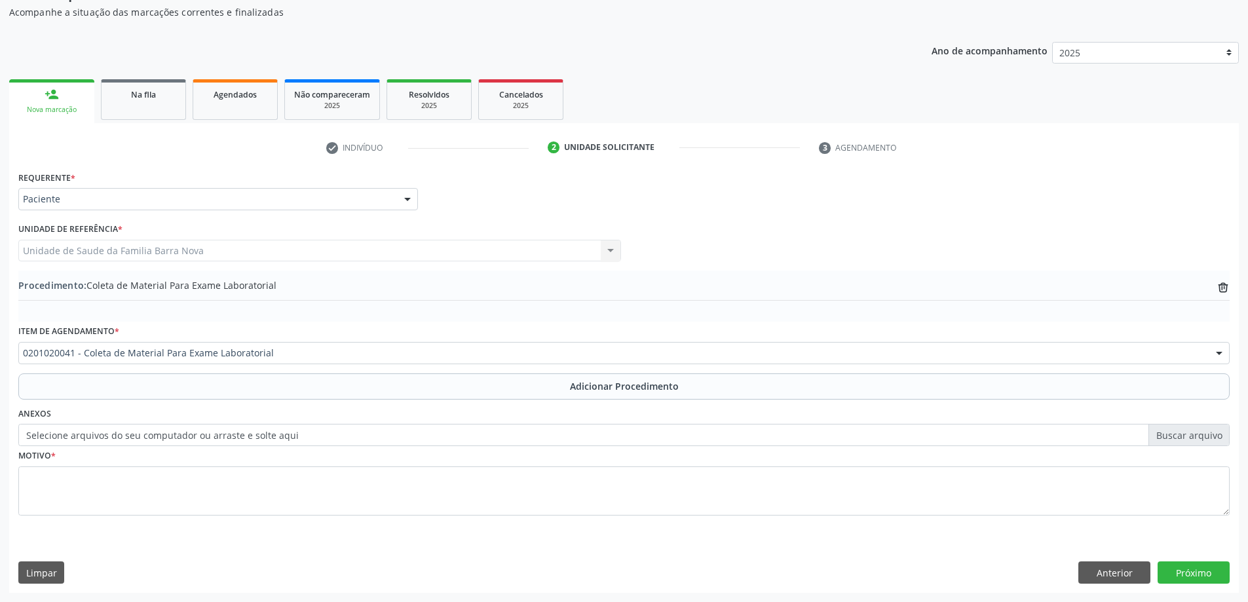
scroll to position [135, 0]
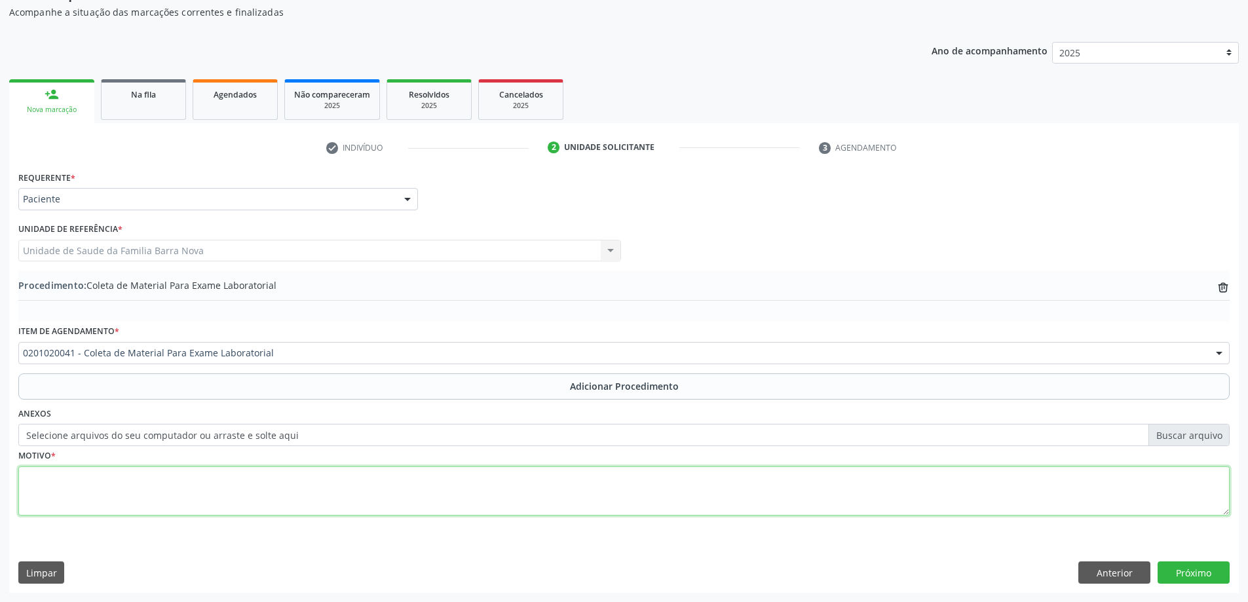
click at [71, 471] on textarea at bounding box center [624, 492] width 1212 height 50
type textarea "S"
type textarea "[MEDICAL_DATA]."
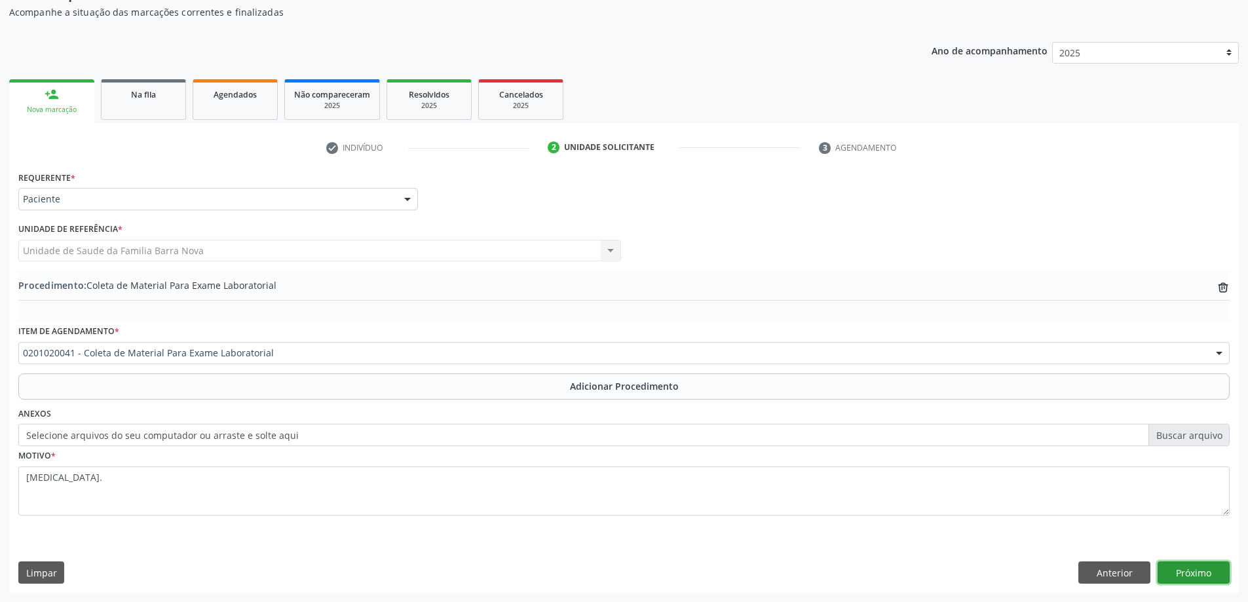
click at [1218, 569] on button "Próximo" at bounding box center [1194, 573] width 72 height 22
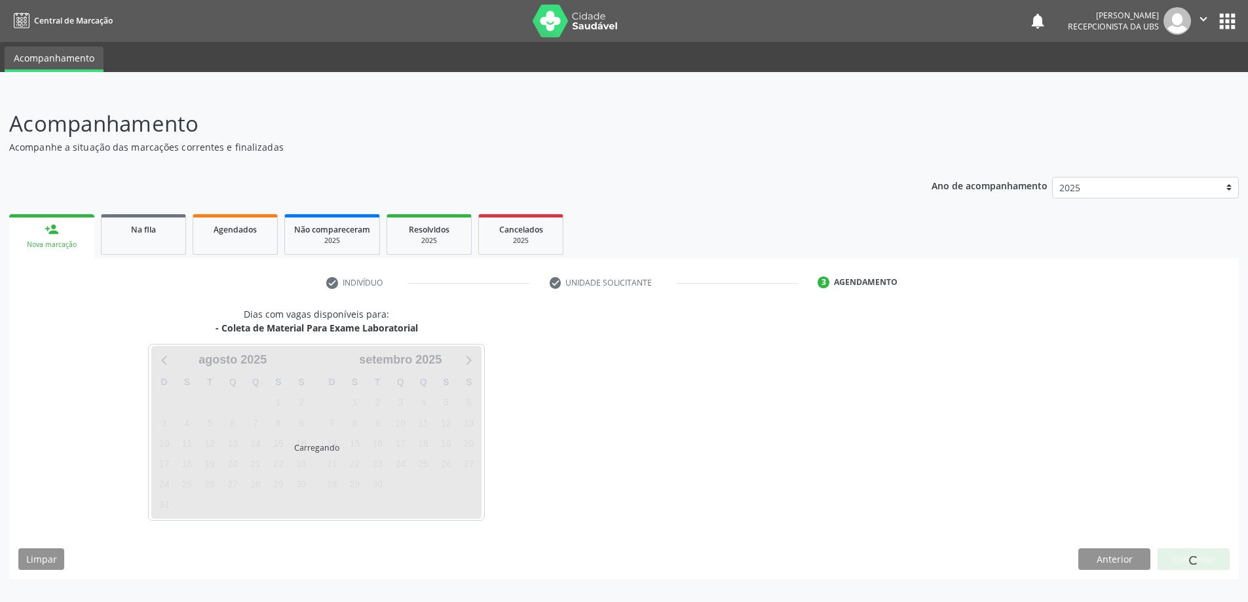
scroll to position [0, 0]
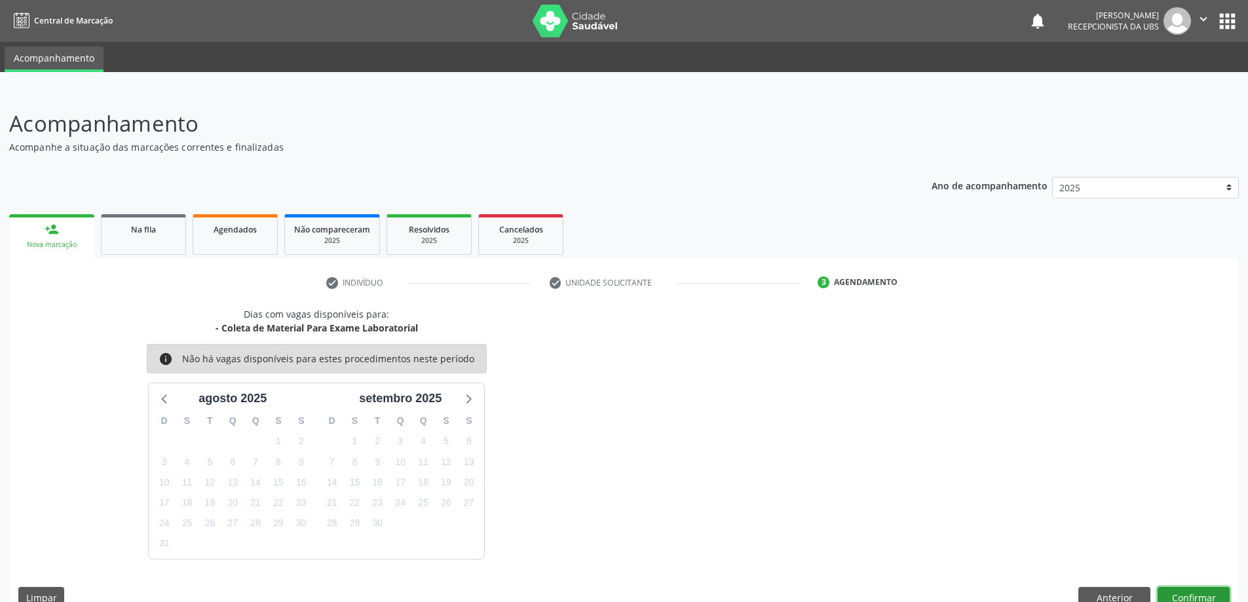
click at [1215, 591] on button "Confirmar" at bounding box center [1194, 598] width 72 height 22
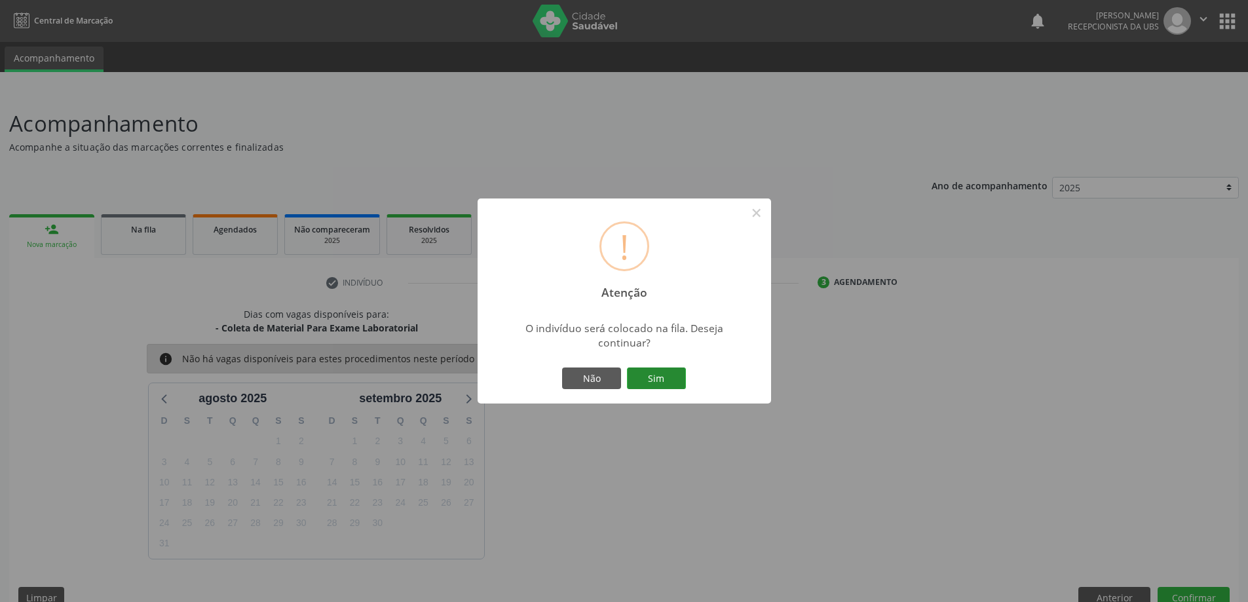
click at [645, 379] on button "Sim" at bounding box center [656, 379] width 59 height 22
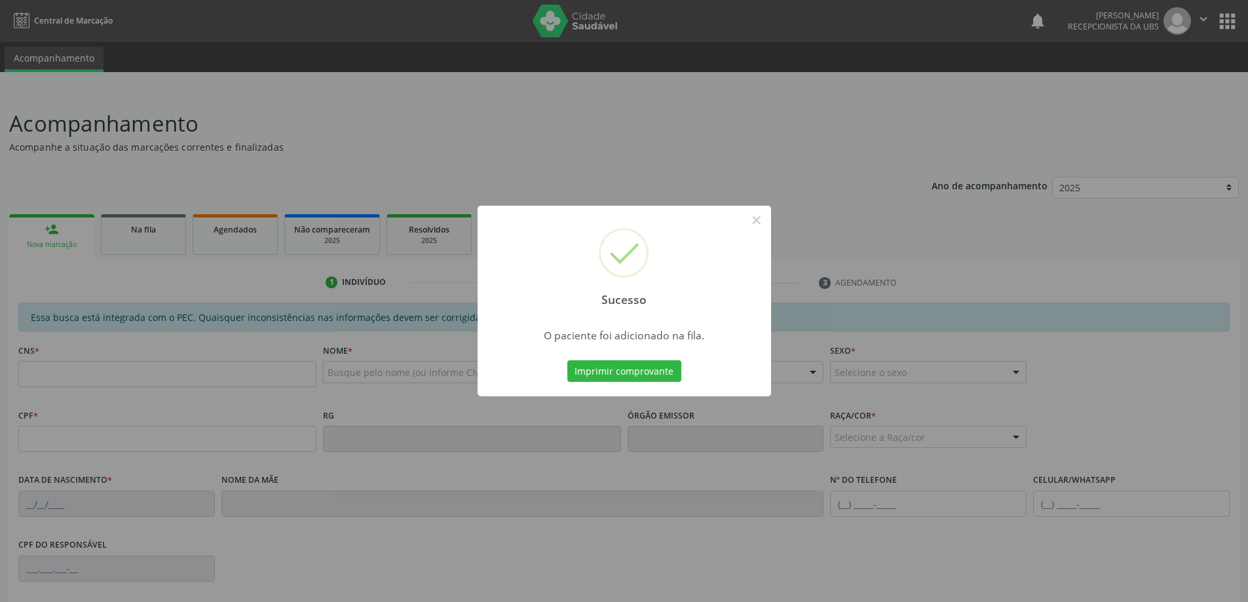
click at [60, 235] on div "Sucesso × O paciente foi adicionado na fila. Imprimir comprovante Cancel" at bounding box center [624, 301] width 1248 height 602
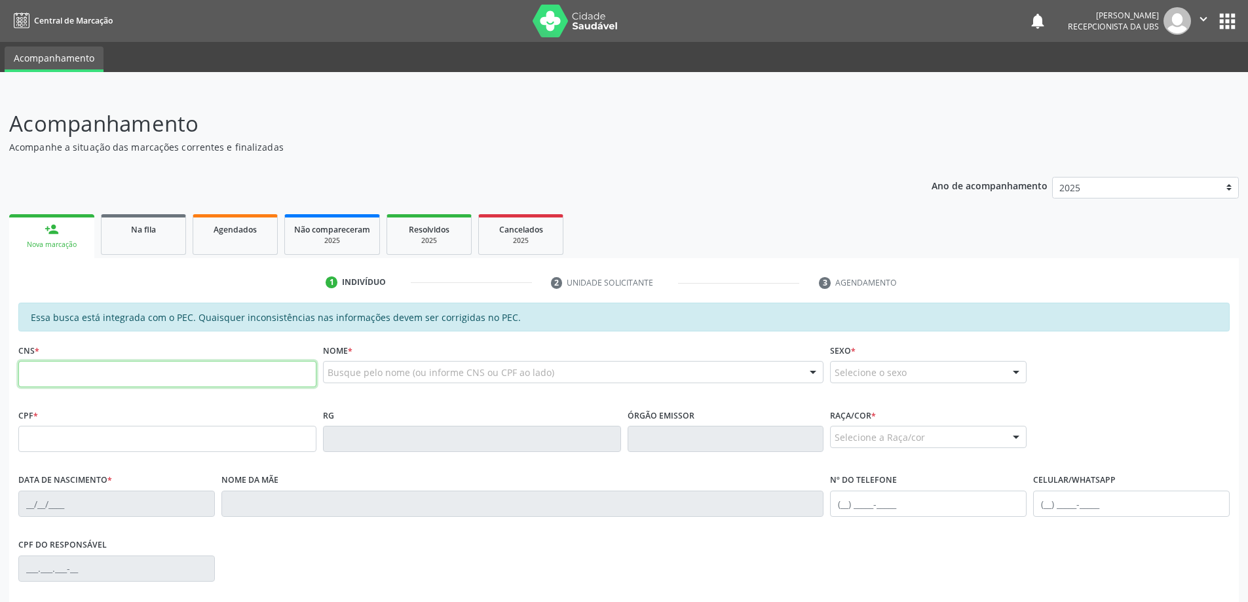
click at [132, 381] on input "text" at bounding box center [167, 374] width 298 height 26
type input "700 0089 0926 8608"
type input "437.376.254-68"
type input "[DATE]"
type input "[PERSON_NAME]"
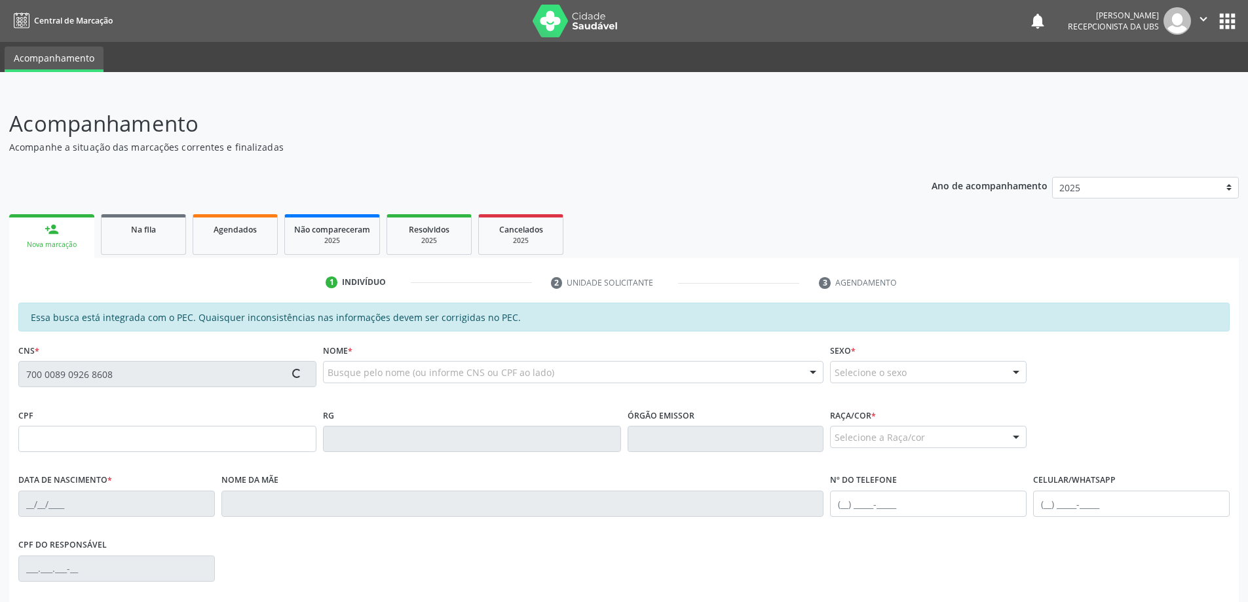
type input "[PHONE_NUMBER]"
type input "237"
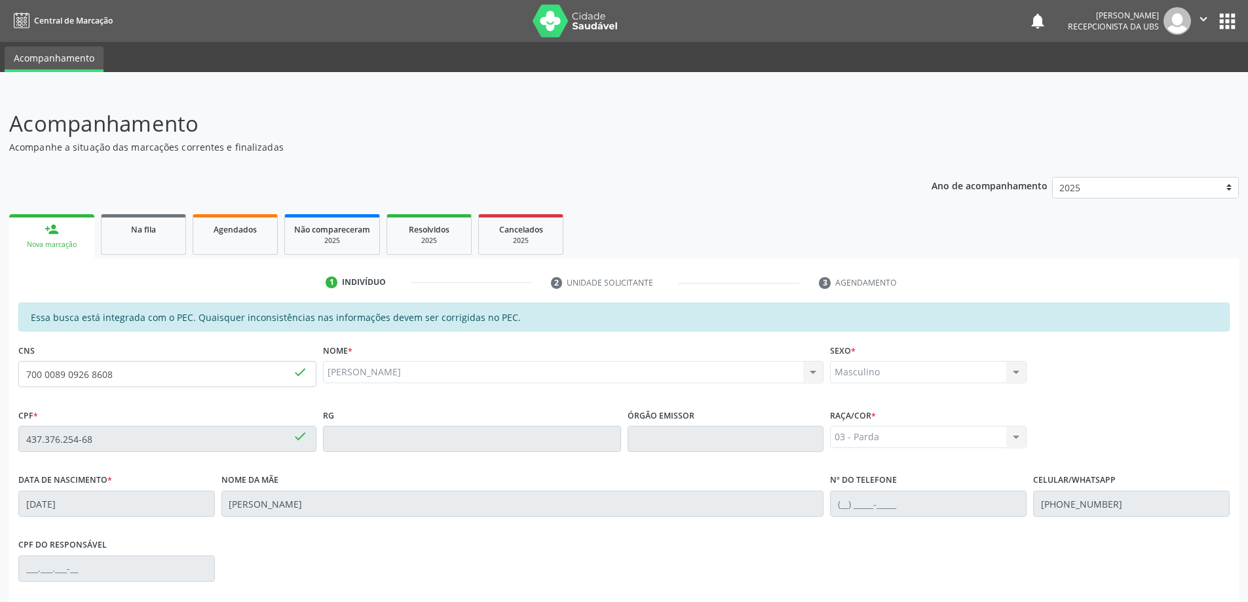
scroll to position [164, 0]
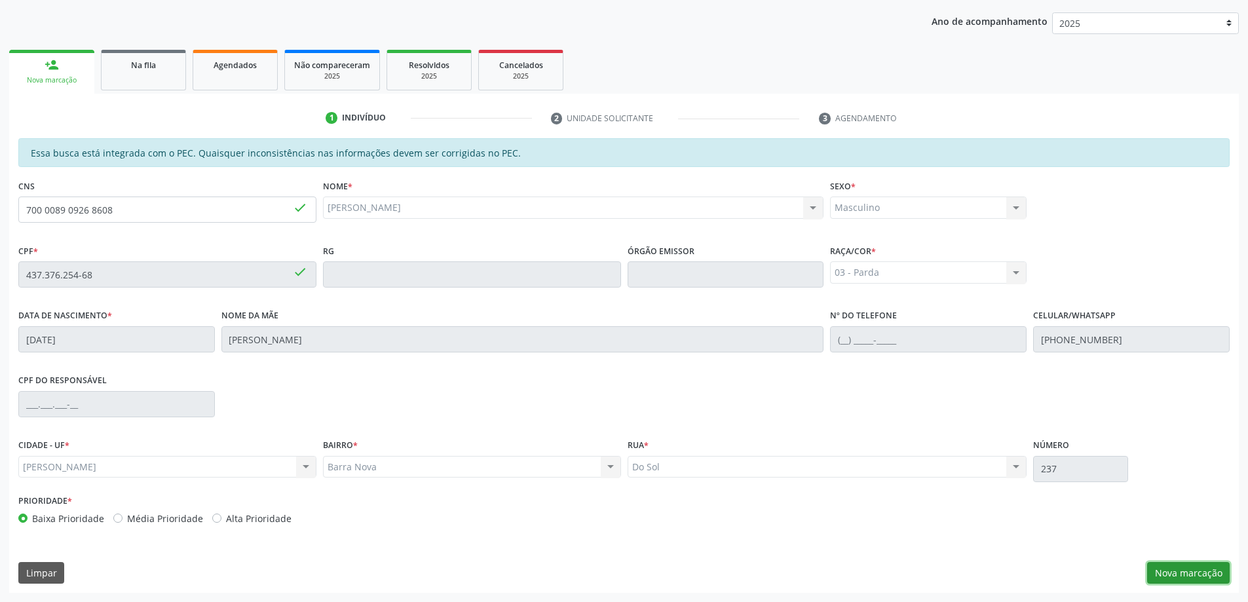
click at [1206, 573] on button "Nova marcação" at bounding box center [1188, 573] width 83 height 22
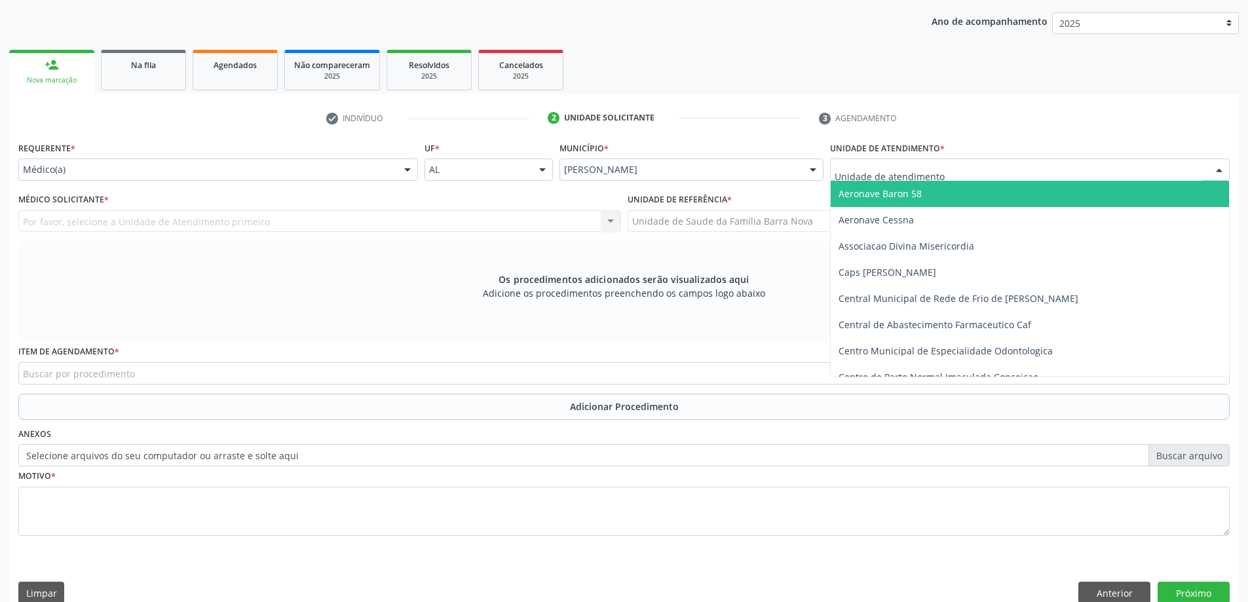
drag, startPoint x: 965, startPoint y: 179, endPoint x: 955, endPoint y: 166, distance: 15.9
click at [965, 178] on div at bounding box center [1030, 170] width 400 height 22
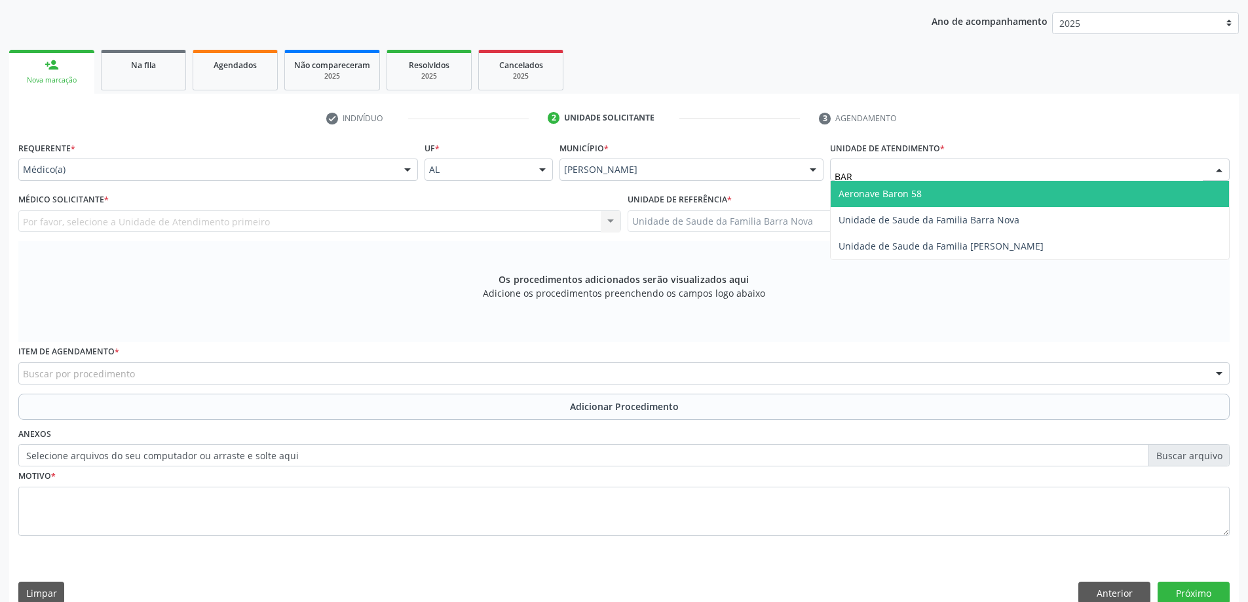
type input "BARR"
click at [959, 199] on span "Unidade de Saude da Familia Barra Nova" at bounding box center [929, 193] width 181 height 12
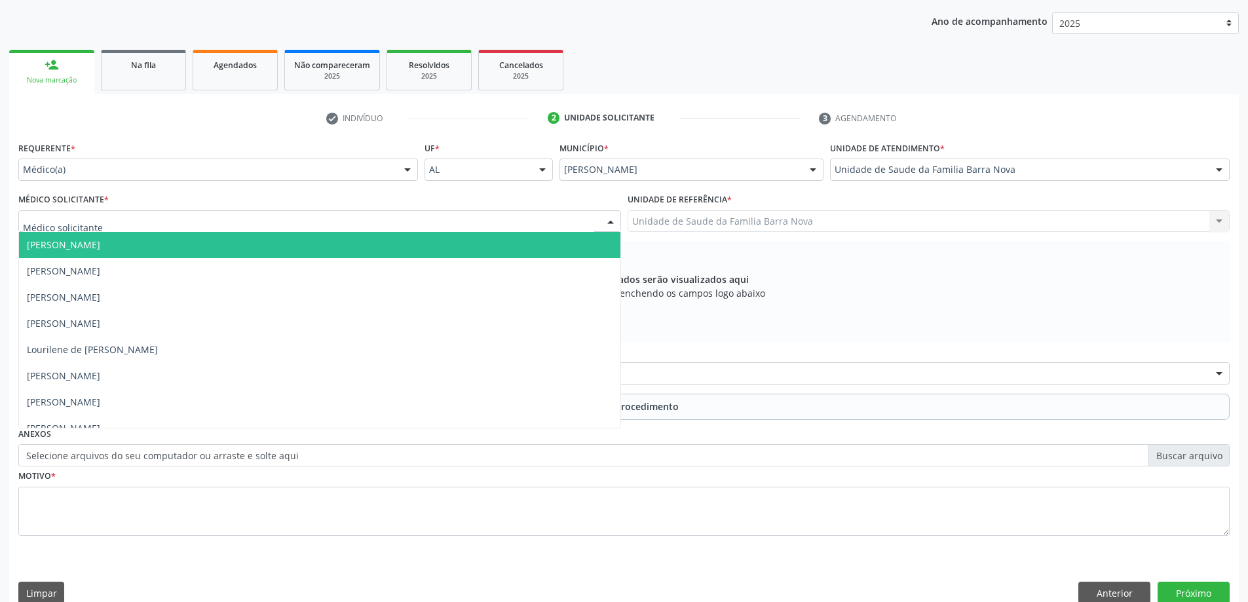
click at [412, 221] on div at bounding box center [319, 221] width 603 height 22
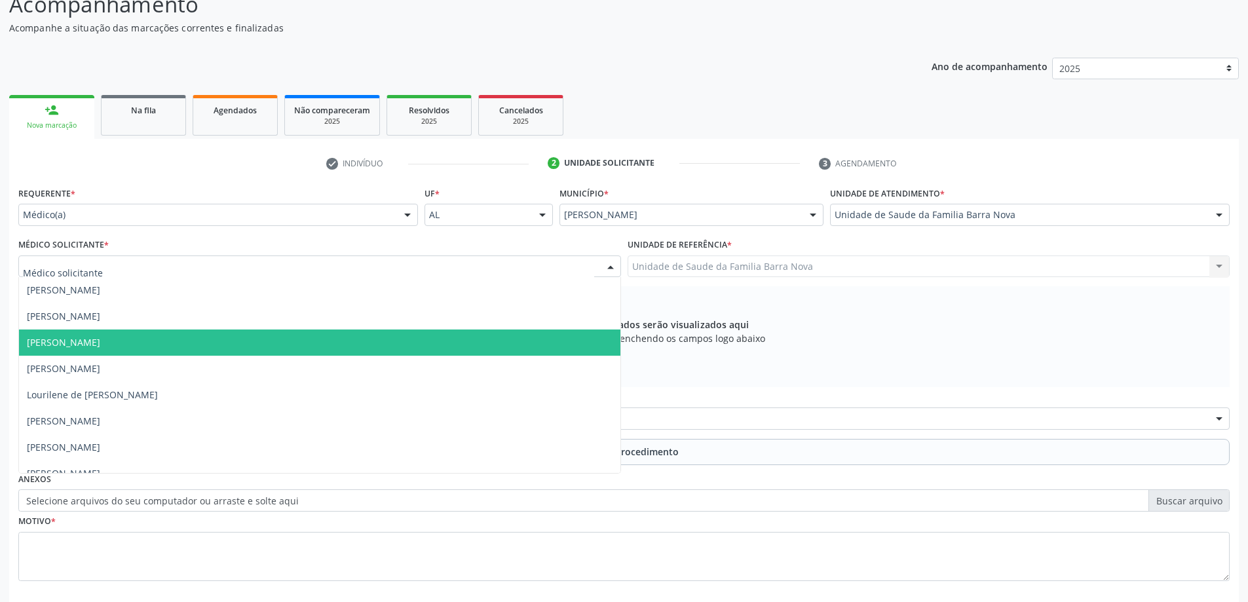
scroll to position [131, 0]
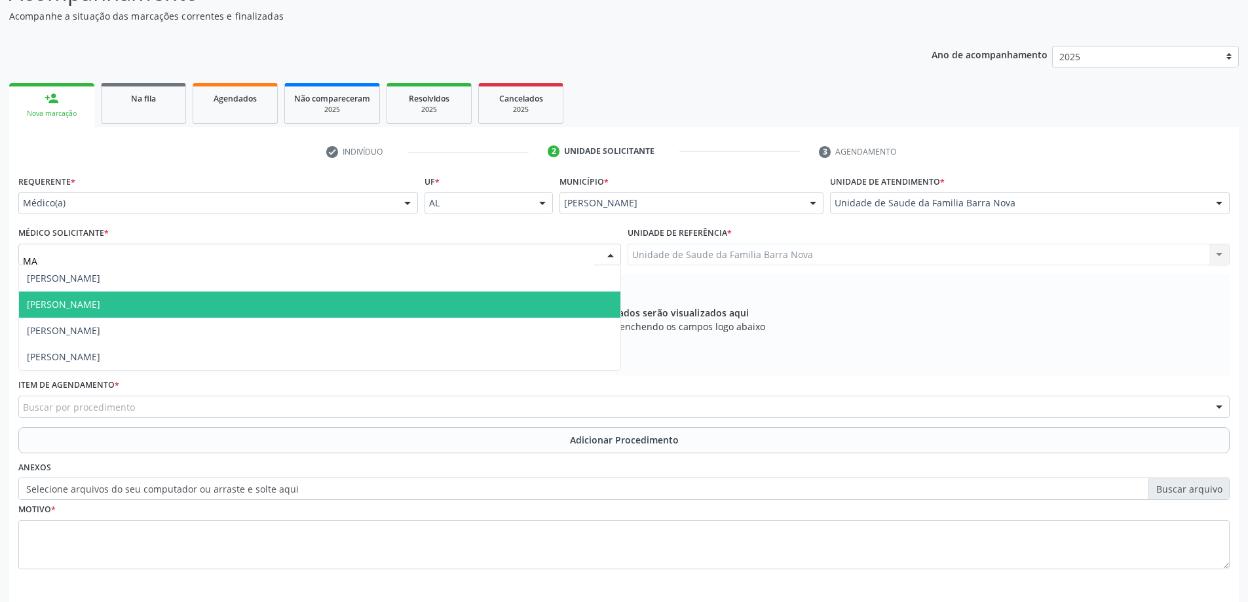
type input "MAR"
click at [146, 292] on span "[PERSON_NAME]" at bounding box center [320, 305] width 602 height 26
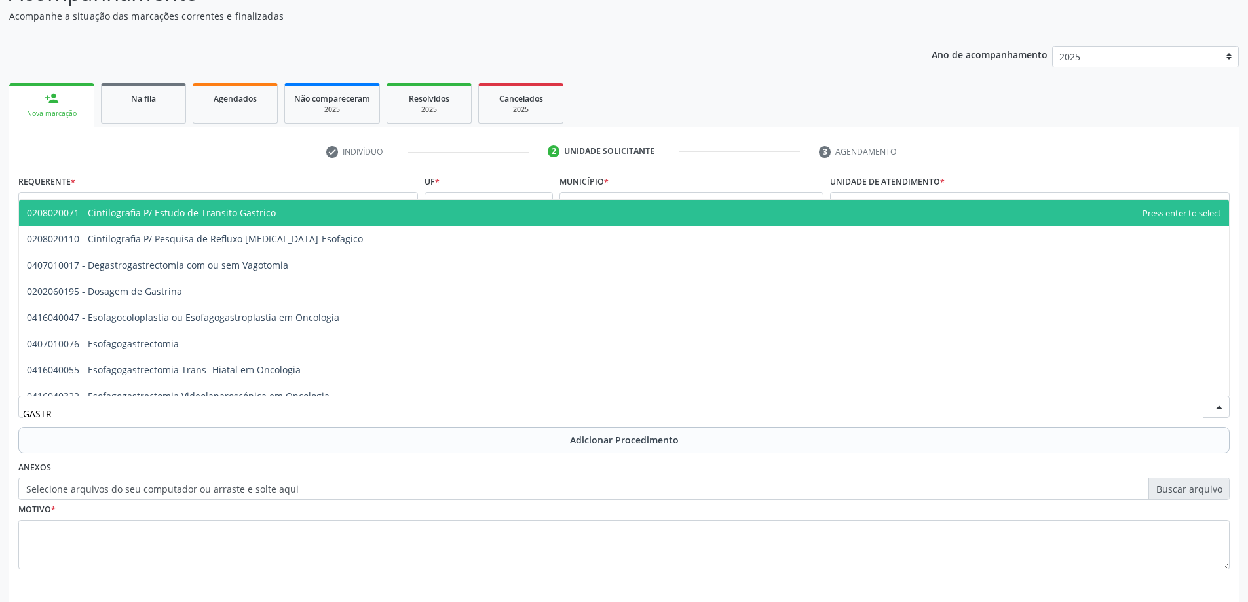
type input "[MEDICAL_DATA]"
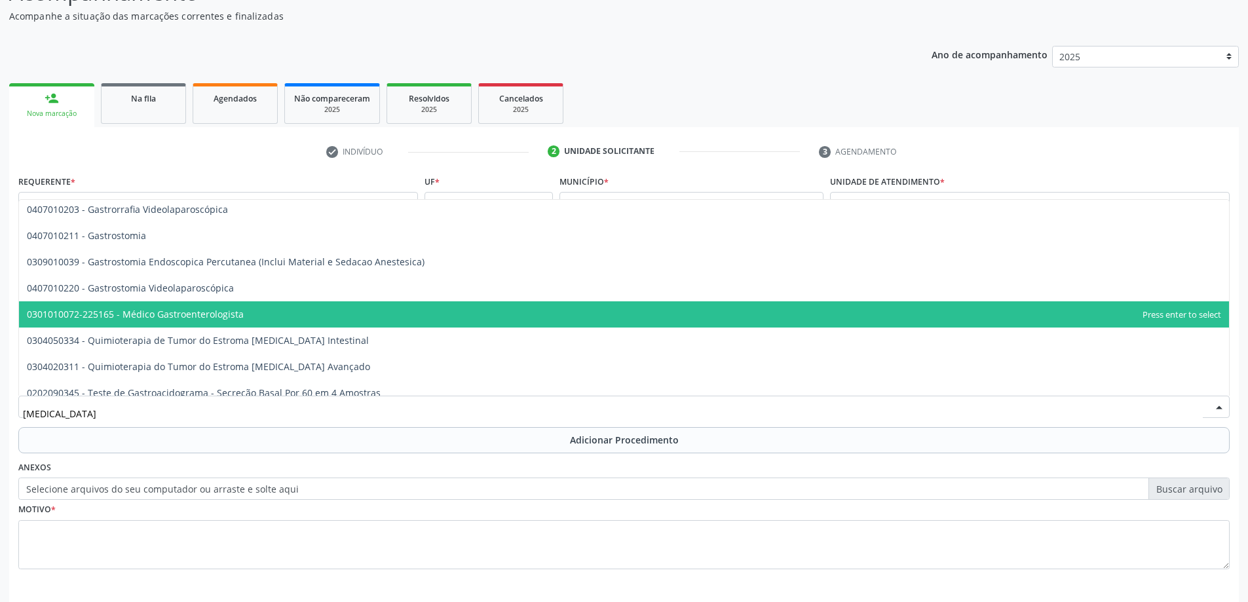
scroll to position [262, 0]
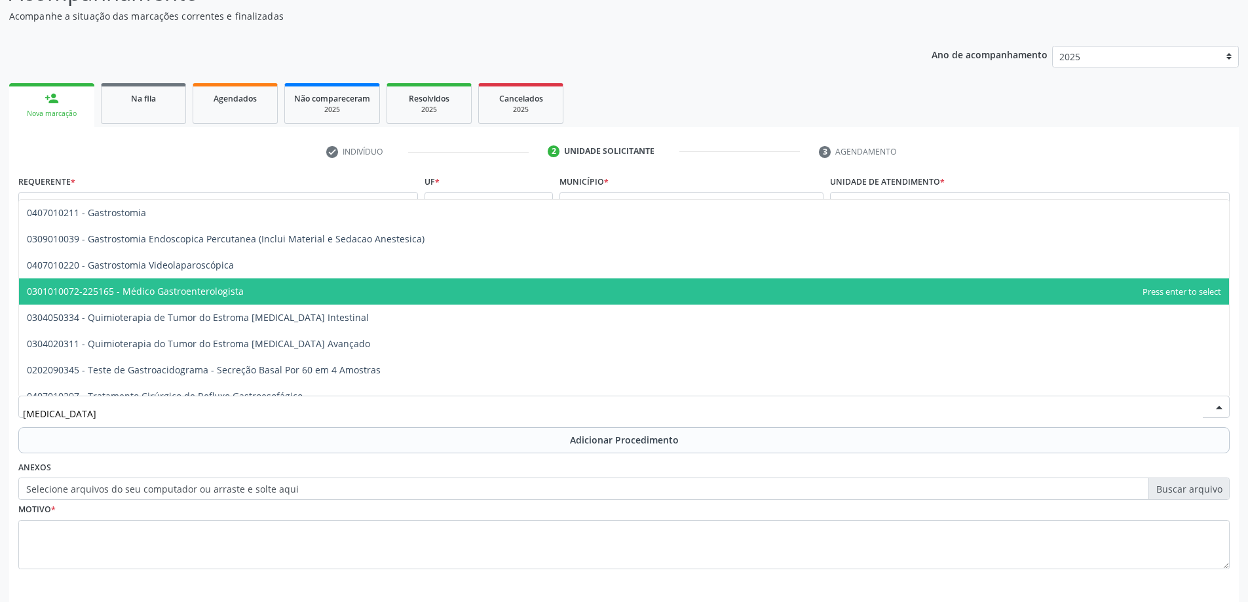
click at [174, 297] on span "0301010072-225165 - Médico Gastroenterologista" at bounding box center [624, 291] width 1210 height 26
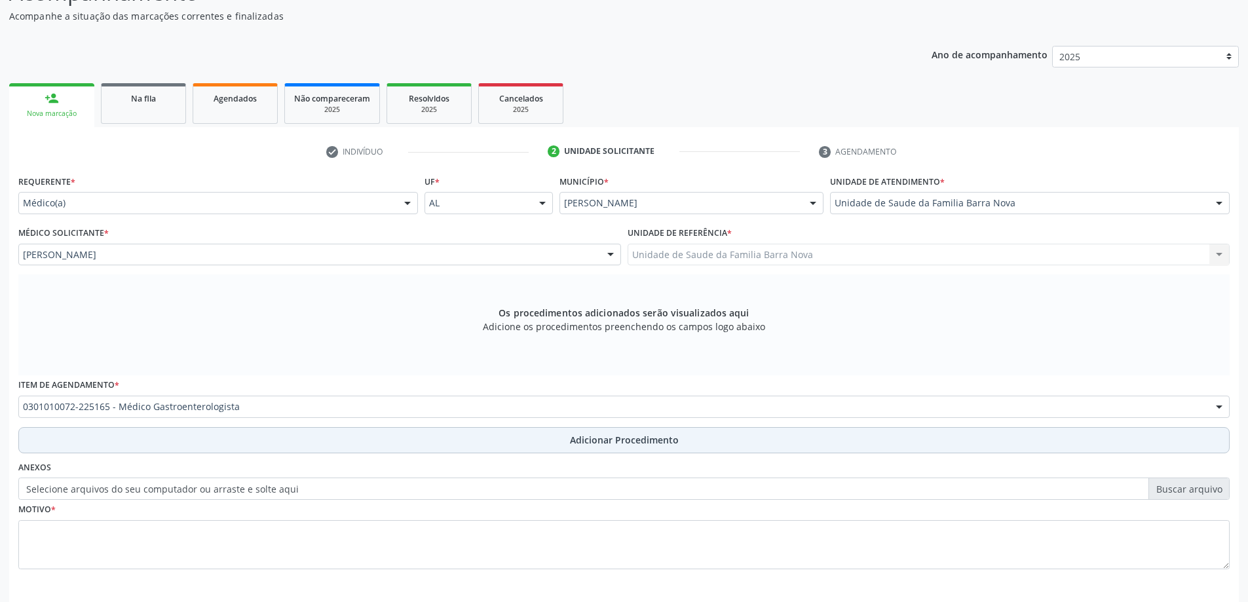
click at [229, 427] on button "Adicionar Procedimento" at bounding box center [624, 440] width 1212 height 26
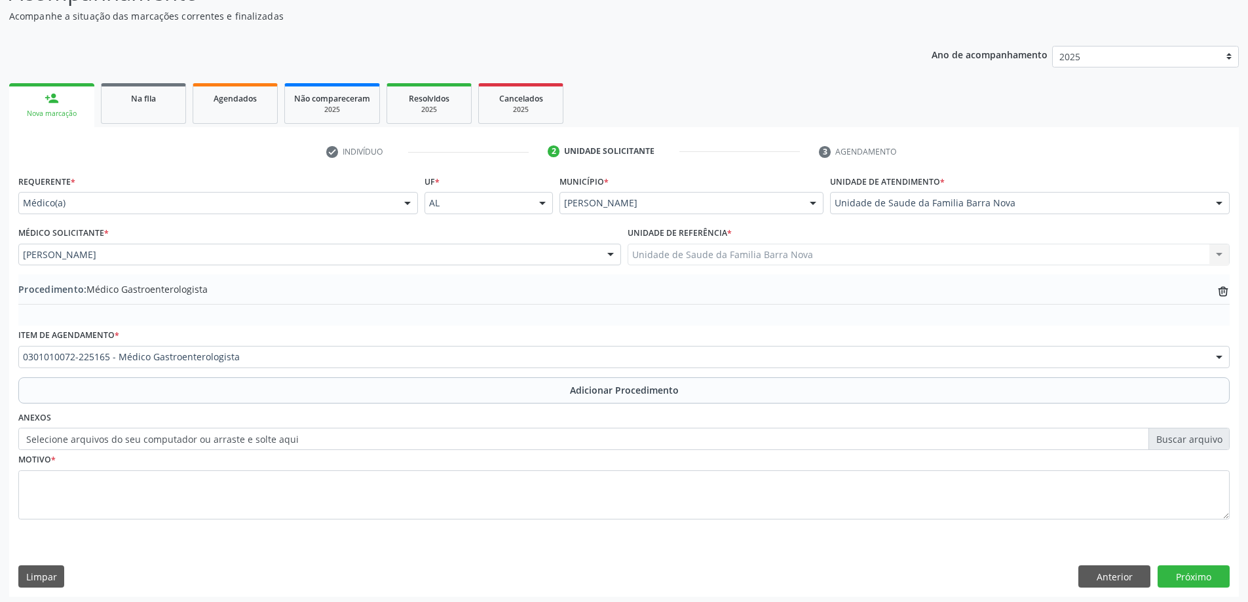
click at [224, 465] on div "Motivo *" at bounding box center [624, 484] width 1212 height 69
click at [230, 478] on textarea at bounding box center [624, 495] width 1212 height 50
click at [209, 504] on textarea at bounding box center [624, 495] width 1212 height 50
paste textarea "PACIENTE REFERE EXAME ERGOMETRICO QUE REVELOU ÁREA DE ISQUEMIA, HÁ CERCA DE TRÊ…"
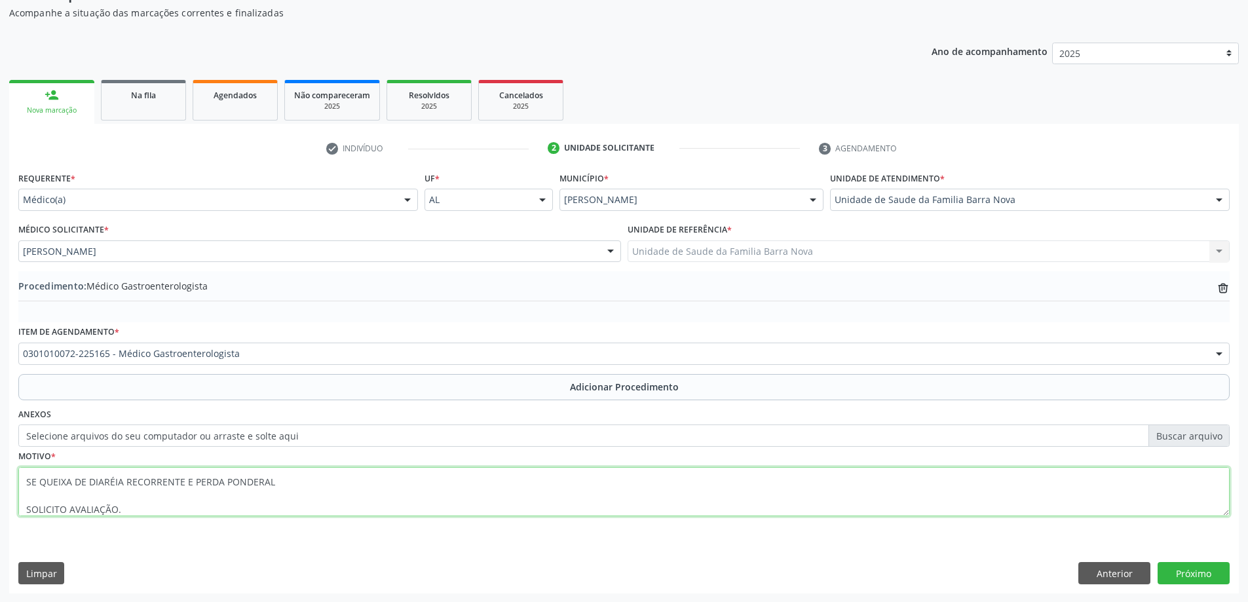
scroll to position [135, 0]
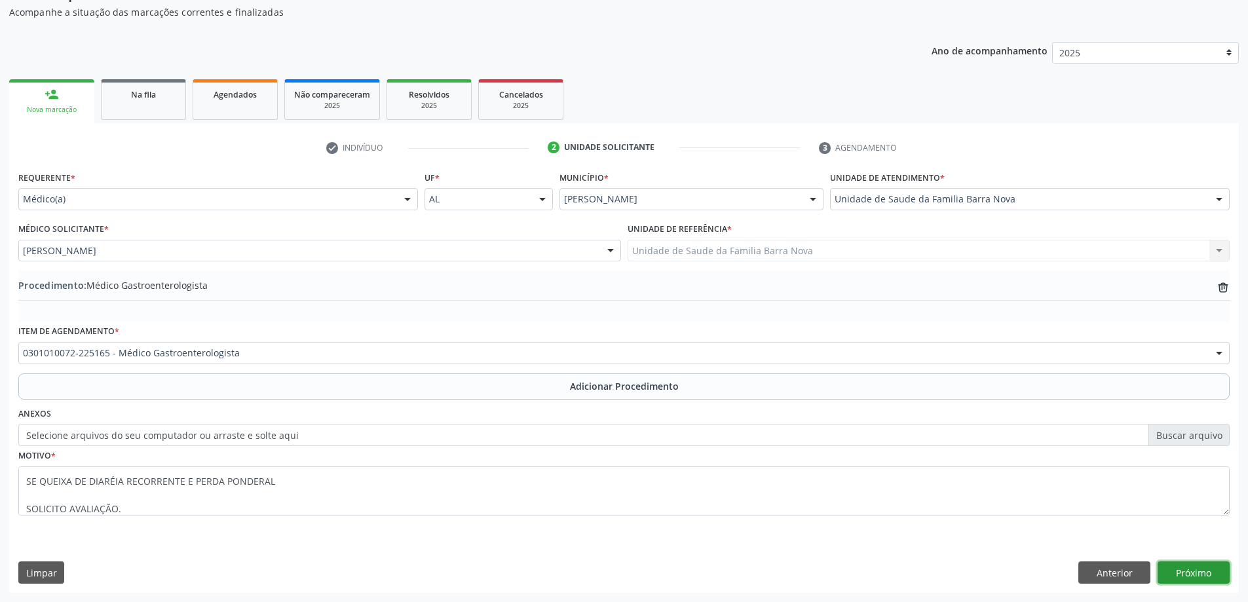
click at [1187, 565] on button "Próximo" at bounding box center [1194, 573] width 72 height 22
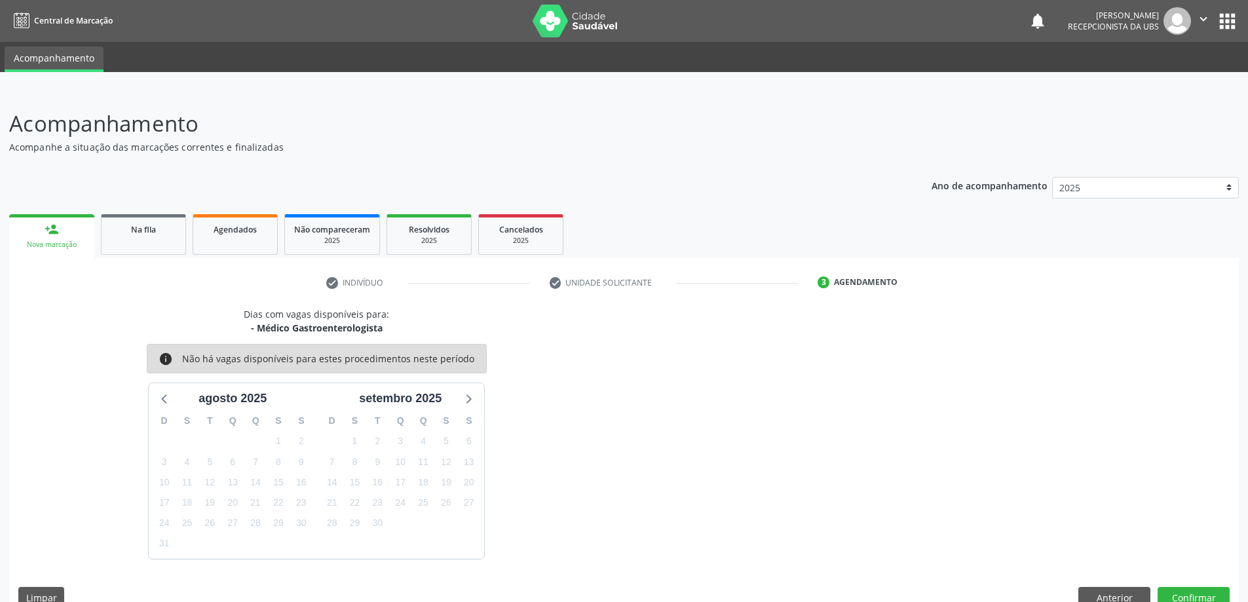
scroll to position [25, 0]
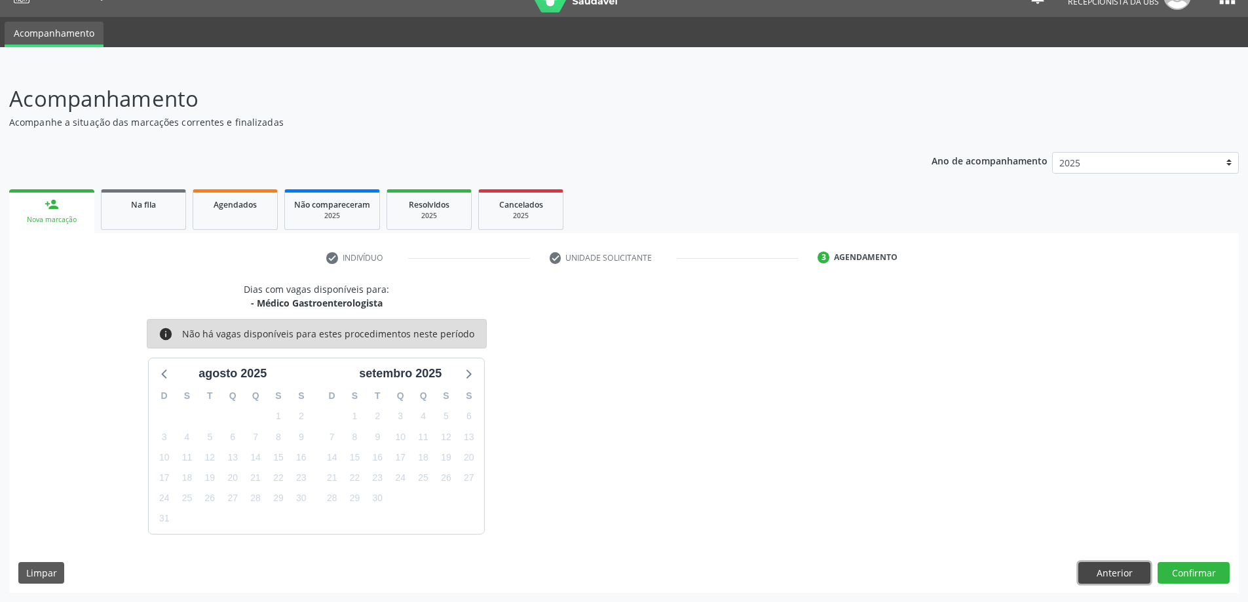
click at [1120, 565] on button "Anterior" at bounding box center [1115, 573] width 72 height 22
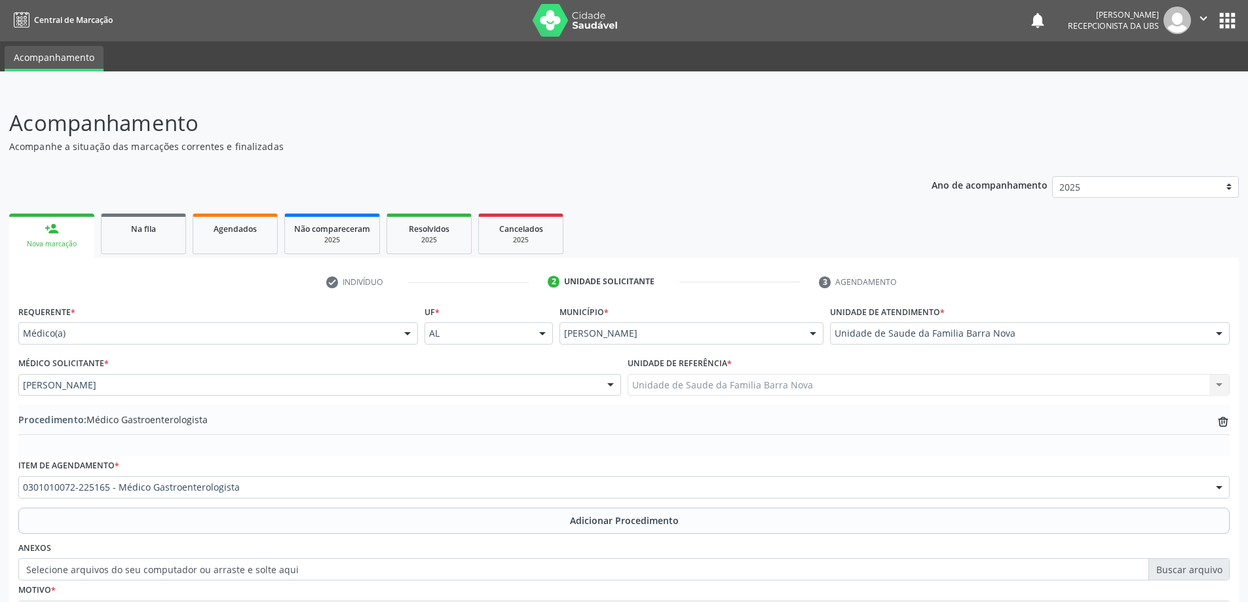
scroll to position [135, 0]
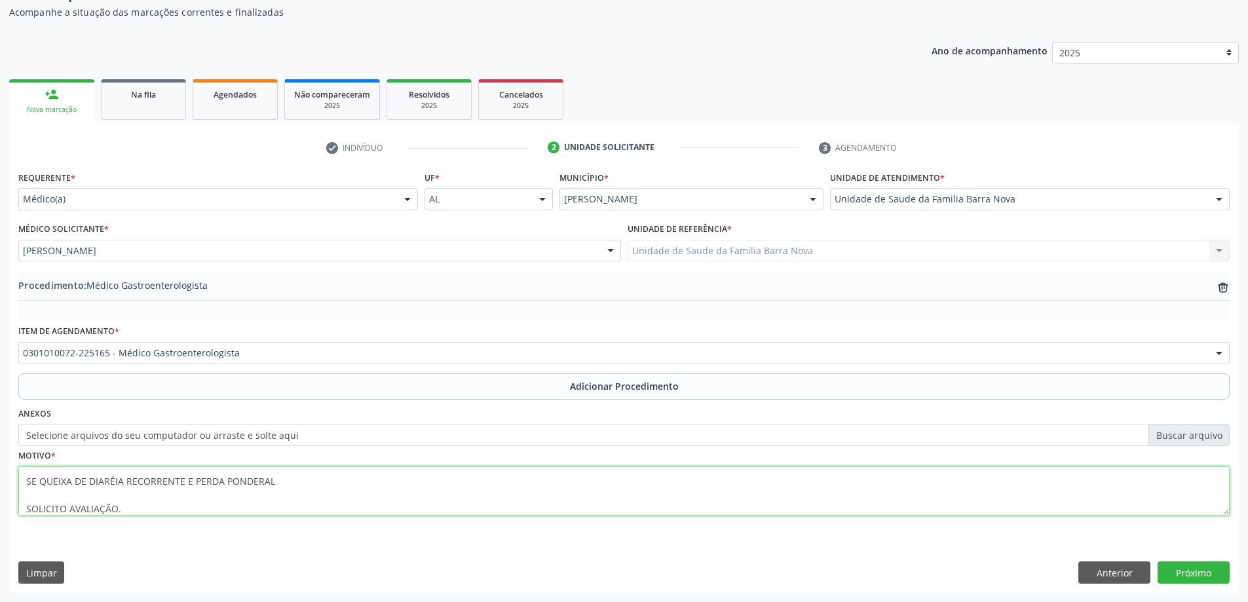
click at [38, 491] on textarea "PACIENTE REFERE EXAME ERGOMETRICO QUE REVELOU ÁREA DE ISQUEMIA, HÁ CERCA DE TRÊ…" at bounding box center [624, 492] width 1212 height 50
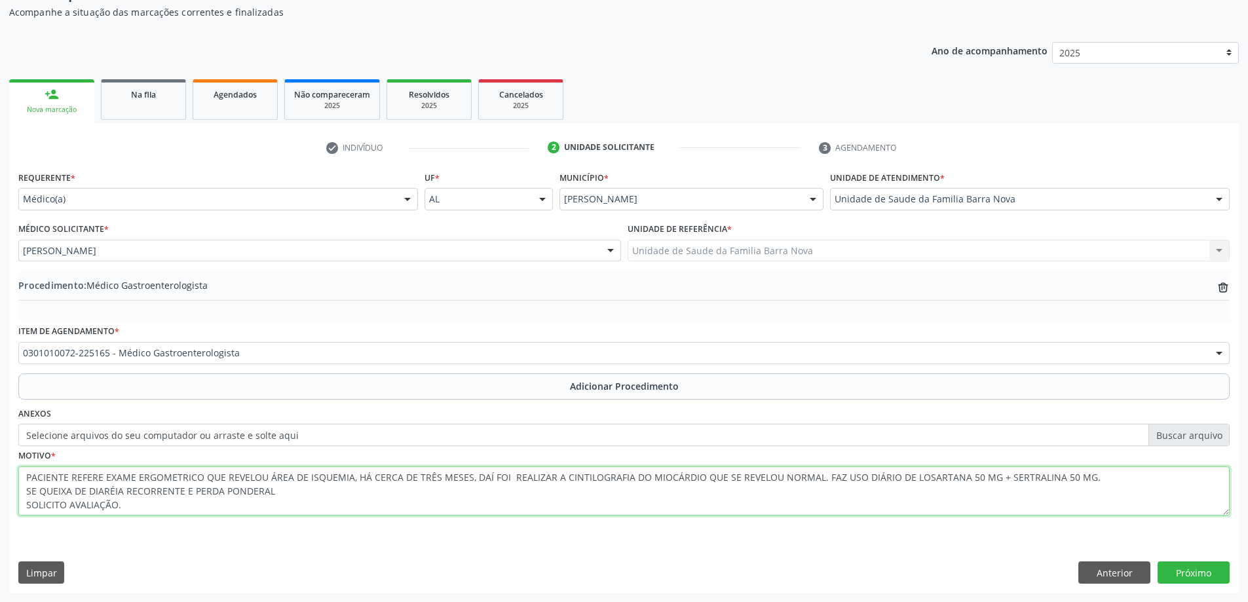
scroll to position [0, 0]
type textarea "PACIENTE REFERE EXAME ERGOMETRICO QUE REVELOU ÁREA DE ISQUEMIA, HÁ CERCA DE TRÊ…"
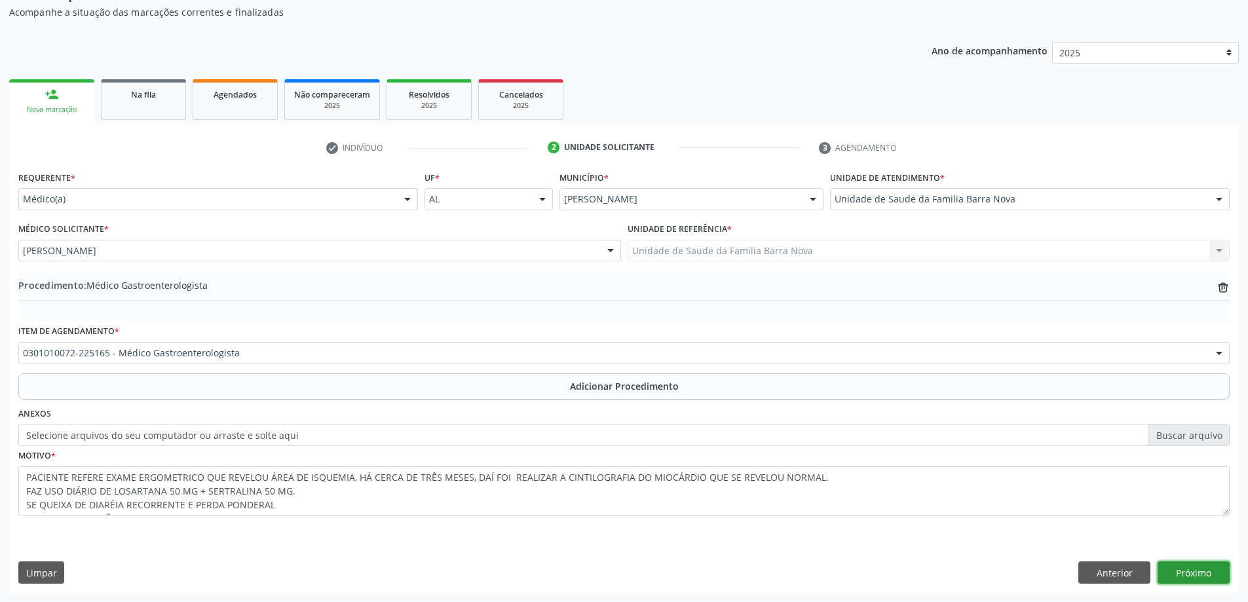
click at [1207, 580] on button "Próximo" at bounding box center [1194, 573] width 72 height 22
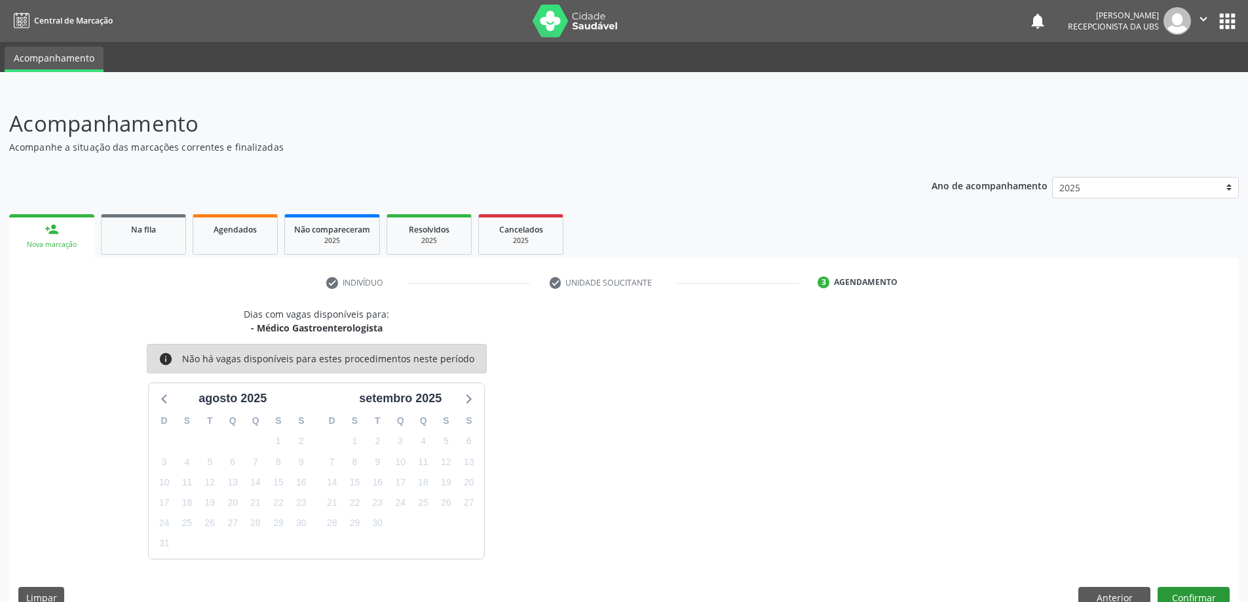
scroll to position [25, 0]
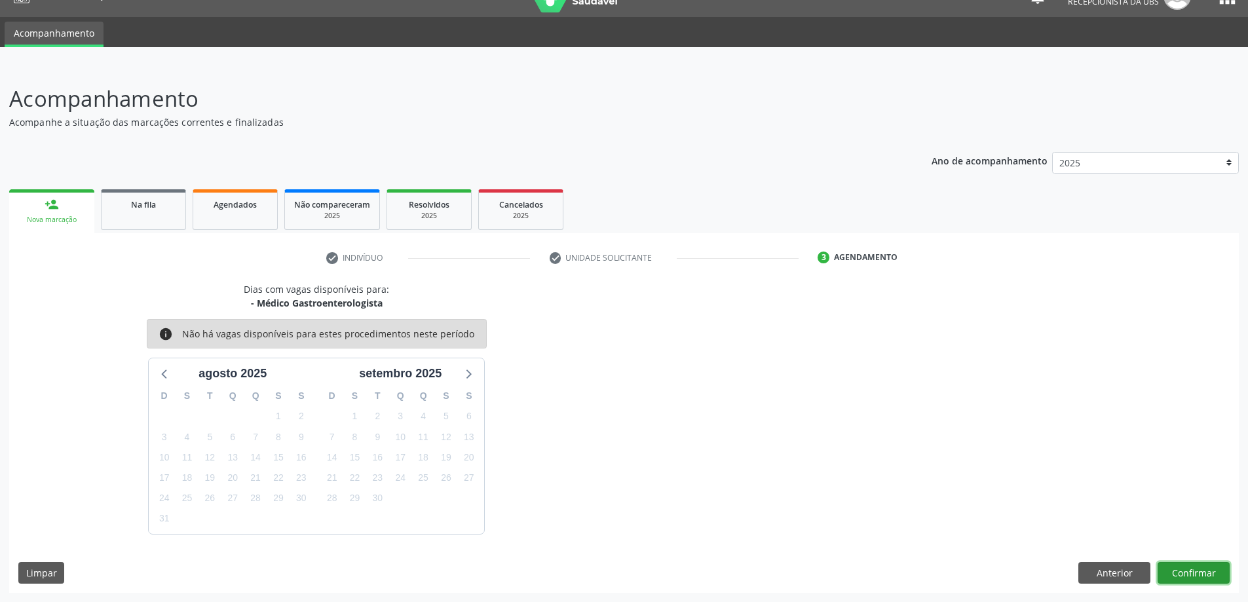
click at [1222, 567] on button "Confirmar" at bounding box center [1194, 573] width 72 height 22
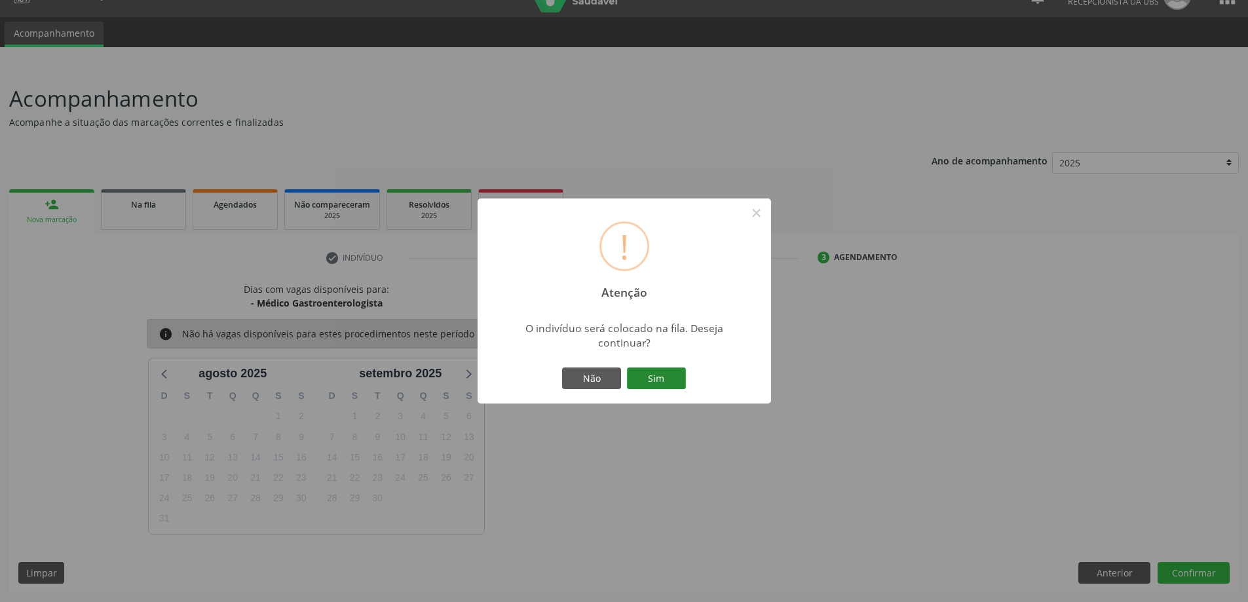
click at [634, 376] on button "Sim" at bounding box center [656, 379] width 59 height 22
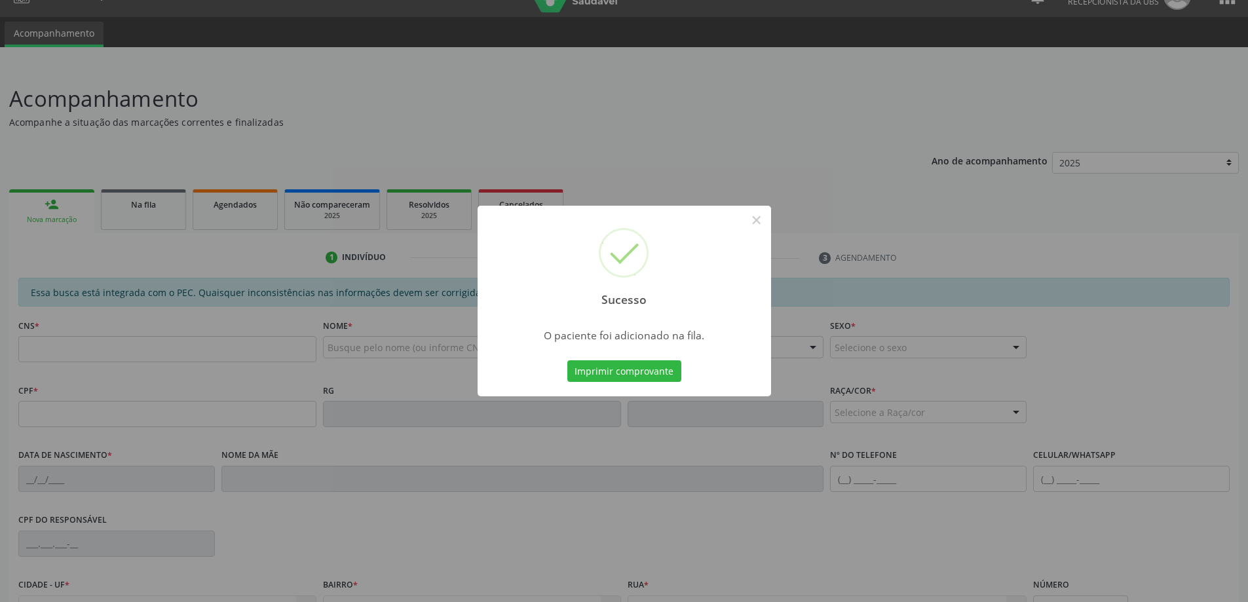
click at [55, 199] on div "Sucesso × O paciente foi adicionado na fila. Imprimir comprovante Cancel" at bounding box center [624, 301] width 1248 height 602
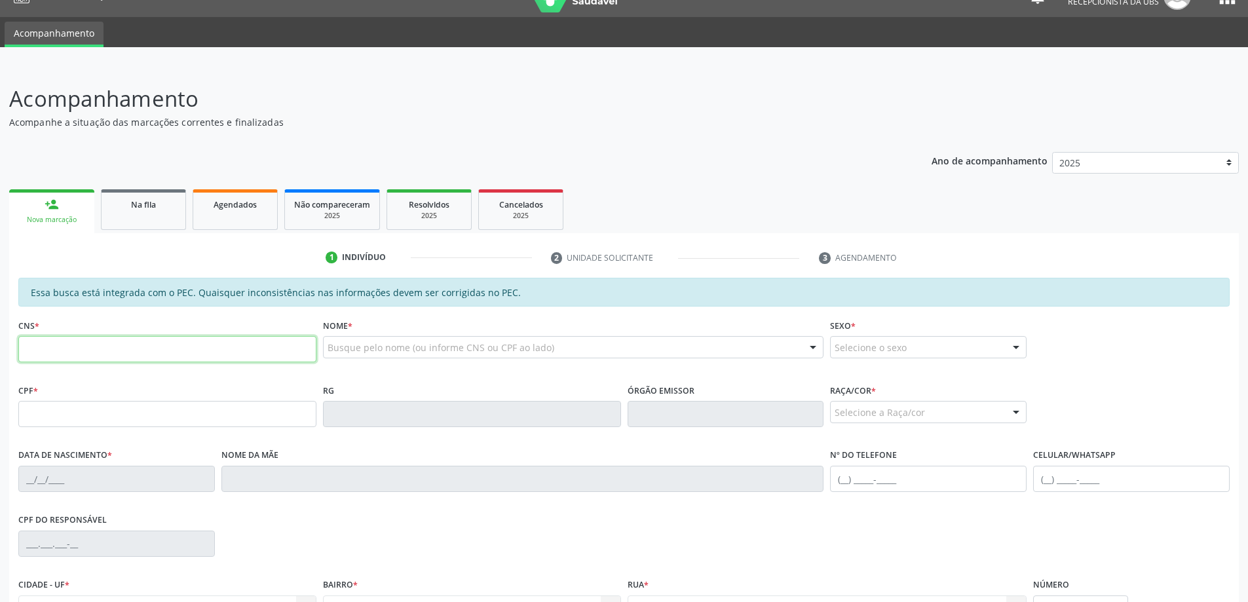
click at [134, 339] on input "text" at bounding box center [167, 349] width 298 height 26
type input "700 0089 0926 8608"
type input "437.376.254-68"
type input "[DATE]"
type input "[PERSON_NAME]"
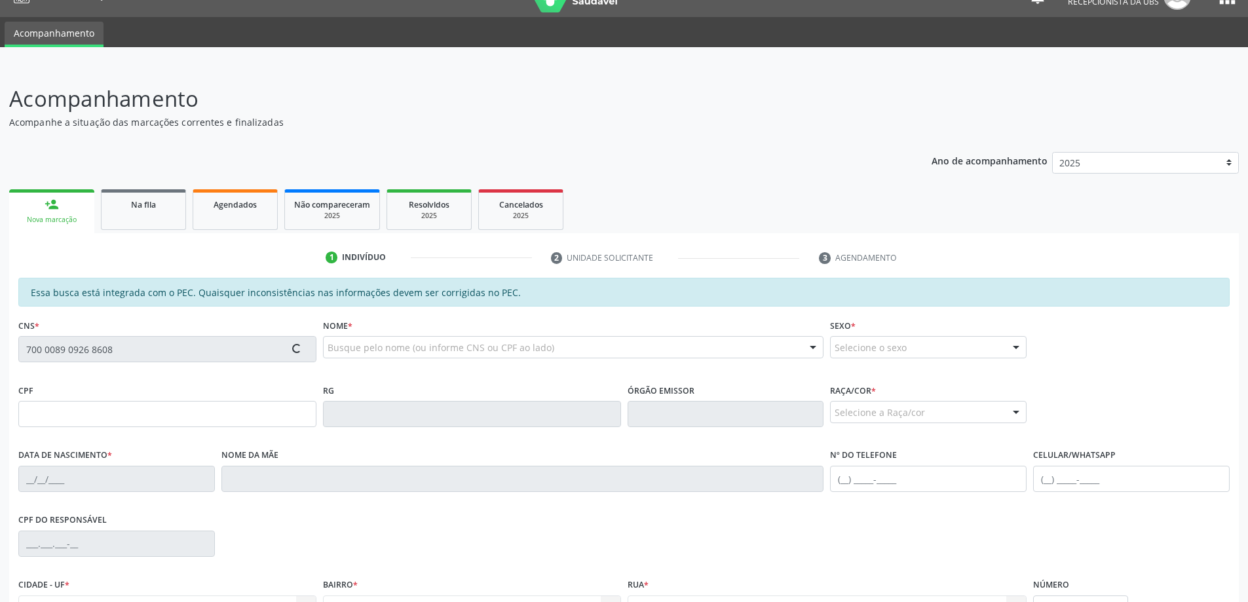
type input "[PHONE_NUMBER]"
type input "237"
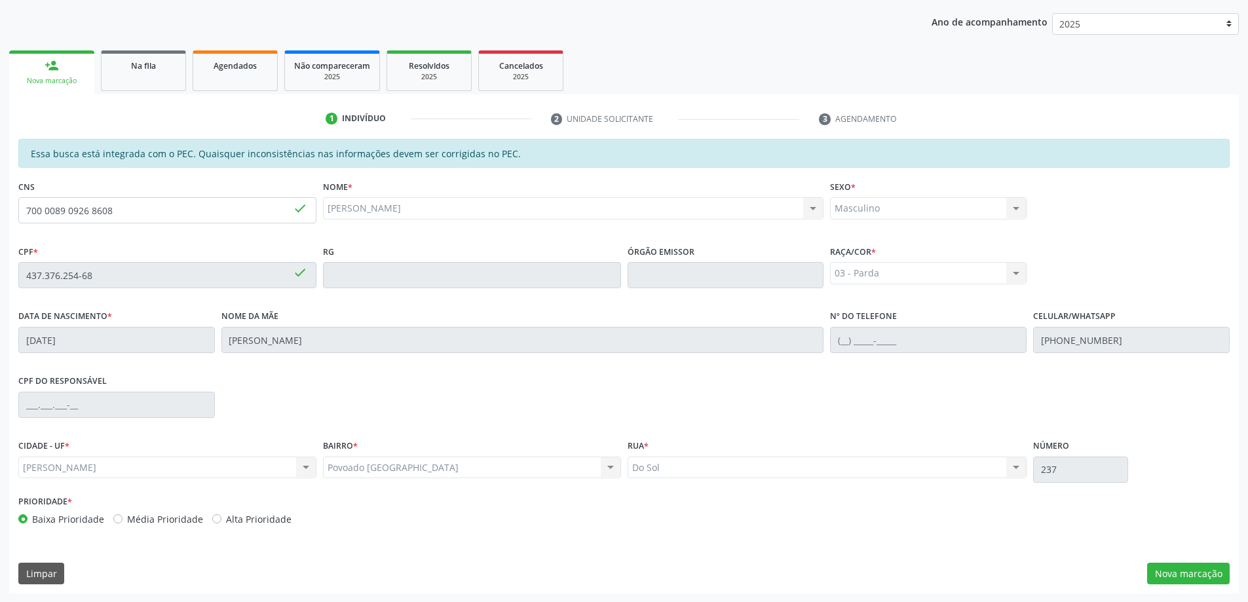
scroll to position [164, 0]
click at [1151, 565] on button "Nova marcação" at bounding box center [1188, 573] width 83 height 22
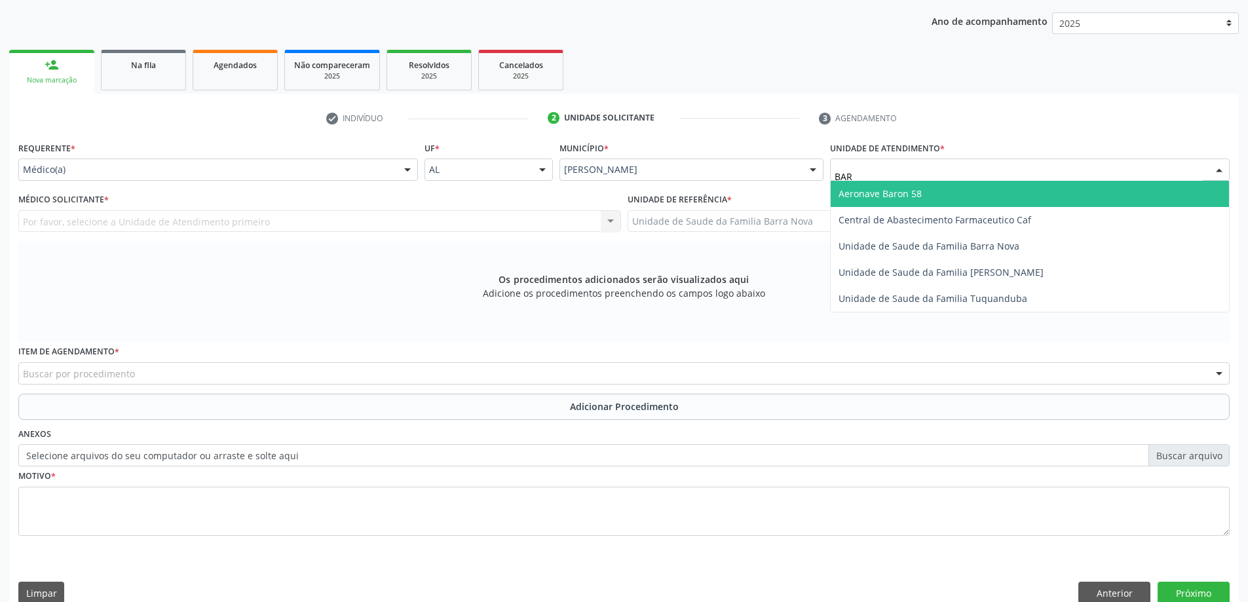
type input "BARR"
click at [905, 198] on span "Unidade de Saude da Familia Barra Nova" at bounding box center [929, 193] width 181 height 12
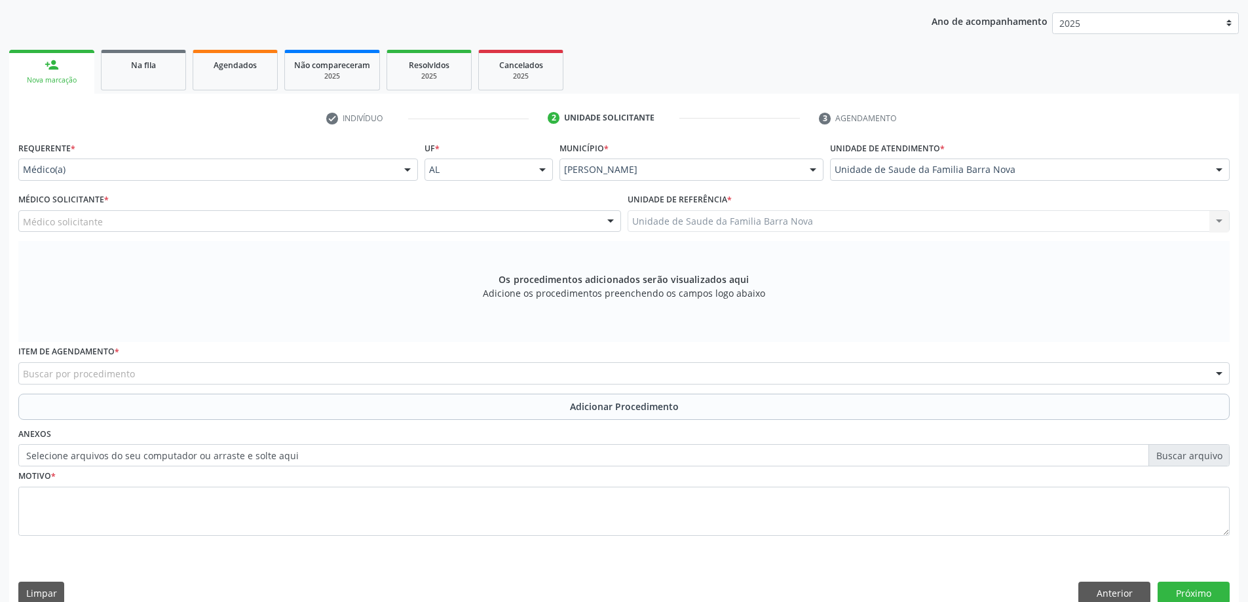
click at [380, 237] on div "Médico Solicitante * Médico solicitante Daniella Lopes de Oliveira Ewerton Souz…" at bounding box center [319, 215] width 609 height 51
drag, startPoint x: 380, startPoint y: 232, endPoint x: 380, endPoint y: 224, distance: 7.9
click at [380, 231] on div "Médico solicitante" at bounding box center [319, 221] width 603 height 22
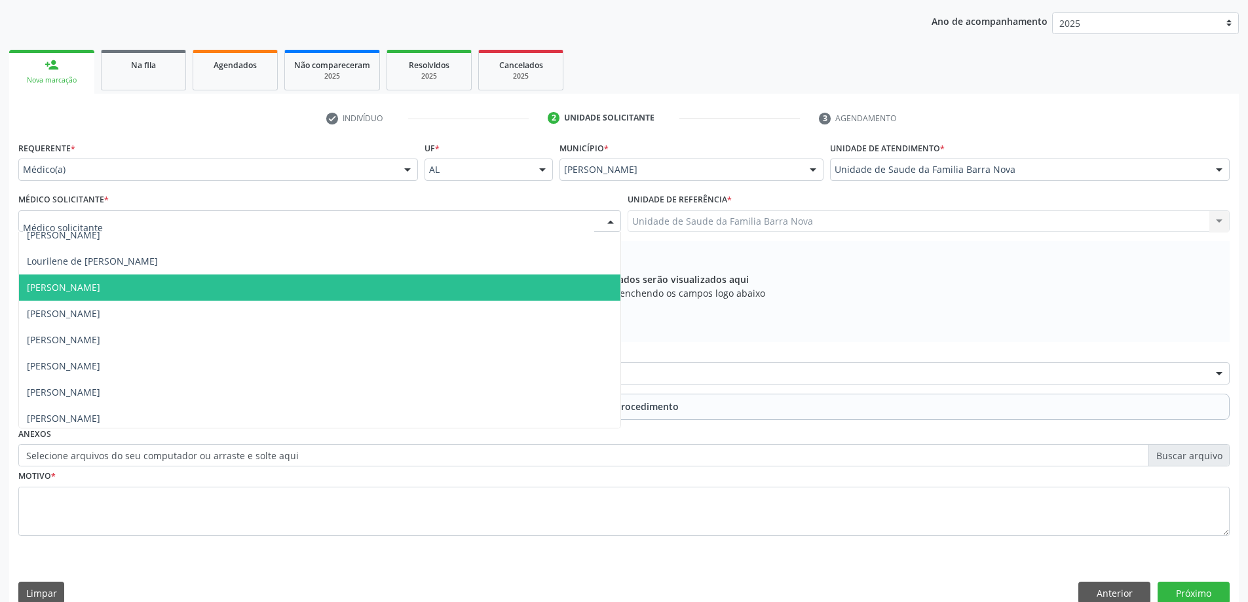
scroll to position [92, 0]
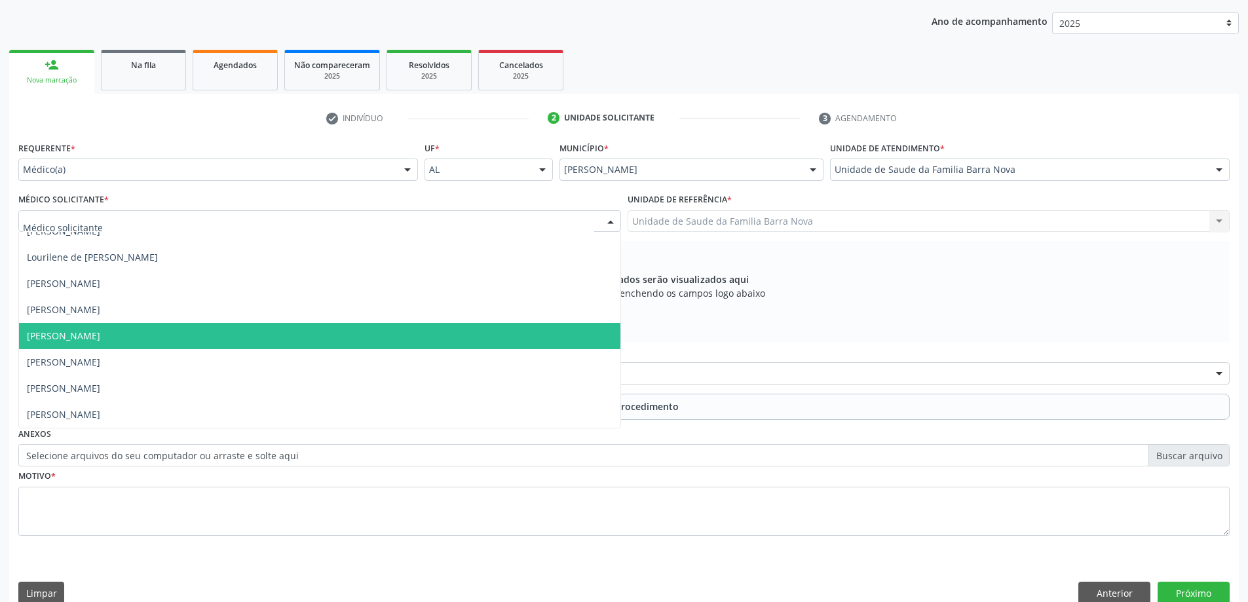
click at [179, 344] on span "[PERSON_NAME]" at bounding box center [320, 336] width 602 height 26
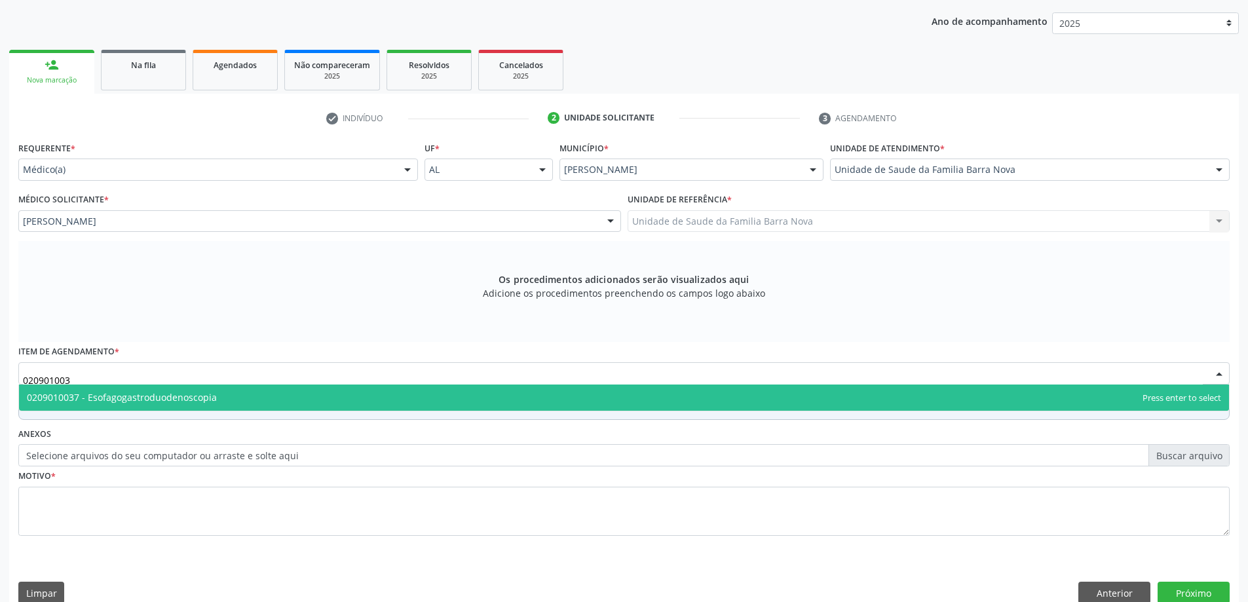
type input "0209010037"
click at [186, 402] on span "0209010037 - Esofagogastroduodenoscopia" at bounding box center [122, 397] width 190 height 12
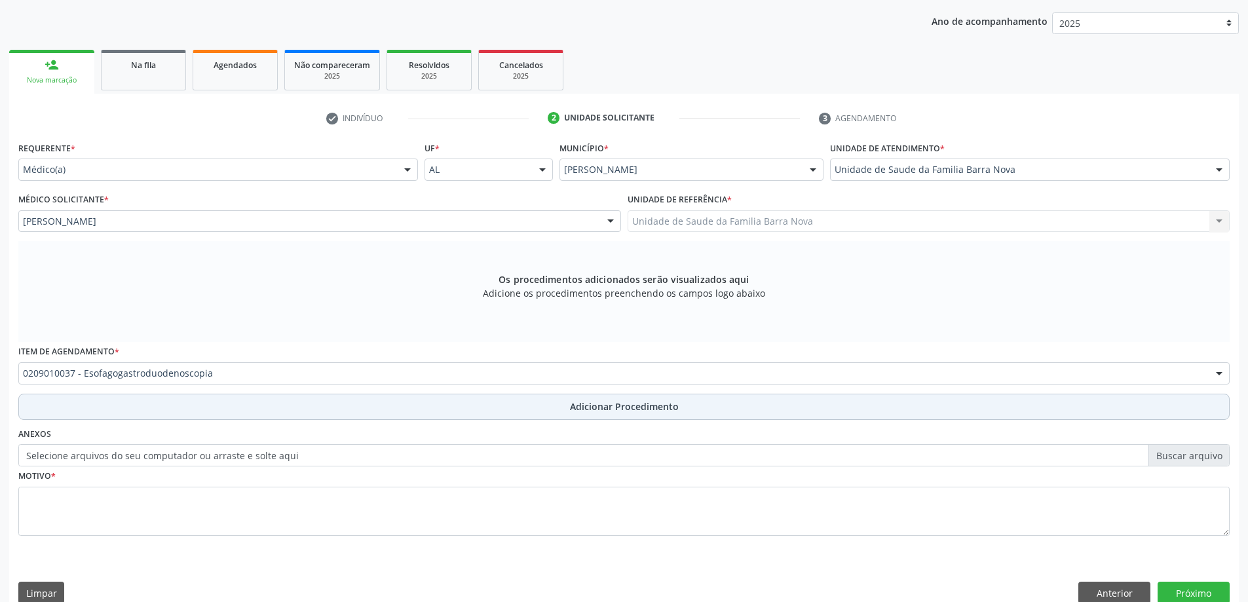
click at [170, 406] on button "Adicionar Procedimento" at bounding box center [624, 407] width 1212 height 26
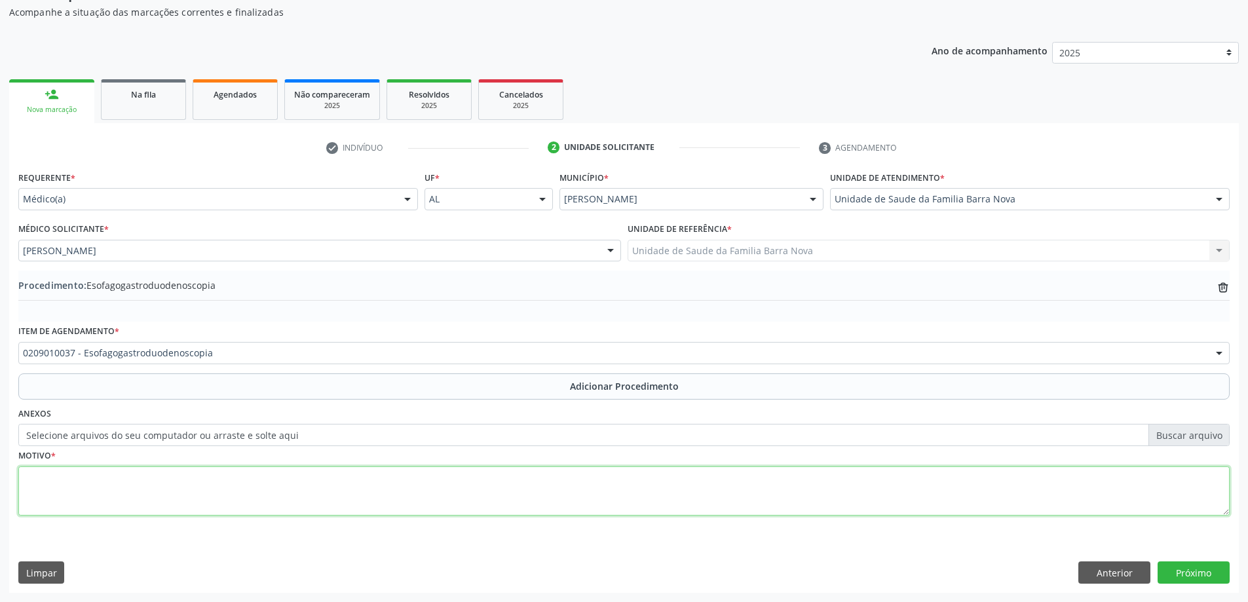
click at [144, 499] on textarea at bounding box center [624, 492] width 1212 height 50
click at [415, 485] on textarea "EPIGASTRALGIA + FLATULENCIA + DIARRÉIA" at bounding box center [624, 492] width 1212 height 50
type textarea "EPIGASTRALGIA + FLATULENCIA + DIARRÉIA."
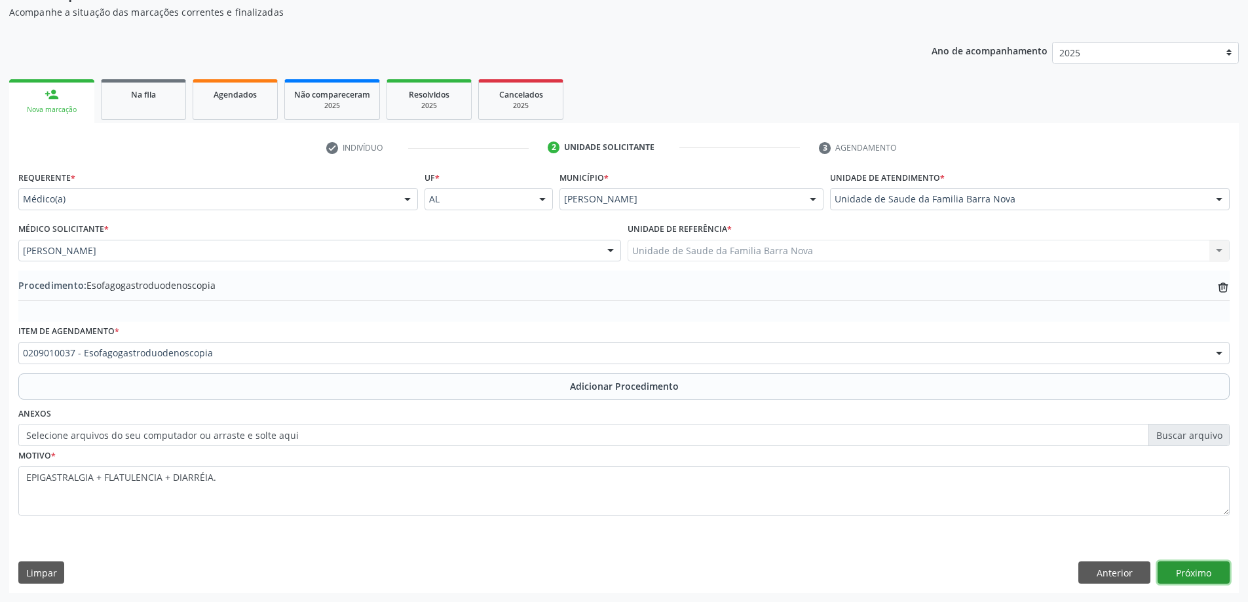
click at [1187, 572] on button "Próximo" at bounding box center [1194, 573] width 72 height 22
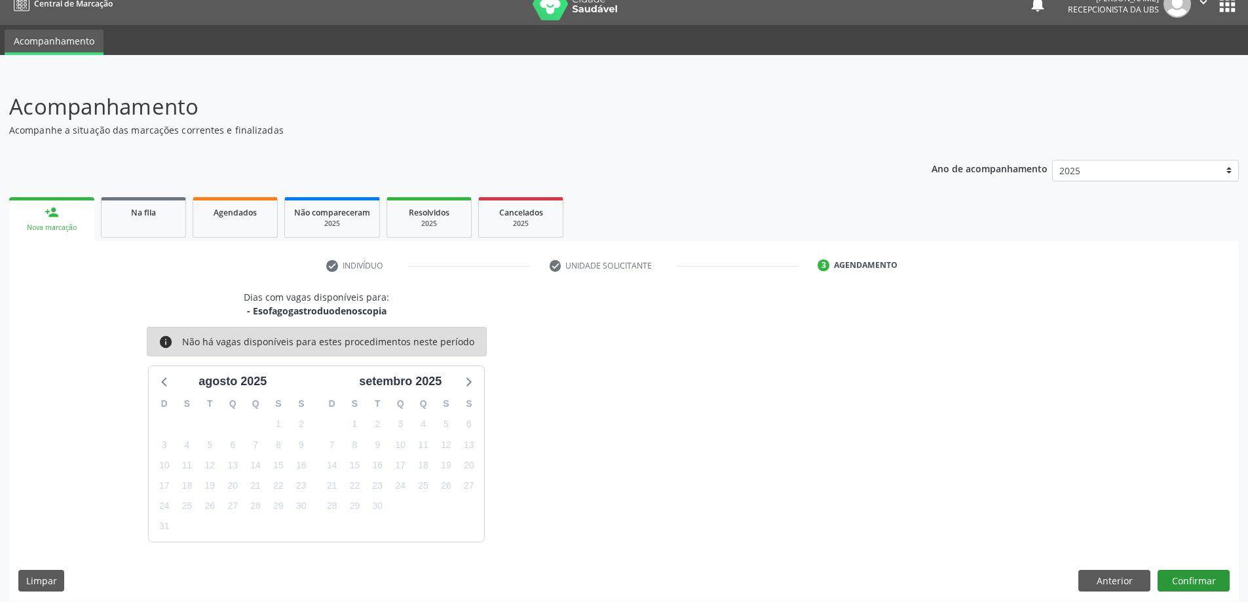
scroll to position [25, 0]
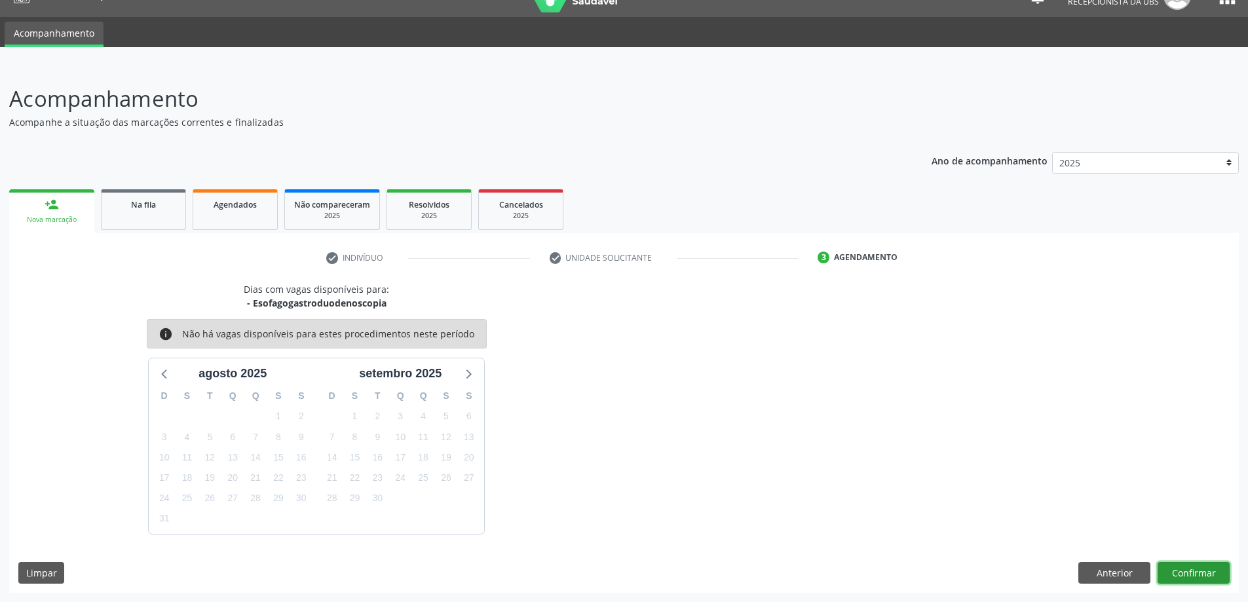
click at [1188, 562] on button "Confirmar" at bounding box center [1194, 573] width 72 height 22
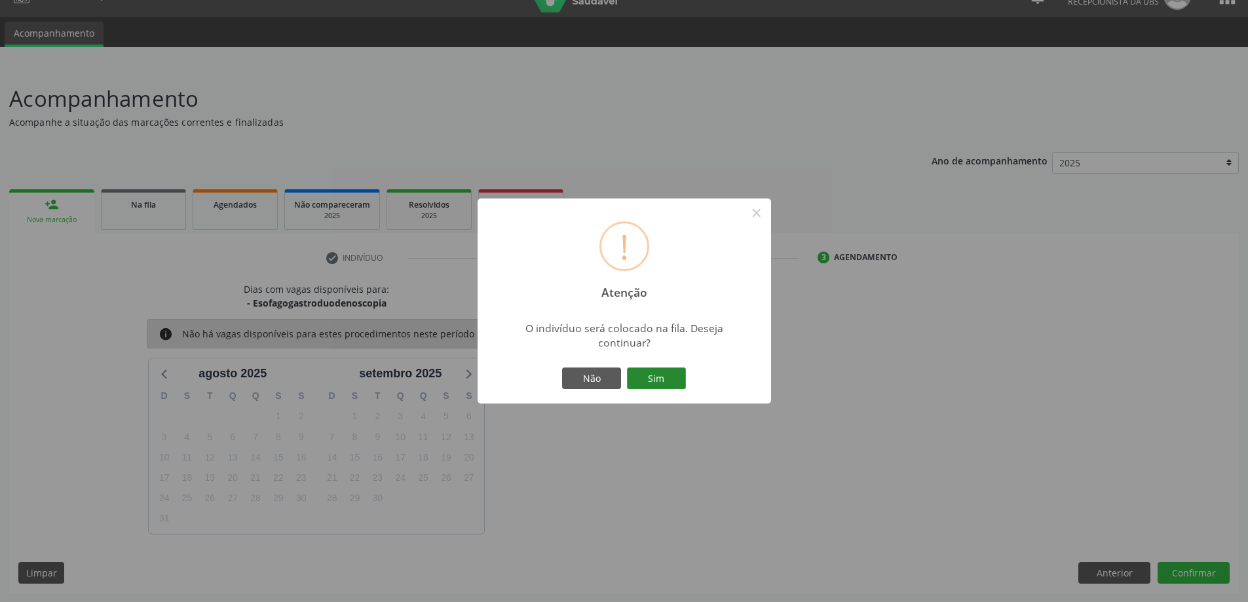
click at [659, 387] on button "Sim" at bounding box center [656, 379] width 59 height 22
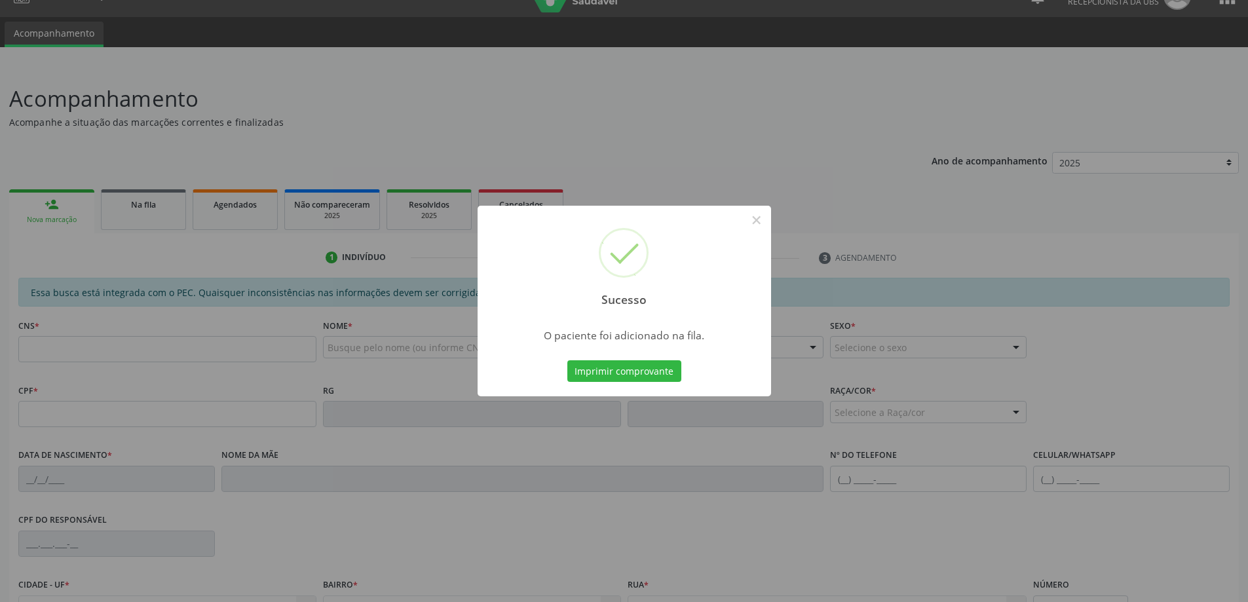
click at [94, 227] on div "Sucesso × O paciente foi adicionado na fila. Imprimir comprovante Cancel" at bounding box center [624, 301] width 1248 height 602
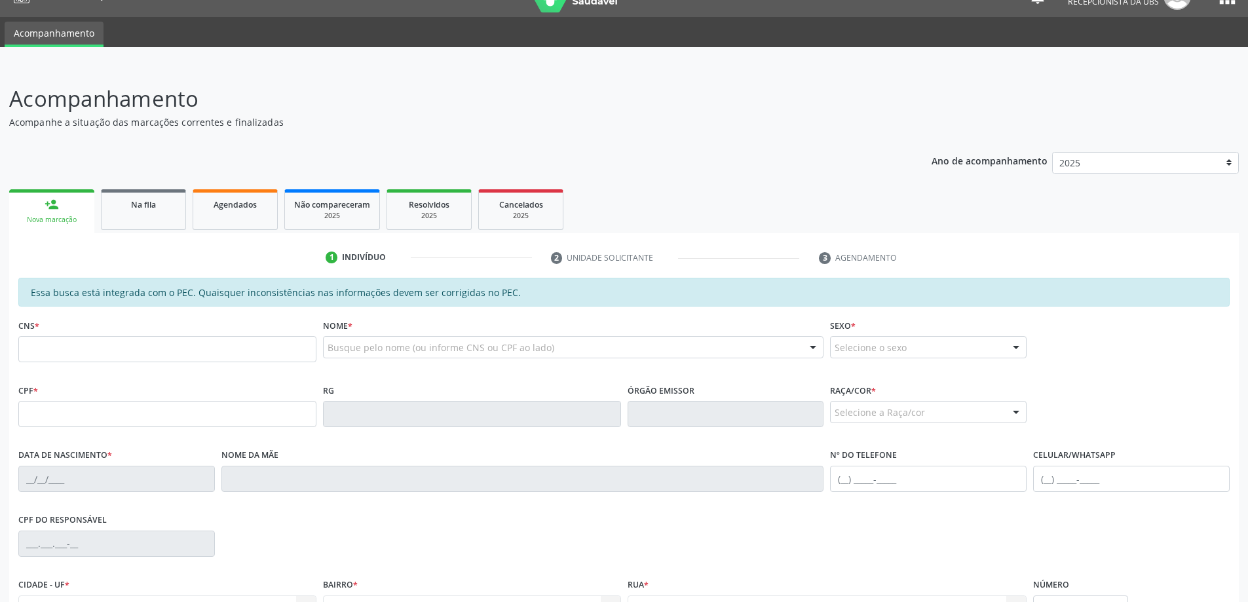
click at [164, 330] on div "CNS *" at bounding box center [167, 339] width 298 height 47
click at [187, 361] on input "text" at bounding box center [167, 349] width 298 height 26
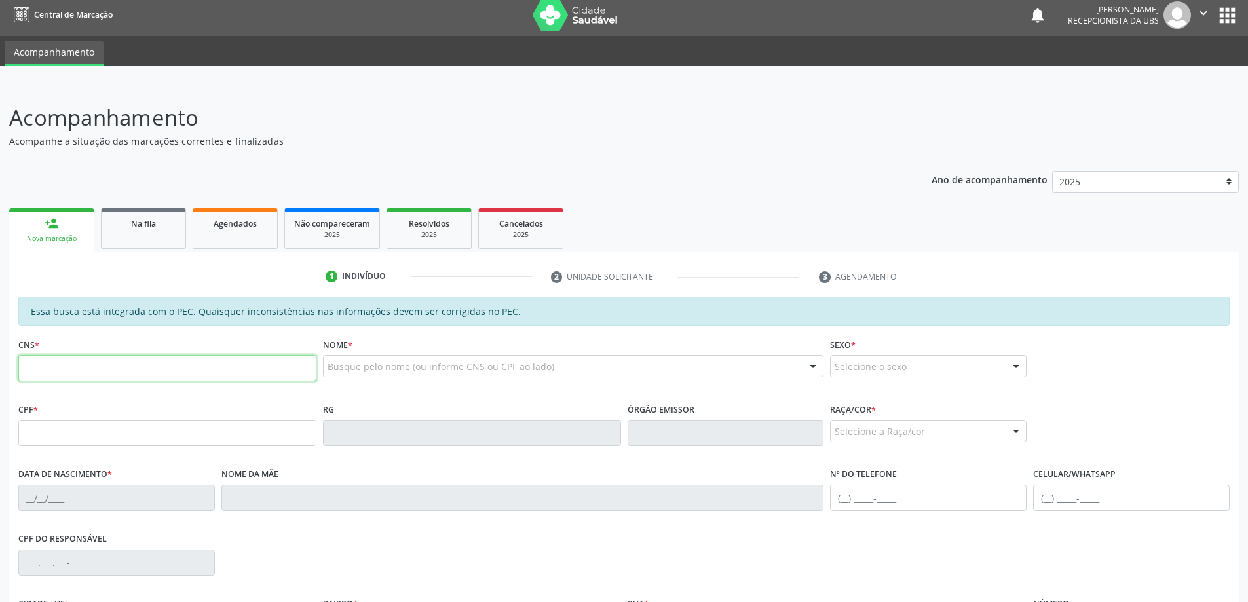
scroll to position [0, 0]
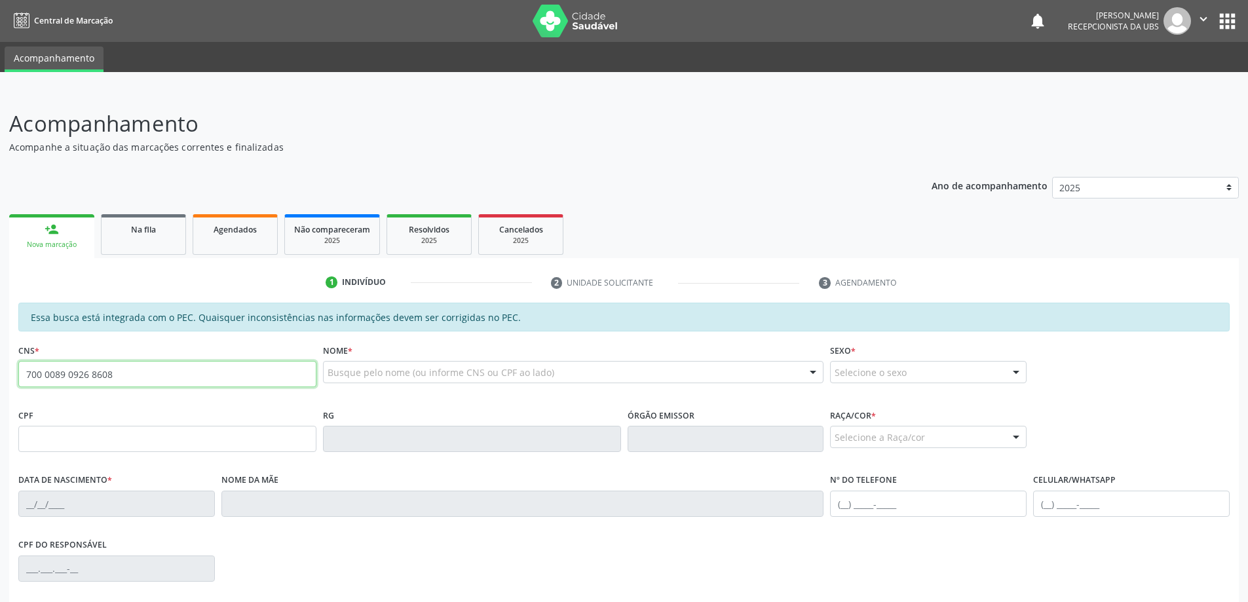
type input "700 0089 0926 8608"
type input "437.376.254-68"
type input "[DATE]"
type input "[PERSON_NAME]"
type input "[PHONE_NUMBER]"
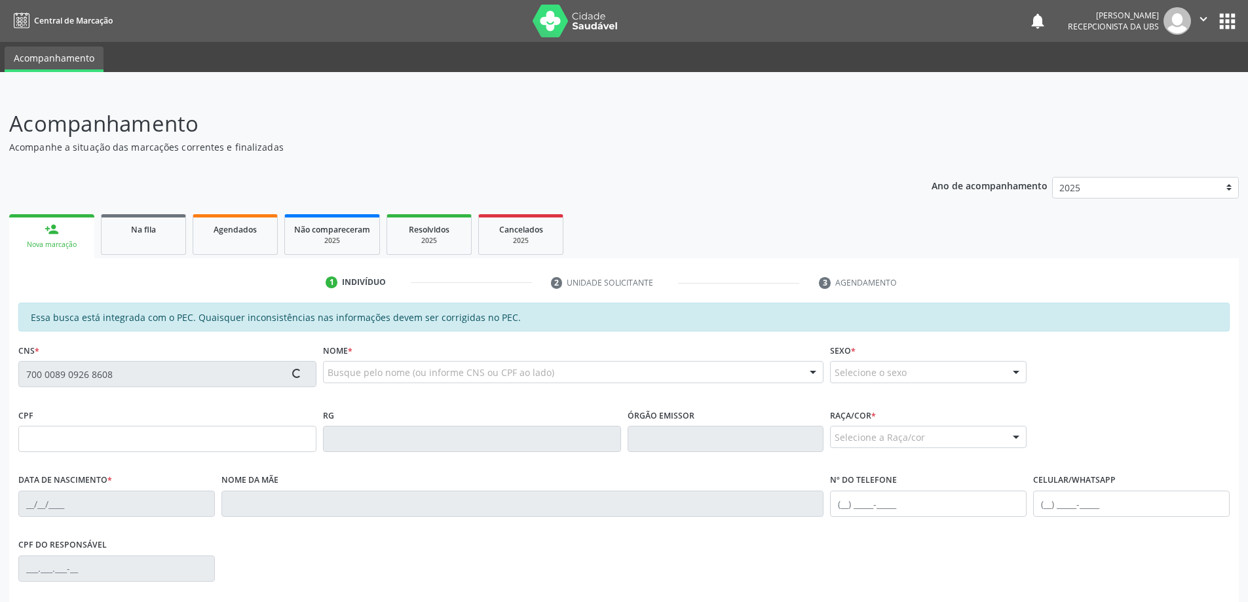
type input "237"
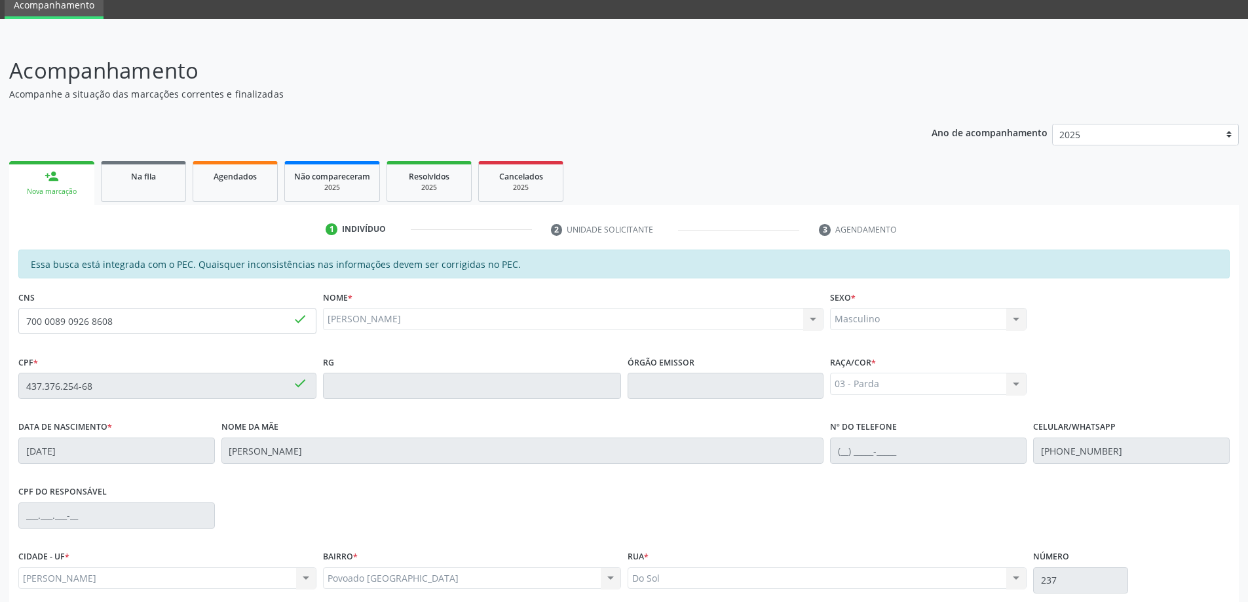
scroll to position [164, 0]
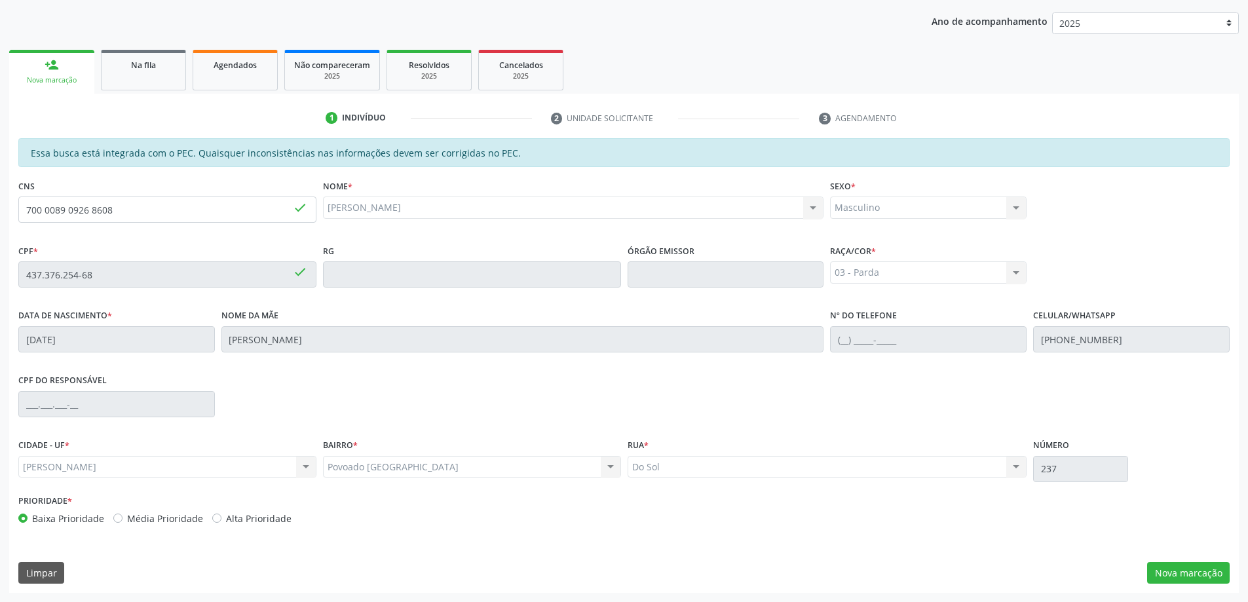
click at [1179, 588] on div "Essa busca está integrada com o PEC. Quaisquer inconsistências nas informações …" at bounding box center [624, 365] width 1230 height 455
click at [1175, 571] on button "Nova marcação" at bounding box center [1188, 573] width 83 height 22
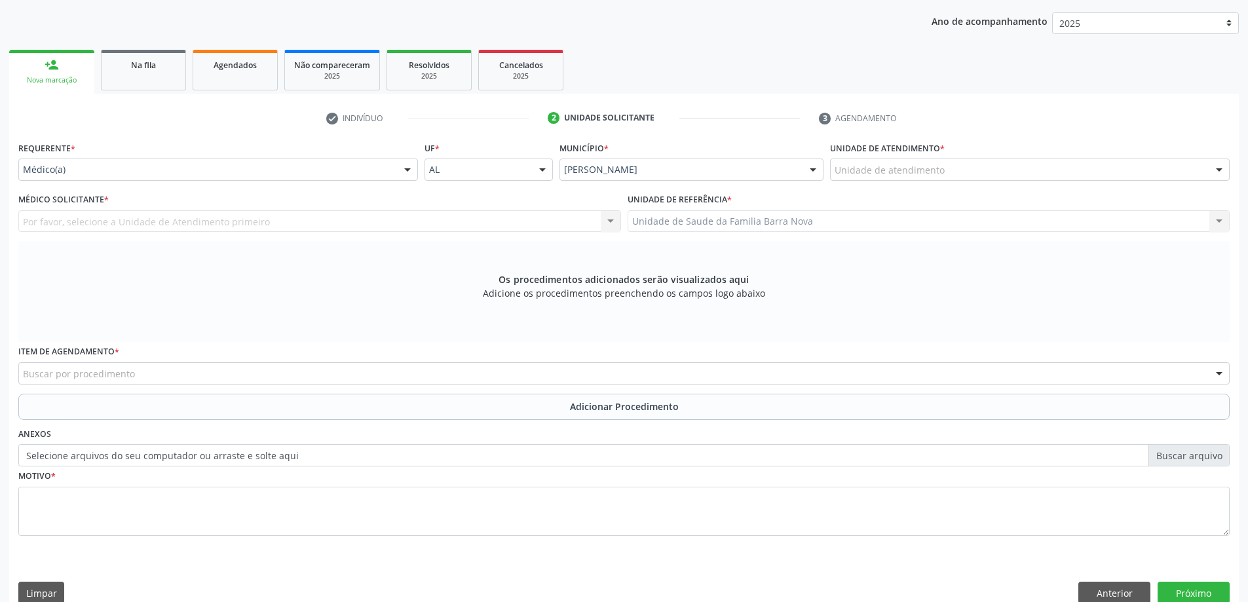
click at [929, 159] on div "Unidade de atendimento" at bounding box center [1030, 170] width 400 height 22
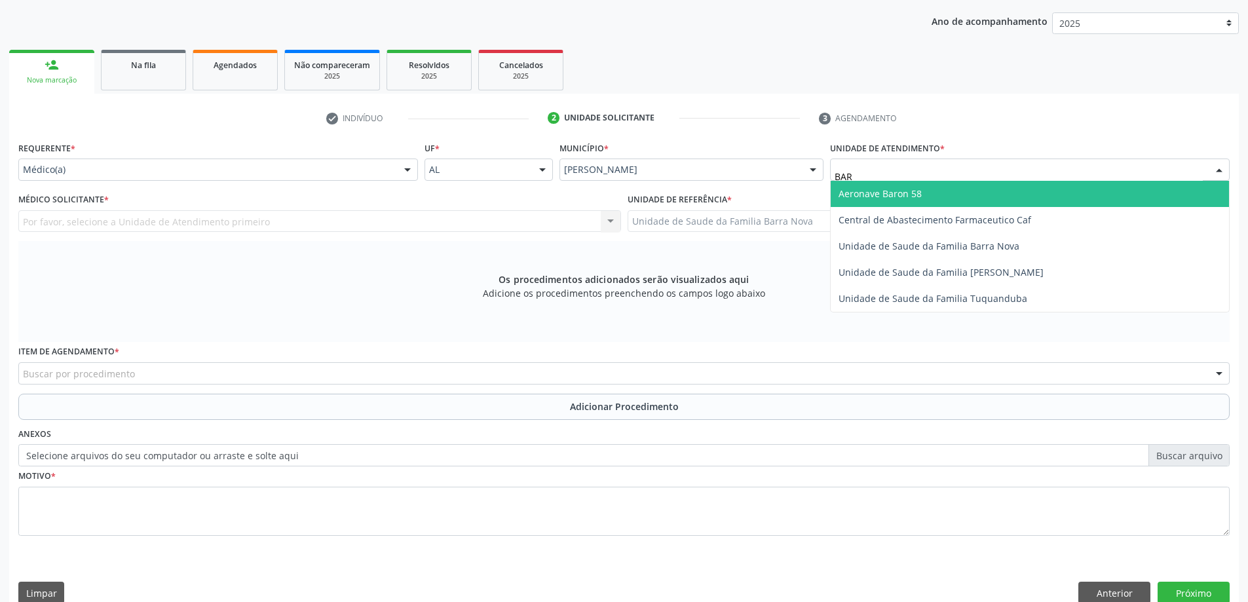
type input "BARR"
click at [1064, 202] on span "Unidade de Saude da Familia Barra Nova" at bounding box center [1030, 194] width 398 height 26
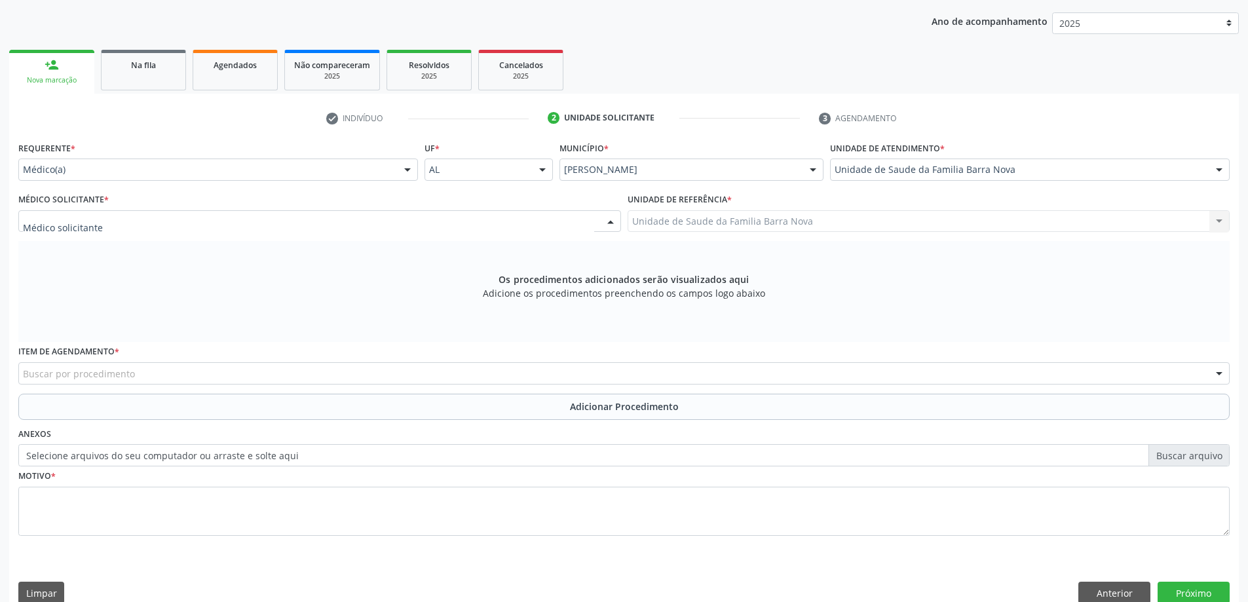
click at [135, 220] on div at bounding box center [319, 221] width 603 height 22
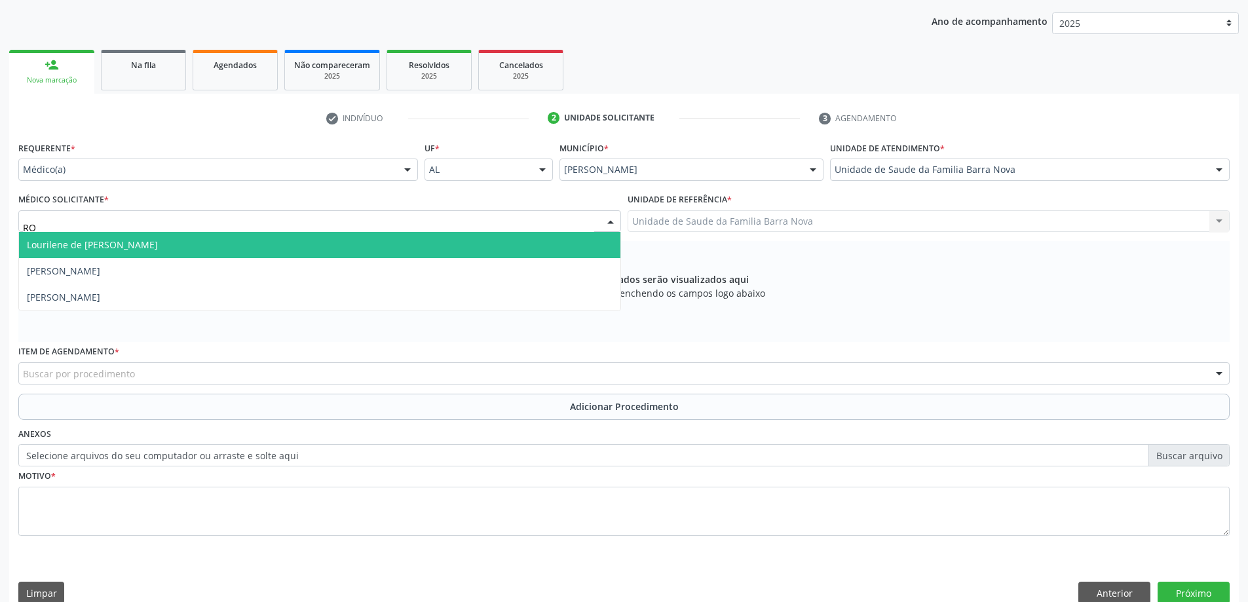
type input "ROS"
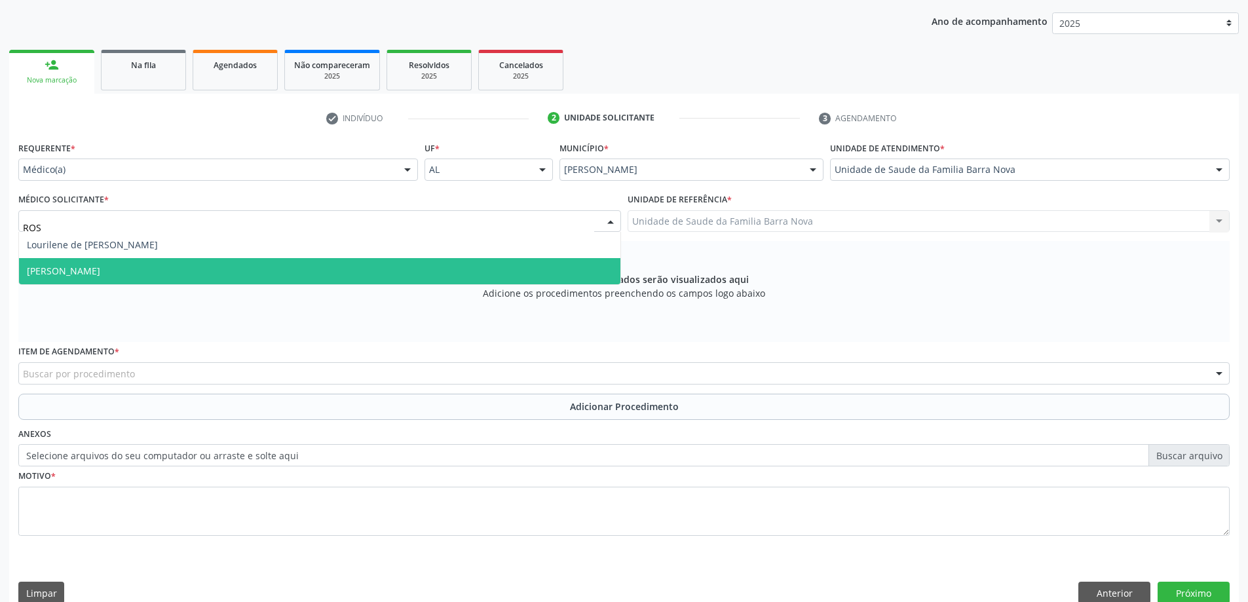
click at [130, 260] on span "[PERSON_NAME]" at bounding box center [320, 271] width 602 height 26
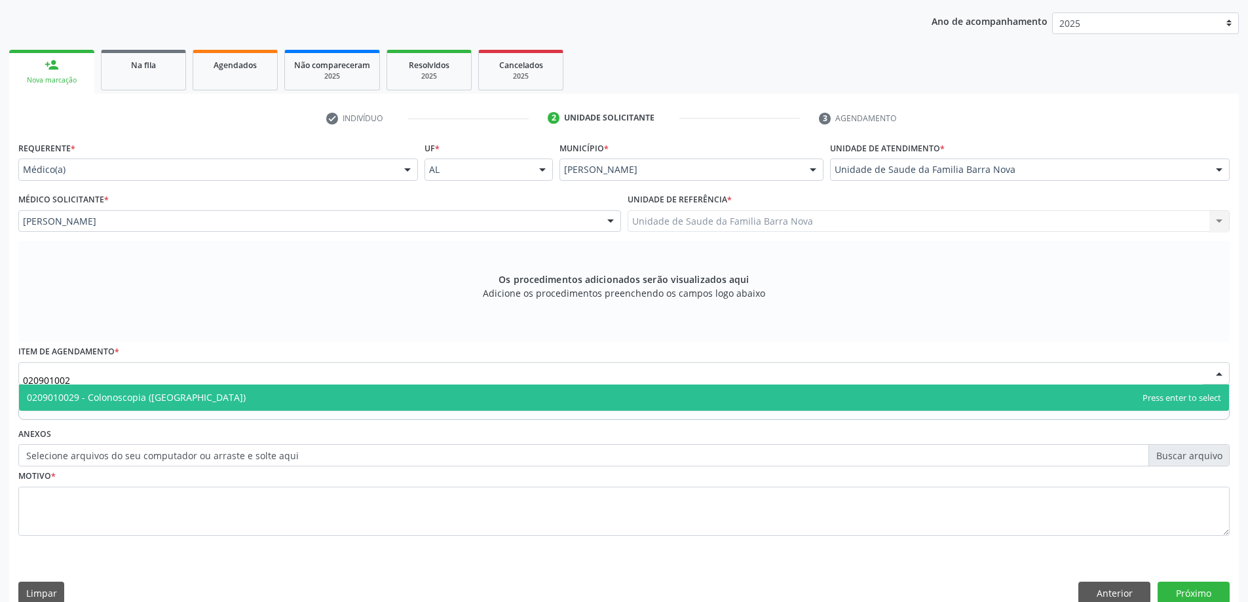
type input "0209010029"
click at [77, 398] on span "0209010029 - Colonoscopia ([GEOGRAPHIC_DATA])" at bounding box center [136, 397] width 219 height 12
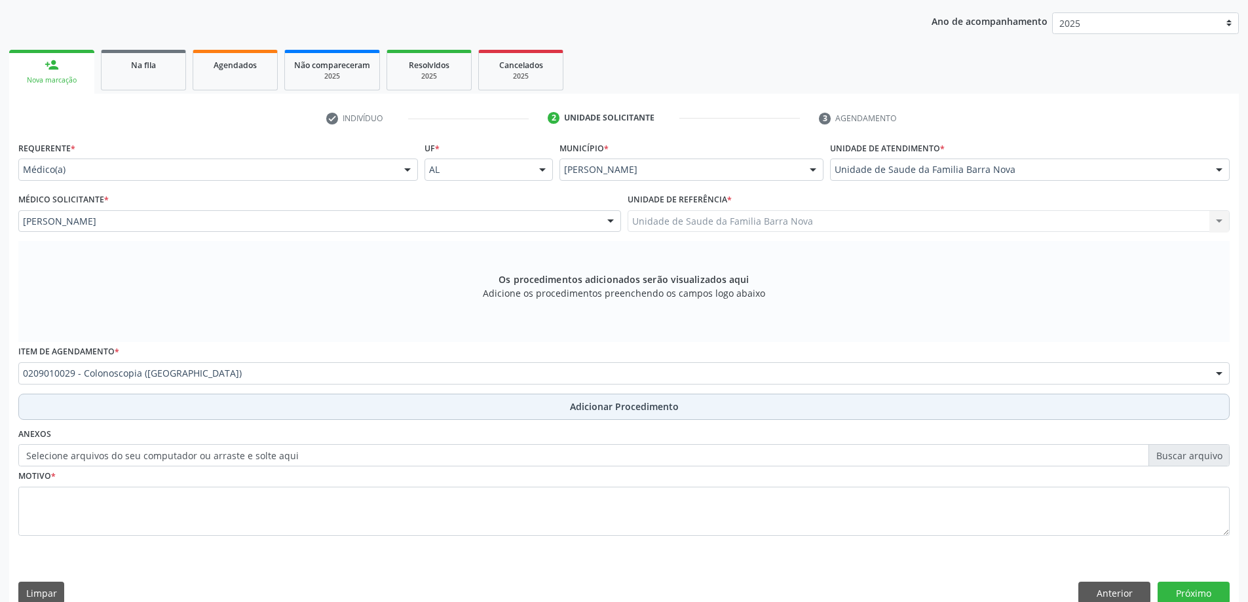
click at [93, 405] on button "Adicionar Procedimento" at bounding box center [624, 407] width 1212 height 26
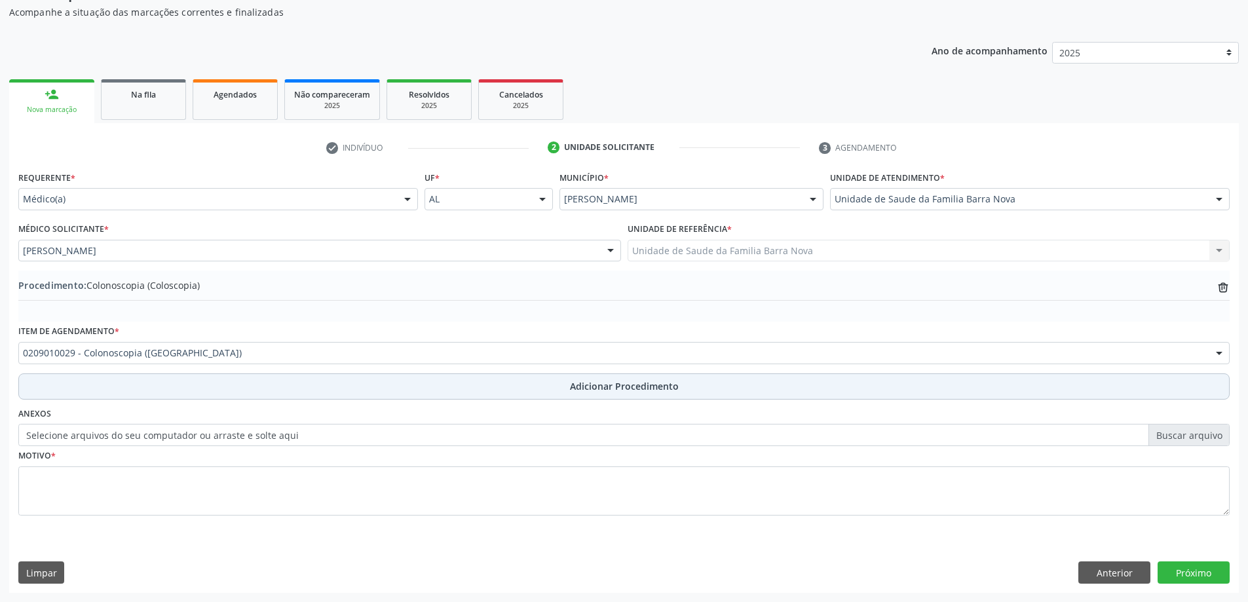
scroll to position [135, 0]
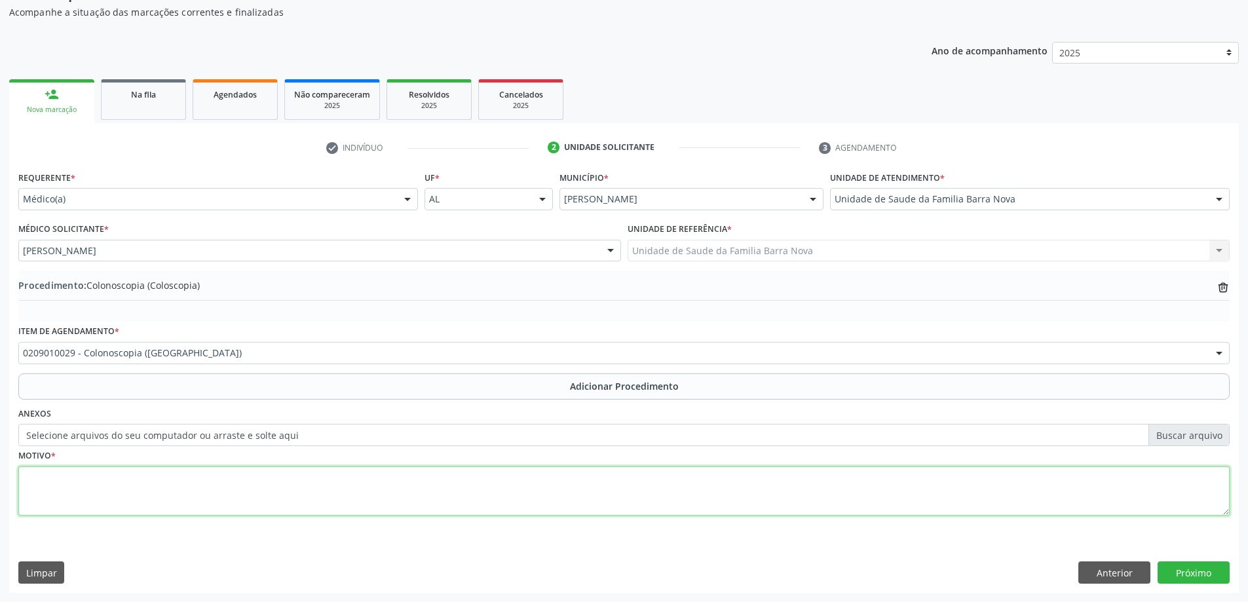
click at [78, 492] on textarea at bounding box center [624, 492] width 1212 height 50
type textarea "E"
type textarea "REFERE FLATULÊNCIA / DIARRÉIA."
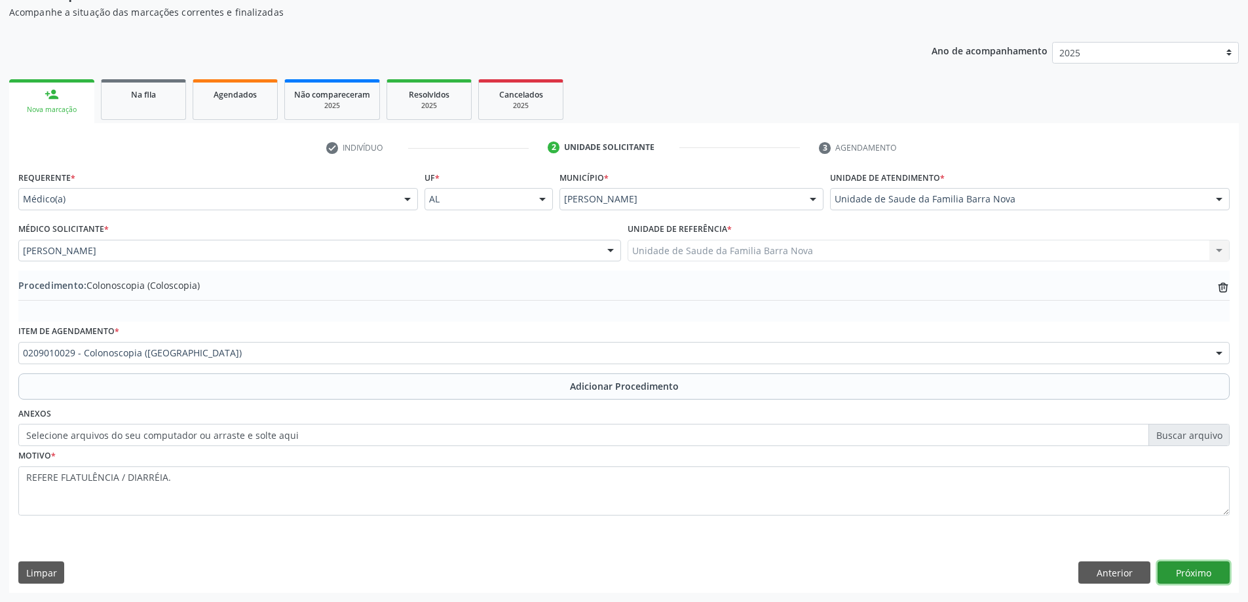
click at [1176, 577] on button "Próximo" at bounding box center [1194, 573] width 72 height 22
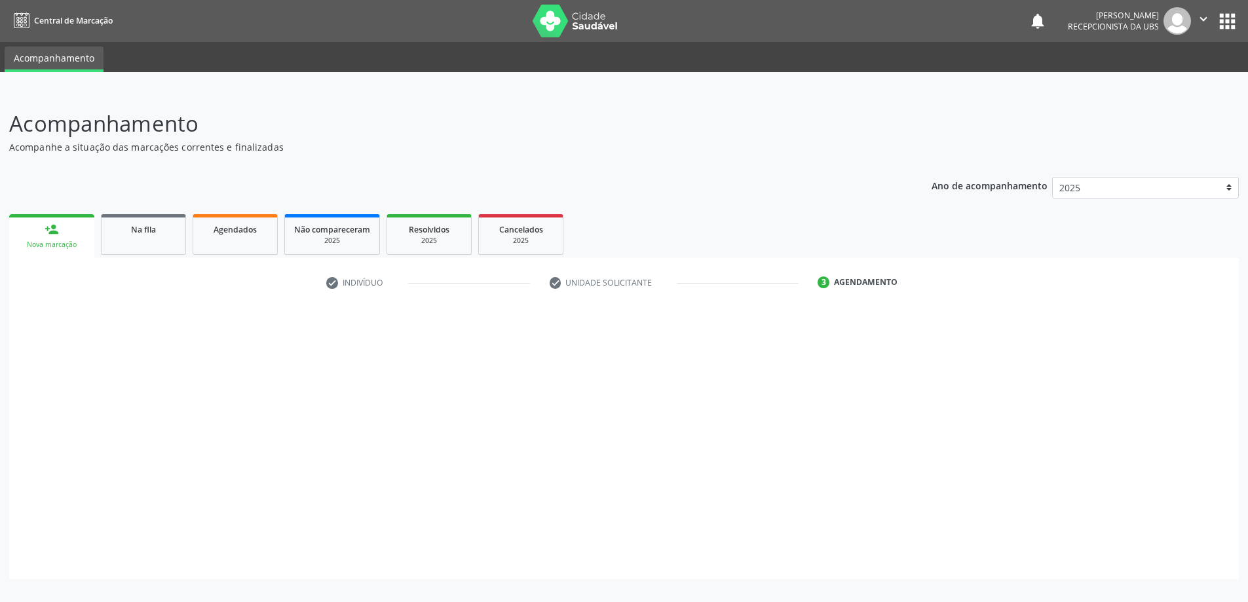
scroll to position [0, 0]
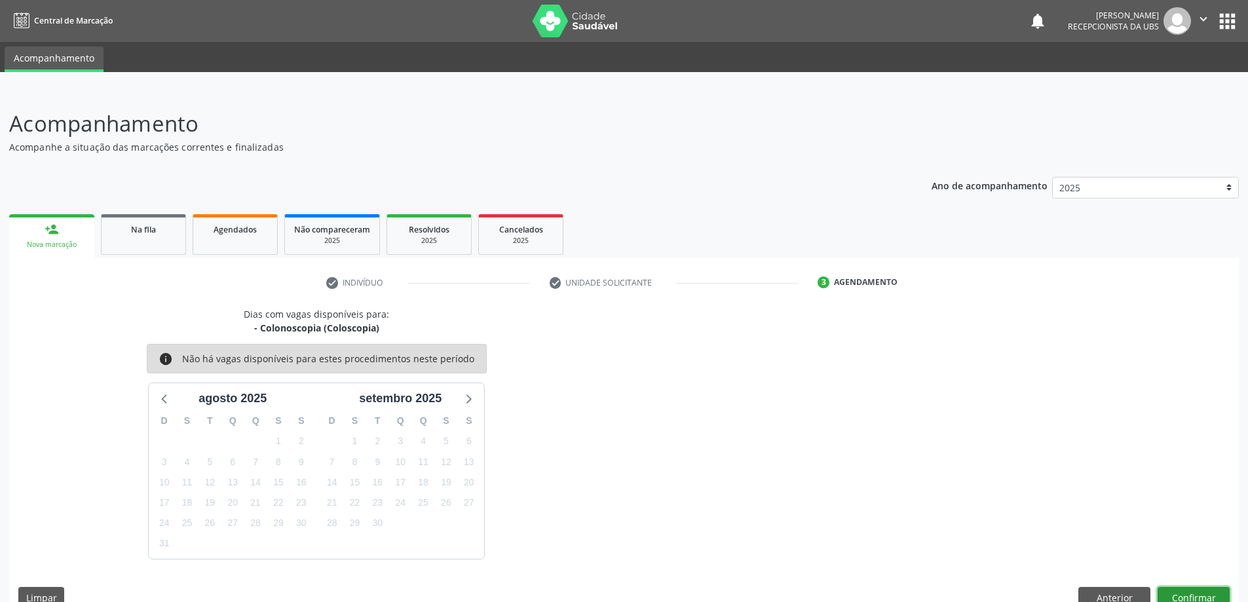
click at [1172, 592] on button "Confirmar" at bounding box center [1194, 598] width 72 height 22
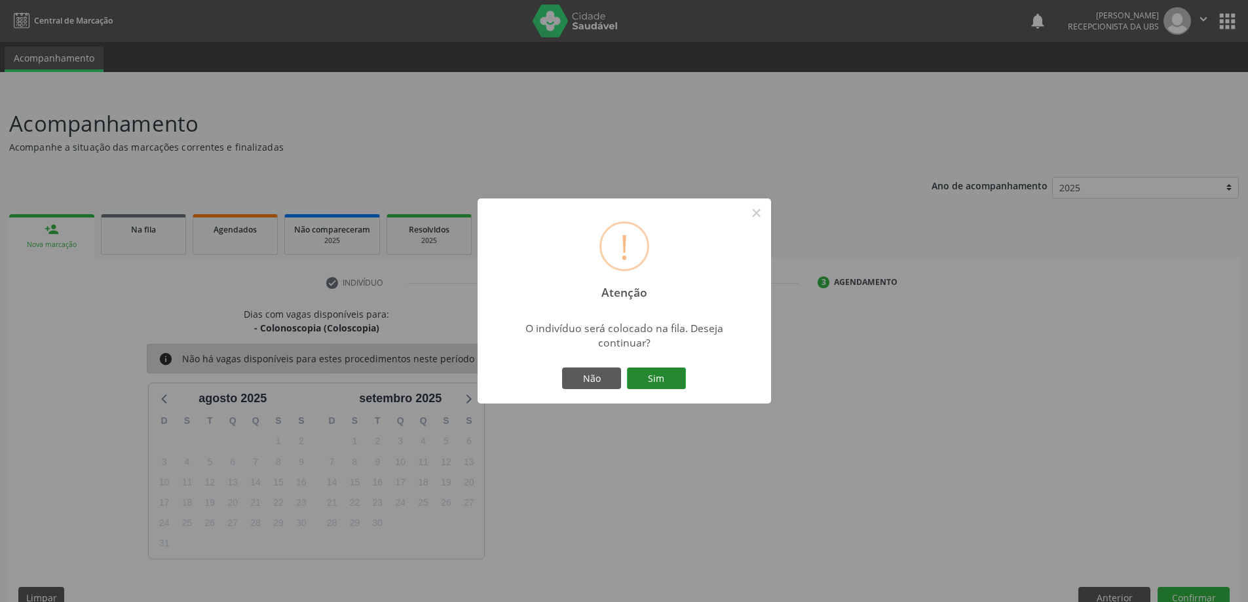
click at [661, 372] on button "Sim" at bounding box center [656, 379] width 59 height 22
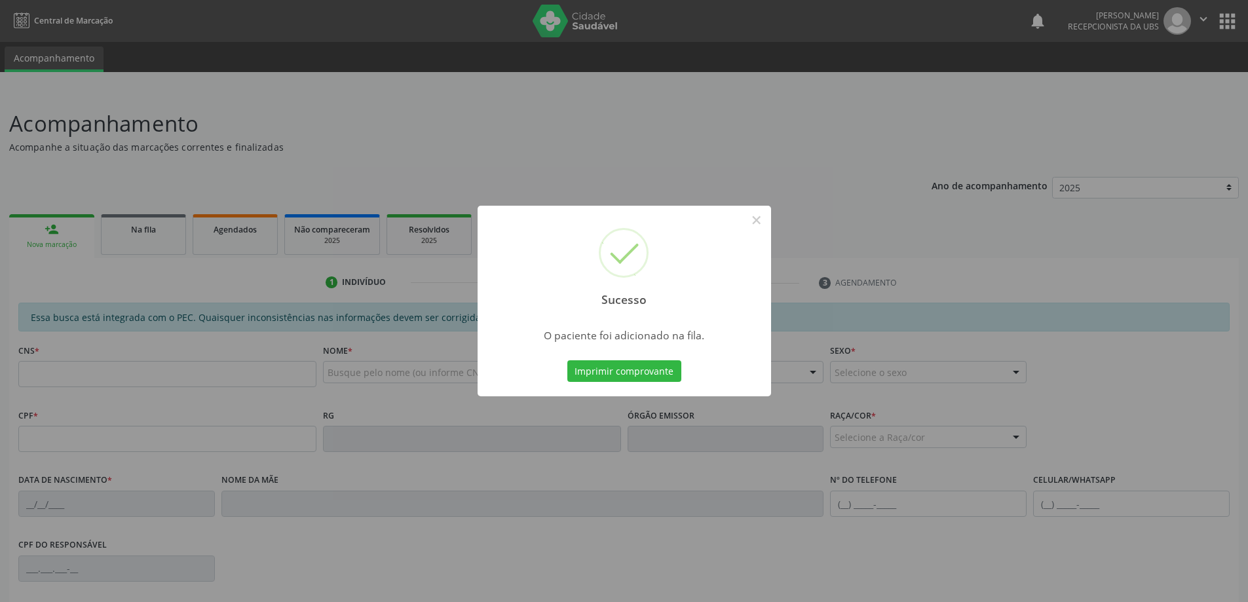
click at [797, 370] on div "Sucesso × O paciente foi adicionado na fila. Imprimir comprovante Cancel" at bounding box center [624, 301] width 1248 height 602
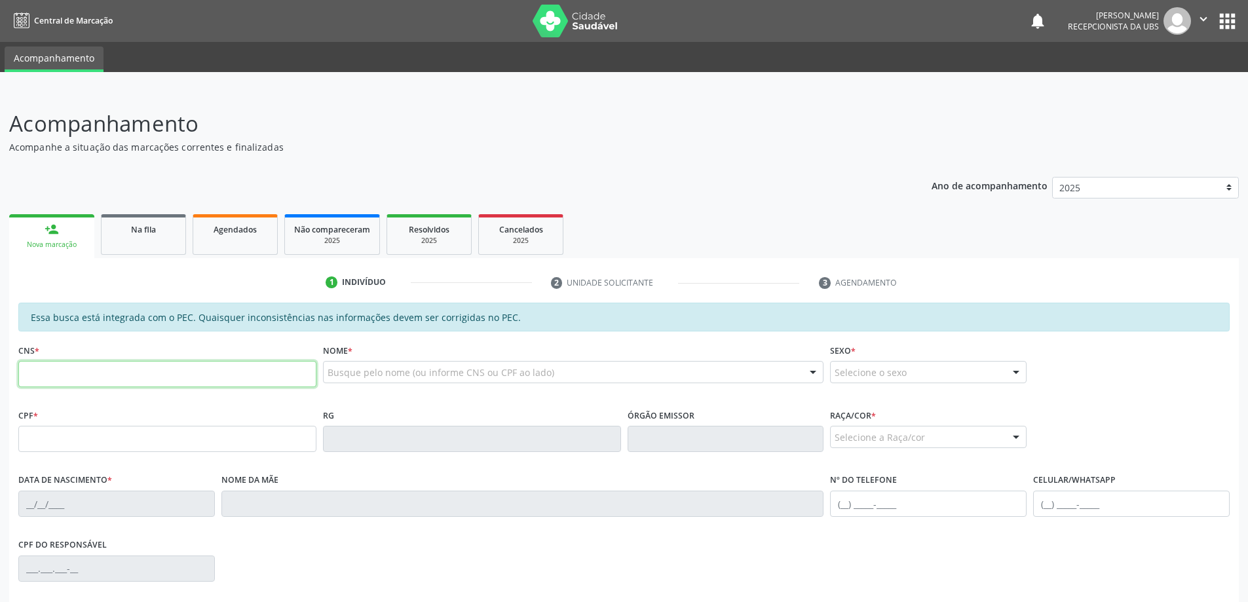
click at [112, 366] on input "text" at bounding box center [167, 374] width 298 height 26
click at [46, 372] on input "706 8570 4365 422" at bounding box center [167, 374] width 298 height 26
click at [48, 375] on input "706 8570 4365 422" at bounding box center [167, 374] width 298 height 26
type input "706 8057 0436 5422"
type input "092.514.804-00"
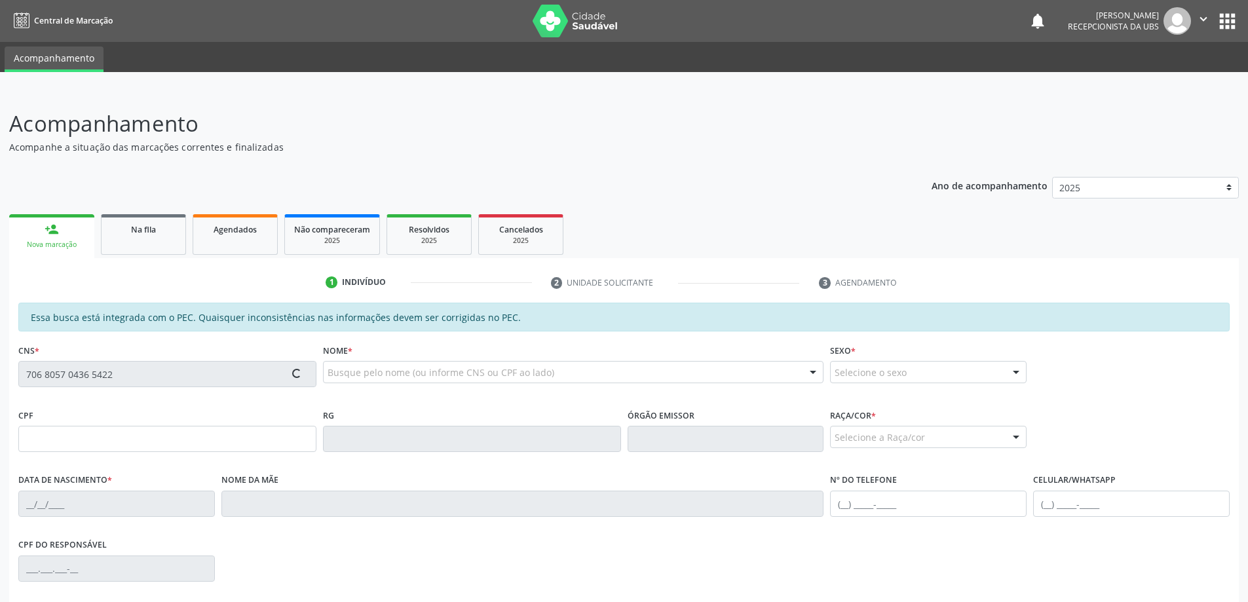
type input "04/01/1943"
type input "Maria Vieira da Silva"
type input "(82) 99996-2920"
type input "486"
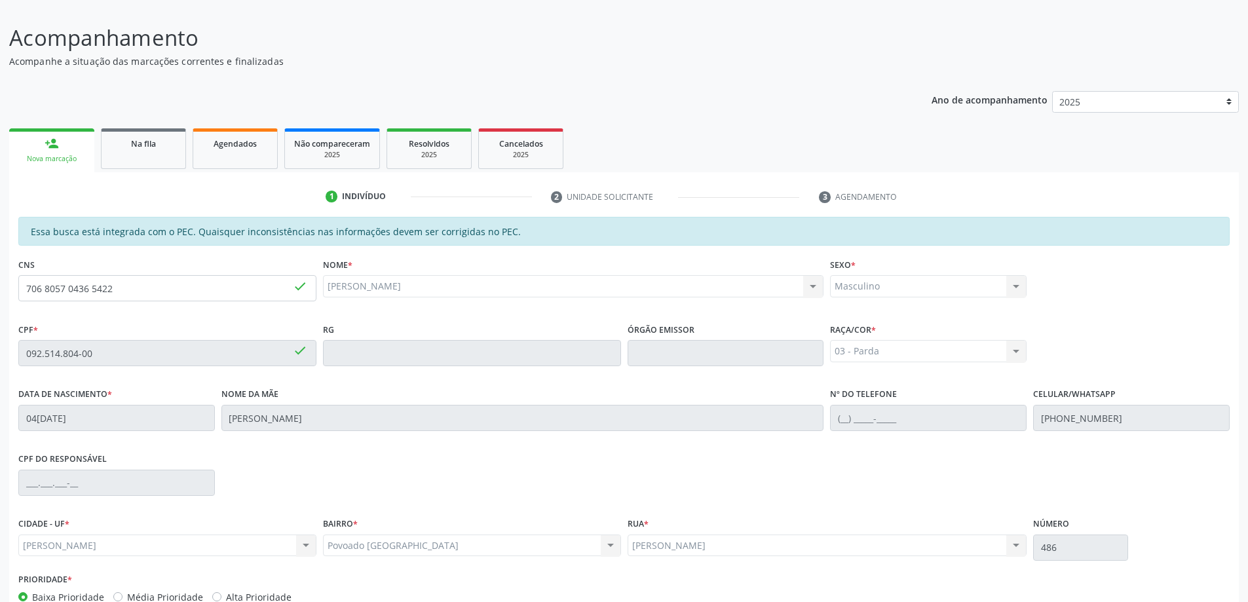
scroll to position [164, 0]
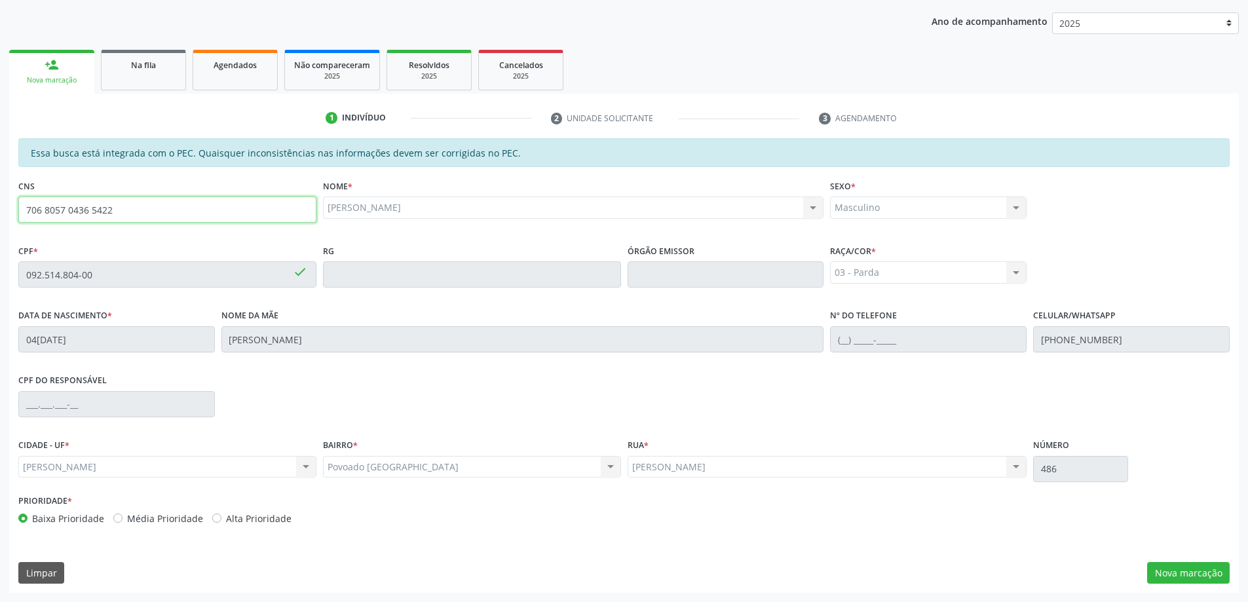
click at [237, 217] on input "706 8057 0436 5422" at bounding box center [167, 210] width 298 height 26
click at [1164, 588] on div "Essa busca está integrada com o PEC. Quaisquer inconsistências nas informações …" at bounding box center [624, 365] width 1230 height 455
click at [1176, 576] on button "Nova marcação" at bounding box center [1188, 573] width 83 height 22
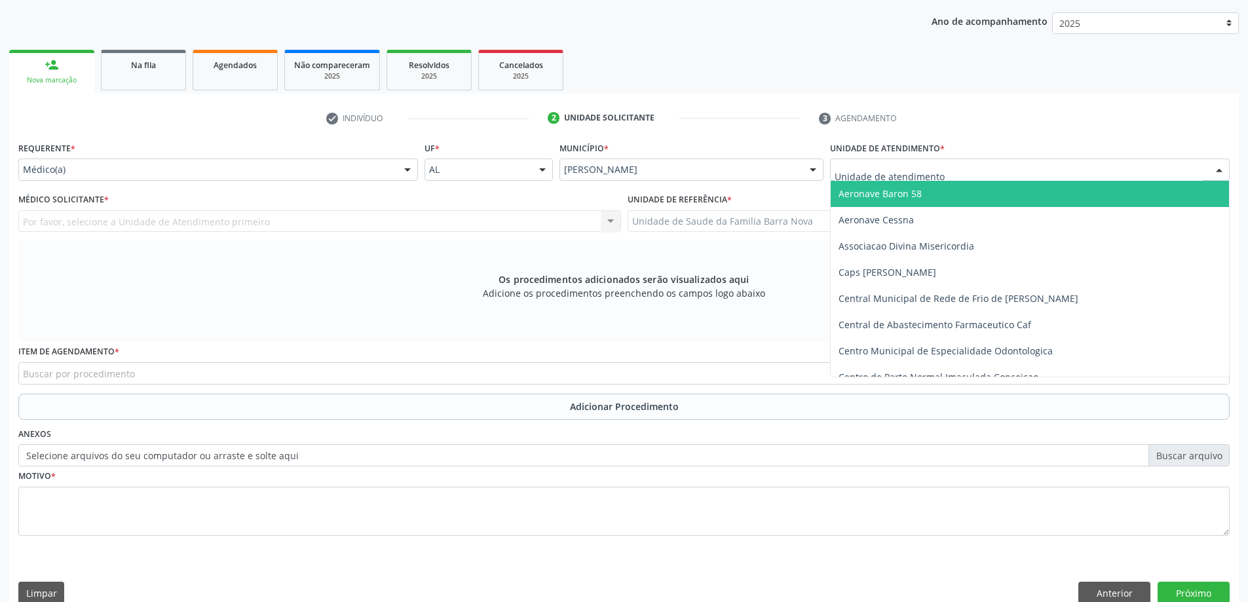
click at [974, 176] on div at bounding box center [1030, 170] width 400 height 22
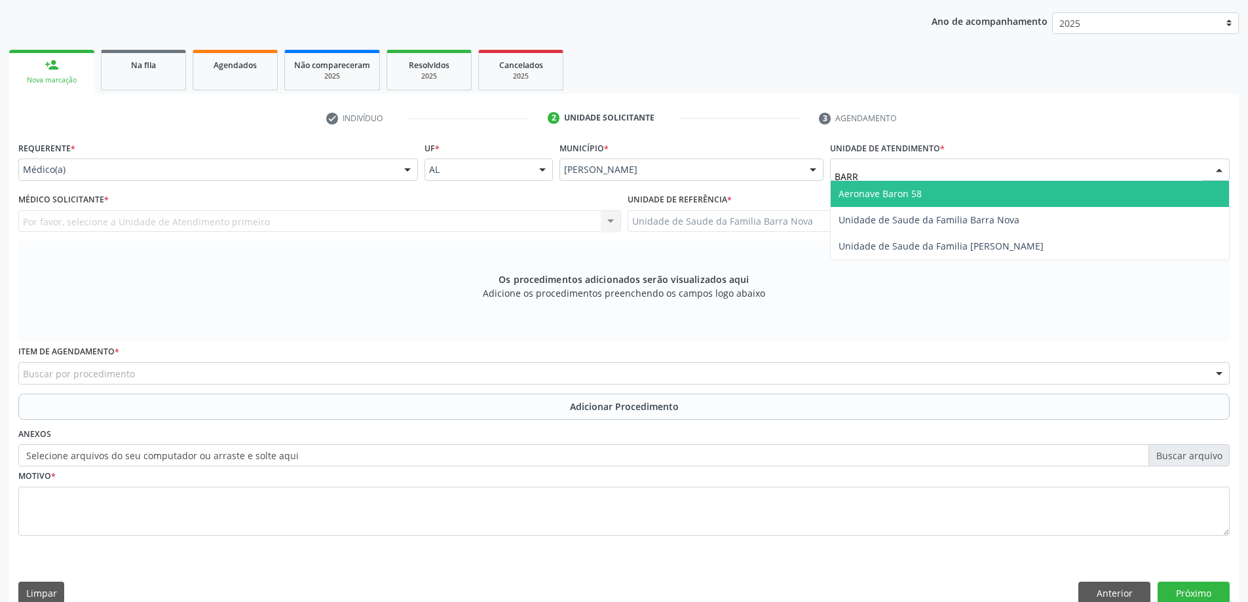
type input "BARRA"
click at [947, 204] on span "Unidade de Saude da Familia Barra Nova" at bounding box center [1030, 194] width 398 height 26
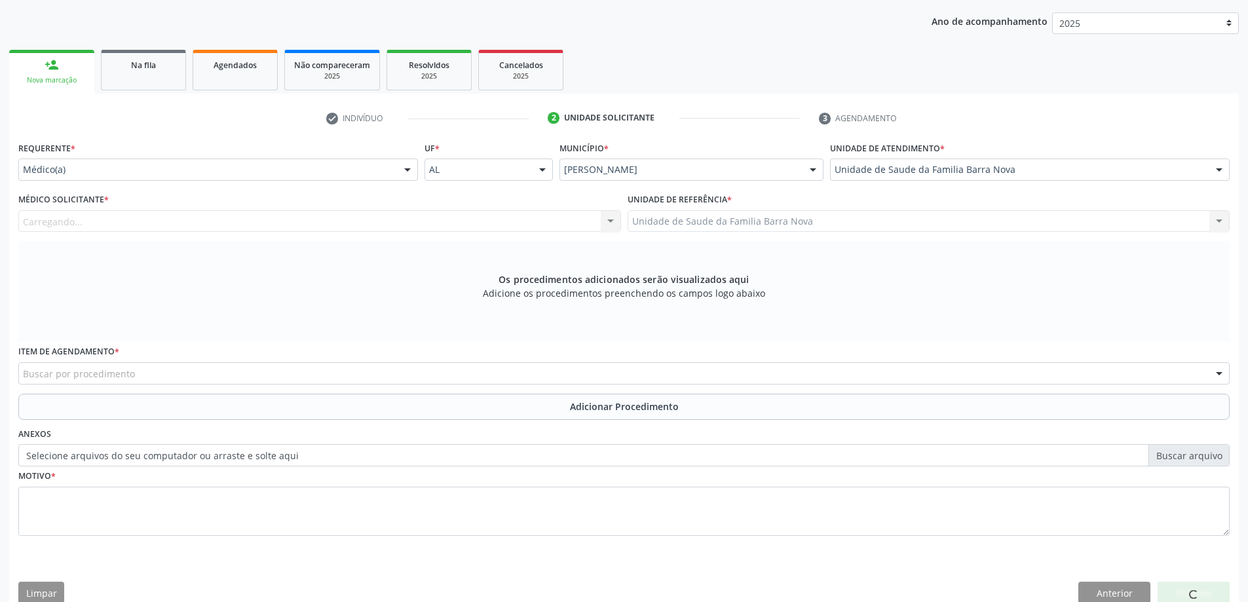
click at [400, 230] on div "Carregando... Nenhum resultado encontrado para: " " Não há nenhuma opção para s…" at bounding box center [319, 221] width 603 height 22
click at [406, 226] on div "Médico solicitante" at bounding box center [319, 221] width 603 height 22
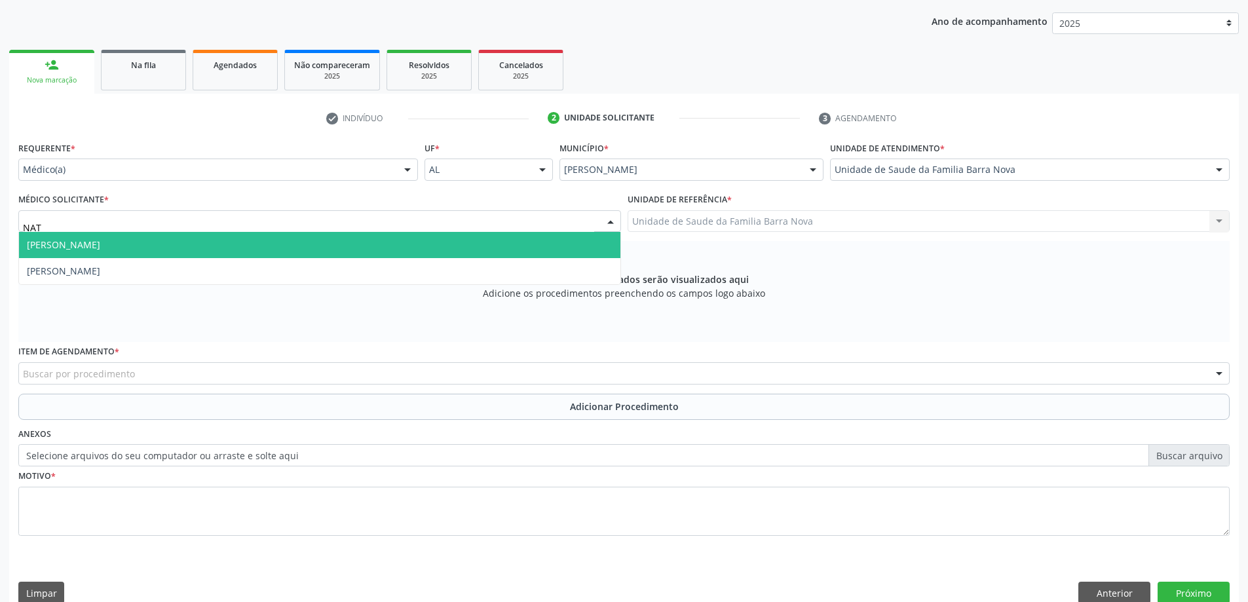
type input "NATA"
click at [51, 235] on span "[PERSON_NAME]" at bounding box center [320, 245] width 602 height 26
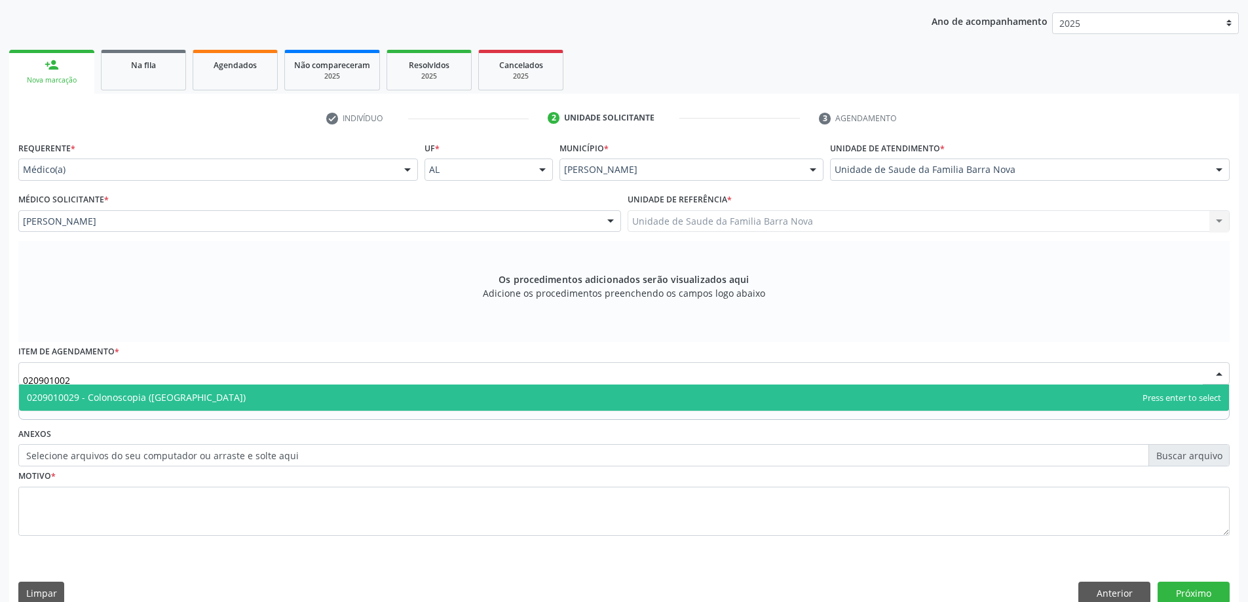
type input "0209010029"
click at [130, 398] on span "0209010029 - Colonoscopia ([GEOGRAPHIC_DATA])" at bounding box center [136, 397] width 219 height 12
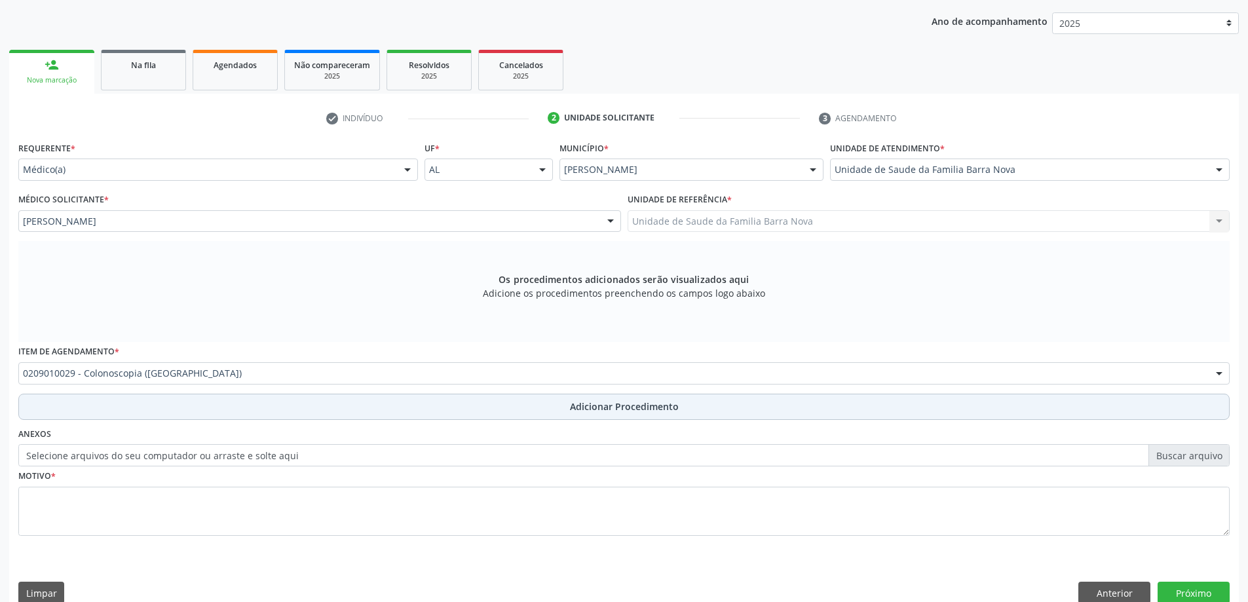
click at [120, 411] on button "Adicionar Procedimento" at bounding box center [624, 407] width 1212 height 26
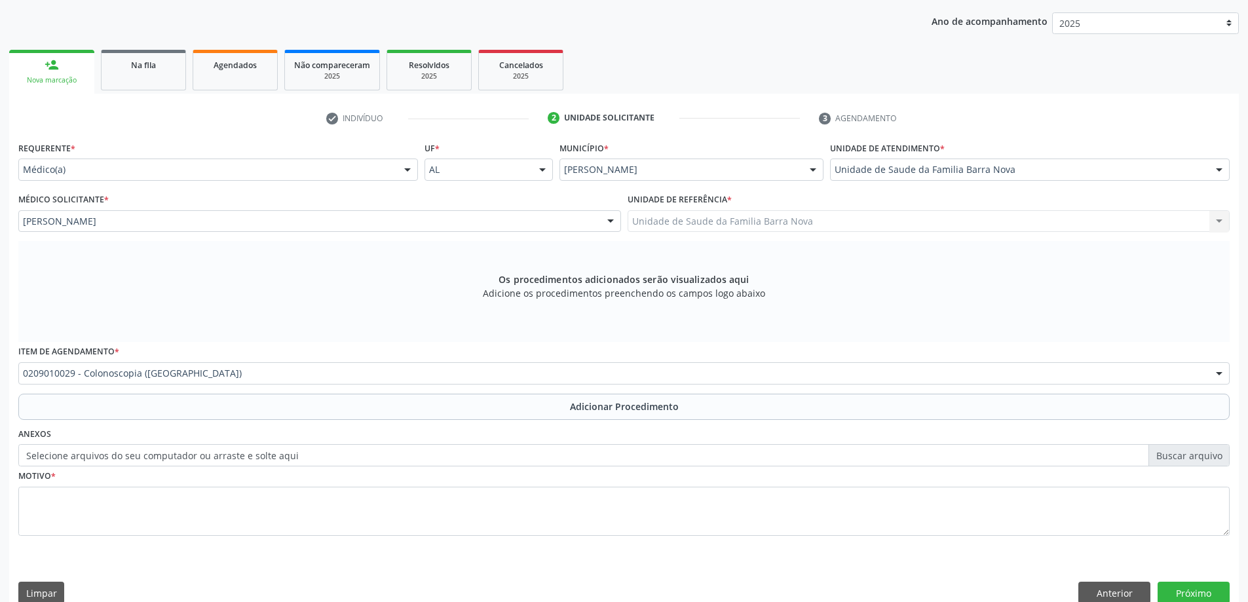
scroll to position [135, 0]
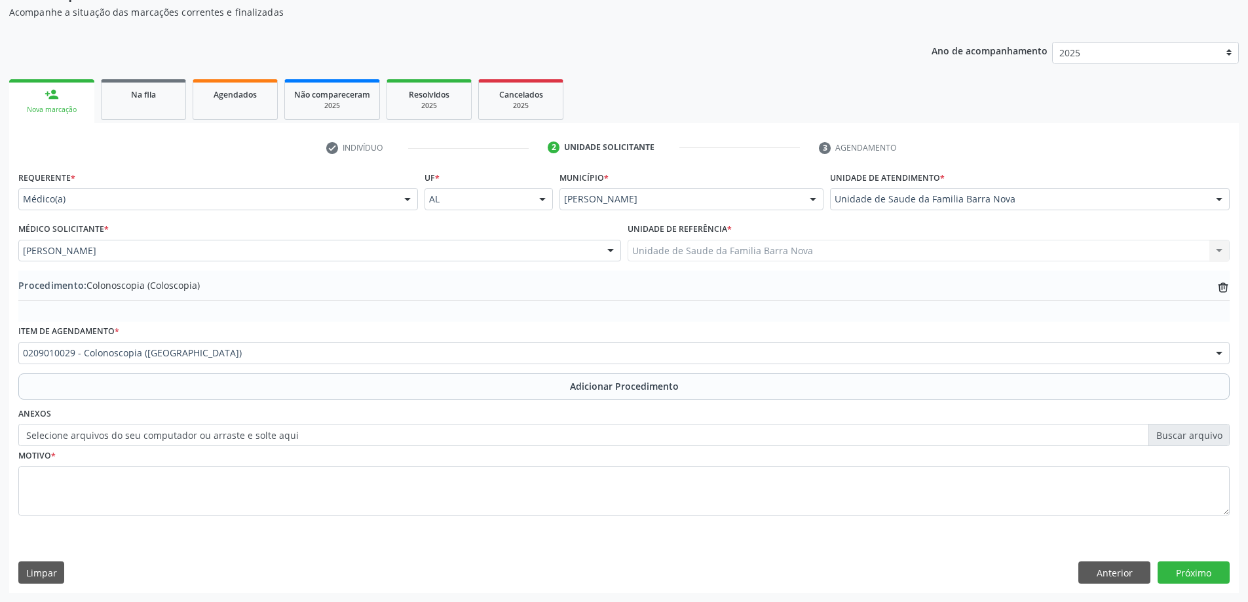
click at [117, 468] on div "Motivo *" at bounding box center [624, 480] width 1212 height 69
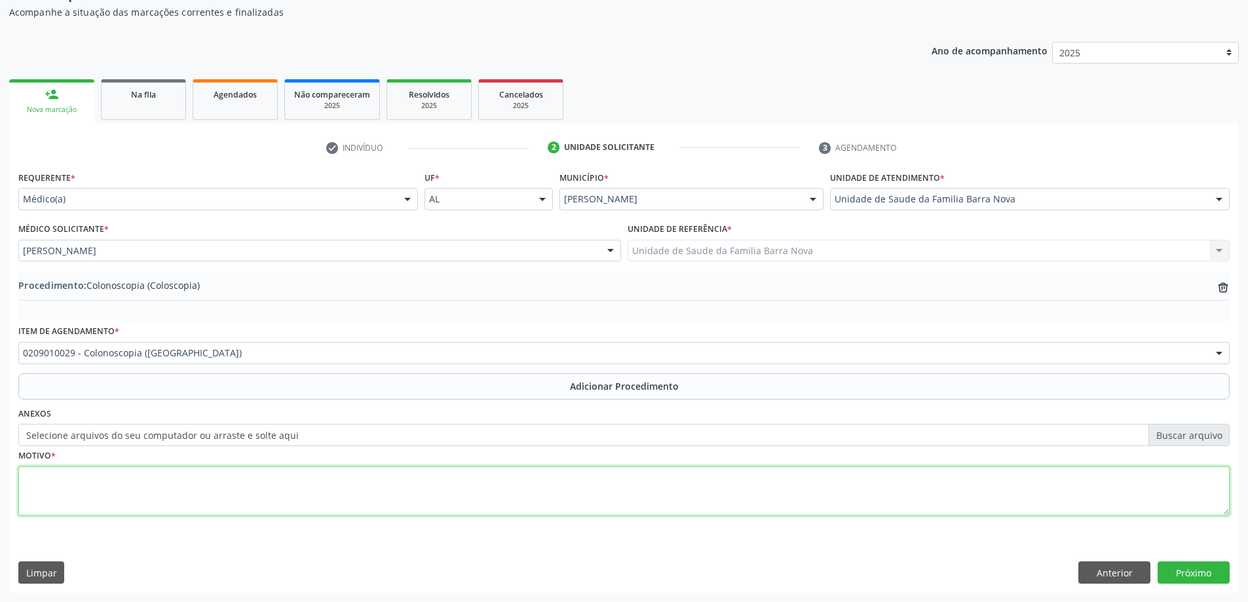
click at [123, 482] on textarea at bounding box center [624, 492] width 1212 height 50
type textarea "IDOSO + ANEMIA RASTREIO."
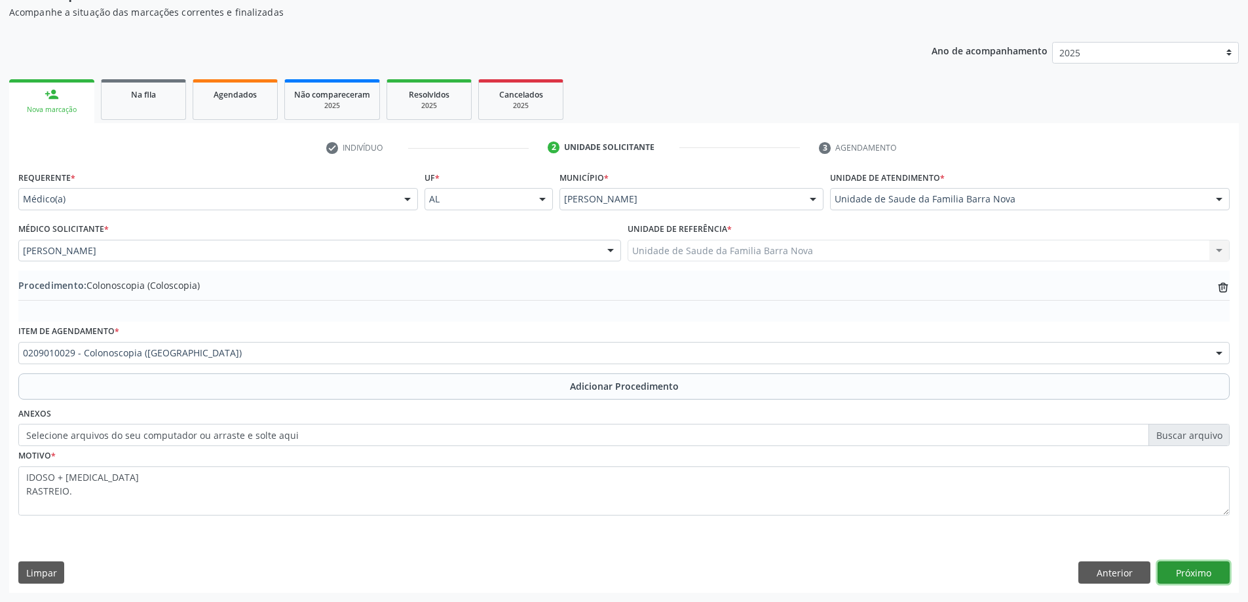
click at [1167, 580] on button "Próximo" at bounding box center [1194, 573] width 72 height 22
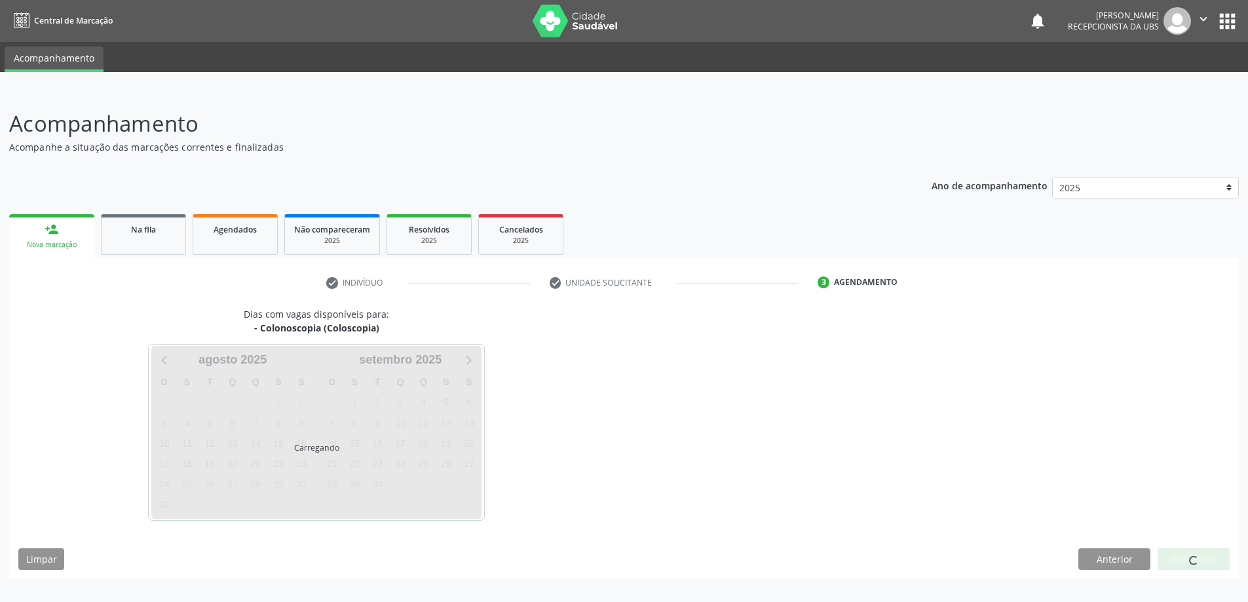
scroll to position [0, 0]
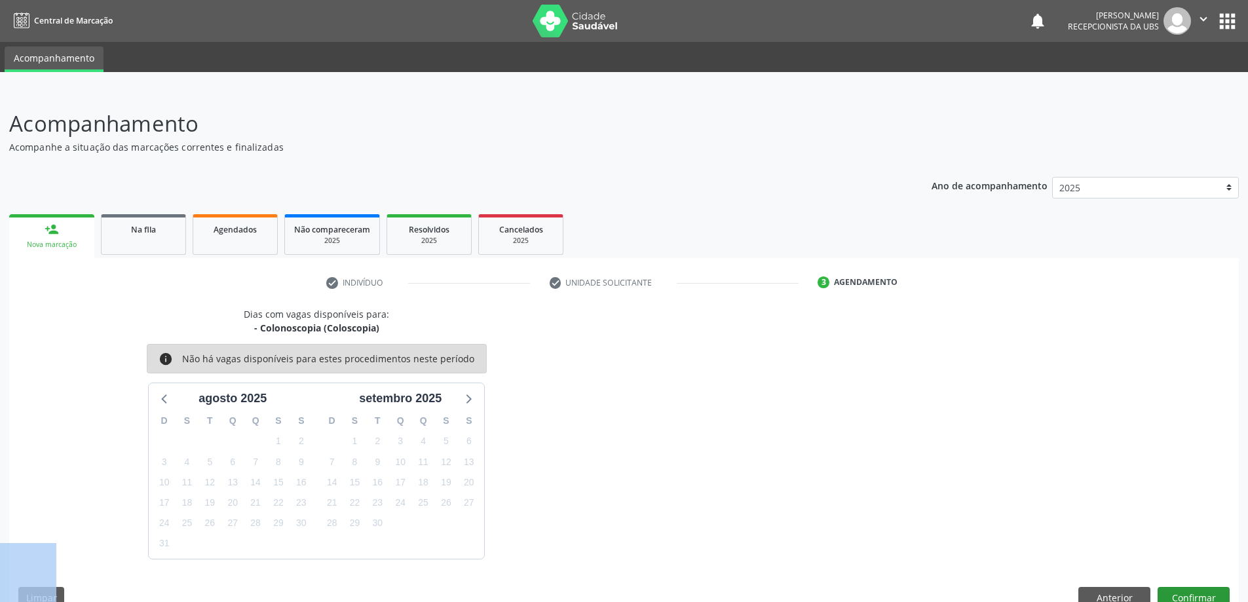
drag, startPoint x: 1189, startPoint y: 584, endPoint x: 1195, endPoint y: 590, distance: 8.4
click at [1195, 590] on div "Dias com vagas disponíveis para: - Colonoscopia (Coloscopia) info Não há vagas …" at bounding box center [624, 462] width 1230 height 311
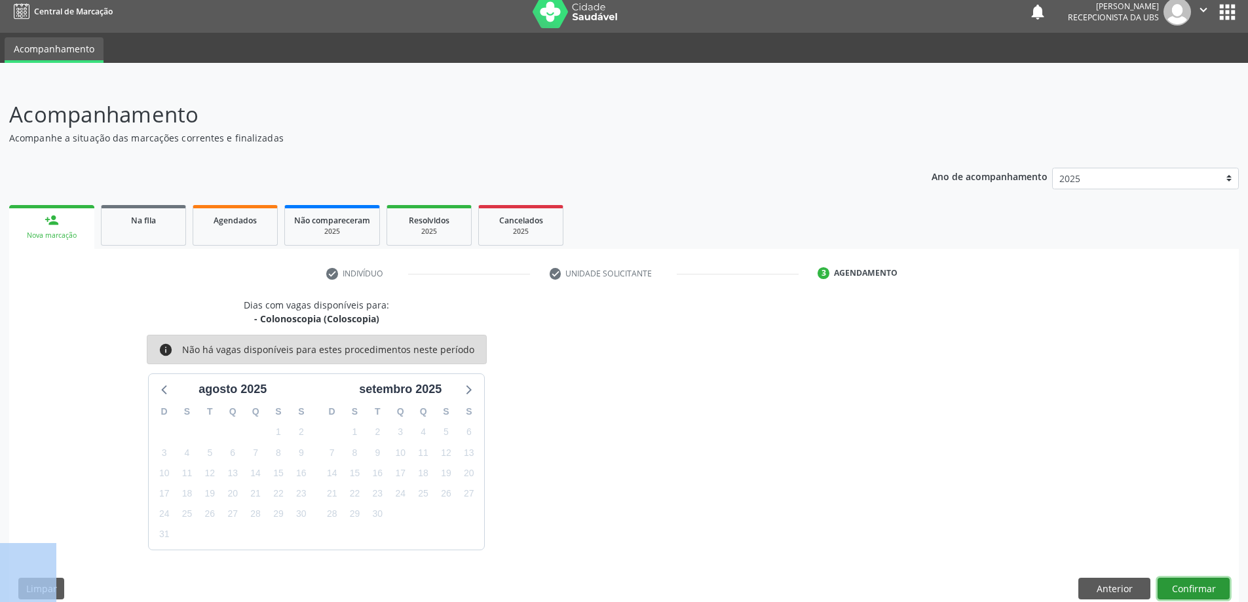
click at [1195, 590] on button "Confirmar" at bounding box center [1194, 589] width 72 height 22
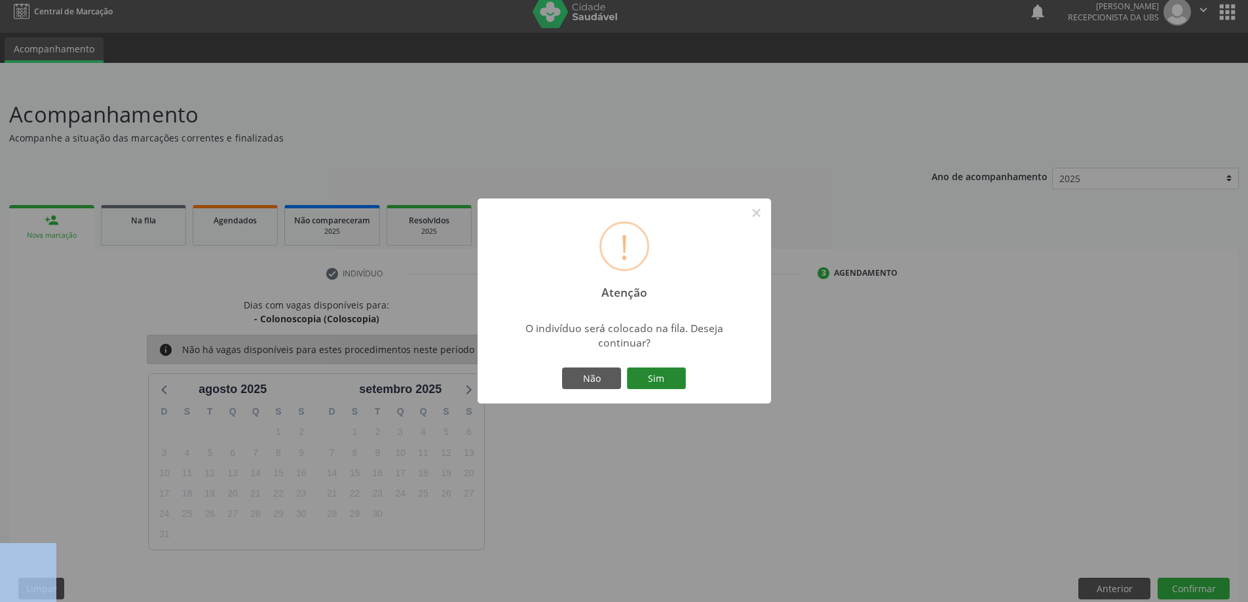
click at [674, 376] on button "Sim" at bounding box center [656, 379] width 59 height 22
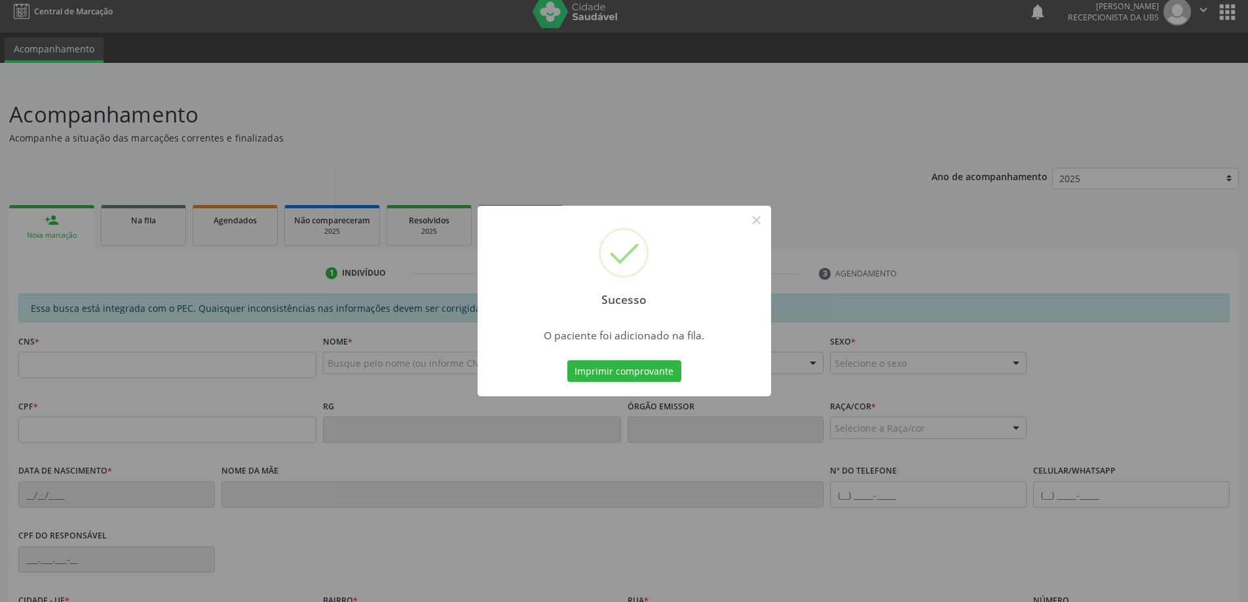
drag, startPoint x: 748, startPoint y: 237, endPoint x: 754, endPoint y: 230, distance: 9.3
click at [748, 237] on div "Sucesso ×" at bounding box center [625, 262] width 294 height 113
click at [754, 230] on button "×" at bounding box center [757, 220] width 22 height 22
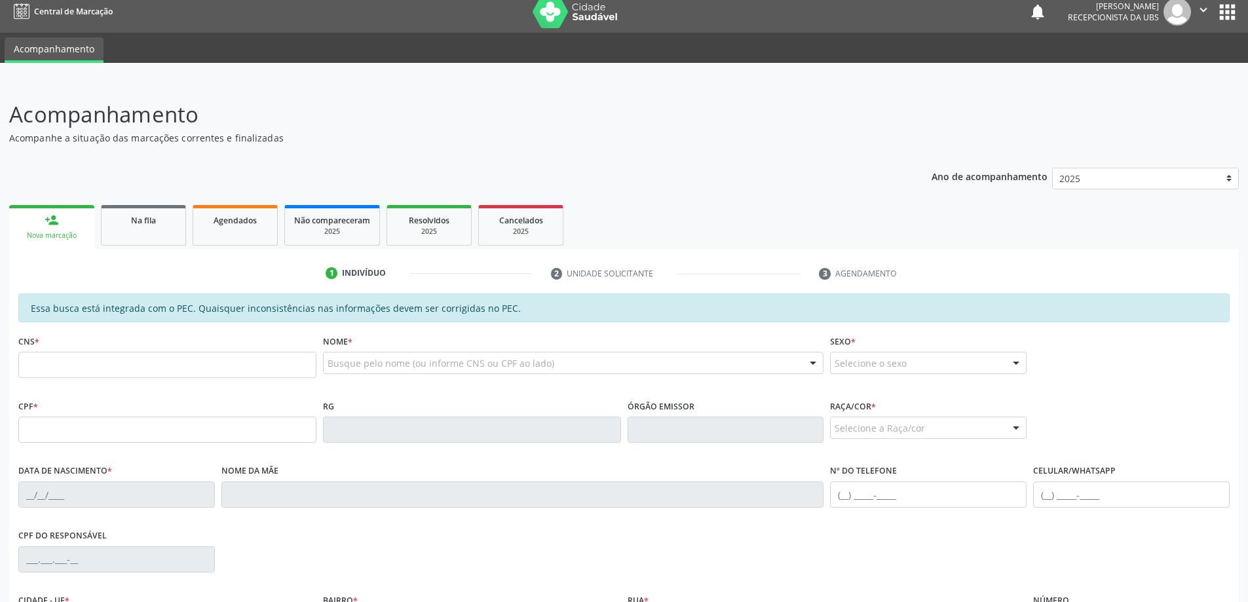
click at [230, 349] on div "CNS *" at bounding box center [167, 355] width 298 height 47
click at [253, 363] on input "text" at bounding box center [167, 365] width 298 height 26
paste input "706 8057 0436 5422"
type input "706 8057 0436 5422"
type input "092.514.804-00"
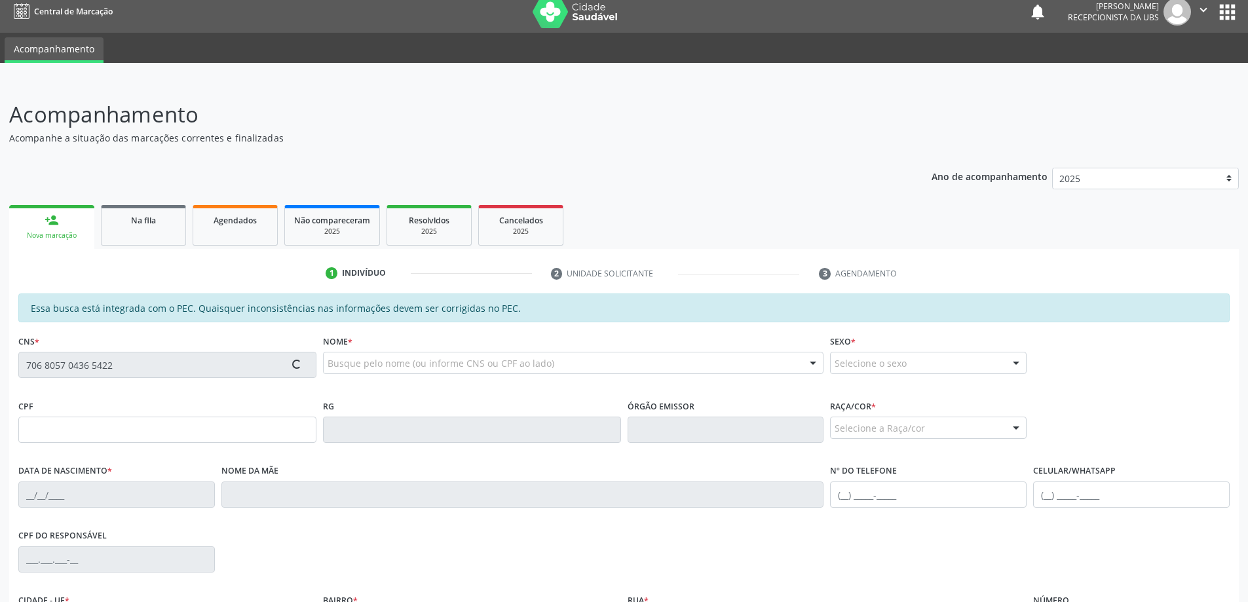
type input "04/01/1943"
type input "Maria Vieira da Silva"
type input "(82) 99996-2920"
type input "486"
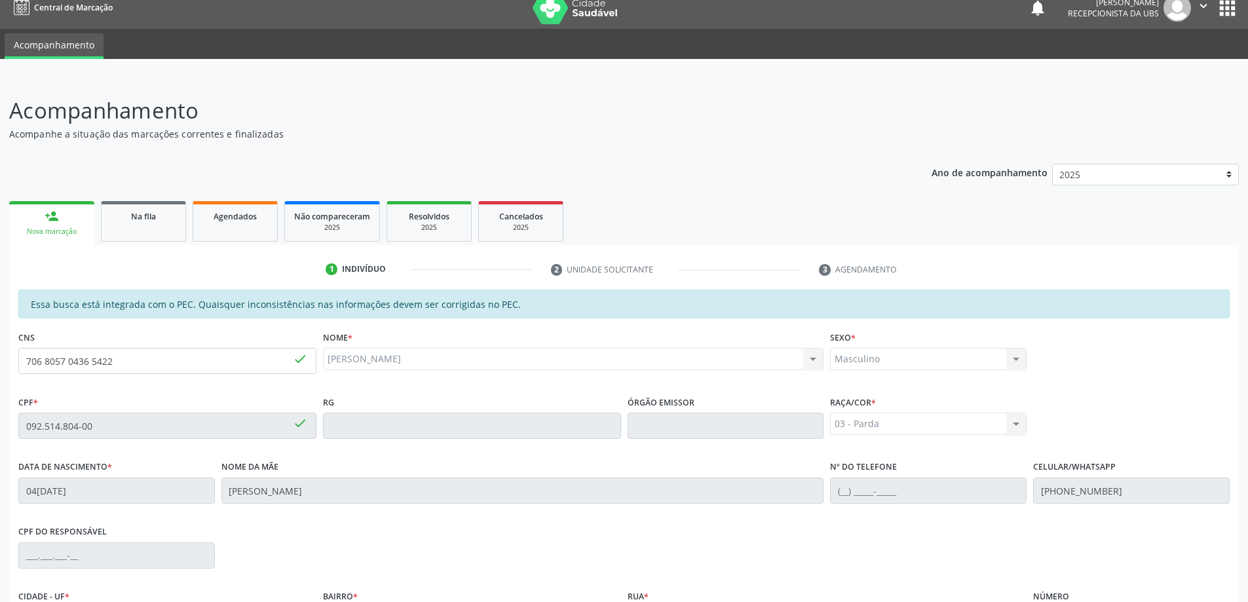
scroll to position [164, 0]
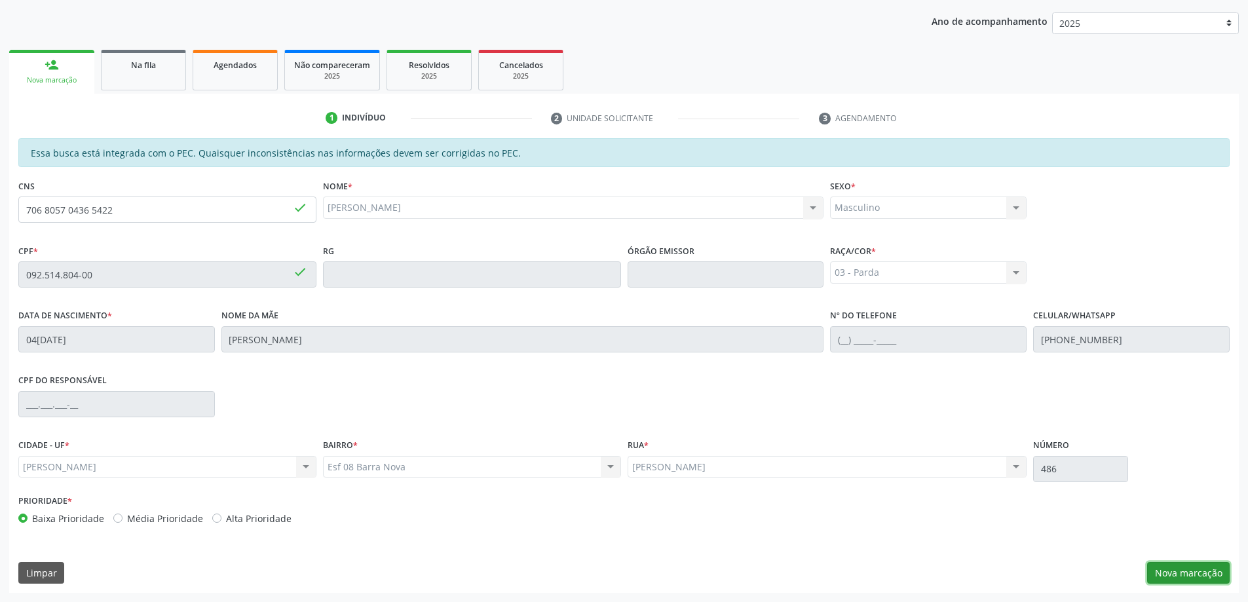
click at [1215, 579] on button "Nova marcação" at bounding box center [1188, 573] width 83 height 22
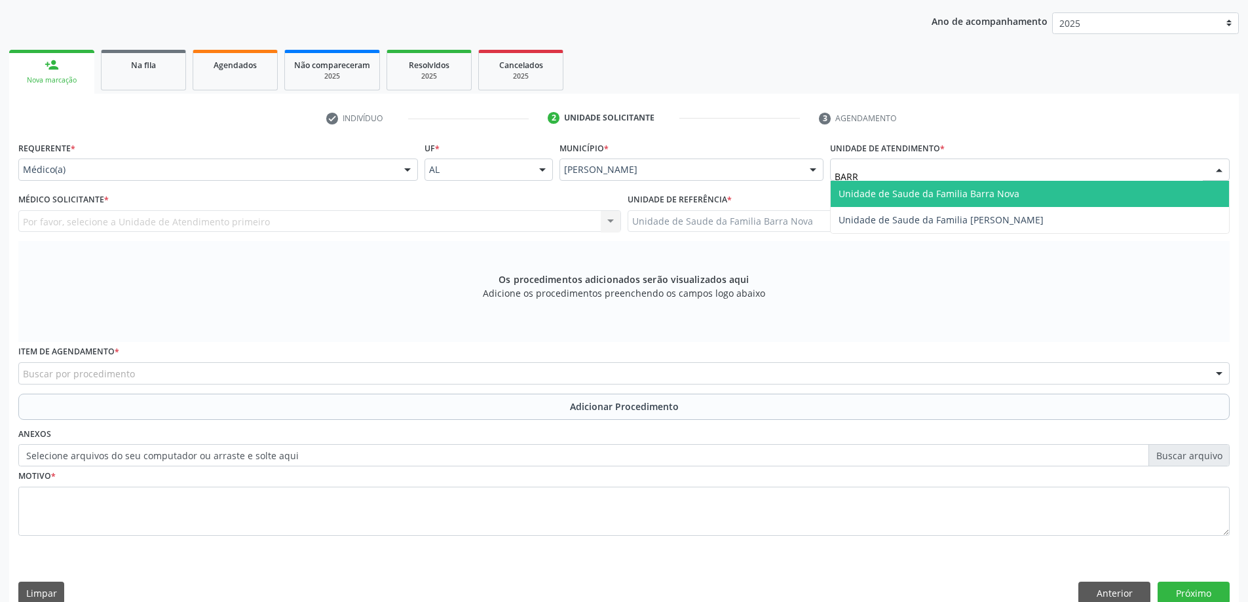
type input "BARRA"
click at [929, 184] on span "Unidade de Saude da Familia Barra Nova" at bounding box center [1030, 194] width 398 height 26
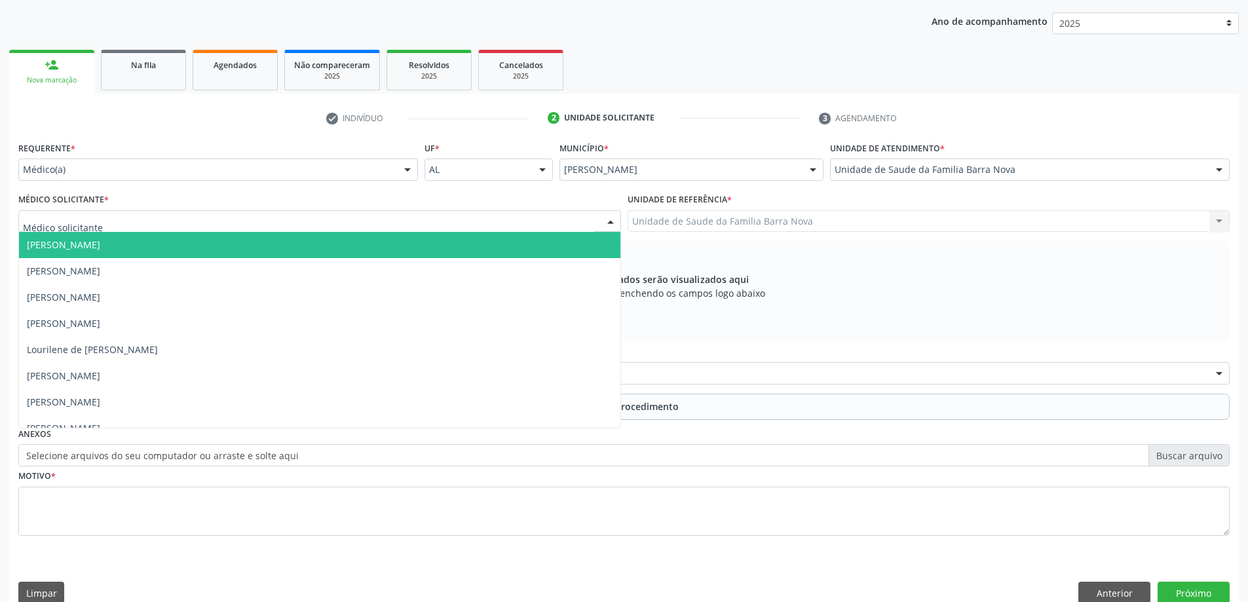
click at [461, 223] on div at bounding box center [319, 221] width 603 height 22
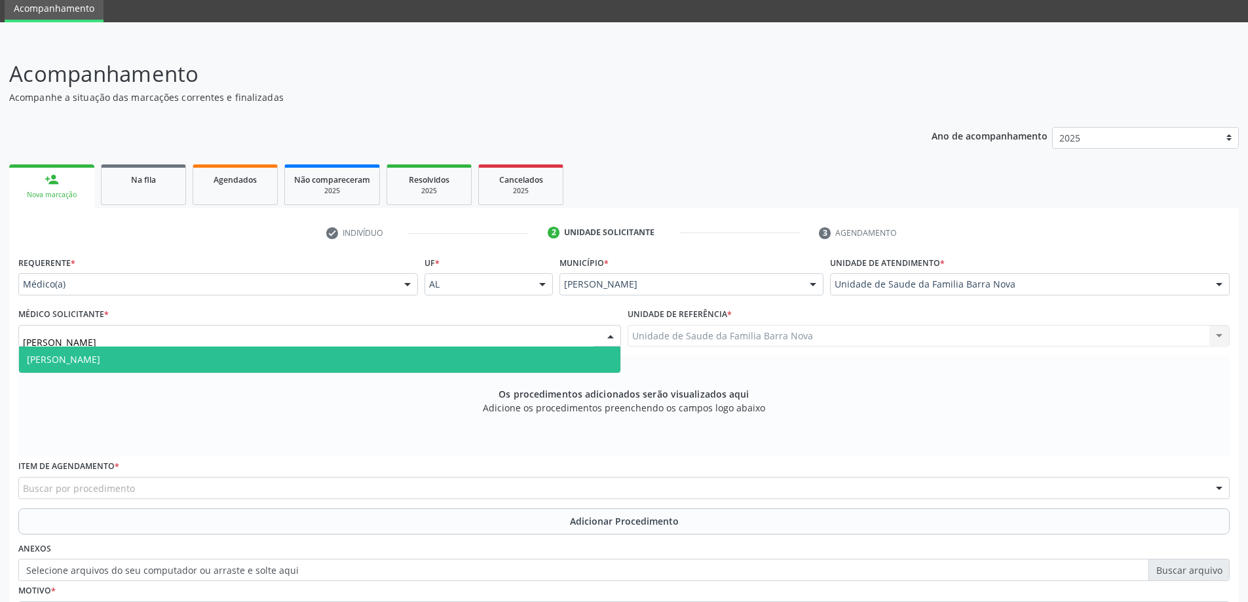
scroll to position [33, 0]
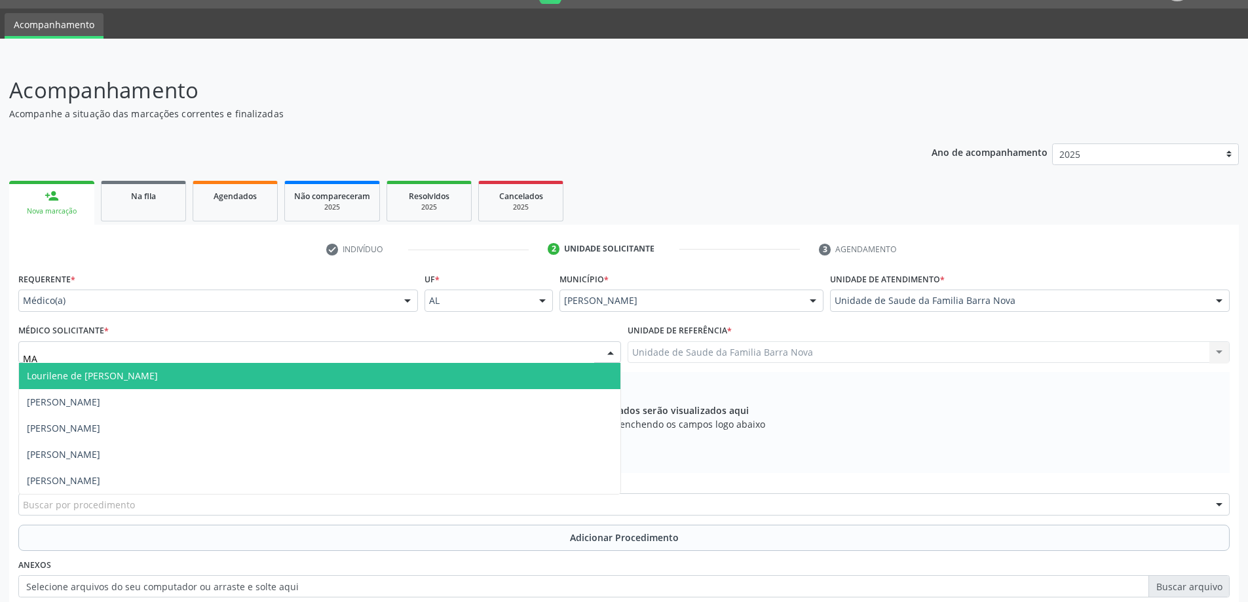
type input "M"
type input "NATA"
click at [187, 377] on span "[PERSON_NAME]" at bounding box center [320, 376] width 602 height 26
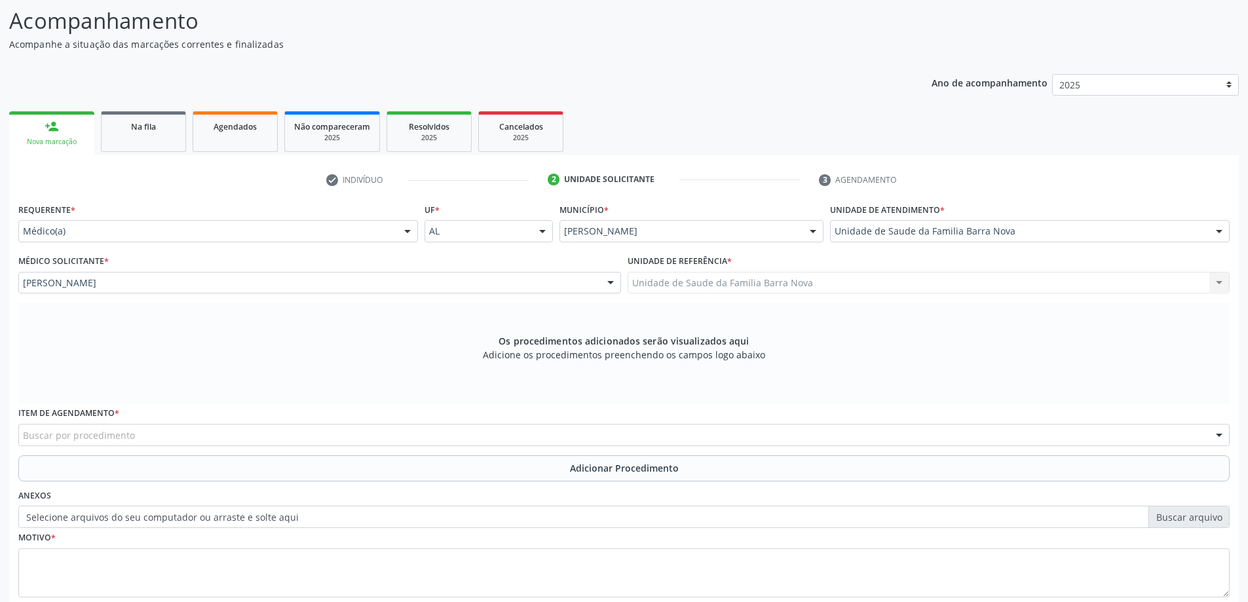
scroll to position [185, 0]
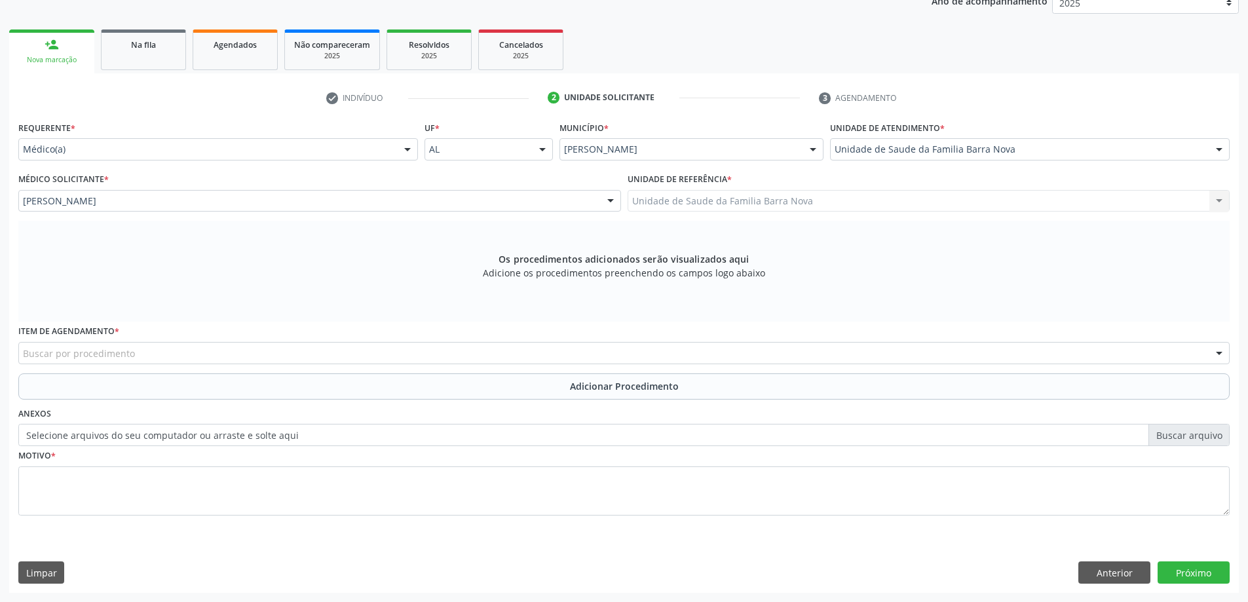
click at [206, 372] on div "Item de agendamento * Buscar por procedimento 0304070076 - .Quimioterapia de Le…" at bounding box center [624, 347] width 1218 height 51
click at [214, 368] on div "Item de agendamento * Buscar por procedimento 0304070076 - .Quimioterapia de Le…" at bounding box center [624, 347] width 1218 height 51
click at [227, 354] on div "Buscar por procedimento" at bounding box center [624, 353] width 1212 height 22
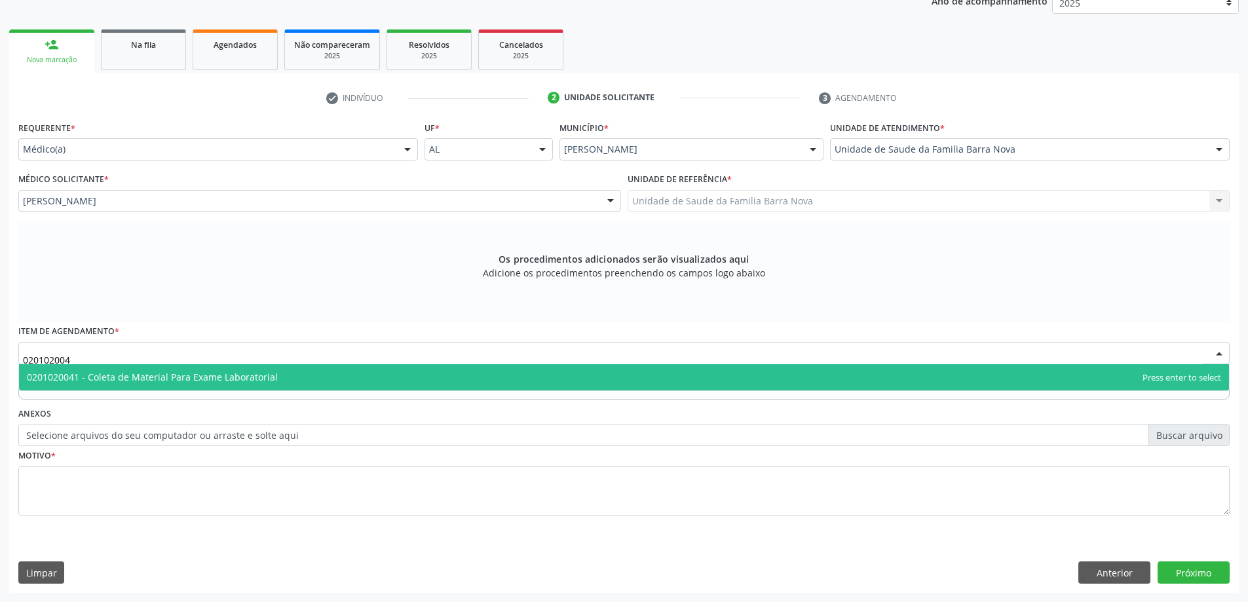
type input "0201020041"
click at [228, 376] on span "0201020041 - Coleta de Material Para Exame Laboratorial" at bounding box center [152, 377] width 251 height 12
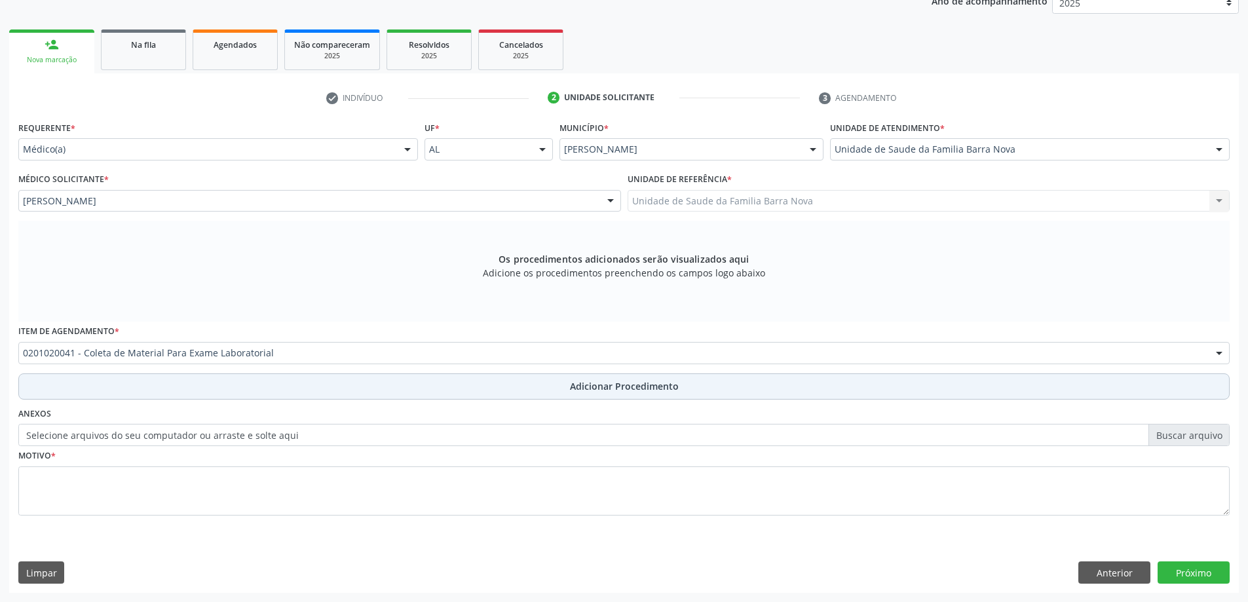
click at [232, 398] on button "Adicionar Procedimento" at bounding box center [624, 387] width 1212 height 26
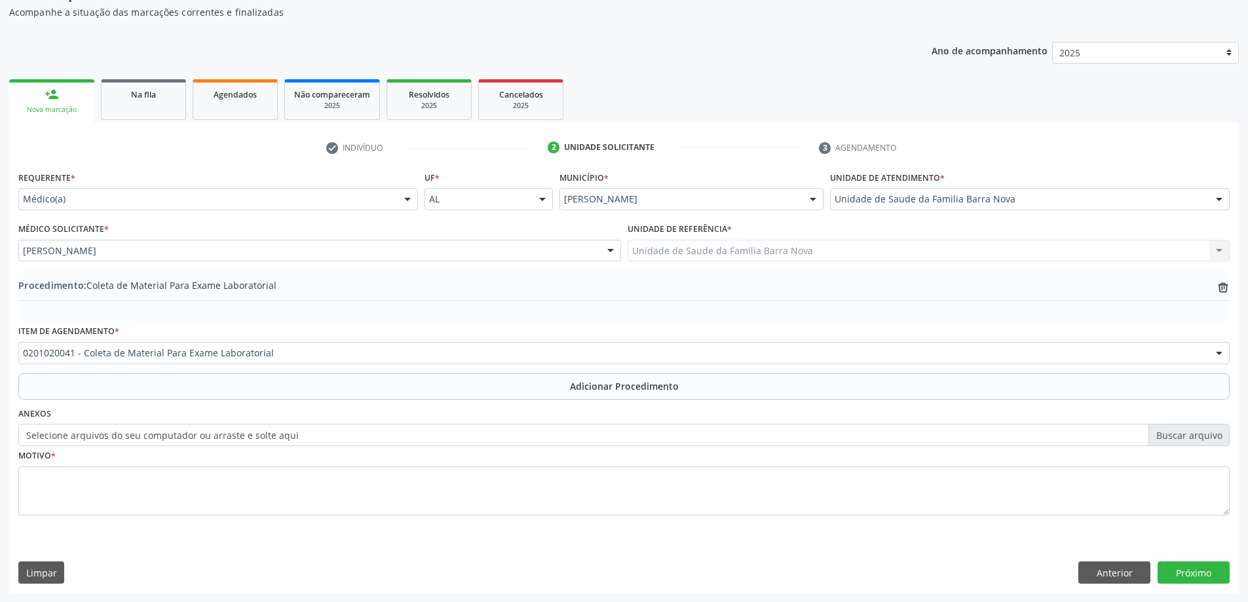
scroll to position [135, 0]
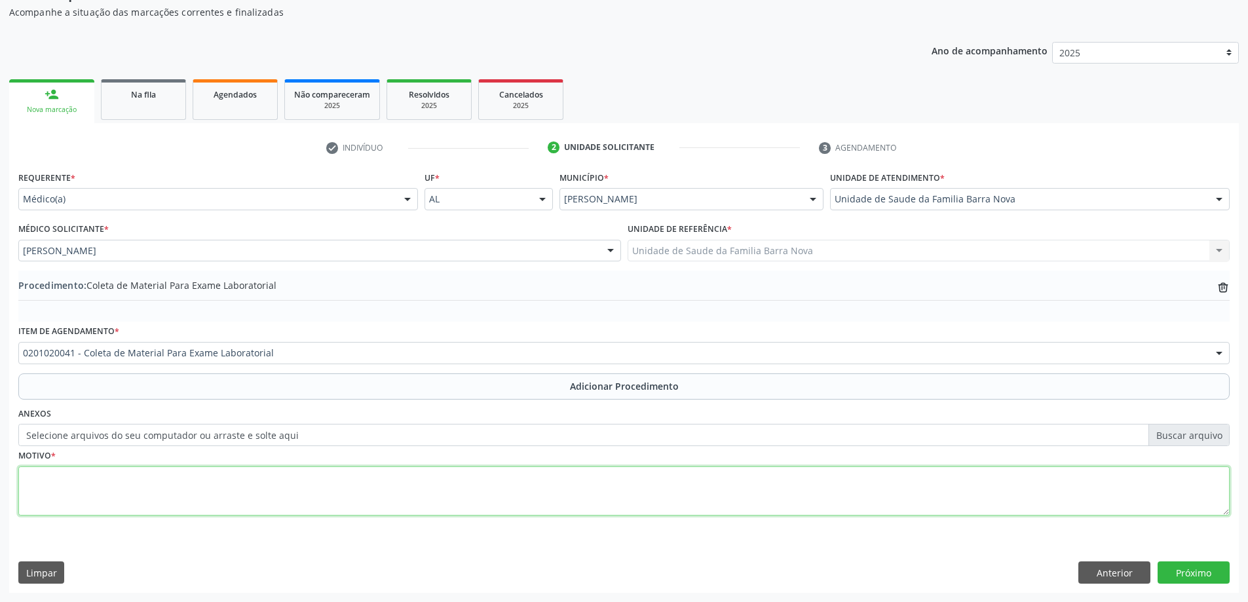
click at [151, 476] on textarea at bounding box center [624, 492] width 1212 height 50
type textarea "[MEDICAL_DATA]."
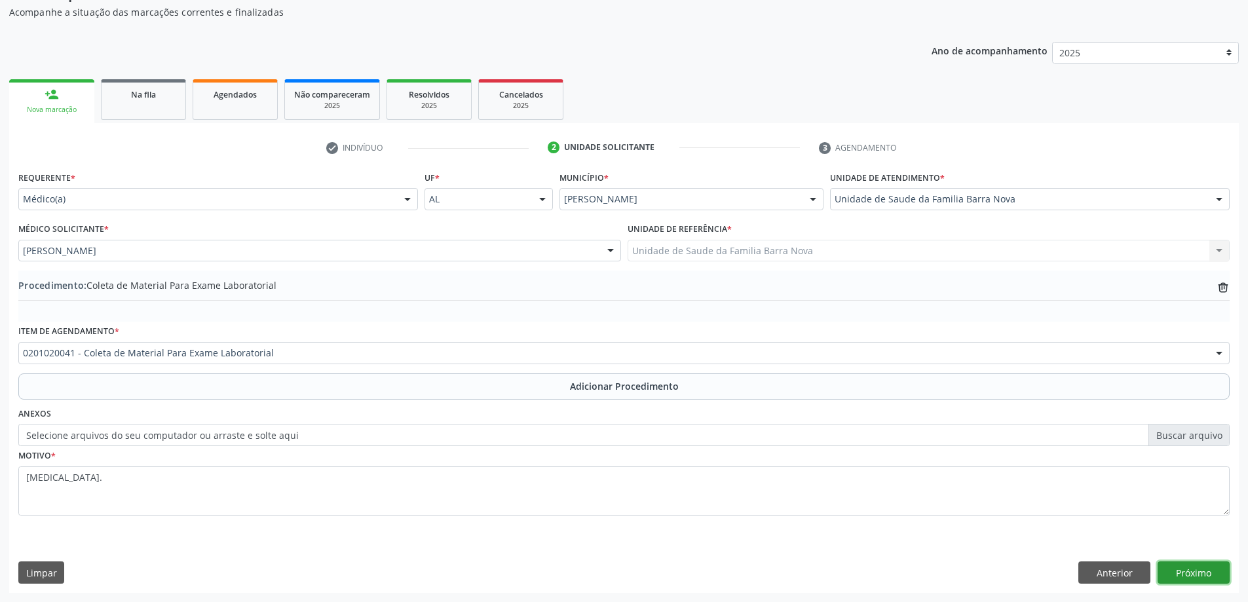
click at [1193, 571] on button "Próximo" at bounding box center [1194, 573] width 72 height 22
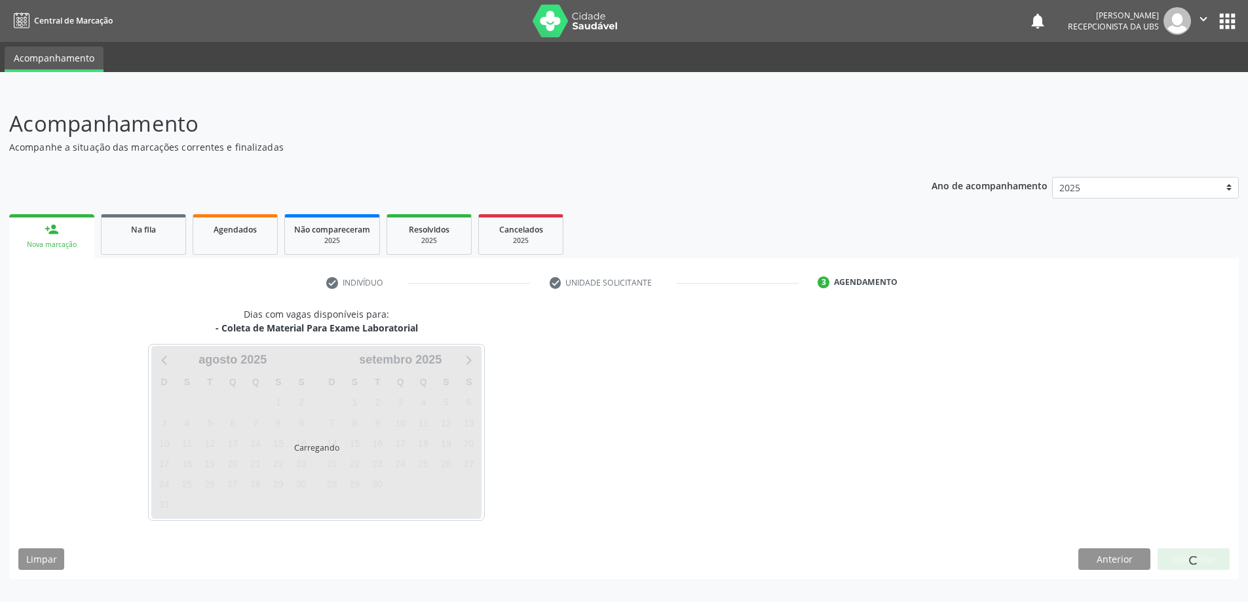
scroll to position [0, 0]
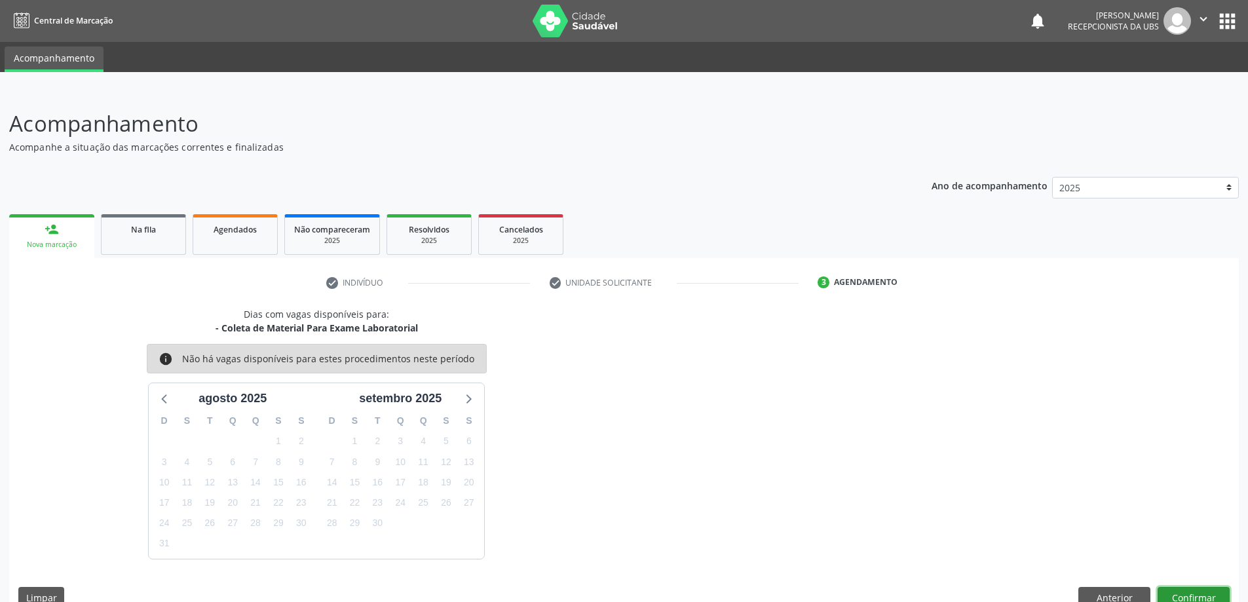
click at [1204, 588] on button "Confirmar" at bounding box center [1194, 598] width 72 height 22
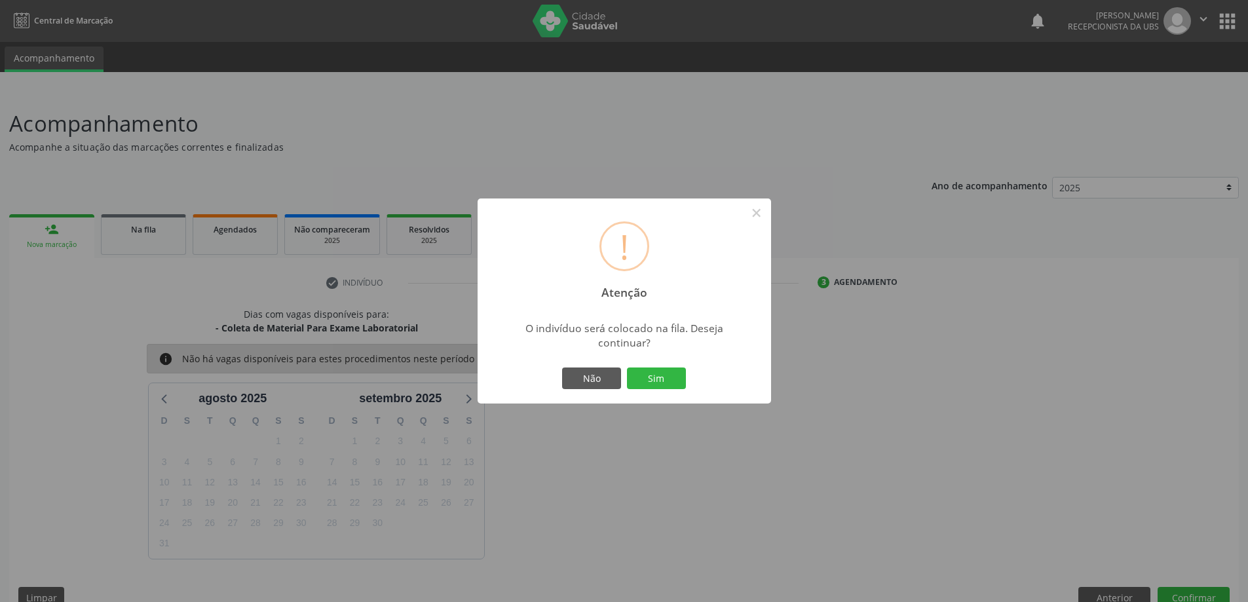
click at [647, 366] on div "Não Sim" at bounding box center [625, 379] width 130 height 28
click at [657, 384] on button "Sim" at bounding box center [656, 379] width 59 height 22
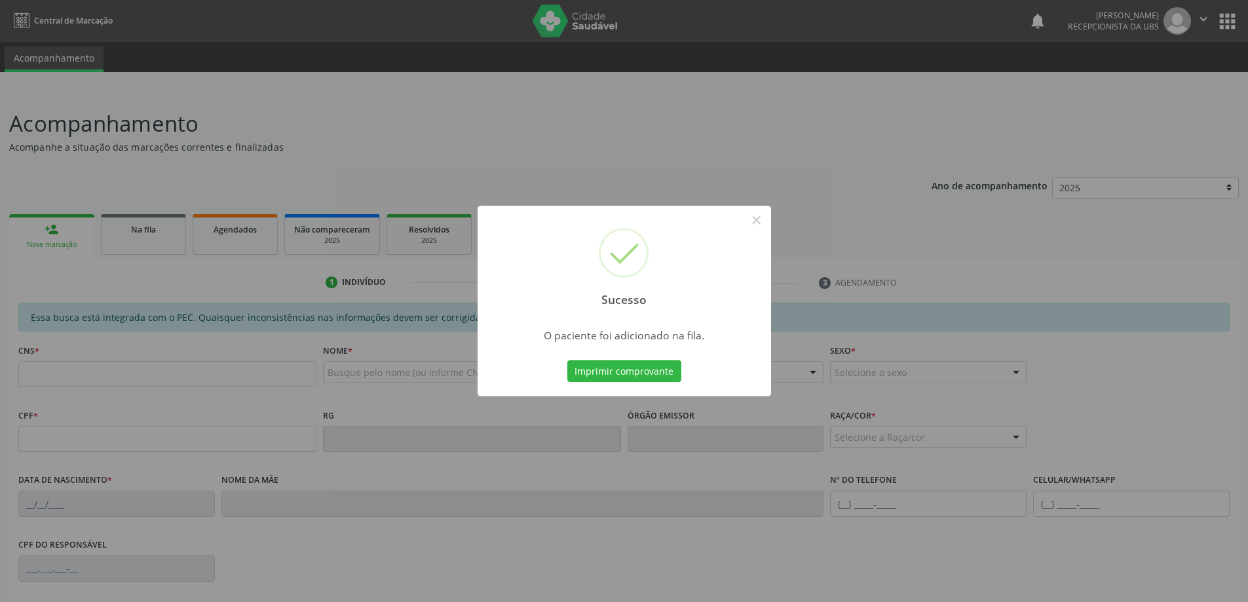
click at [765, 292] on div "Sucesso ×" at bounding box center [625, 262] width 294 height 113
click at [259, 363] on div "Sucesso × O paciente foi adicionado na fila. Imprimir comprovante Cancel" at bounding box center [624, 301] width 1248 height 602
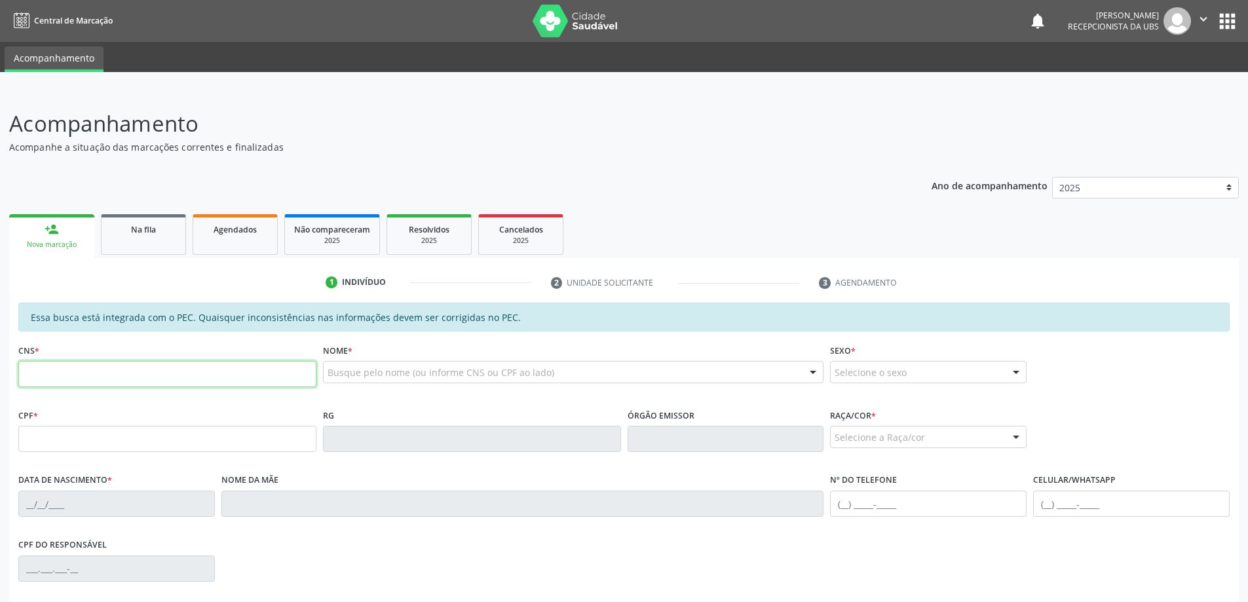
click at [240, 374] on input "text" at bounding box center [167, 374] width 298 height 26
paste input "706 8057 0436 5422"
type input "706 8057 0436 5422"
type input "092.514.804-00"
type input "04/01/1943"
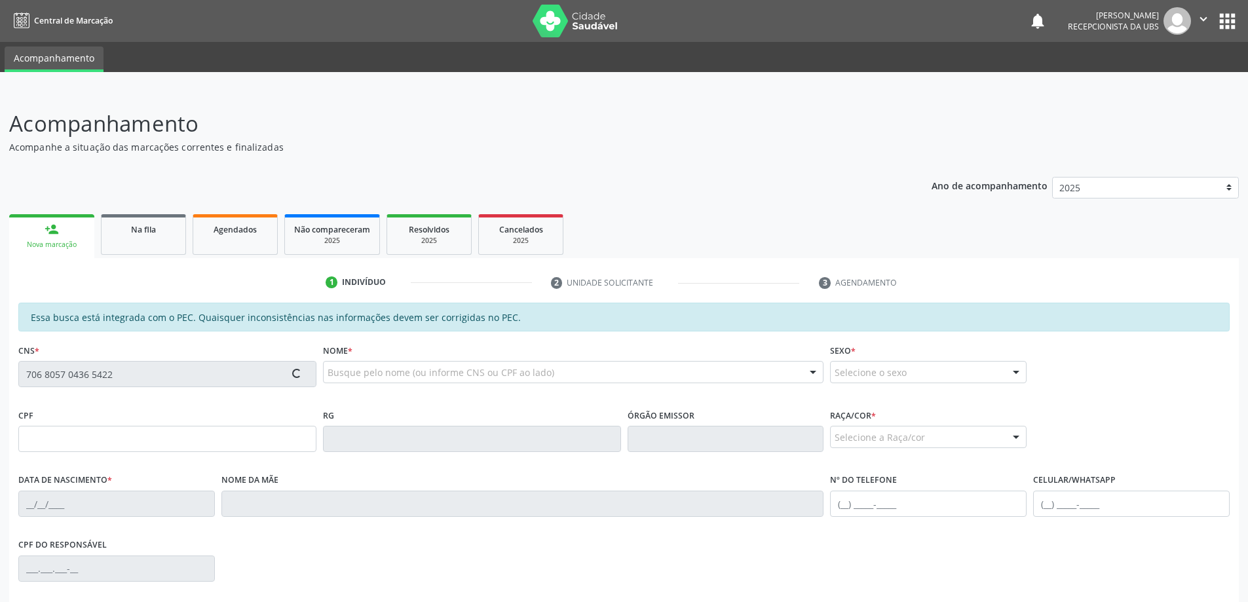
type input "Maria Vieira da Silva"
type input "(82) 99996-2920"
type input "486"
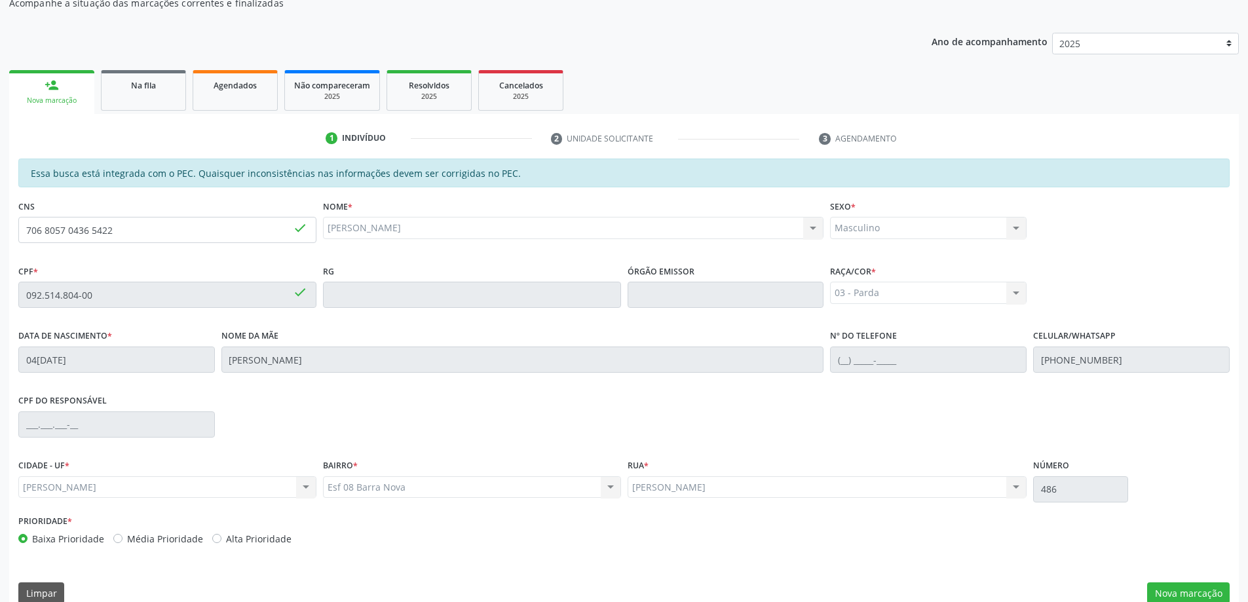
scroll to position [164, 0]
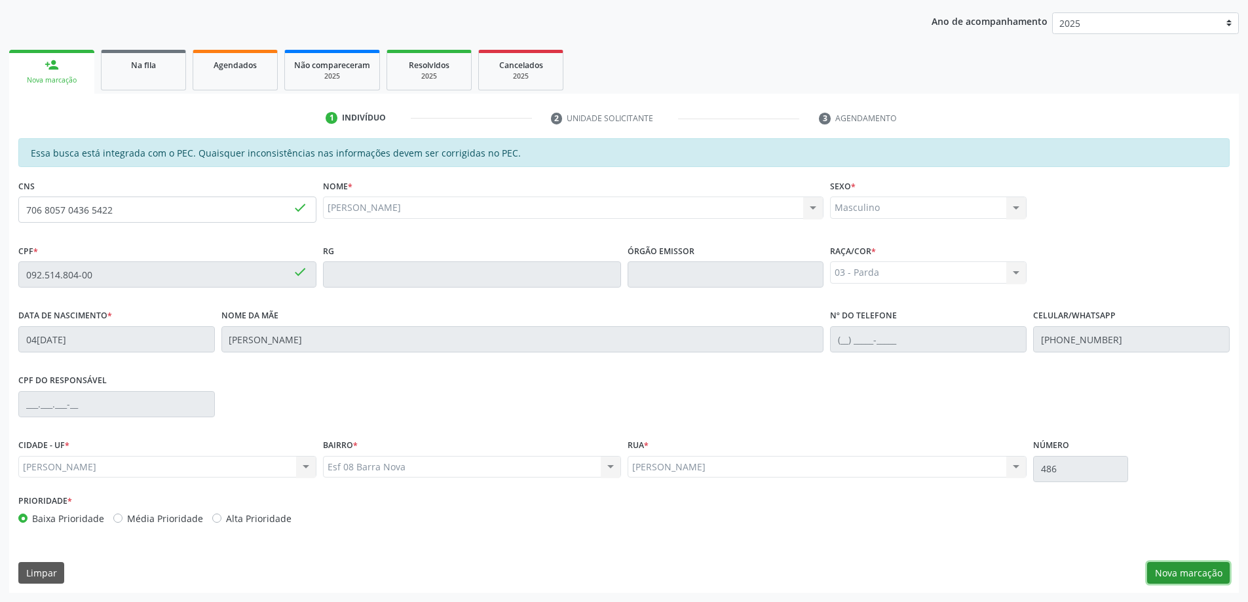
click at [1166, 564] on button "Nova marcação" at bounding box center [1188, 573] width 83 height 22
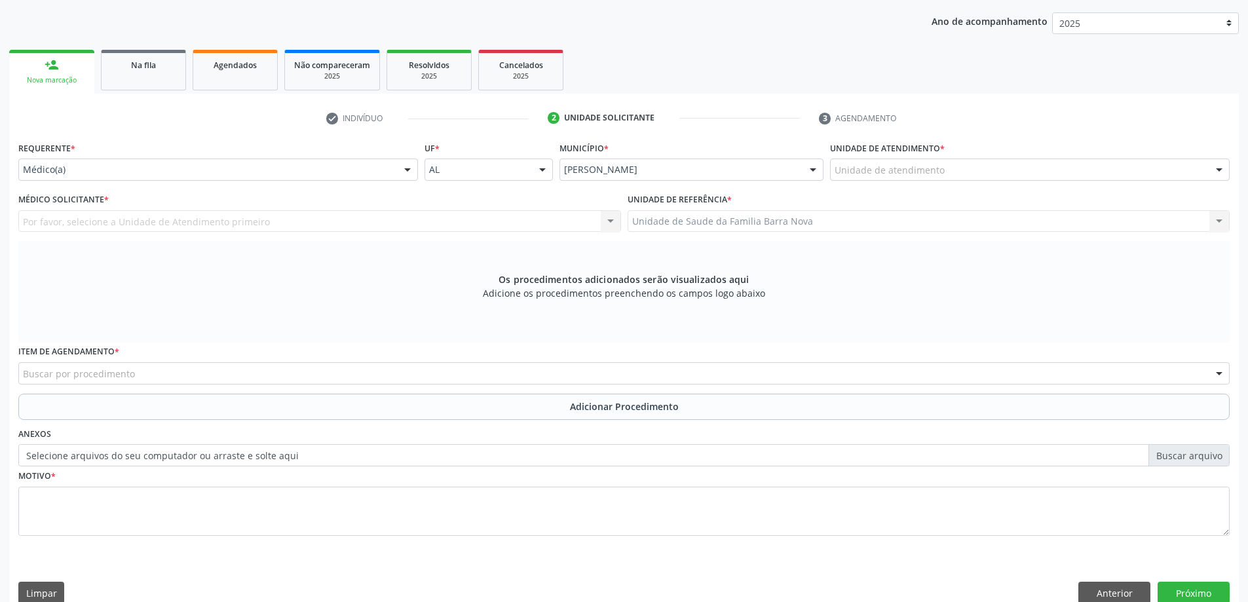
click at [974, 150] on div "Unidade de atendimento * Unidade de atendimento Aeronave Baron 58 Aeronave Cess…" at bounding box center [1030, 159] width 400 height 42
click at [978, 158] on div "Unidade de atendimento * Unidade de atendimento Aeronave Baron 58 Aeronave Cess…" at bounding box center [1030, 159] width 400 height 42
click at [991, 168] on div "Unidade de atendimento" at bounding box center [1030, 170] width 400 height 22
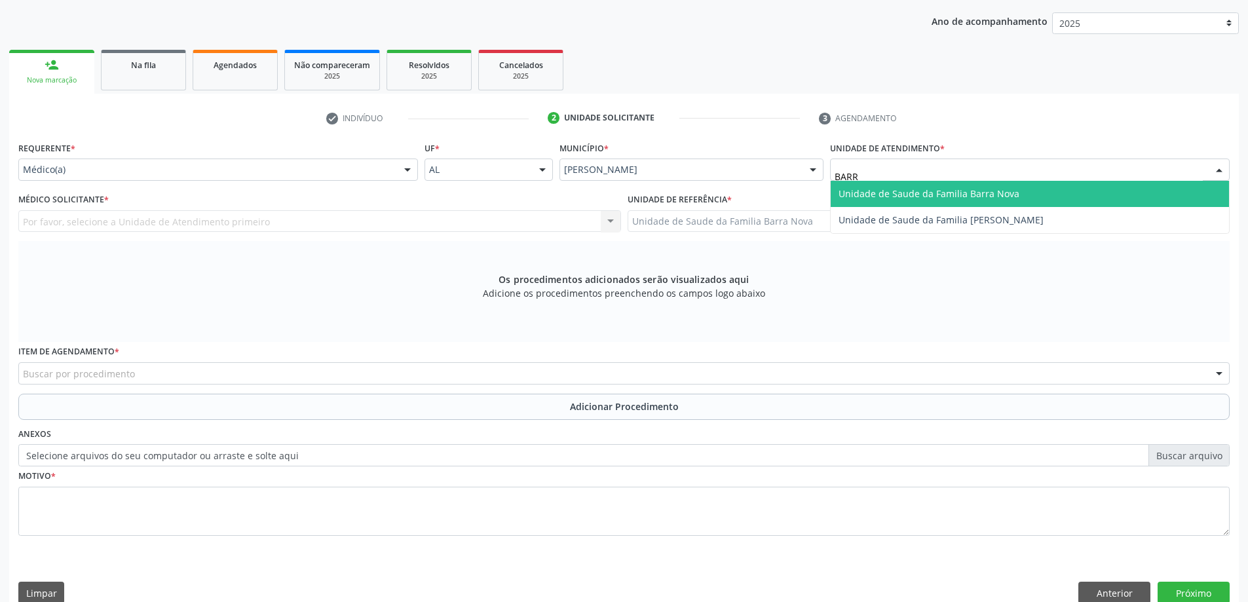
type input "BARRA"
click at [968, 189] on span "Unidade de Saude da Familia Barra Nova" at bounding box center [929, 193] width 181 height 12
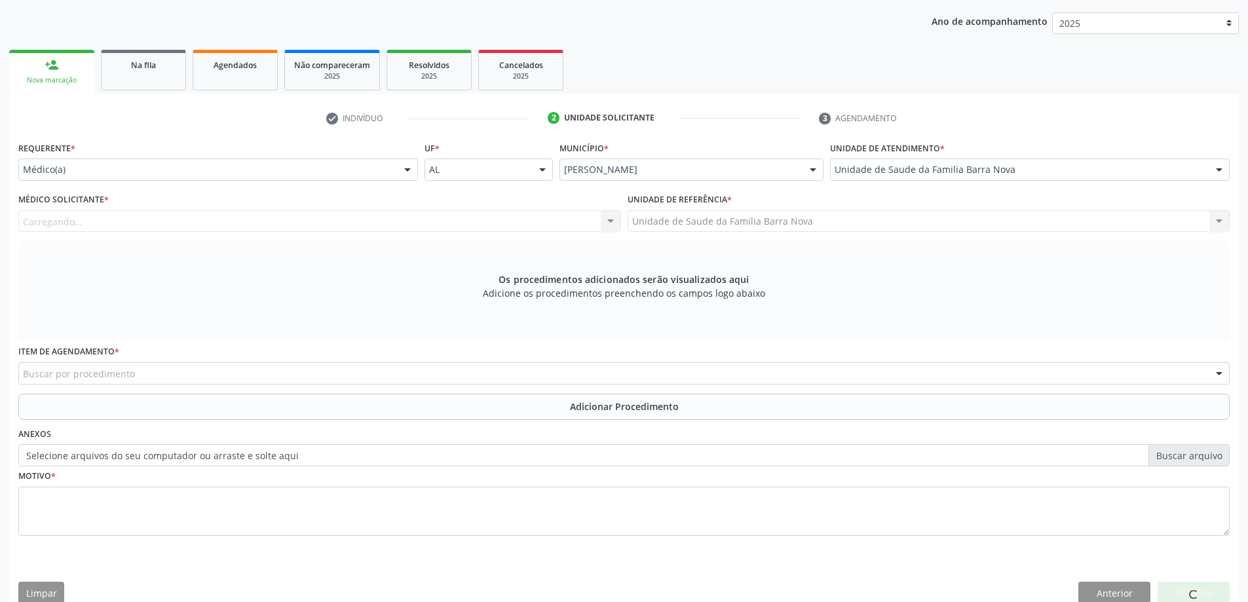
click at [365, 229] on div "Carregando... Nenhum resultado encontrado para: " " Não há nenhuma opção para s…" at bounding box center [319, 221] width 603 height 22
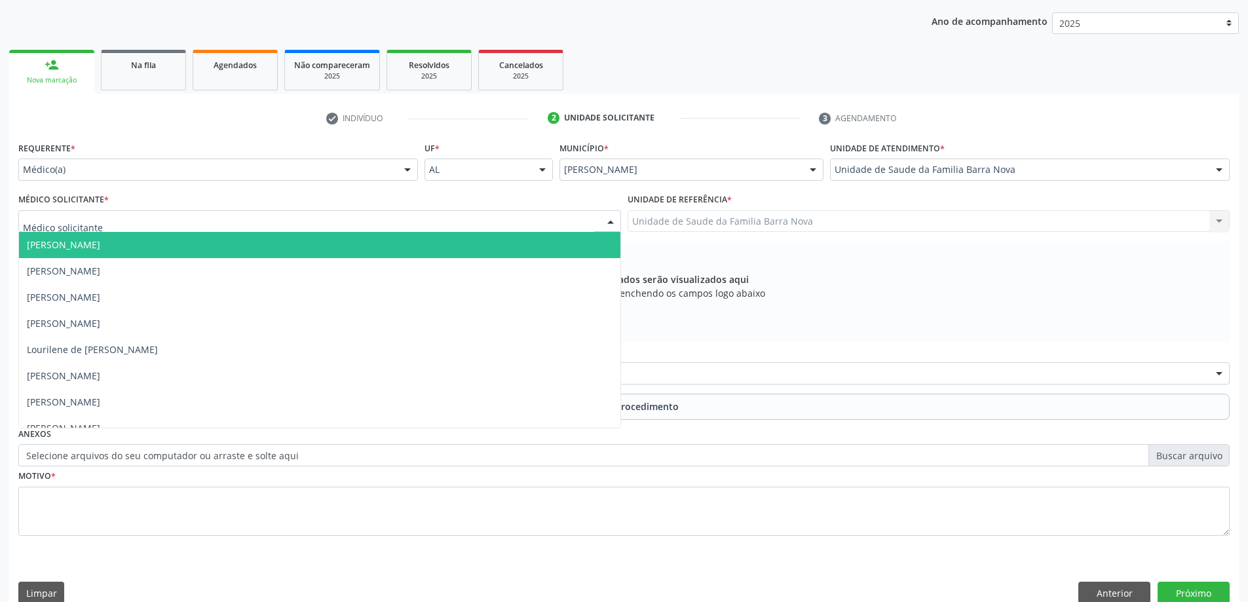
click at [343, 214] on div at bounding box center [319, 221] width 603 height 22
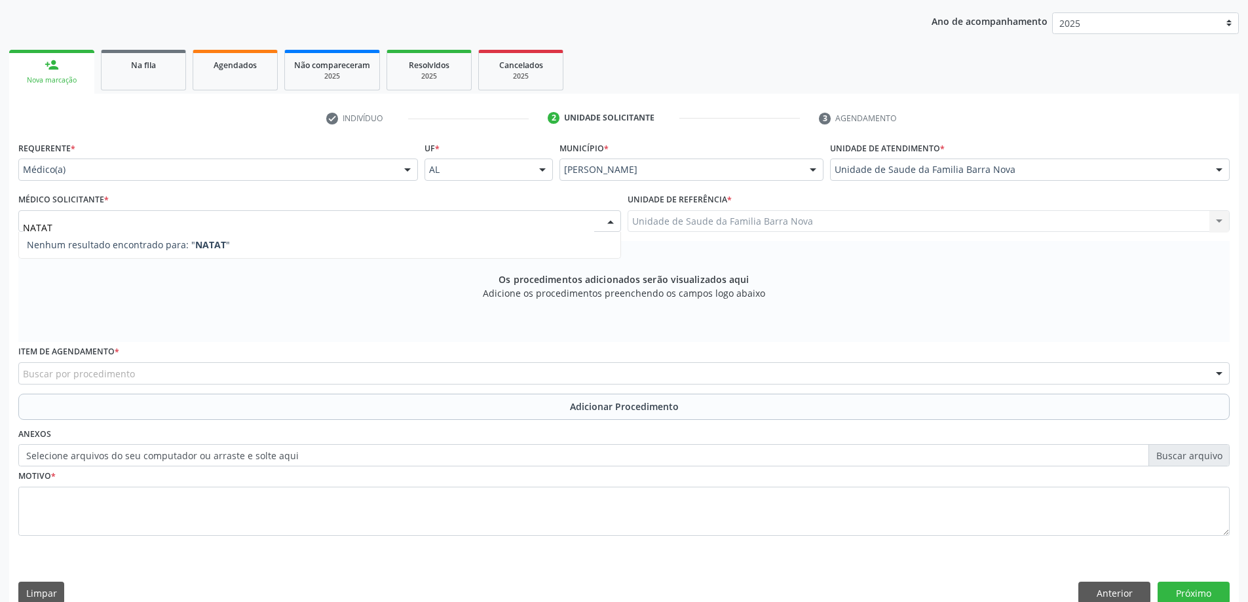
type input "NATA"
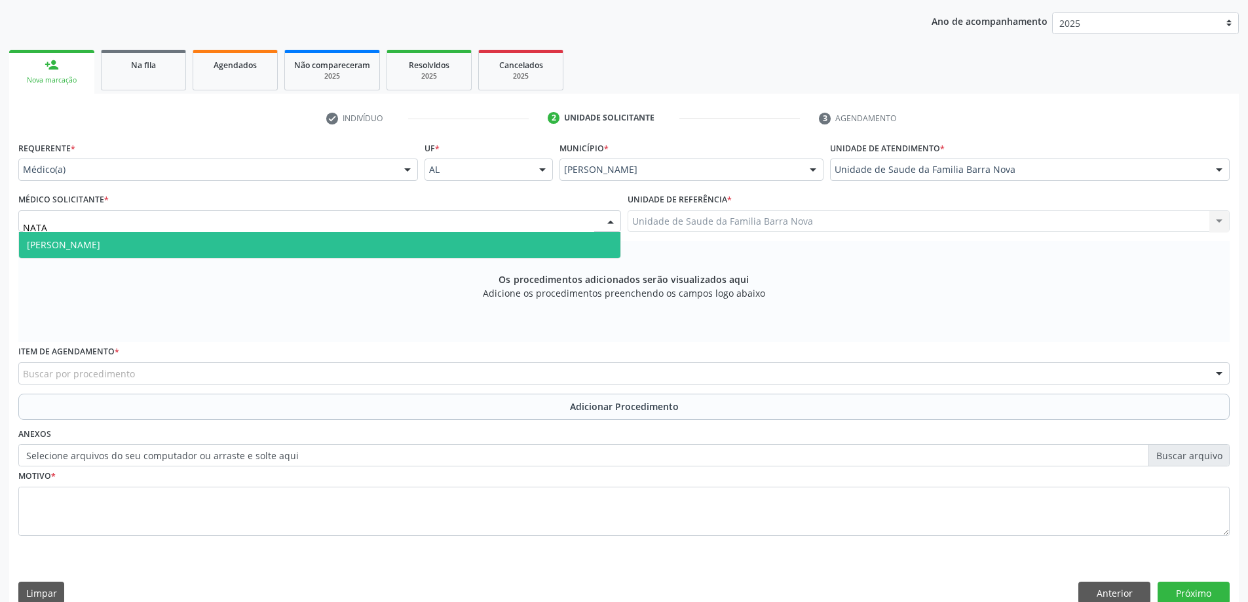
click at [351, 246] on span "[PERSON_NAME]" at bounding box center [320, 245] width 602 height 26
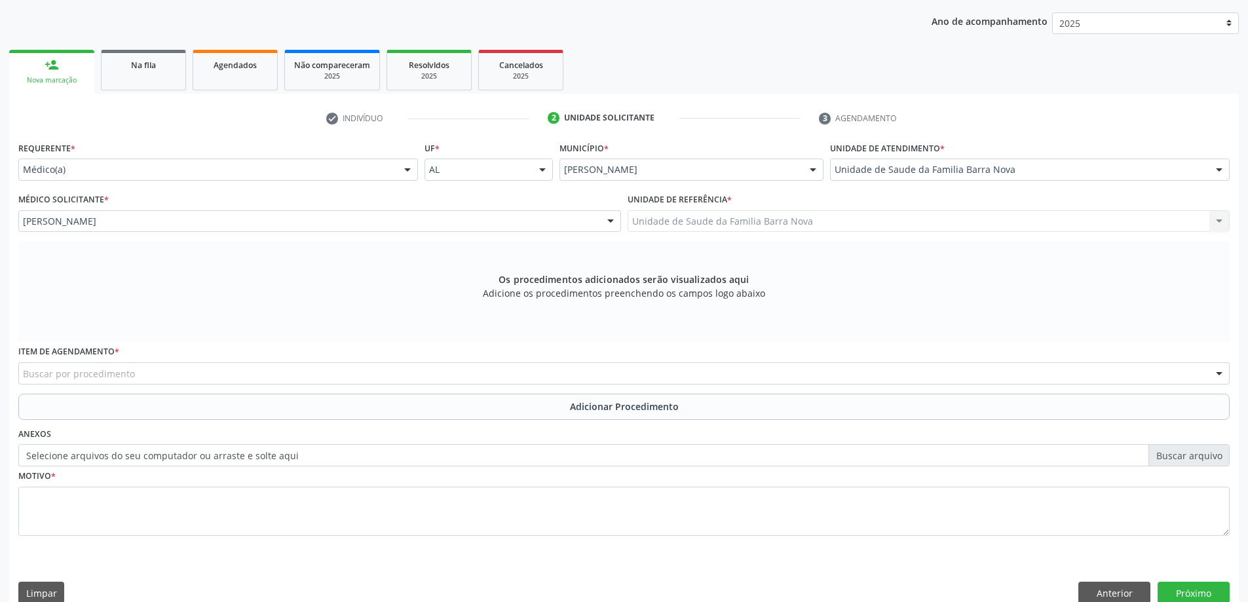
click at [160, 374] on div "Buscar por procedimento" at bounding box center [624, 373] width 1212 height 22
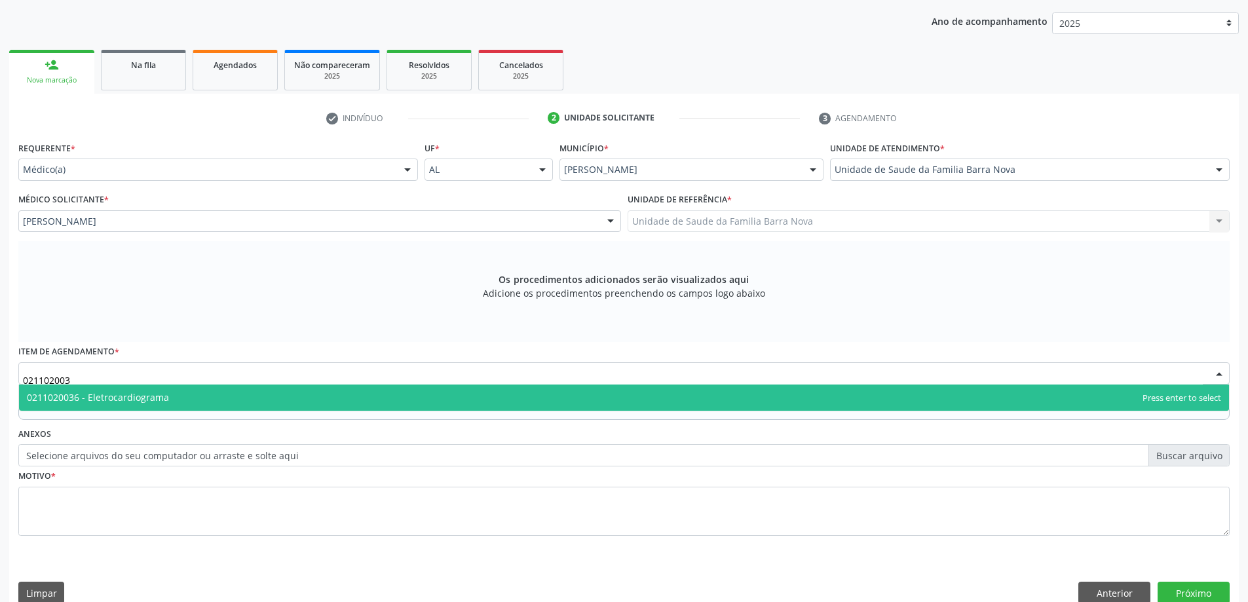
type input "0211020036"
click at [125, 406] on span "0211020036 - Eletrocardiograma" at bounding box center [624, 398] width 1210 height 26
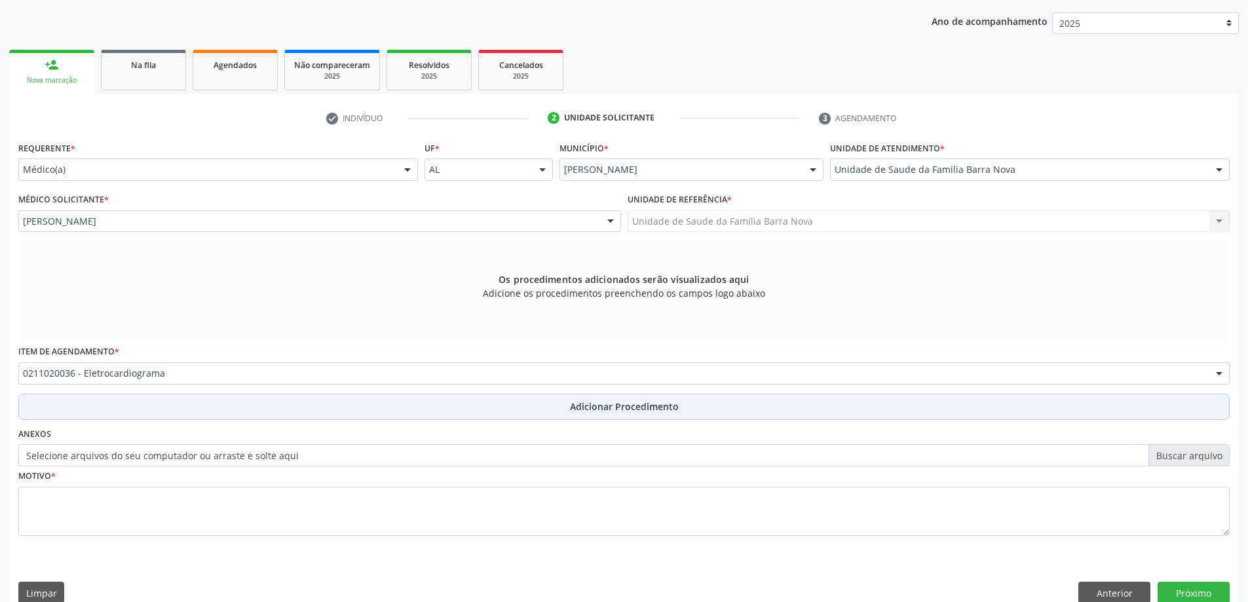
click at [123, 406] on button "Adicionar Procedimento" at bounding box center [624, 407] width 1212 height 26
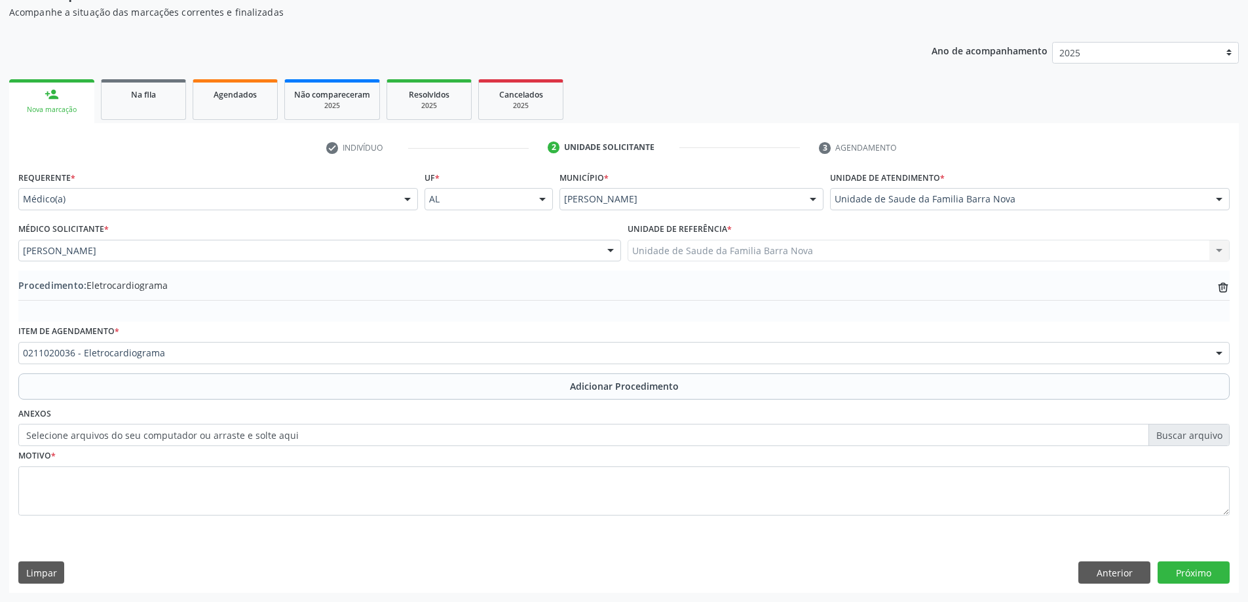
scroll to position [135, 0]
click at [94, 455] on div "Motivo *" at bounding box center [624, 480] width 1212 height 69
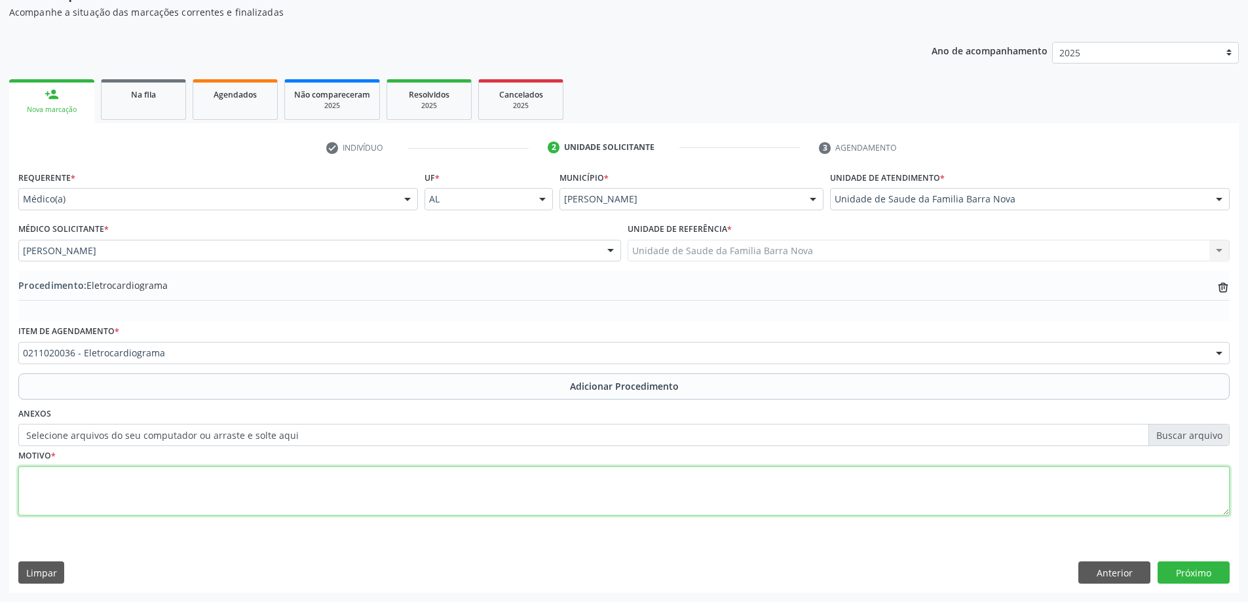
click at [99, 473] on textarea at bounding box center [624, 492] width 1212 height 50
type textarea "CARDIOPATA. ARRITMIA?"
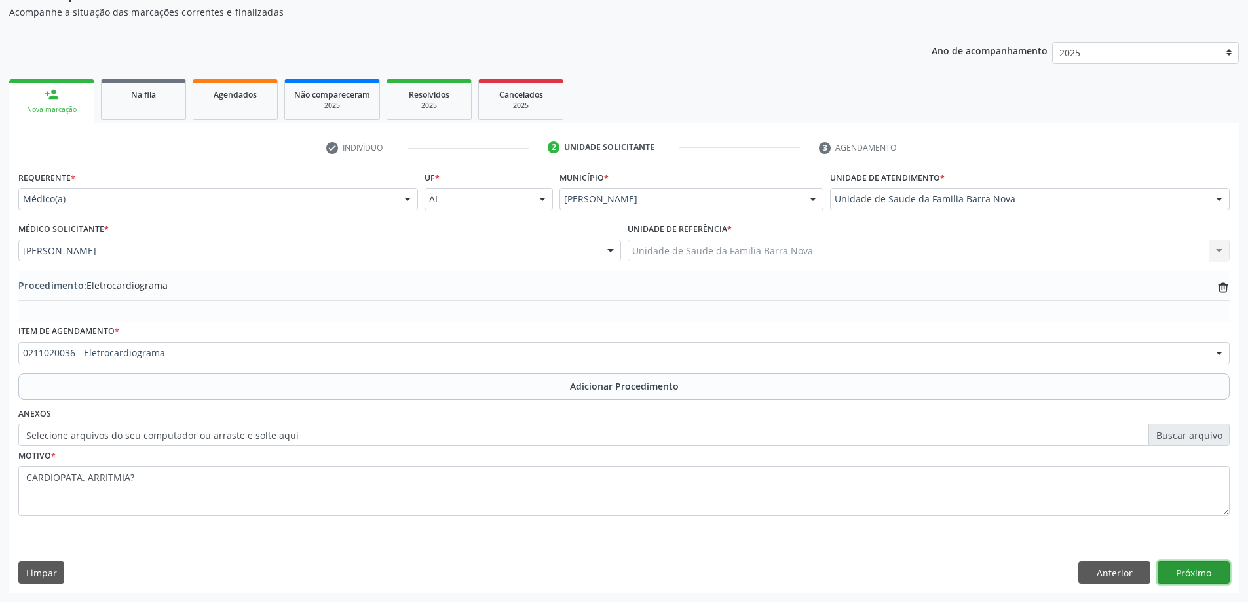
click at [1195, 573] on button "Próximo" at bounding box center [1194, 573] width 72 height 22
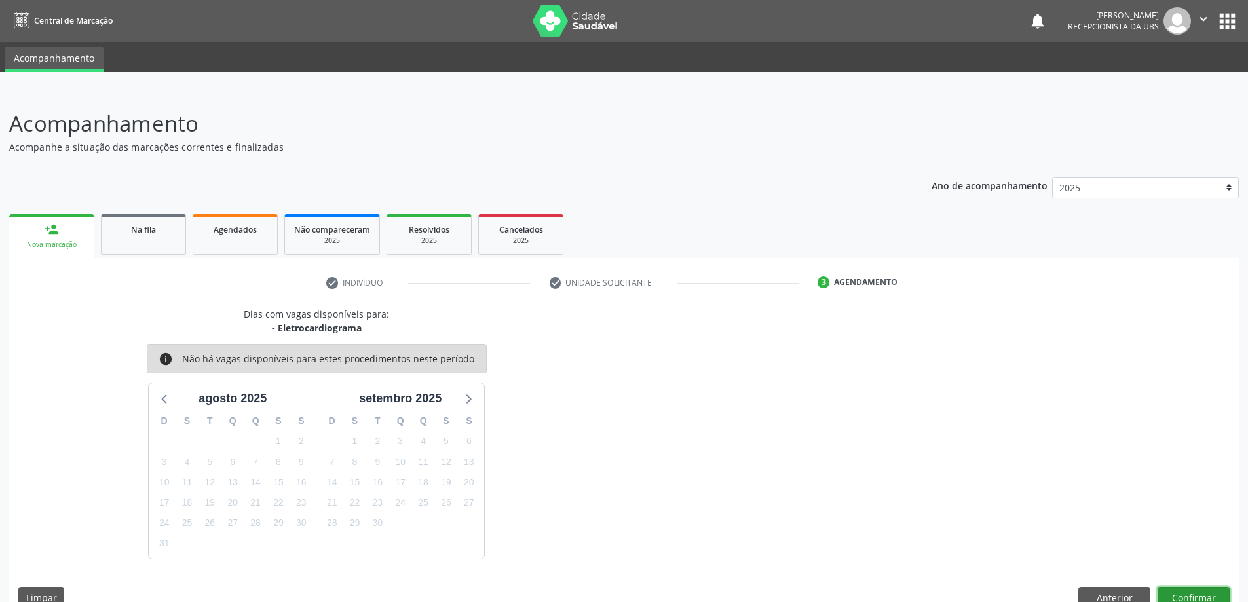
click at [1222, 591] on button "Confirmar" at bounding box center [1194, 598] width 72 height 22
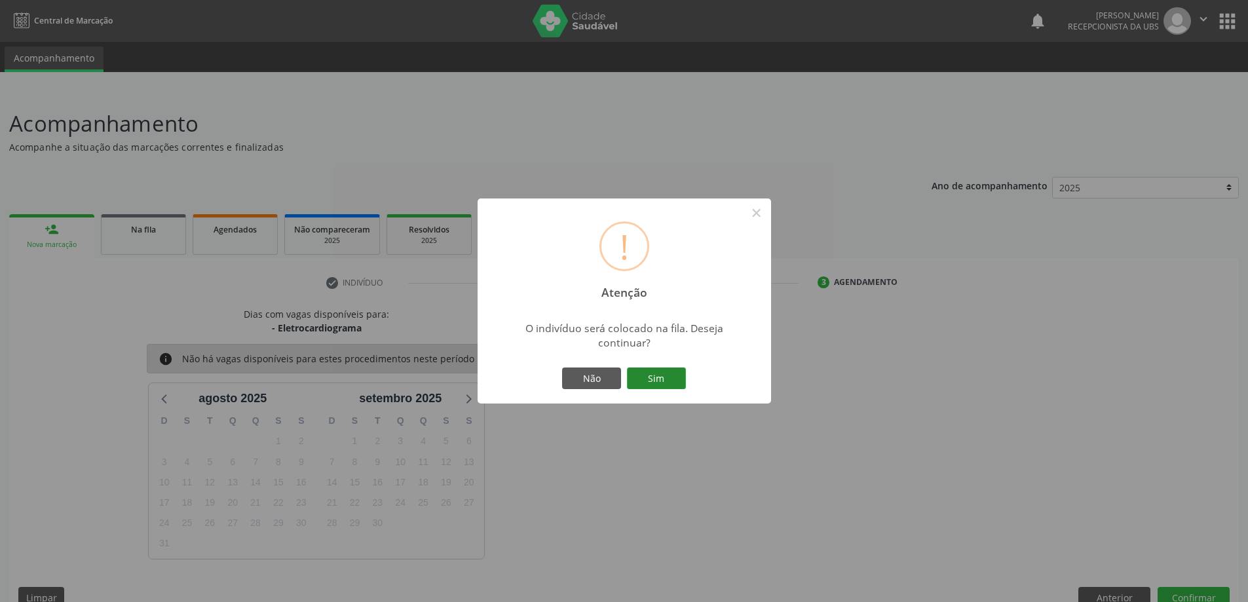
click at [663, 368] on button "Sim" at bounding box center [656, 379] width 59 height 22
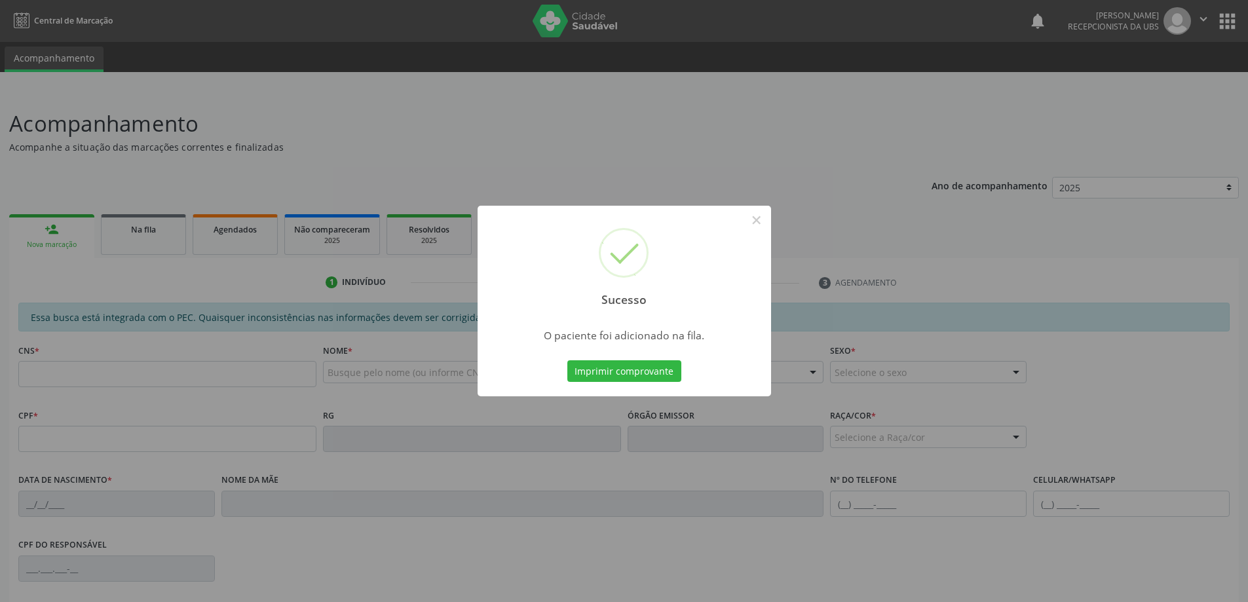
drag, startPoint x: 395, startPoint y: 300, endPoint x: 372, endPoint y: 315, distance: 28.0
click at [392, 301] on div "Sucesso × O paciente foi adicionado na fila. Imprimir comprovante Cancel" at bounding box center [624, 301] width 1248 height 602
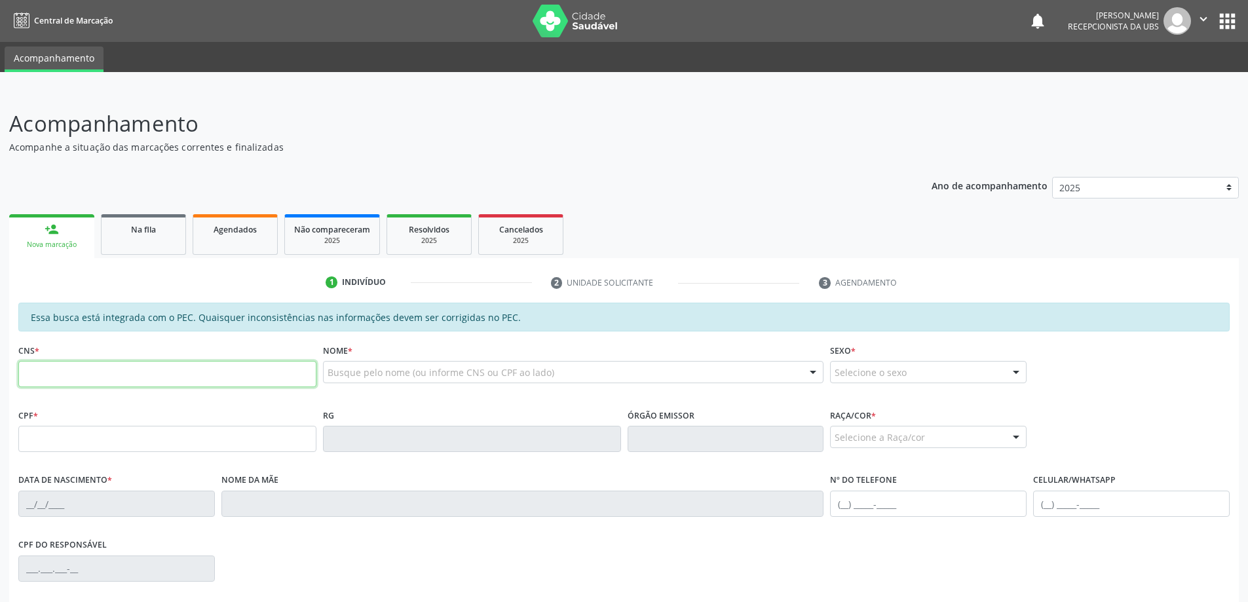
click at [193, 383] on input "text" at bounding box center [167, 374] width 298 height 26
type input "700 0074 5722 0008"
type input "976.021.404-00"
type input "20/05/1975"
type input "Rosalia Nogueira de Araujo Silva"
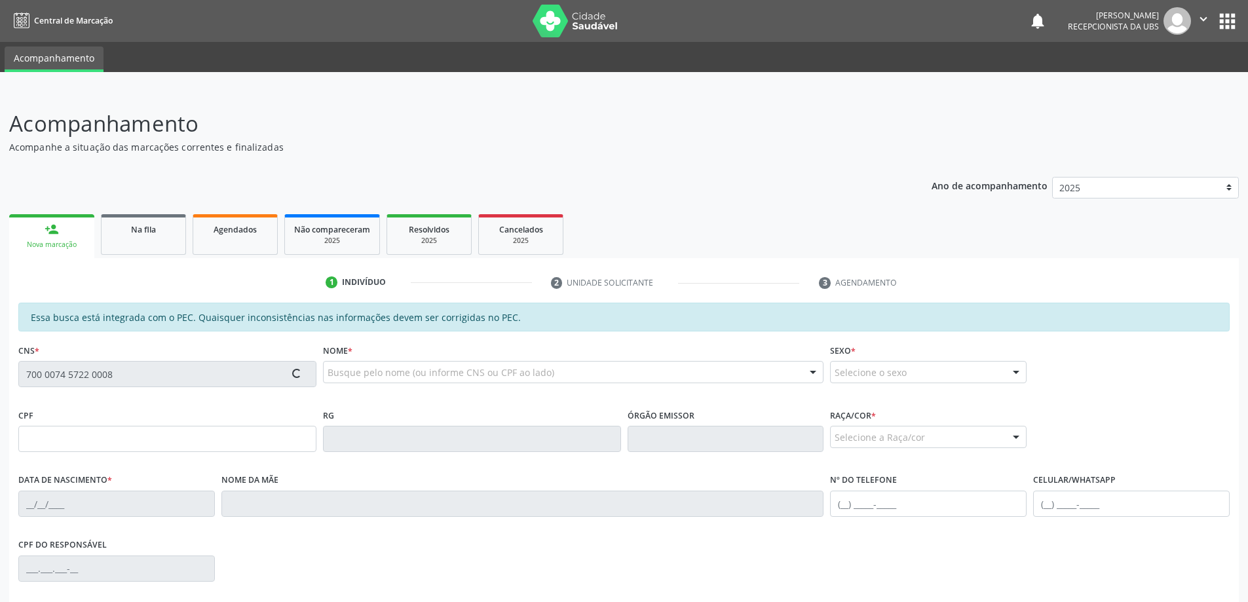
type input "(81) 99201-7542"
type input "(81) 97314-2096"
type input "118"
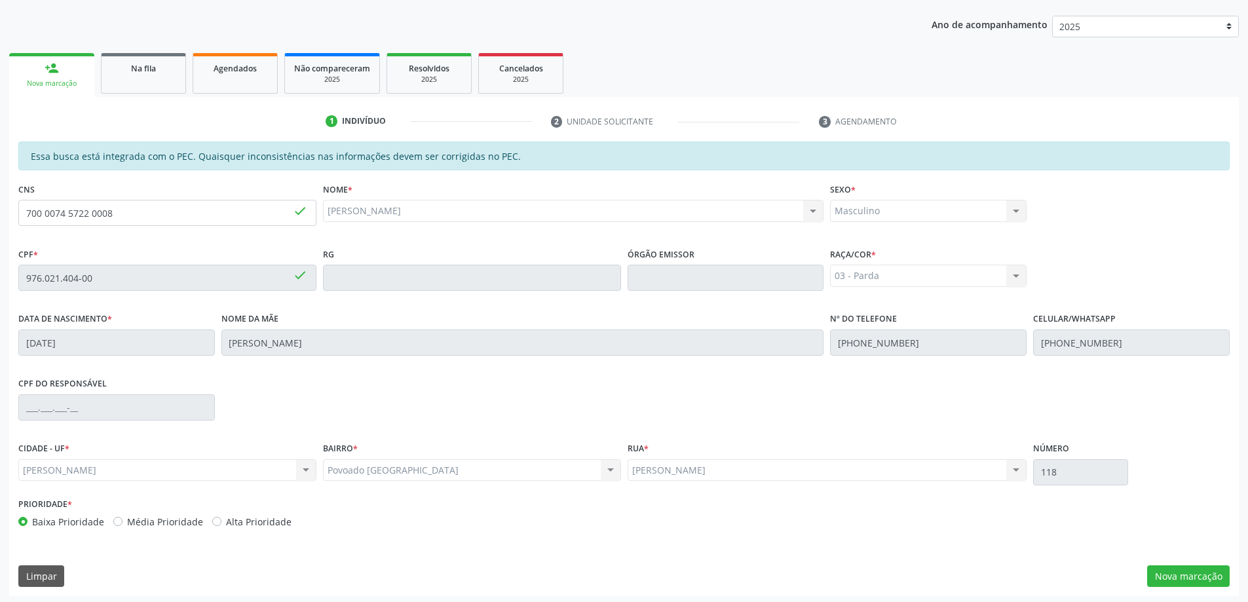
scroll to position [164, 0]
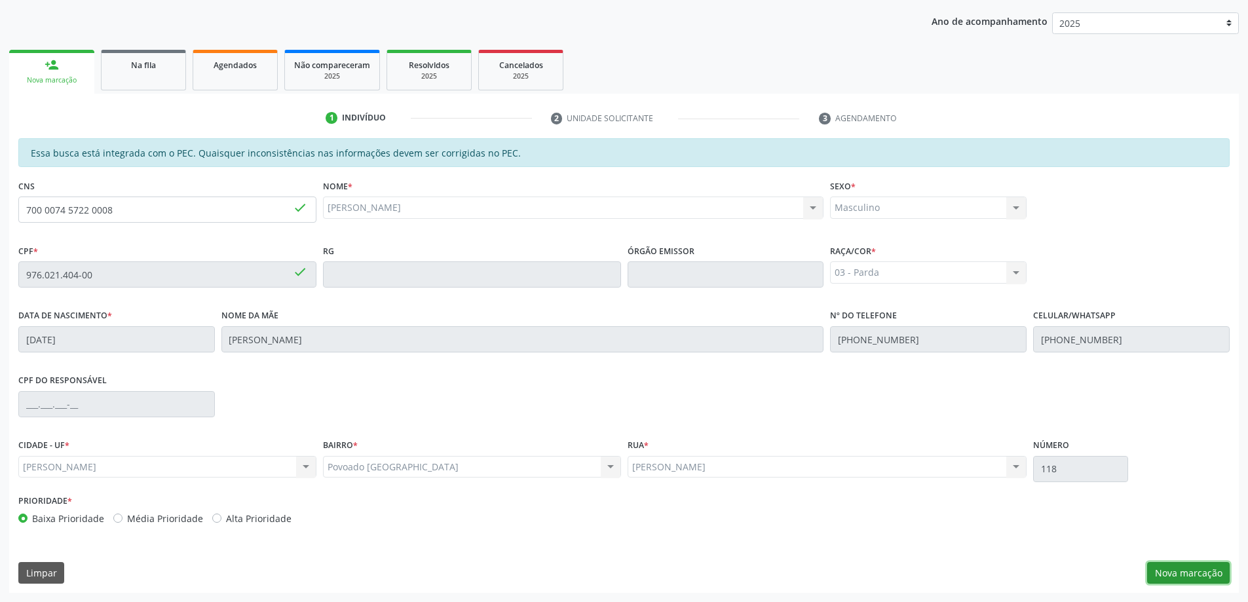
click at [1164, 581] on button "Nova marcação" at bounding box center [1188, 573] width 83 height 22
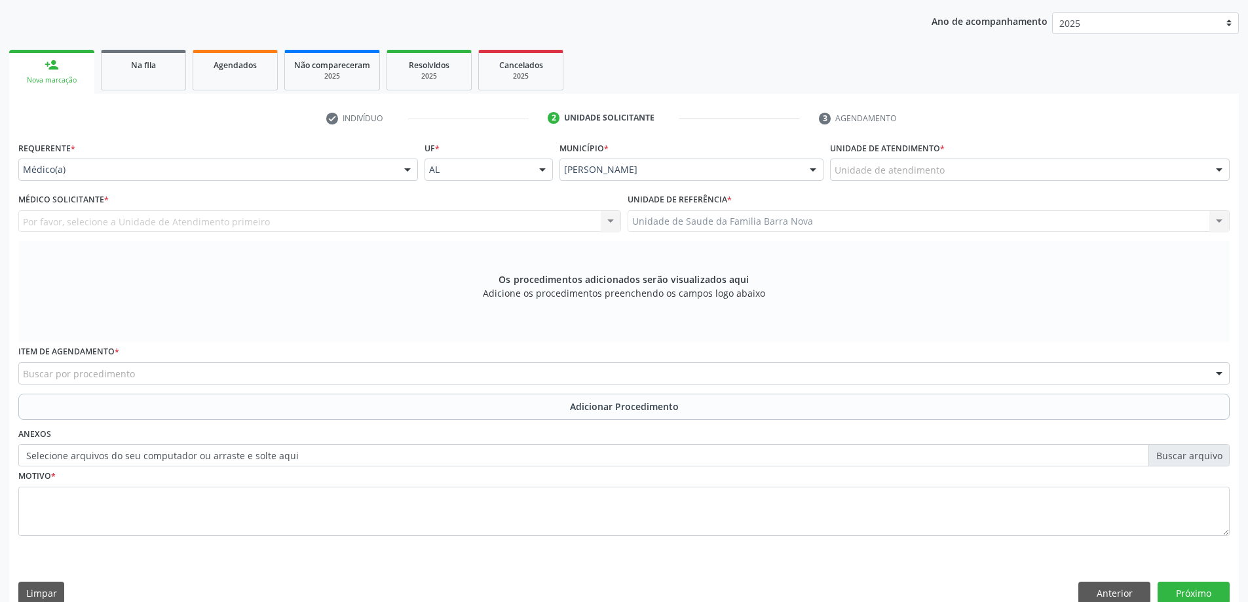
click at [949, 176] on div "Unidade de atendimento" at bounding box center [1030, 170] width 400 height 22
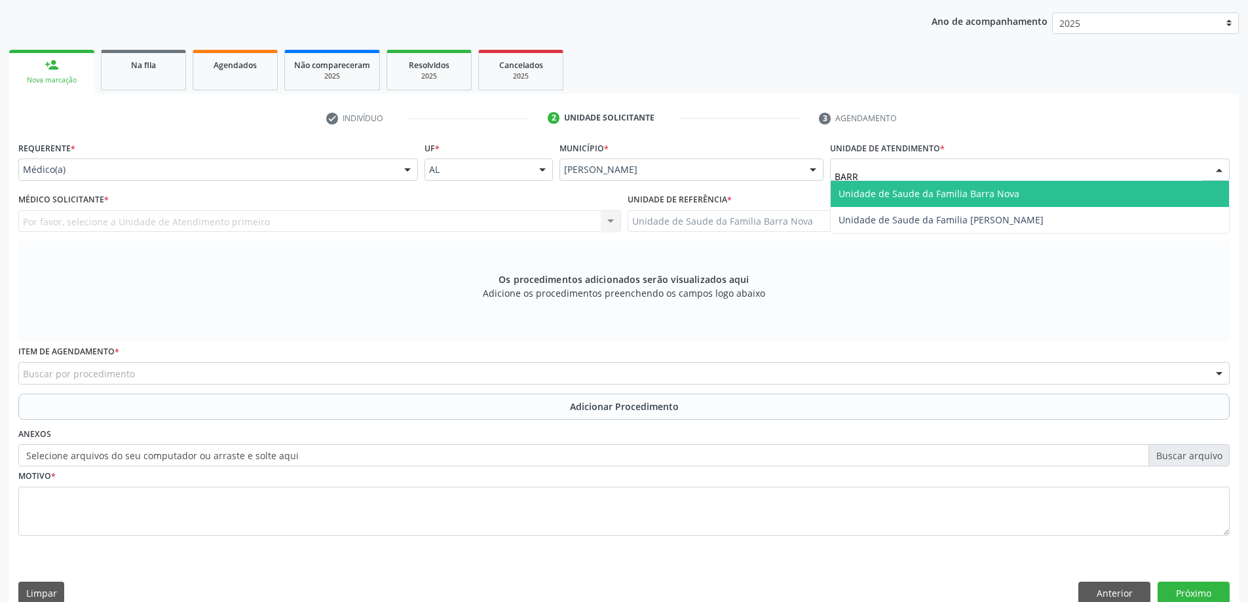
type input "BARRA"
click at [929, 189] on span "Unidade de Saude da Familia Barra Nova" at bounding box center [929, 193] width 181 height 12
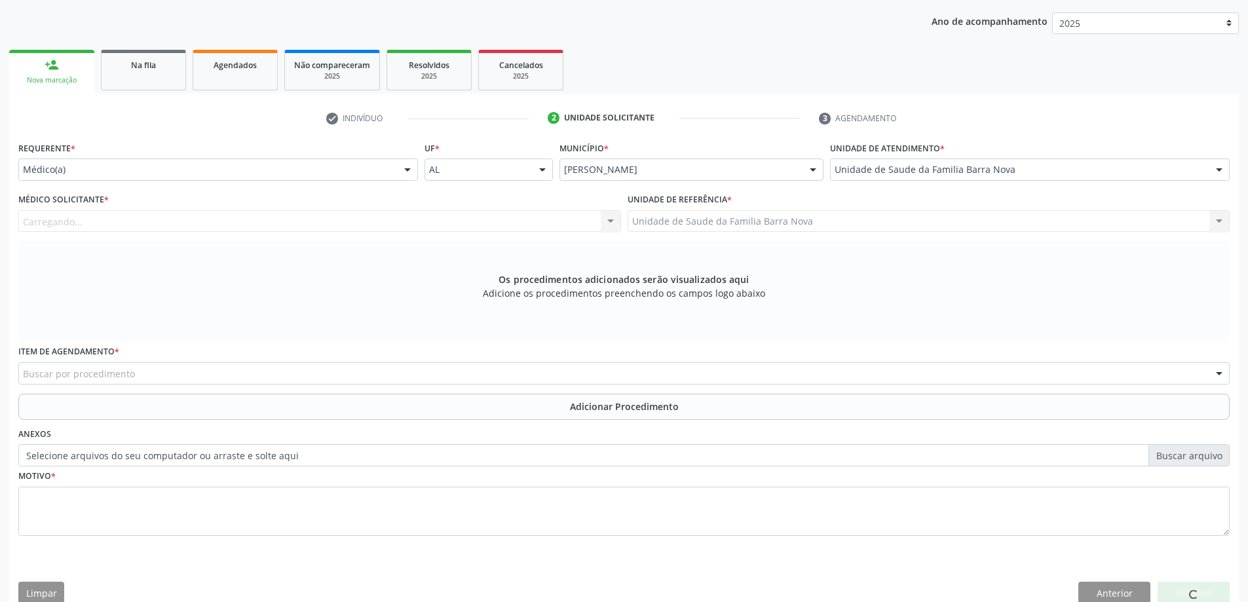
click at [506, 221] on div "Carregando..." at bounding box center [319, 221] width 603 height 22
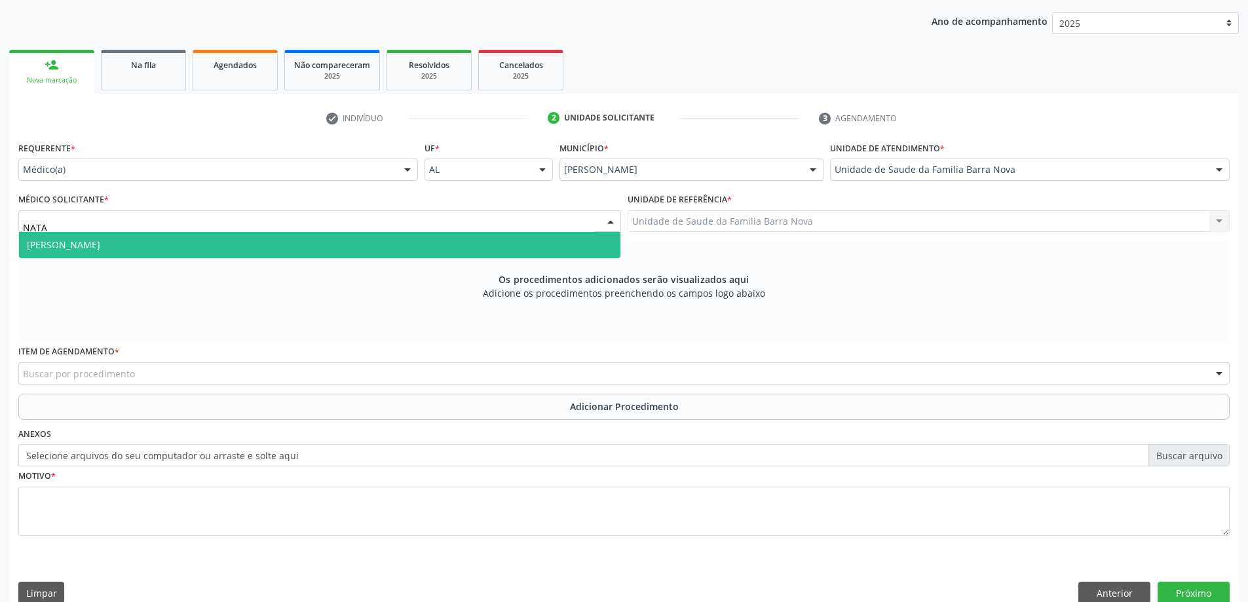
type input "NATA"
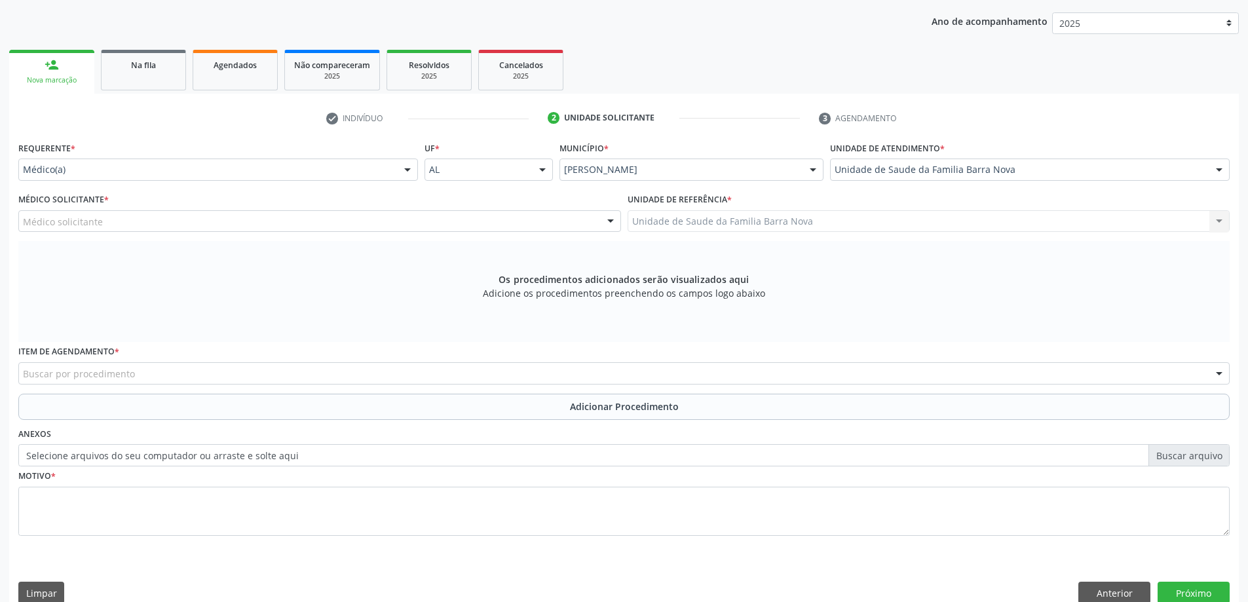
drag, startPoint x: 497, startPoint y: 265, endPoint x: 497, endPoint y: 239, distance: 26.2
click at [497, 264] on div "Requerente * Médico(a) Médico(a) Enfermeiro(a) Paciente Nenhum resultado encont…" at bounding box center [624, 346] width 1212 height 416
click at [479, 220] on div "Médico solicitante" at bounding box center [319, 221] width 603 height 22
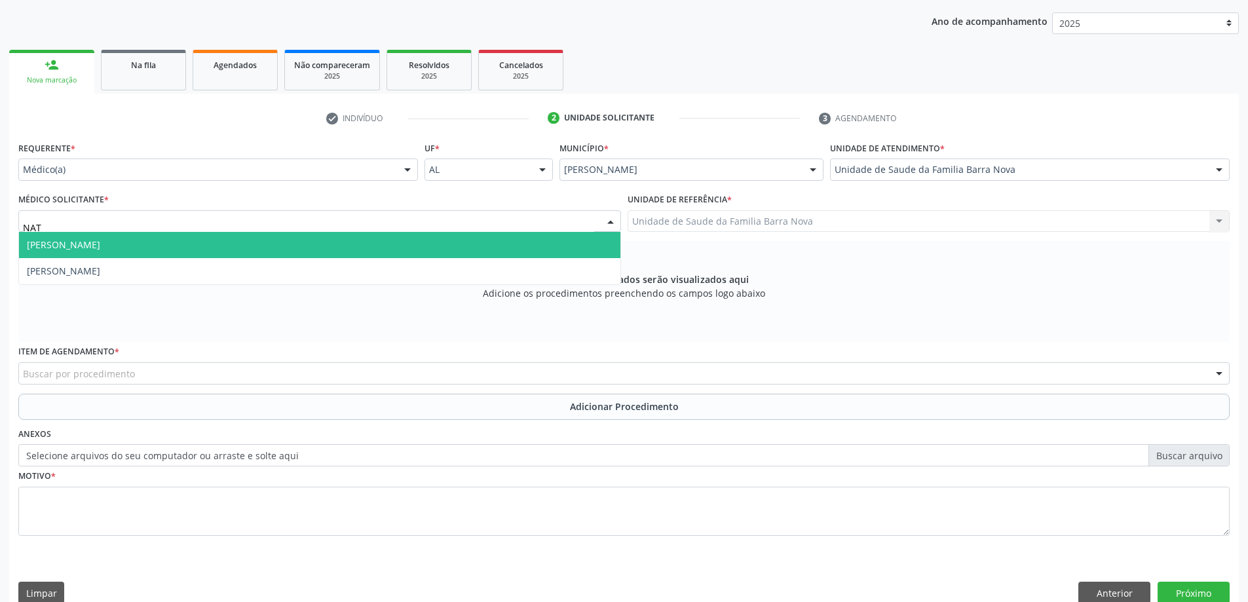
type input "NATA"
click at [419, 245] on span "[PERSON_NAME]" at bounding box center [320, 245] width 602 height 26
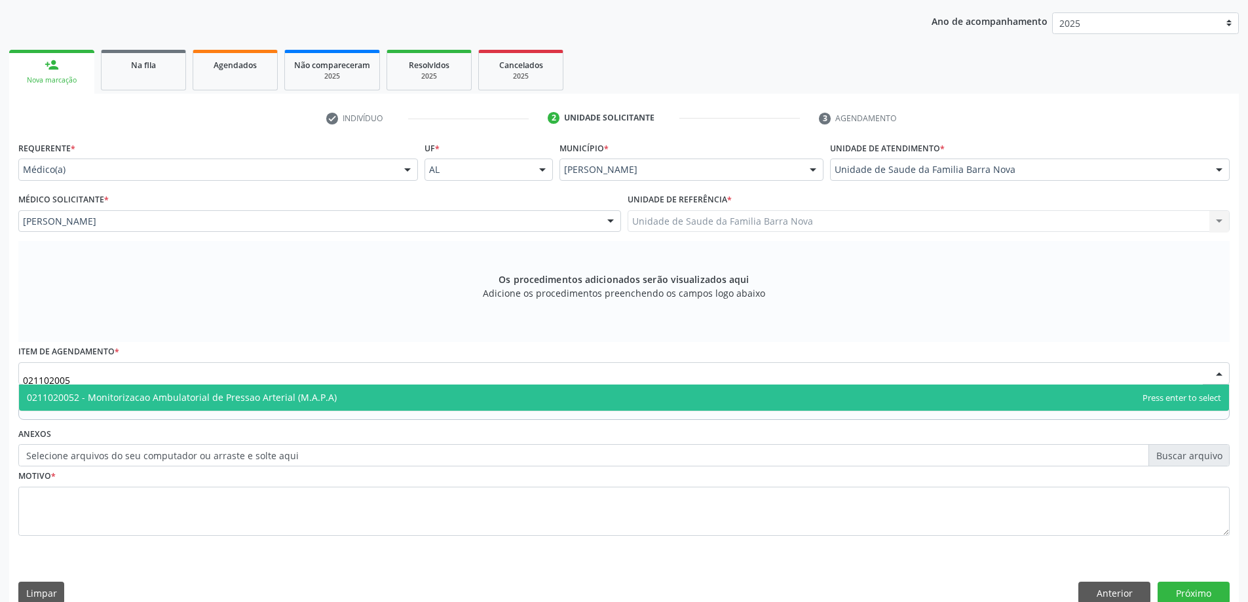
type input "0211020052"
click at [183, 402] on span "0211020052 - Monitorizacao Ambulatorial de Pressao Arterial (M.A.P.A)" at bounding box center [182, 397] width 310 height 12
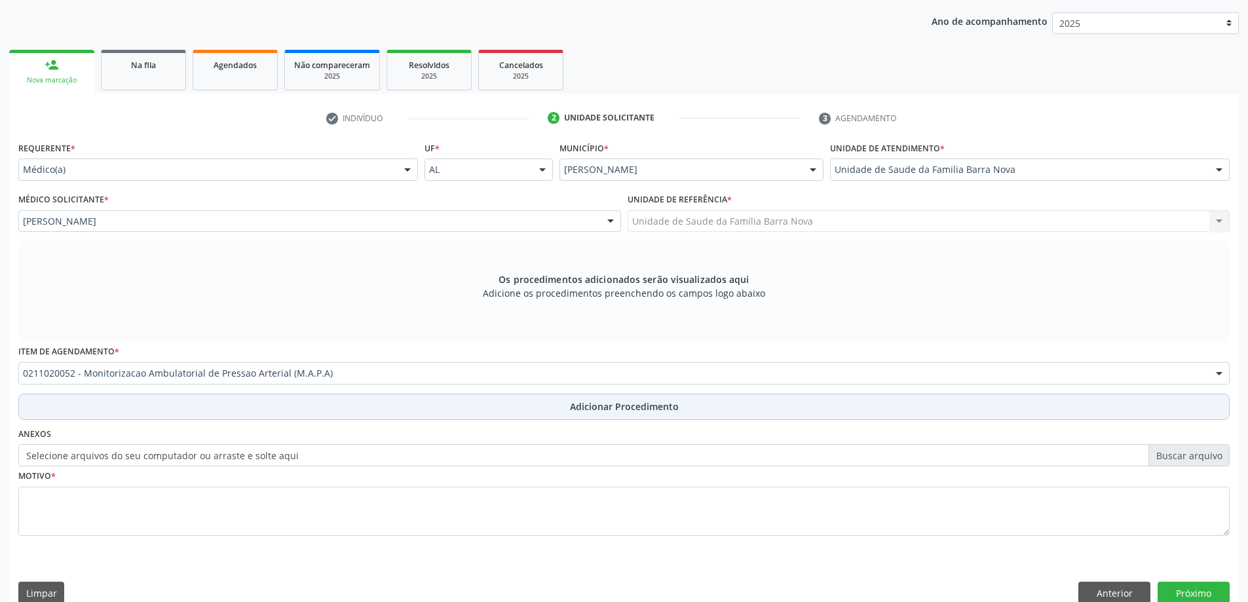
click at [168, 402] on button "Adicionar Procedimento" at bounding box center [624, 407] width 1212 height 26
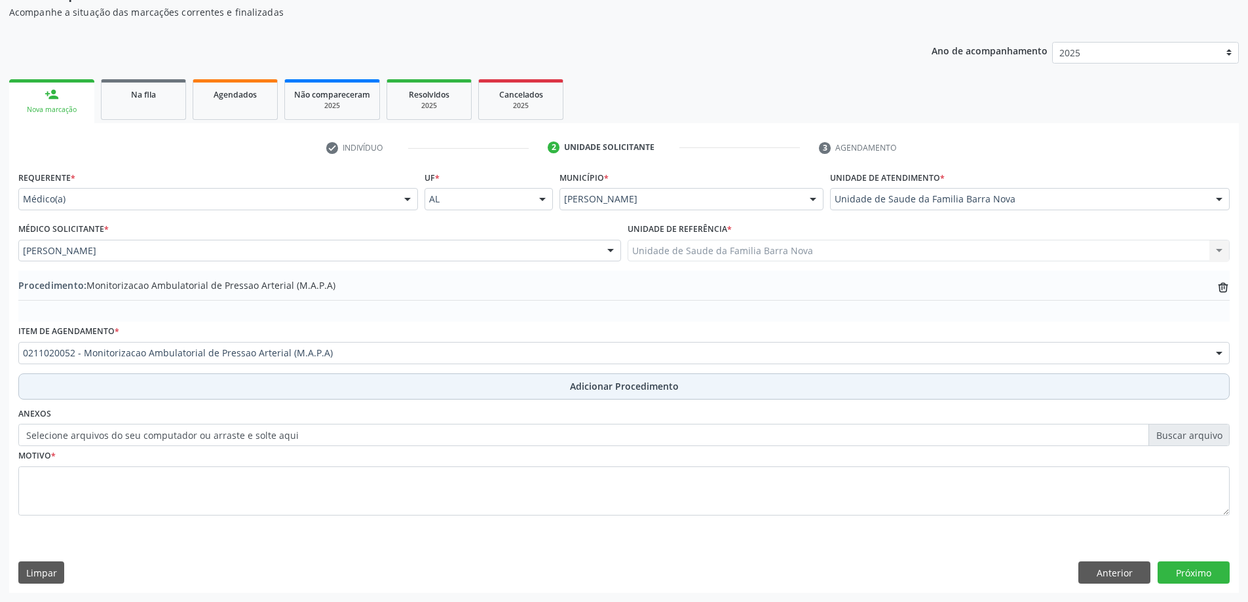
scroll to position [135, 0]
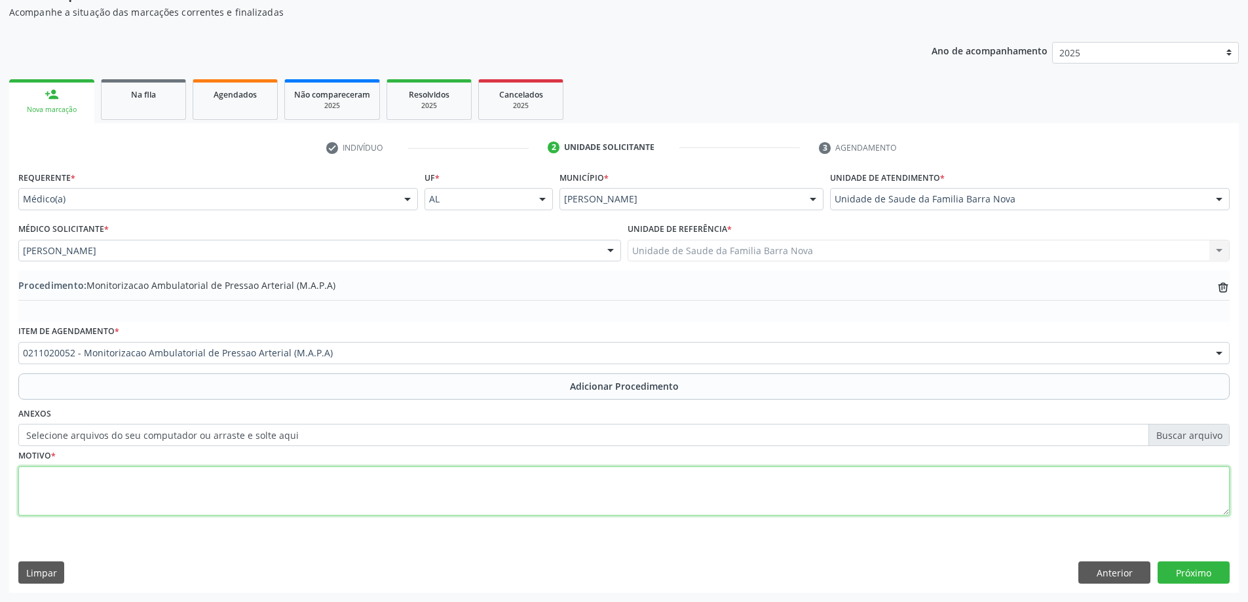
click at [173, 492] on textarea at bounding box center [624, 492] width 1212 height 50
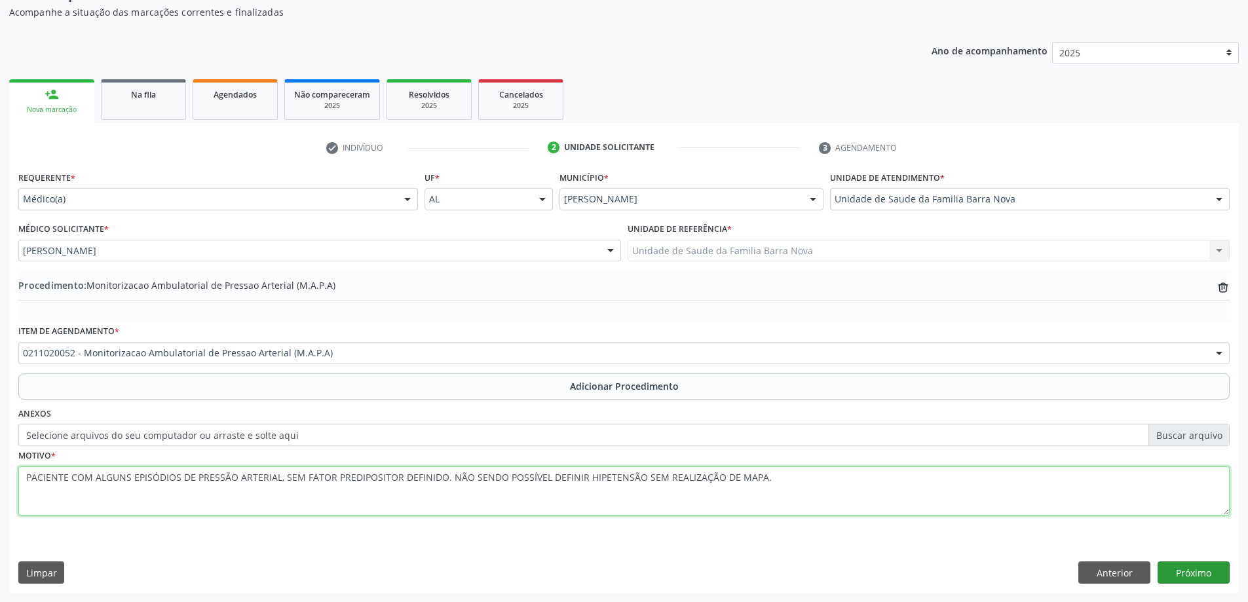
type textarea "PACIENTE COM ALGUNS EPISÓDIOS DE PRESSÃO ARTERIAL, SEM FATOR PREDIPOSITOR DEFIN…"
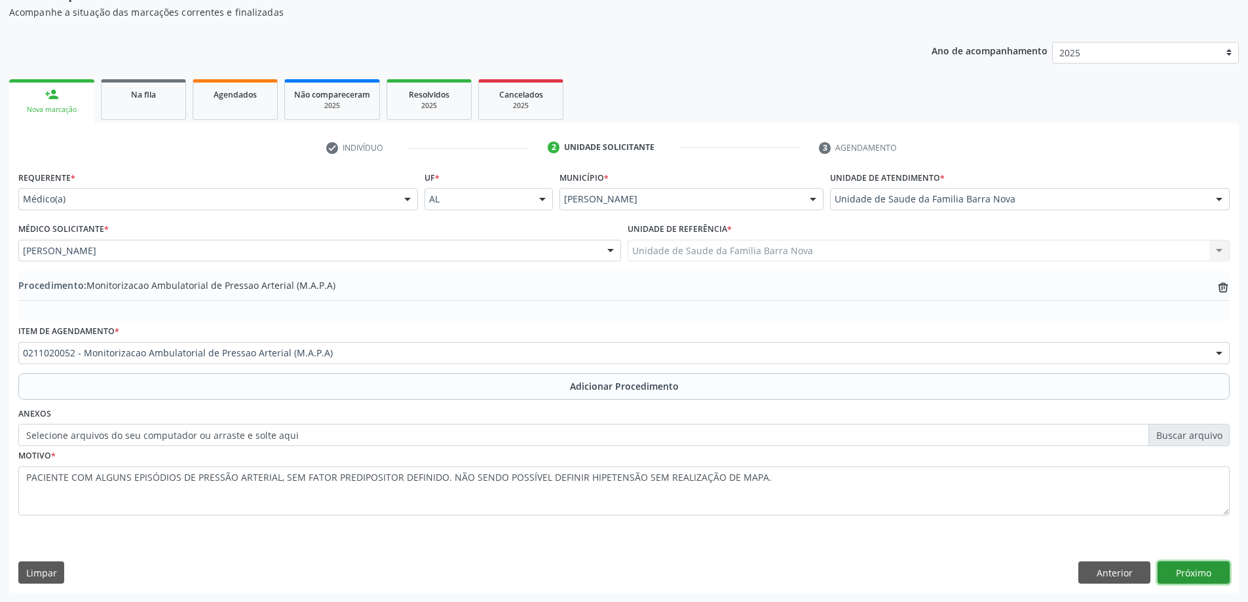
click at [1166, 567] on button "Próximo" at bounding box center [1194, 573] width 72 height 22
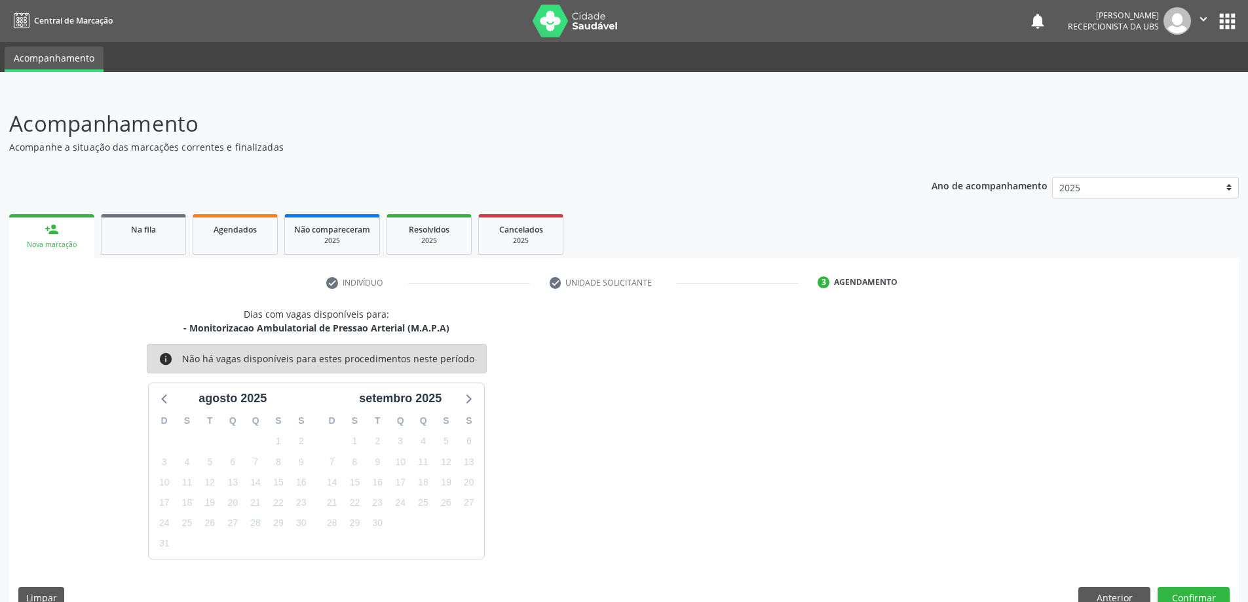
scroll to position [25, 0]
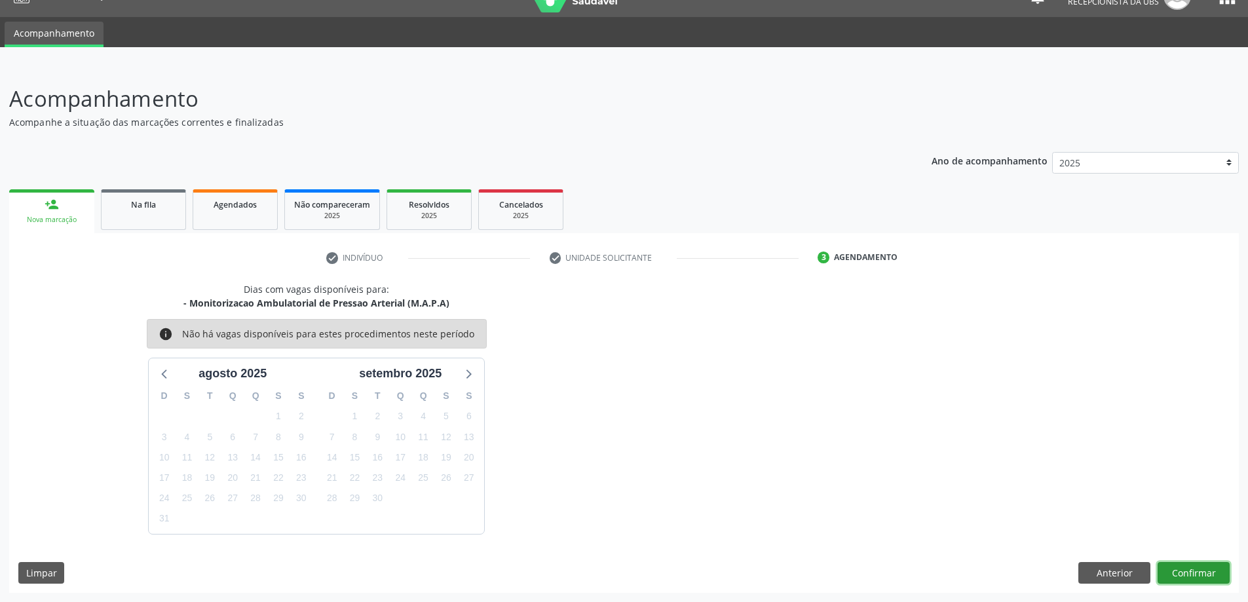
click at [1204, 572] on button "Confirmar" at bounding box center [1194, 573] width 72 height 22
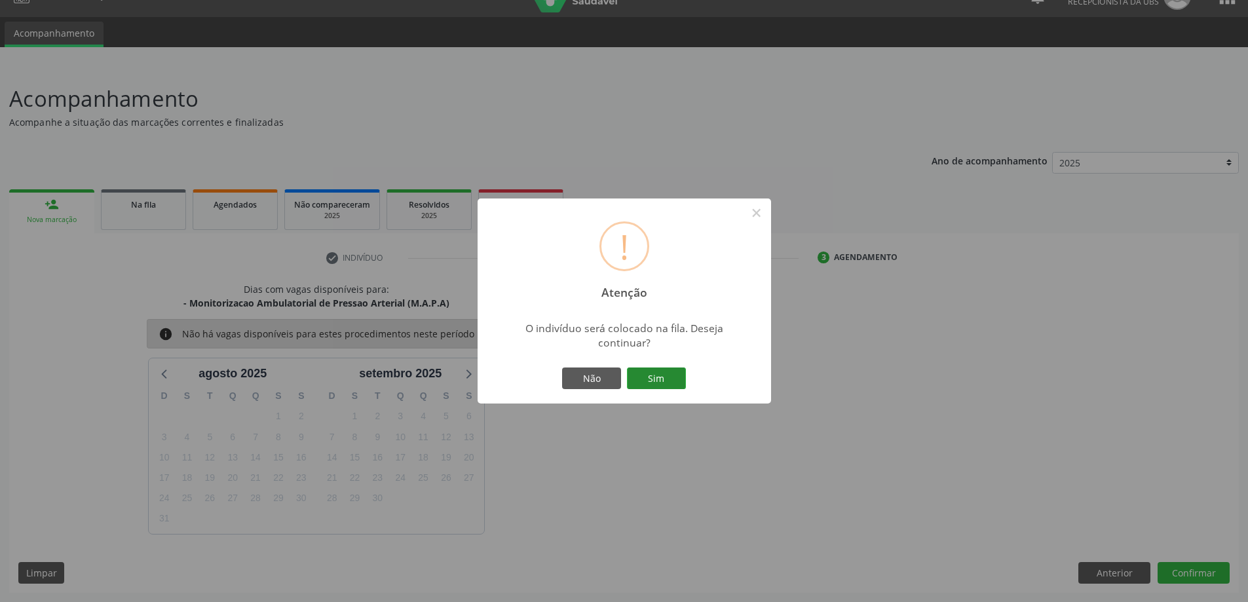
click at [656, 385] on button "Sim" at bounding box center [656, 379] width 59 height 22
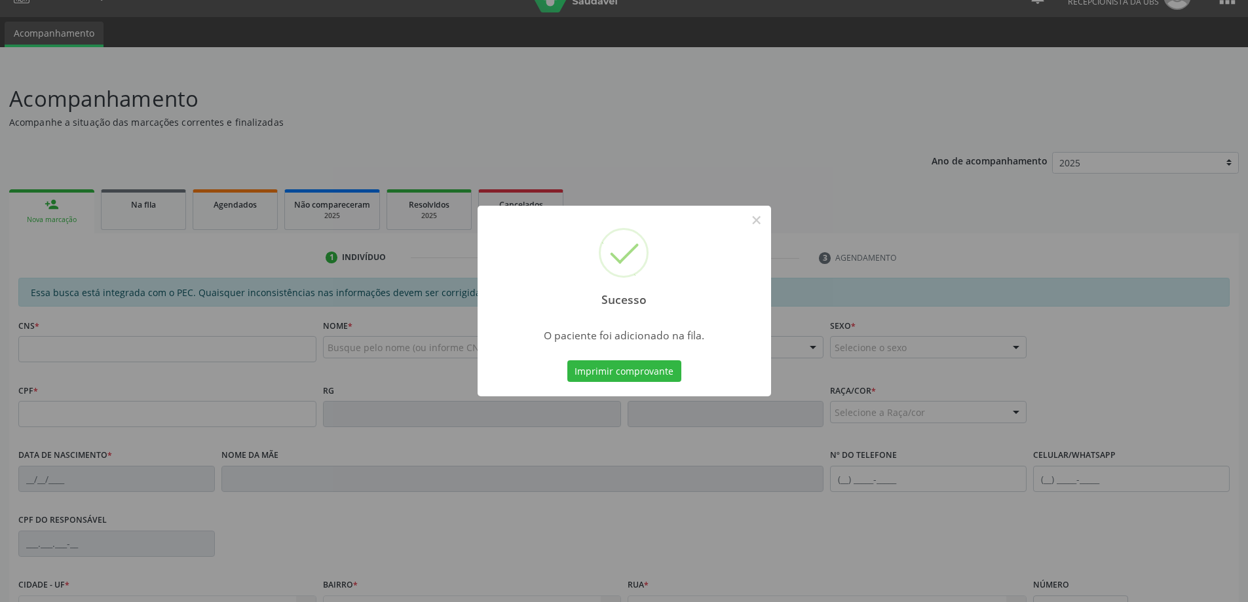
click at [77, 207] on div "Sucesso × O paciente foi adicionado na fila. Imprimir comprovante Cancel" at bounding box center [624, 301] width 1248 height 602
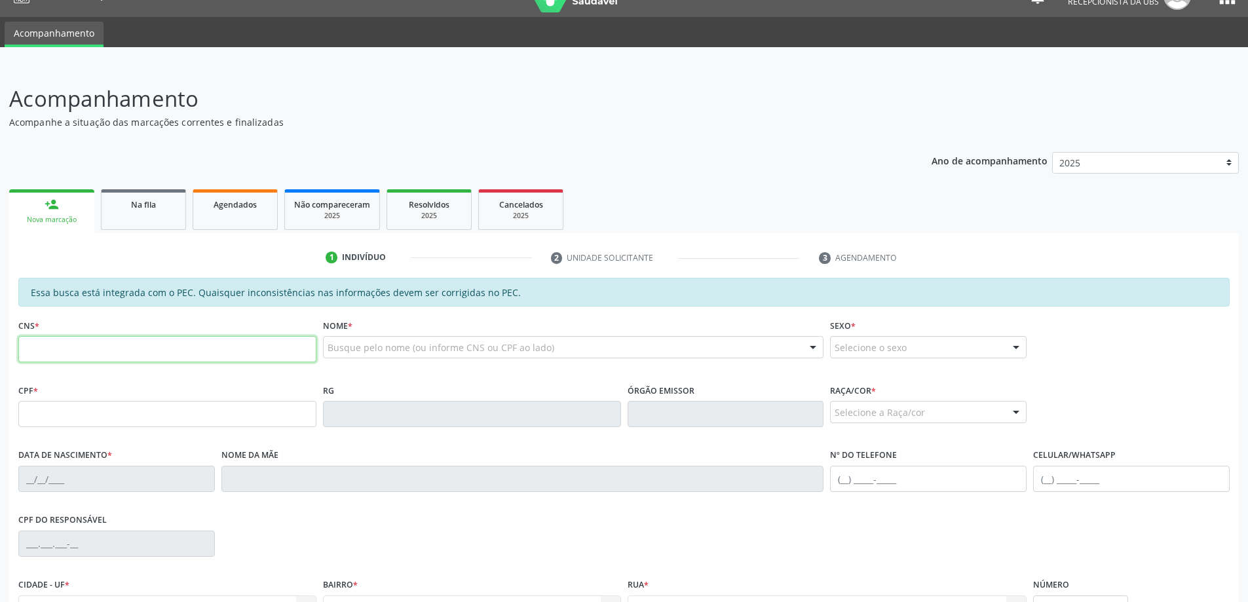
click at [143, 338] on input "text" at bounding box center [167, 349] width 298 height 26
paste input "705 0066 2266 3551"
type input "705 0066 2266 3551"
type input "422.207.004-10"
type input "18/09/1963"
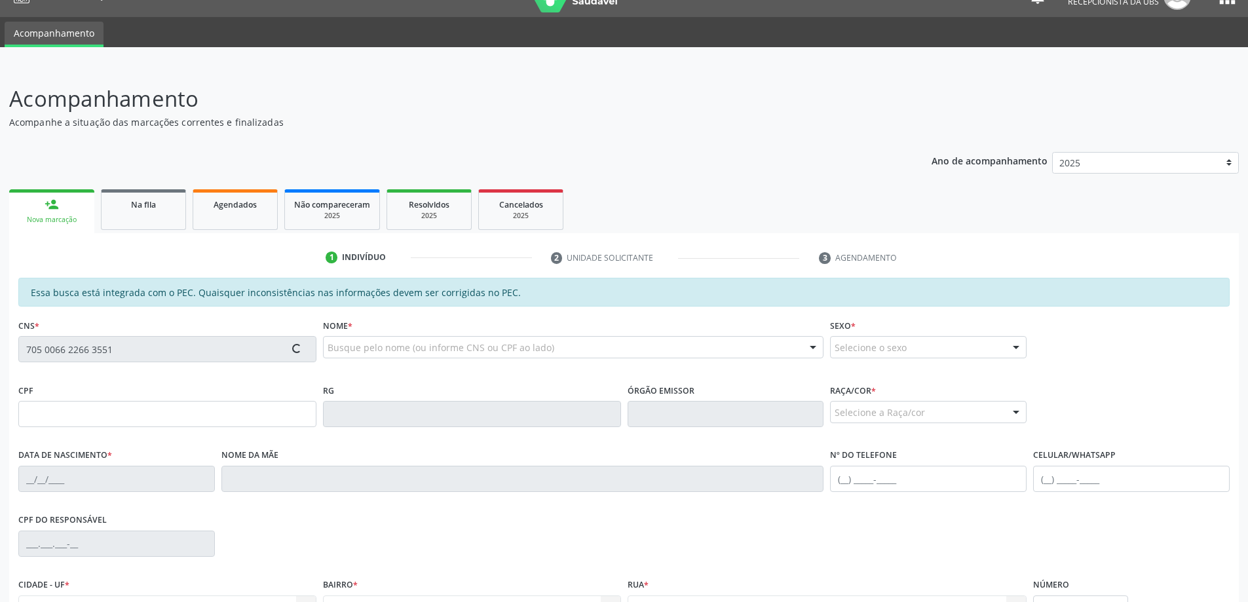
type input "Tereza Gomes da Silva"
type input "(82) 98924-3030"
type input "04"
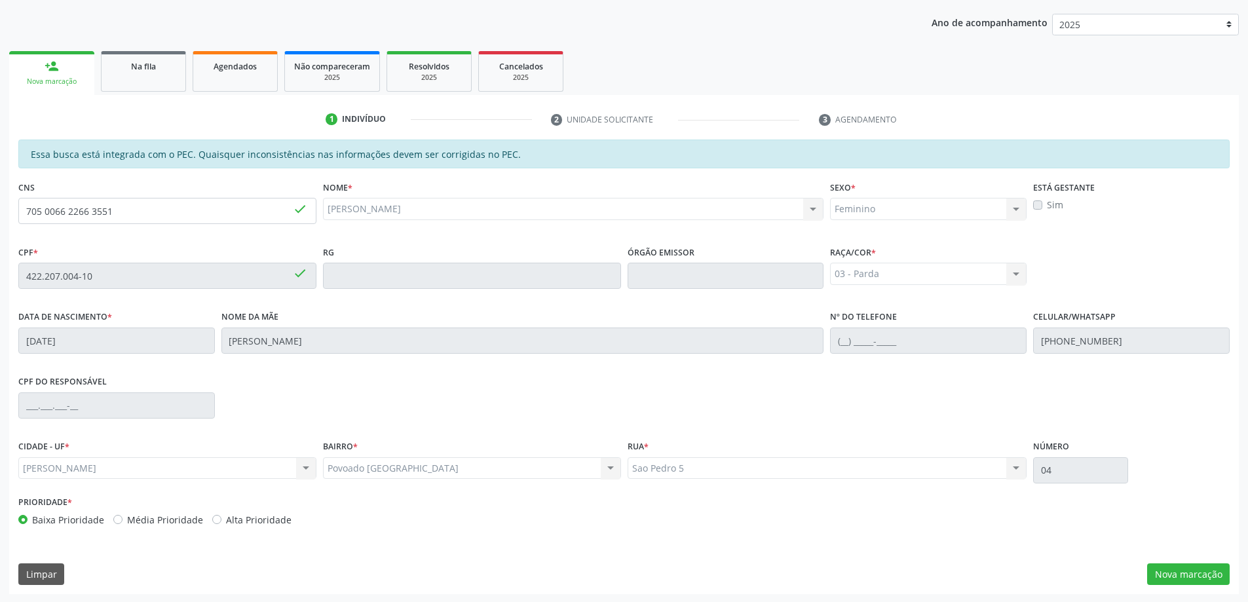
scroll to position [164, 0]
click at [1171, 581] on button "Nova marcação" at bounding box center [1188, 573] width 83 height 22
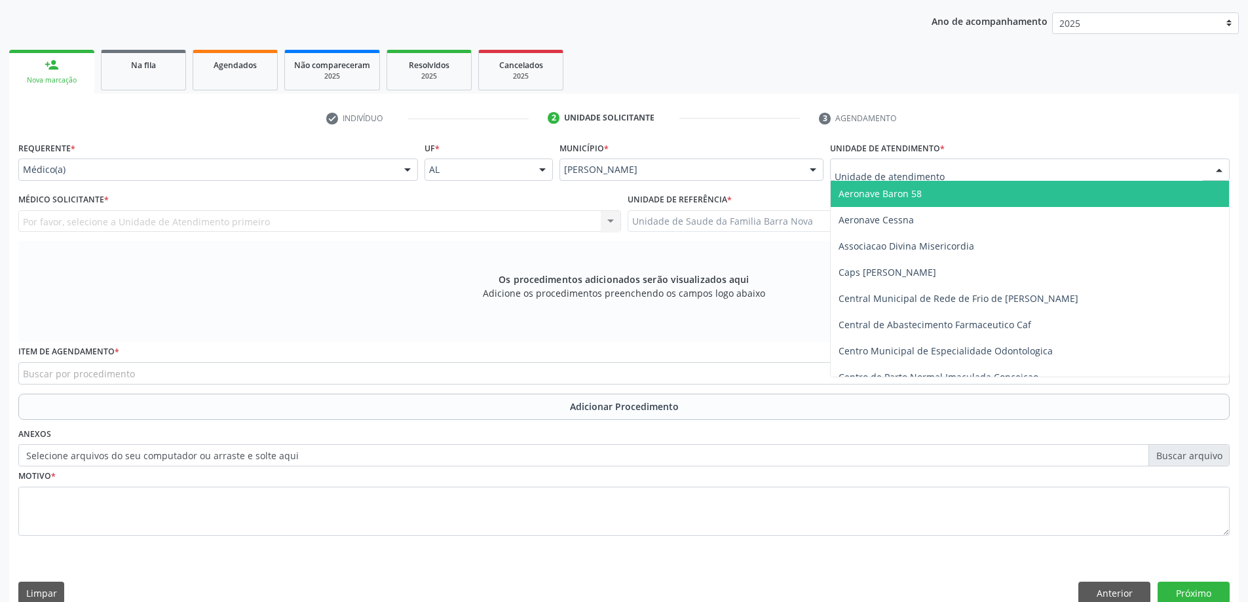
click at [925, 161] on div at bounding box center [1030, 170] width 400 height 22
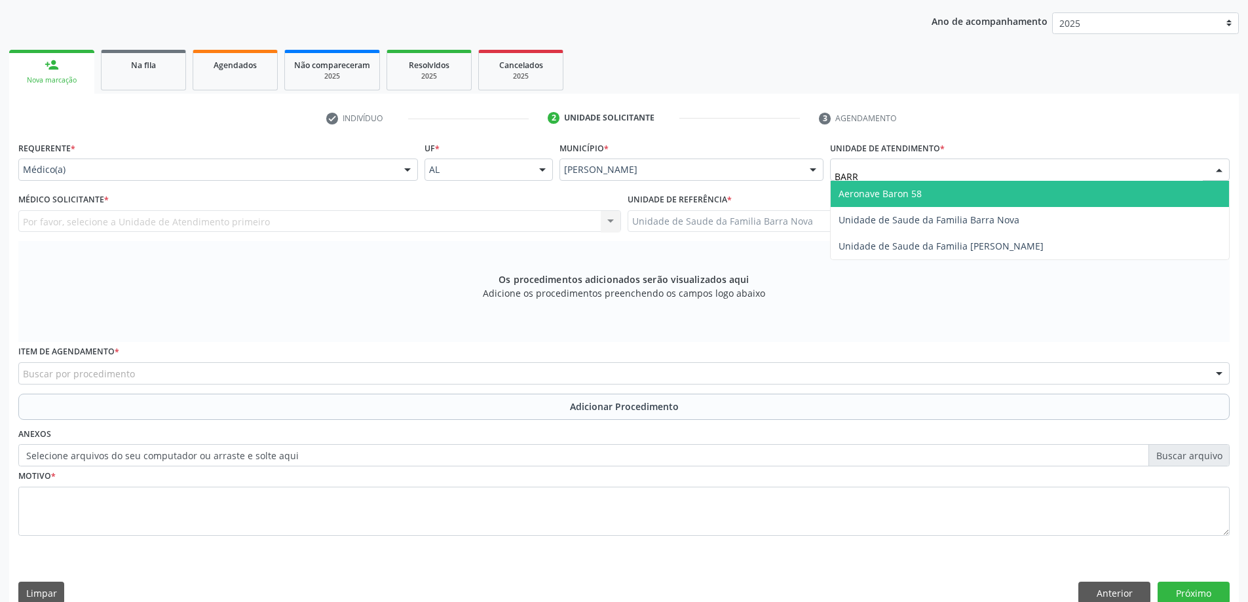
type input "BARRA"
click at [925, 196] on span "Unidade de Saude da Familia Barra Nova" at bounding box center [929, 193] width 181 height 12
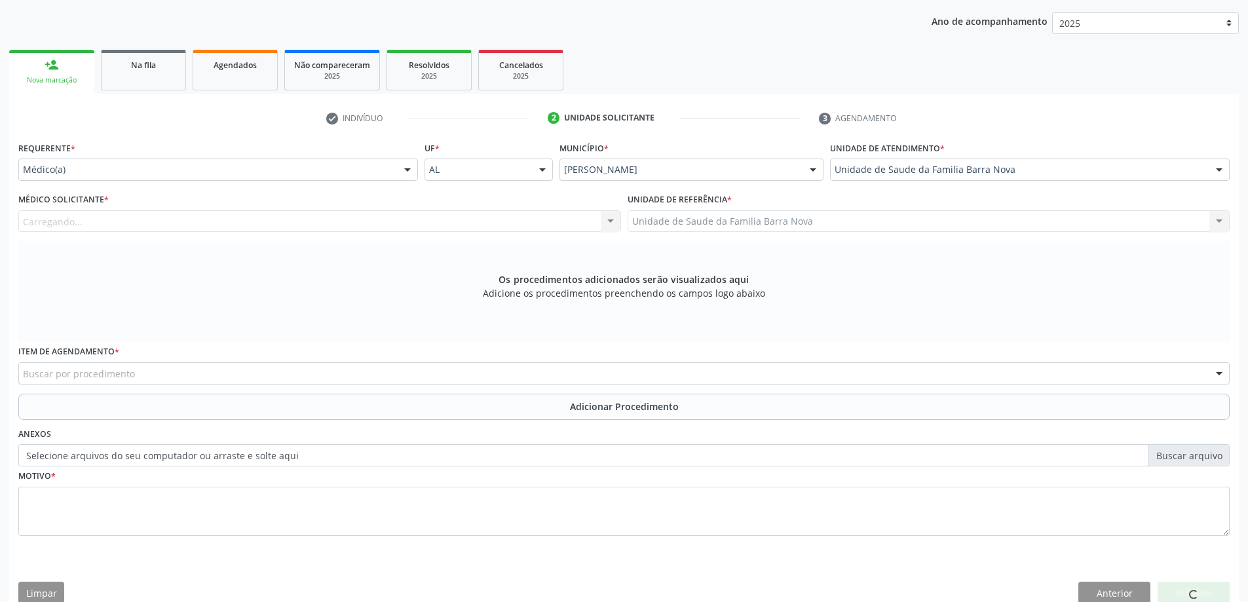
click at [159, 231] on div "Carregando..." at bounding box center [319, 221] width 603 height 22
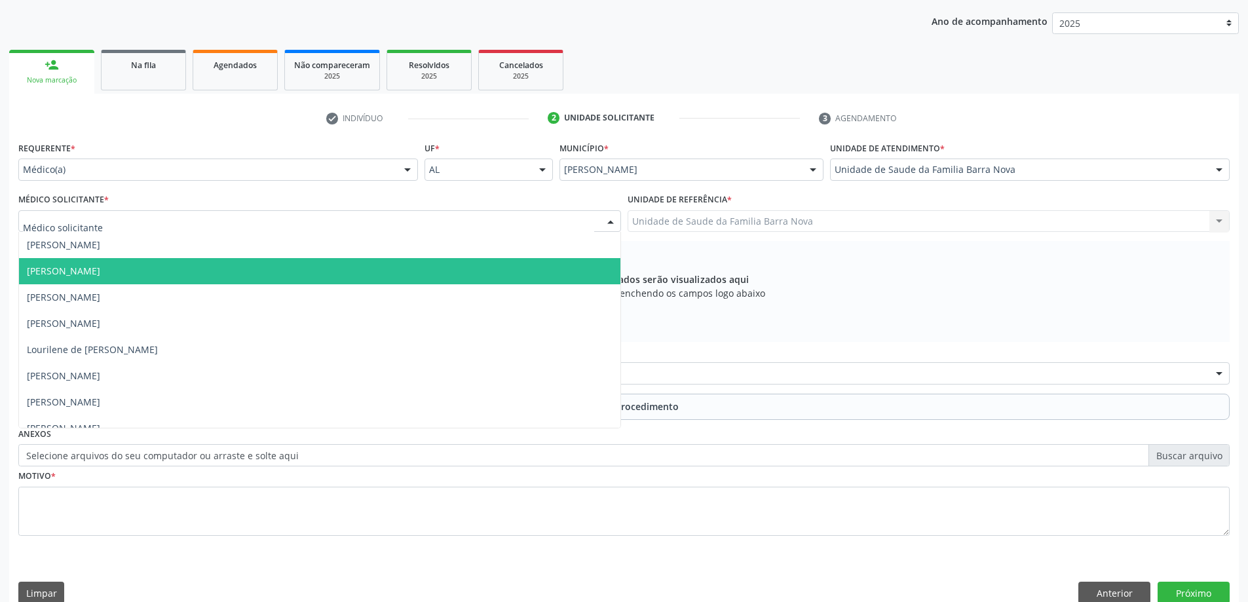
click at [100, 274] on span "[PERSON_NAME]" at bounding box center [63, 271] width 73 height 12
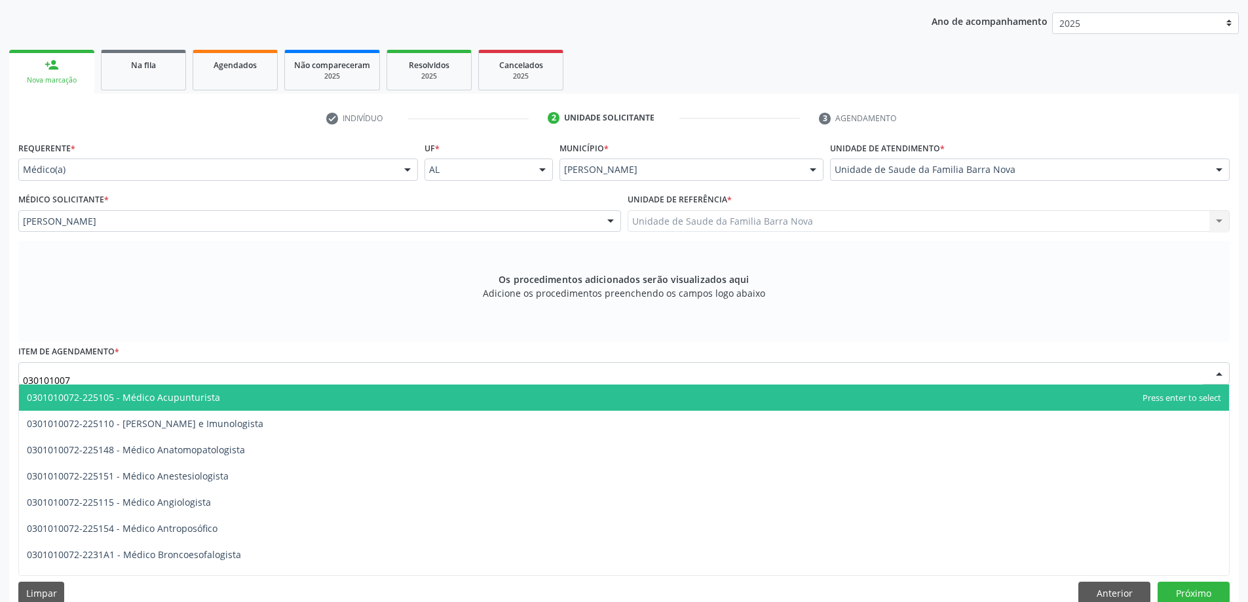
type input "0301010072"
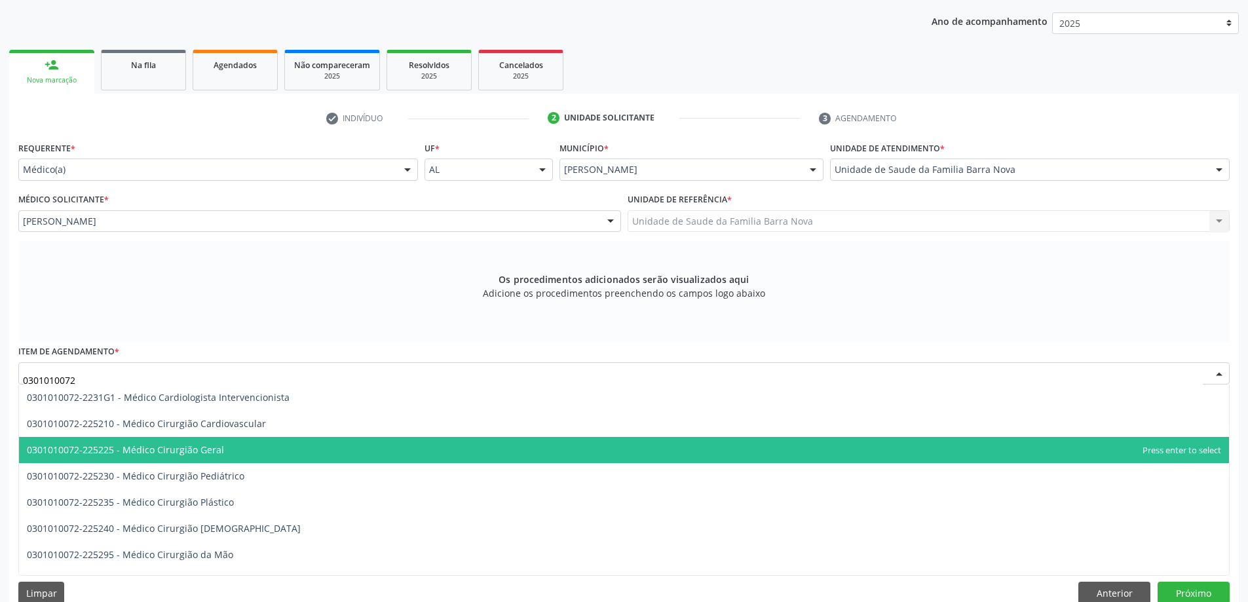
scroll to position [197, 0]
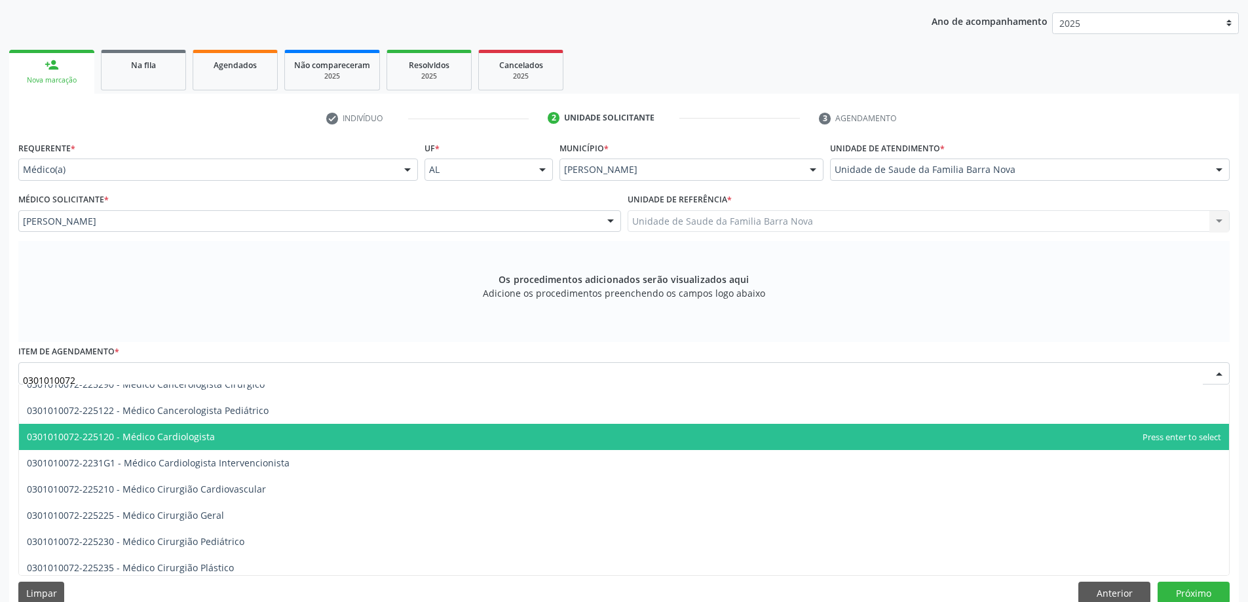
click at [256, 444] on span "0301010072-225120 - Médico Cardiologista" at bounding box center [624, 437] width 1210 height 26
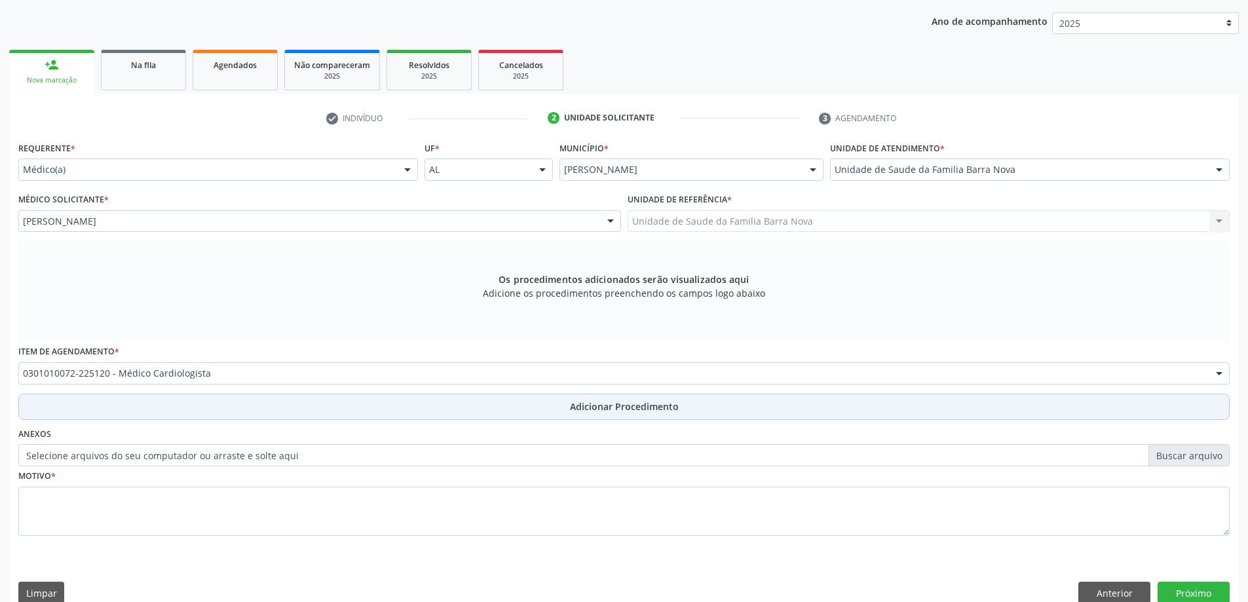
click at [260, 410] on button "Adicionar Procedimento" at bounding box center [624, 407] width 1212 height 26
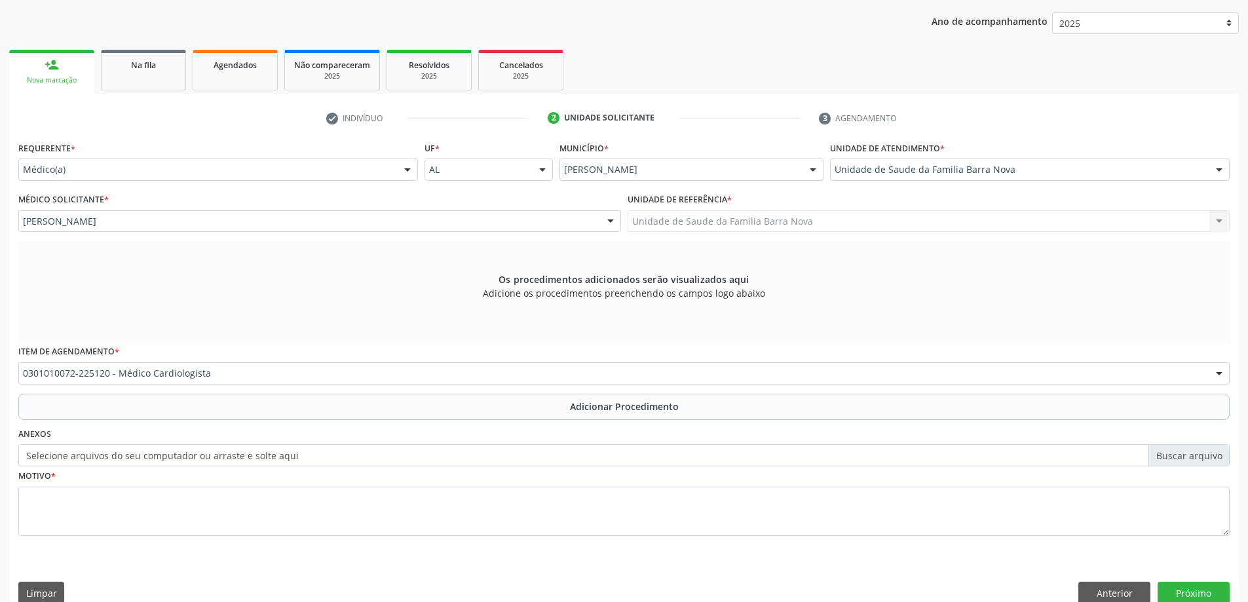
scroll to position [135, 0]
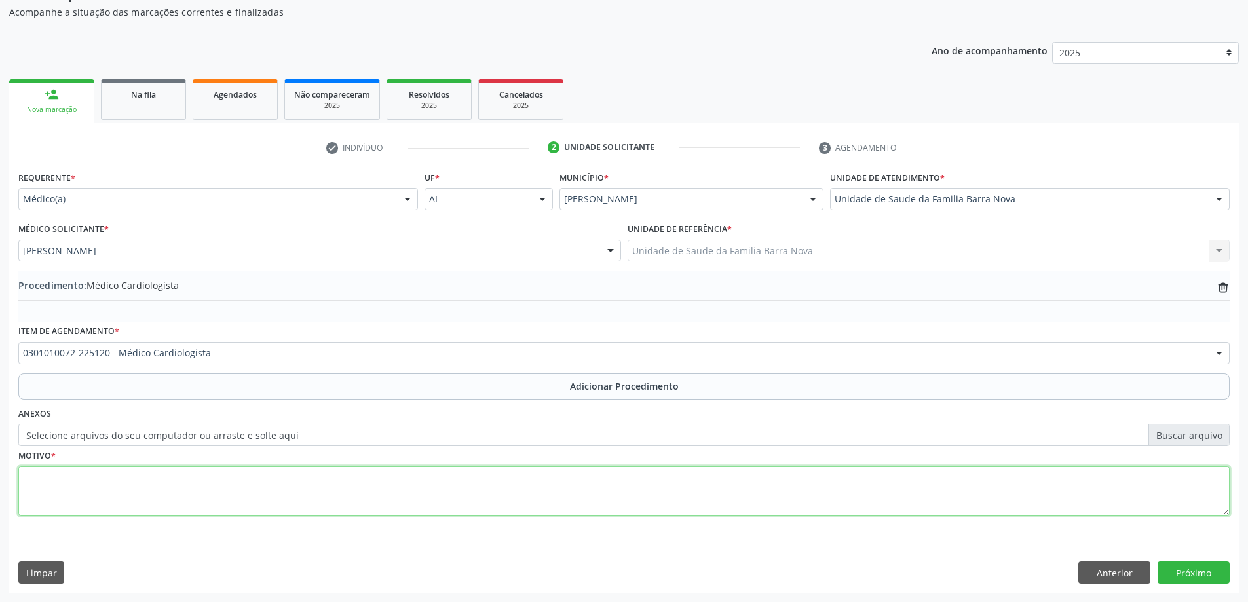
click at [239, 482] on textarea at bounding box center [624, 492] width 1212 height 50
type textarea "DOR PRECORDIAL."
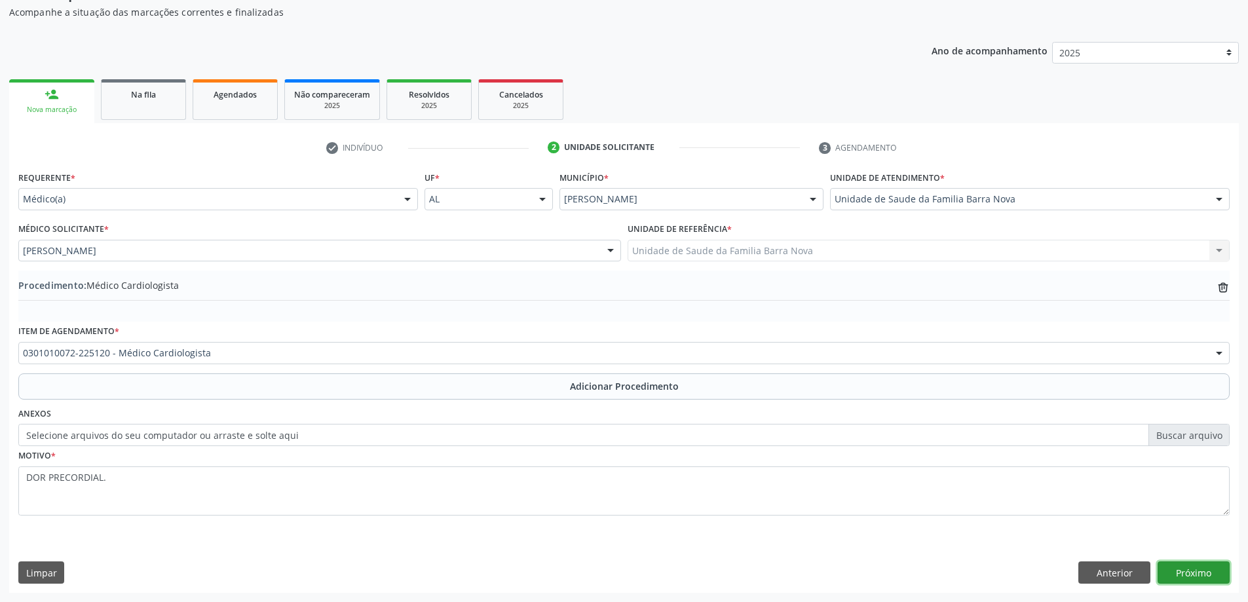
click at [1182, 564] on button "Próximo" at bounding box center [1194, 573] width 72 height 22
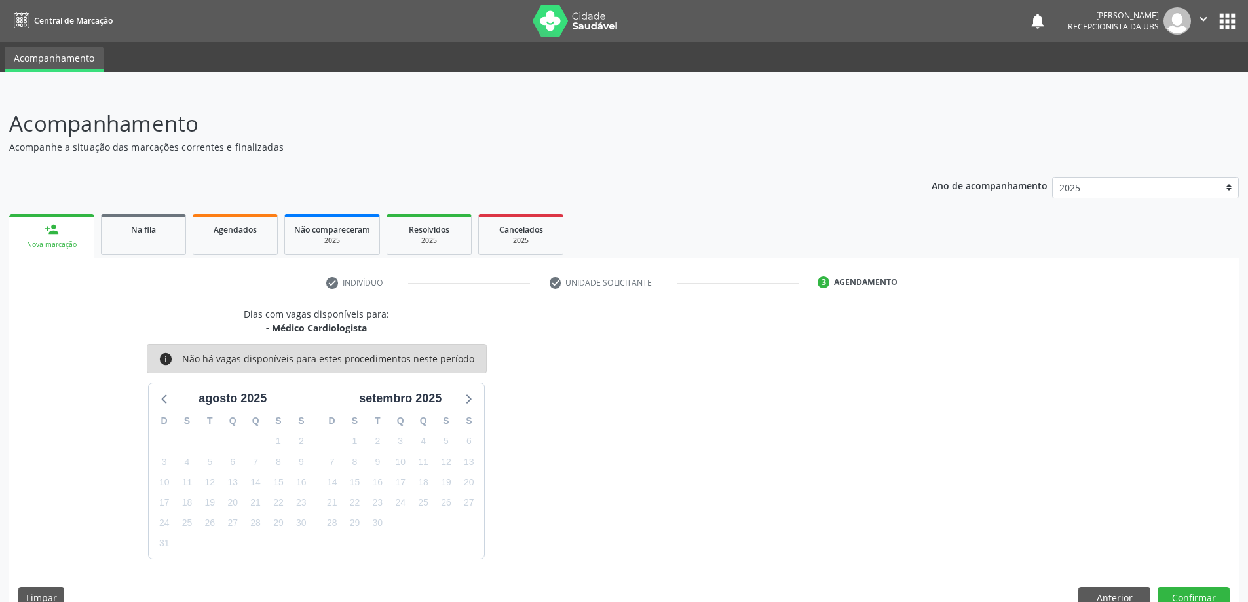
scroll to position [25, 0]
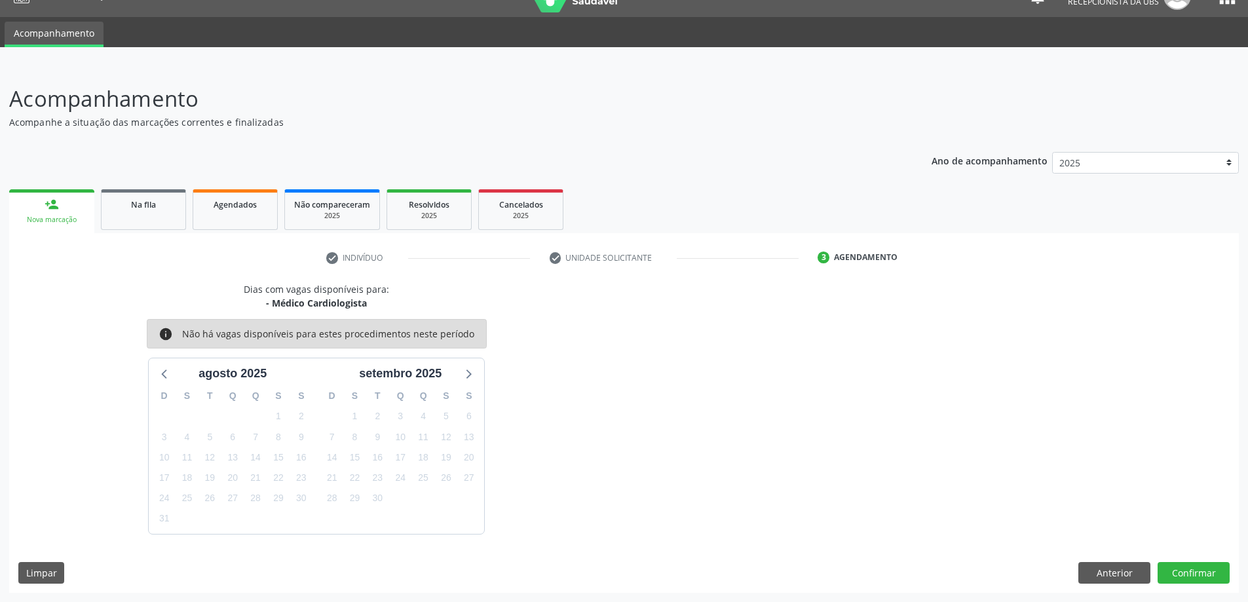
click at [1210, 558] on div "Dias com vagas disponíveis para: - Médico Cardiologista info Não há vagas dispo…" at bounding box center [624, 437] width 1230 height 311
click at [1224, 581] on button "Confirmar" at bounding box center [1194, 573] width 72 height 22
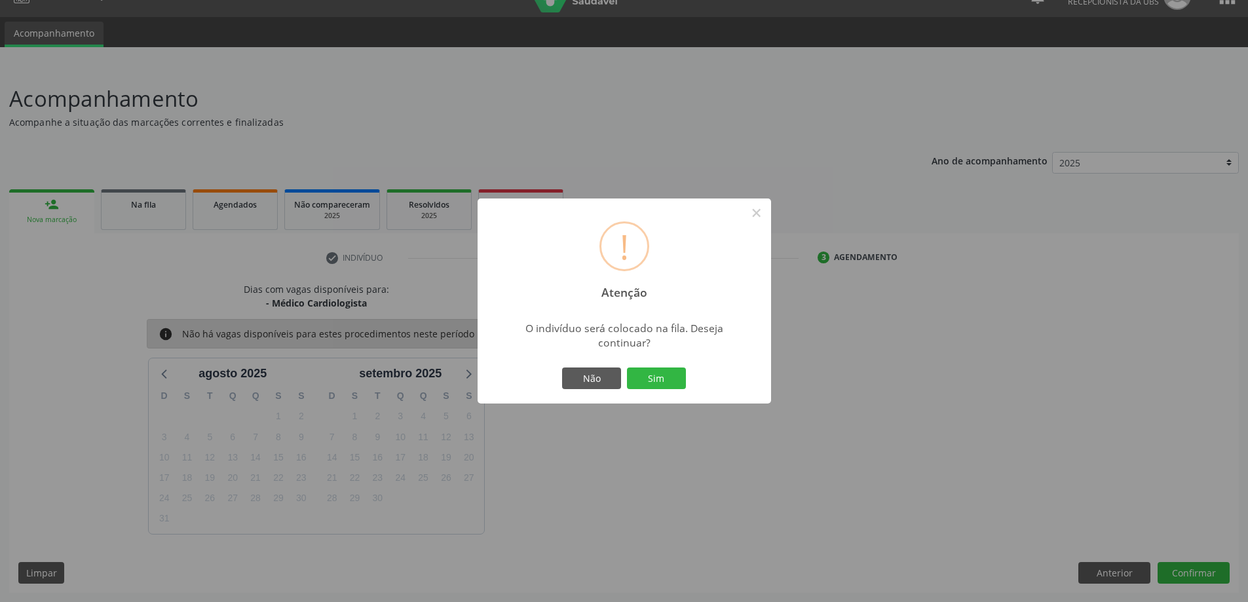
click at [710, 369] on div "! Atenção × O indivíduo será colocado na fila. Deseja continuar? Não Sim" at bounding box center [625, 302] width 294 height 206
drag, startPoint x: 683, startPoint y: 377, endPoint x: 612, endPoint y: 385, distance: 71.3
click at [682, 377] on button "Sim" at bounding box center [656, 379] width 59 height 22
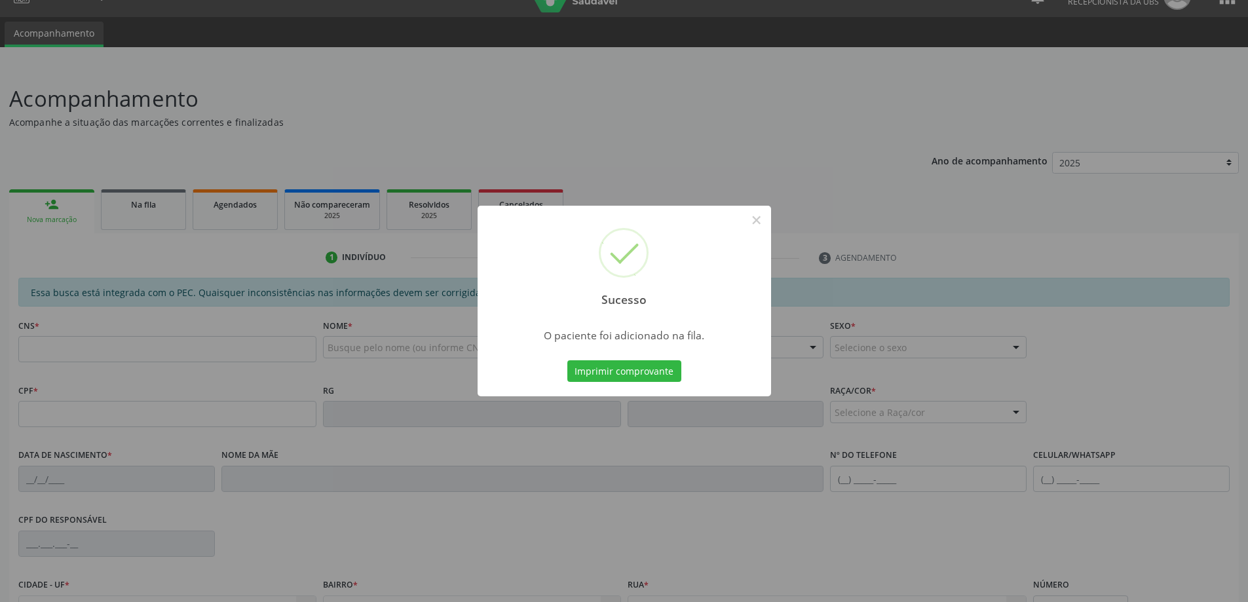
drag, startPoint x: 67, startPoint y: 202, endPoint x: 50, endPoint y: 207, distance: 17.2
click at [50, 207] on div "Sucesso × O paciente foi adicionado na fila. Imprimir comprovante Cancel" at bounding box center [624, 301] width 1248 height 602
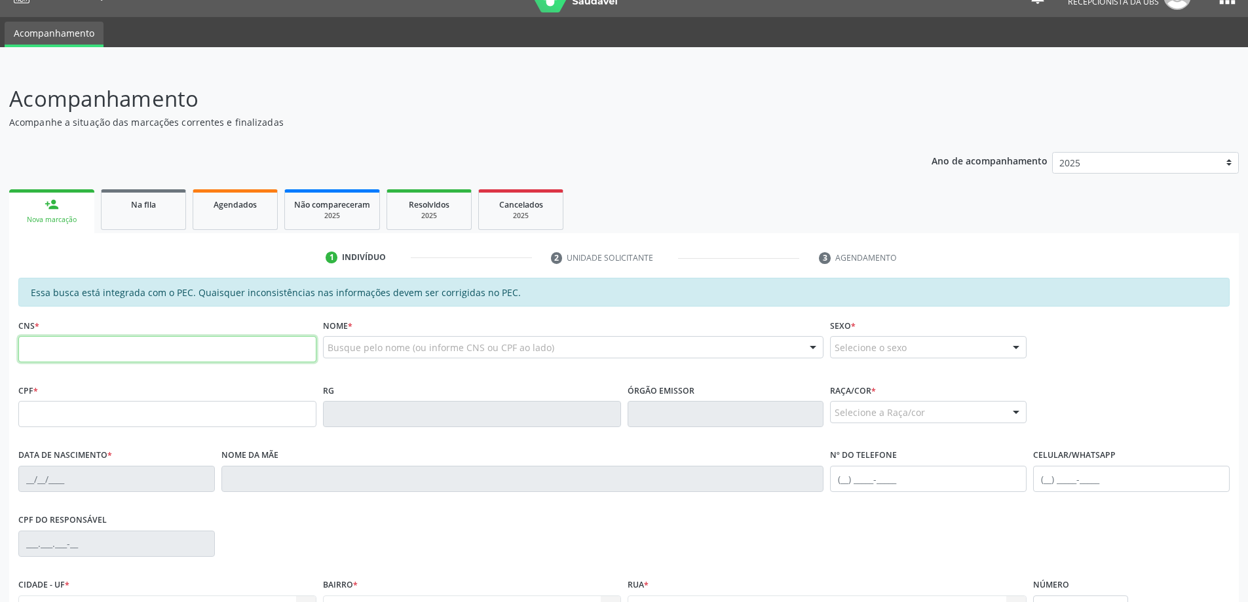
click at [144, 349] on input "text" at bounding box center [167, 349] width 298 height 26
type input "708 0088 8403 1125"
type input "161.724.124-50"
type input "27/08/2004"
type input "Givanilda Magalhaes Viana"
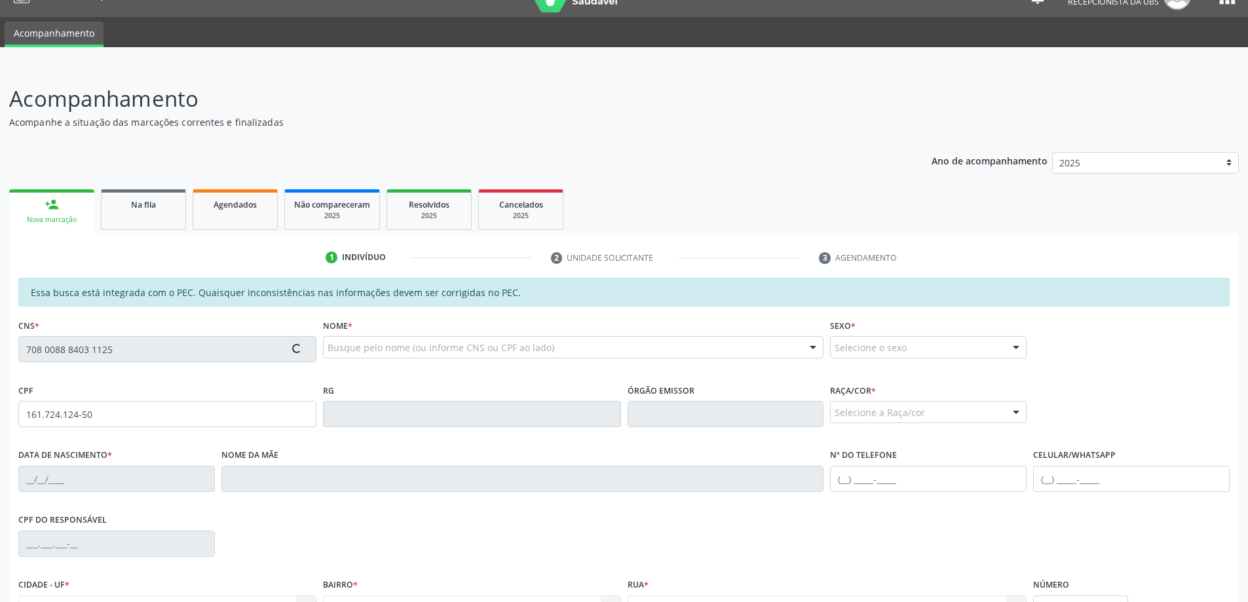
type input "(82) 99646-8737"
type input "S/N"
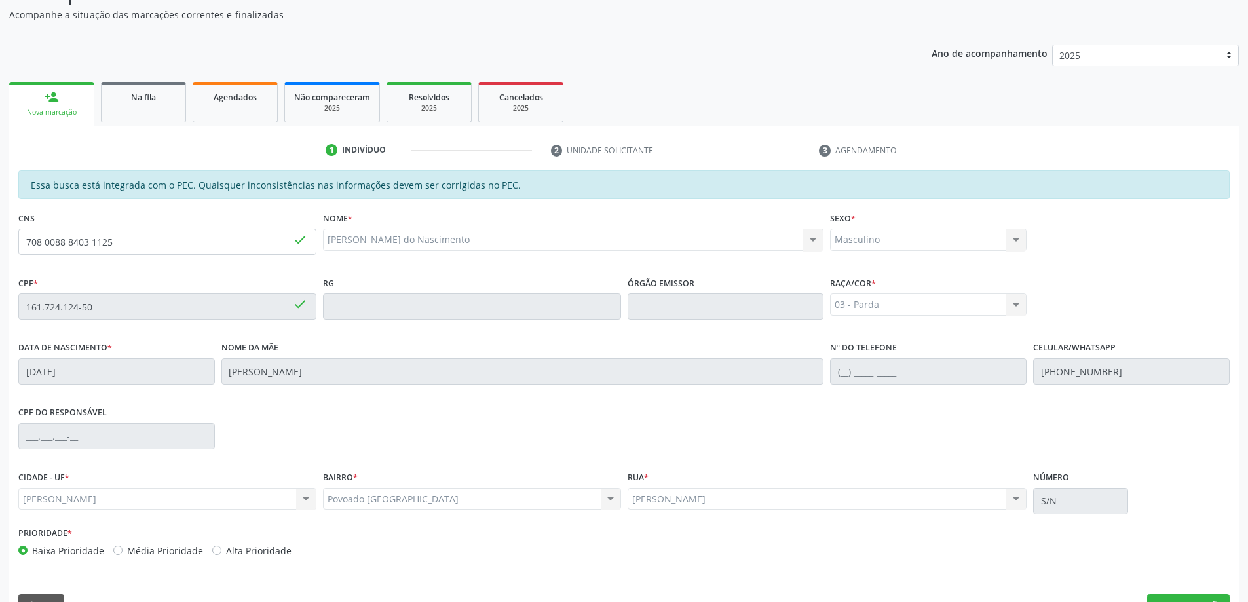
scroll to position [164, 0]
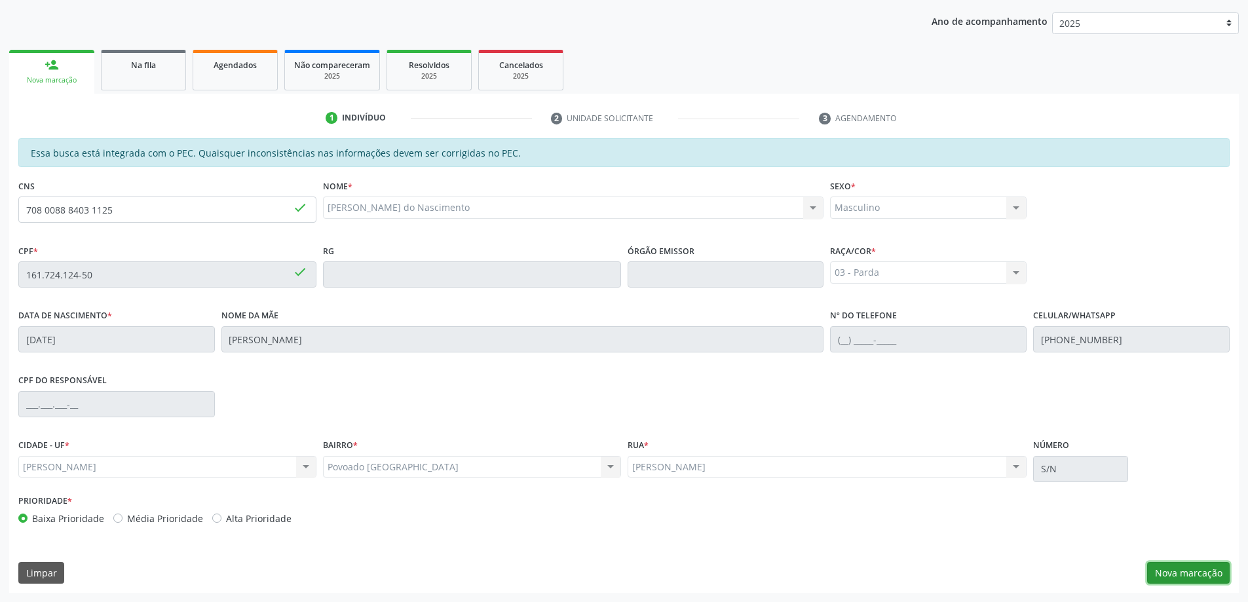
click at [1193, 565] on button "Nova marcação" at bounding box center [1188, 573] width 83 height 22
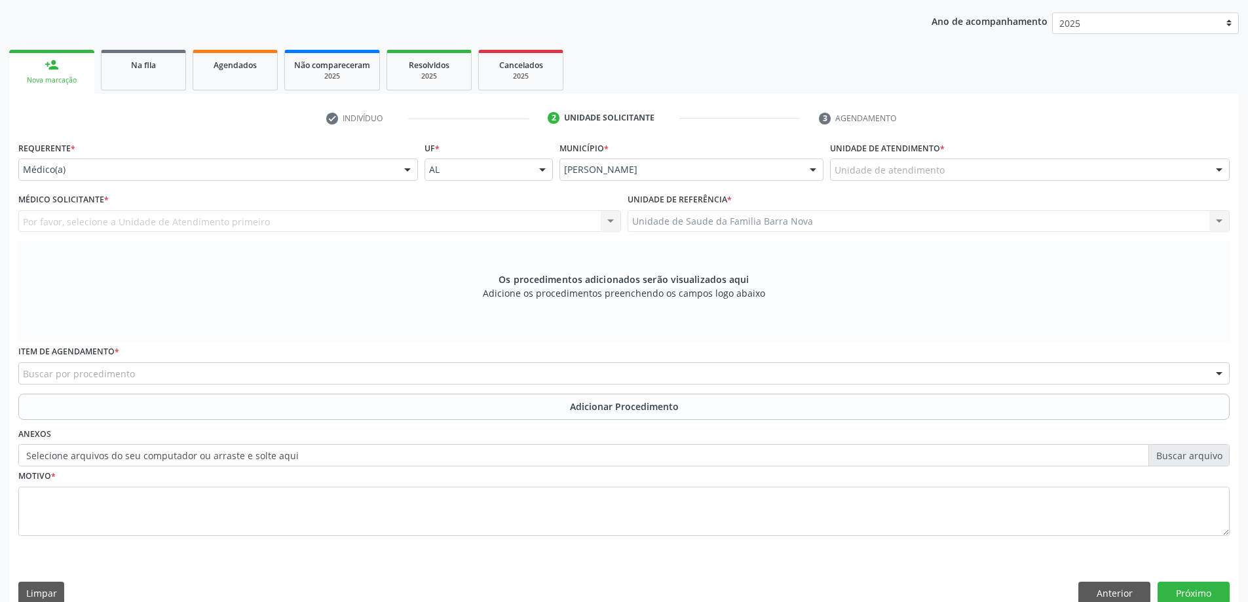
click at [896, 155] on label "Unidade de atendimento *" at bounding box center [887, 148] width 115 height 20
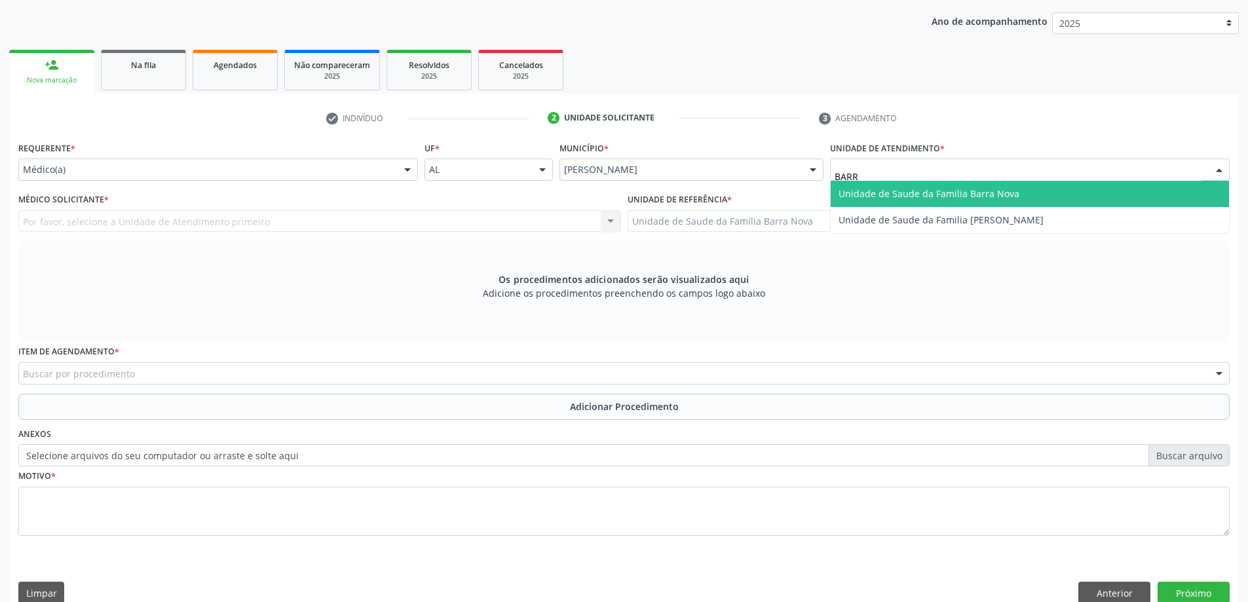
type input "BARRA"
click at [884, 184] on span "Unidade de Saude da Familia Barra Nova" at bounding box center [1030, 194] width 398 height 26
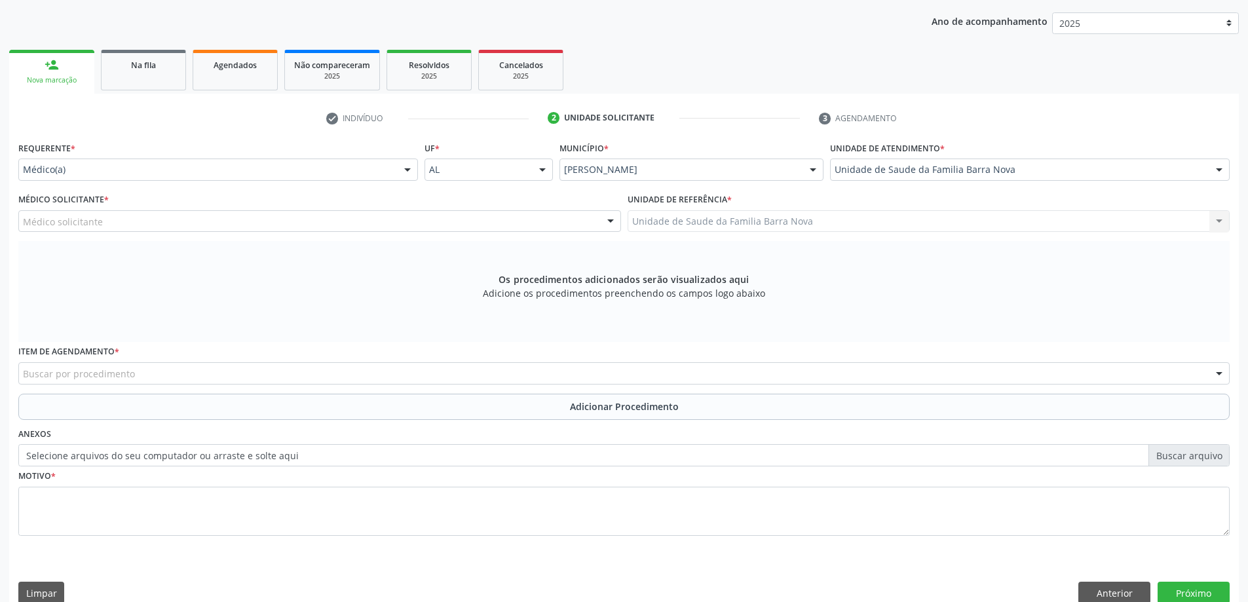
click at [231, 220] on div "Médico solicitante" at bounding box center [319, 221] width 603 height 22
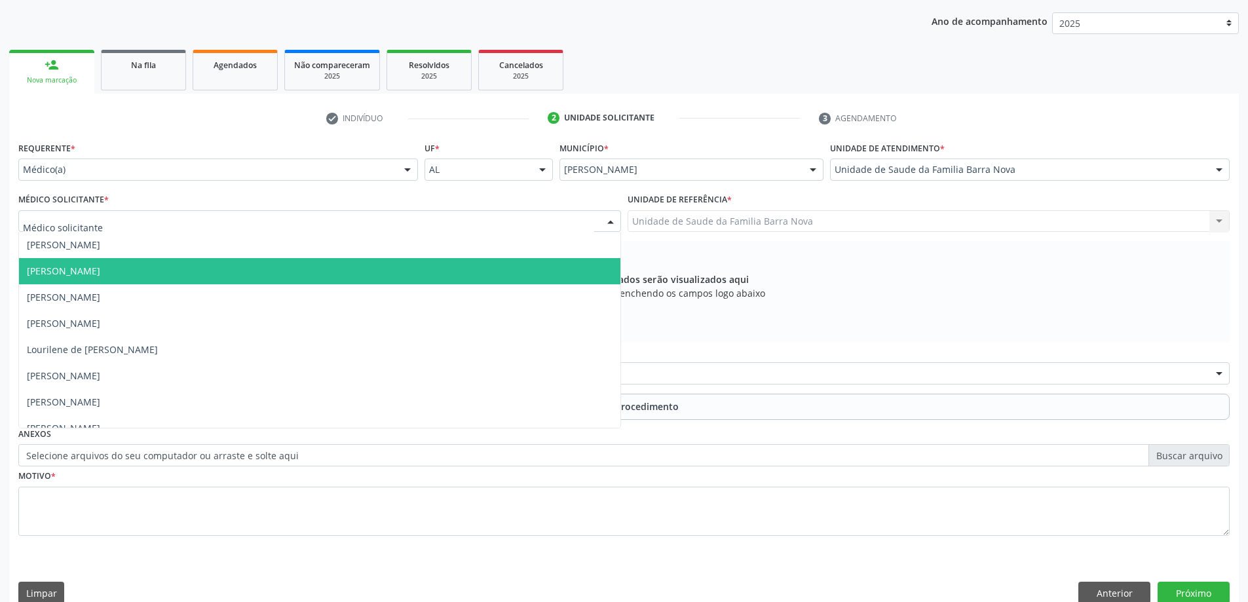
click at [88, 280] on span "[PERSON_NAME]" at bounding box center [320, 271] width 602 height 26
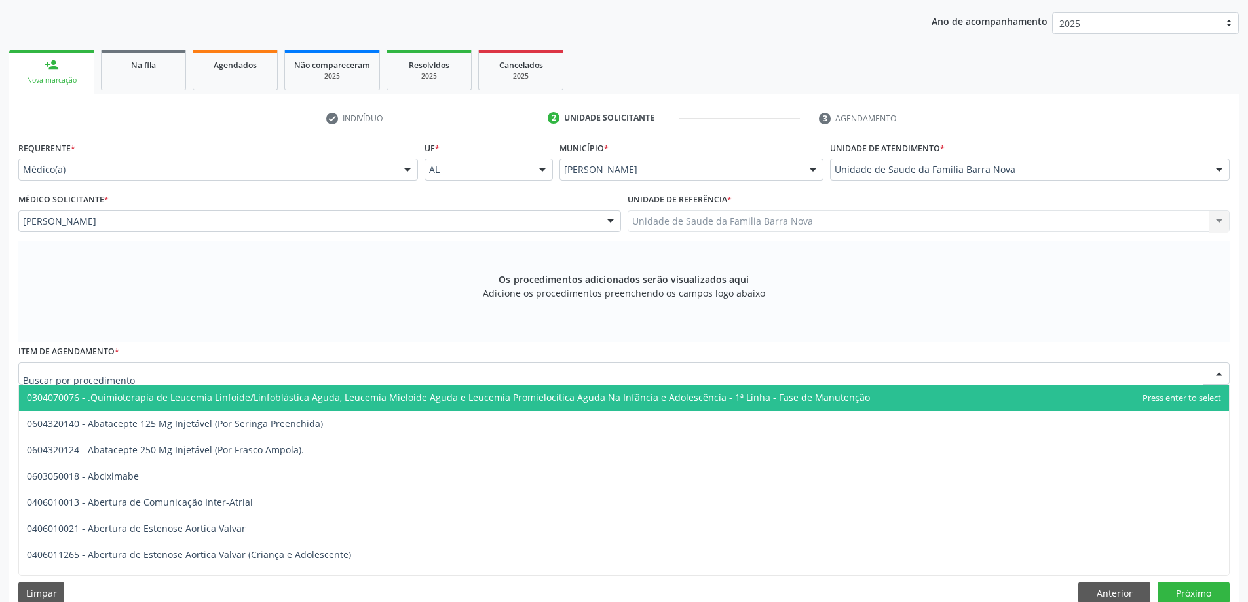
click at [202, 370] on div at bounding box center [624, 373] width 1212 height 22
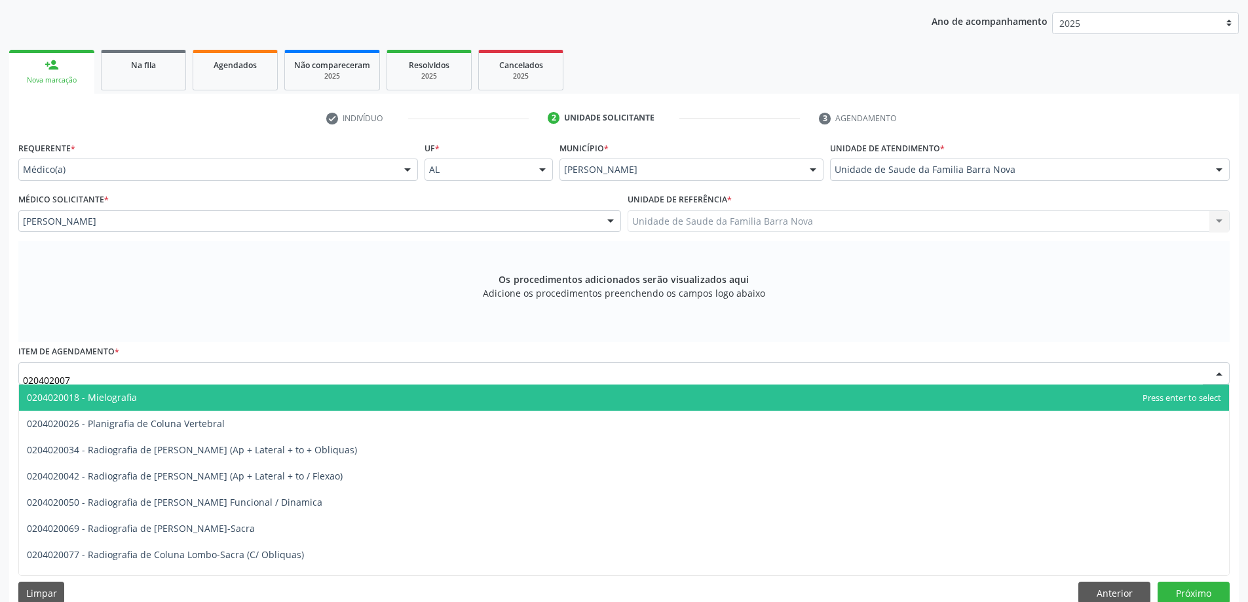
type input "0204020077"
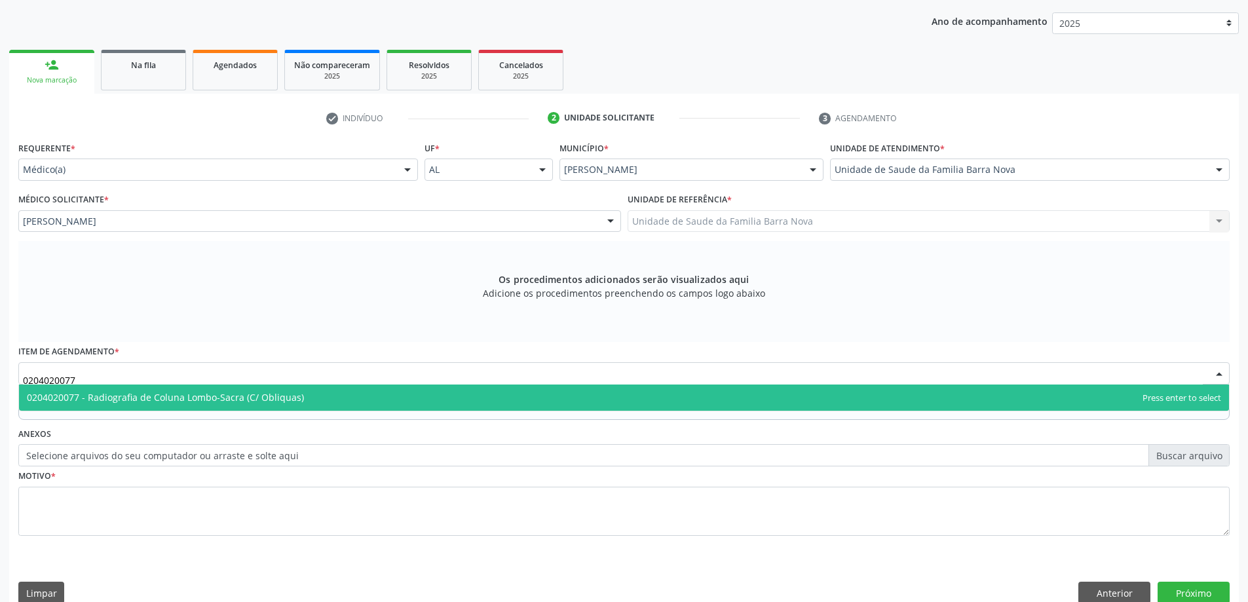
click at [227, 402] on span "0204020077 - Radiografia de Coluna Lombo-Sacra (C/ Obliquas)" at bounding box center [165, 397] width 277 height 12
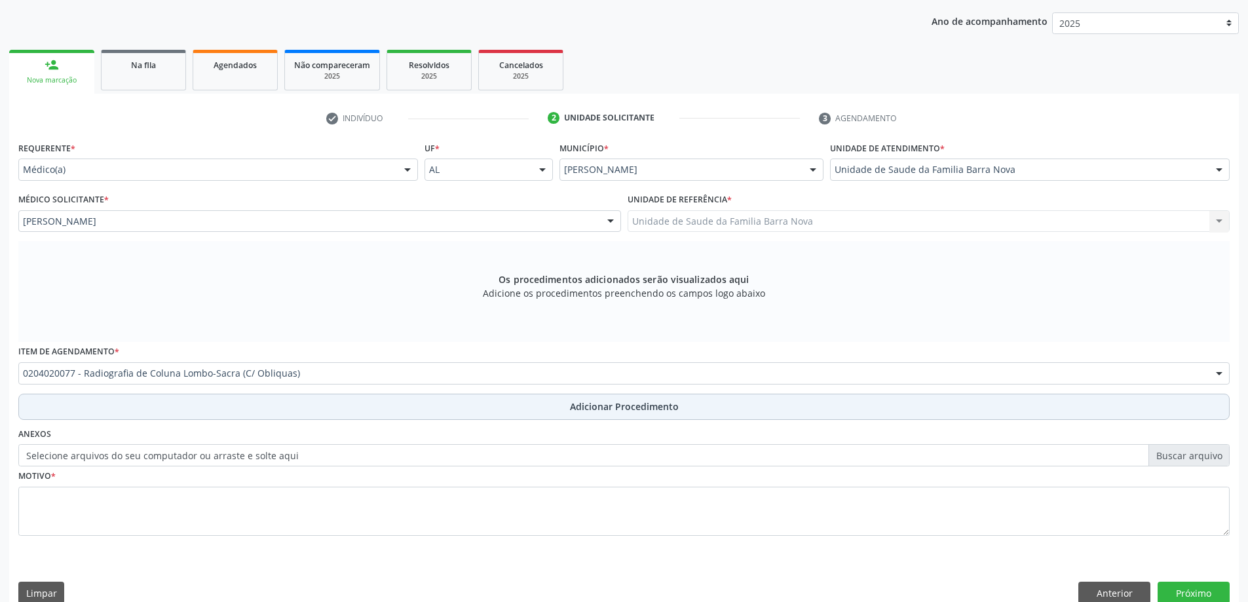
click at [176, 413] on button "Adicionar Procedimento" at bounding box center [624, 407] width 1212 height 26
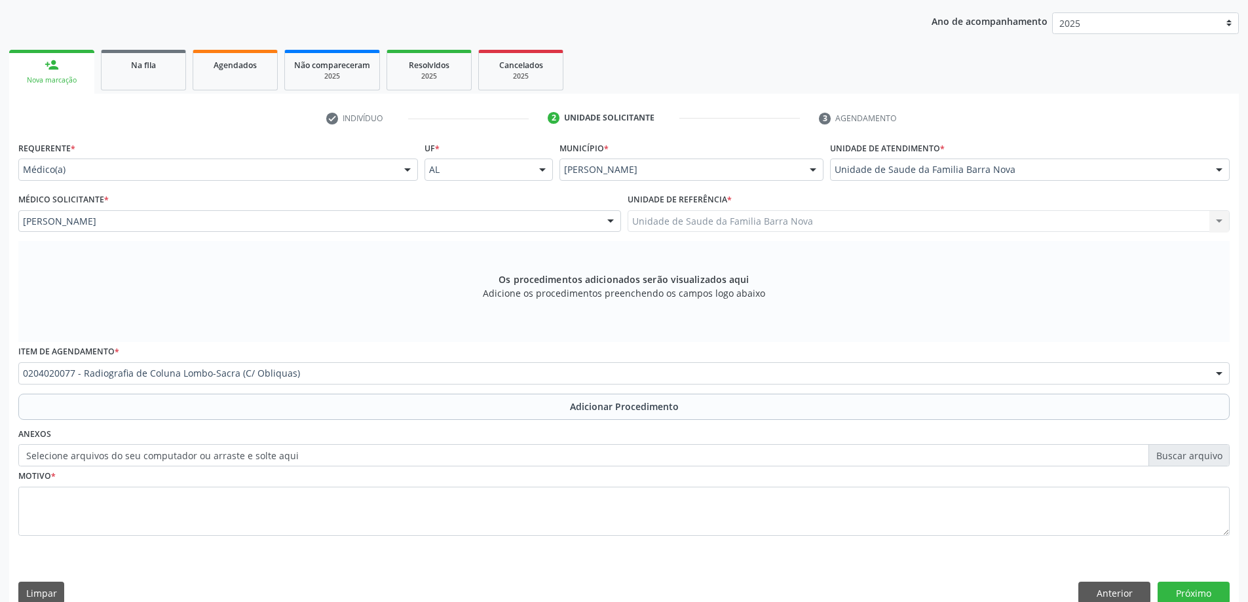
scroll to position [135, 0]
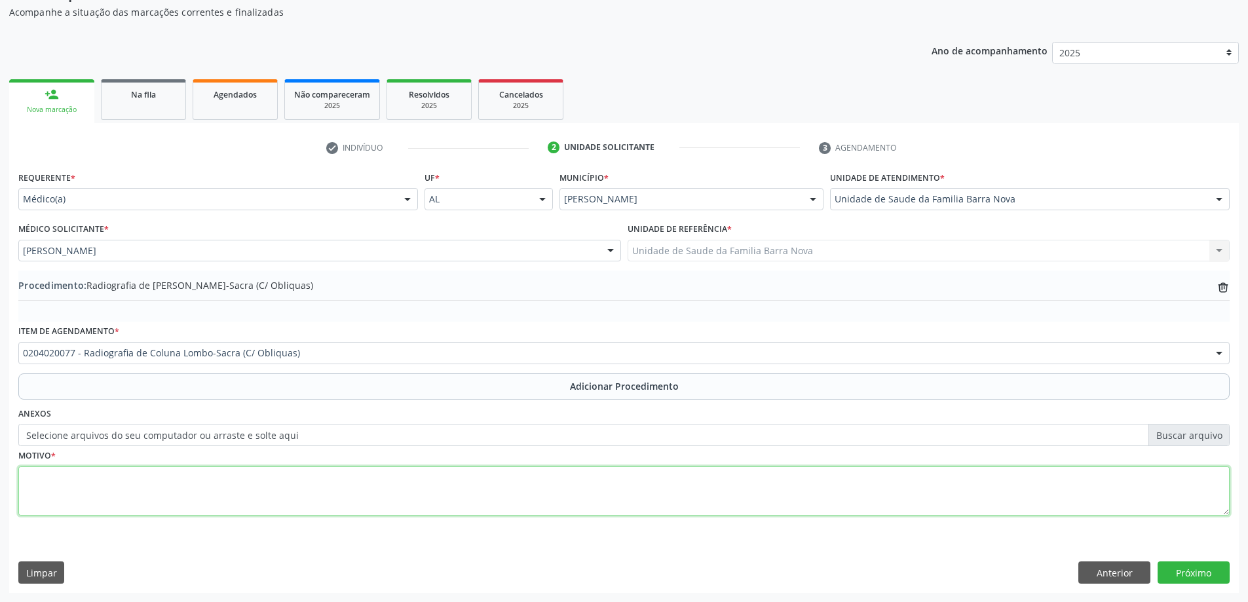
click at [165, 471] on textarea at bounding box center [624, 492] width 1212 height 50
type textarea "DOR IRRADIANTE."
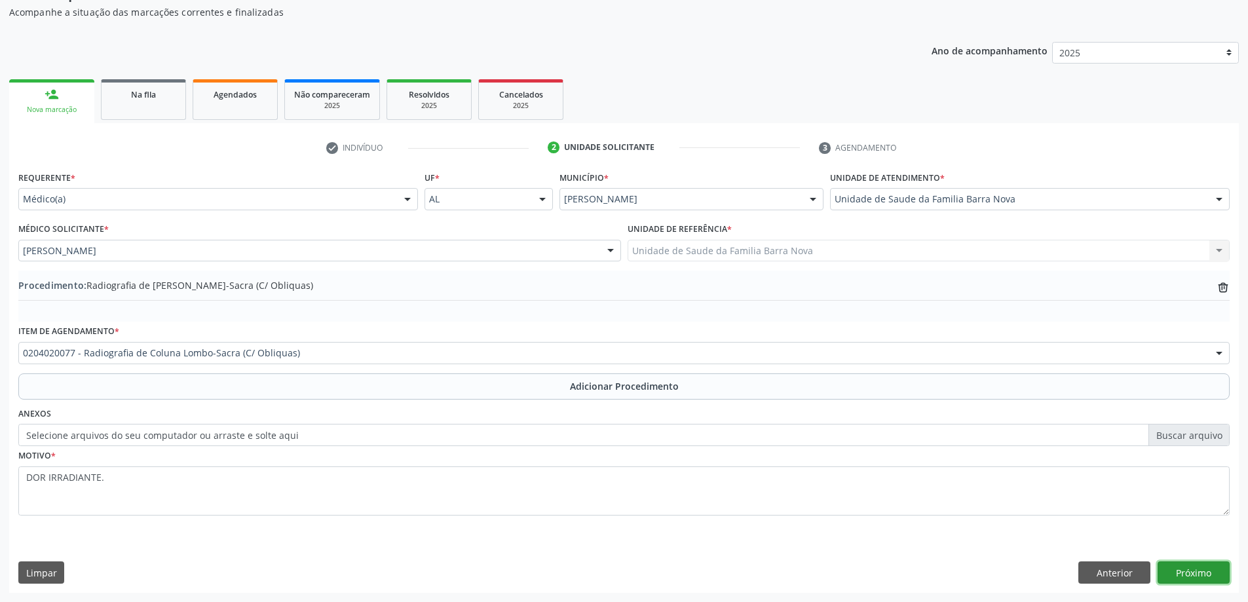
click at [1189, 581] on button "Próximo" at bounding box center [1194, 573] width 72 height 22
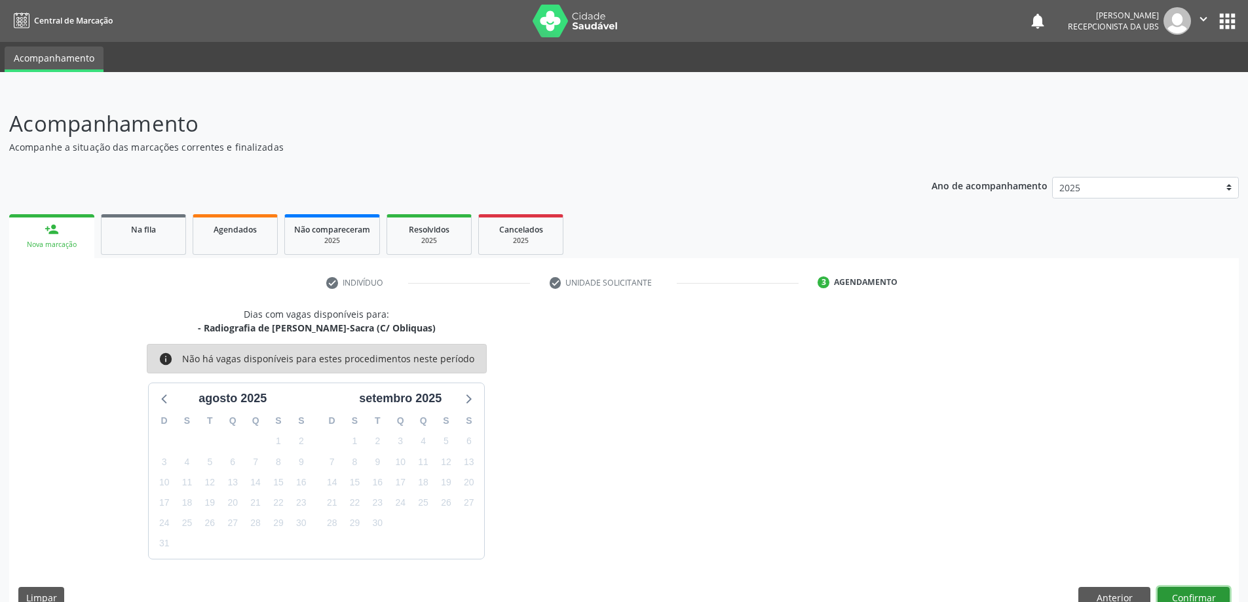
click at [1205, 588] on button "Confirmar" at bounding box center [1194, 598] width 72 height 22
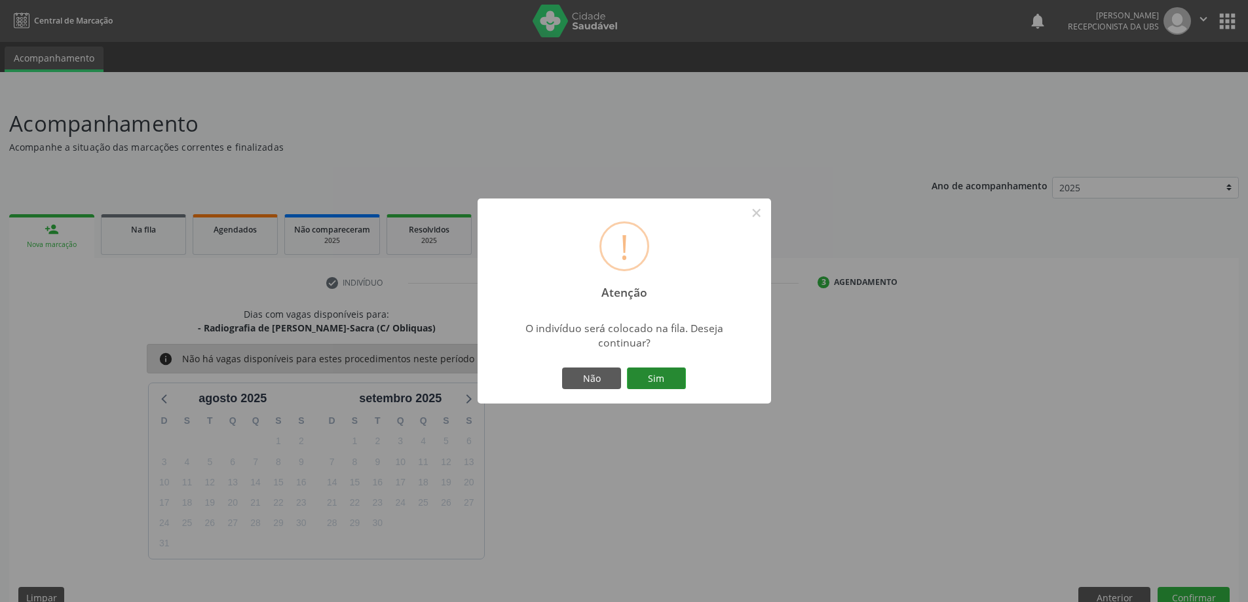
click at [656, 385] on button "Sim" at bounding box center [656, 379] width 59 height 22
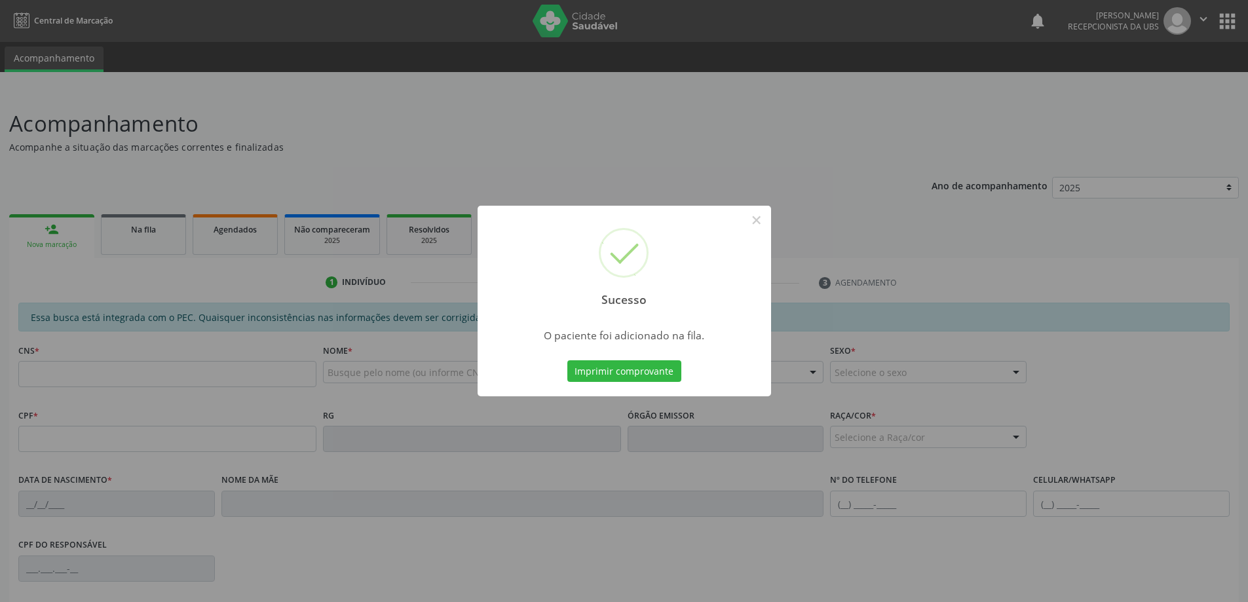
click at [67, 235] on div "Sucesso × O paciente foi adicionado na fila. Imprimir comprovante Cancel" at bounding box center [624, 301] width 1248 height 602
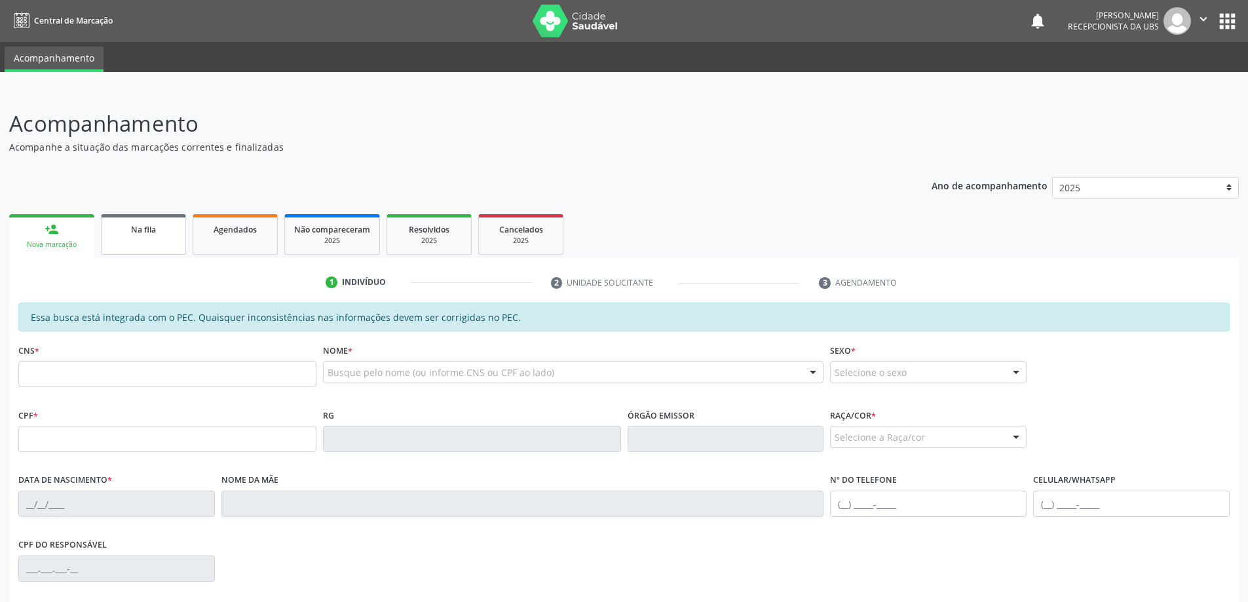
click at [120, 242] on link "Na fila" at bounding box center [143, 234] width 85 height 41
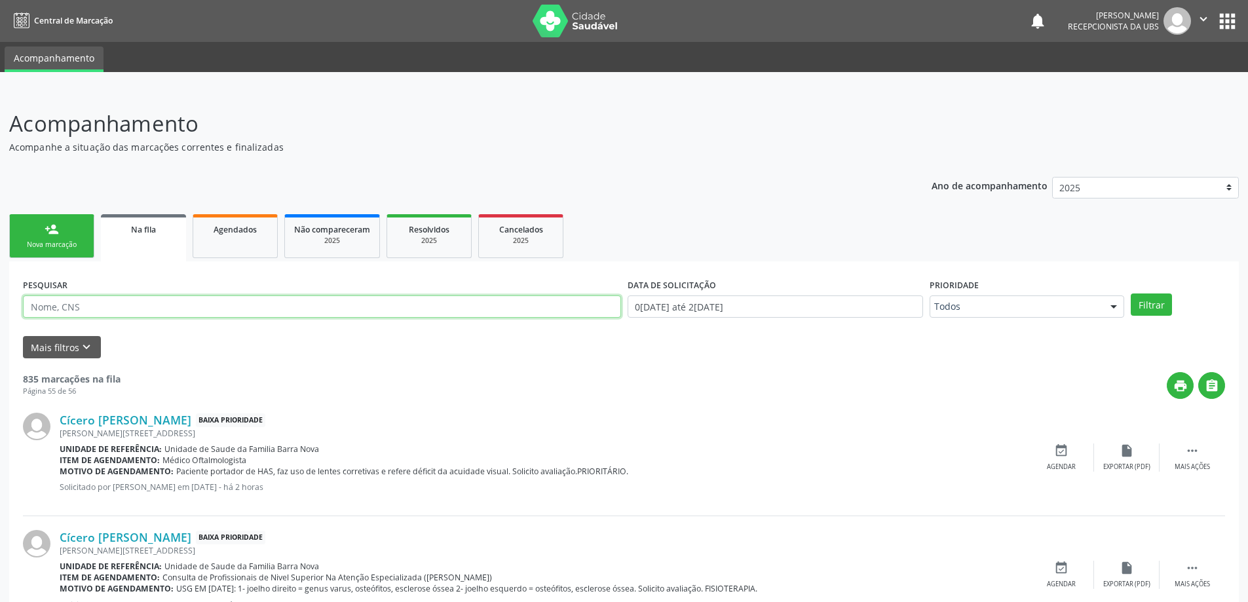
click at [120, 315] on input "text" at bounding box center [322, 307] width 598 height 22
type input "700504735440453"
click at [1131, 294] on button "Filtrar" at bounding box center [1151, 305] width 41 height 22
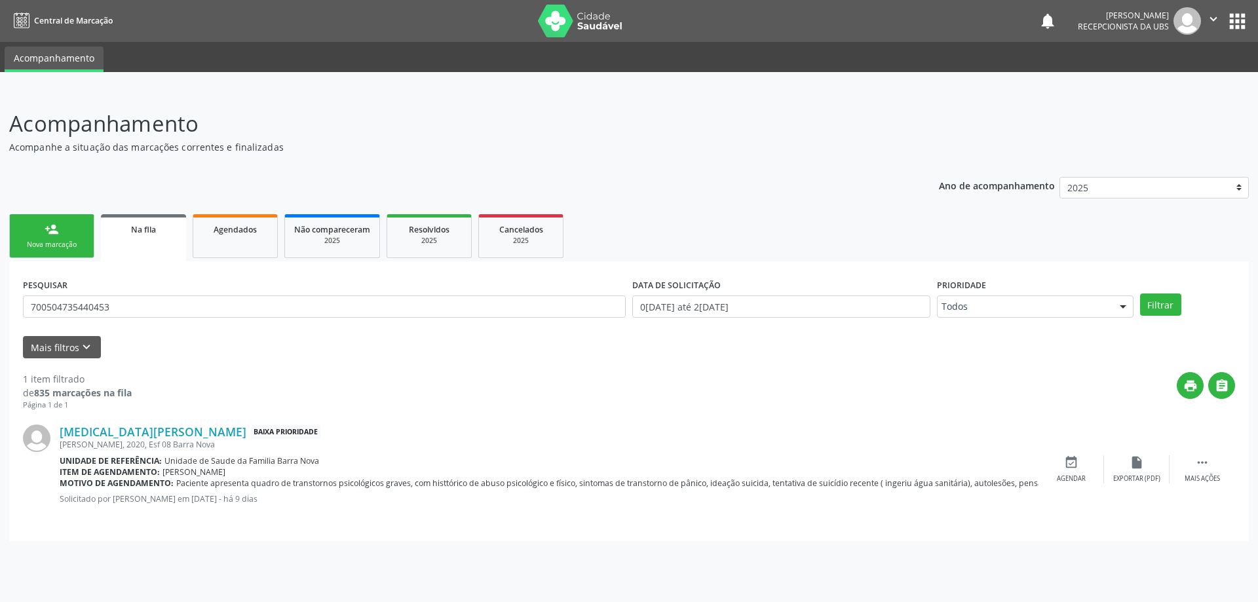
click at [56, 241] on div "Nova marcação" at bounding box center [52, 245] width 66 height 10
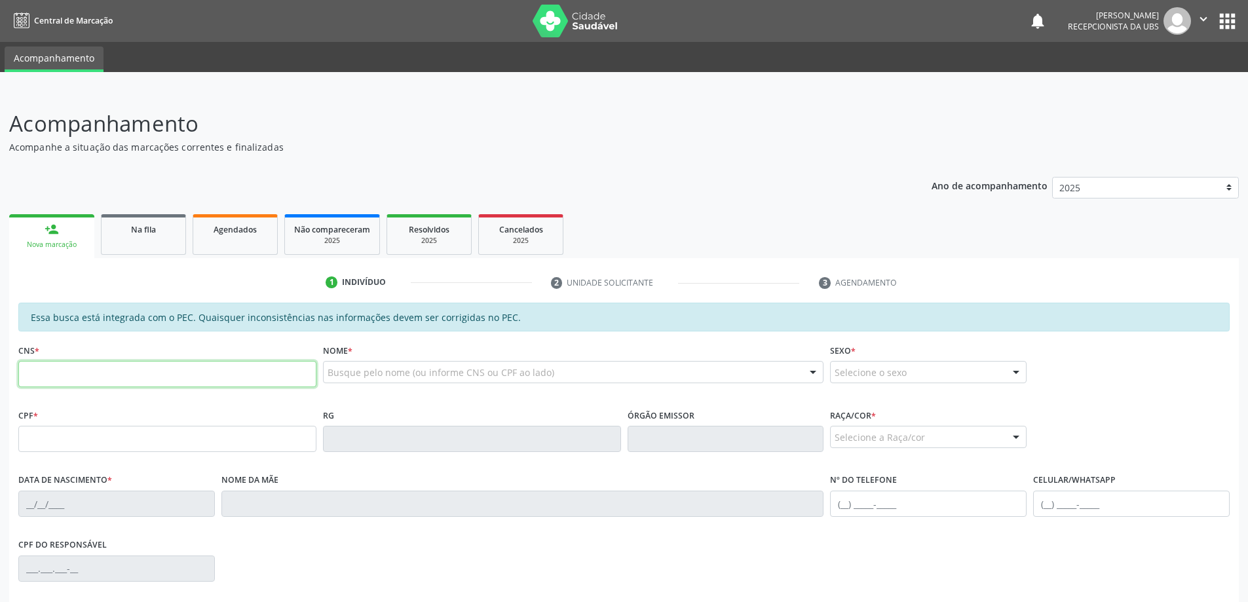
click at [167, 379] on input "text" at bounding box center [167, 374] width 298 height 26
paste input "702 0058 3801 0585"
type input "702 0058 3801 0585"
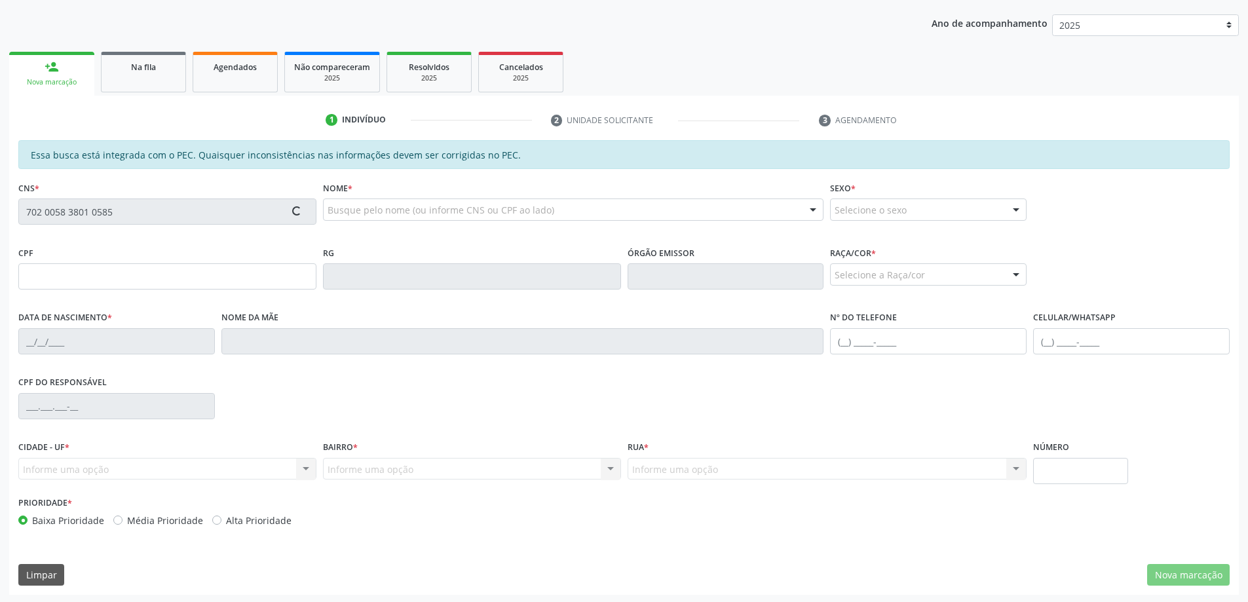
scroll to position [164, 0]
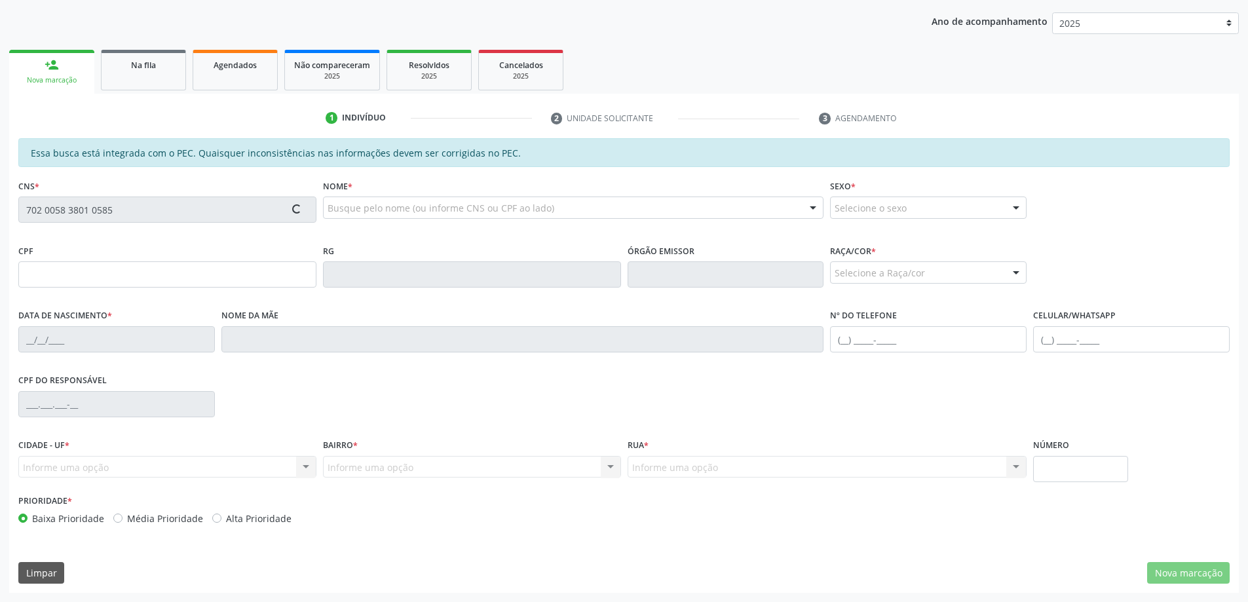
type input "647.349.784-68"
type input "14/06/1956"
type input "Maria Girlene Pereira da Silva"
type input "(82) 98859-5506"
type input "369"
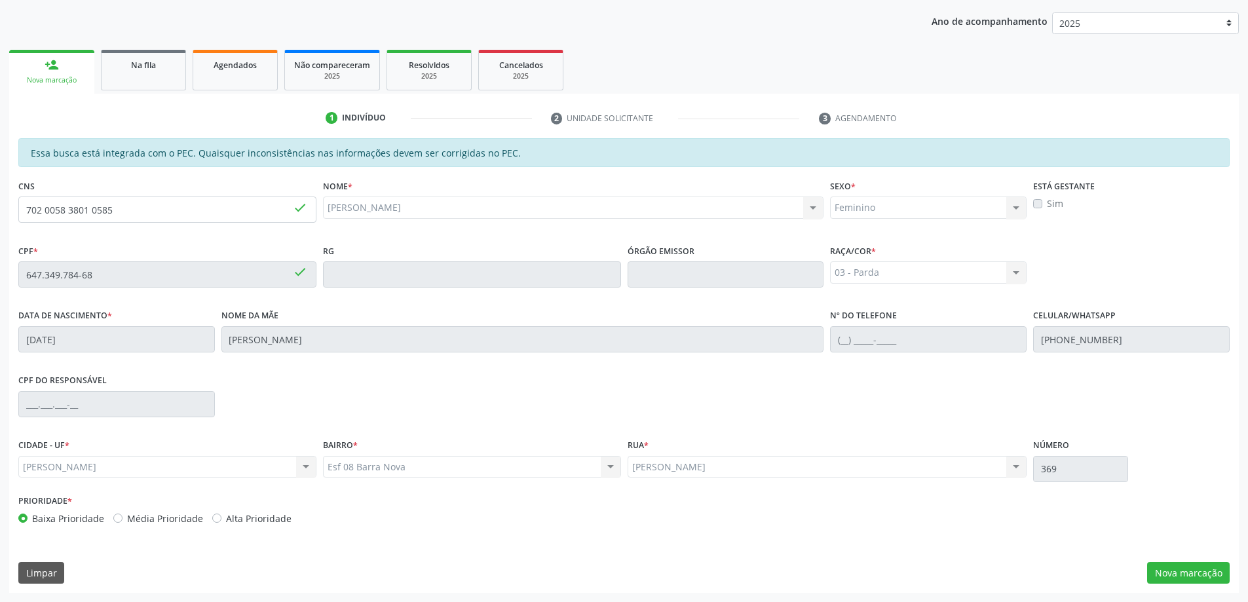
click at [1198, 550] on div "Essa busca está integrada com o PEC. Quaisquer inconsistências nas informações …" at bounding box center [624, 365] width 1230 height 455
click at [1197, 570] on button "Nova marcação" at bounding box center [1188, 573] width 83 height 22
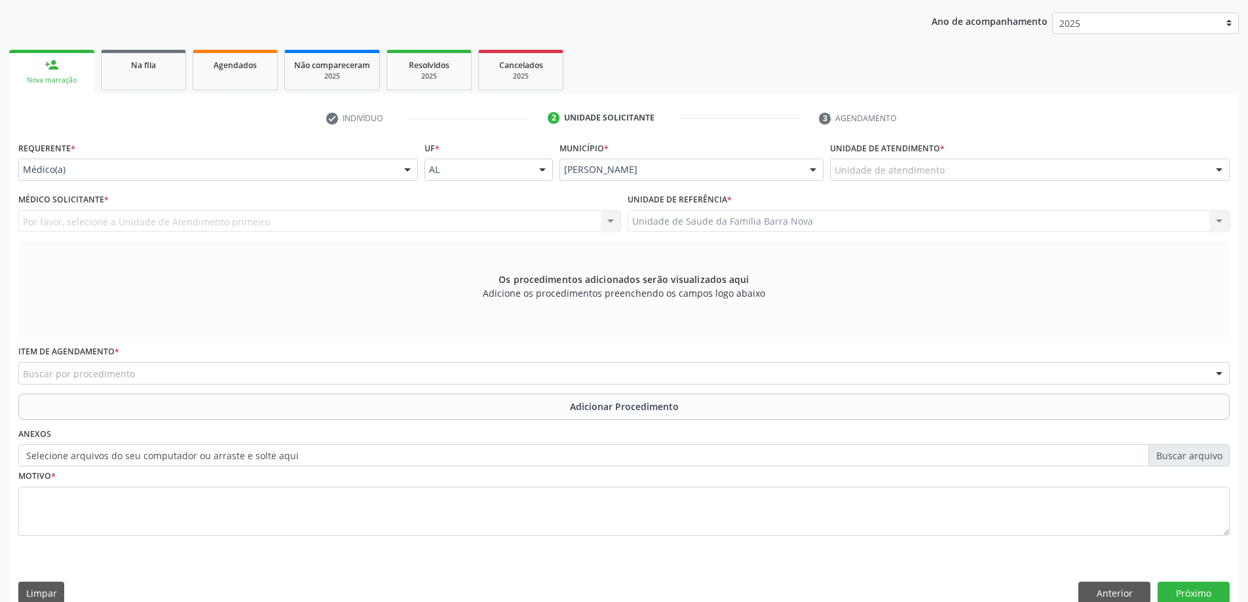
drag, startPoint x: 944, startPoint y: 147, endPoint x: 944, endPoint y: 166, distance: 18.3
click at [944, 149] on span "*" at bounding box center [942, 148] width 5 height 11
click at [944, 177] on div "Unidade de atendimento" at bounding box center [1030, 170] width 400 height 22
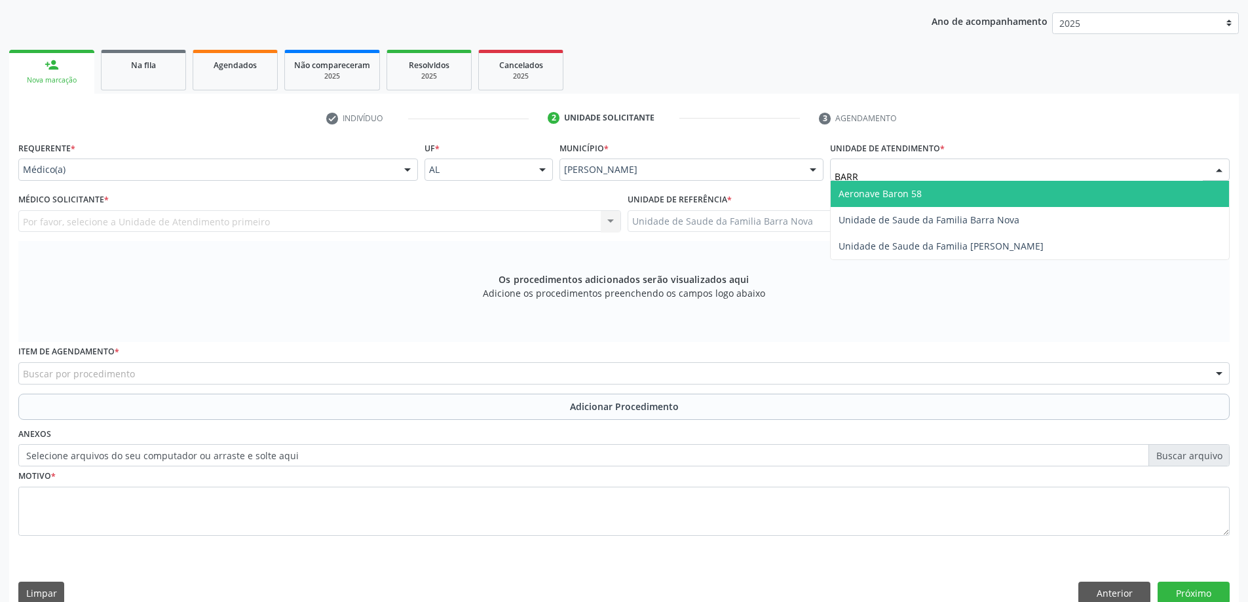
type input "BARRA"
click at [921, 181] on span "Unidade de Saude da Familia Barra Nova" at bounding box center [1030, 194] width 398 height 26
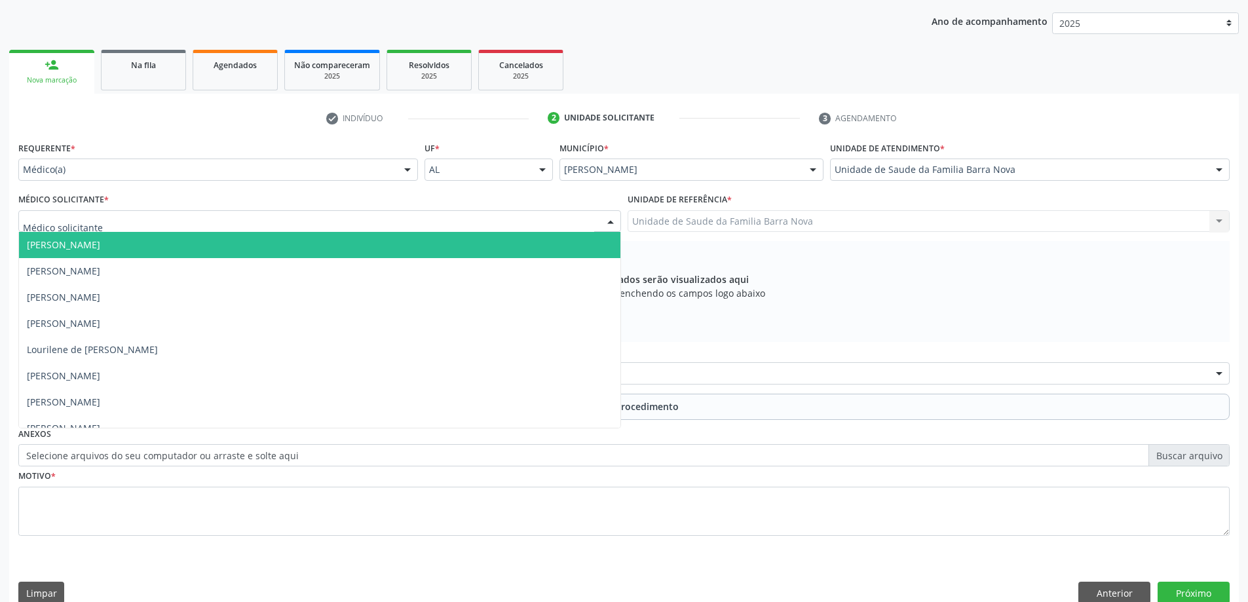
click at [248, 214] on div at bounding box center [319, 221] width 603 height 22
type input "R"
type input "ROSI"
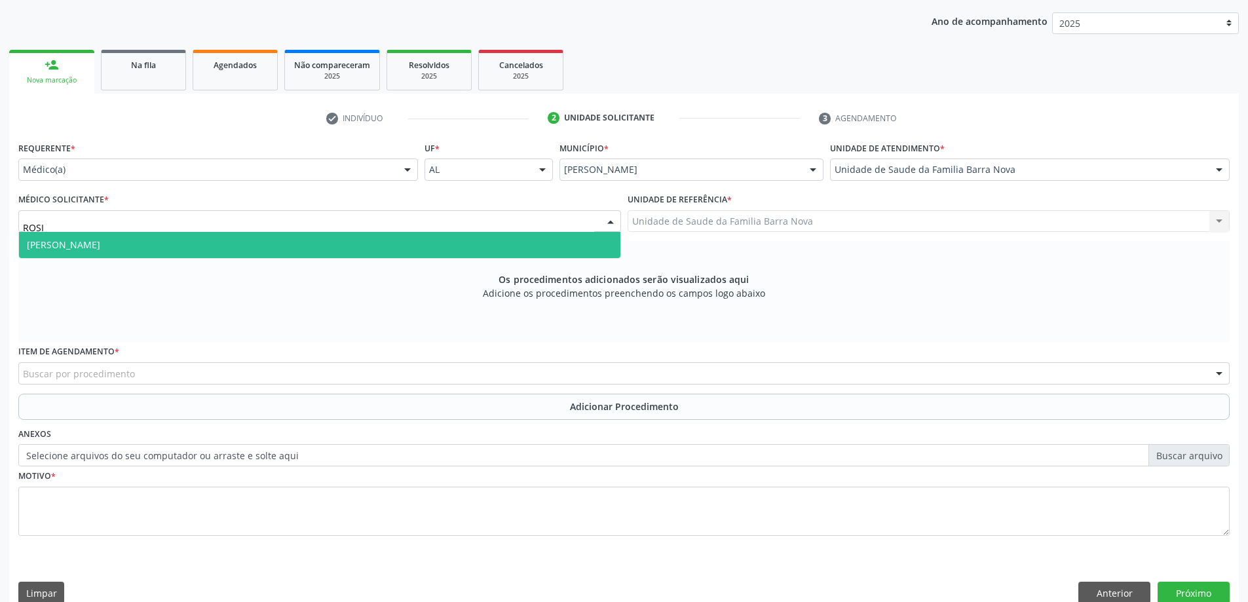
click at [279, 240] on span "[PERSON_NAME]" at bounding box center [320, 245] width 602 height 26
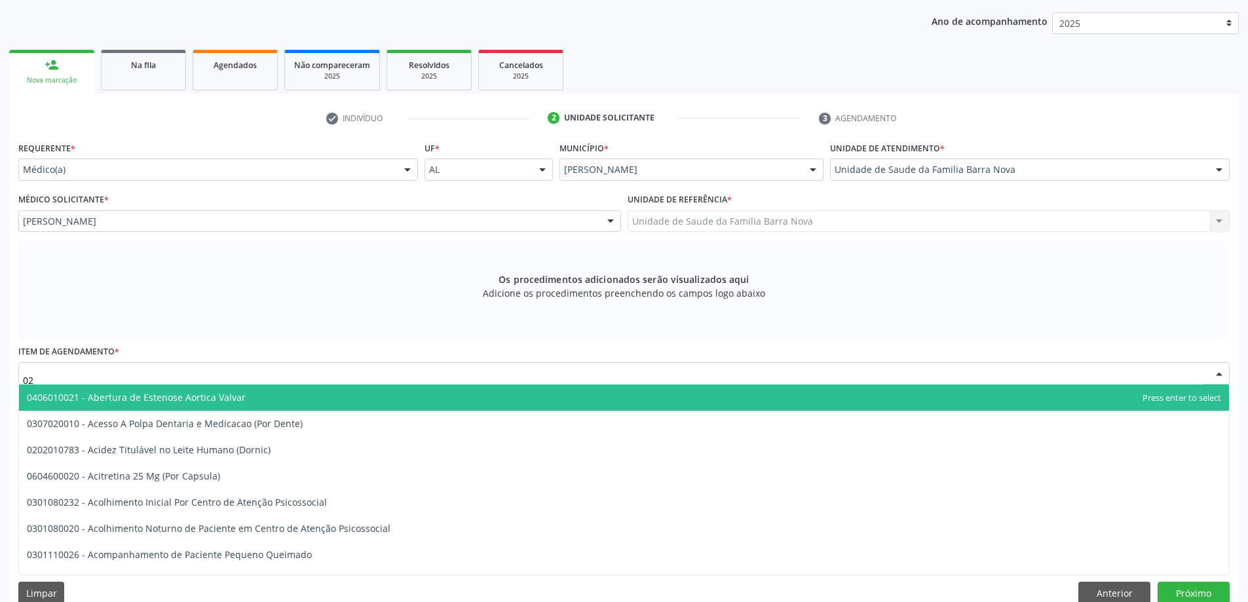
type input "0"
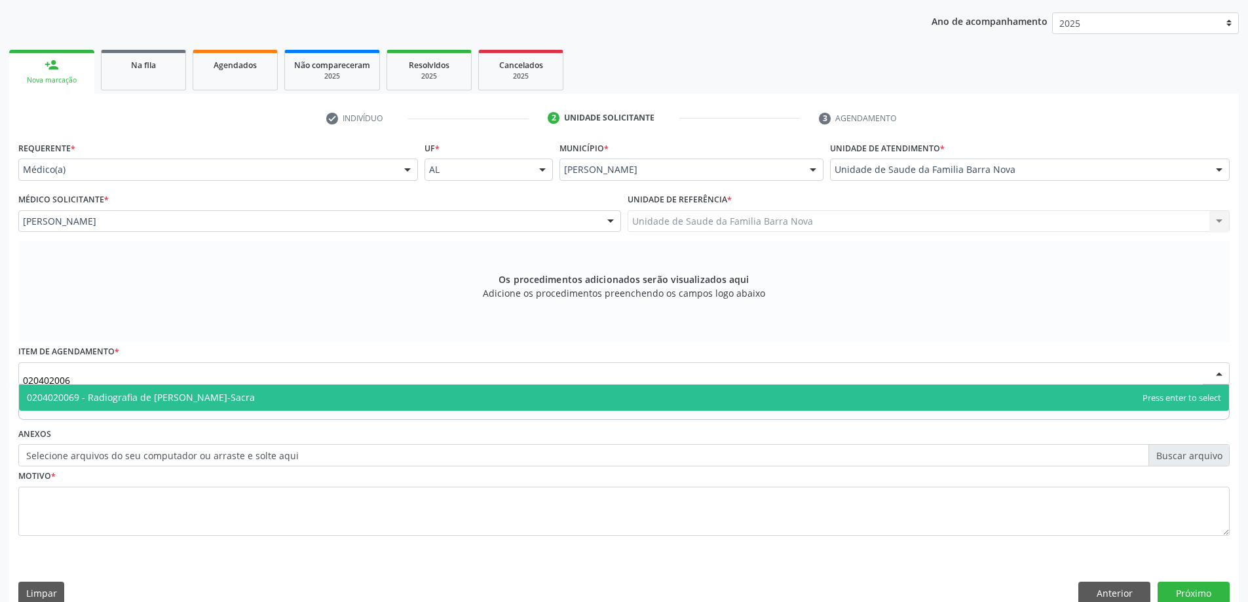
type input "0204020069"
click at [138, 398] on span "0204020069 - Radiografia de [PERSON_NAME]-Sacra" at bounding box center [141, 397] width 228 height 12
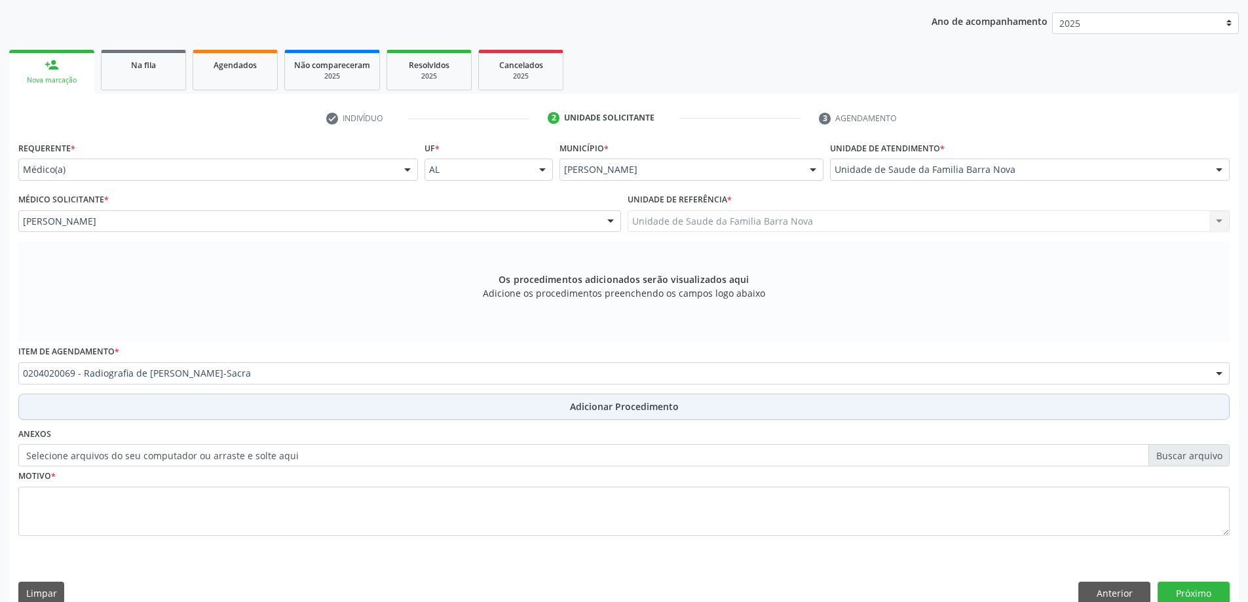
click at [159, 412] on button "Adicionar Procedimento" at bounding box center [624, 407] width 1212 height 26
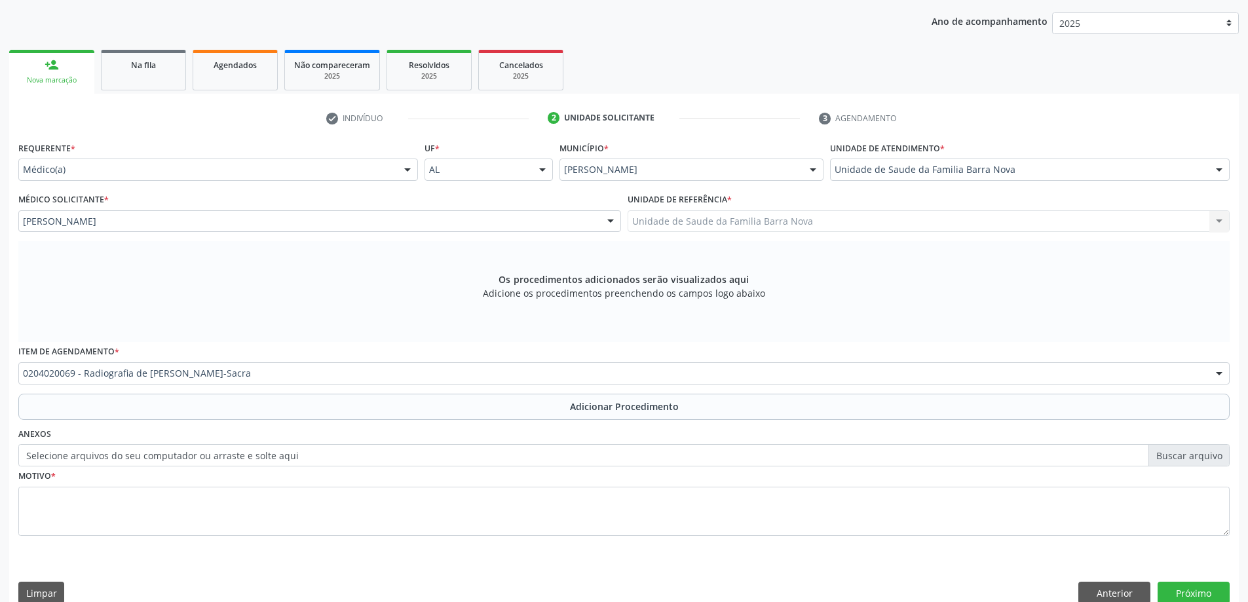
scroll to position [135, 0]
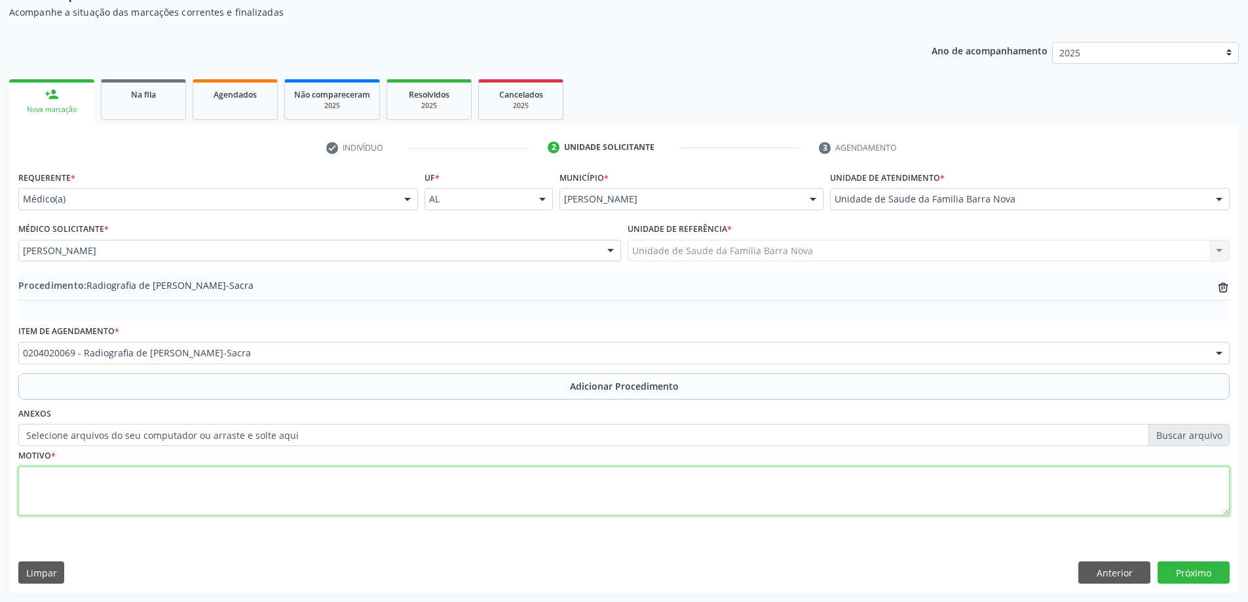
click at [147, 484] on textarea at bounding box center [624, 492] width 1212 height 50
type textarea "U"
type textarea "SUSPEITA DE ARTROPATIA."
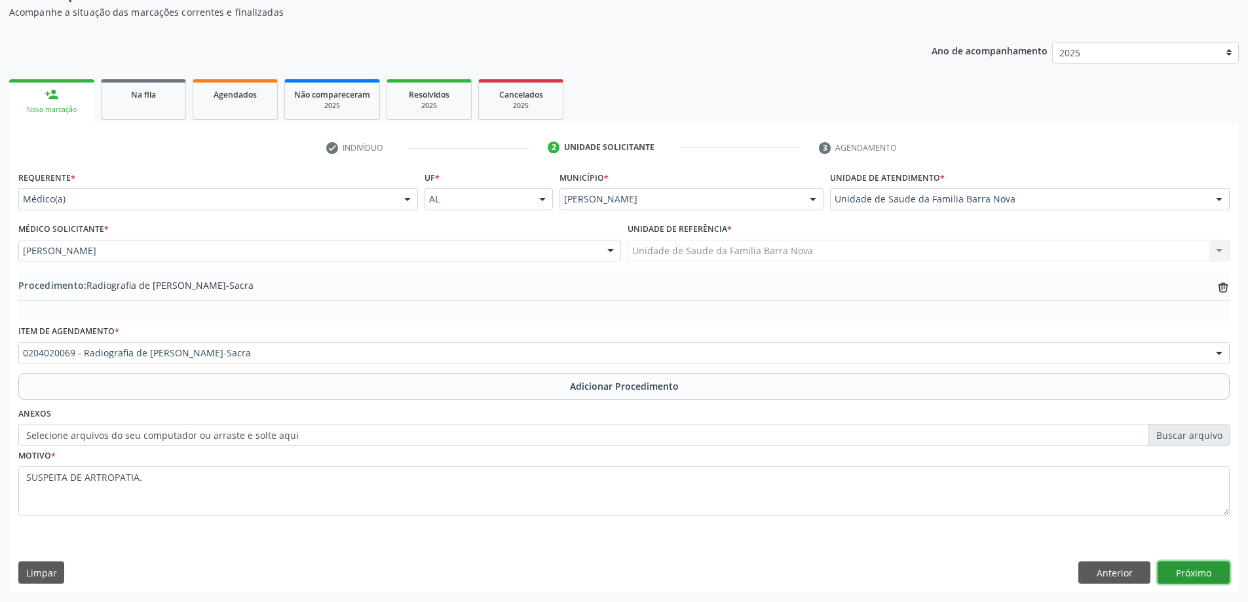
click at [1214, 572] on button "Próximo" at bounding box center [1194, 573] width 72 height 22
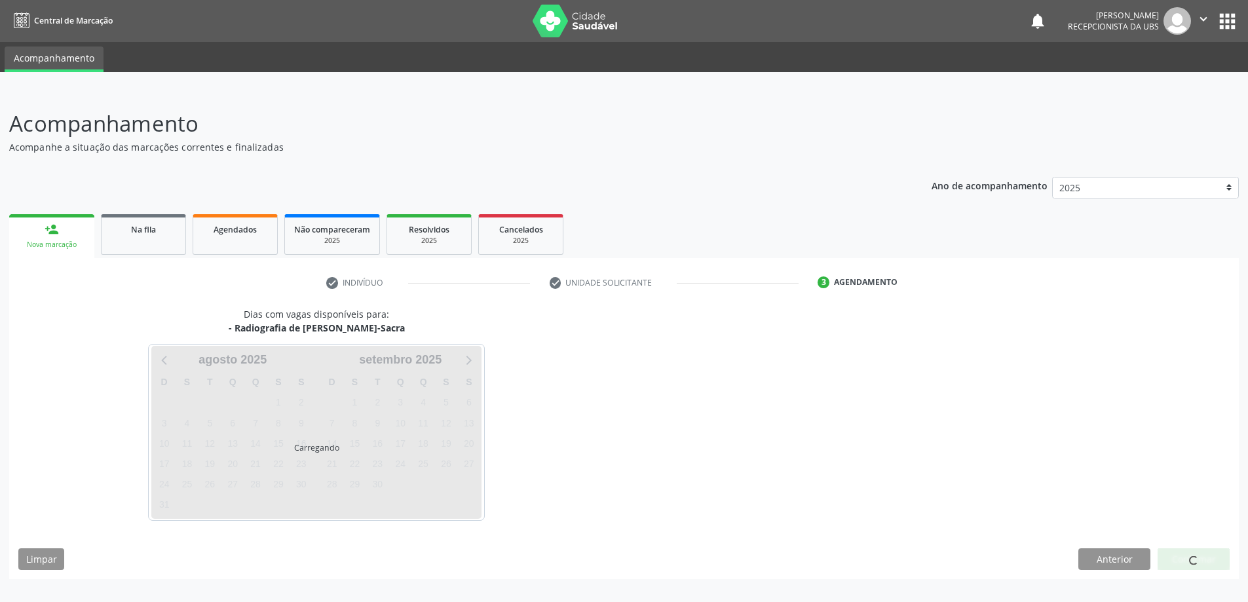
scroll to position [0, 0]
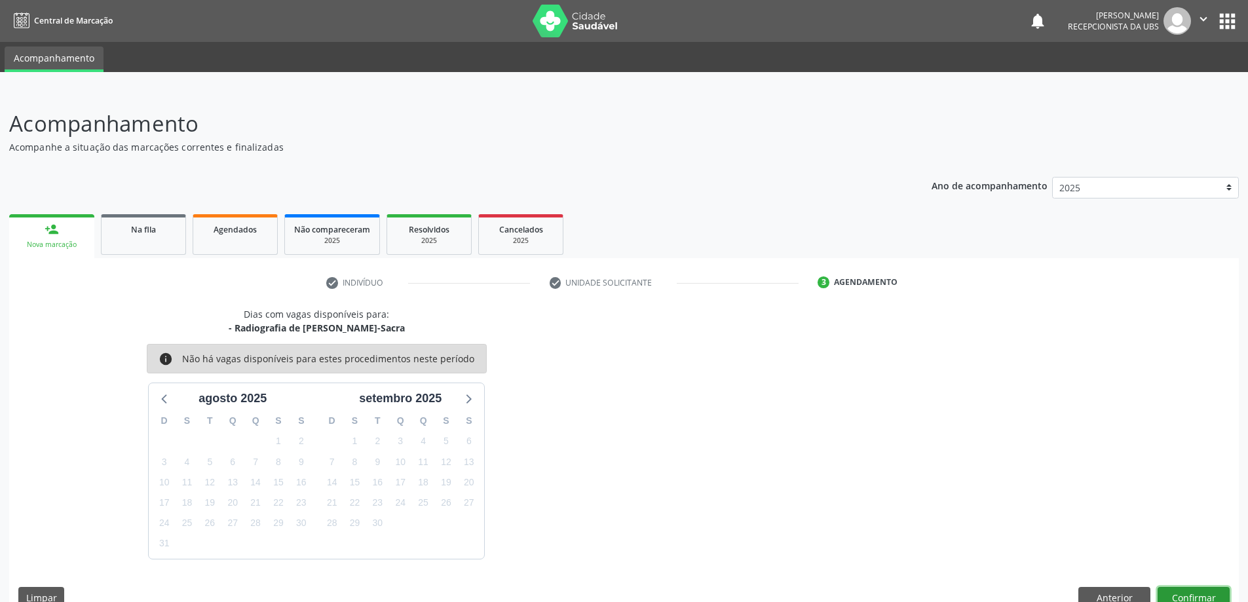
click at [1209, 594] on button "Confirmar" at bounding box center [1194, 598] width 72 height 22
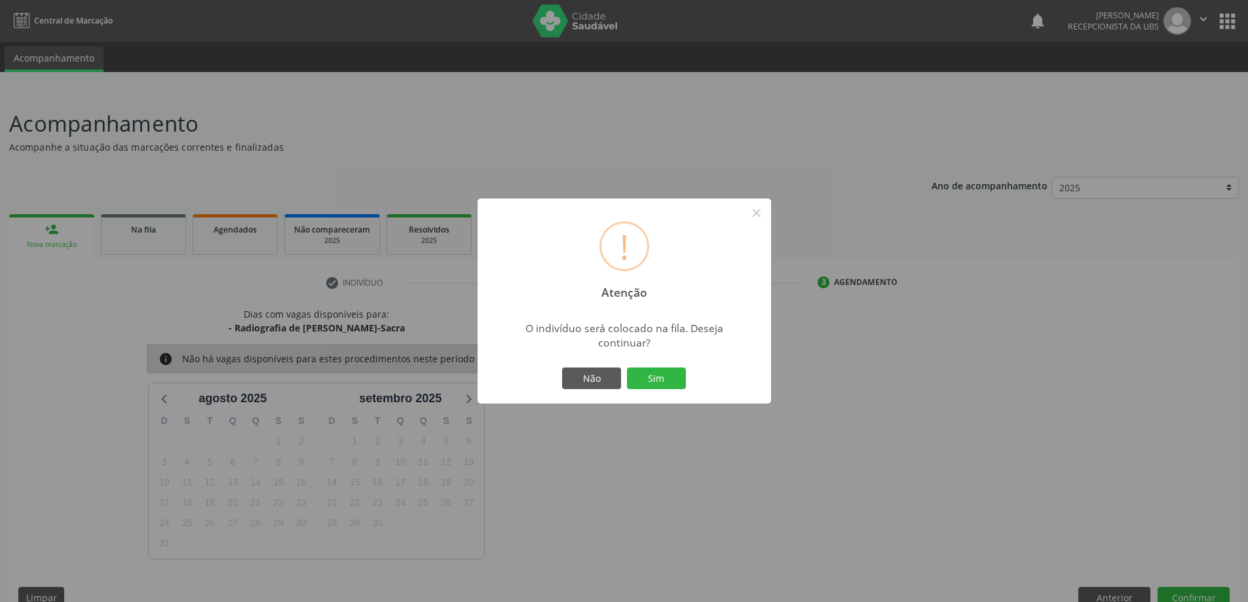
click at [678, 391] on div "Não Sim" at bounding box center [625, 379] width 130 height 28
click at [663, 379] on button "Sim" at bounding box center [656, 379] width 59 height 22
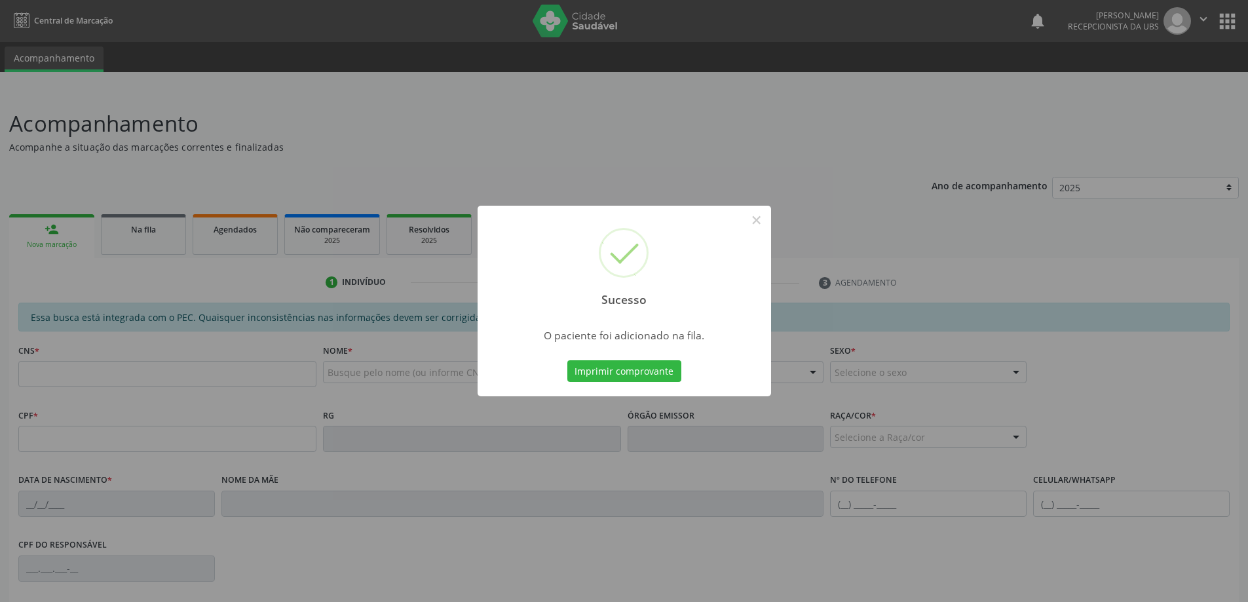
click at [704, 185] on div "Sucesso × O paciente foi adicionado na fila. Imprimir comprovante Cancel" at bounding box center [624, 301] width 1248 height 602
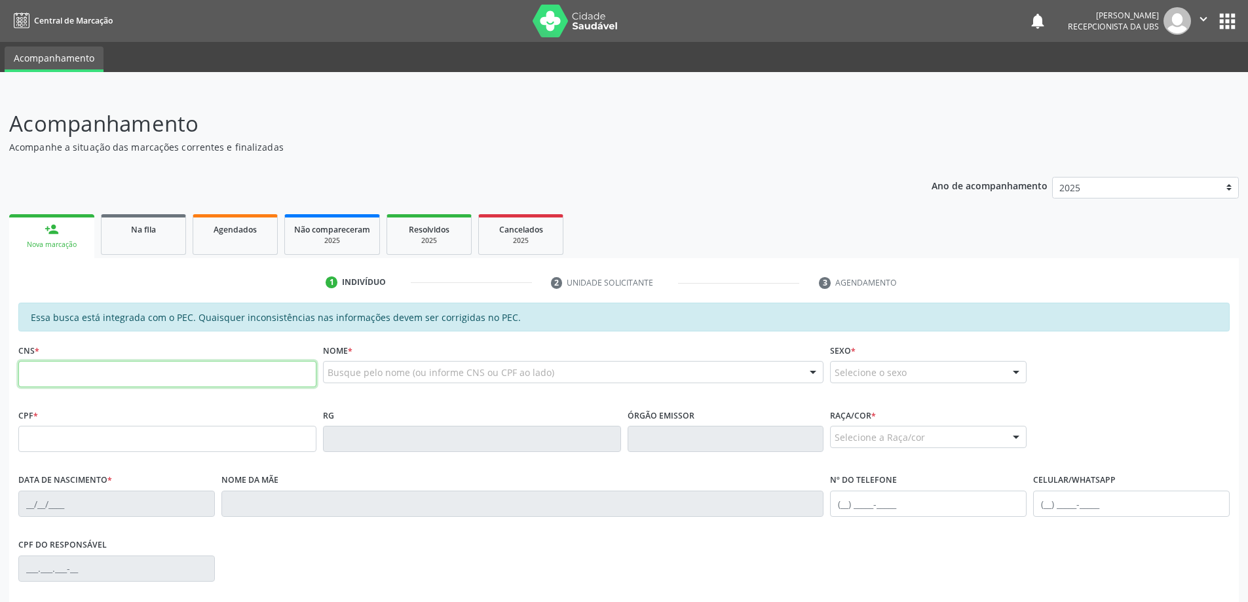
click at [134, 375] on input "text" at bounding box center [167, 374] width 298 height 26
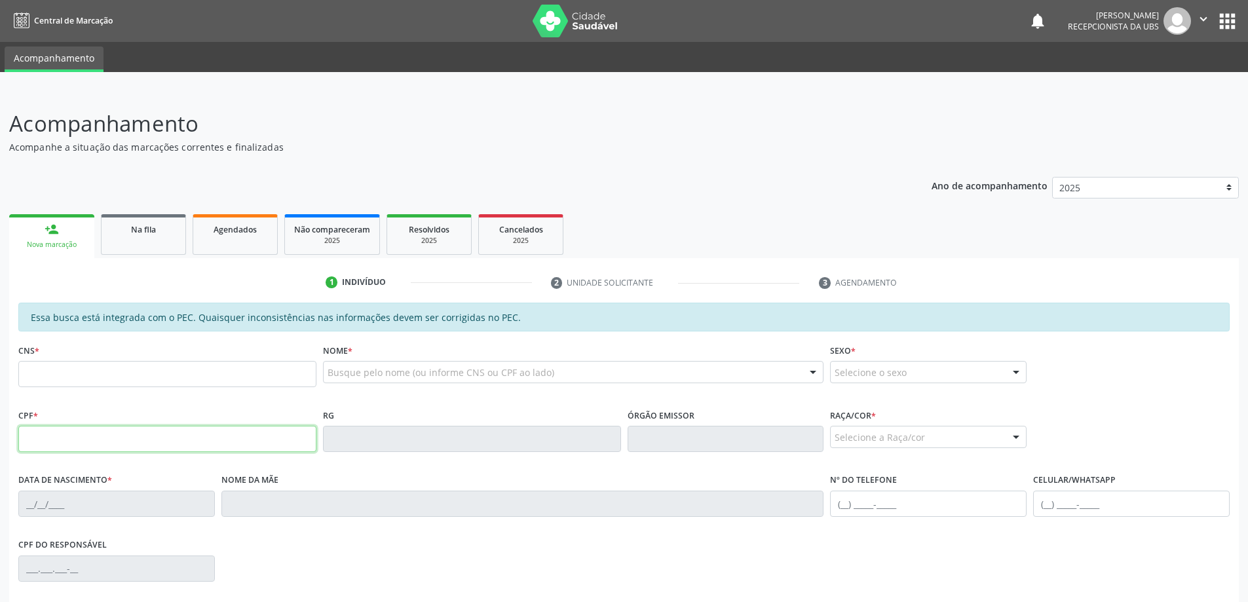
click at [139, 441] on input "text" at bounding box center [167, 439] width 298 height 26
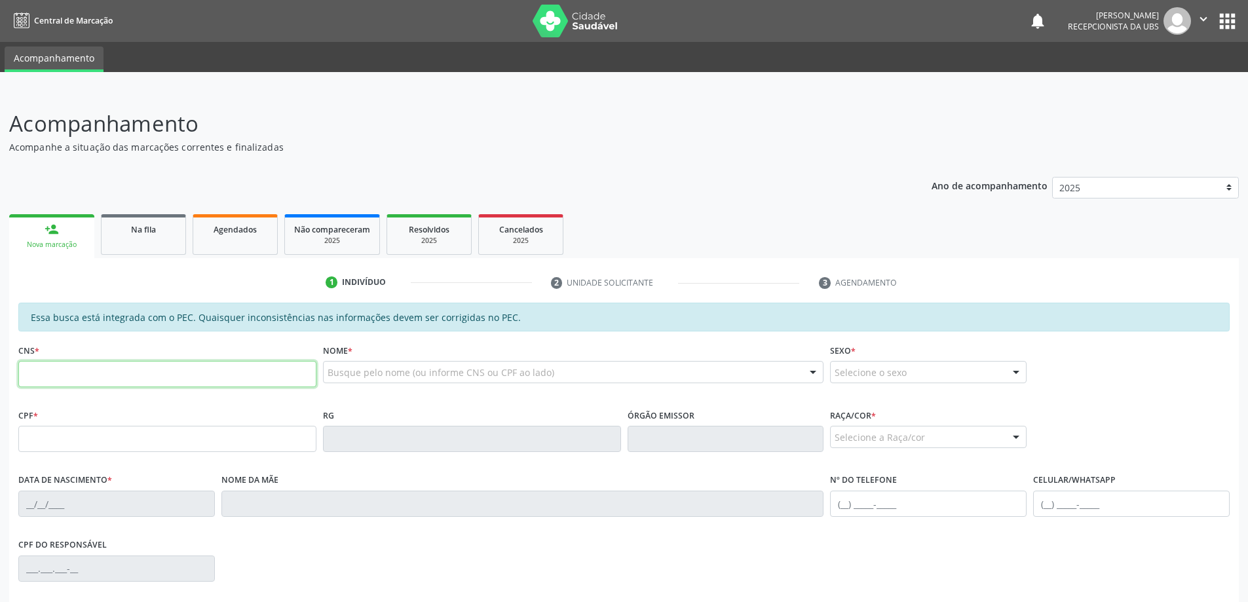
click at [120, 365] on input "text" at bounding box center [167, 374] width 298 height 26
type input "700 0005 4028 6308"
type input "208.320.604-53"
type input "29/10/1959"
type input "Zelina Rodrigues Rosa"
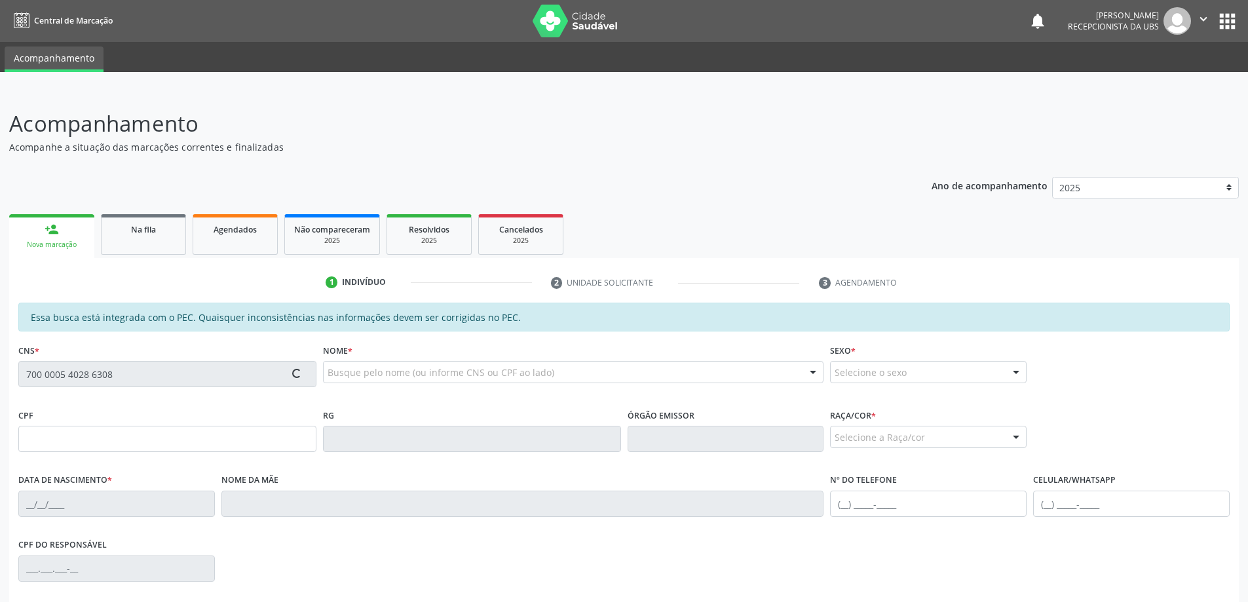
type input "(82) 99697-8912"
type input "43"
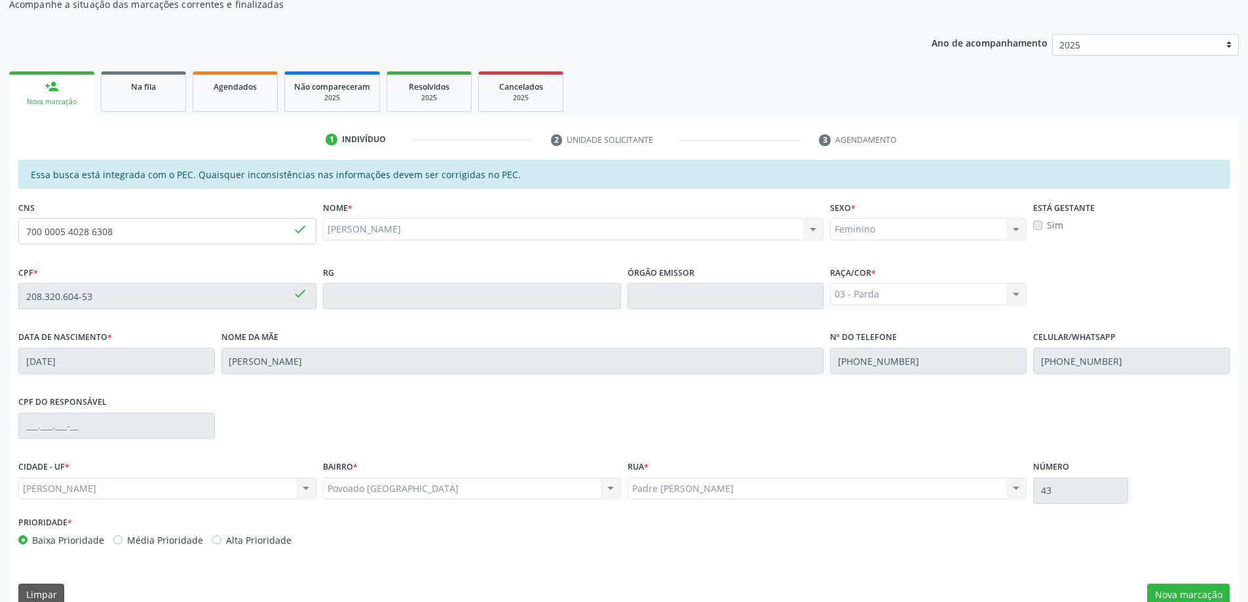
scroll to position [164, 0]
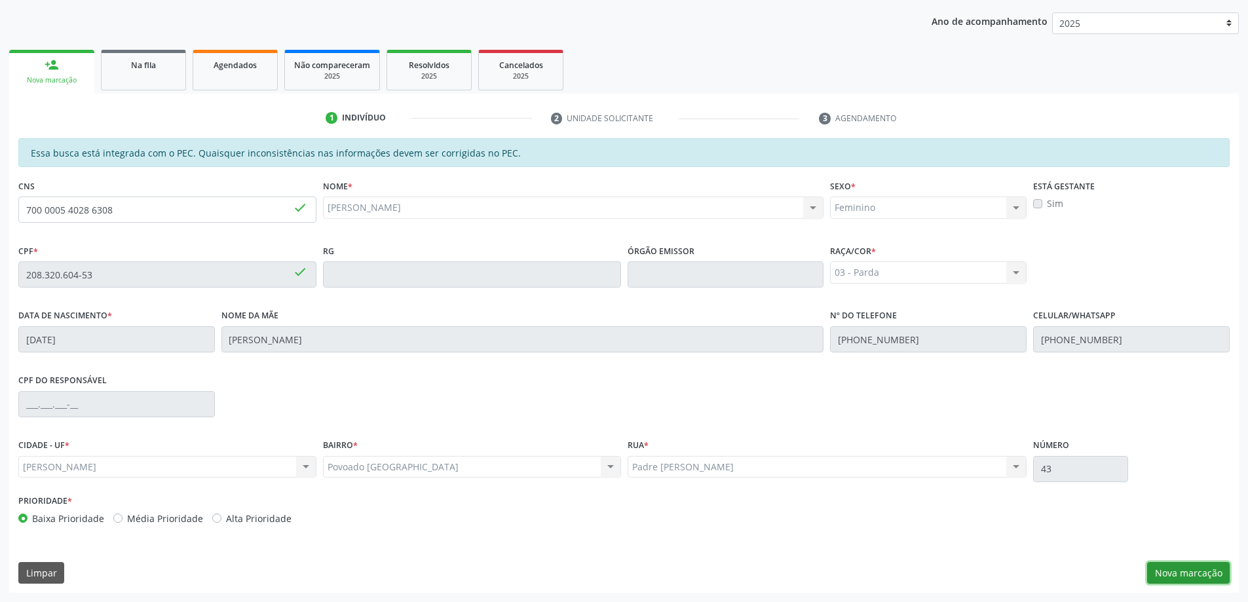
click at [1209, 572] on button "Nova marcação" at bounding box center [1188, 573] width 83 height 22
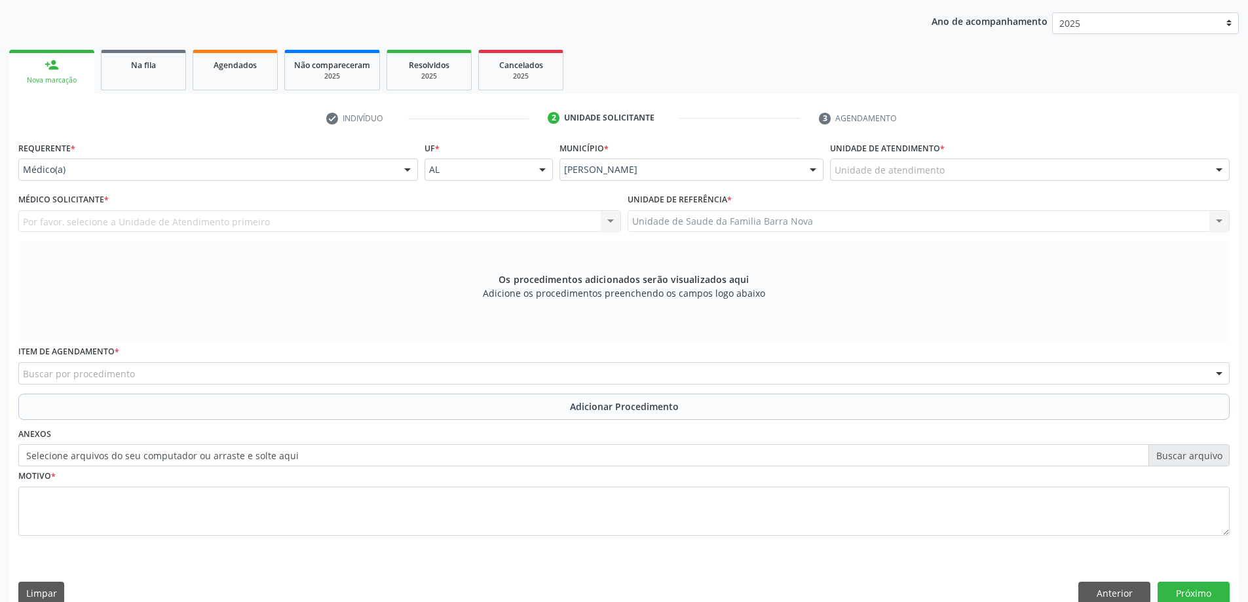
click at [964, 177] on div "Unidade de atendimento" at bounding box center [1030, 170] width 400 height 22
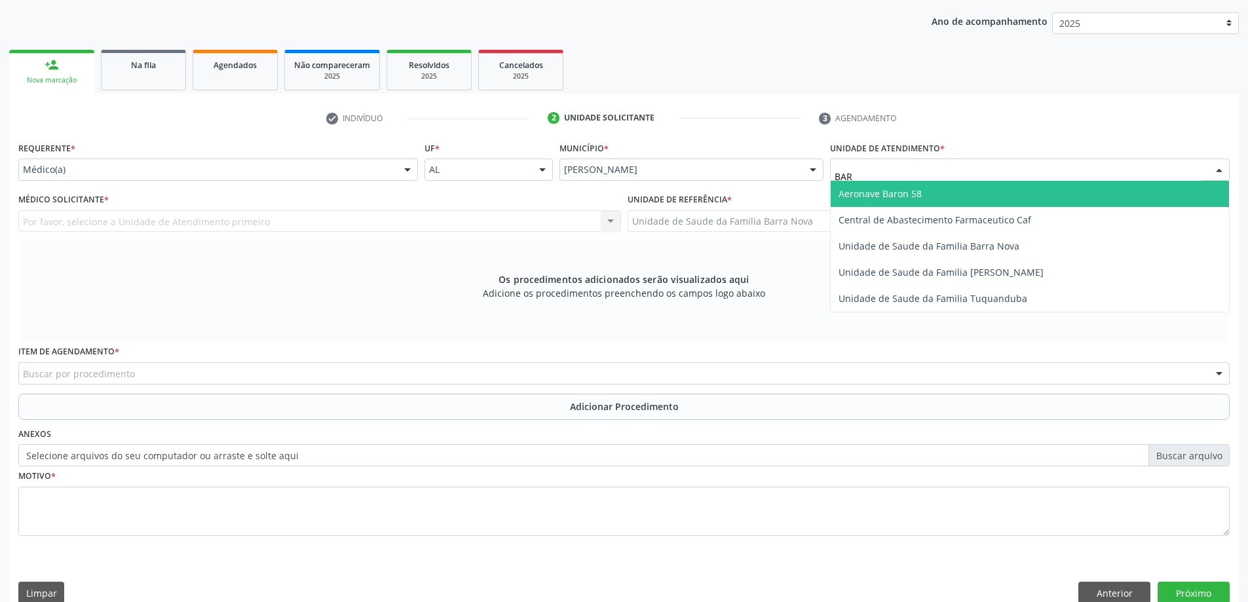
type input "BARR"
click at [965, 197] on span "Unidade de Saude da Familia Barra Nova" at bounding box center [929, 193] width 181 height 12
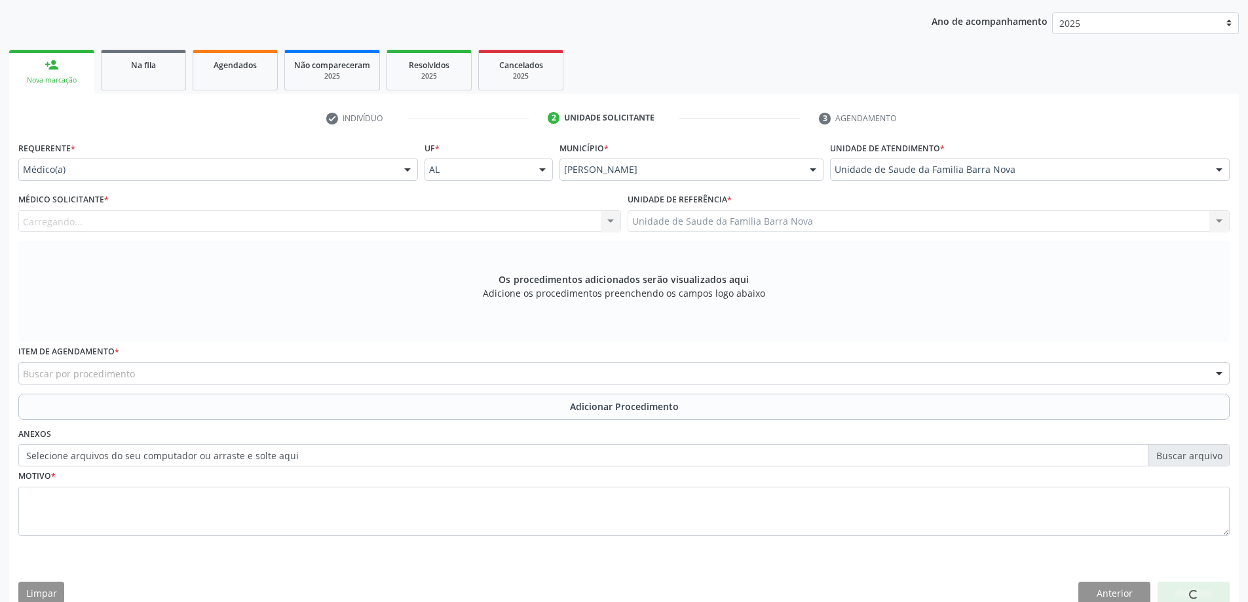
click at [307, 218] on div "Carregando... Nenhum resultado encontrado para: " " Não há nenhuma opção para s…" at bounding box center [319, 221] width 603 height 22
click at [304, 222] on div "Médico solicitante" at bounding box center [319, 221] width 603 height 22
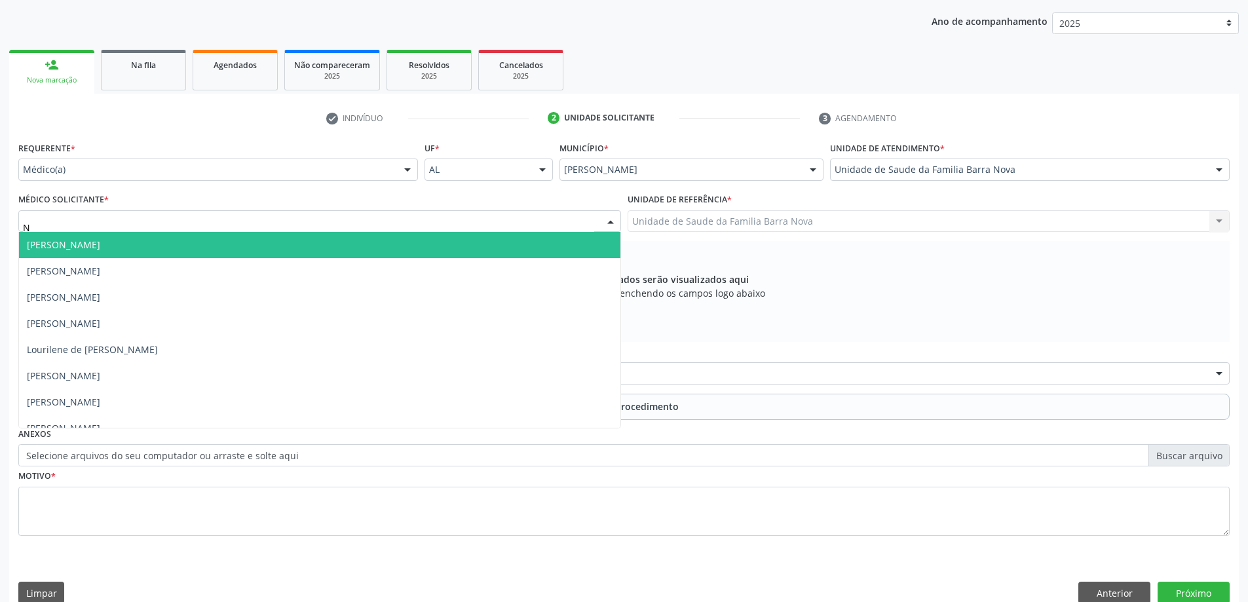
type input "NA"
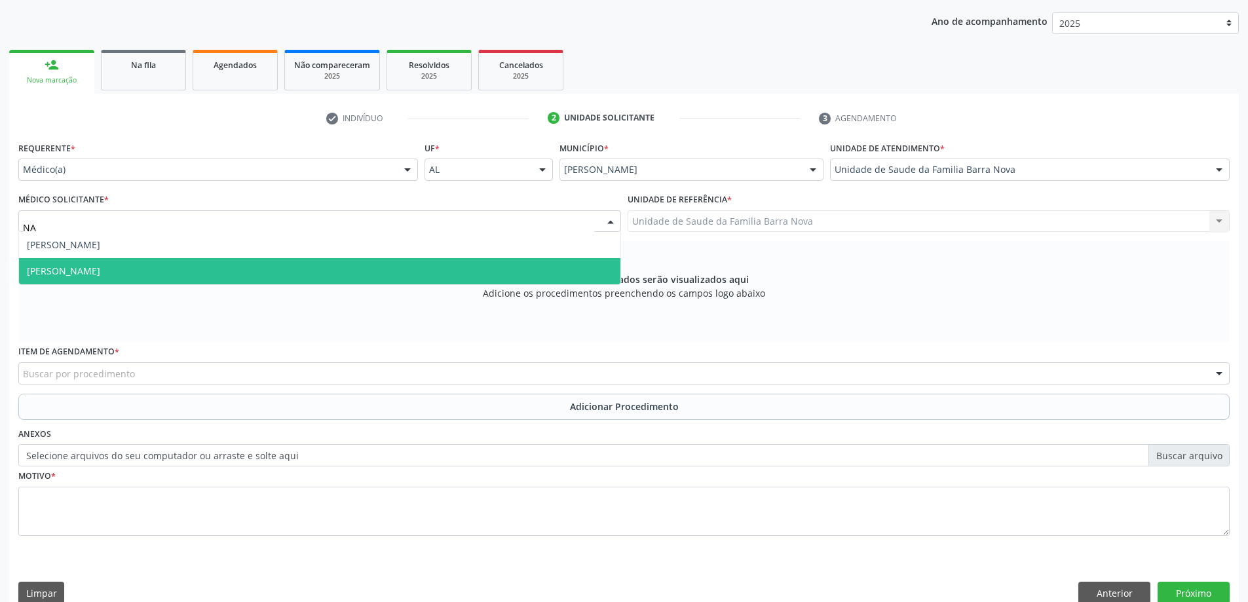
click at [219, 263] on span "[PERSON_NAME]" at bounding box center [320, 271] width 602 height 26
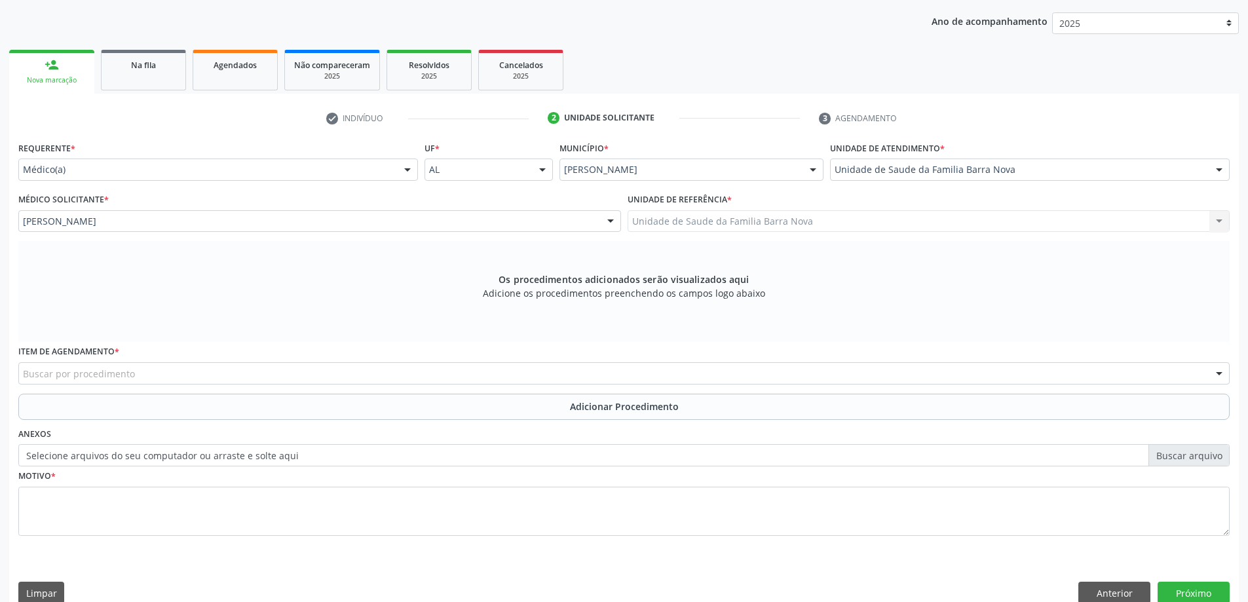
click at [181, 370] on div "Buscar por procedimento" at bounding box center [624, 373] width 1212 height 22
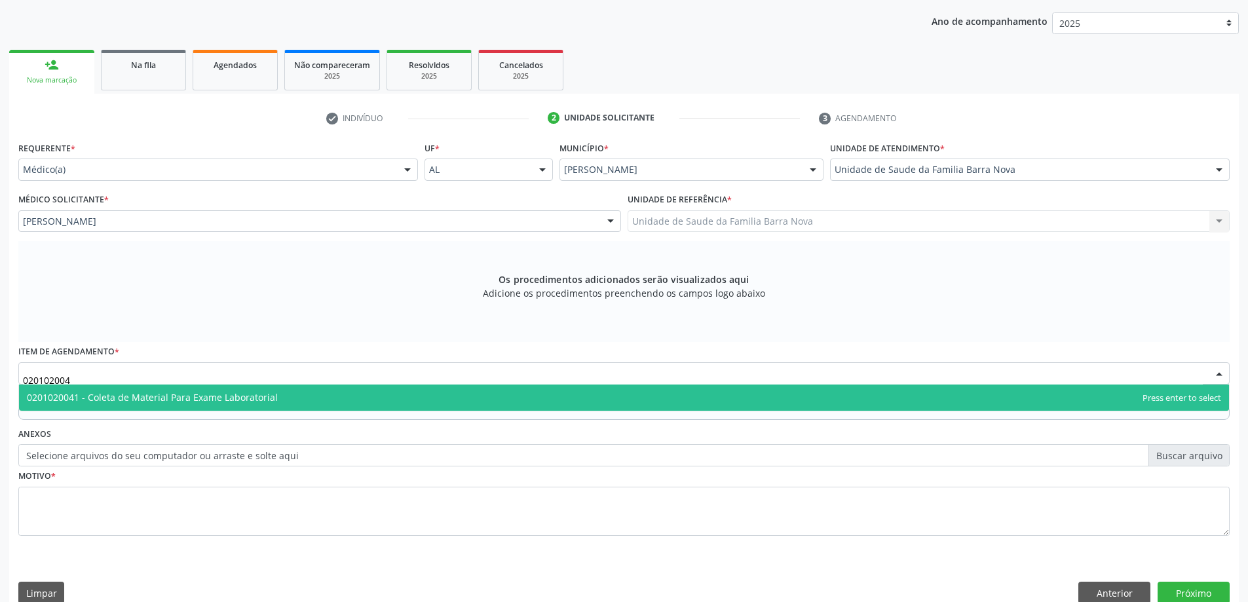
type input "0201020041"
click at [149, 404] on span "0201020041 - Coleta de Material Para Exame Laboratorial" at bounding box center [624, 398] width 1210 height 26
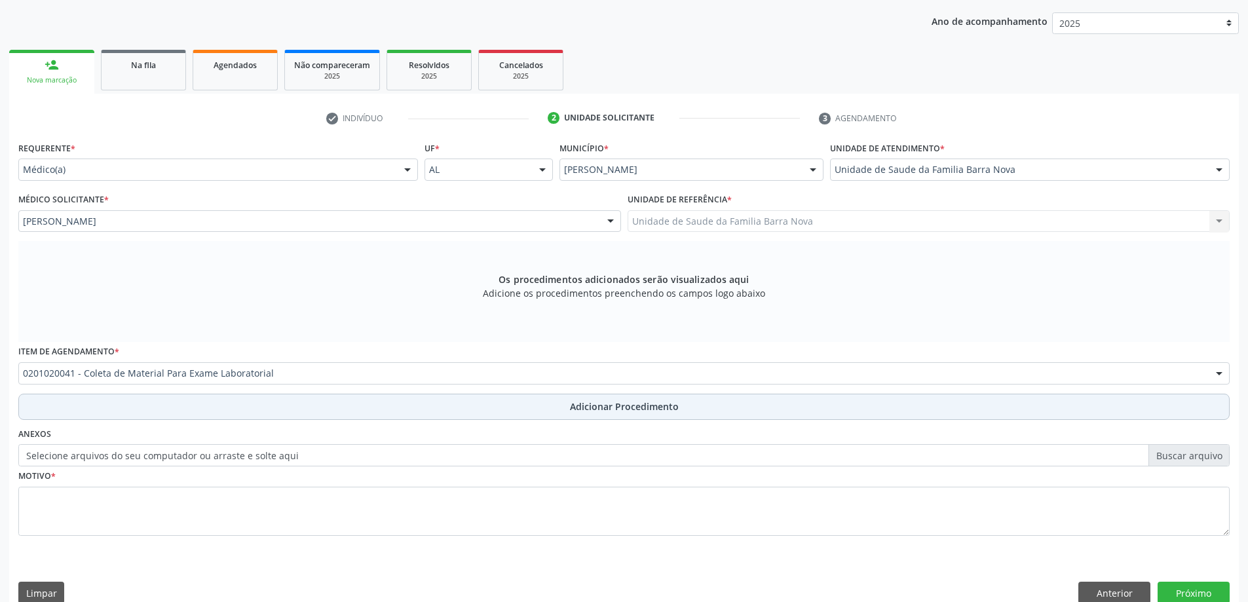
click at [142, 407] on button "Adicionar Procedimento" at bounding box center [624, 407] width 1212 height 26
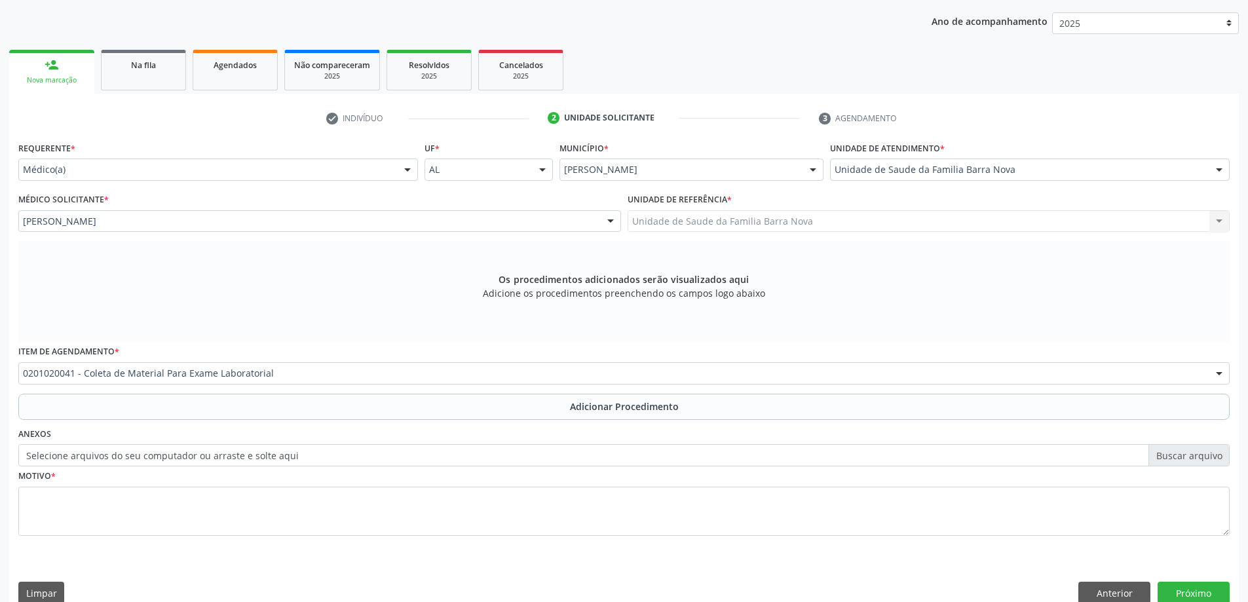
scroll to position [135, 0]
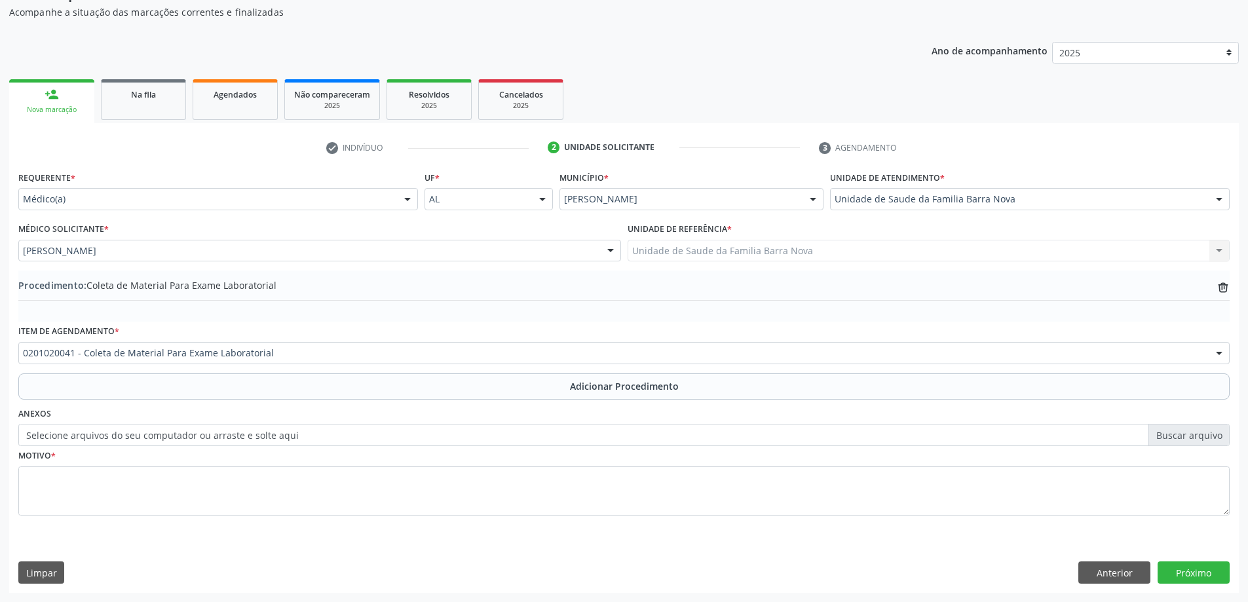
click at [1136, 588] on div "Requerente * Médico(a) Médico(a) Enfermeiro(a) Paciente Nenhum resultado encont…" at bounding box center [624, 380] width 1230 height 425
click at [1117, 581] on button "Anterior" at bounding box center [1115, 573] width 72 height 22
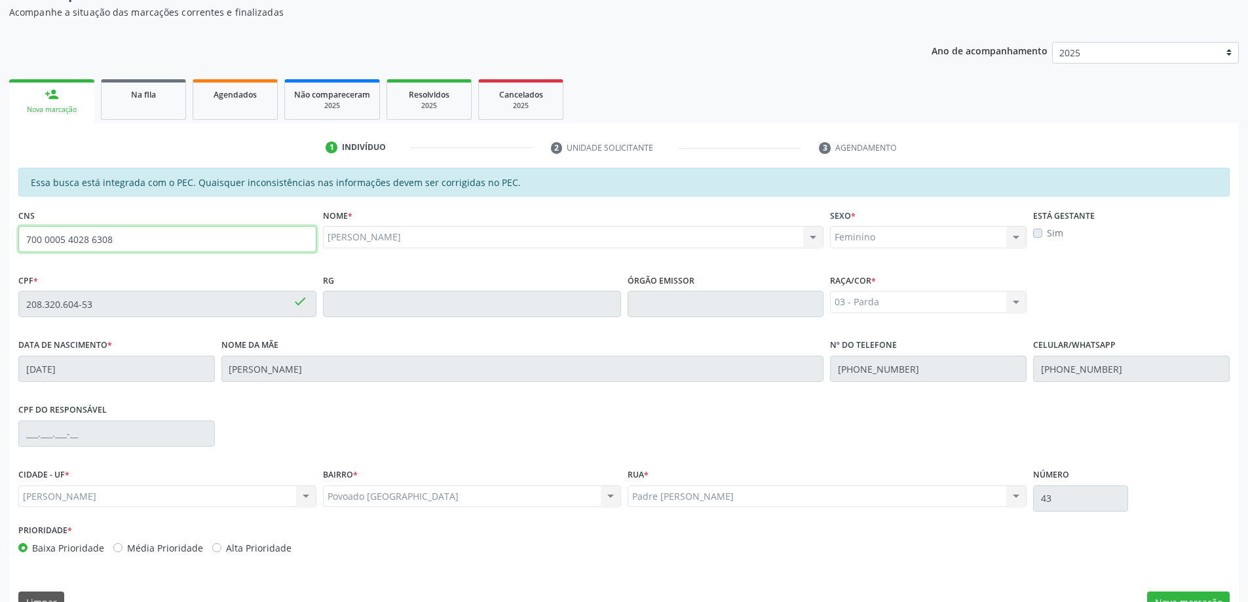
click at [158, 231] on input "700 0005 4028 6308" at bounding box center [167, 239] width 298 height 26
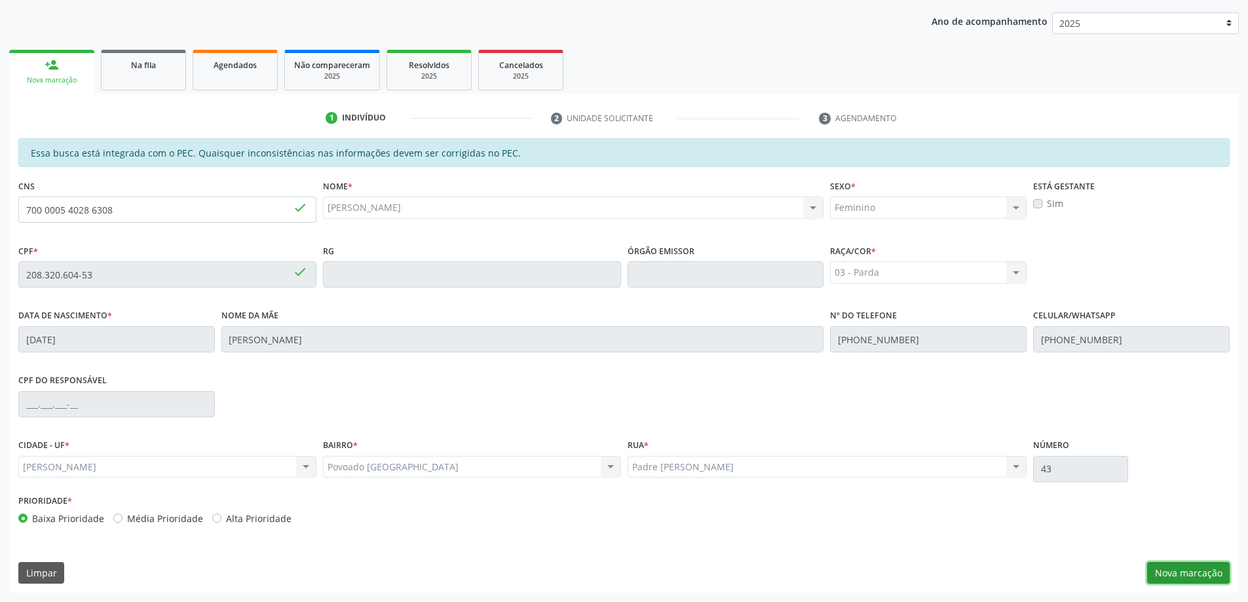
click at [1204, 575] on button "Nova marcação" at bounding box center [1188, 573] width 83 height 22
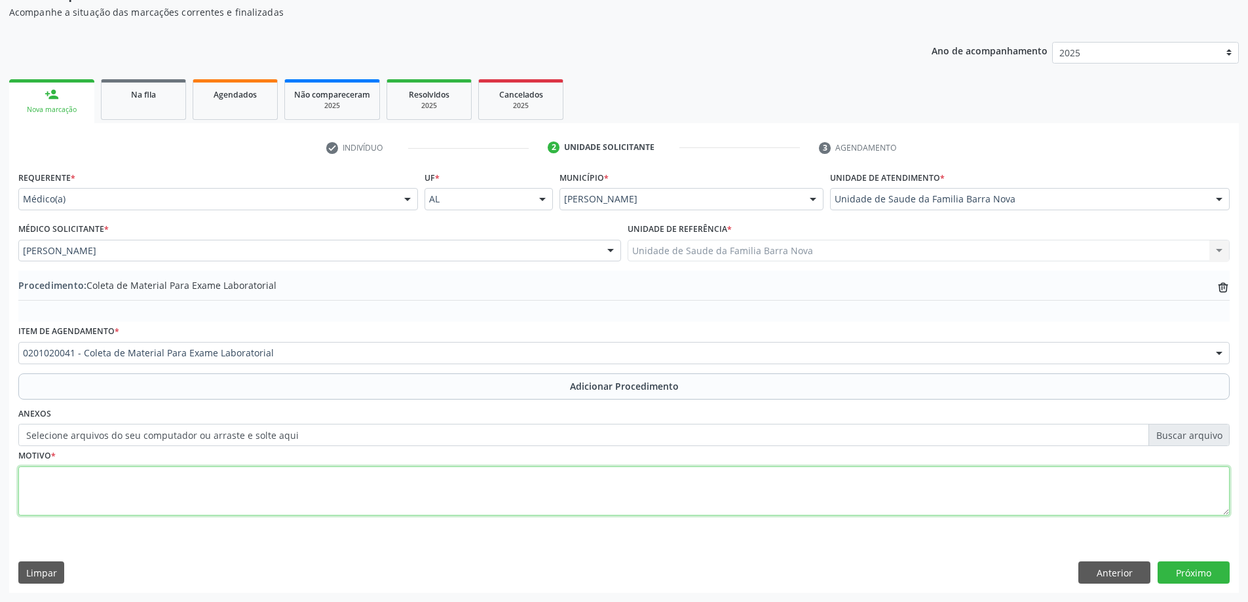
click at [141, 480] on textarea at bounding box center [624, 492] width 1212 height 50
type textarea "AVALIAÇÃO CLÍNICA."
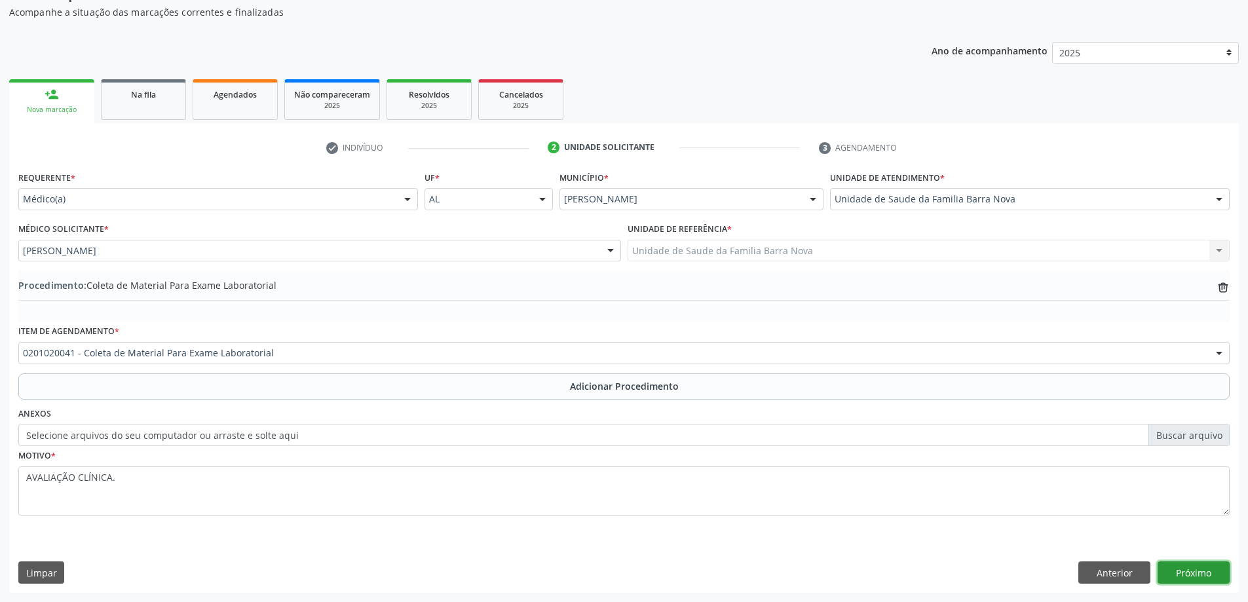
click at [1205, 567] on button "Próximo" at bounding box center [1194, 573] width 72 height 22
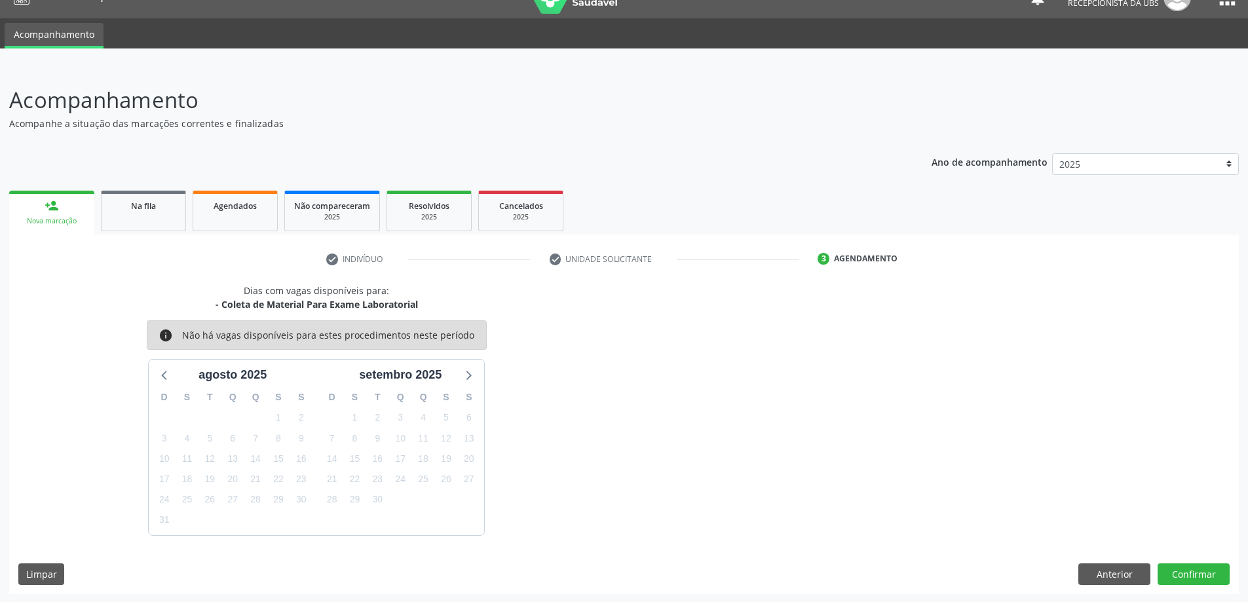
scroll to position [25, 0]
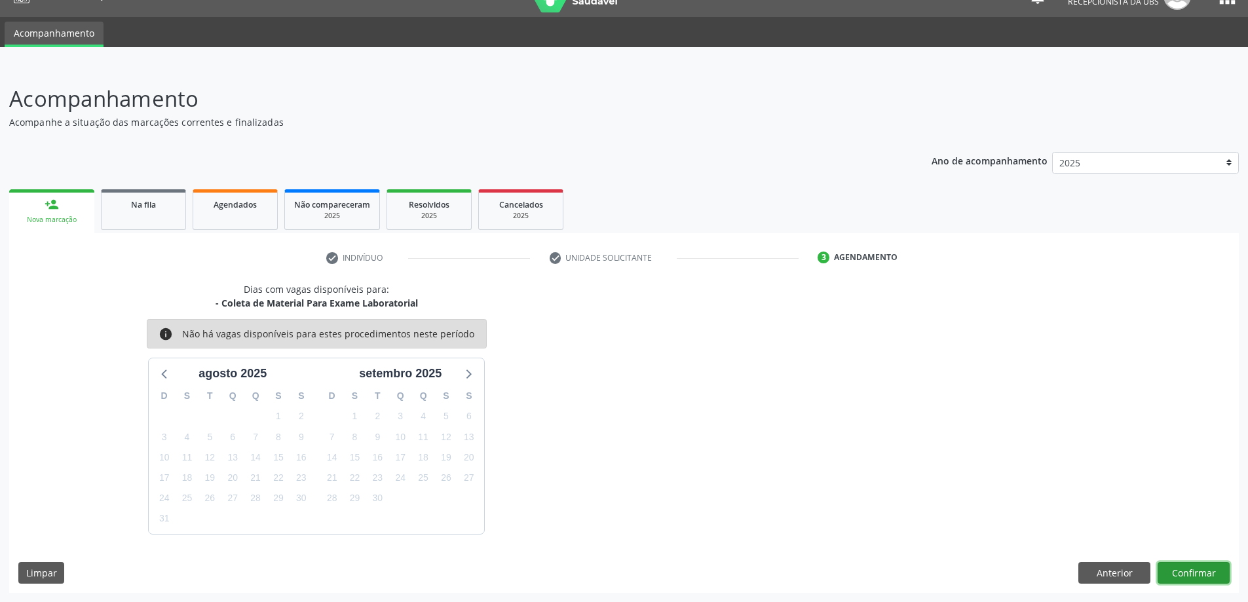
click at [1175, 568] on button "Confirmar" at bounding box center [1194, 573] width 72 height 22
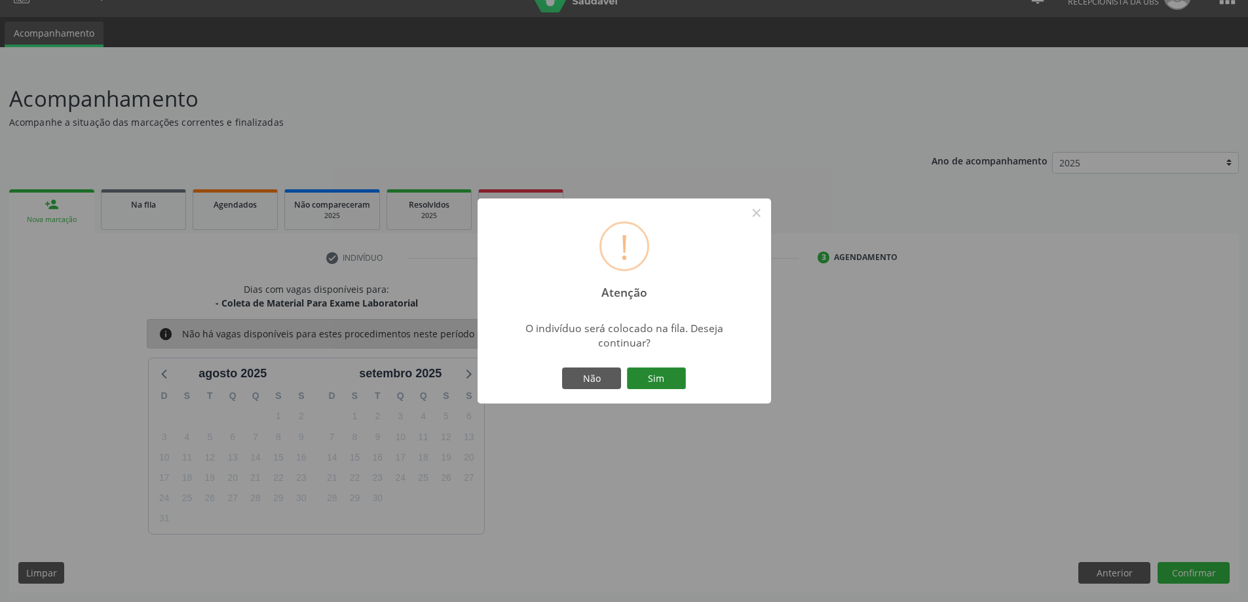
click at [651, 381] on button "Sim" at bounding box center [656, 379] width 59 height 22
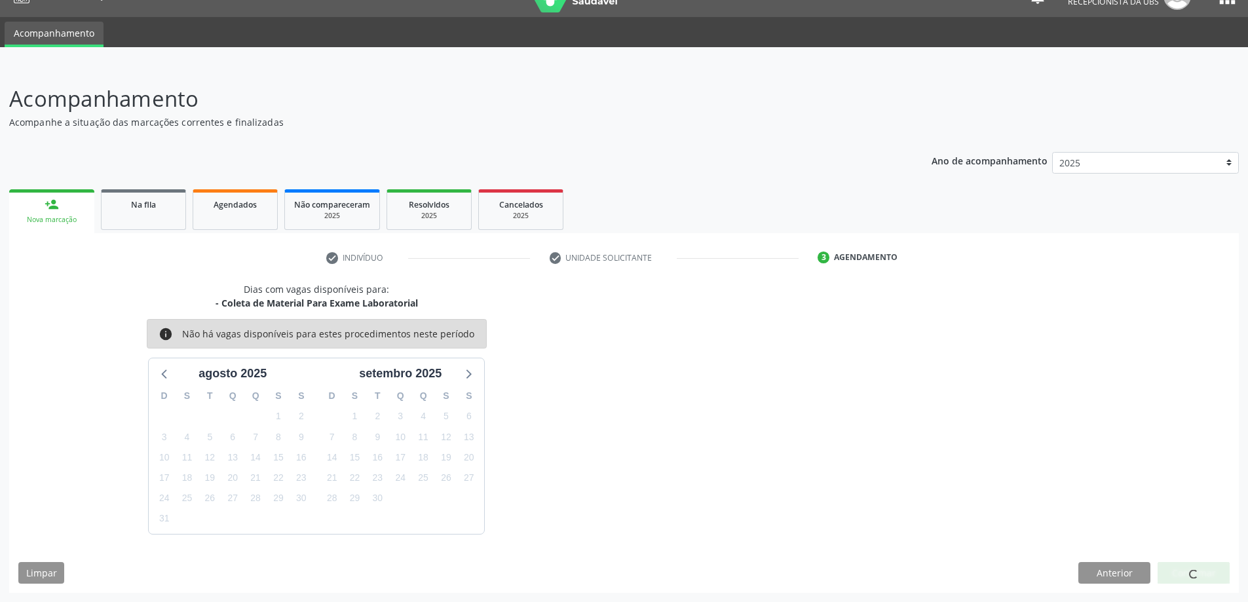
click at [62, 202] on body "Central de Marcação notifications Josivania Alves da Silva Recepcionista da UBS…" at bounding box center [624, 276] width 1248 height 602
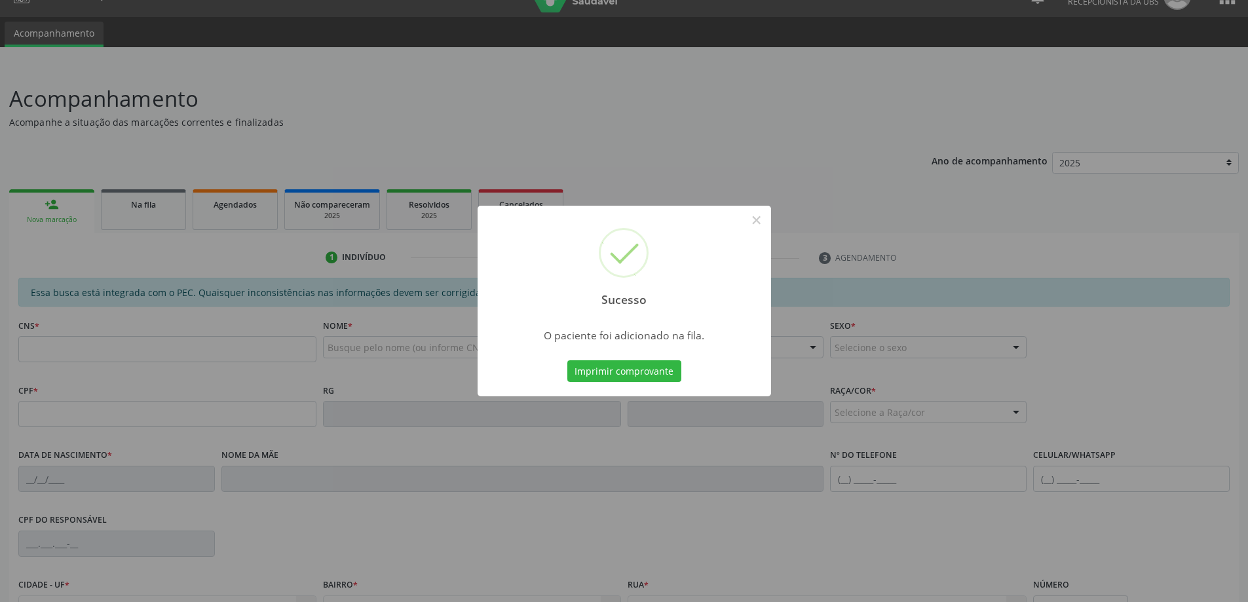
drag, startPoint x: 122, startPoint y: 231, endPoint x: 133, endPoint y: 254, distance: 25.5
click at [128, 242] on div "Sucesso × O paciente foi adicionado na fila. Imprimir comprovante Cancel" at bounding box center [624, 301] width 1248 height 602
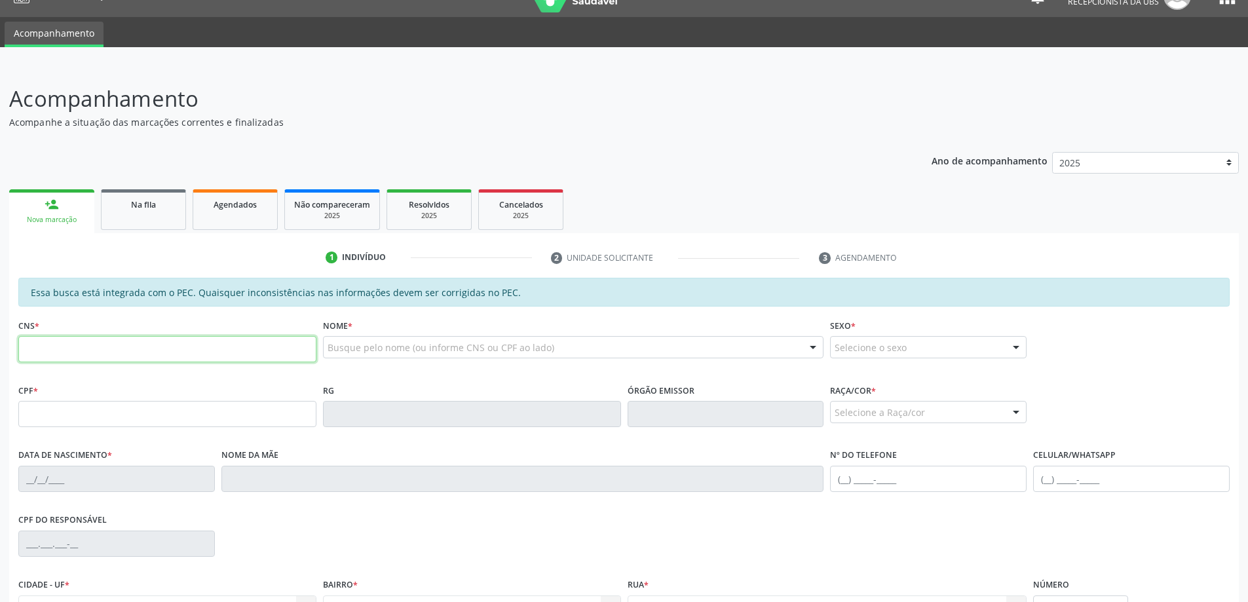
click at [220, 345] on input "text" at bounding box center [167, 349] width 298 height 26
paste input "700 0005 4028 6308"
type input "700 0005 4028 6308"
type input "208.320.604-53"
type input "29/10/1959"
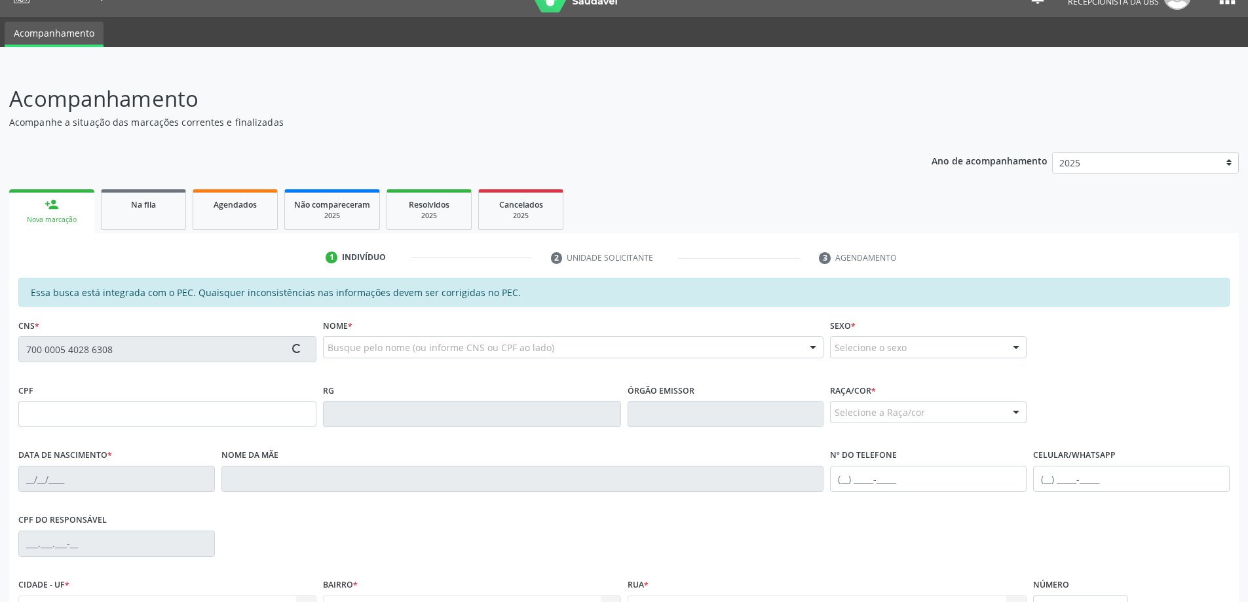
type input "Zelina Rodrigues Rosa"
type input "(82) 99697-8912"
type input "43"
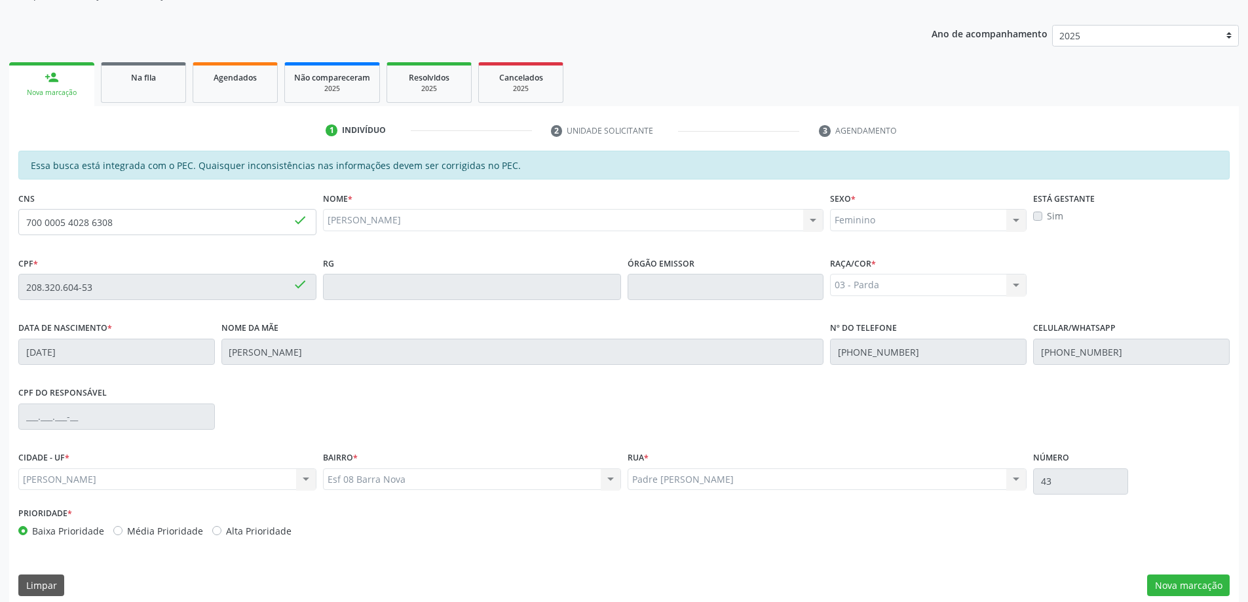
scroll to position [164, 0]
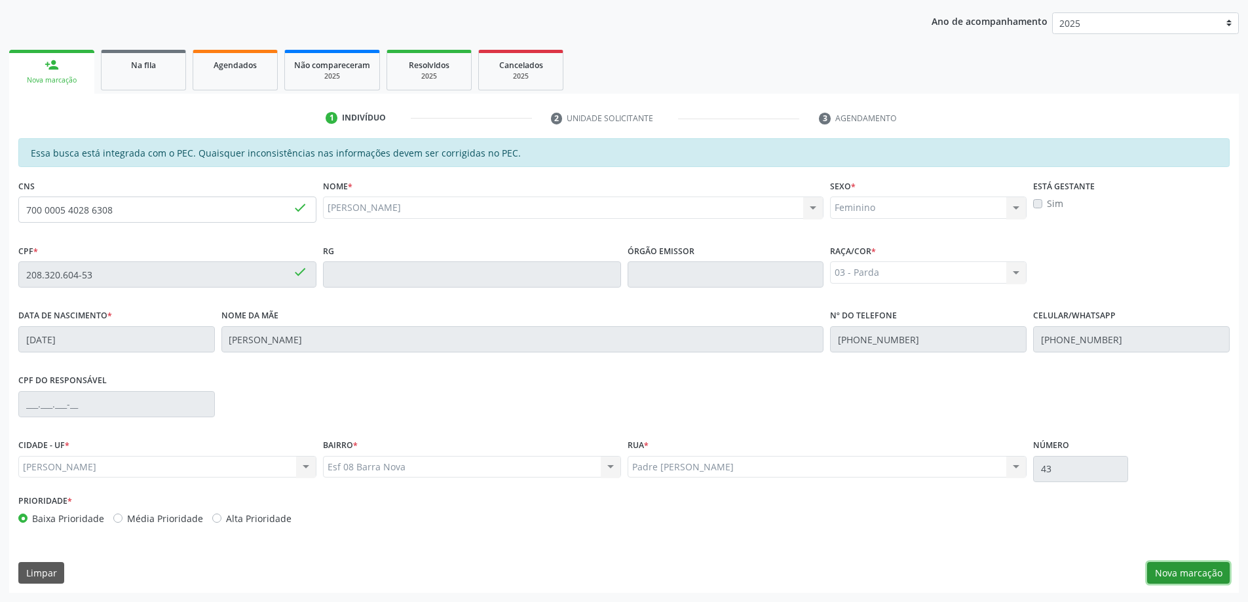
click at [1165, 574] on button "Nova marcação" at bounding box center [1188, 573] width 83 height 22
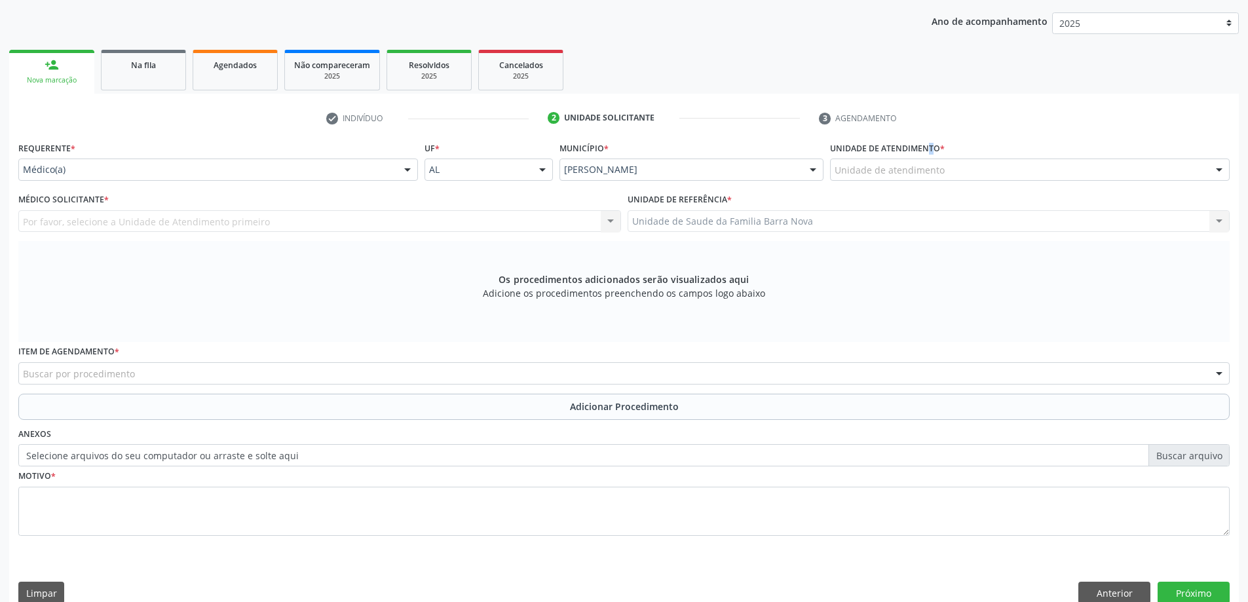
click at [915, 149] on label "Unidade de atendimento *" at bounding box center [887, 148] width 115 height 20
click at [918, 163] on div "Unidade de atendimento" at bounding box center [1030, 170] width 400 height 22
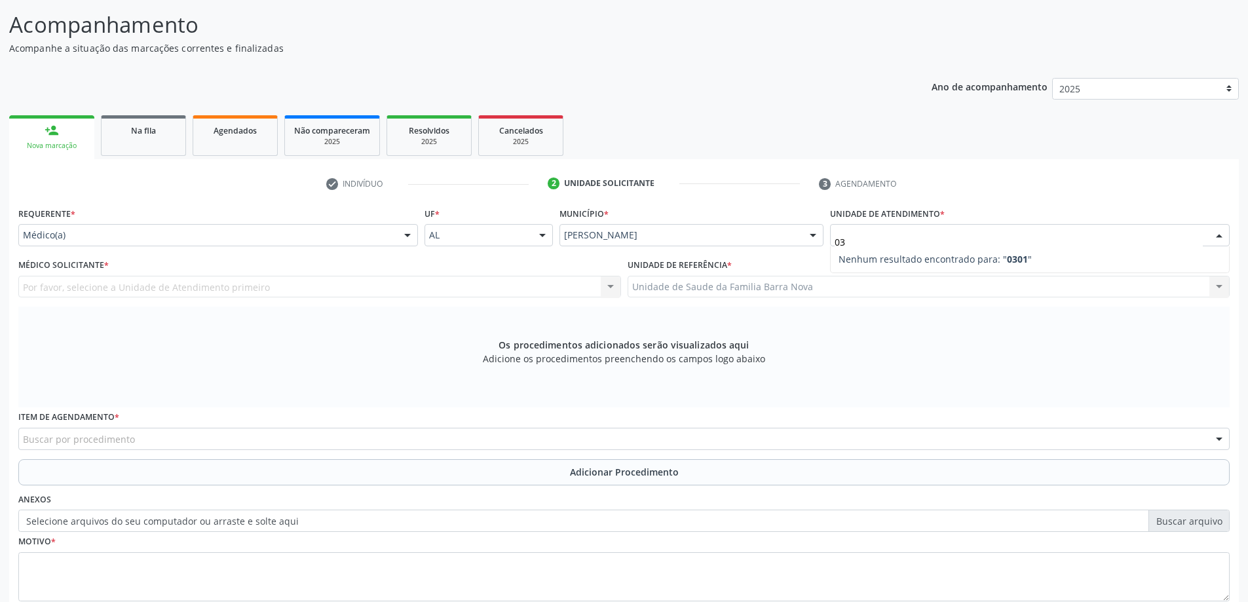
type input "0"
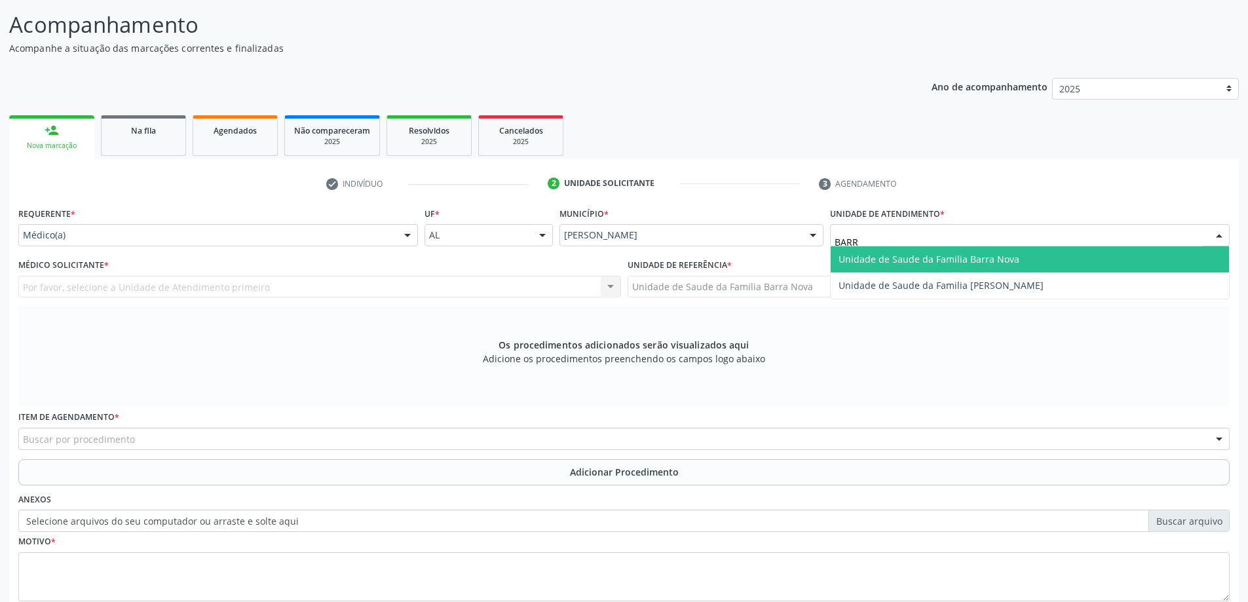
type input "BARRA"
click at [918, 263] on span "Unidade de Saude da Familia Barra Nova" at bounding box center [929, 259] width 181 height 12
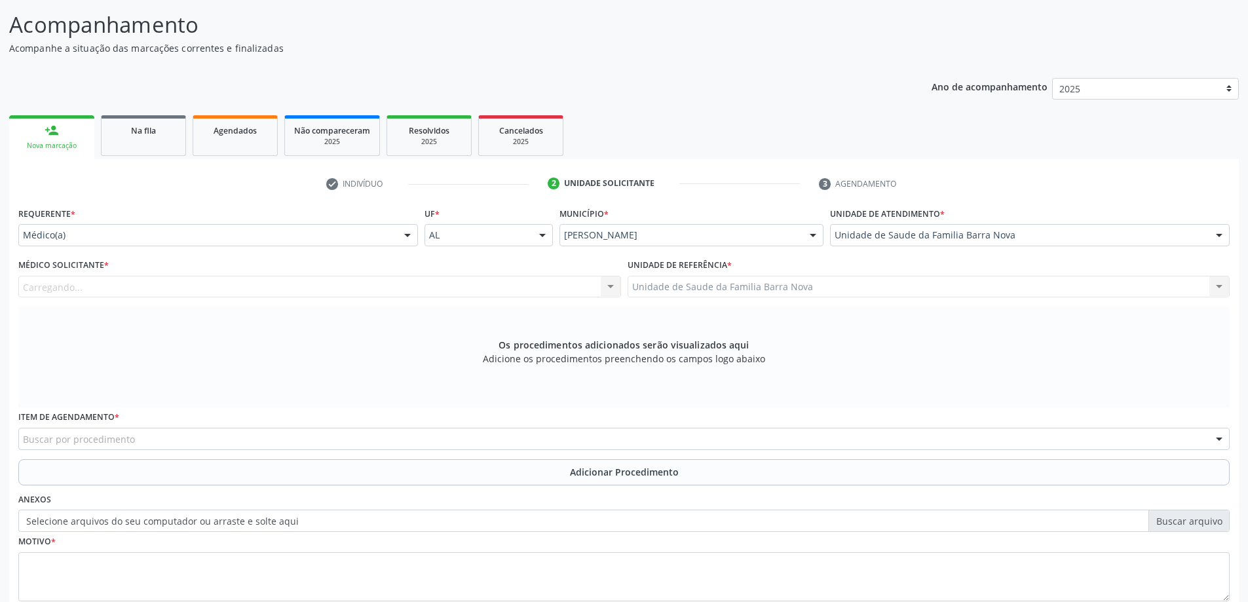
click at [457, 270] on div "Médico Solicitante * [GEOGRAPHIC_DATA]... Nenhum resultado encontrado para: " "…" at bounding box center [319, 277] width 603 height 42
click at [448, 271] on div "Médico Solicitante * Médico solicitante Daniella Lopes de Oliveira Ewerton Souz…" at bounding box center [319, 277] width 603 height 42
click at [432, 290] on div "Médico solicitante" at bounding box center [319, 287] width 603 height 22
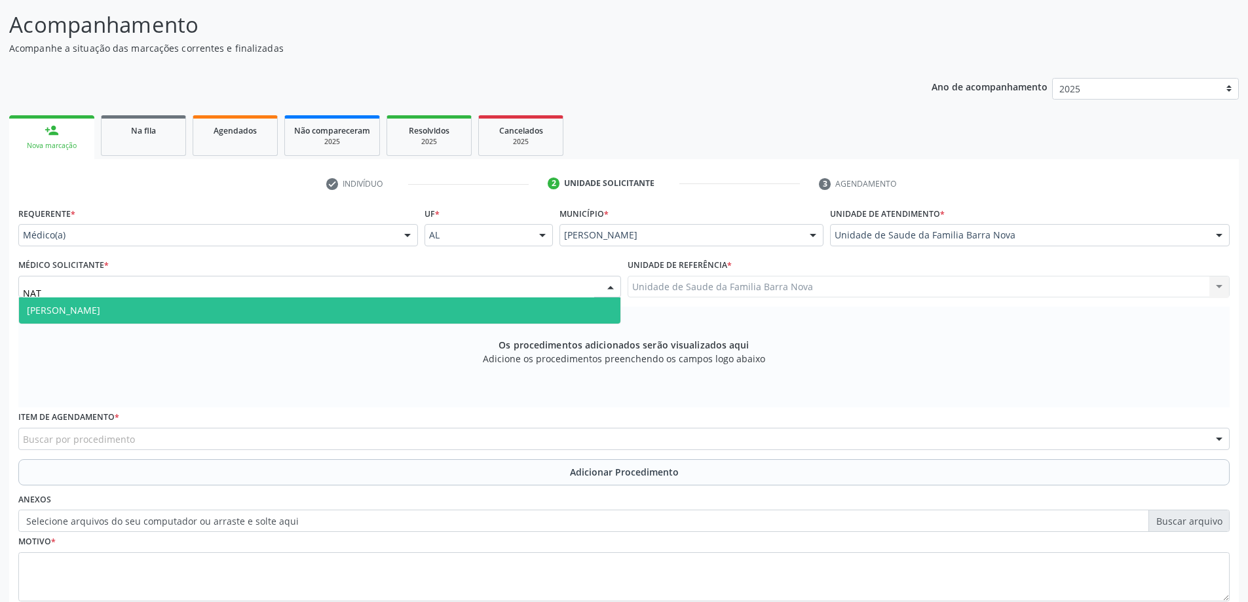
type input "NATA"
click at [470, 318] on span "[PERSON_NAME]" at bounding box center [320, 310] width 602 height 26
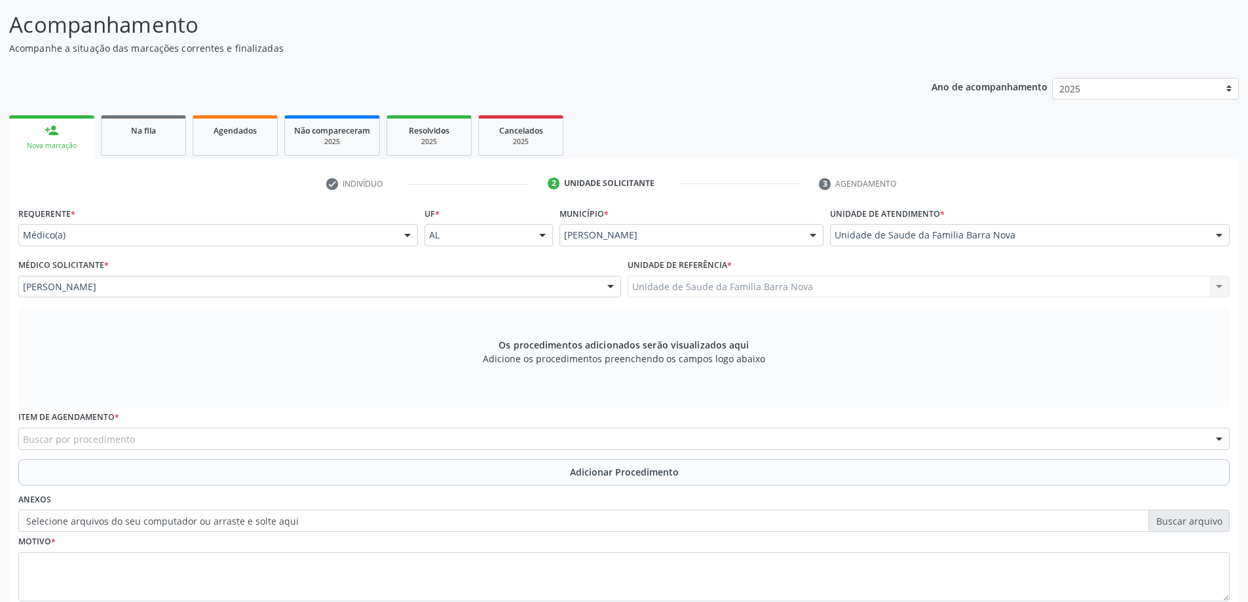
click at [231, 451] on div "Item de agendamento * Buscar por procedimento 0304070076 - .Quimioterapia de Le…" at bounding box center [624, 433] width 1218 height 51
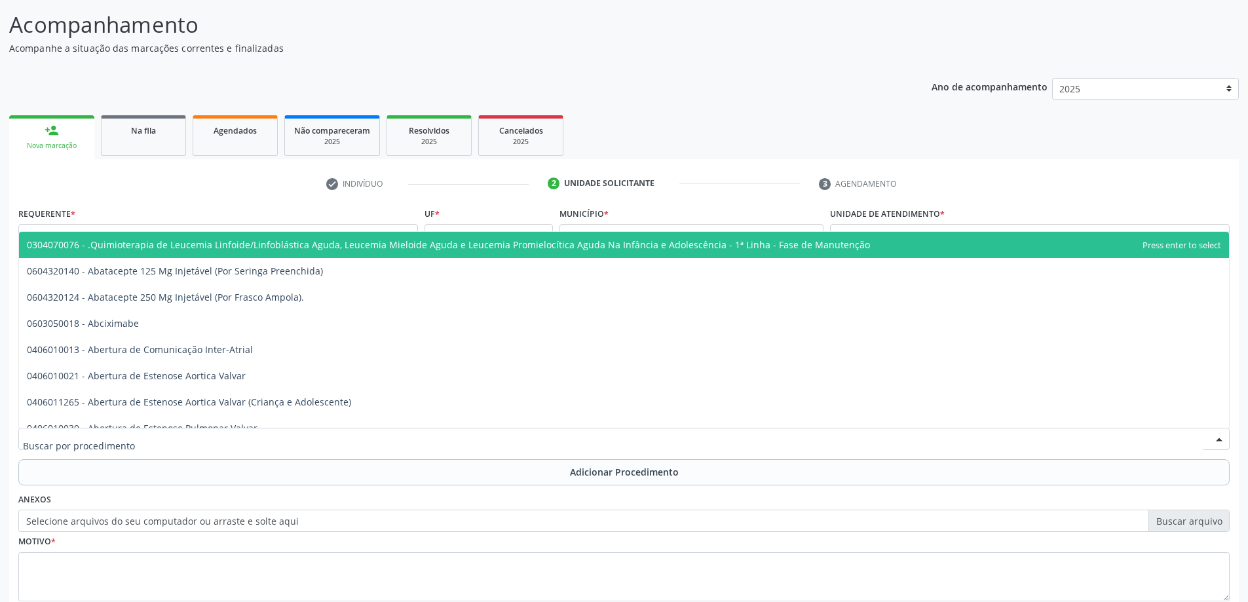
click at [228, 441] on div at bounding box center [624, 439] width 1212 height 22
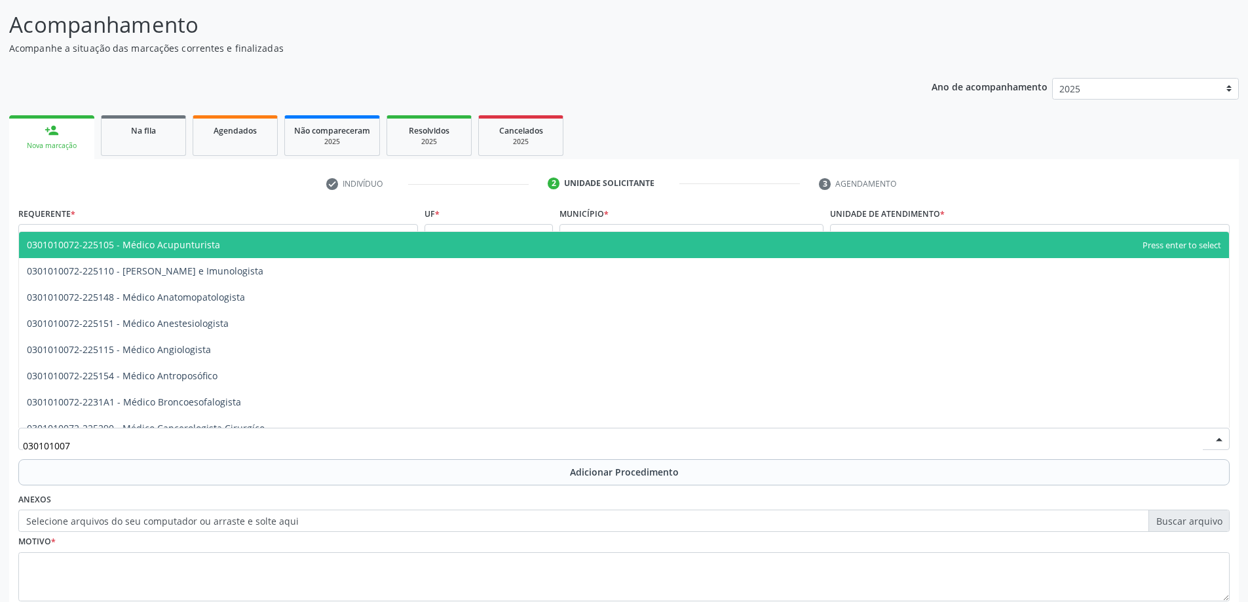
type input "0301010072"
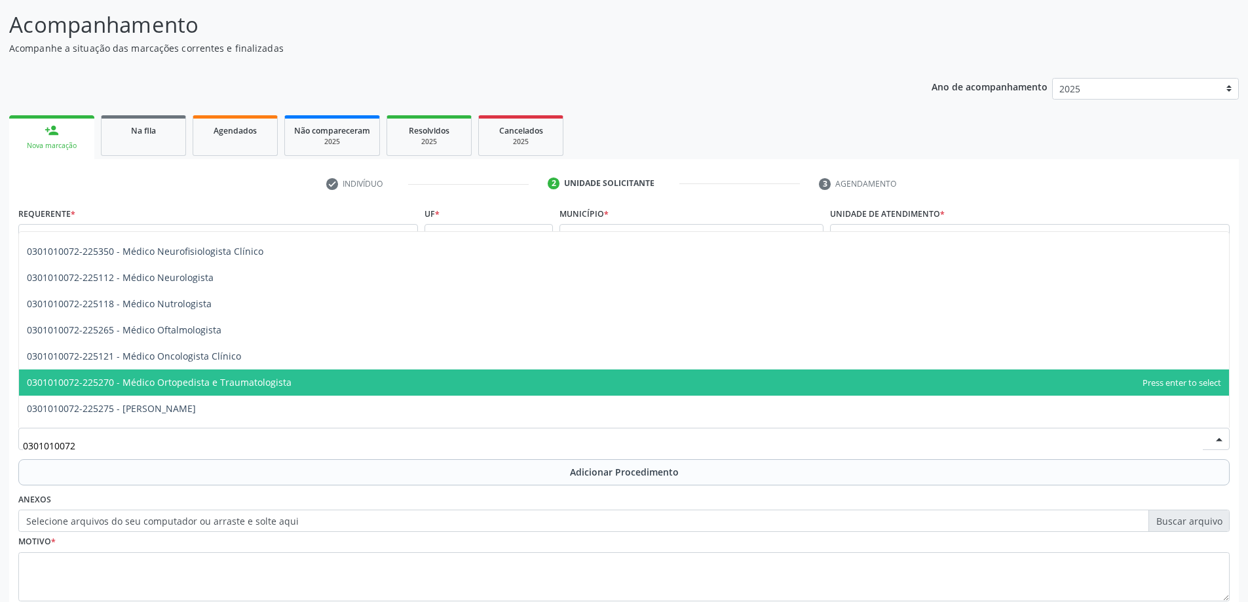
scroll to position [983, 0]
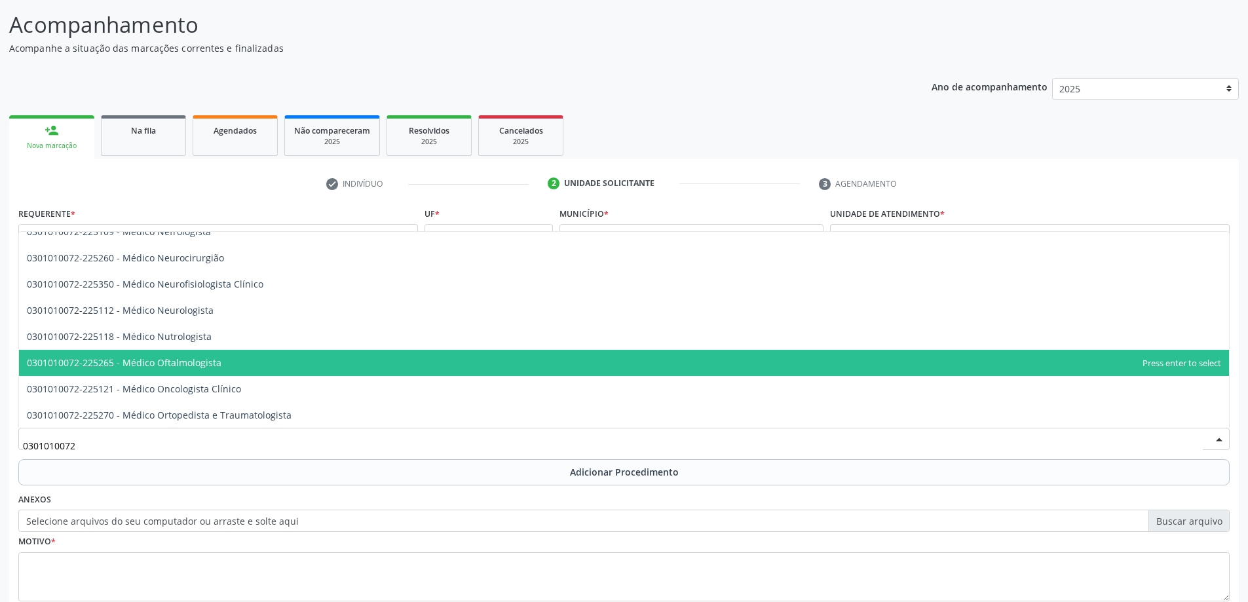
click at [212, 363] on span "0301010072-225265 - Médico Oftalmologista" at bounding box center [124, 362] width 195 height 12
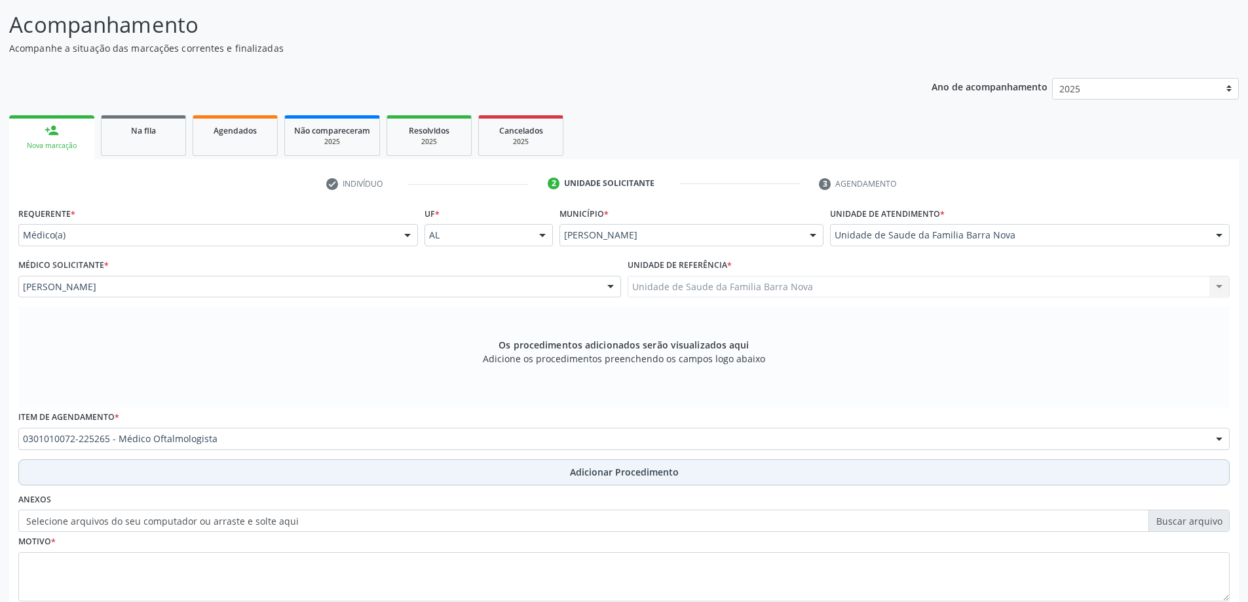
click at [163, 467] on button "Adicionar Procedimento" at bounding box center [624, 472] width 1212 height 26
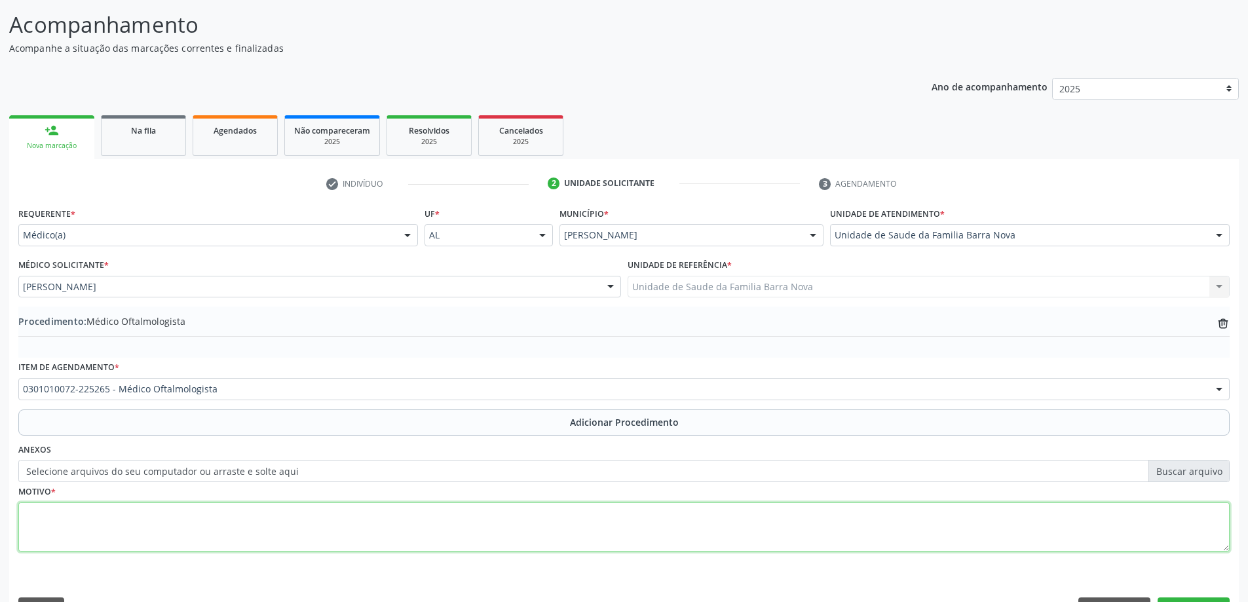
click at [115, 515] on textarea at bounding box center [624, 528] width 1212 height 50
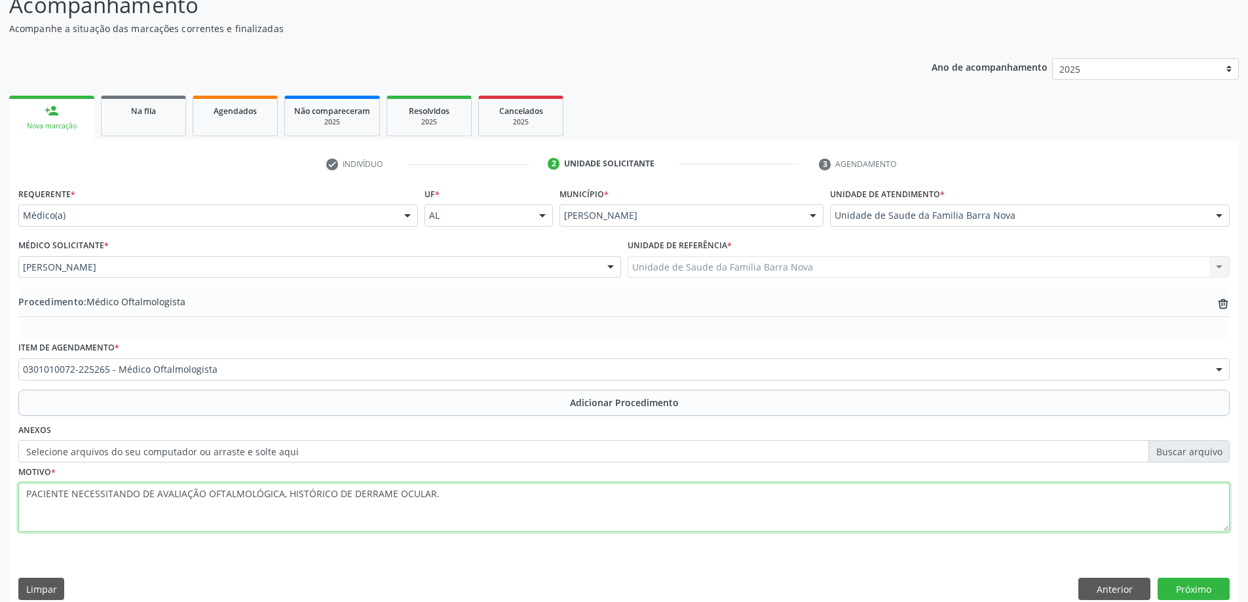
scroll to position [135, 0]
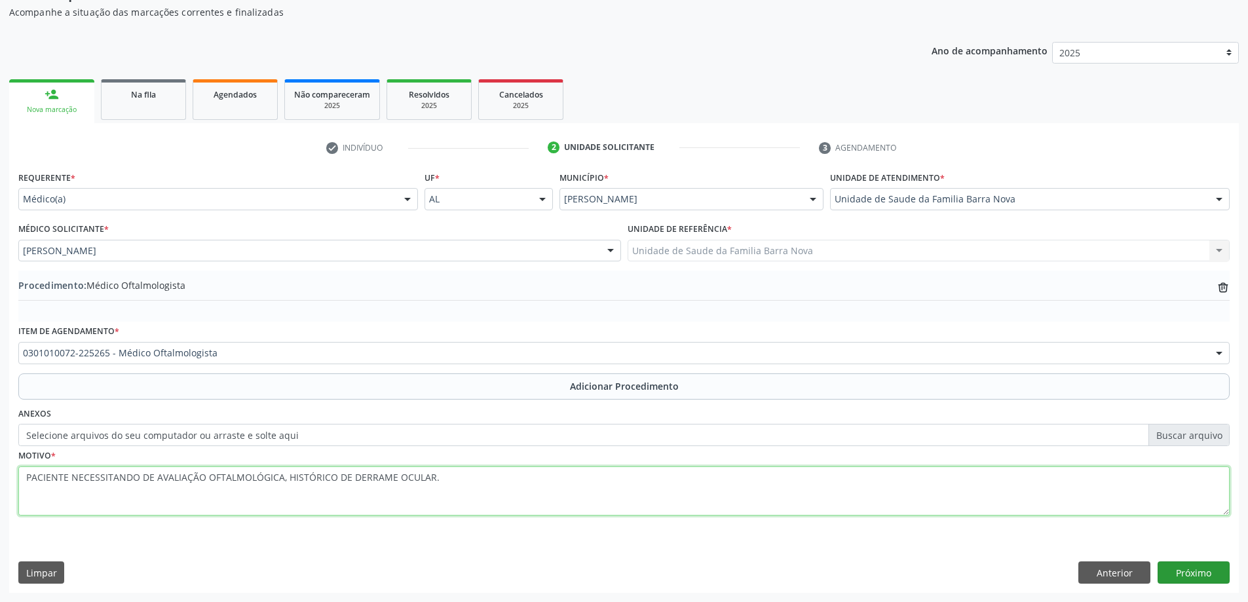
type textarea "PACIENTE NECESSITANDO DE AVALIAÇÃO OFTALMOLÓGICA, HISTÓRICO DE DERRAME OCULAR."
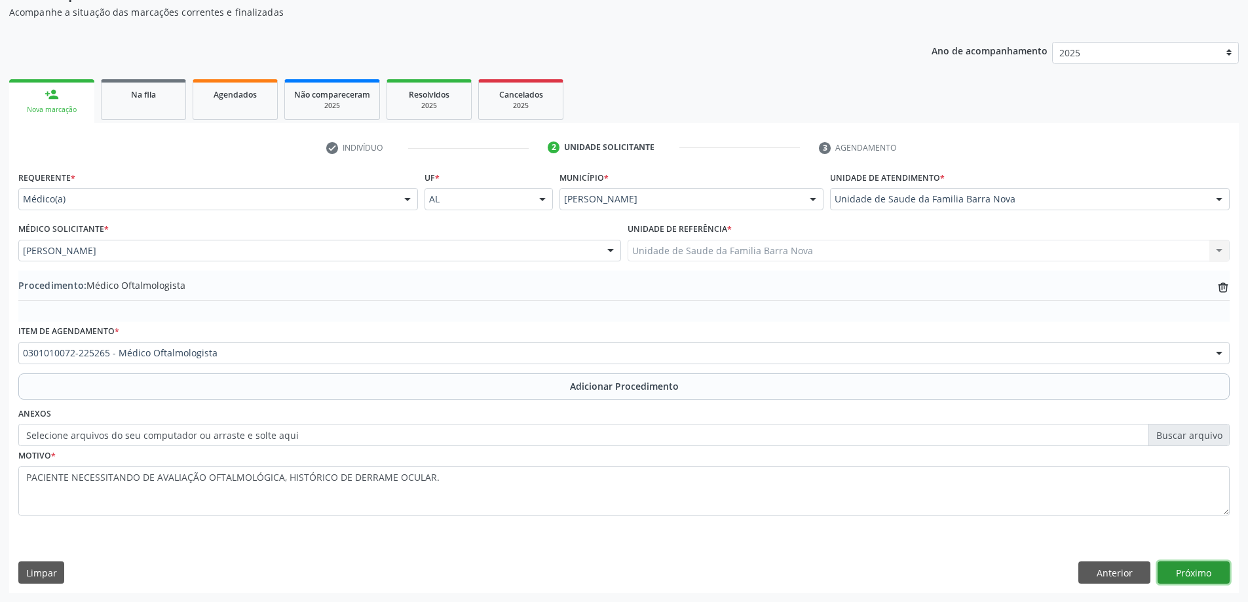
click at [1195, 579] on button "Próximo" at bounding box center [1194, 573] width 72 height 22
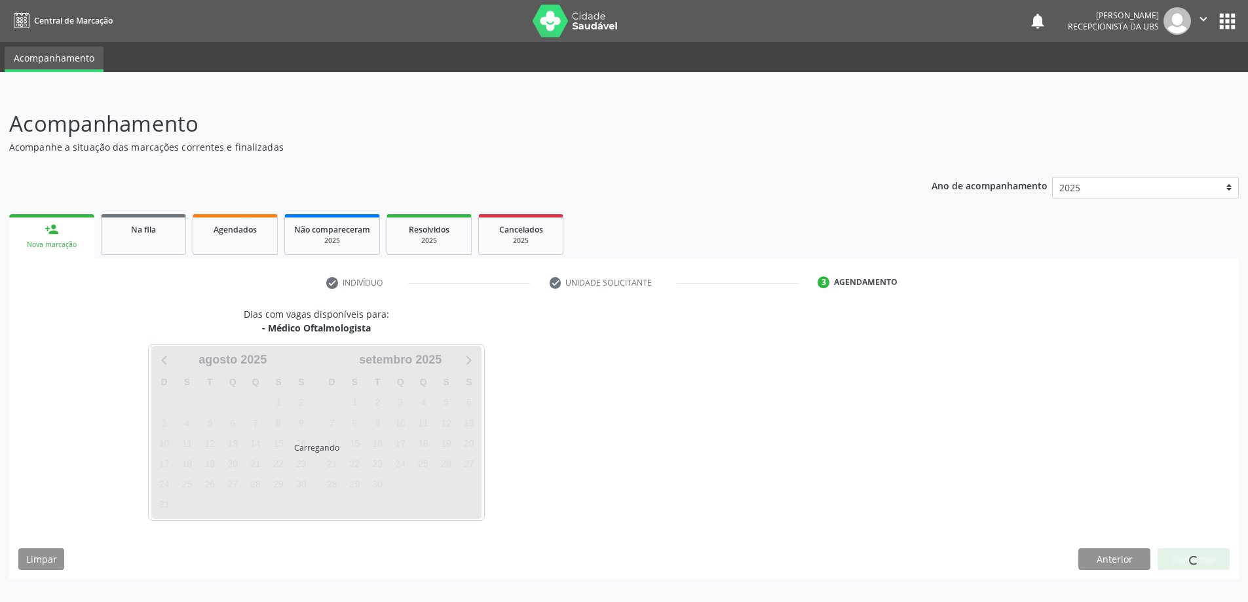
scroll to position [0, 0]
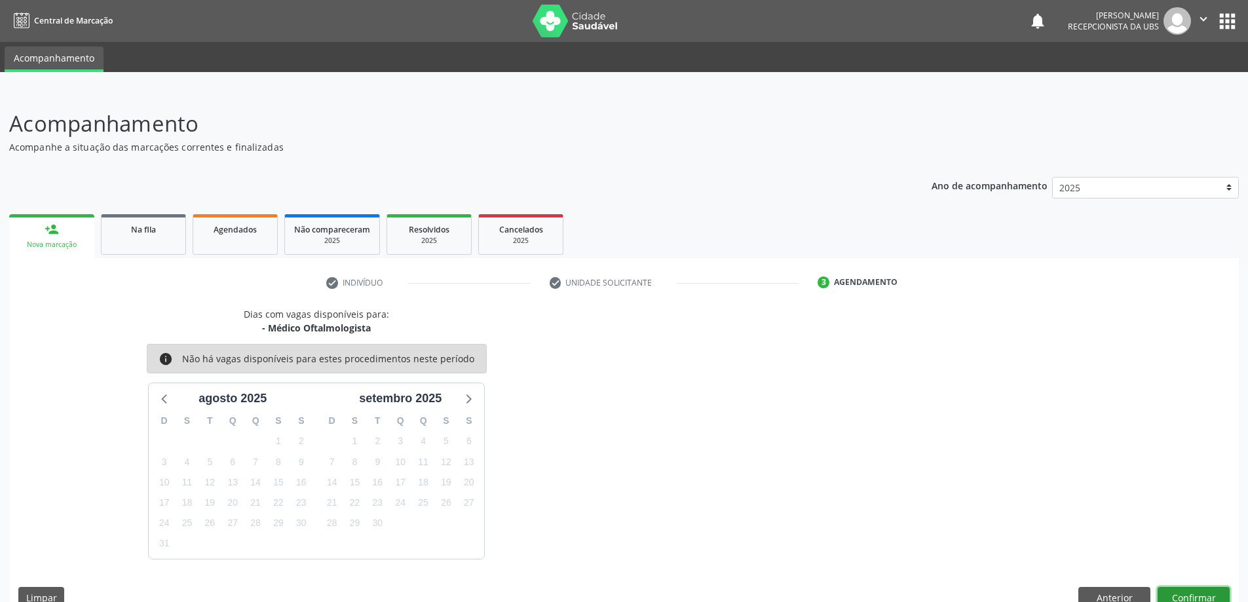
click at [1195, 593] on button "Confirmar" at bounding box center [1194, 598] width 72 height 22
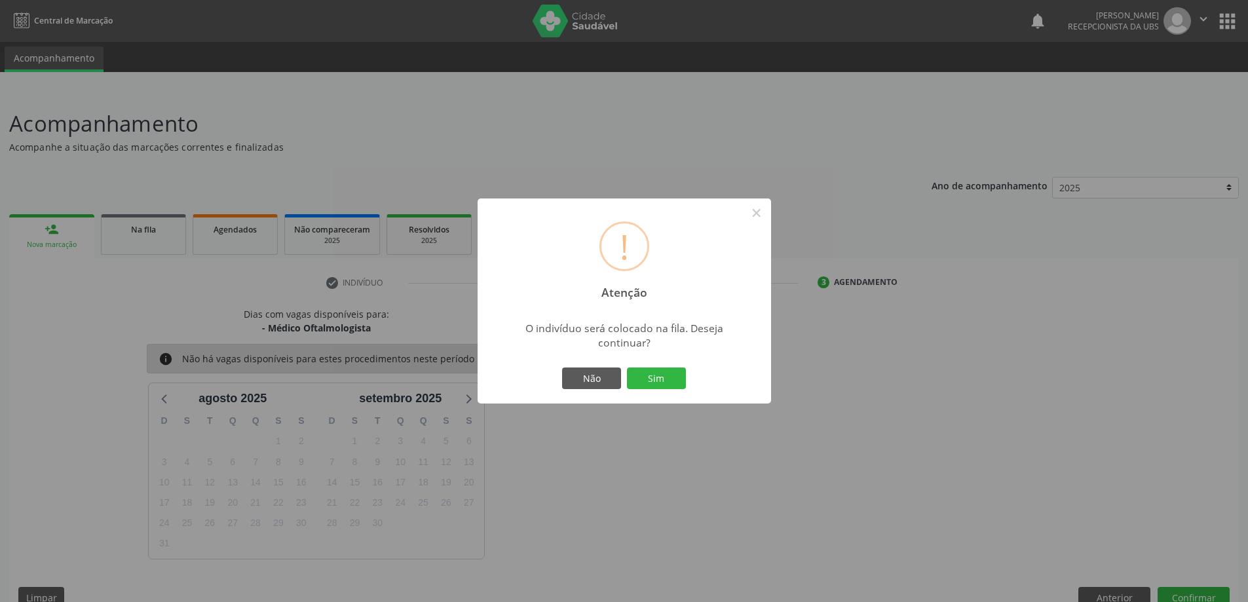
click at [689, 368] on div "Não Sim" at bounding box center [625, 379] width 130 height 28
click at [674, 378] on button "Sim" at bounding box center [656, 379] width 59 height 22
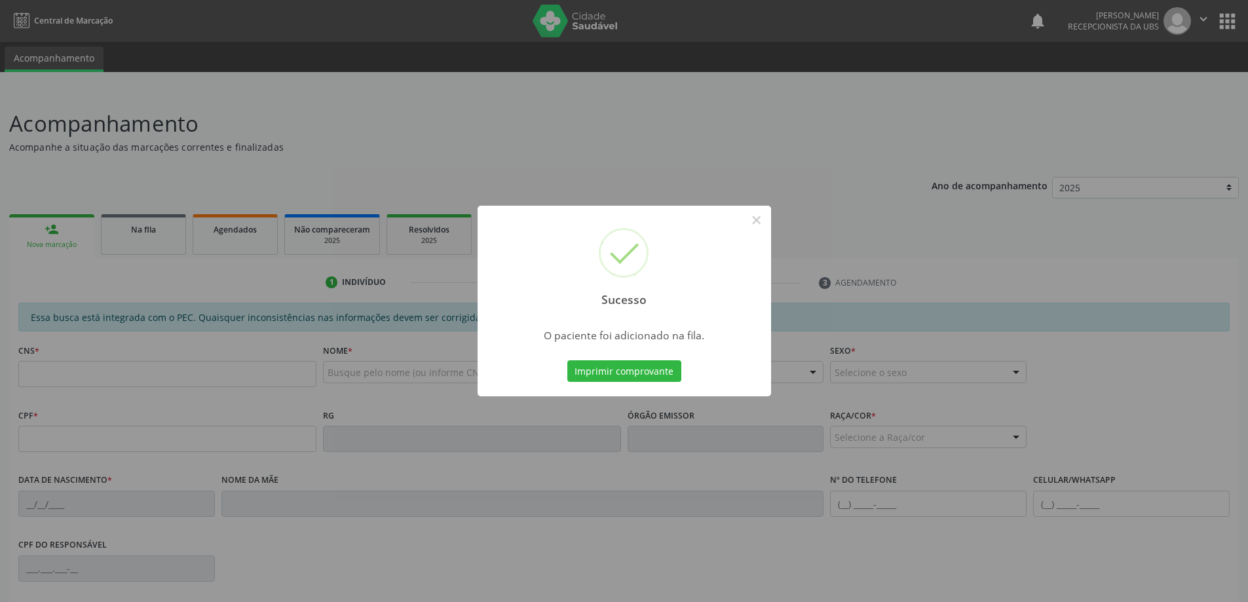
click at [888, 283] on div "Sucesso × O paciente foi adicionado na fila. Imprimir comprovante Cancel" at bounding box center [624, 301] width 1248 height 602
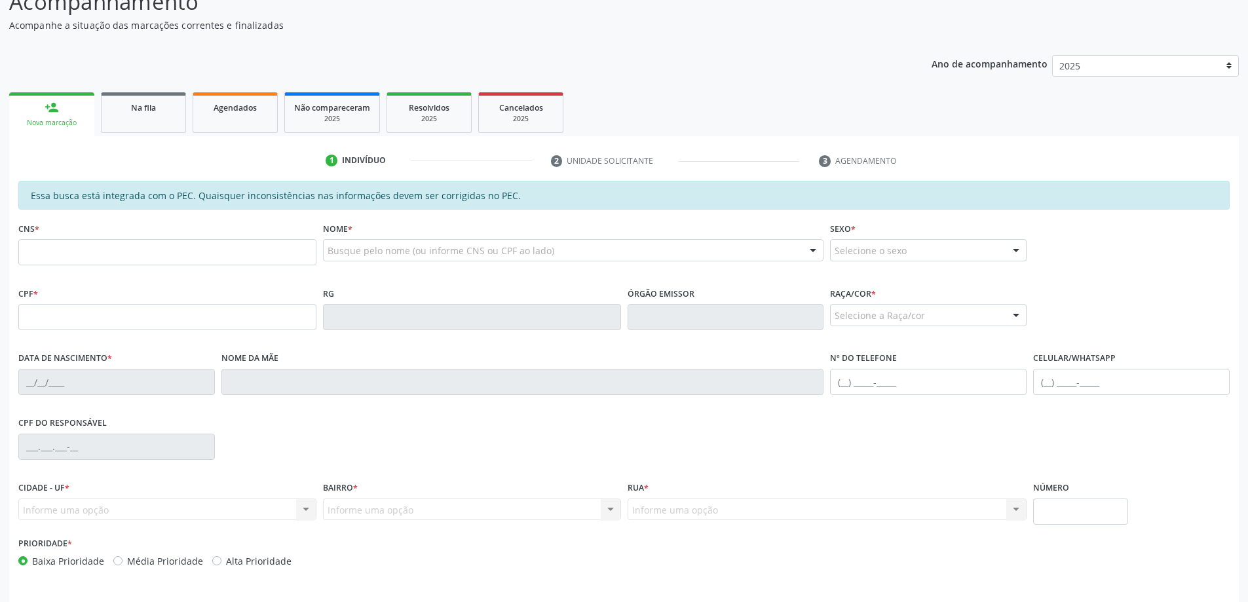
scroll to position [99, 0]
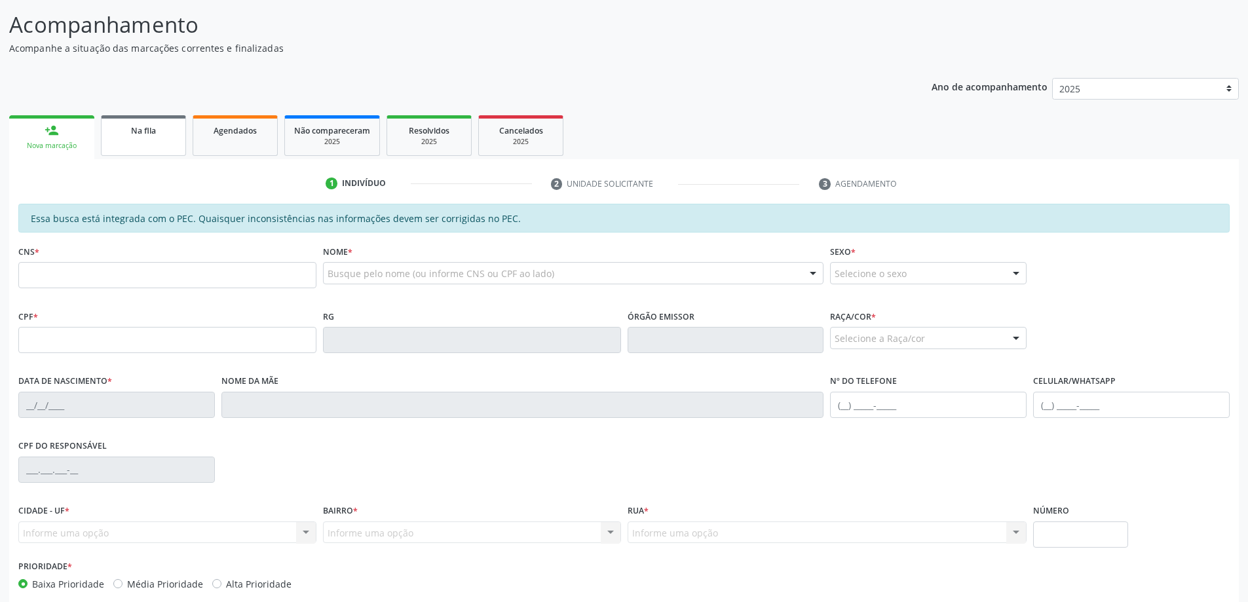
click at [136, 132] on span "Na fila" at bounding box center [143, 130] width 25 height 11
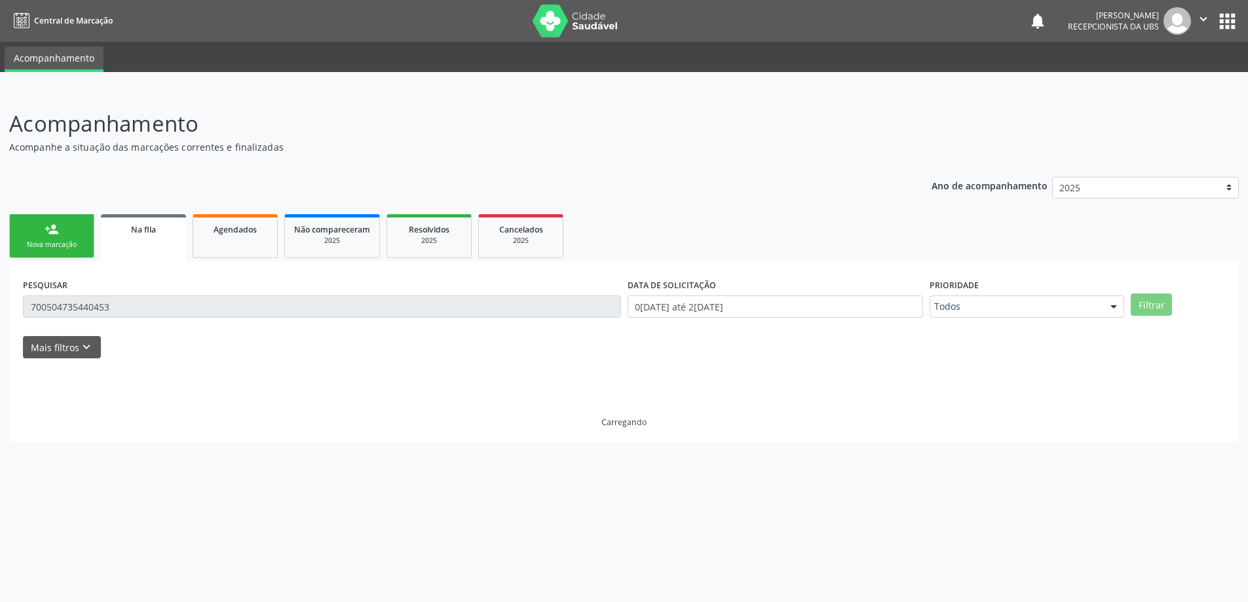
scroll to position [0, 0]
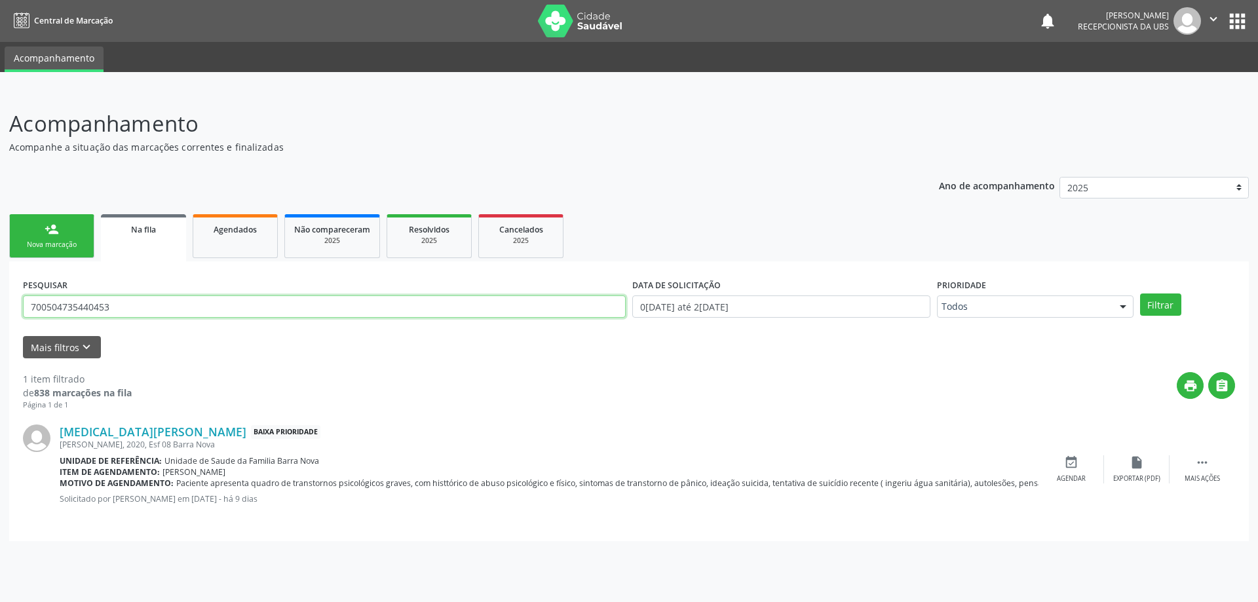
drag, startPoint x: 369, startPoint y: 299, endPoint x: 0, endPoint y: 295, distance: 368.9
click at [0, 293] on div "Acompanhamento Acompanhe a situação das marcações correntes e finalizadas Relat…" at bounding box center [629, 346] width 1258 height 512
click at [235, 240] on link "Agendados" at bounding box center [235, 236] width 85 height 44
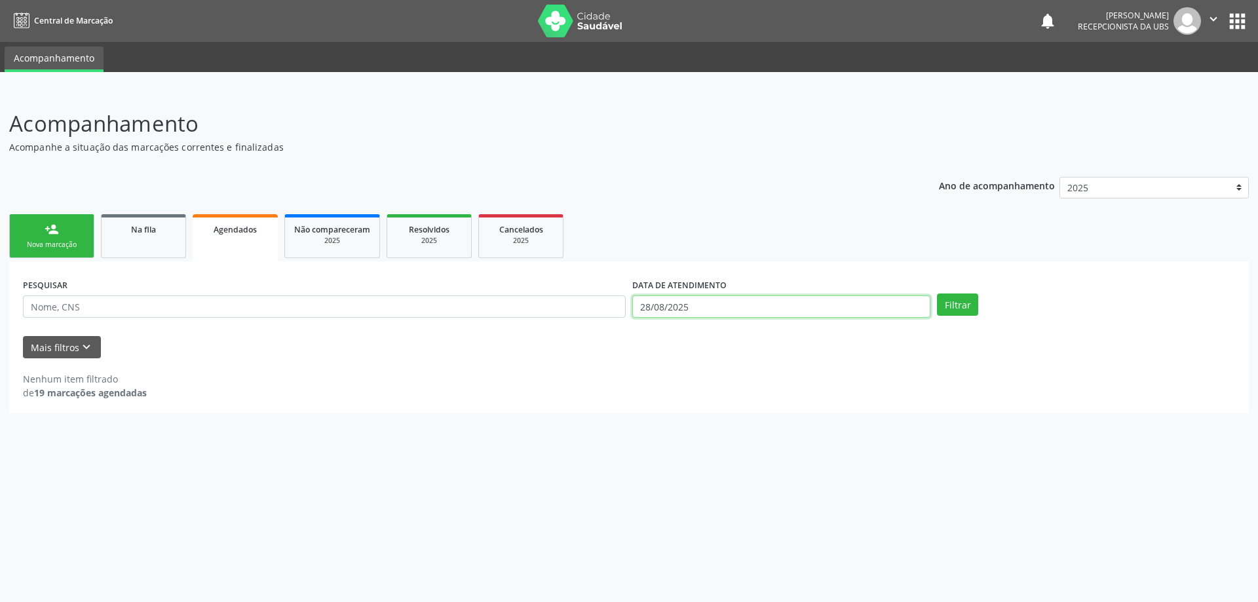
click at [699, 305] on input "28/08/2025" at bounding box center [781, 307] width 298 height 22
click at [790, 374] on span "1" at bounding box center [786, 373] width 26 height 26
type input "01/08/2025"
select select "7"
click at [775, 304] on input "01/08/2025" at bounding box center [781, 307] width 298 height 22
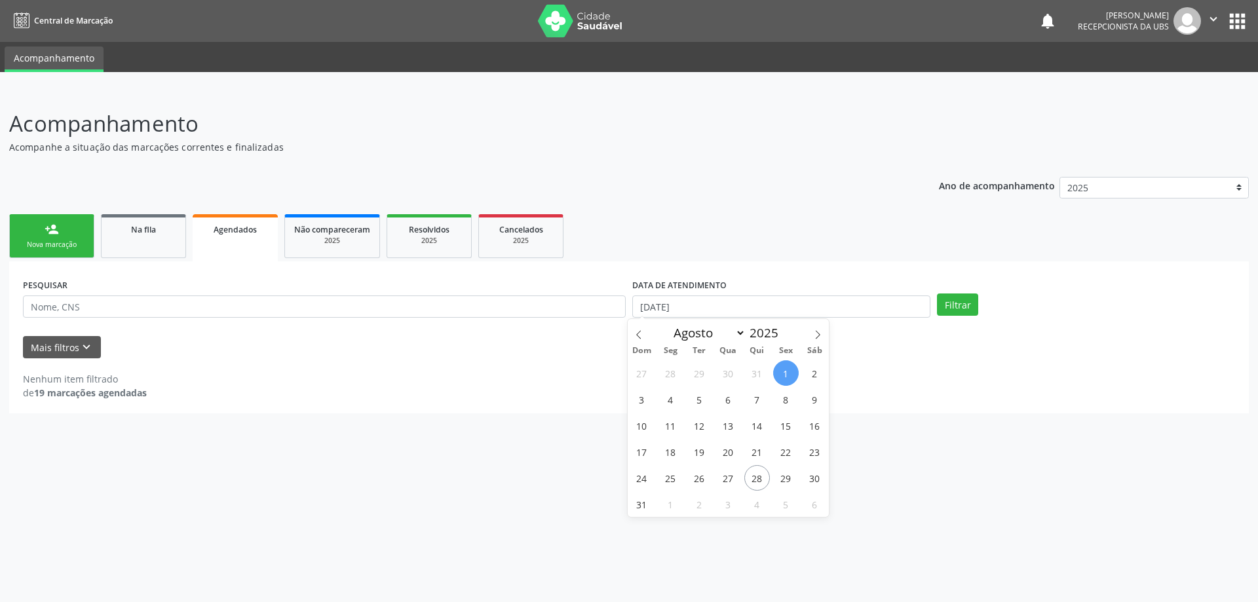
click at [790, 371] on span "1" at bounding box center [786, 373] width 26 height 26
type input "01/08/2025"
click at [960, 301] on button "Filtrar" at bounding box center [957, 305] width 41 height 22
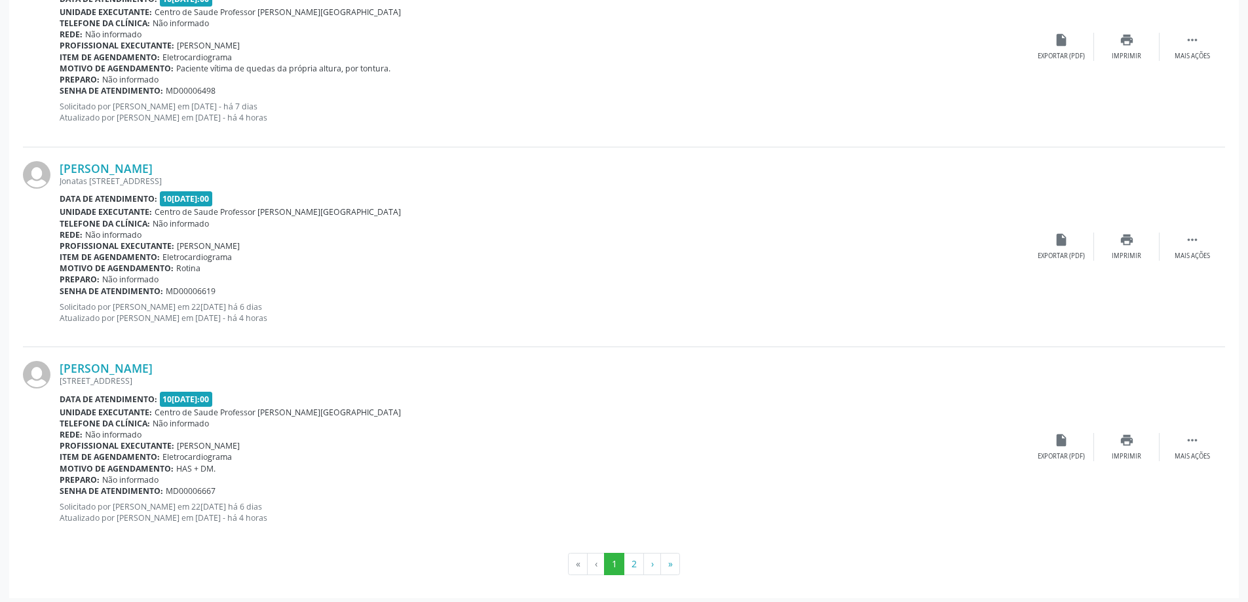
scroll to position [2859, 0]
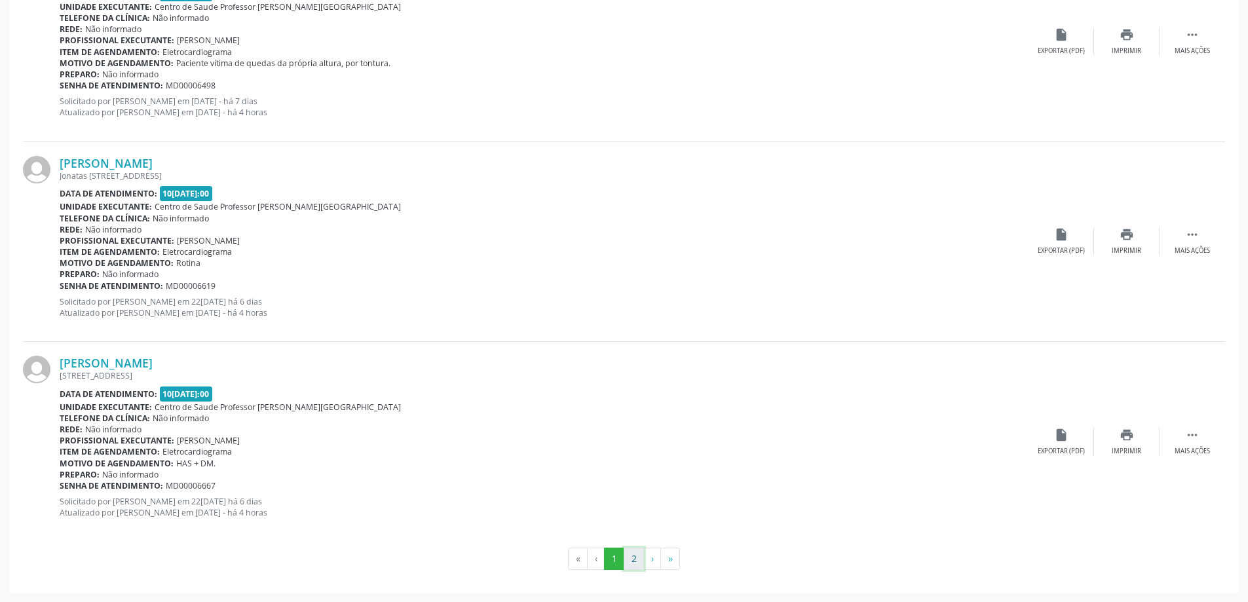
click at [633, 560] on button "2" at bounding box center [634, 559] width 20 height 22
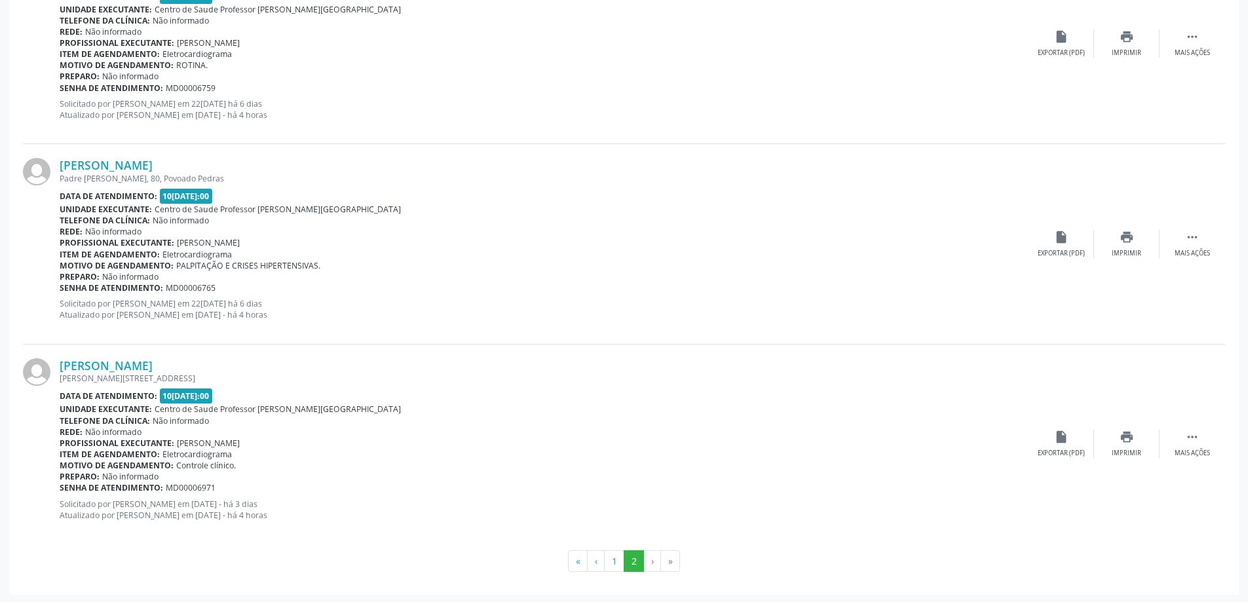
scroll to position [657, 0]
click at [611, 563] on button "1" at bounding box center [614, 559] width 20 height 22
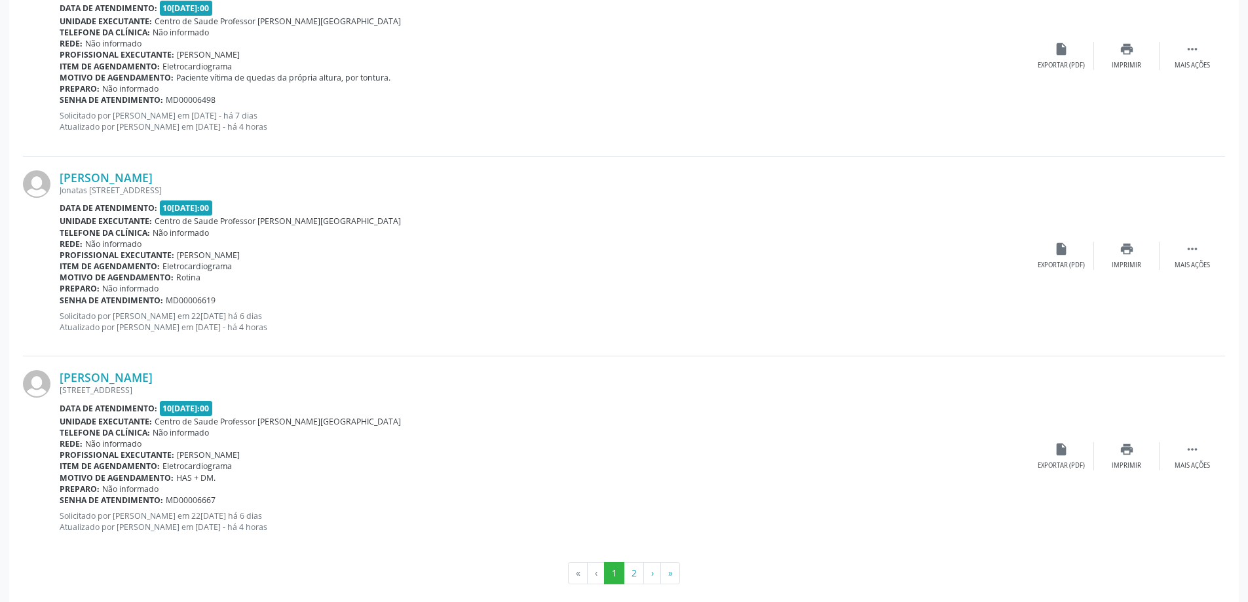
scroll to position [2859, 0]
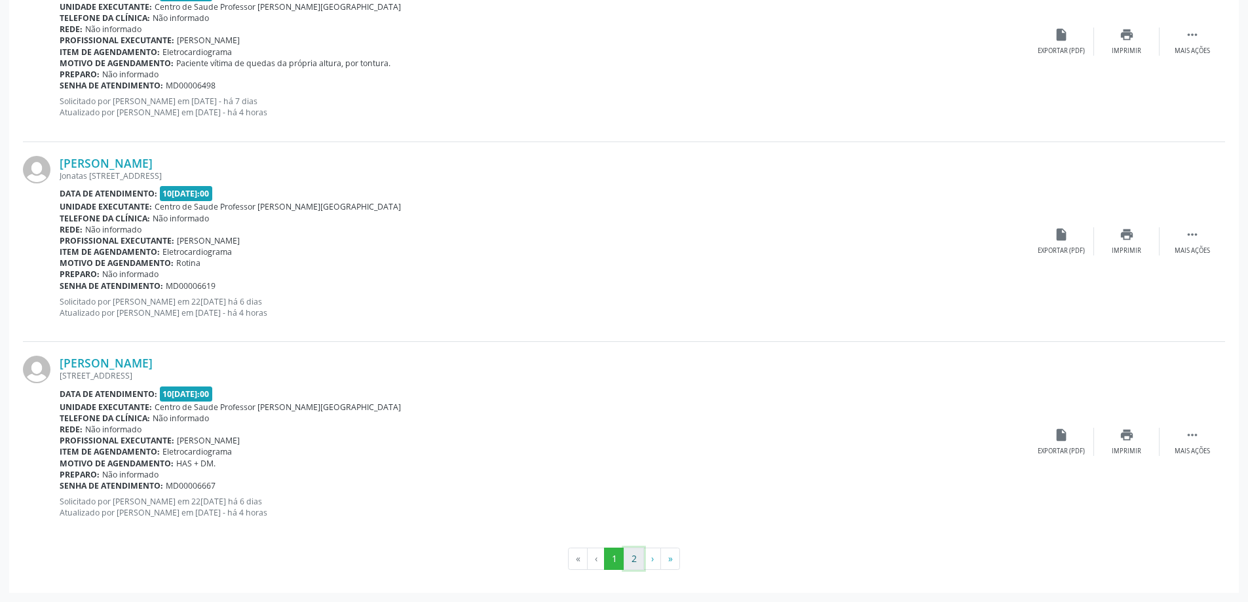
click at [634, 560] on button "2" at bounding box center [634, 559] width 20 height 22
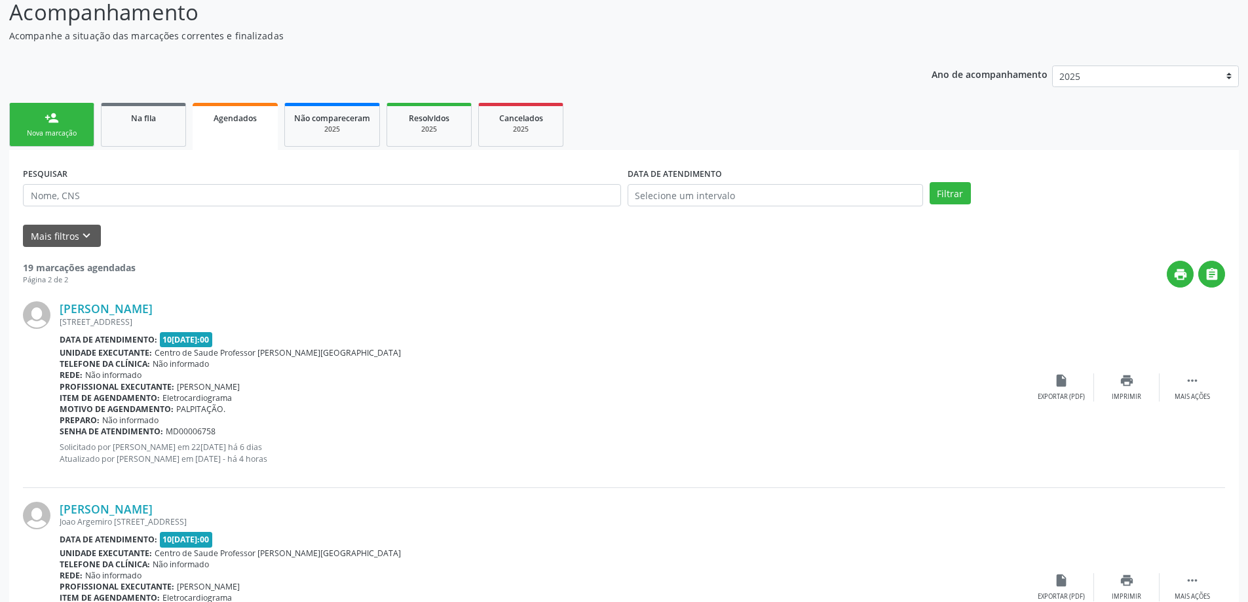
scroll to position [0, 0]
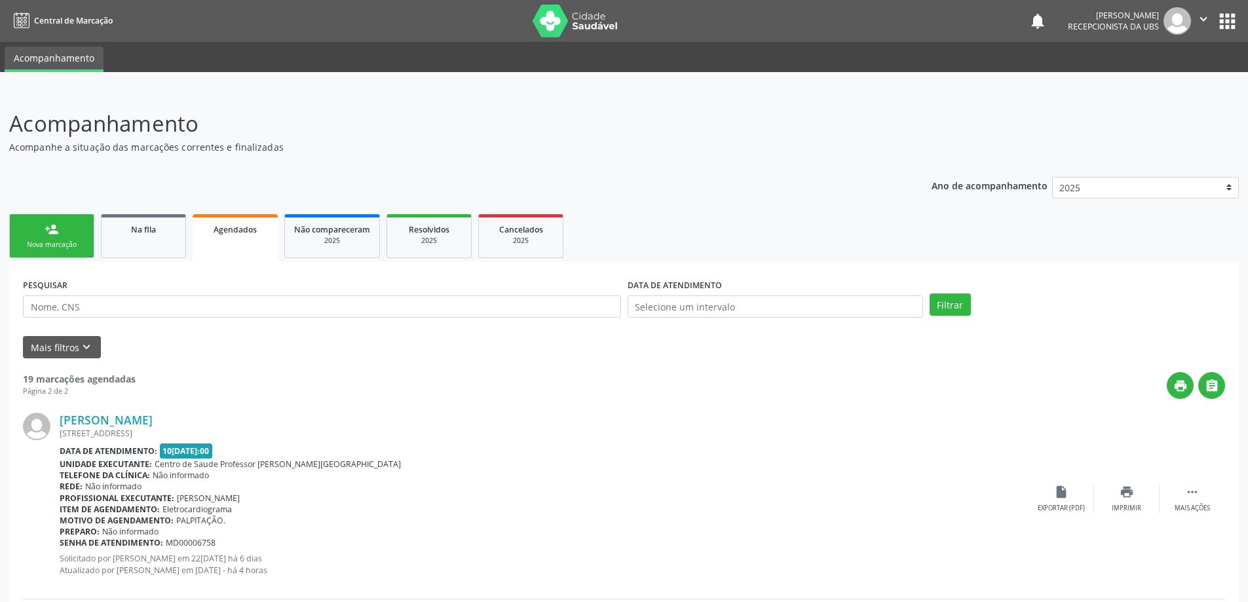
click at [50, 230] on div "person_add" at bounding box center [52, 229] width 14 height 14
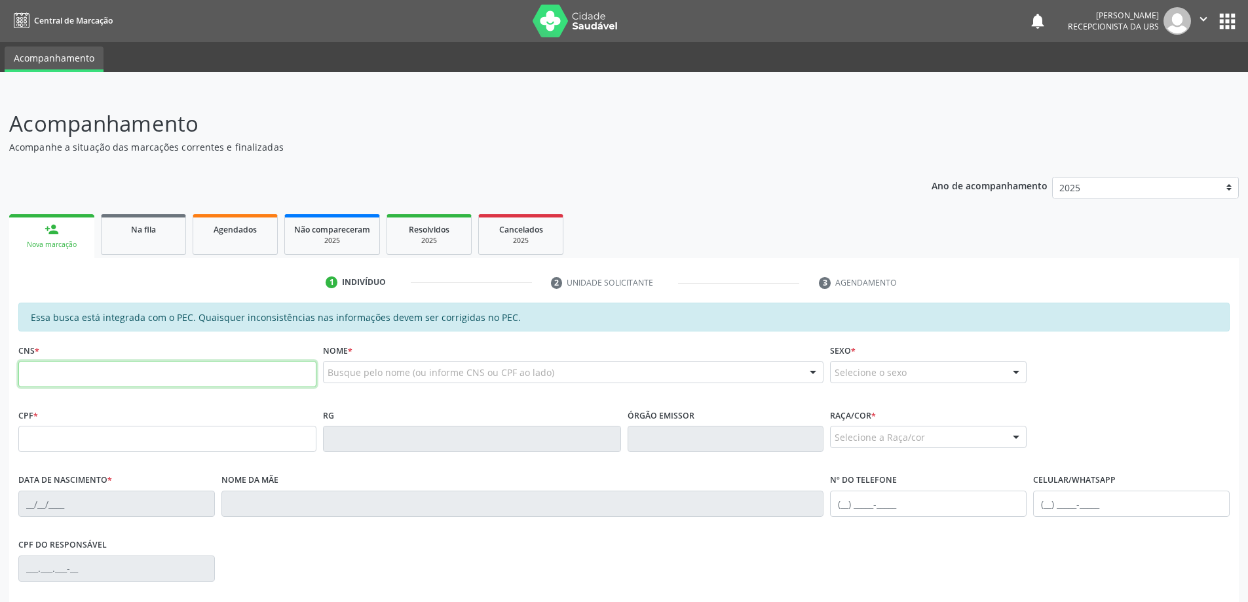
click at [144, 368] on input "text" at bounding box center [167, 374] width 298 height 26
type input "705 4064 8679 5591"
type input "906.566.528-53"
type input "11/03/1954"
type input "Maria da Conceicao Silva"
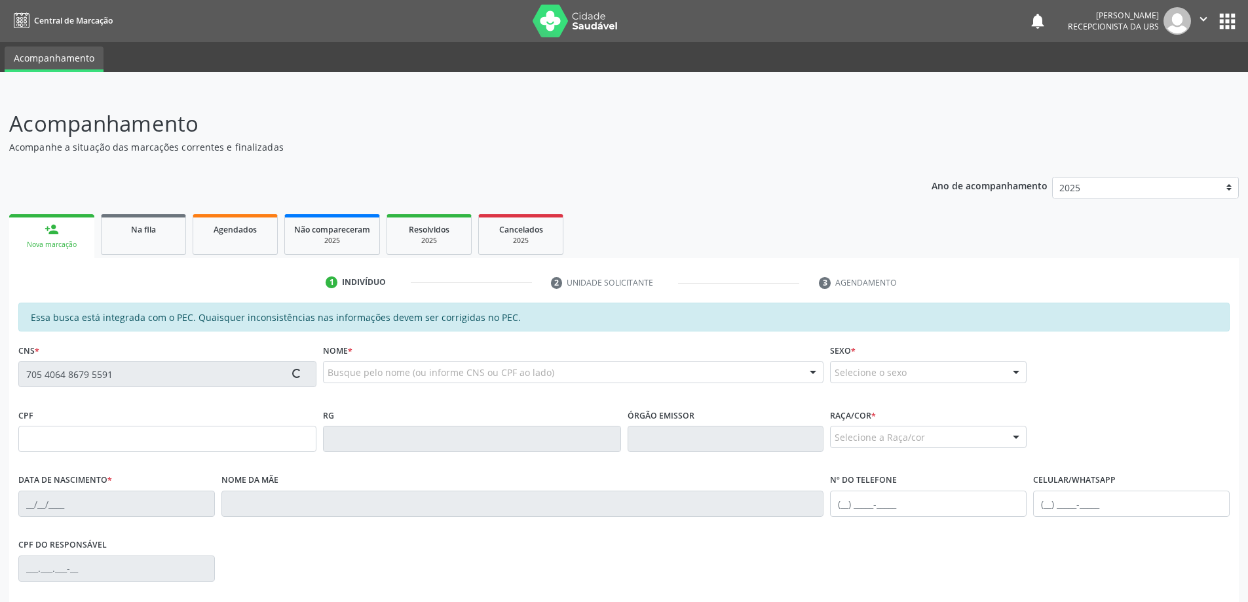
type input "(82) 98817-6840"
type input "52"
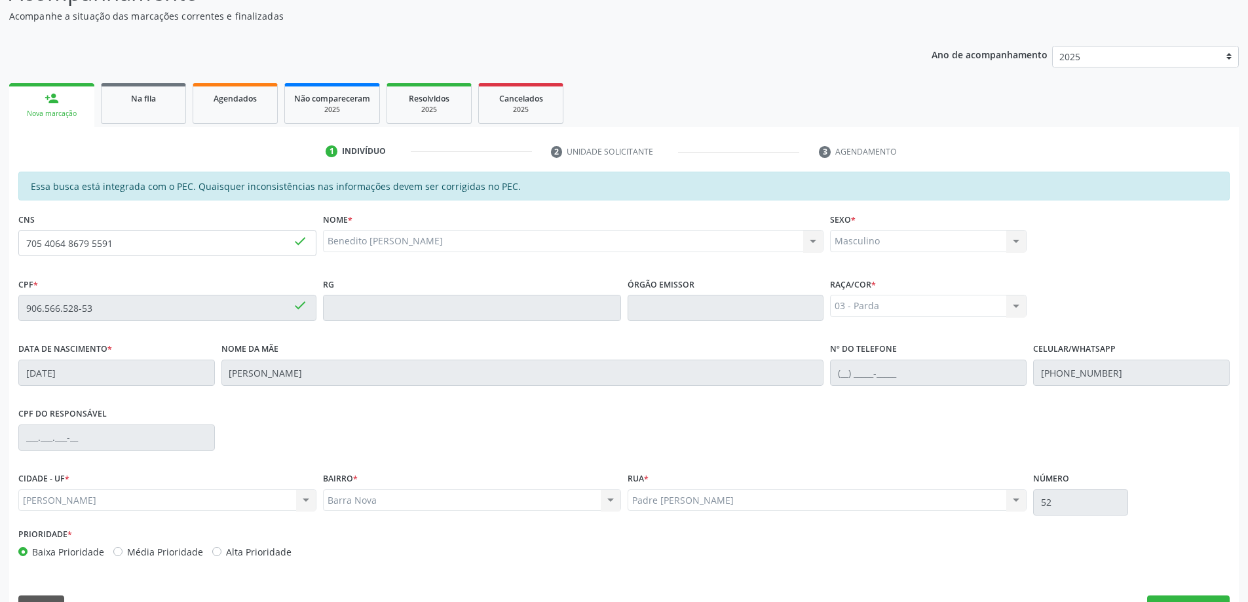
scroll to position [164, 0]
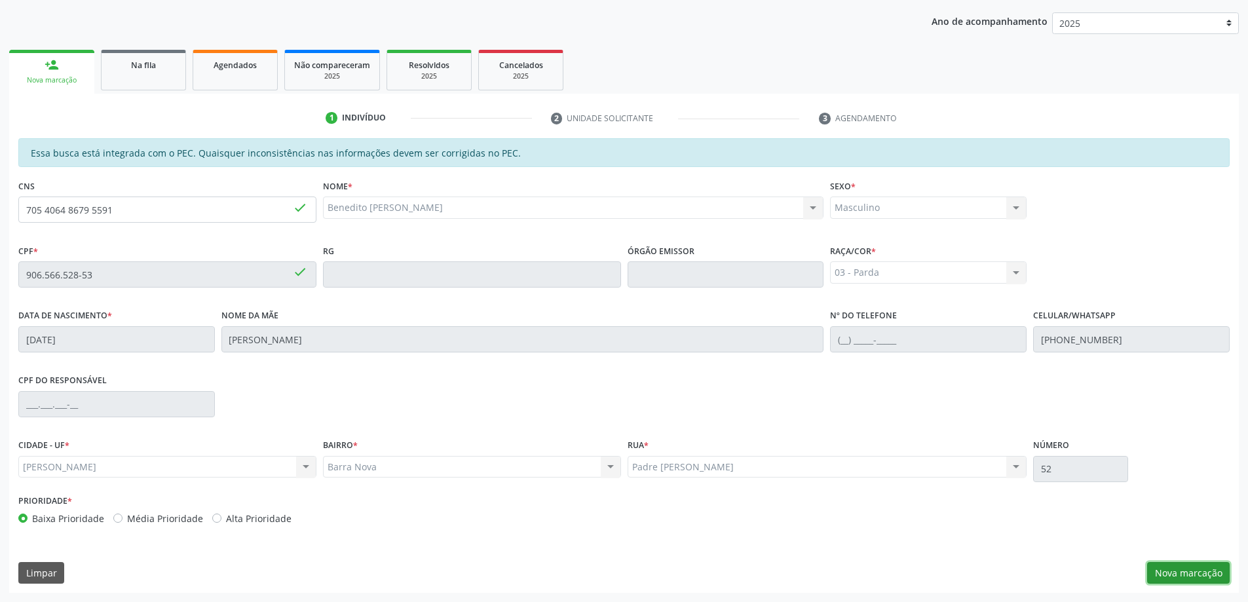
click at [1187, 573] on button "Nova marcação" at bounding box center [1188, 573] width 83 height 22
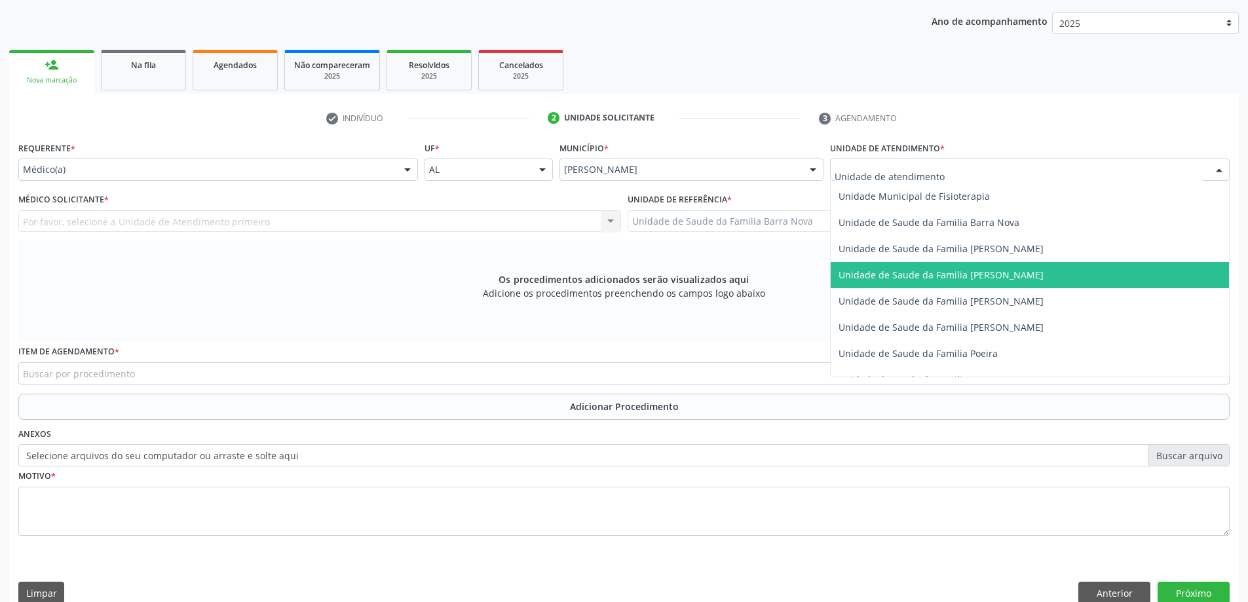
scroll to position [655, 0]
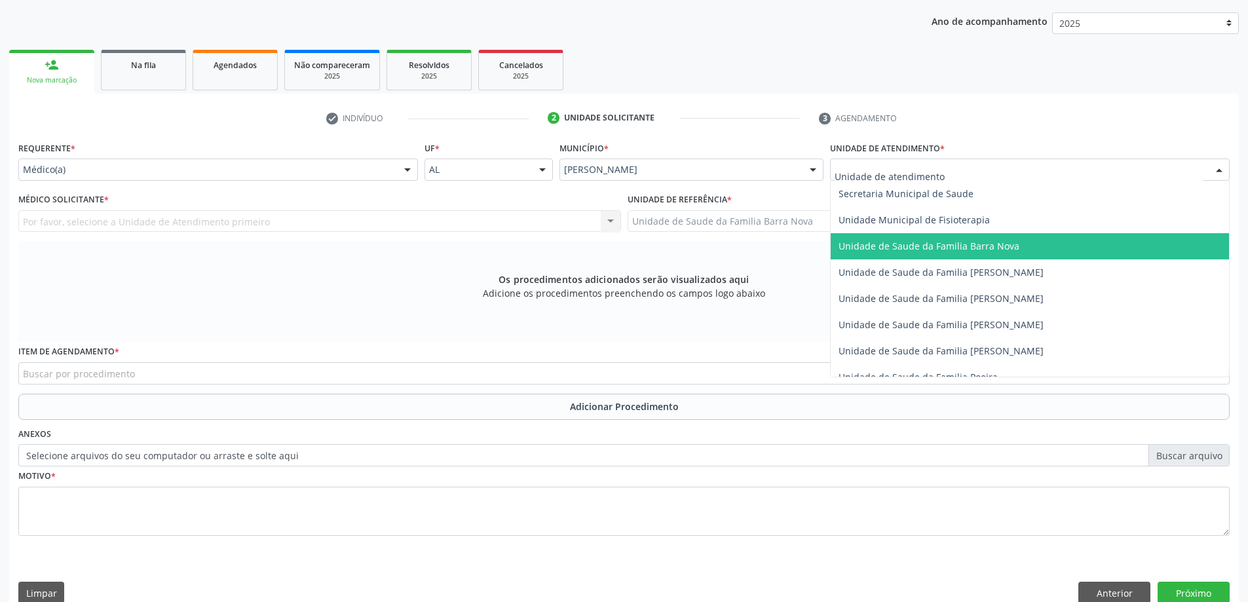
click at [1003, 248] on span "Unidade de Saude da Familia Barra Nova" at bounding box center [929, 246] width 181 height 12
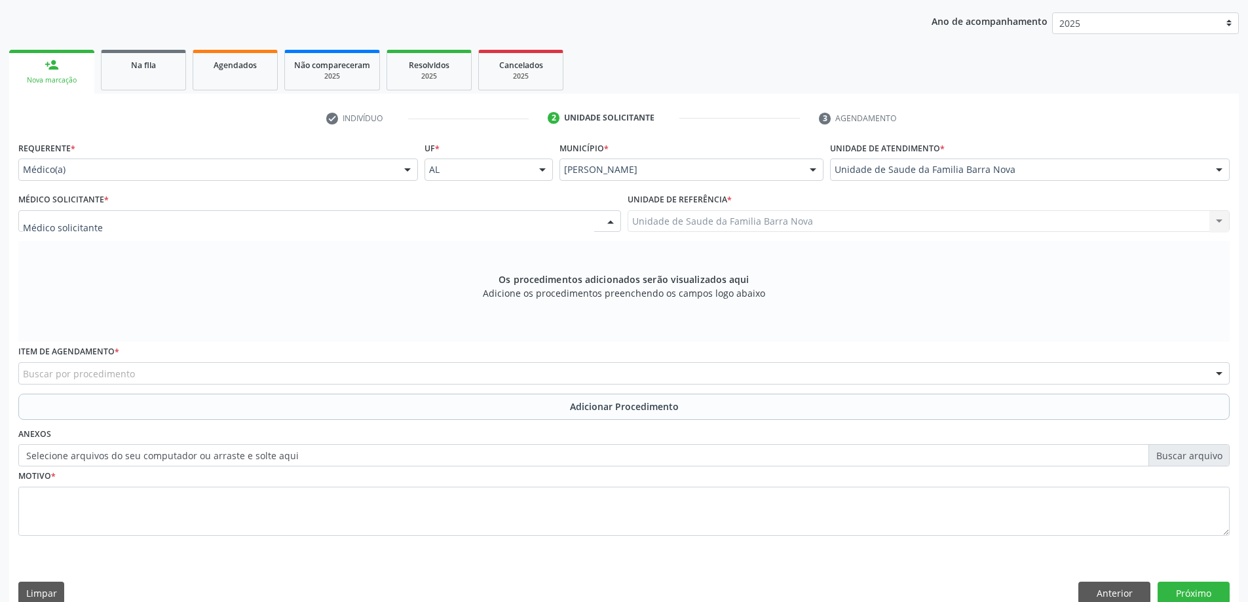
click at [331, 217] on div at bounding box center [319, 221] width 603 height 22
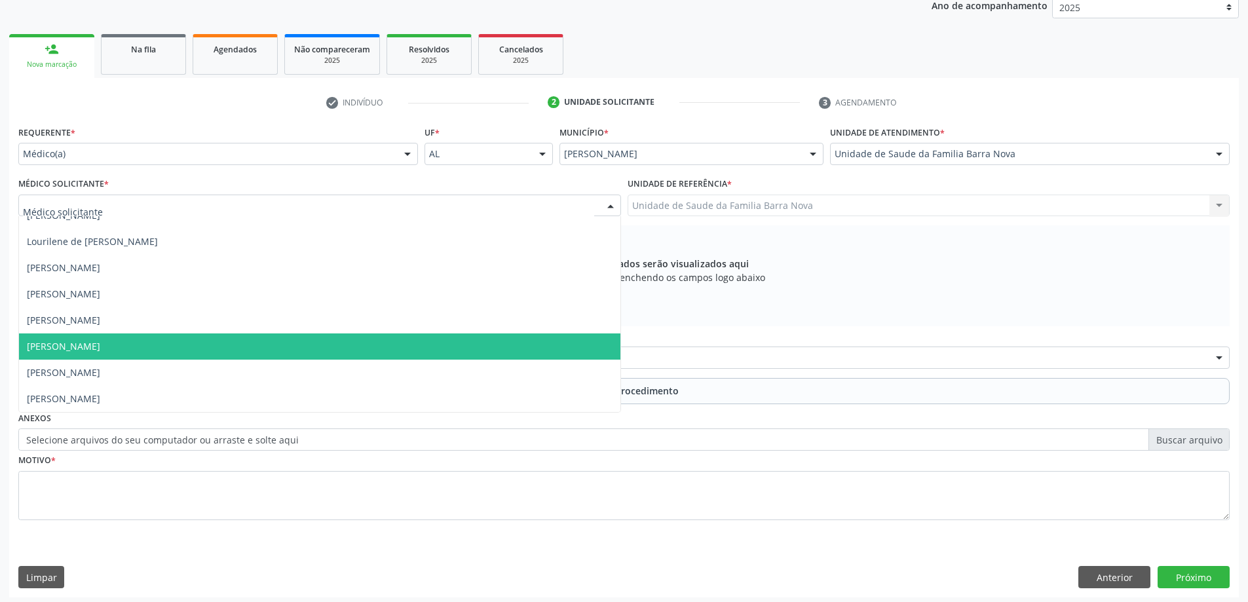
scroll to position [185, 0]
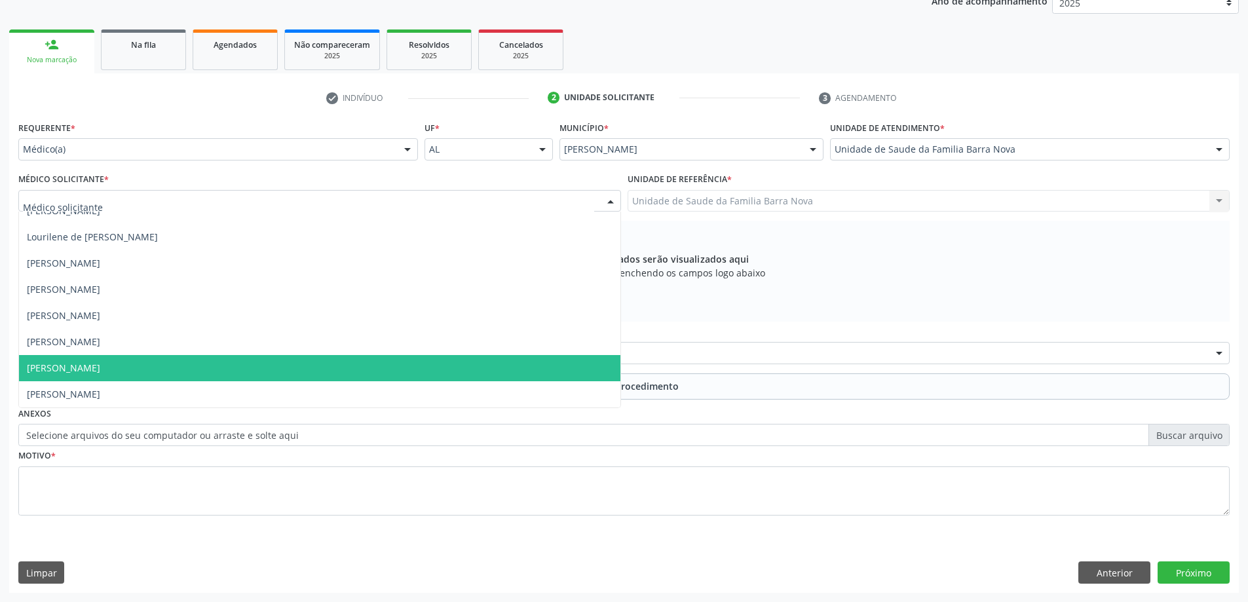
click at [259, 360] on span "[PERSON_NAME]" at bounding box center [320, 368] width 602 height 26
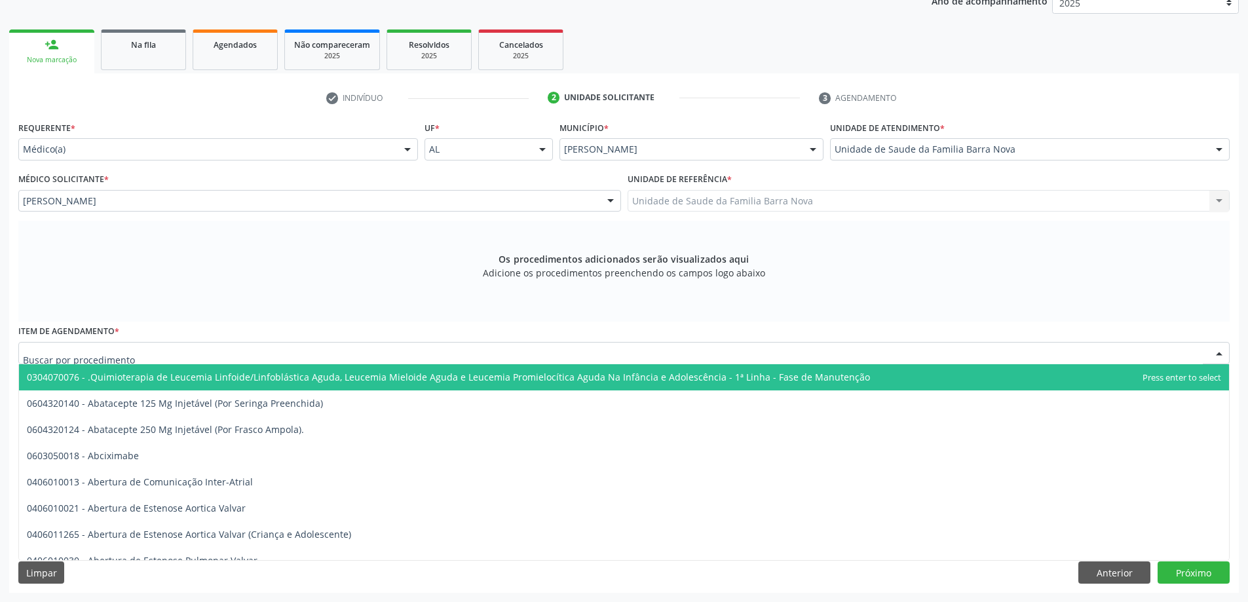
click at [213, 353] on div at bounding box center [624, 353] width 1212 height 22
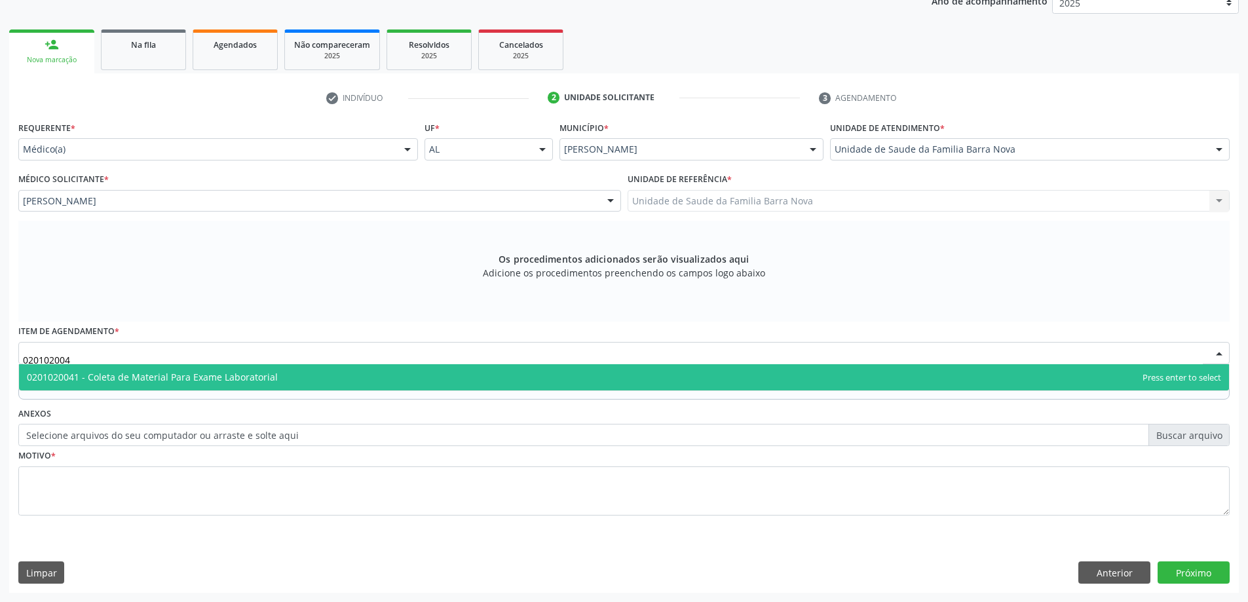
type input "0201020041"
click at [265, 380] on span "0201020041 - Coleta de Material Para Exame Laboratorial" at bounding box center [152, 377] width 251 height 12
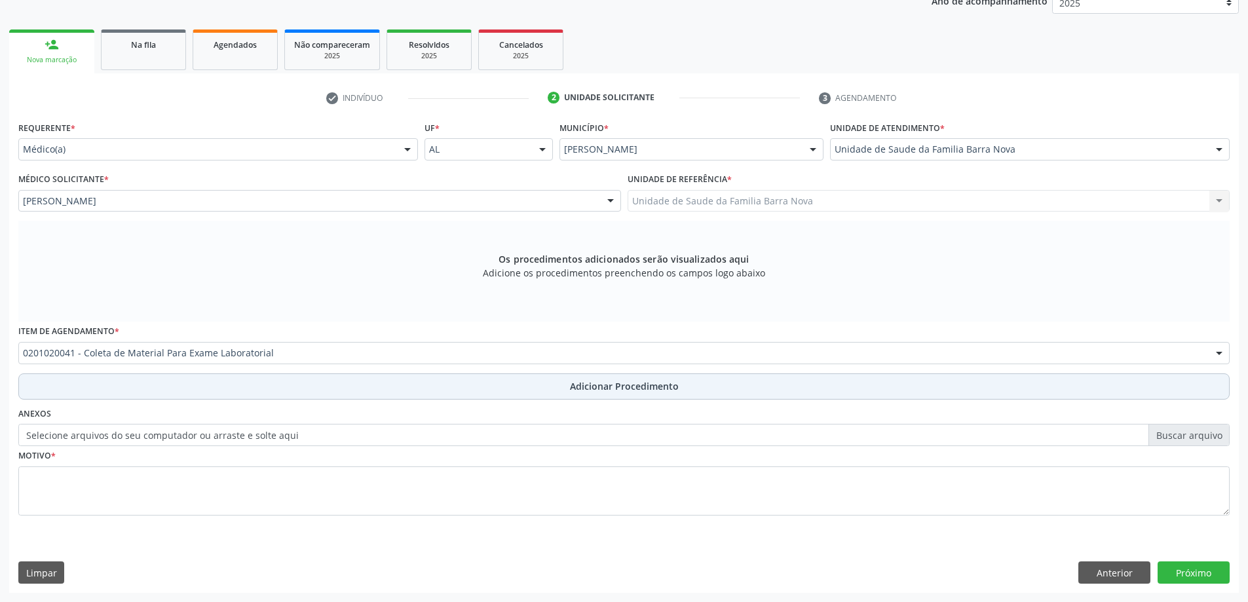
click at [564, 391] on button "Adicionar Procedimento" at bounding box center [624, 387] width 1212 height 26
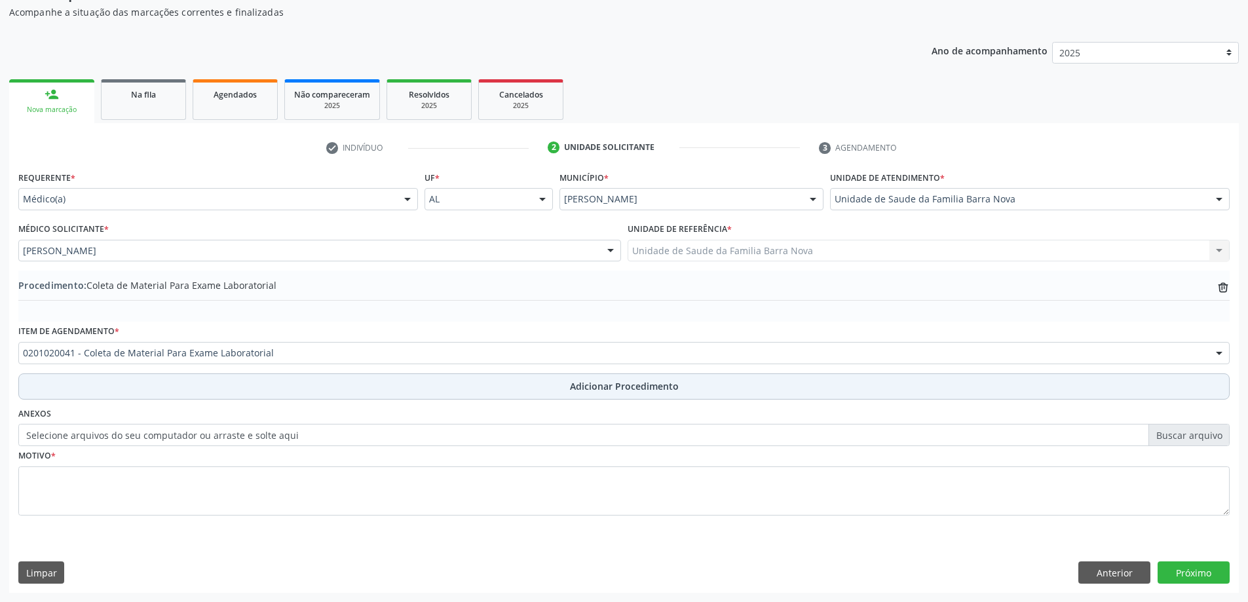
scroll to position [135, 0]
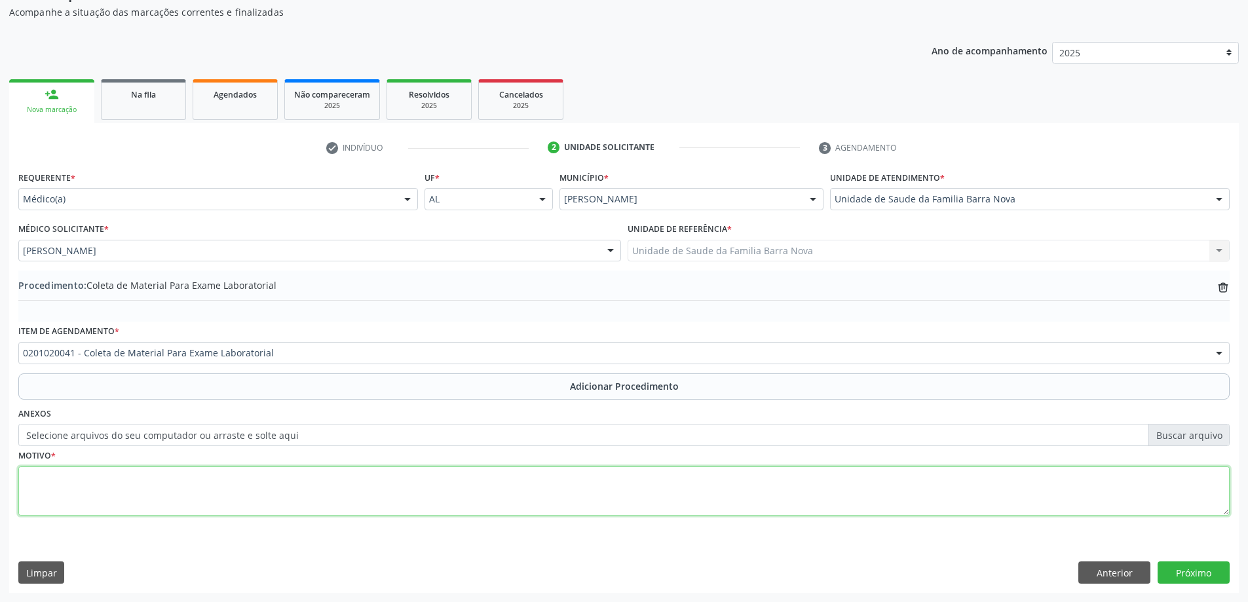
click at [342, 512] on textarea at bounding box center [624, 492] width 1212 height 50
type textarea "HPB + RCV."
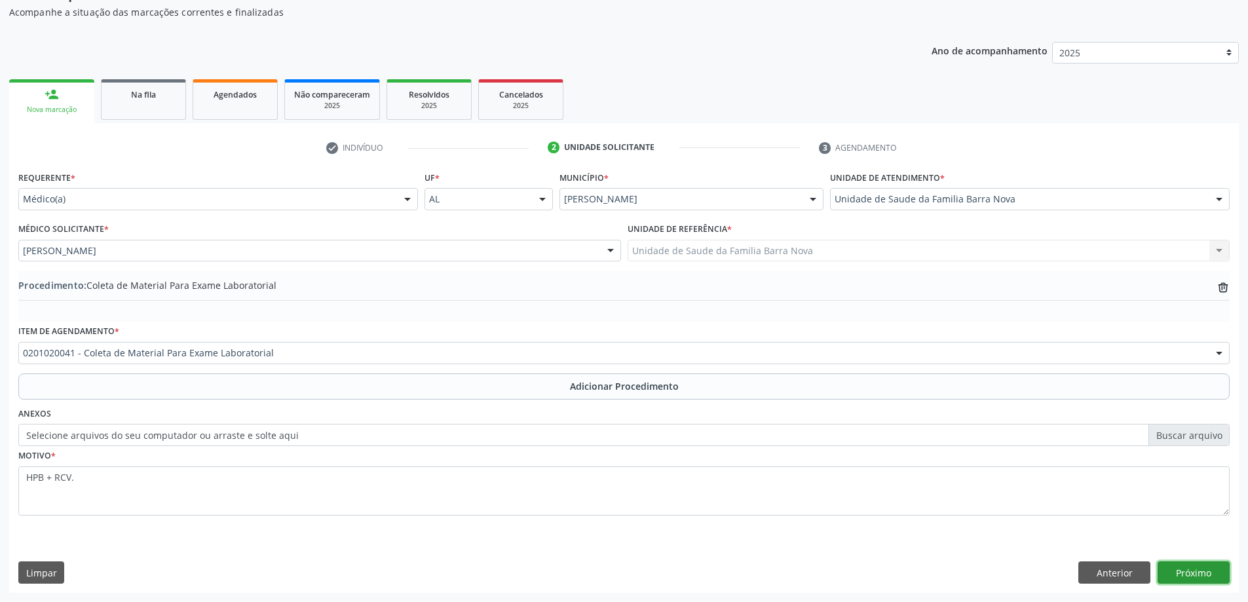
click at [1204, 579] on button "Próximo" at bounding box center [1194, 573] width 72 height 22
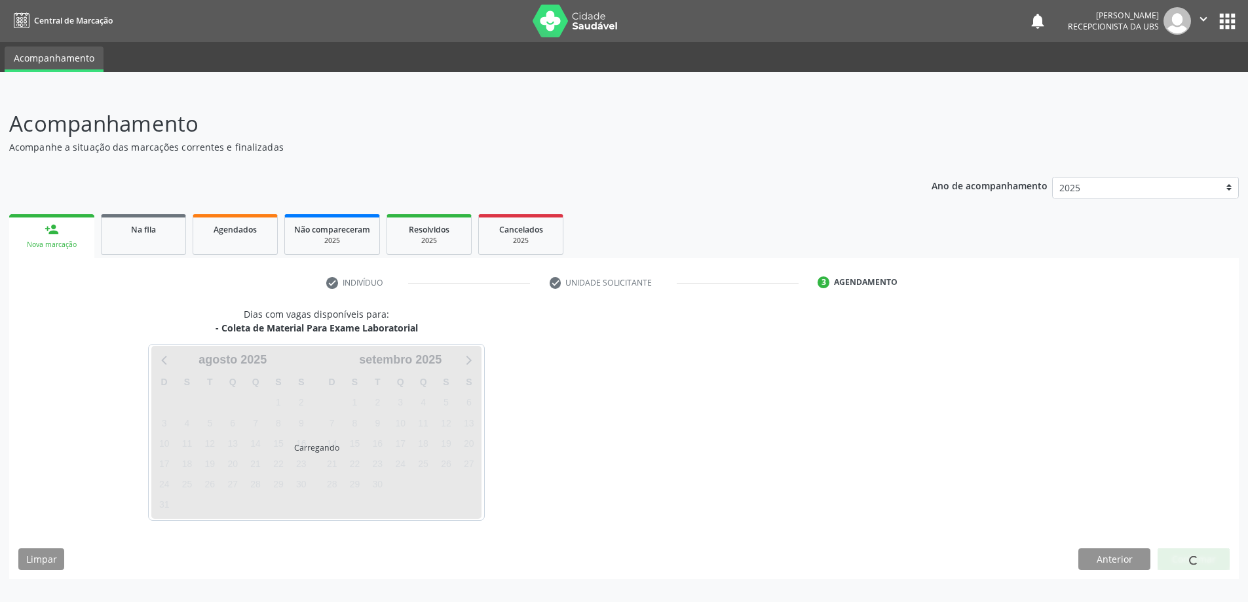
scroll to position [0, 0]
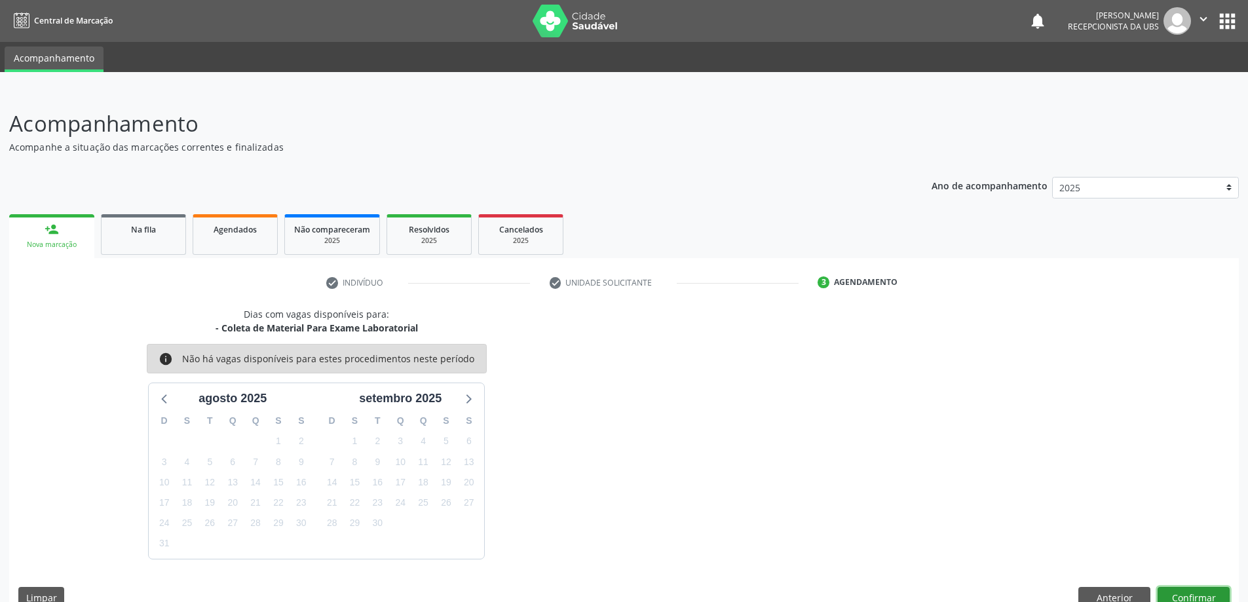
click at [1192, 596] on button "Confirmar" at bounding box center [1194, 598] width 72 height 22
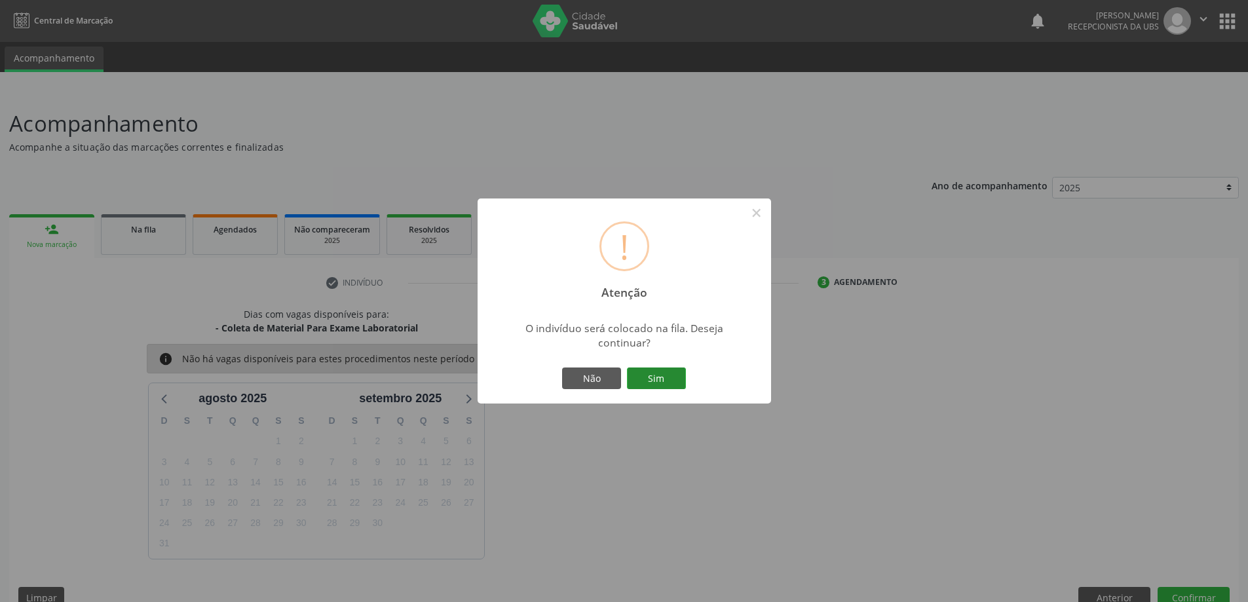
click at [668, 376] on button "Sim" at bounding box center [656, 379] width 59 height 22
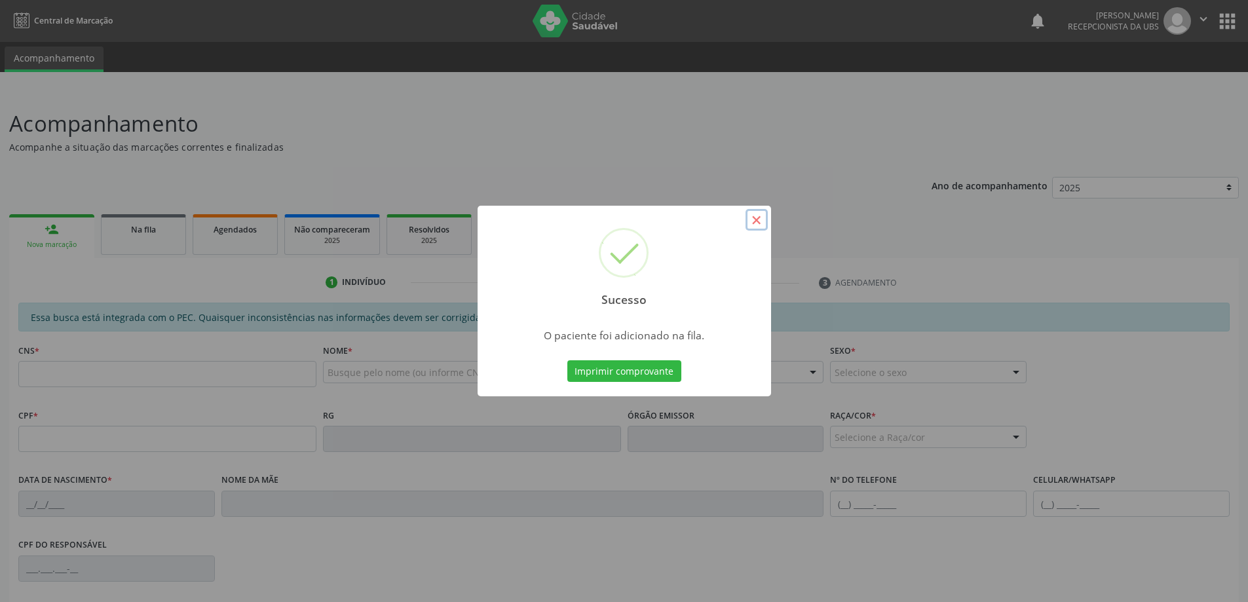
click at [757, 218] on button "×" at bounding box center [757, 220] width 22 height 22
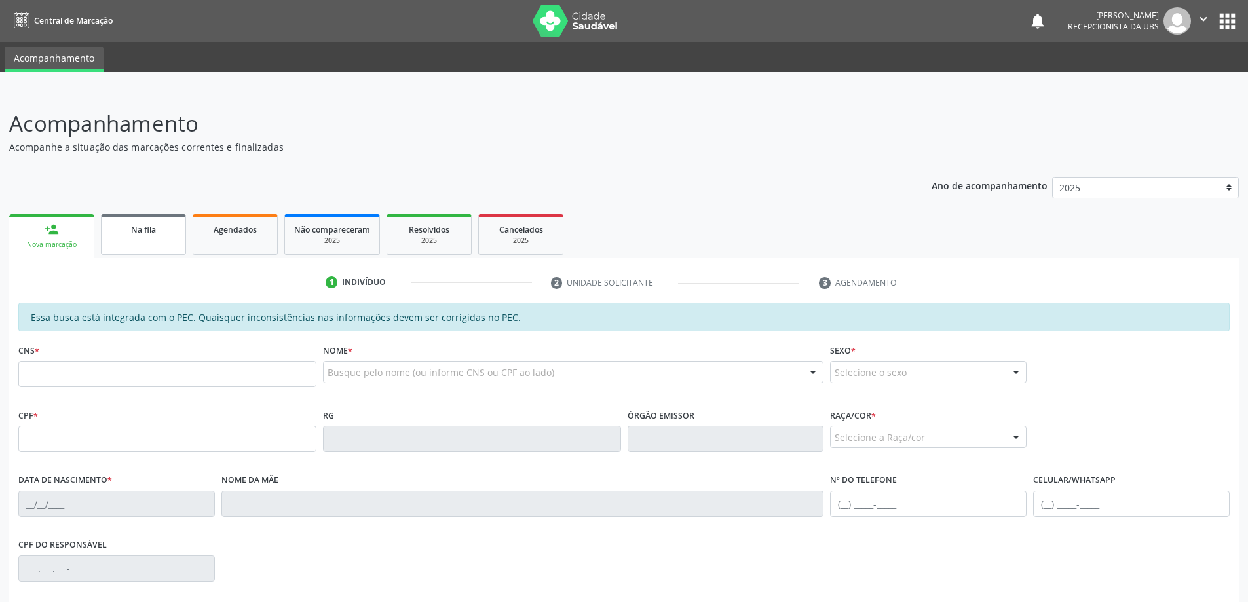
click at [163, 240] on link "Na fila" at bounding box center [143, 234] width 85 height 41
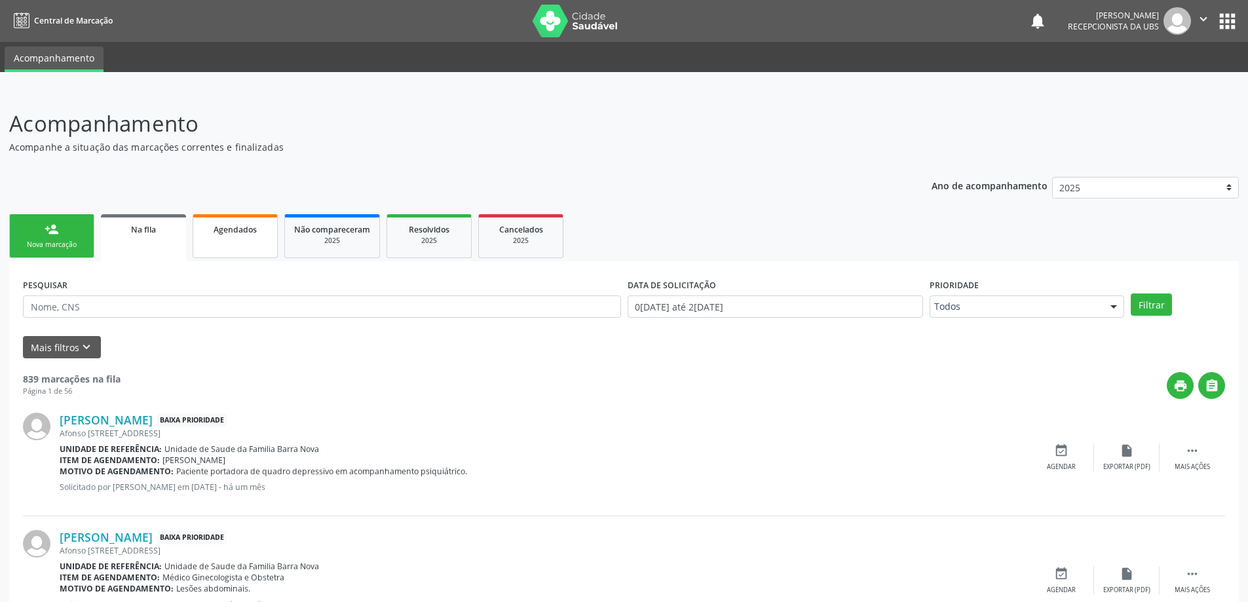
click at [246, 229] on span "Agendados" at bounding box center [235, 229] width 43 height 11
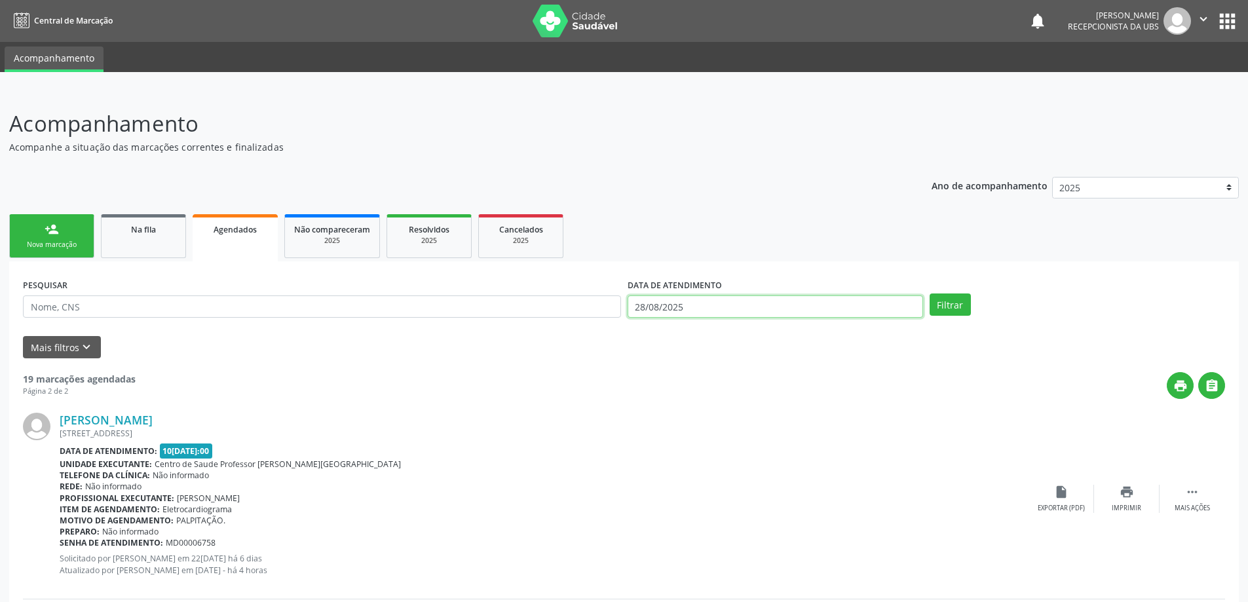
click at [875, 308] on input "28/08/2025" at bounding box center [776, 307] width 296 height 22
click at [786, 370] on span "1" at bounding box center [786, 373] width 26 height 26
type input "01/08/2025"
click at [944, 306] on button "Filtrar" at bounding box center [950, 305] width 41 height 22
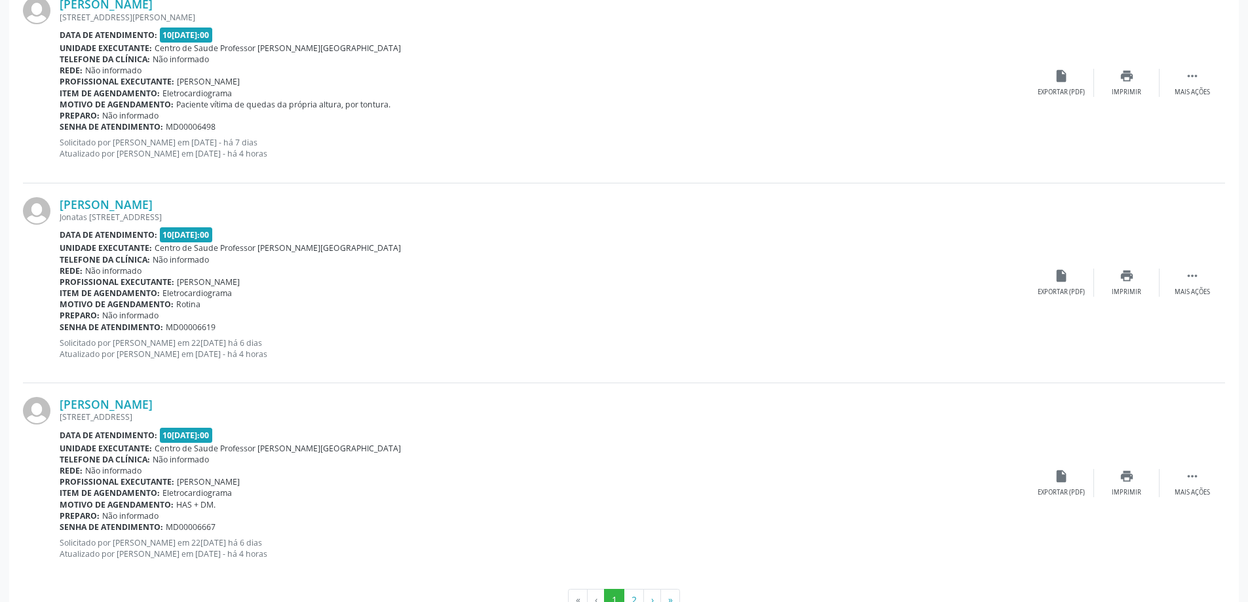
scroll to position [2859, 0]
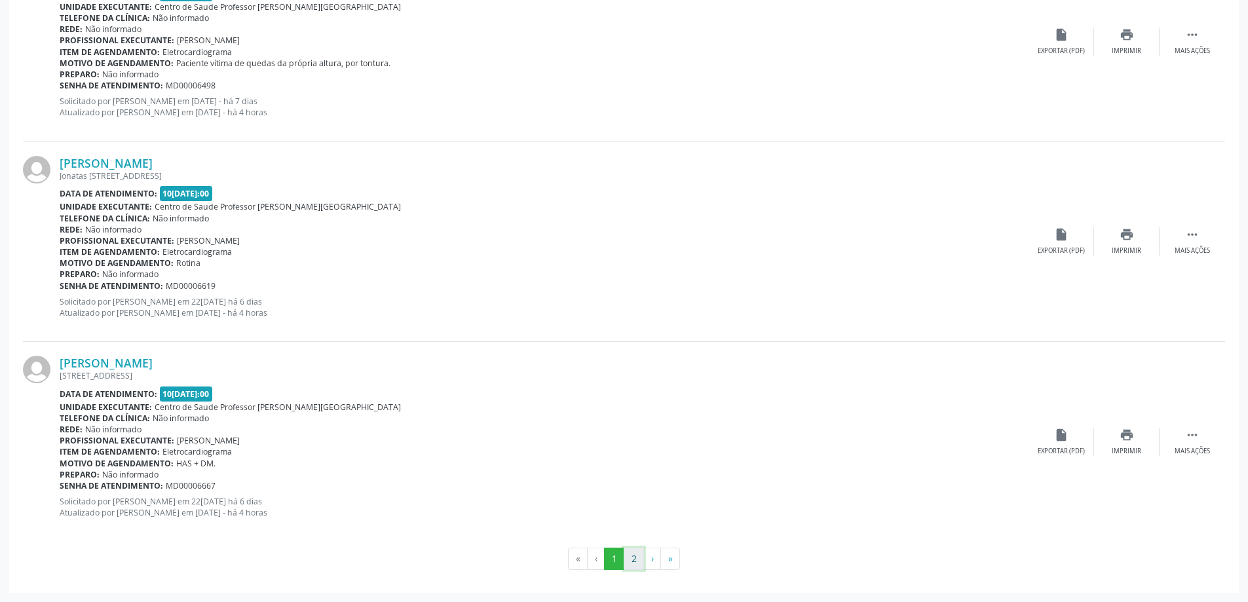
click at [634, 558] on button "2" at bounding box center [634, 559] width 20 height 22
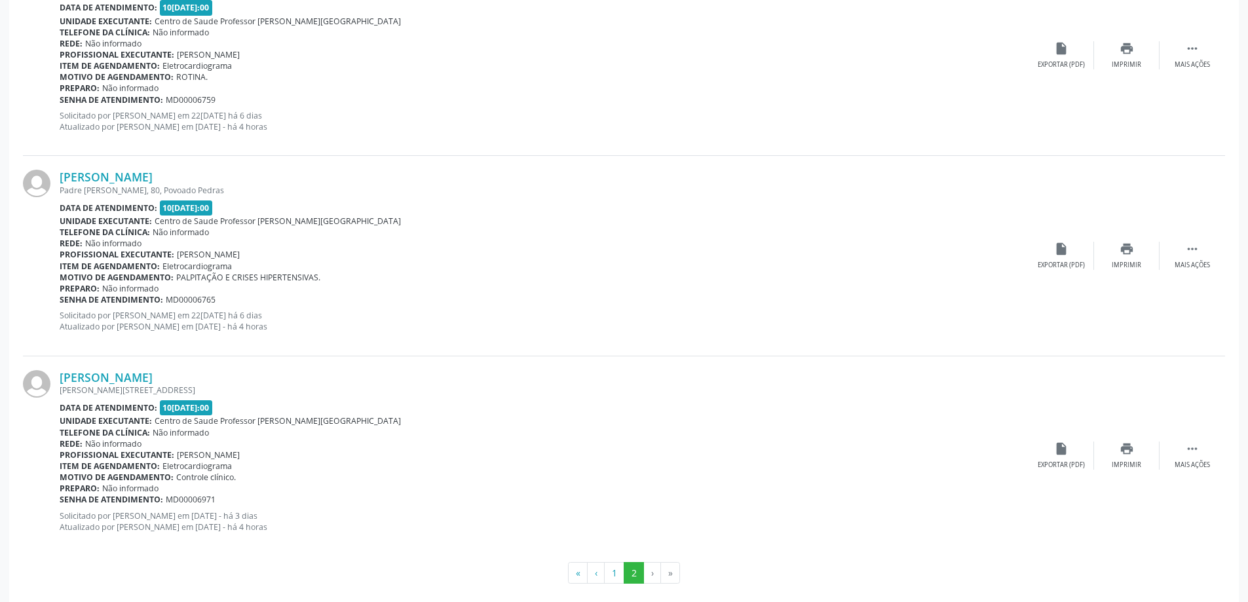
scroll to position [657, 0]
